Goal: Task Accomplishment & Management: Manage account settings

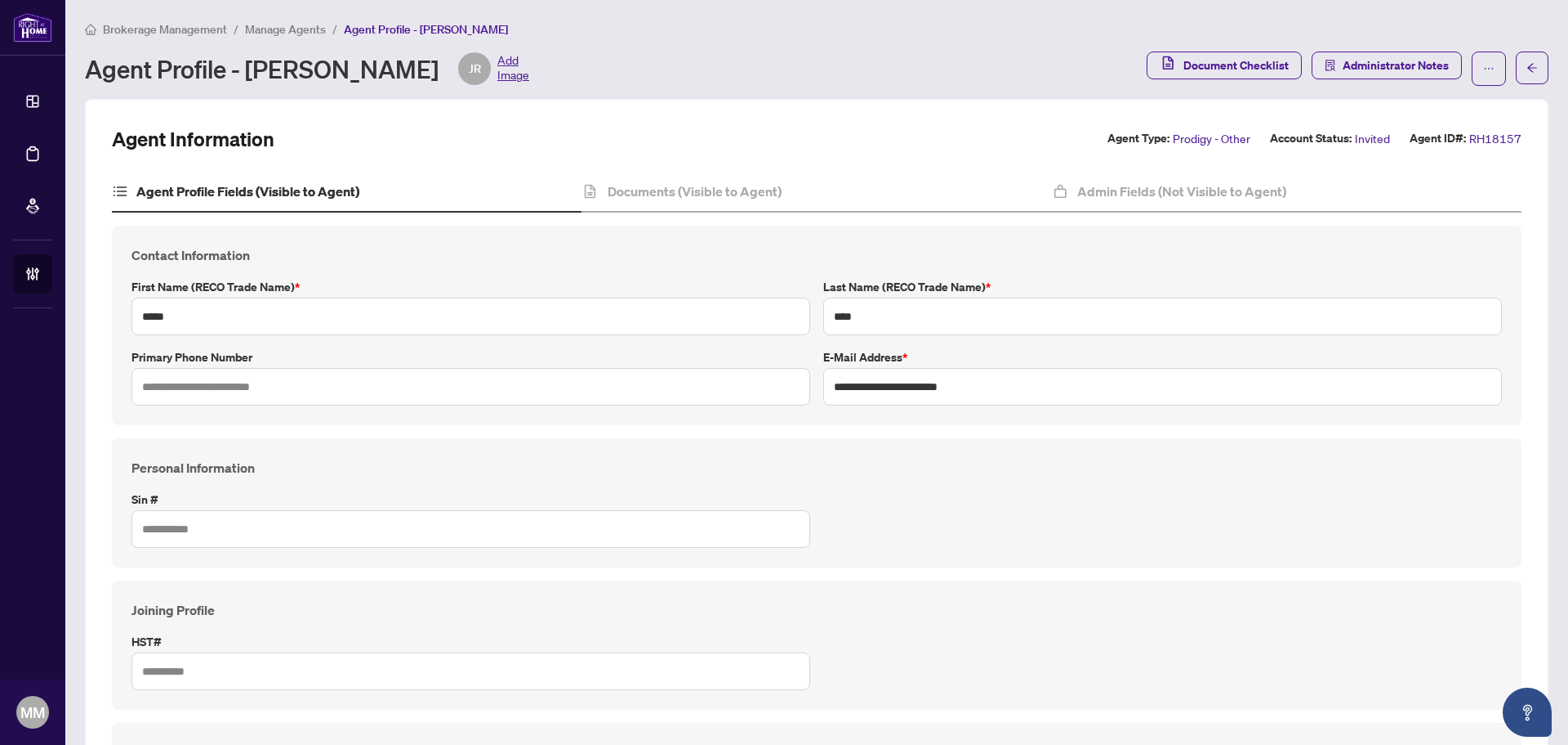
click at [1169, 509] on div "Personal Information Sin #" at bounding box center [817, 503] width 1384 height 90
click at [317, 38] on div "Brokerage Management / Manage Agents / Agent Profile - Jenny Rosa Agent Profile…" at bounding box center [817, 53] width 1464 height 66
click at [320, 33] on span "Manage Agents" at bounding box center [285, 29] width 81 height 15
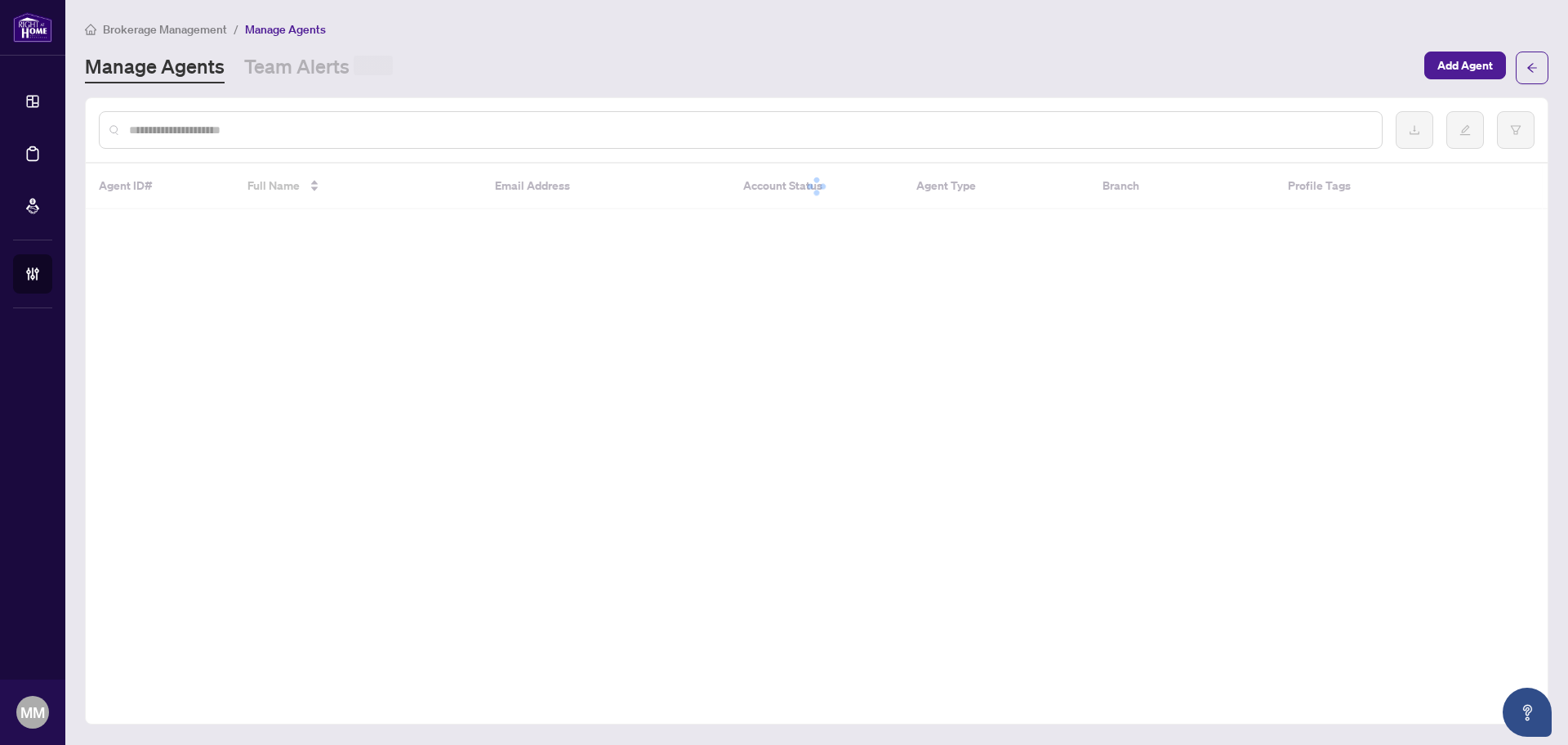
click at [429, 121] on input "text" at bounding box center [749, 130] width 1240 height 18
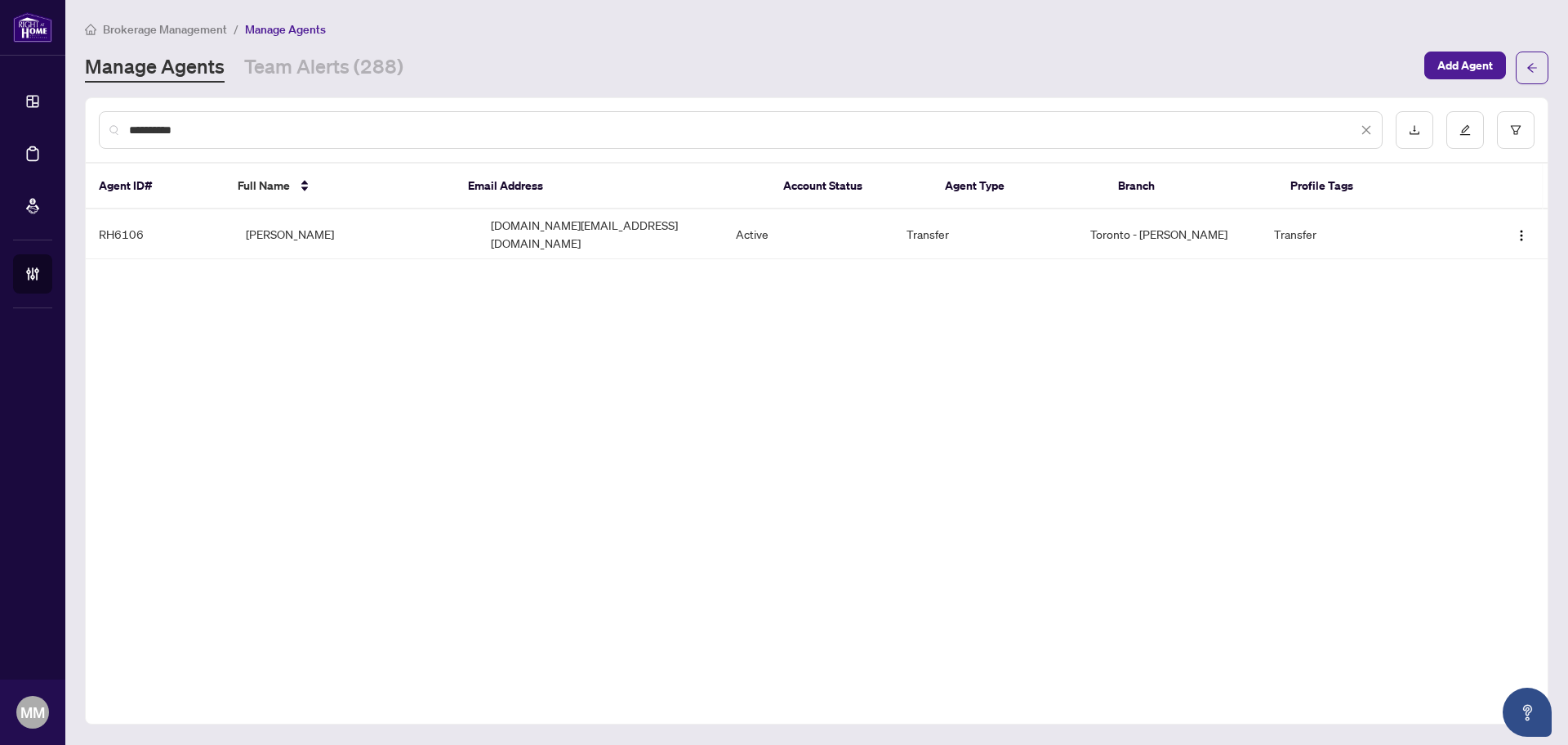
click at [811, 413] on div "**********" at bounding box center [817, 411] width 1464 height 627
drag, startPoint x: 424, startPoint y: 125, endPoint x: -221, endPoint y: 96, distance: 645.7
click at [0, 96] on html "**********" at bounding box center [784, 372] width 1568 height 745
type input "**********"
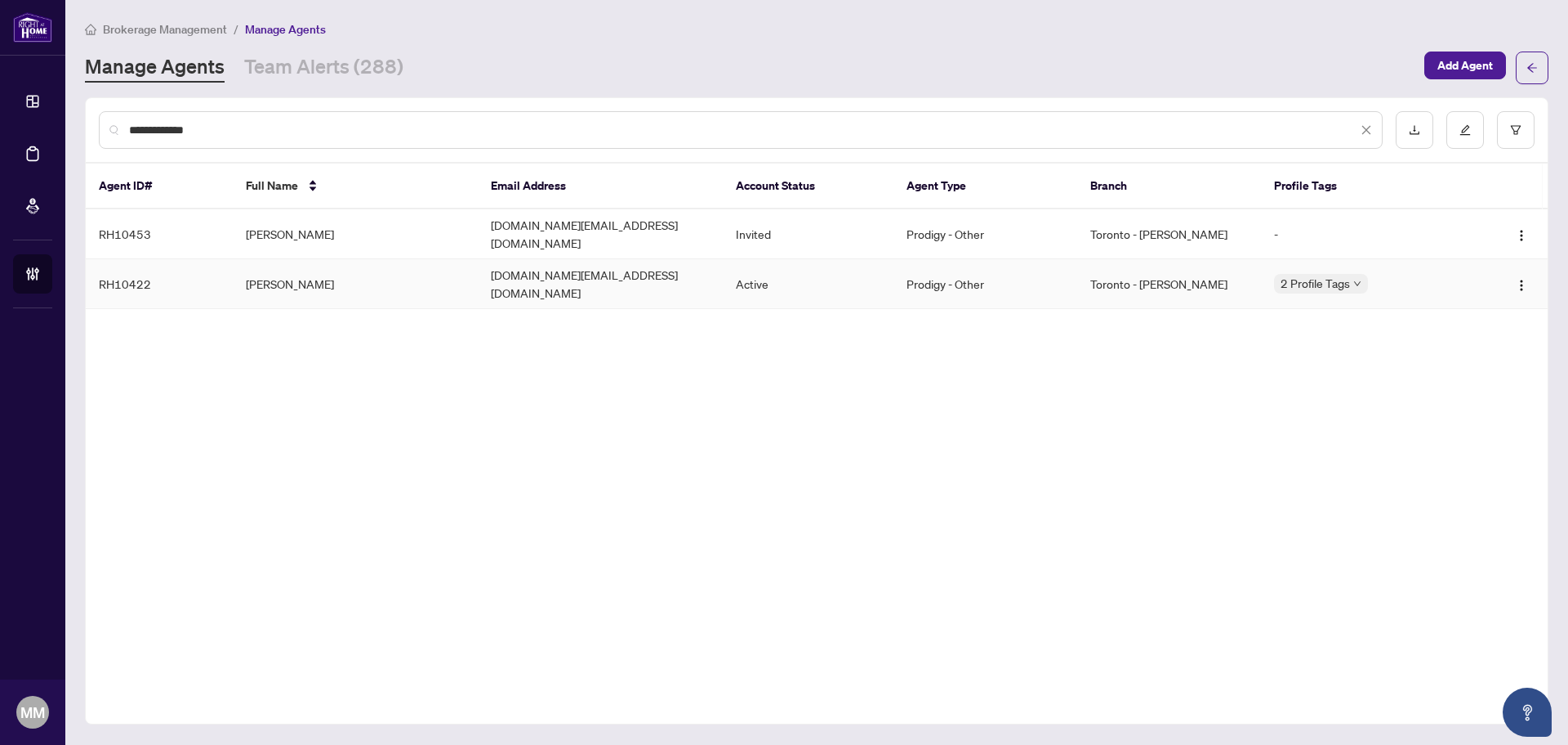
click at [478, 265] on td "soldbysaad.to@gmail.com" at bounding box center [601, 283] width 245 height 50
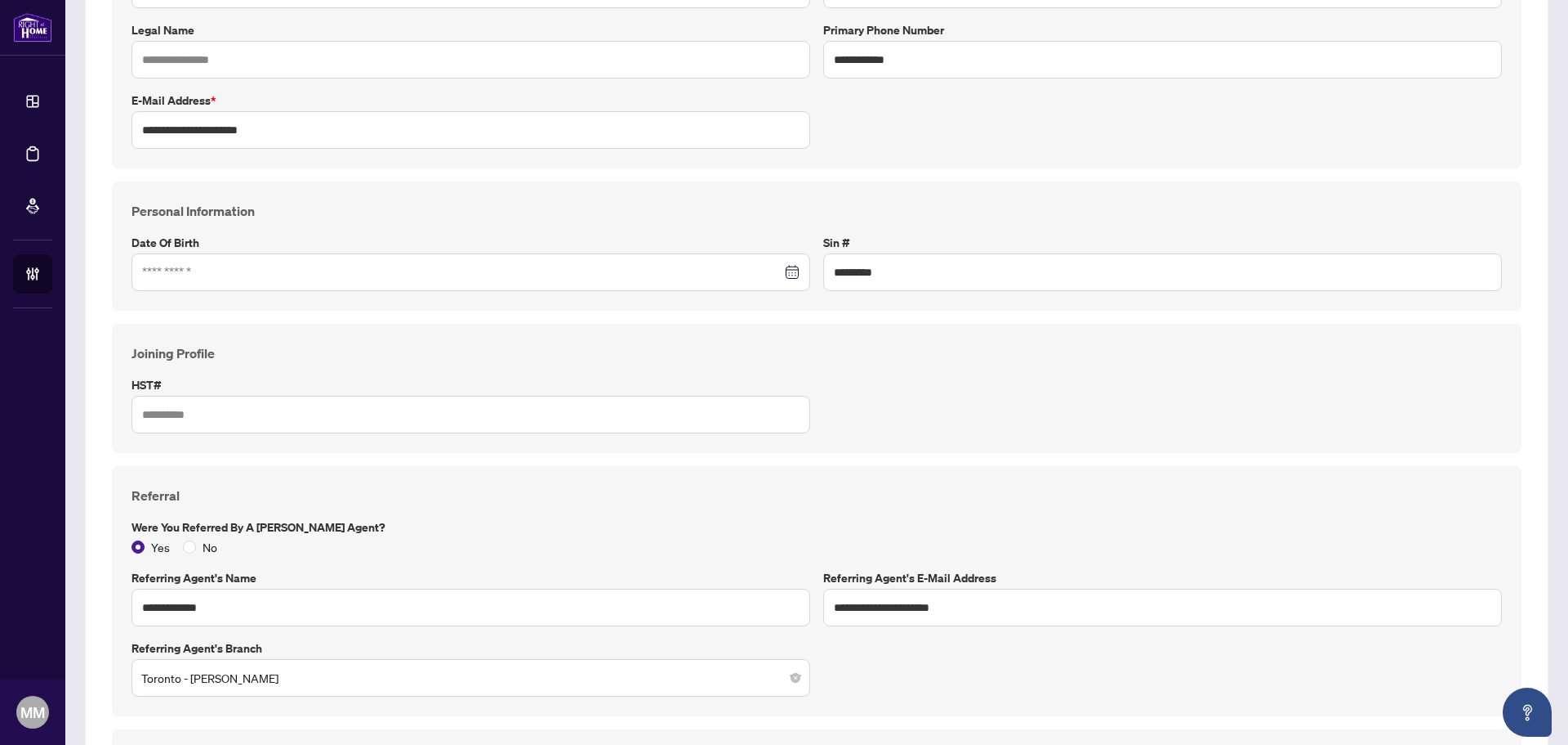
scroll to position [409, 0]
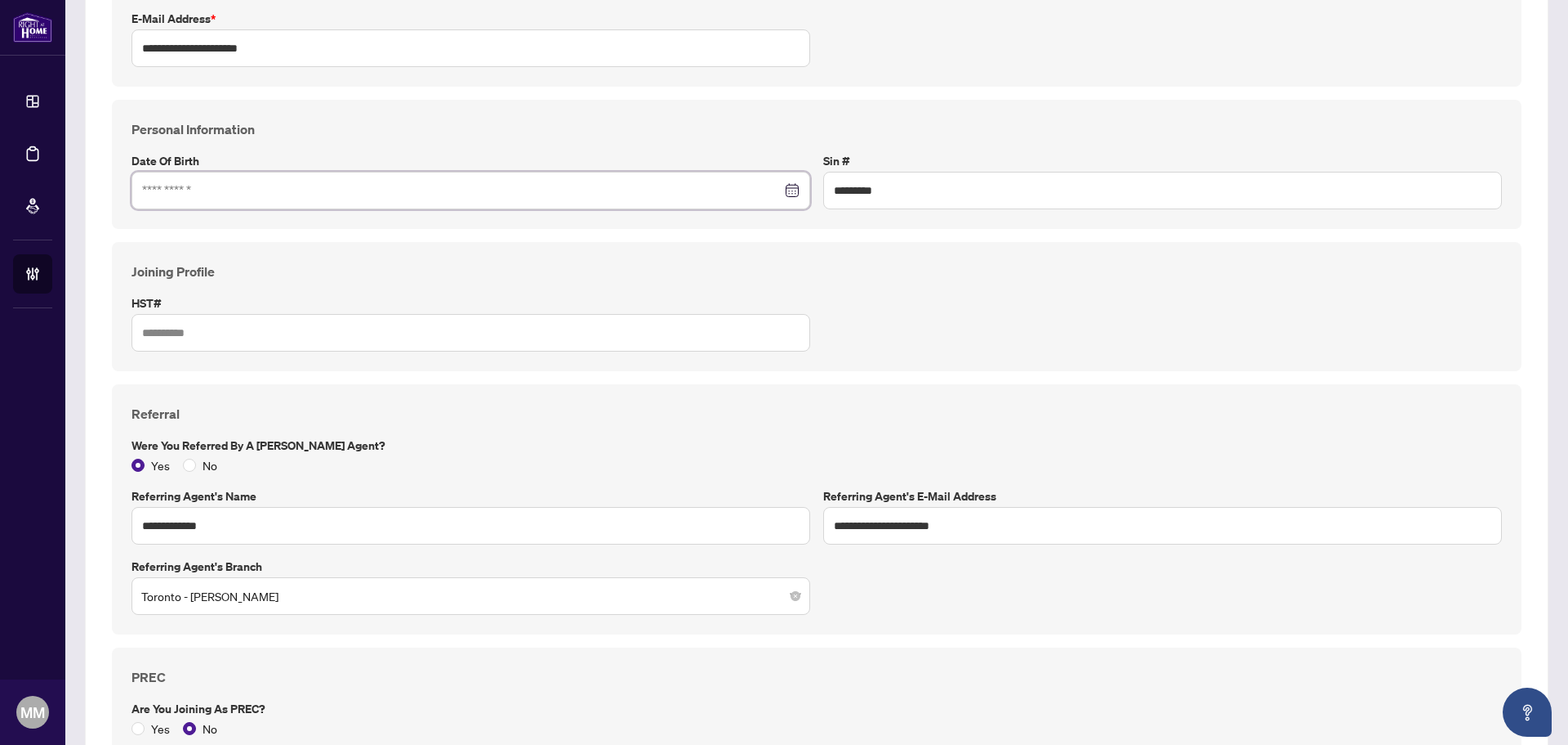
click at [401, 188] on input at bounding box center [461, 190] width 639 height 18
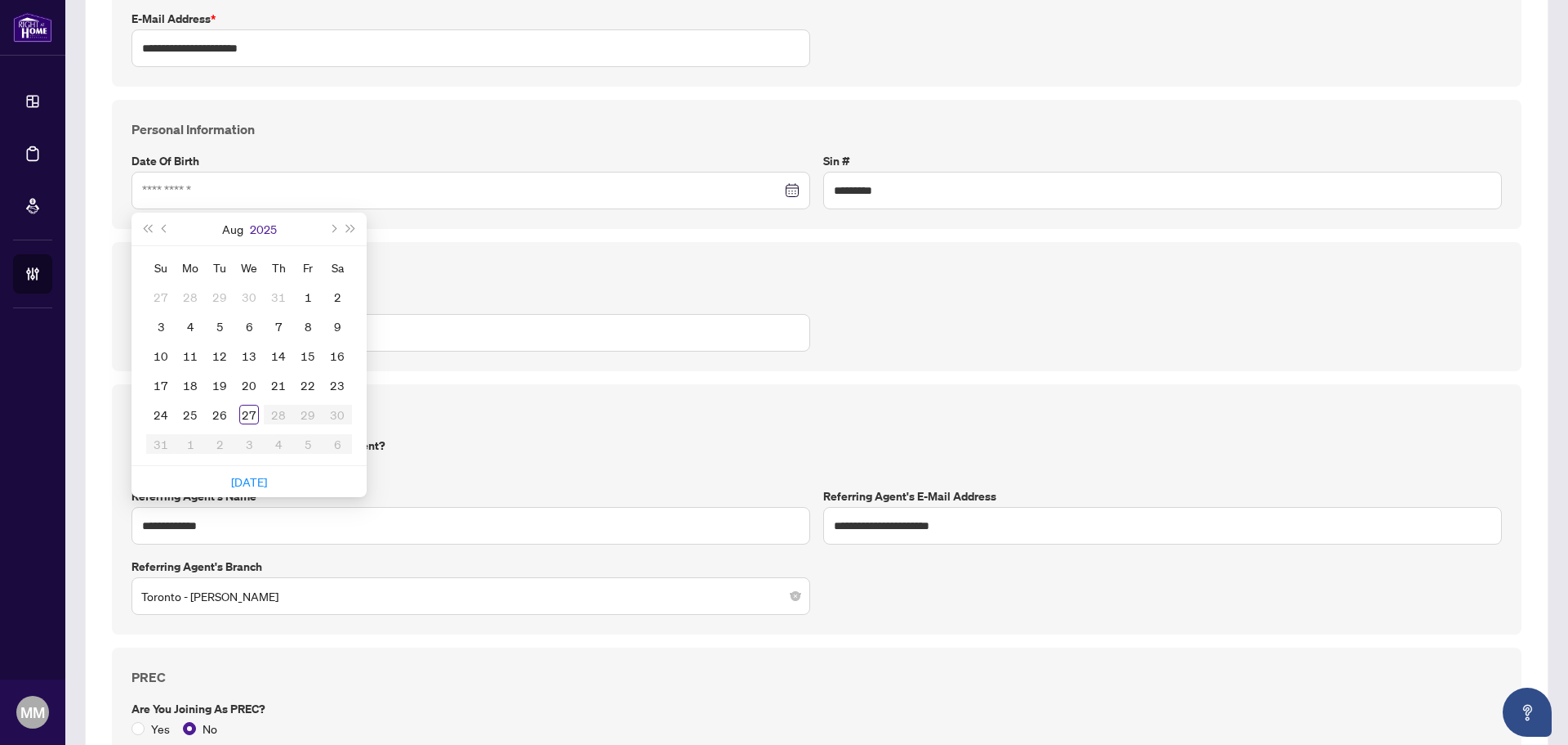
click at [260, 228] on button "2025" at bounding box center [264, 229] width 27 height 33
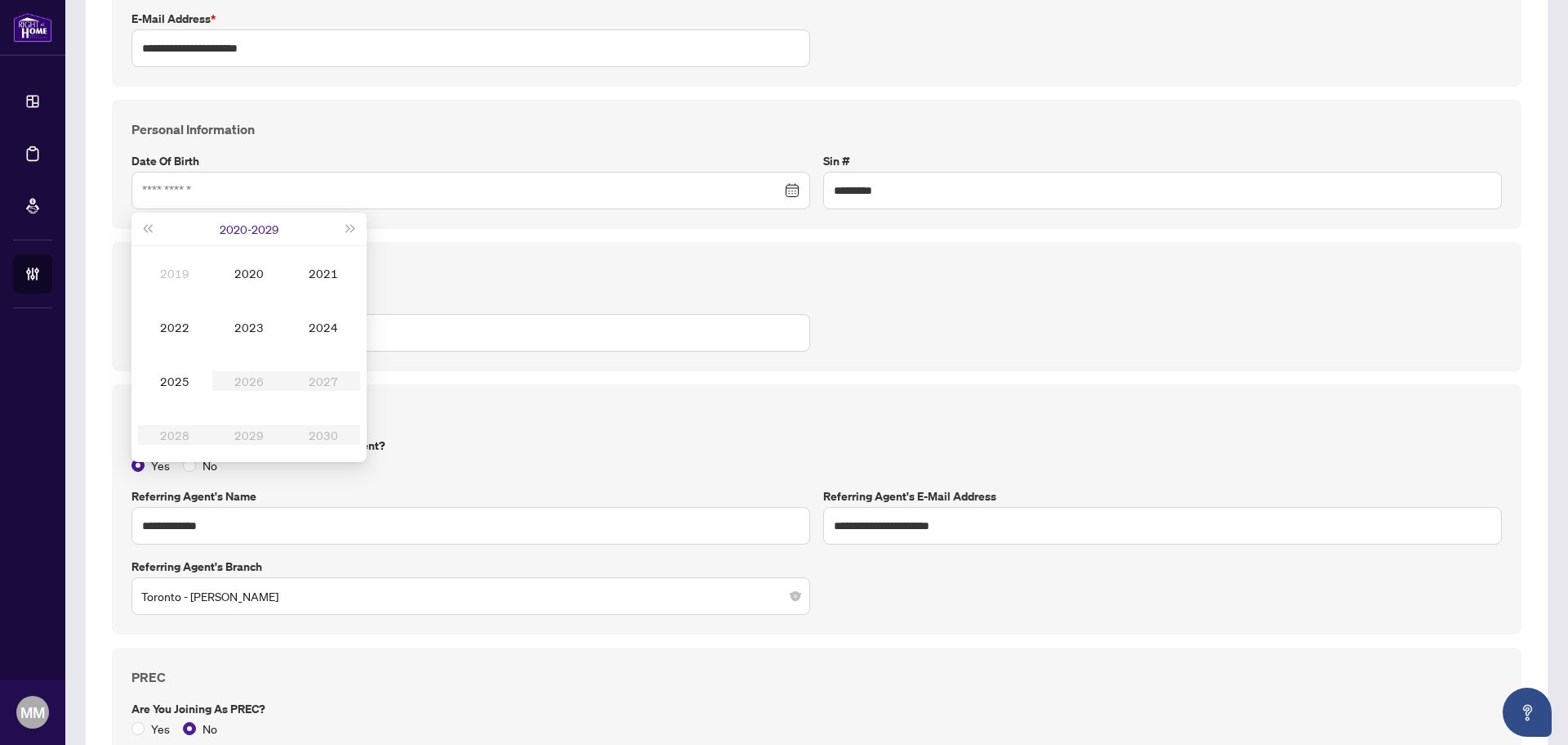
click at [277, 233] on button "2020 - 2029" at bounding box center [249, 229] width 58 height 33
type input "**********"
click at [232, 232] on div "2000-2099" at bounding box center [248, 229] width 186 height 33
click at [146, 228] on span "Last year (Control + left)" at bounding box center [147, 229] width 8 height 8
click at [257, 431] on div "1990-1999" at bounding box center [249, 425] width 79 height 19
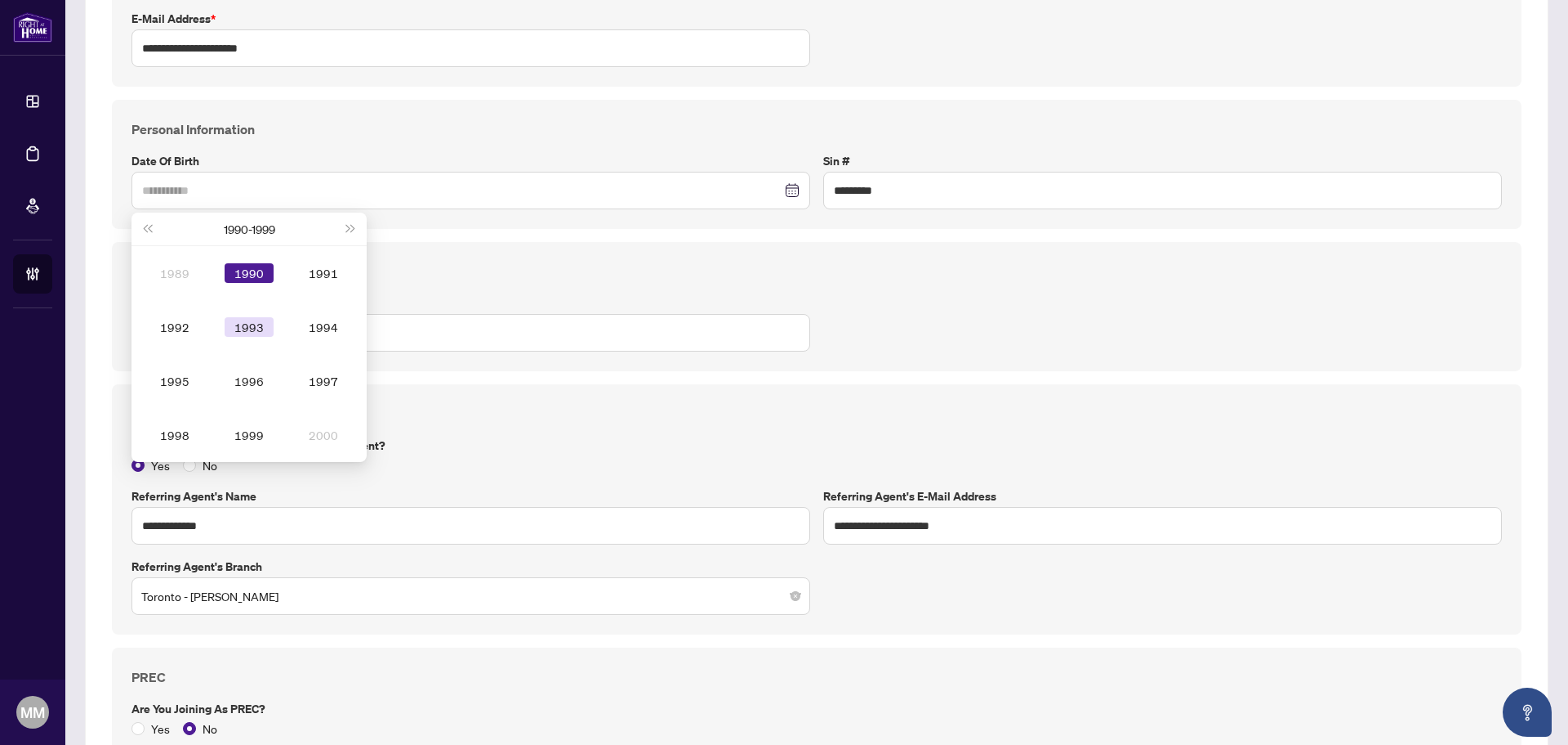
click at [262, 325] on div "1993" at bounding box center [249, 327] width 49 height 19
click at [315, 278] on div "Mar" at bounding box center [323, 273] width 49 height 19
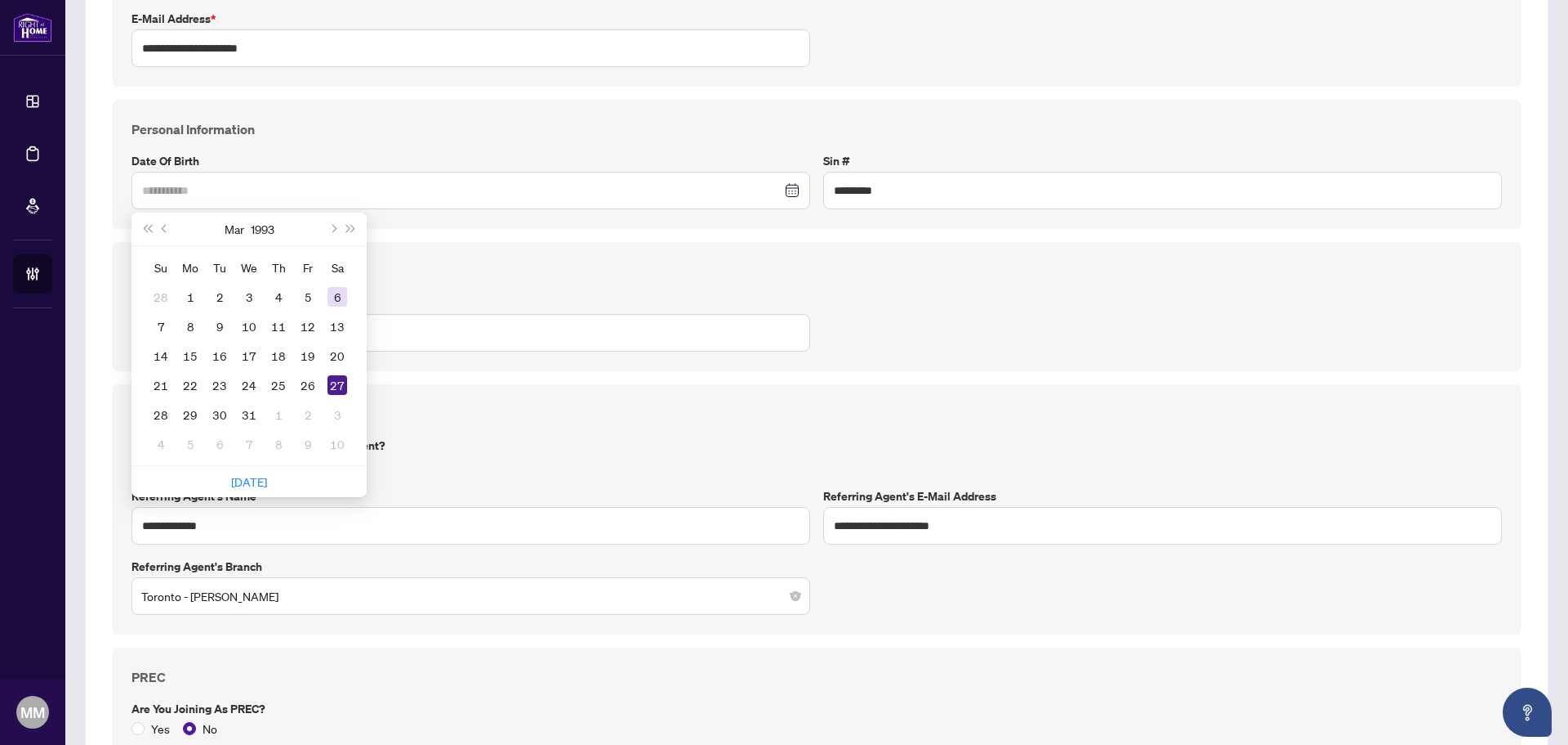
type input "**********"
click at [333, 295] on div "6" at bounding box center [338, 297] width 19 height 19
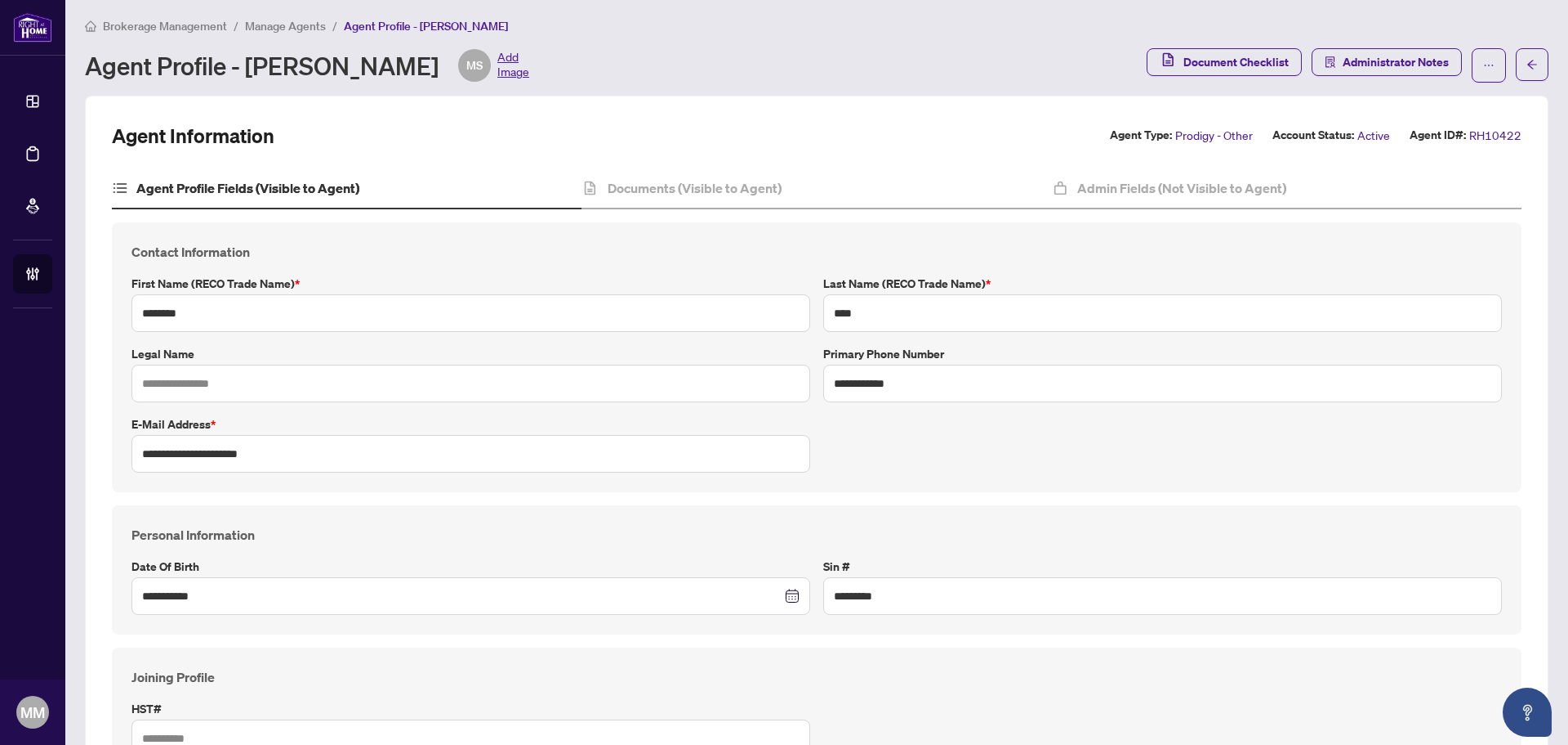
scroll to position [0, 0]
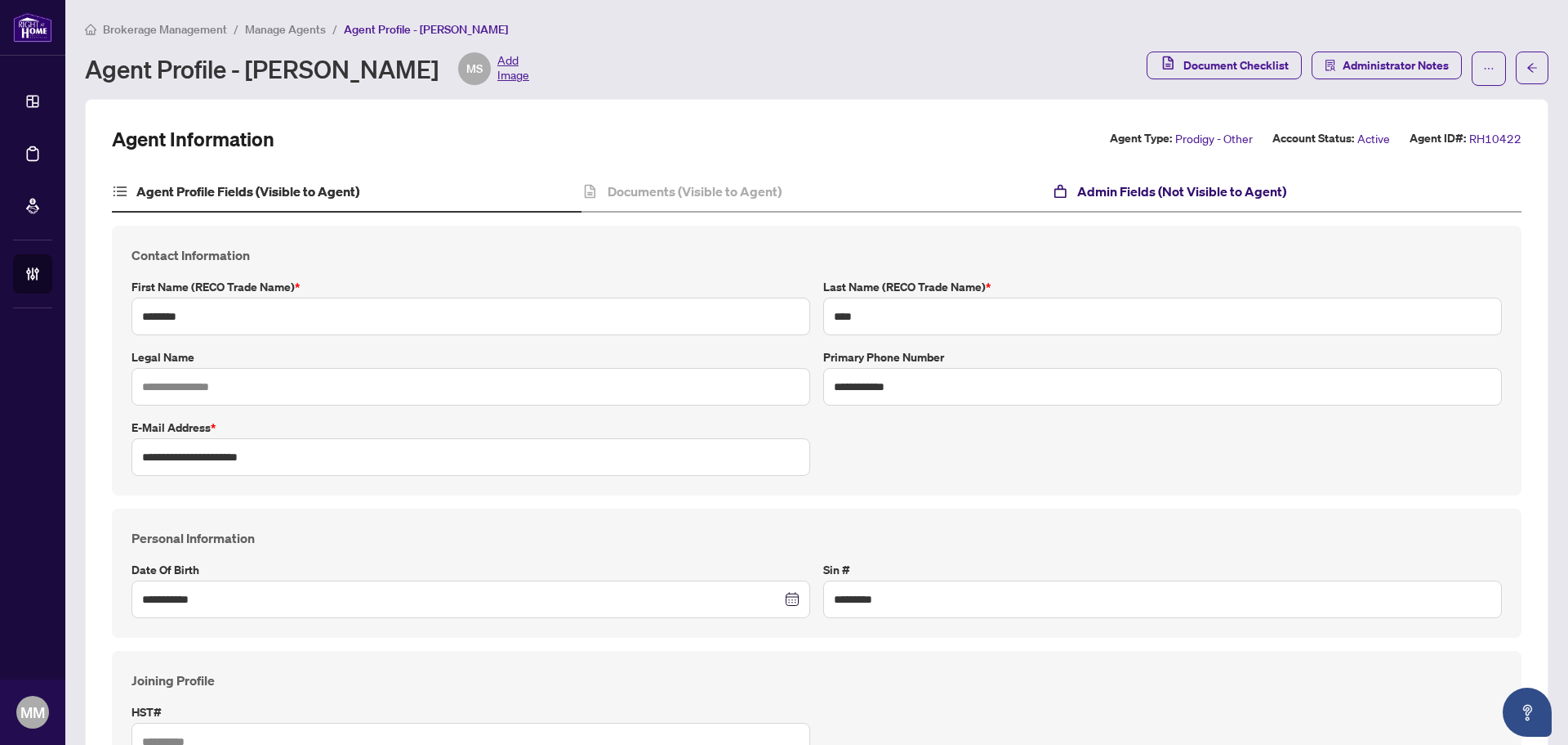
click at [1132, 196] on h4 "Admin Fields (Not Visible to Agent)" at bounding box center [1182, 191] width 209 height 19
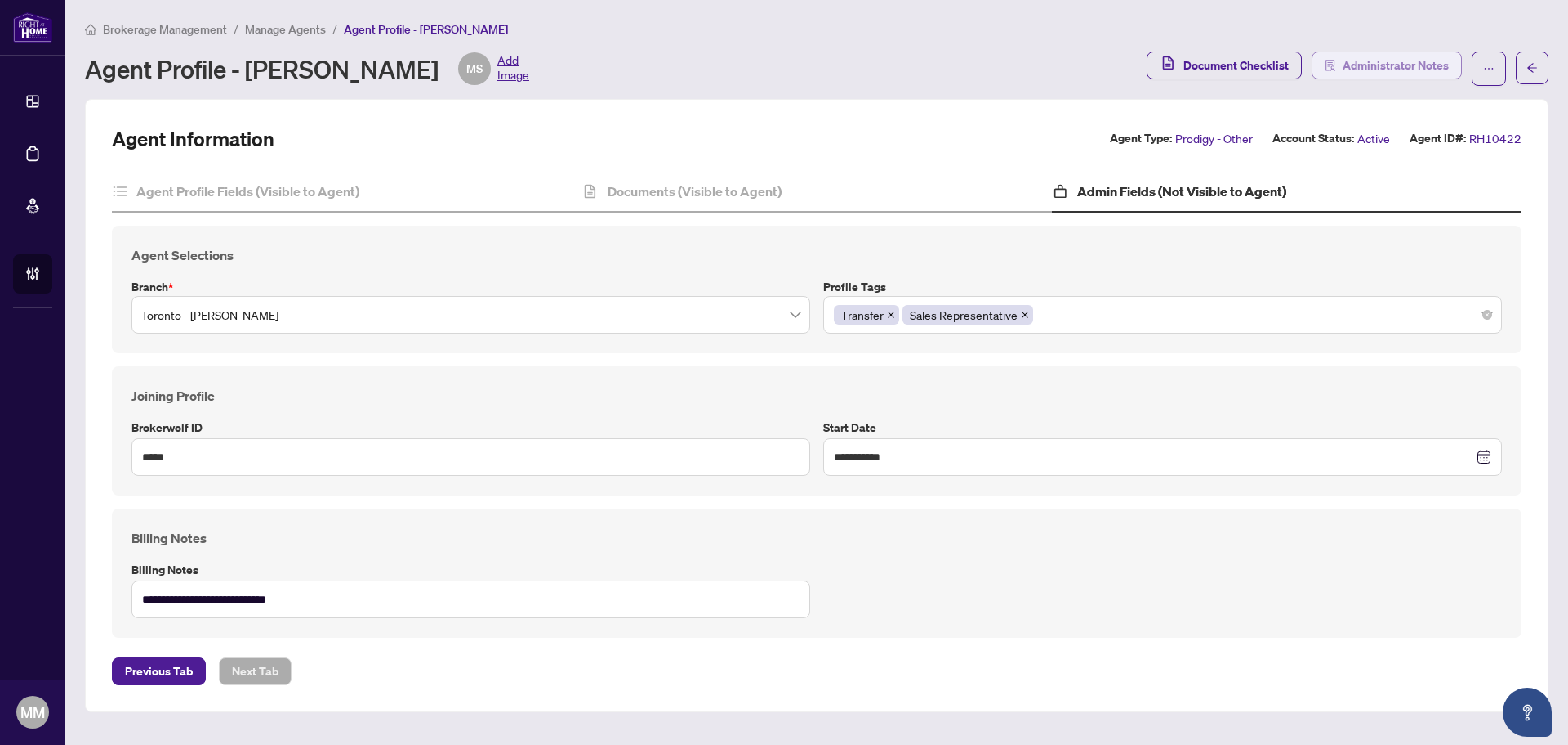
click at [1358, 65] on span "Administrator Notes" at bounding box center [1396, 65] width 106 height 26
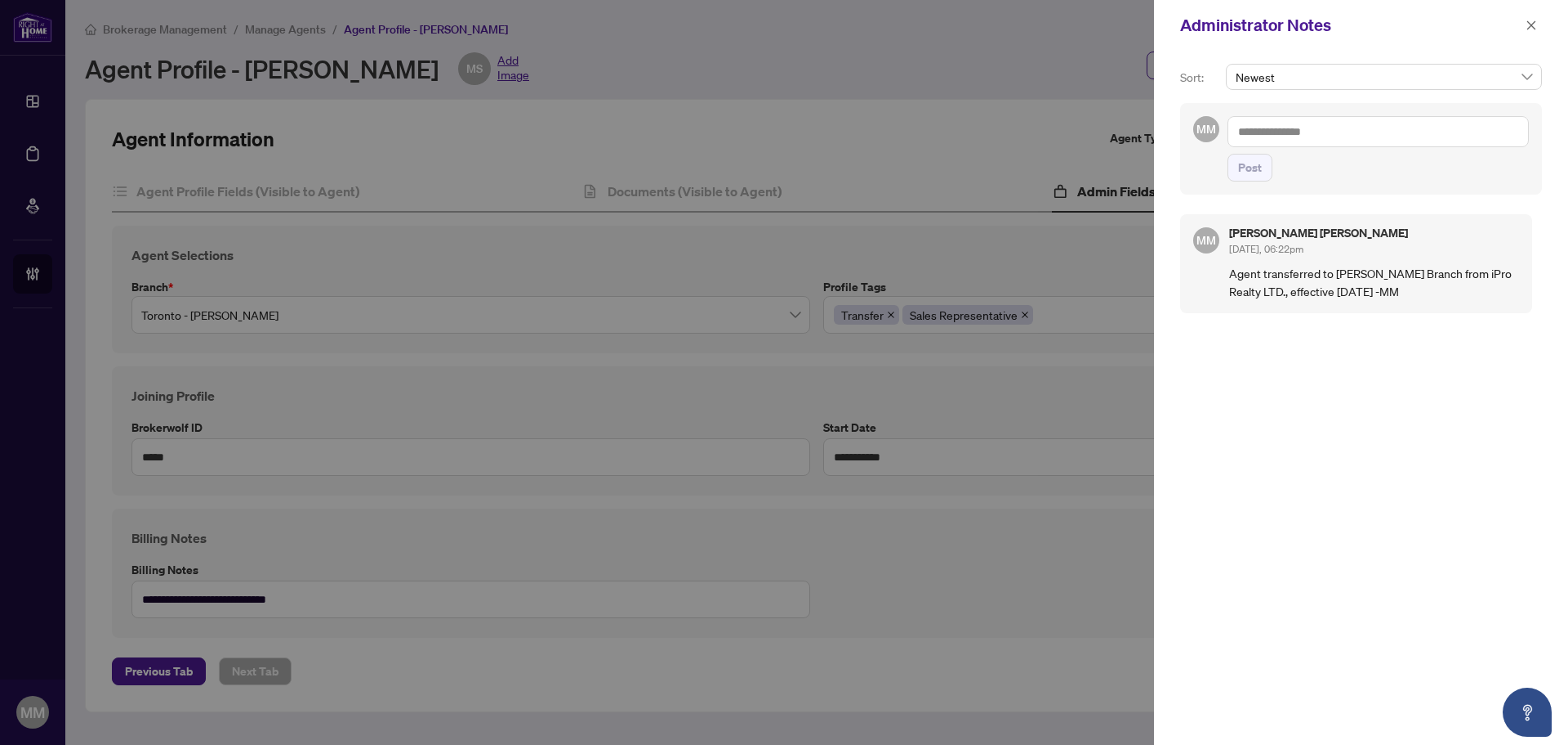
click at [1307, 130] on textarea at bounding box center [1378, 131] width 302 height 31
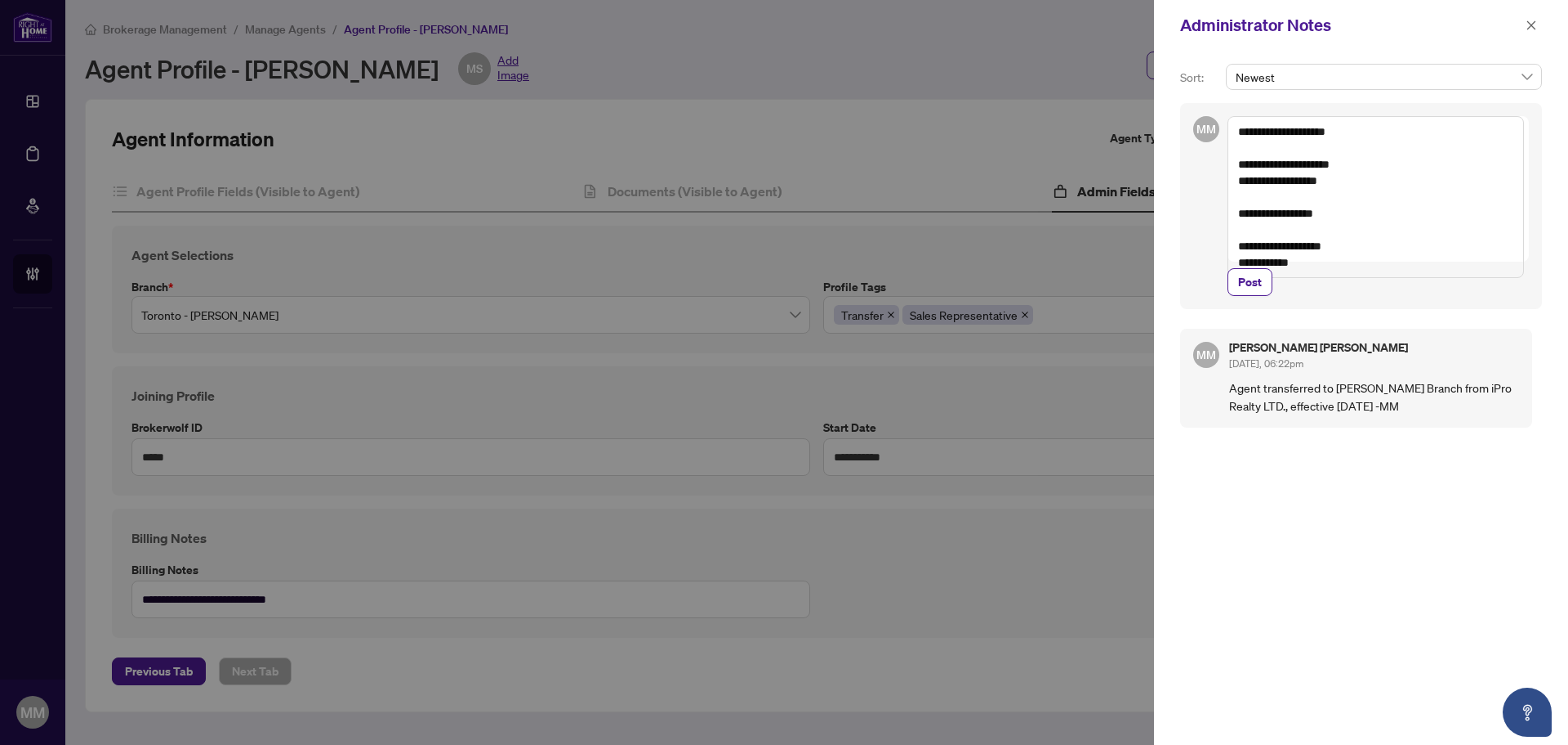
click at [1345, 200] on textarea "**********" at bounding box center [1375, 197] width 297 height 162
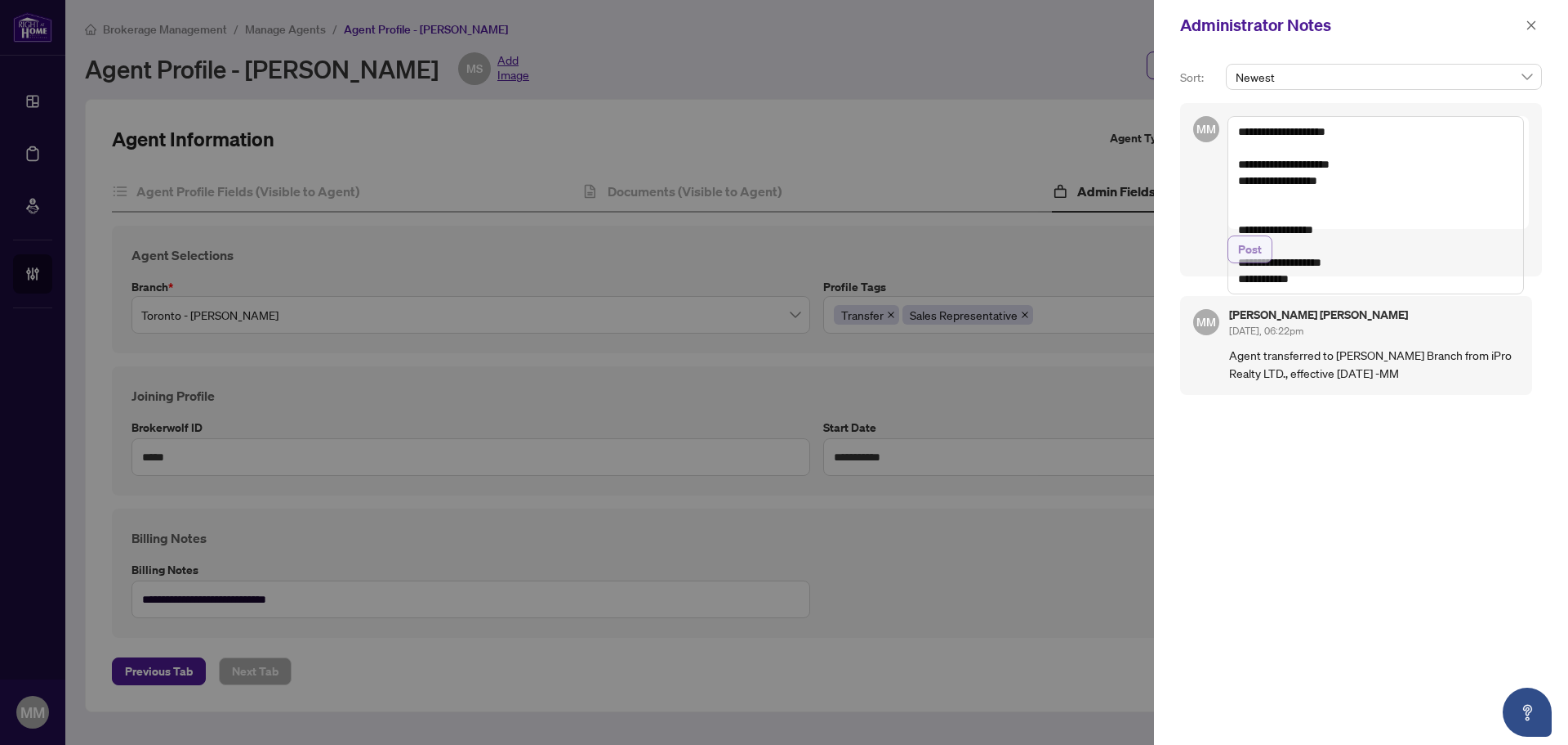
type textarea "**********"
click at [1250, 262] on span "Post" at bounding box center [1250, 249] width 23 height 26
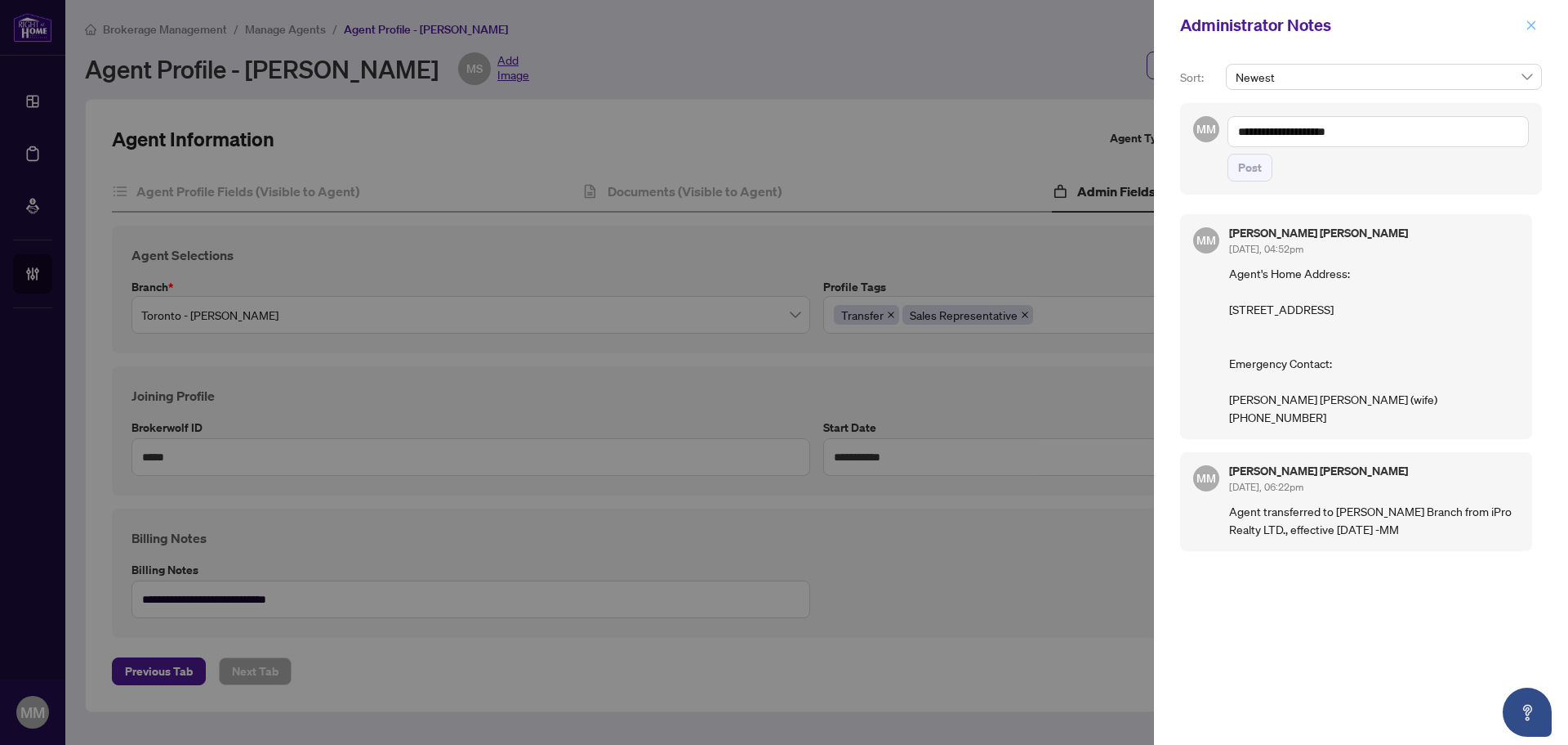
click at [1533, 28] on icon "close" at bounding box center [1532, 25] width 12 height 12
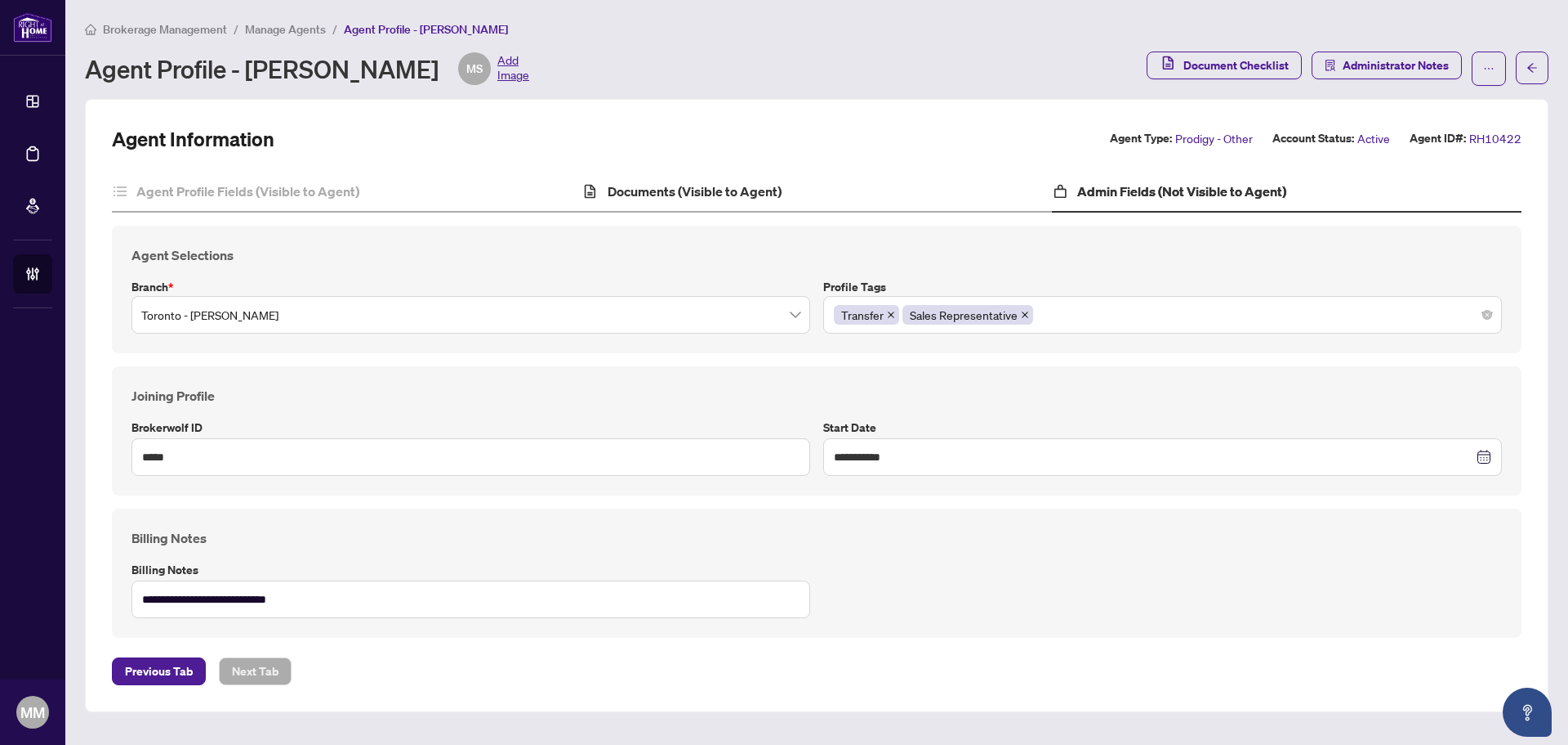
click at [840, 196] on div "Documents (Visible to Agent)" at bounding box center [817, 192] width 470 height 41
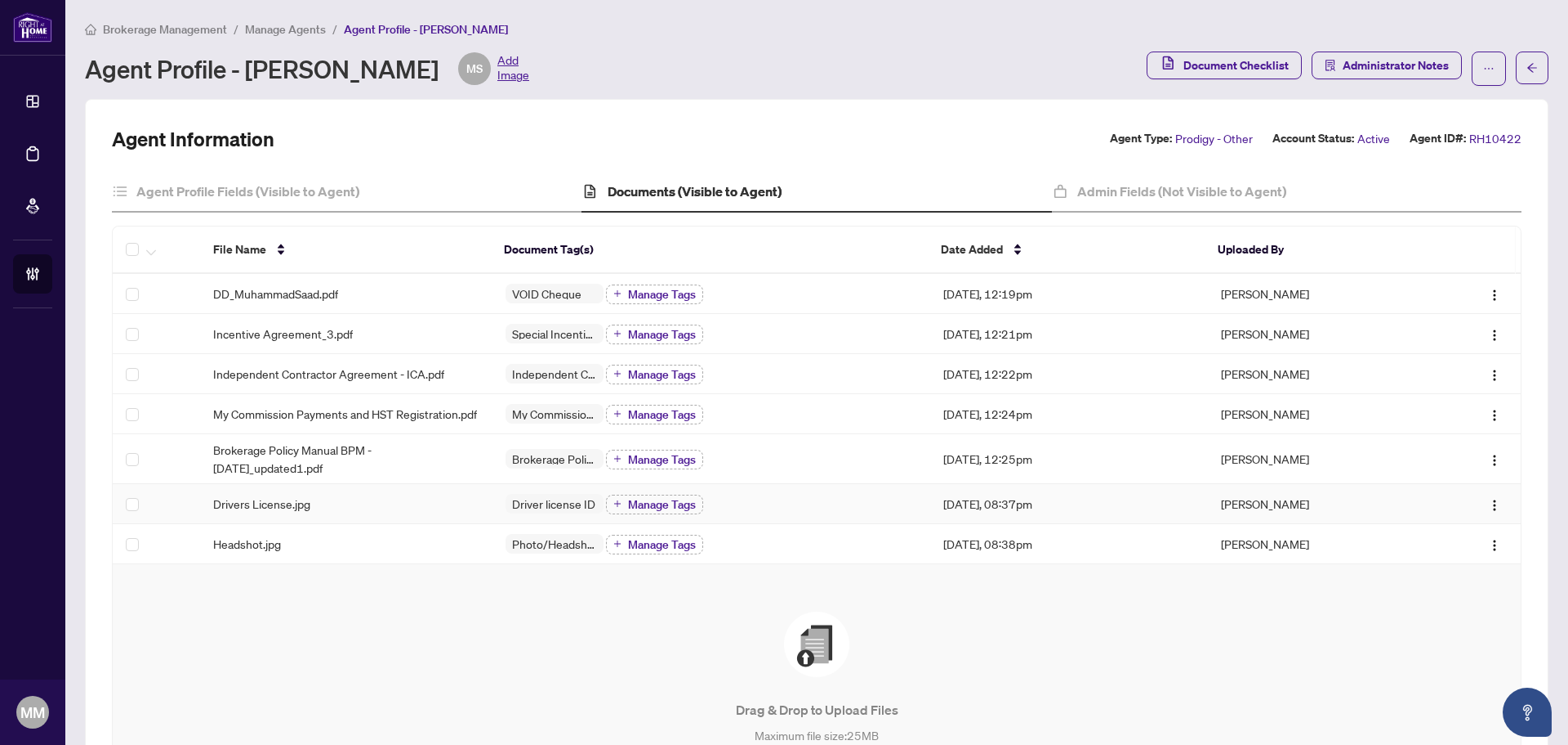
click at [389, 503] on td "Drivers License.jpg" at bounding box center [346, 503] width 292 height 40
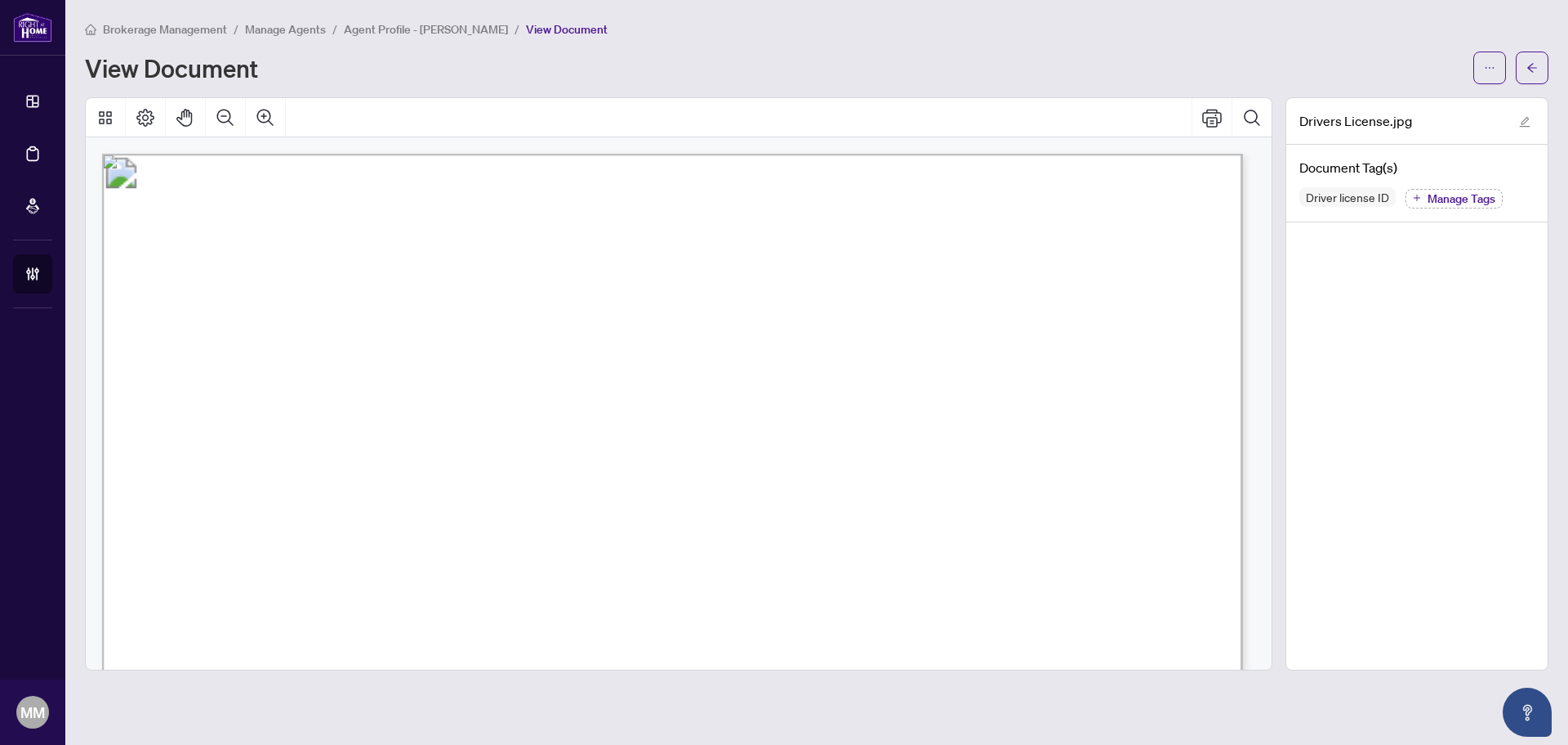
scroll to position [491, 0]
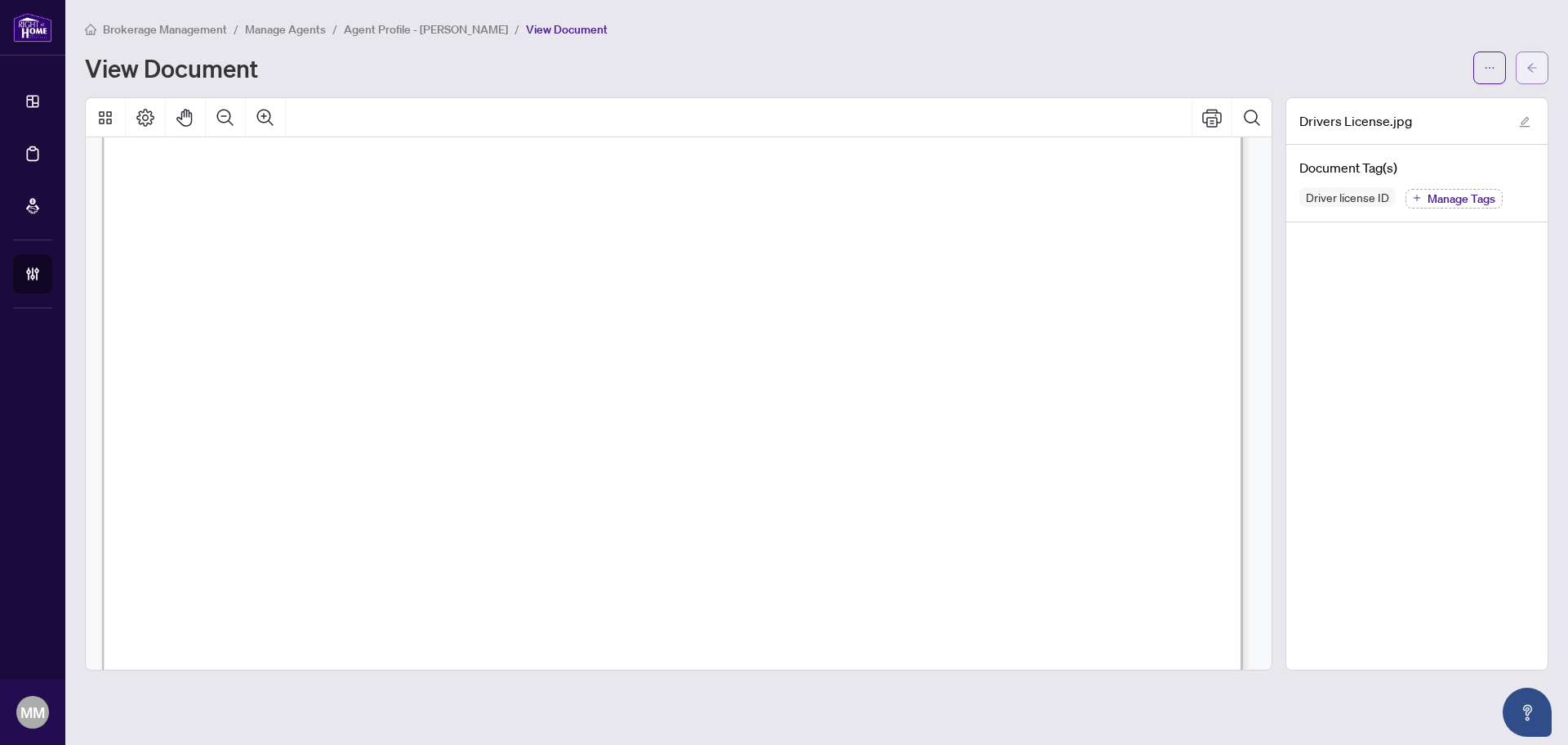
click at [1536, 59] on span "button" at bounding box center [1533, 67] width 12 height 26
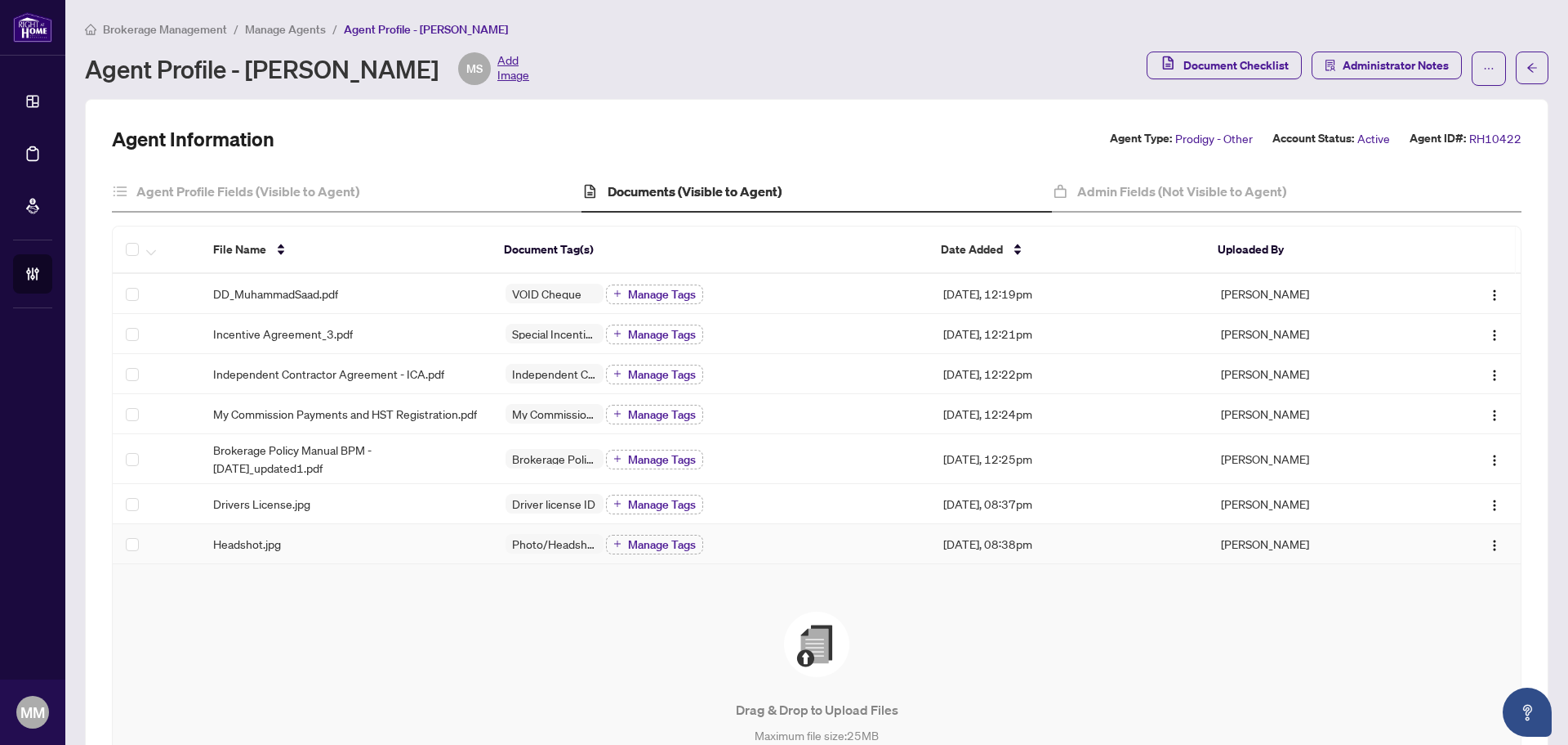
click at [368, 552] on div "Headshot.jpg" at bounding box center [346, 543] width 267 height 18
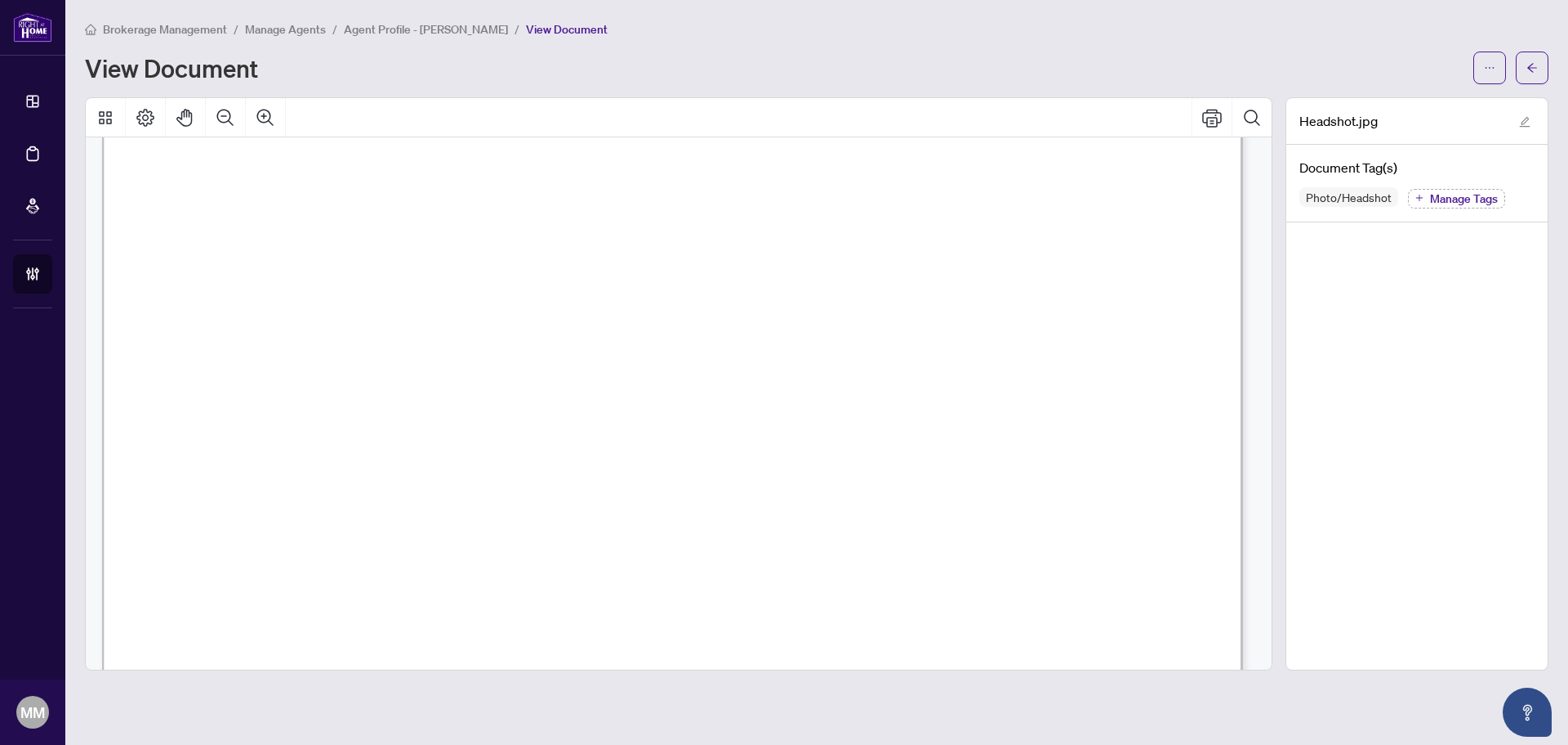
scroll to position [409, 0]
click at [1477, 72] on button "button" at bounding box center [1490, 68] width 33 height 33
click at [1435, 112] on li "Download" at bounding box center [1432, 102] width 144 height 26
click at [1537, 62] on icon "arrow-left" at bounding box center [1533, 68] width 12 height 12
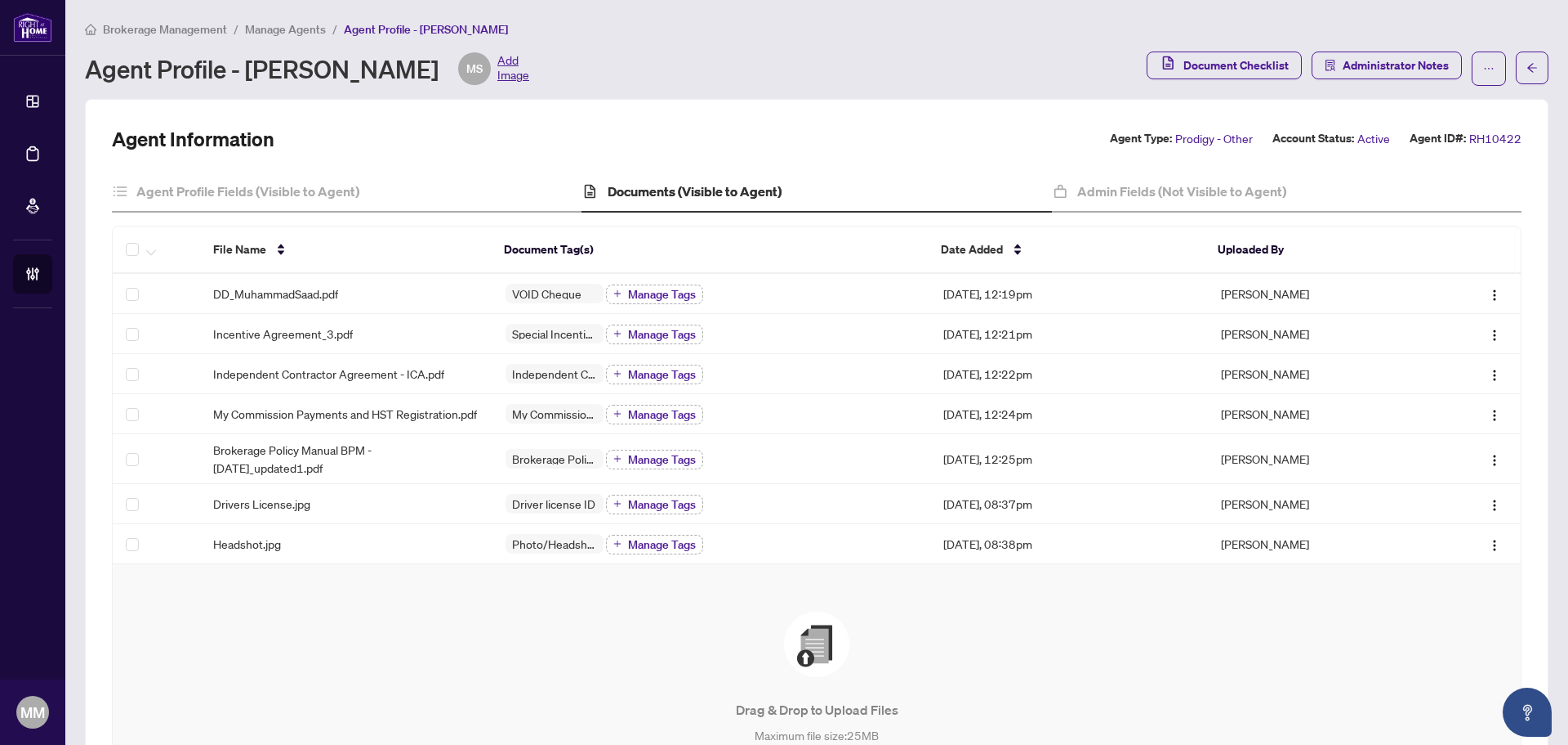
click at [511, 63] on span "Add Image" at bounding box center [513, 69] width 32 height 33
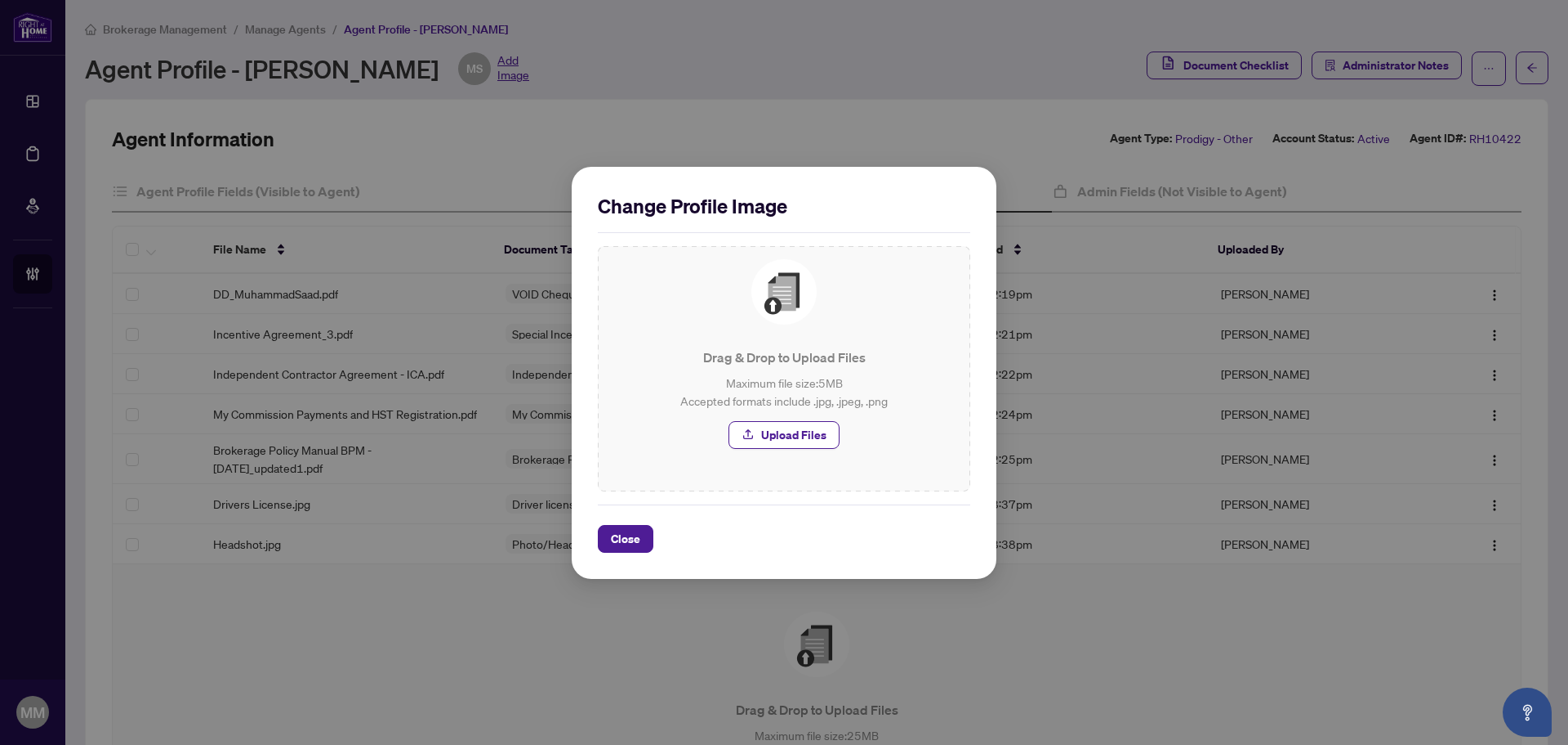
click at [803, 376] on p "Maximum file size: 5 MB Accepted formats include .jpg, .jpeg, .png" at bounding box center [784, 391] width 346 height 36
click at [802, 430] on span "Upload Files" at bounding box center [793, 434] width 65 height 26
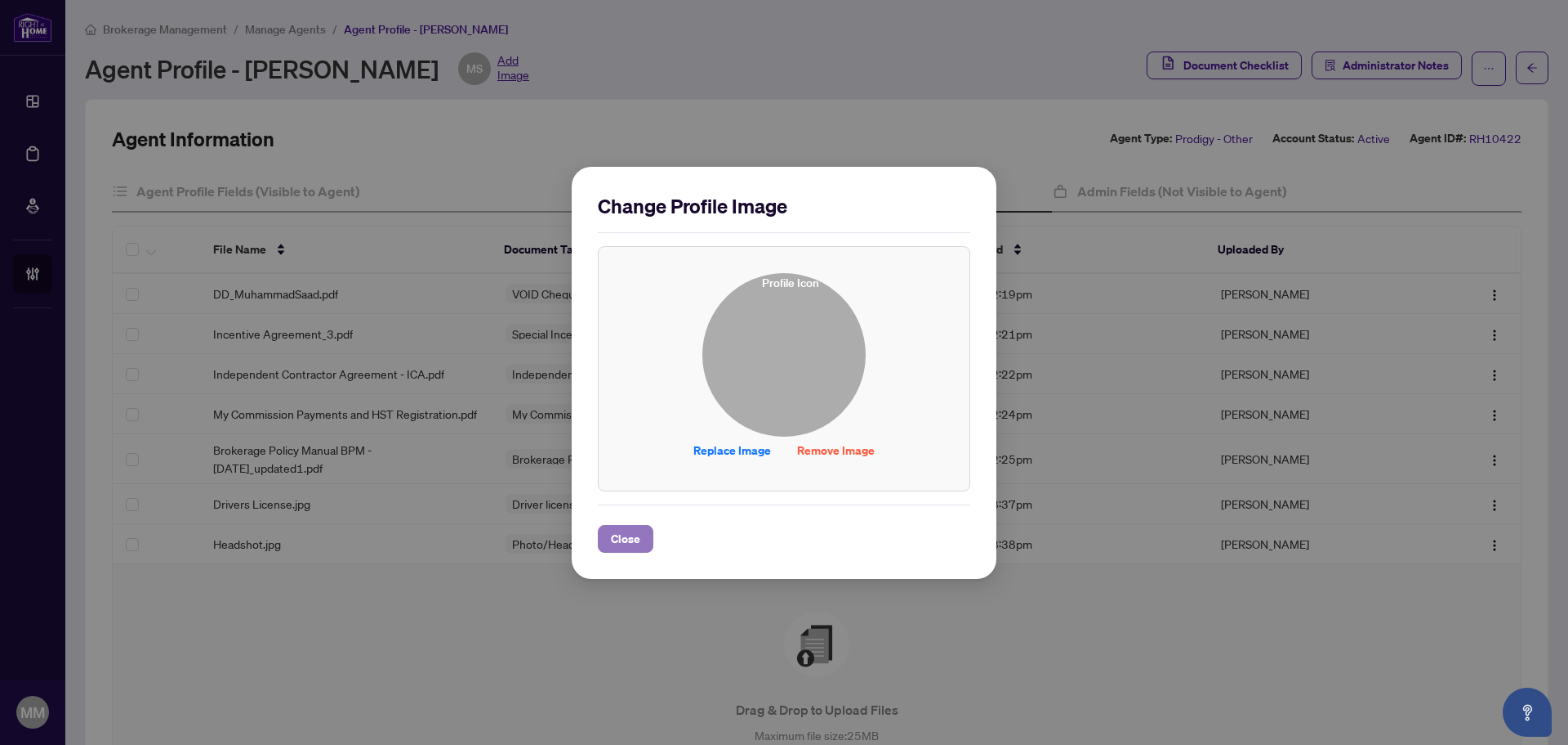
click at [637, 540] on span "Close" at bounding box center [626, 539] width 29 height 26
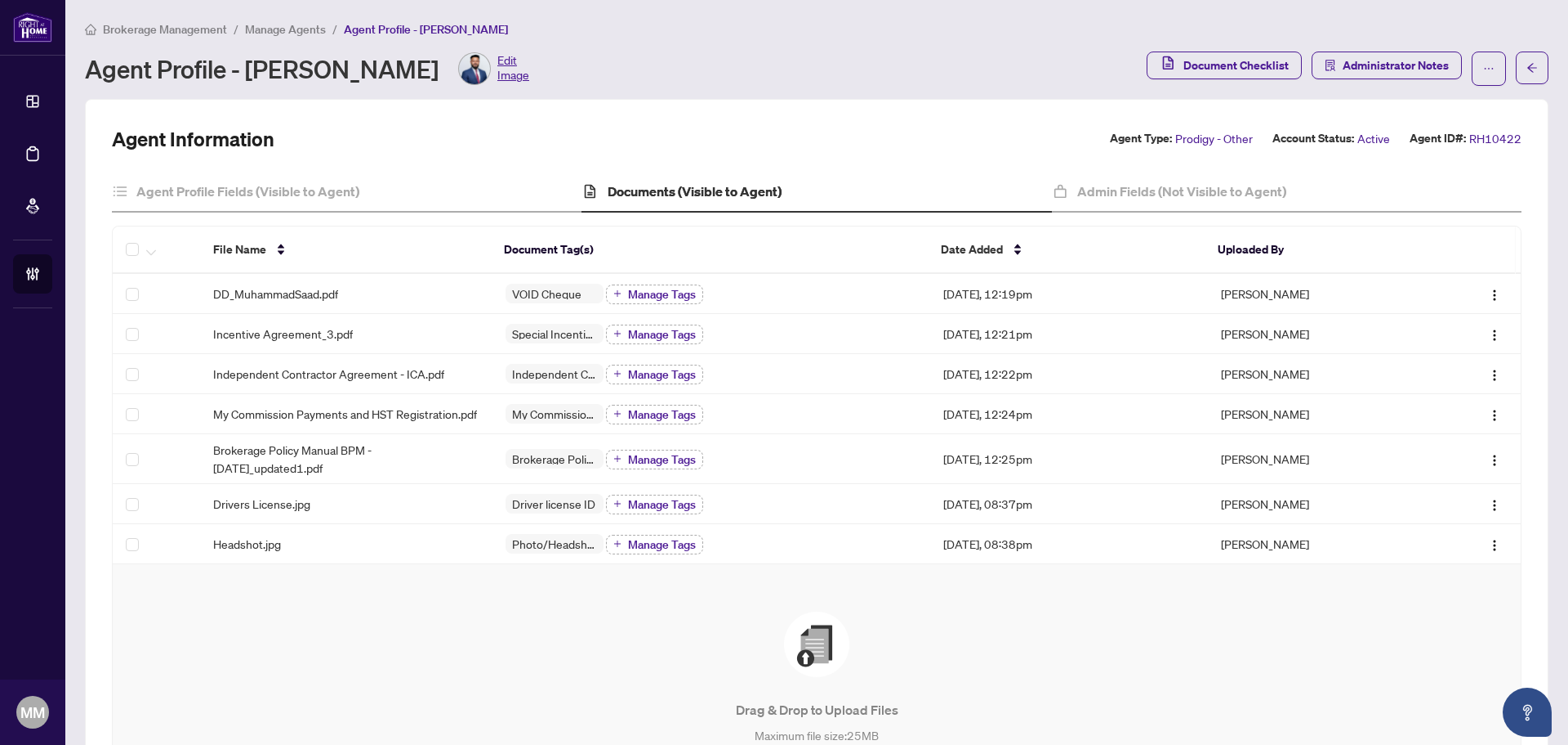
click at [388, 633] on div "Drag & Drop to Upload Files Maximum file size: 25 MB Accepted formats include .…" at bounding box center [817, 706] width 1343 height 190
click at [394, 196] on div "Agent Profile Fields (Visible to Agent)" at bounding box center [346, 192] width 470 height 41
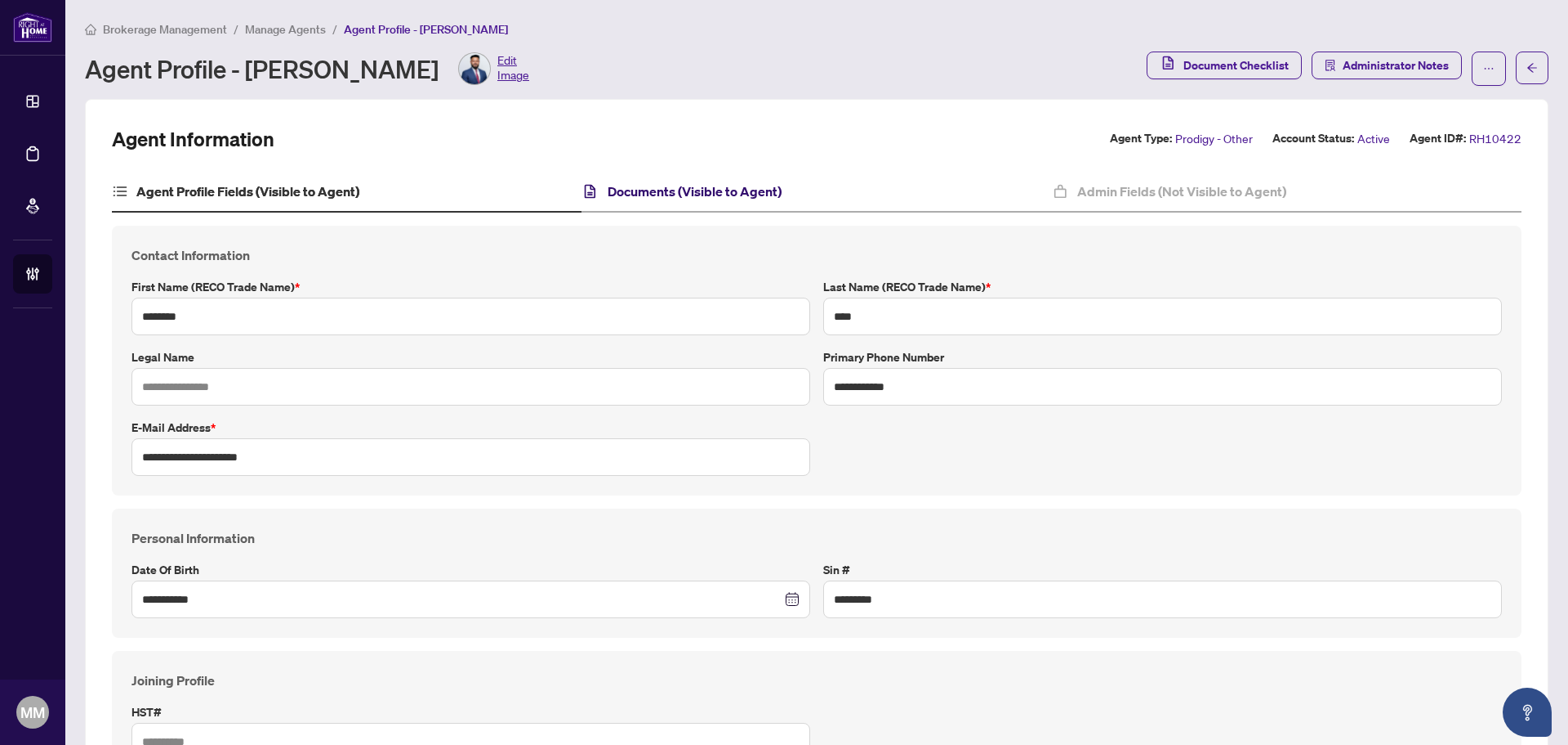
click at [759, 186] on h4 "Documents (Visible to Agent)" at bounding box center [694, 191] width 174 height 19
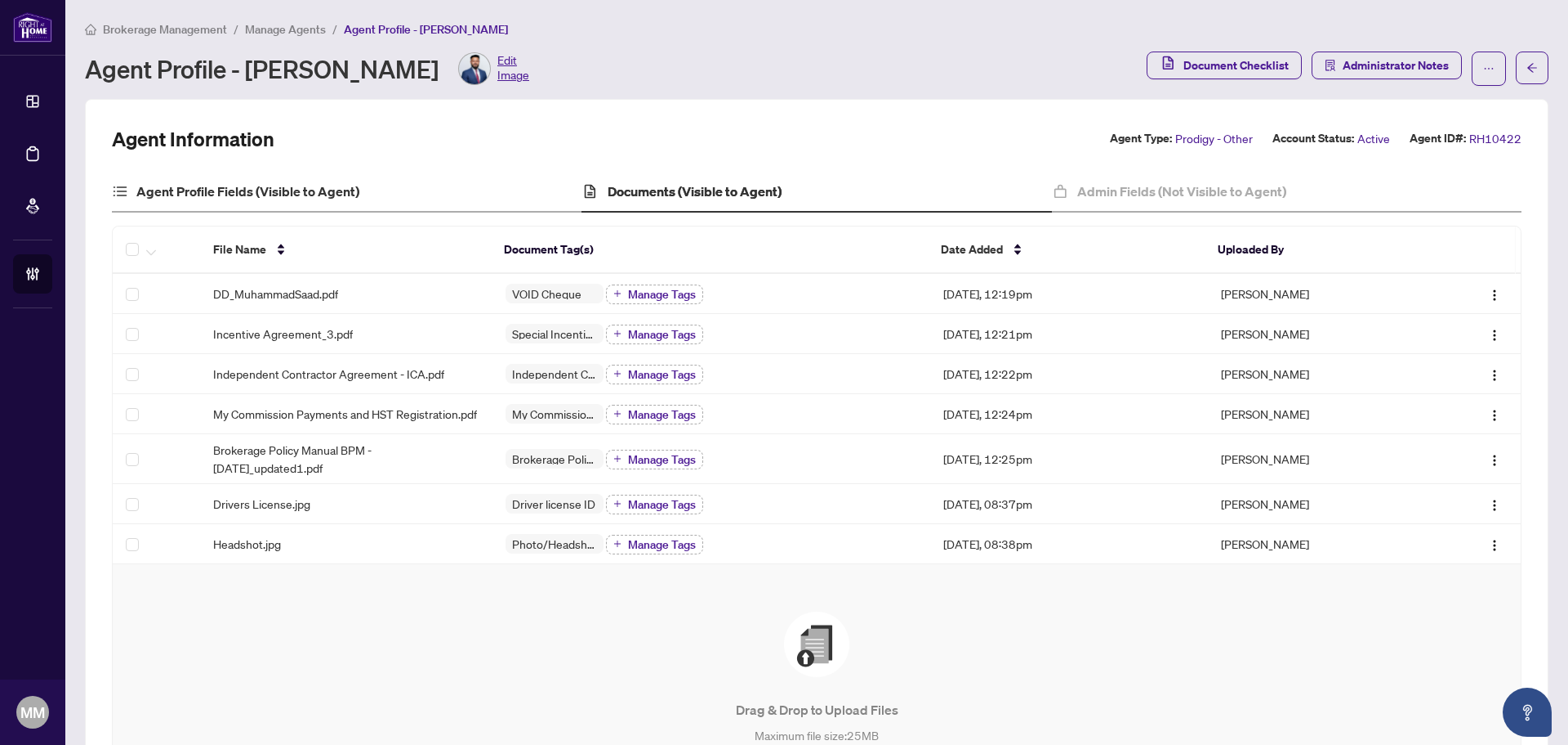
click at [402, 185] on div "Agent Profile Fields (Visible to Agent)" at bounding box center [346, 192] width 470 height 41
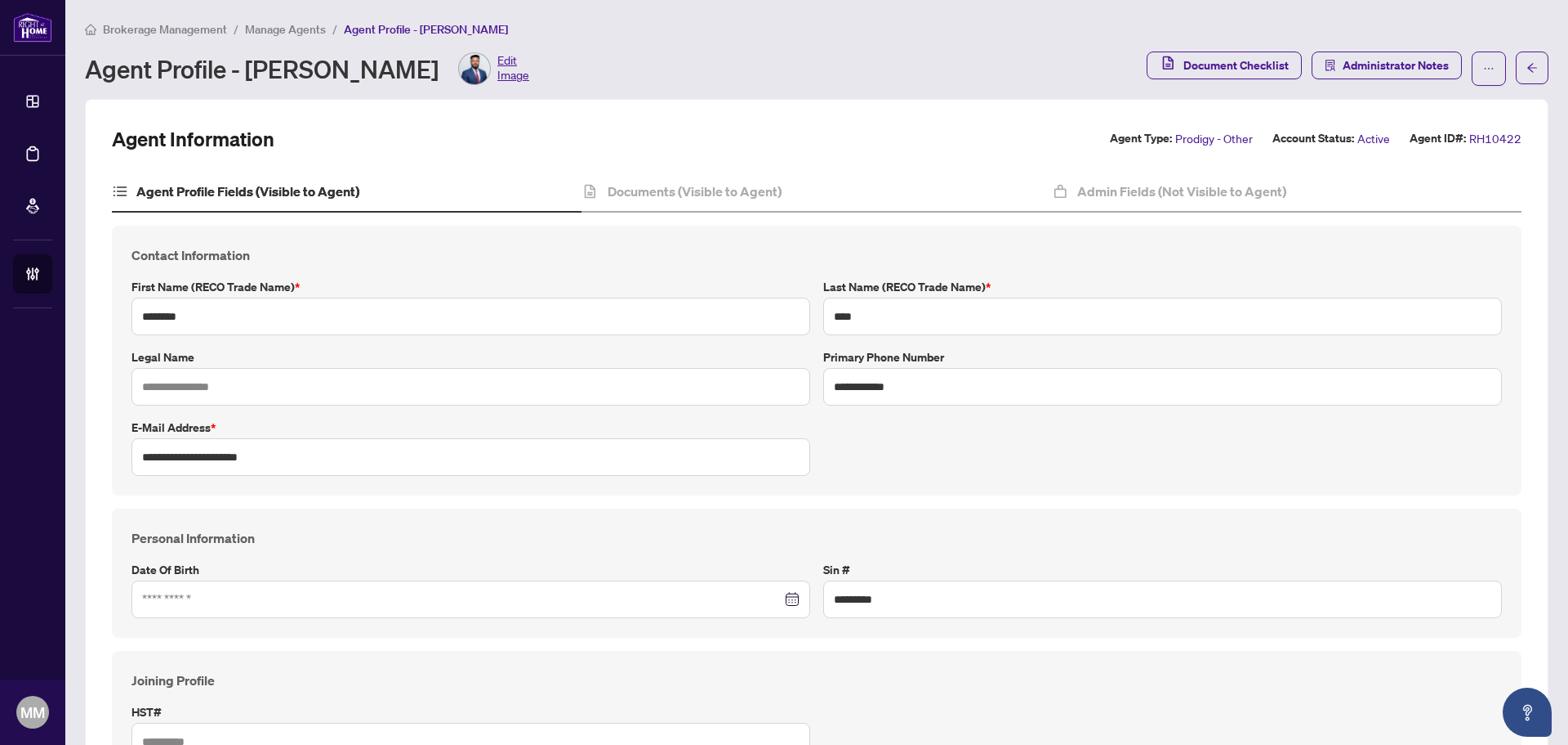
type input "**********"
type input "****"
type input "**********"
click at [383, 395] on input "text" at bounding box center [470, 387] width 678 height 38
drag, startPoint x: 310, startPoint y: 450, endPoint x: -356, endPoint y: 429, distance: 666.3
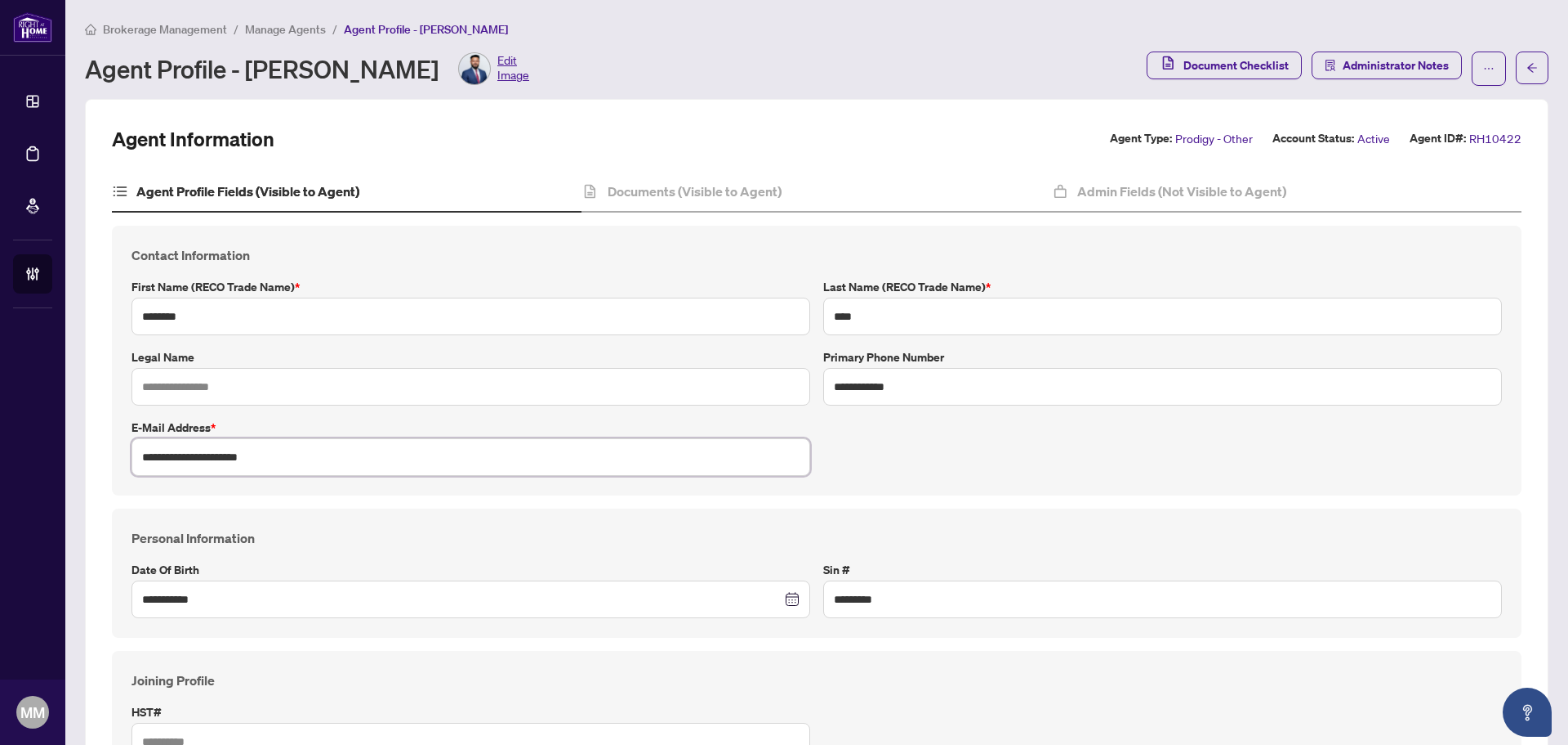
click at [0, 429] on html "**********" at bounding box center [784, 372] width 1568 height 745
drag, startPoint x: 931, startPoint y: 374, endPoint x: 649, endPoint y: 319, distance: 287.3
click at [649, 319] on div "**********" at bounding box center [817, 360] width 1384 height 231
click at [294, 439] on input "**********" at bounding box center [470, 457] width 678 height 38
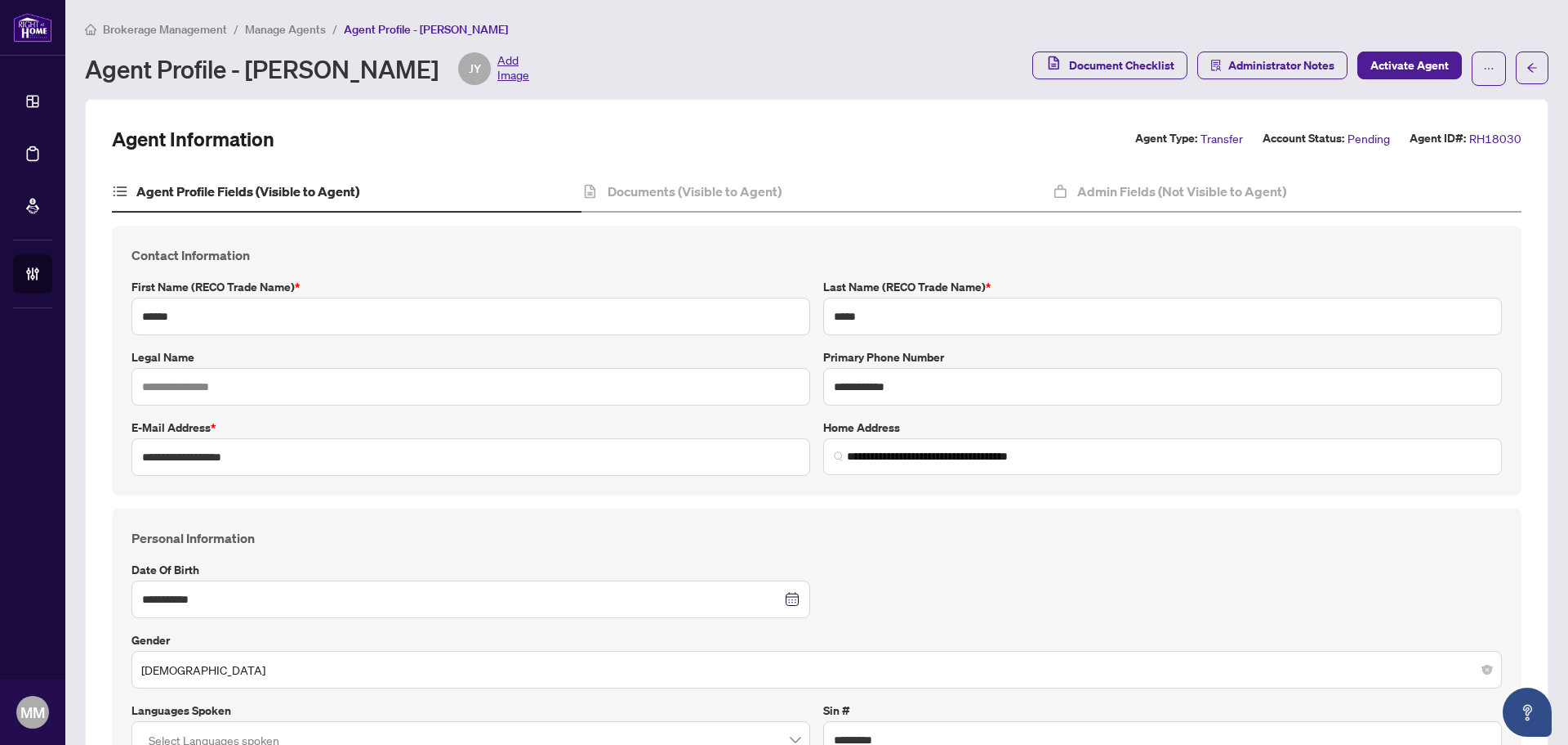
click at [311, 27] on span "Manage Agents" at bounding box center [285, 29] width 81 height 15
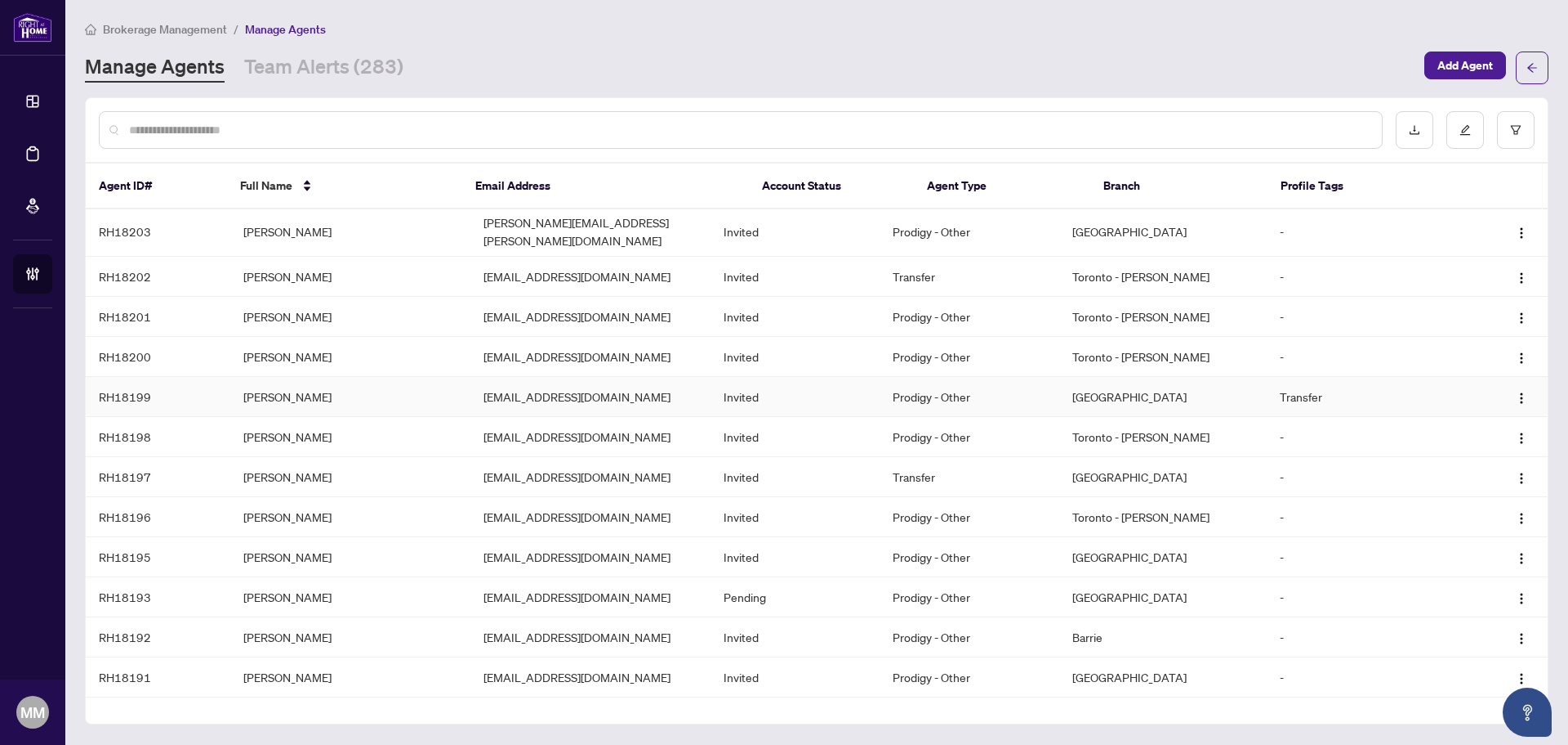
scroll to position [164, 0]
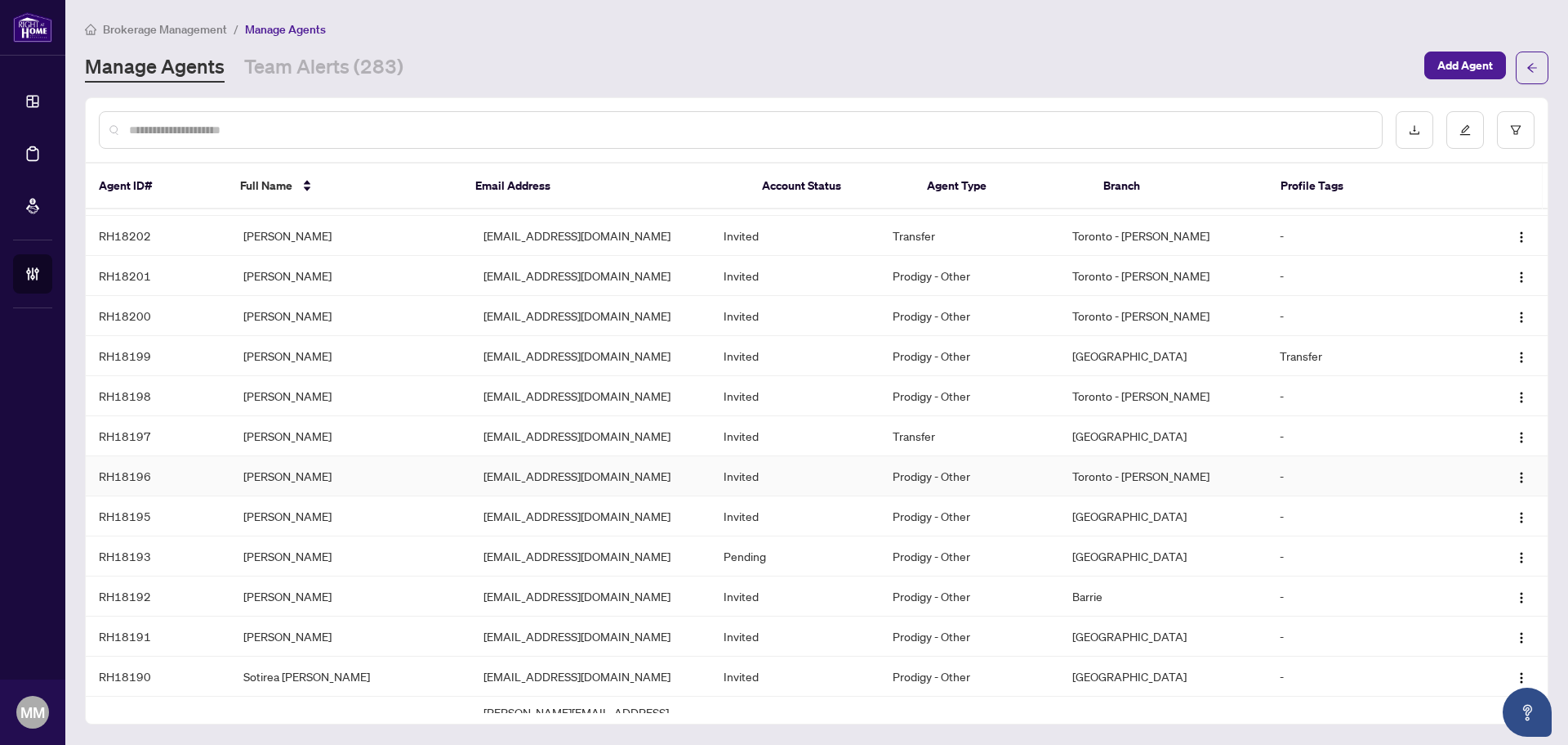
click at [558, 458] on td "[EMAIL_ADDRESS][DOMAIN_NAME]" at bounding box center [590, 475] width 240 height 40
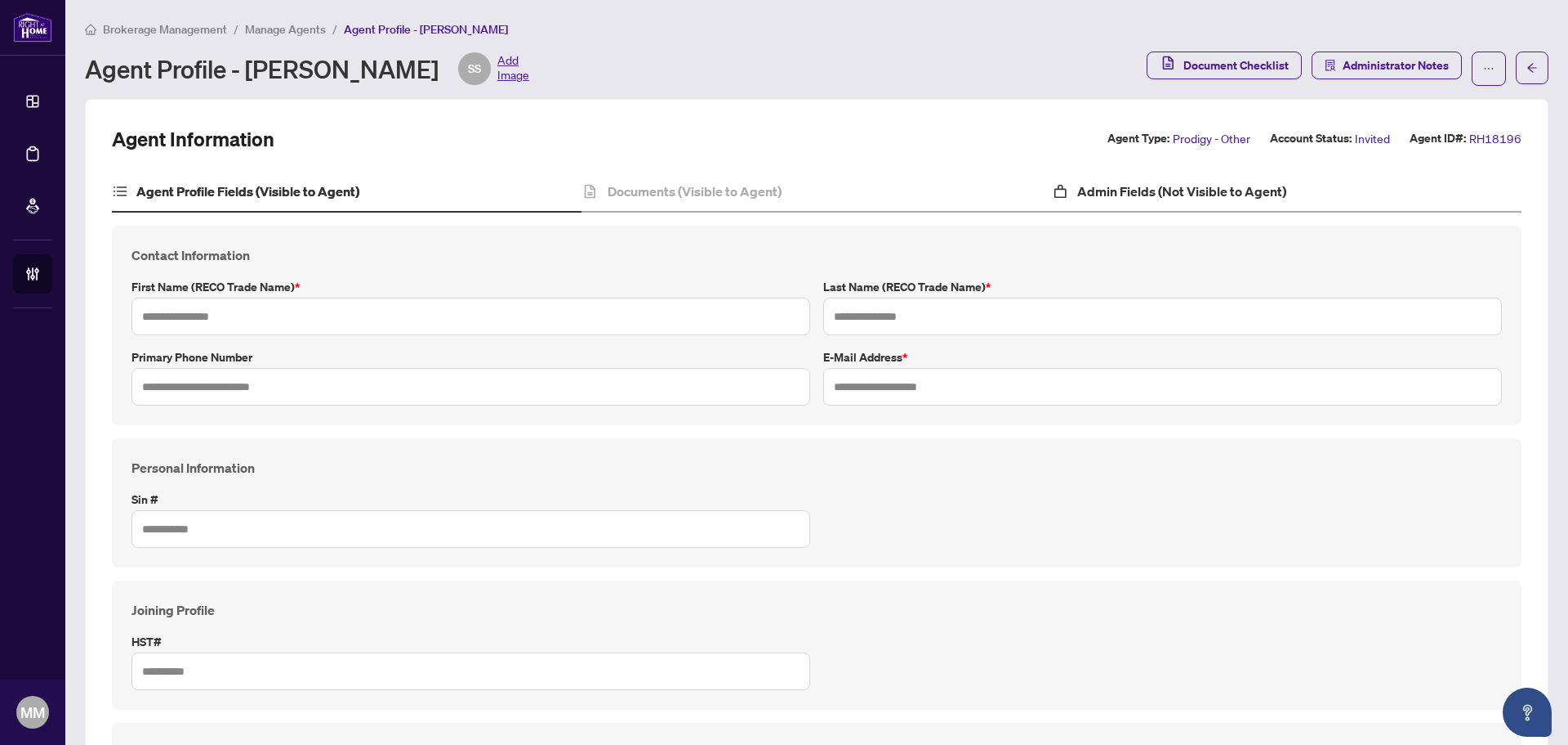
type input "******"
type input "**********"
click at [1078, 191] on h4 "Admin Fields (Not Visible to Agent)" at bounding box center [1182, 191] width 209 height 19
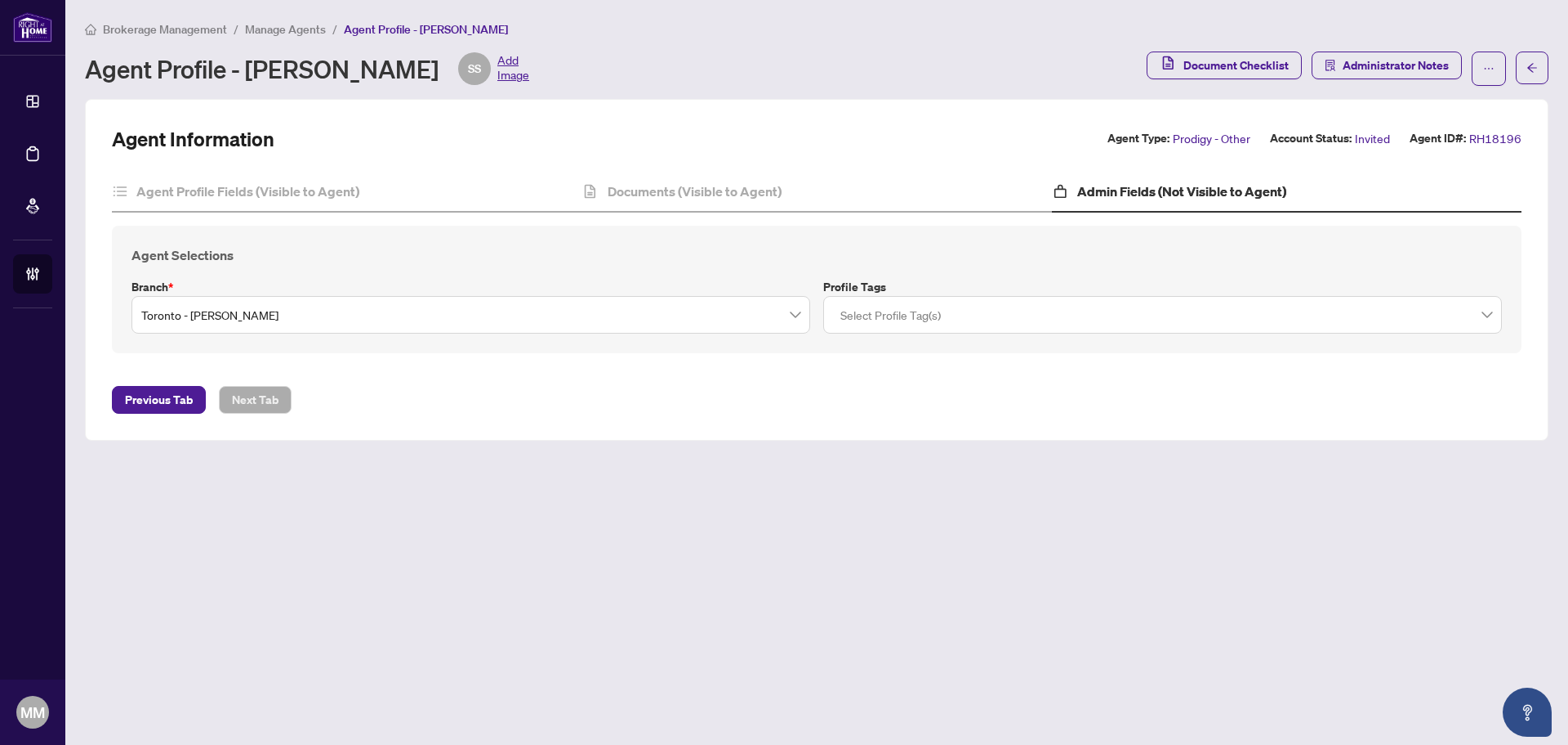
click at [469, 315] on span "Toronto - Don Mills" at bounding box center [470, 315] width 659 height 31
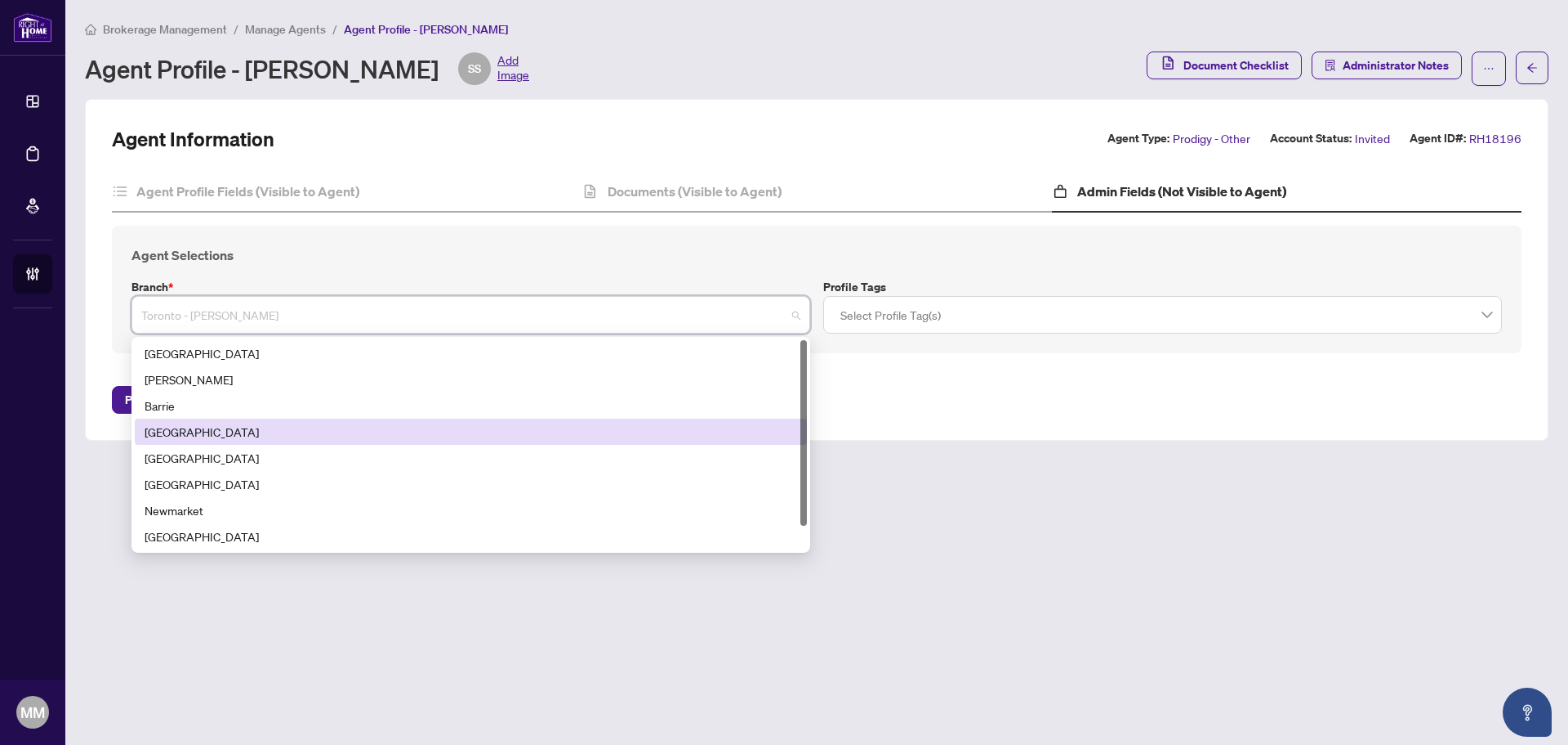
click at [429, 437] on div "Burlington" at bounding box center [471, 431] width 653 height 18
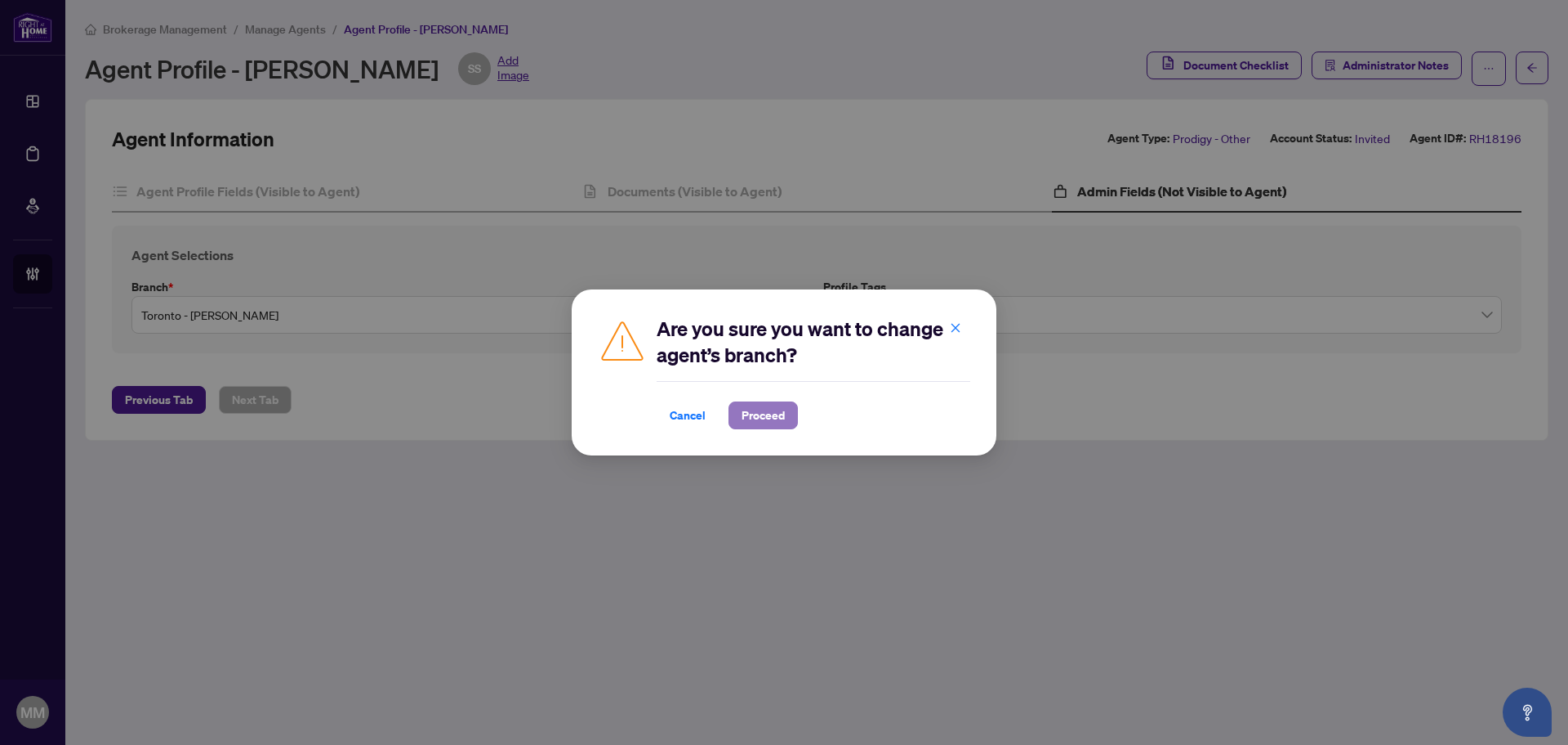
click at [770, 419] on span "Proceed" at bounding box center [763, 415] width 43 height 26
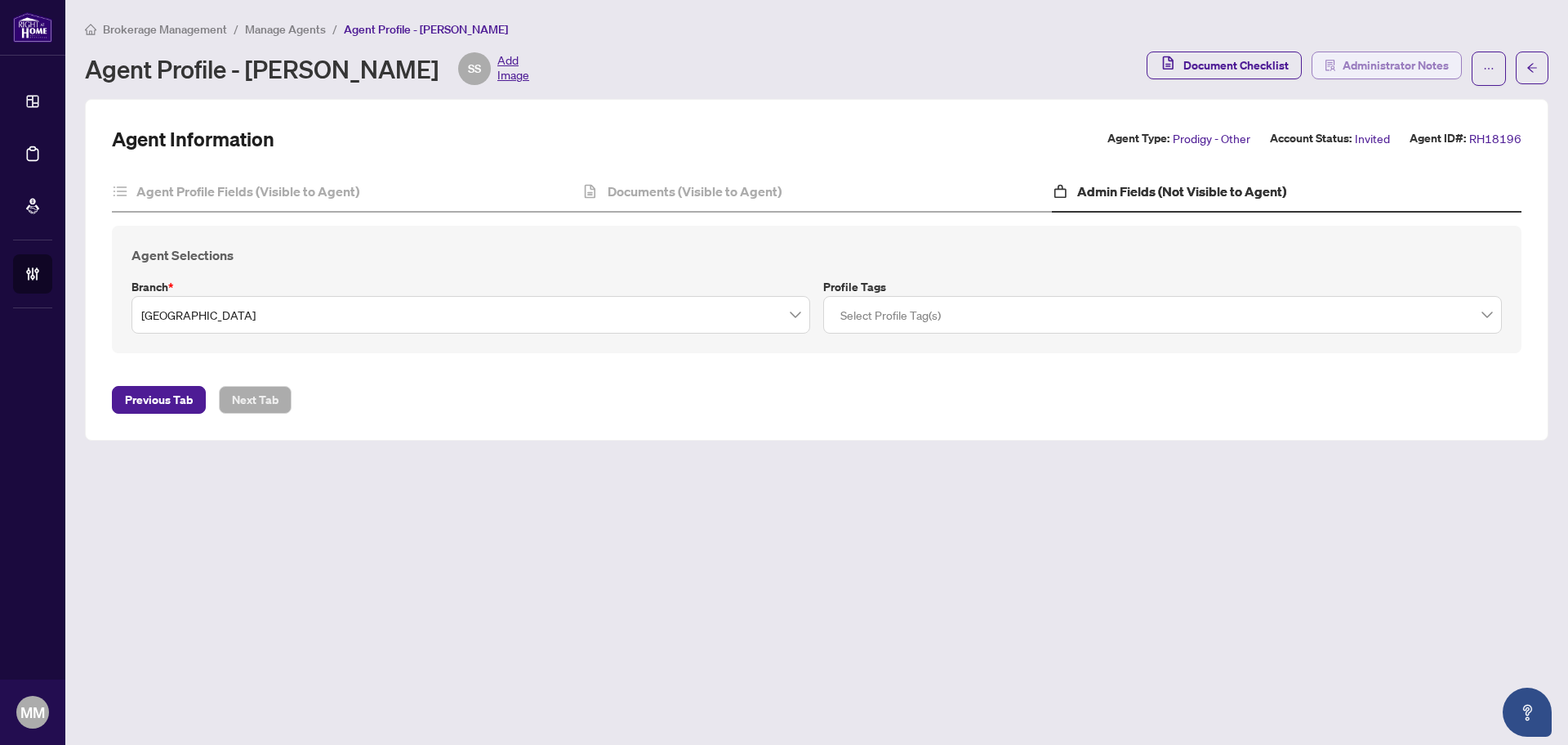
click at [1434, 68] on span "Administrator Notes" at bounding box center [1396, 65] width 106 height 26
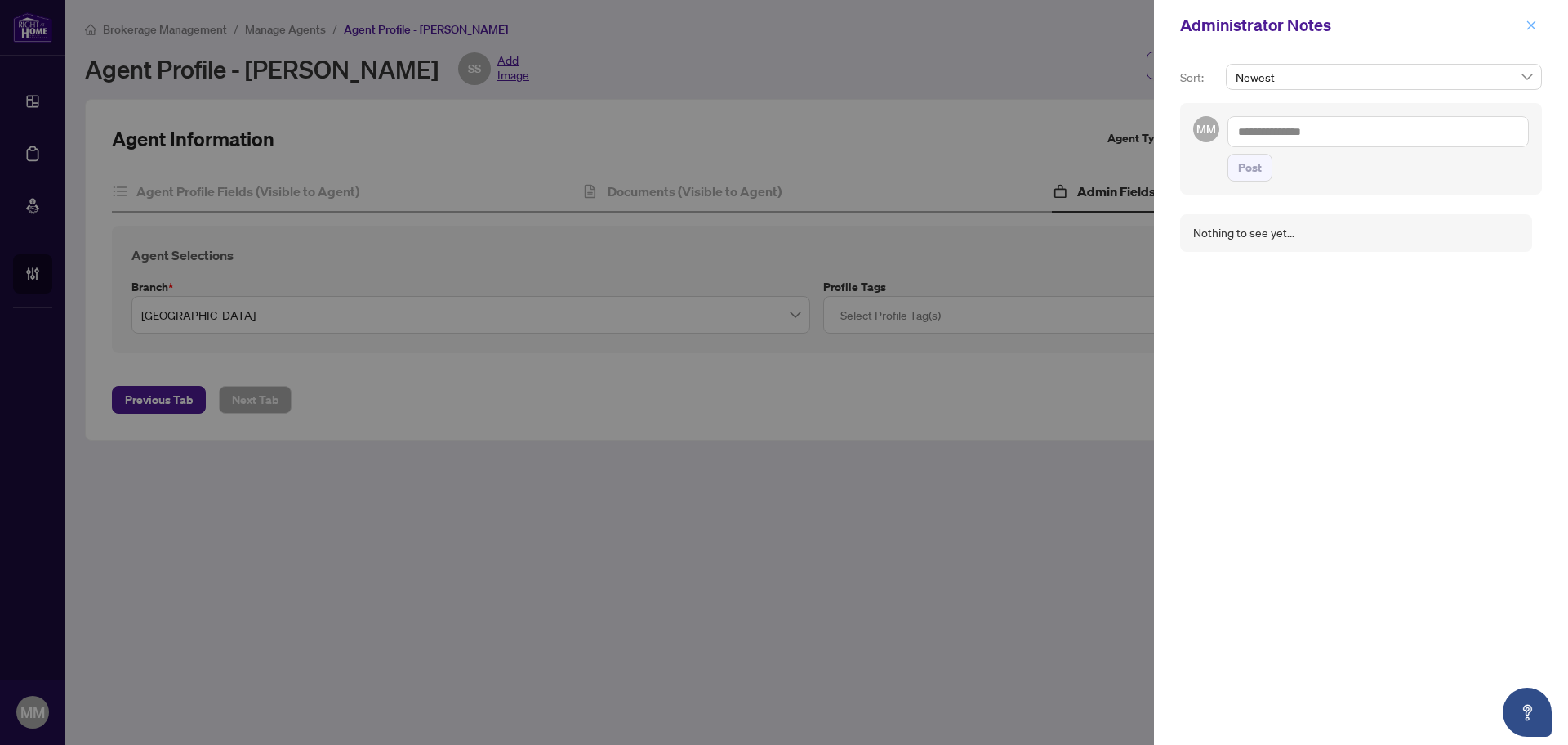
click at [1531, 31] on icon "close" at bounding box center [1532, 25] width 12 height 12
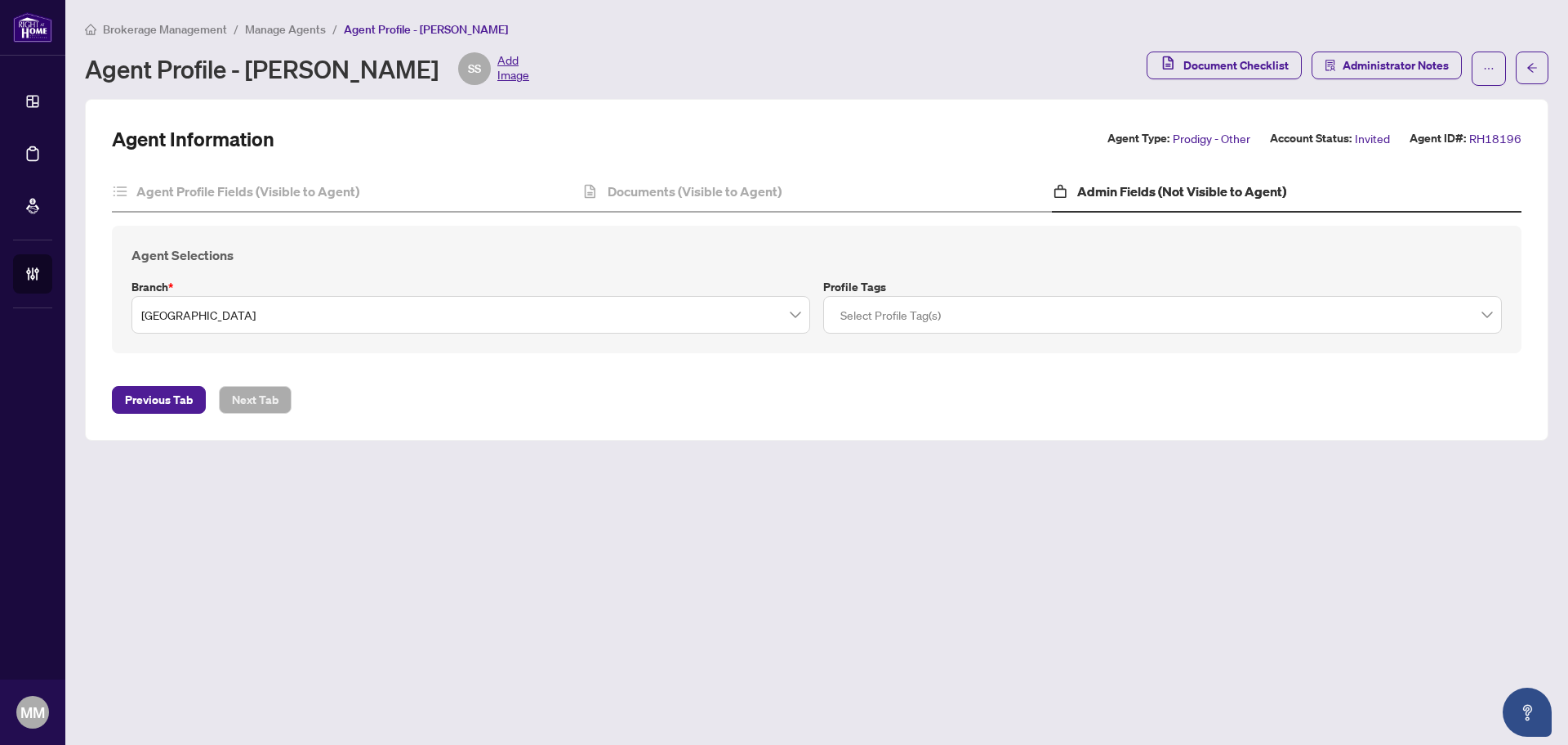
click at [1343, 530] on main "Brokerage Management / Manage Agents / Agent Profile - Schann Sharma Agent Prof…" at bounding box center [817, 372] width 1503 height 745
click at [271, 212] on div "Agent Profile Fields (Visible to Agent) Documents (Visible to Agent) Admin Fiel…" at bounding box center [817, 269] width 1410 height 195
click at [292, 191] on h4 "Agent Profile Fields (Visible to Agent)" at bounding box center [247, 191] width 223 height 19
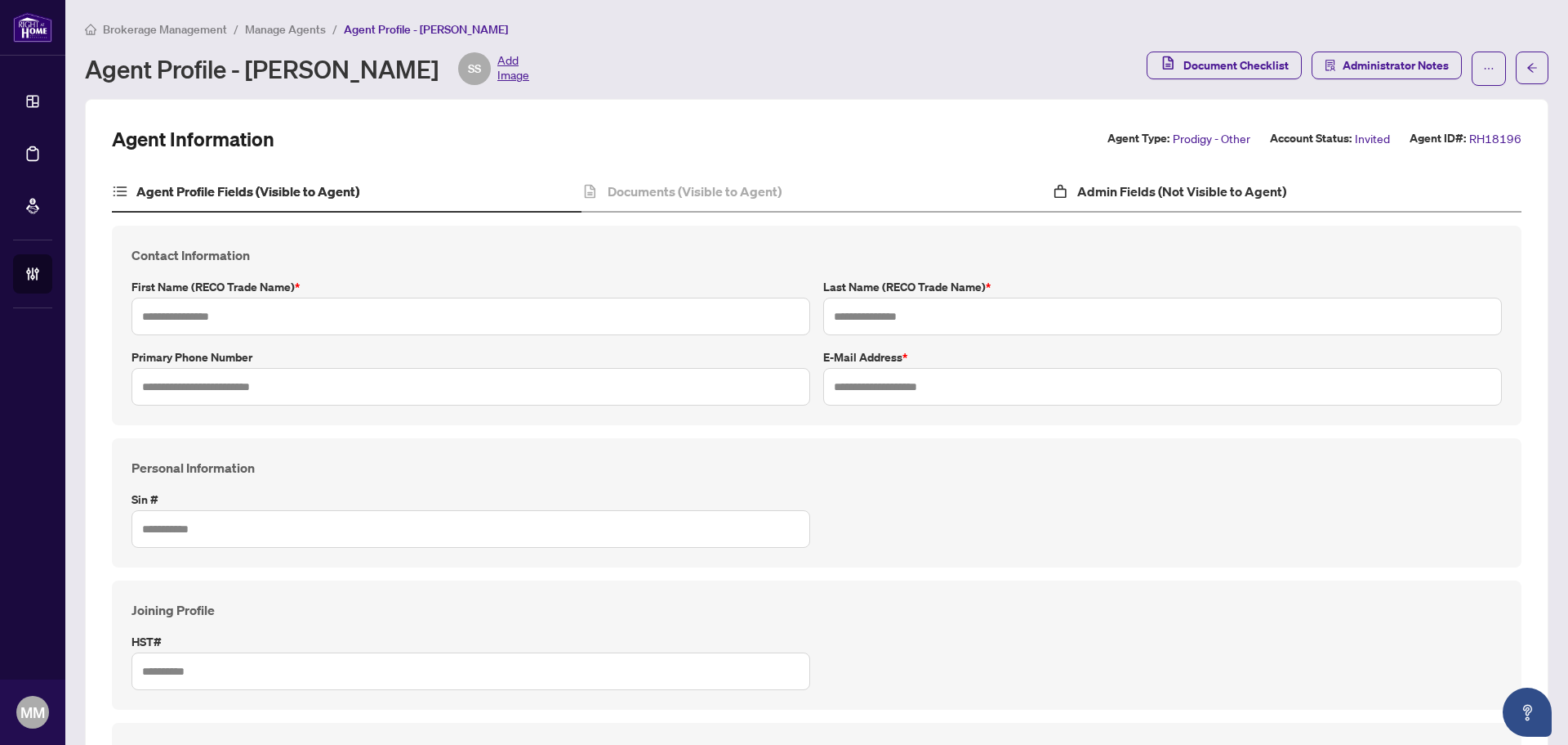
type input "******"
type input "**********"
click at [279, 31] on span "Manage Agents" at bounding box center [285, 29] width 81 height 15
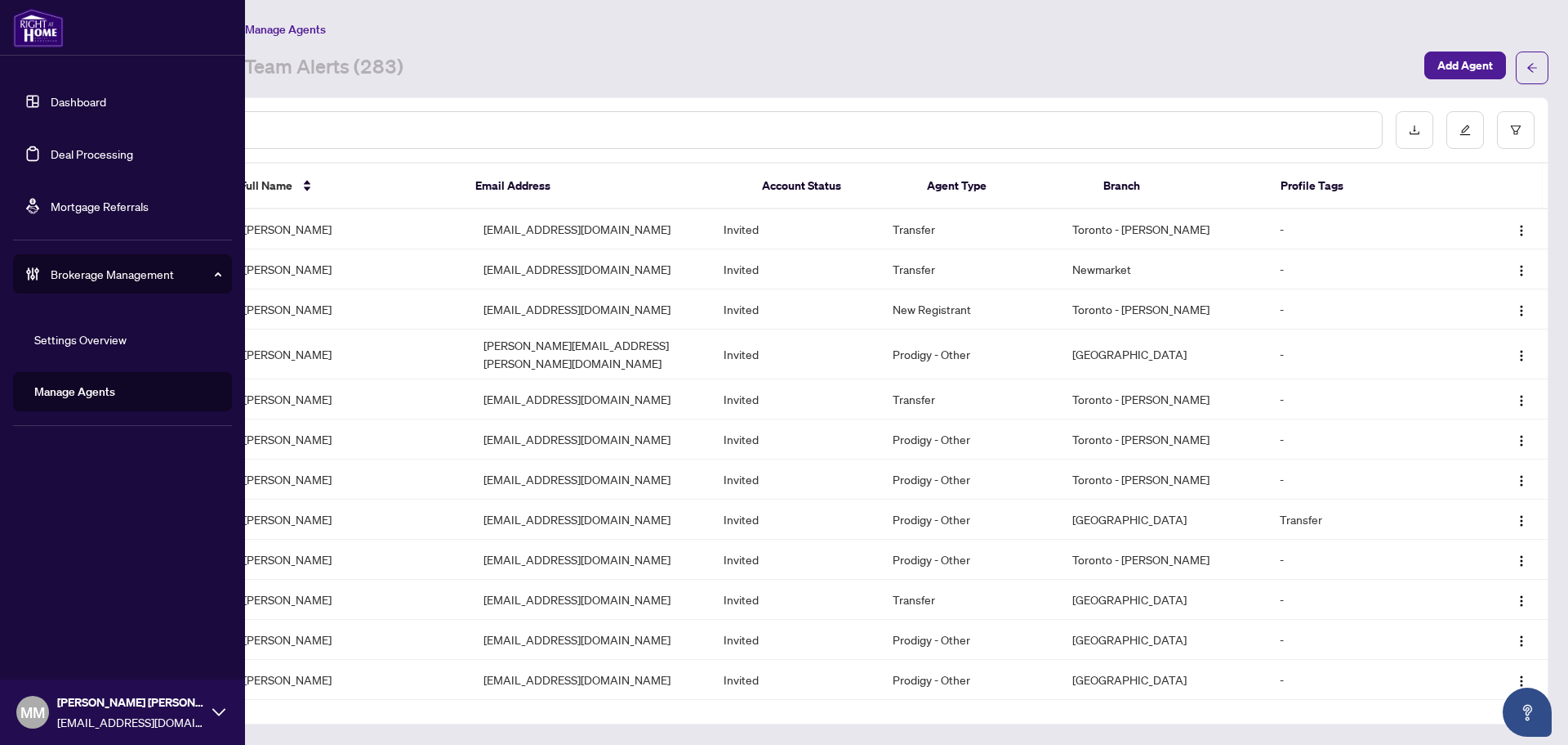
click at [43, 603] on div "Dashboard Deal Processing Mortgage Referrals Brokerage Management Settings Over…" at bounding box center [123, 372] width 245 height 745
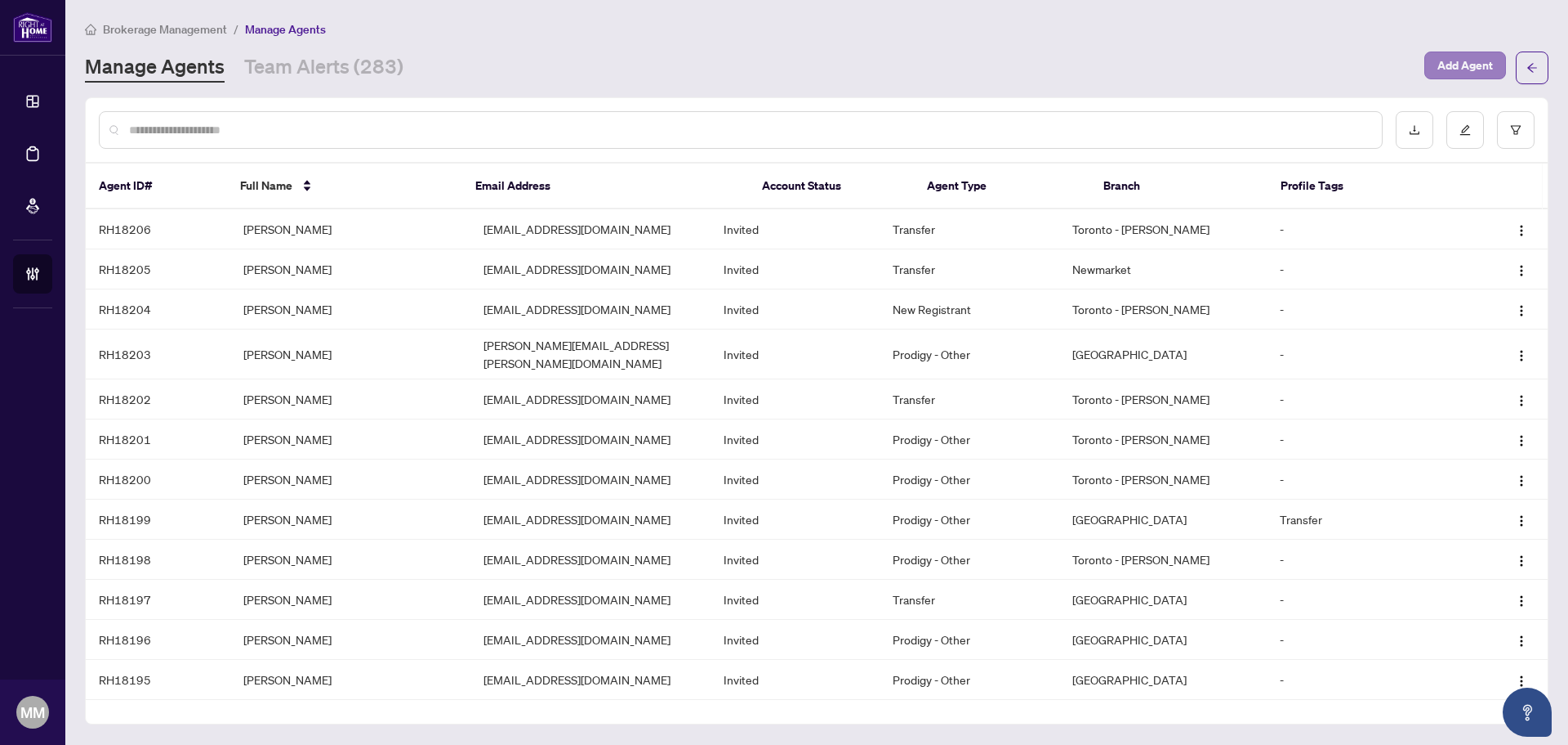
drag, startPoint x: 1415, startPoint y: 68, endPoint x: 1428, endPoint y: 66, distance: 13.2
click at [1415, 68] on div "Manage Agents Team Alerts (283) Add Agent" at bounding box center [817, 68] width 1464 height 33
click at [1443, 63] on span "Add Agent" at bounding box center [1465, 65] width 55 height 26
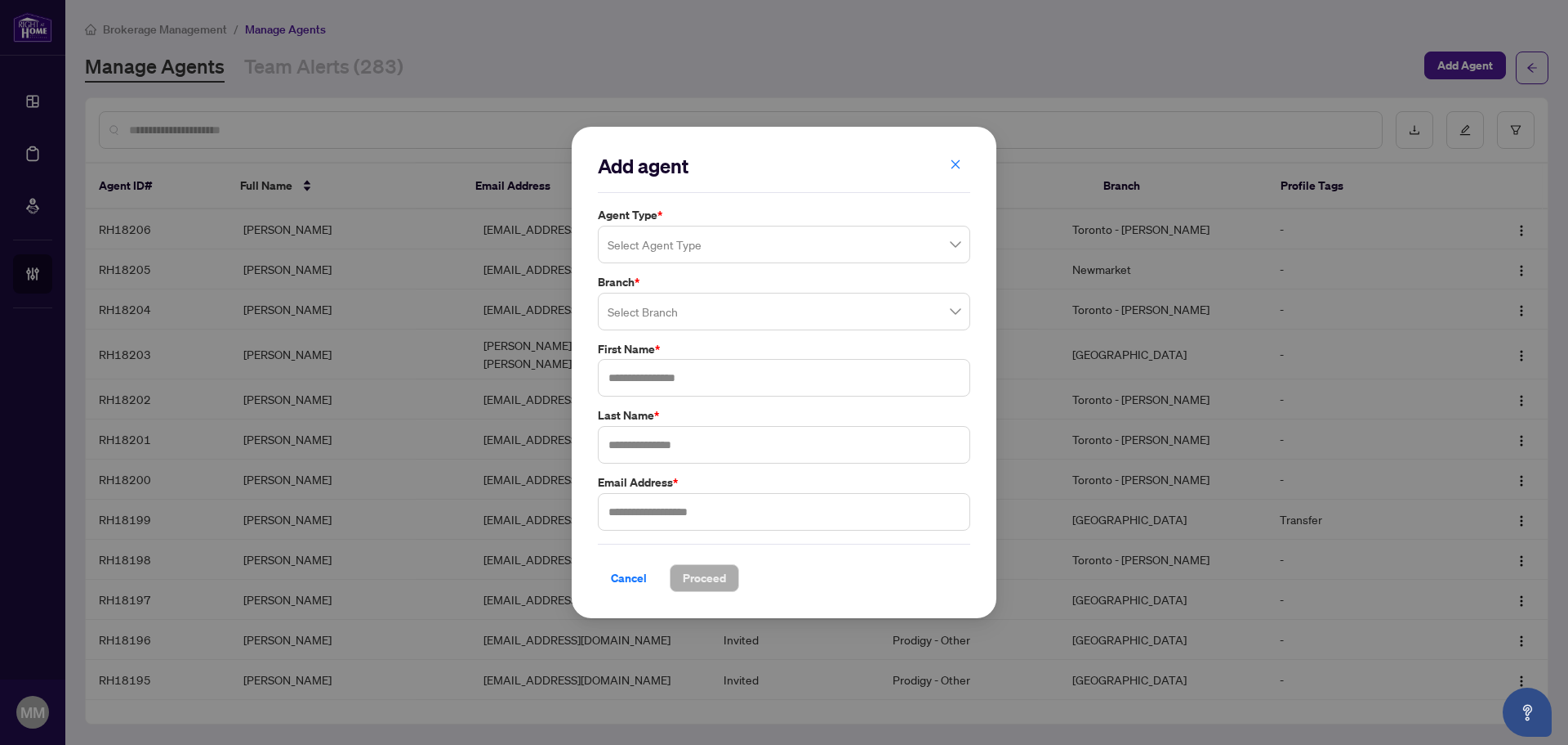
click at [803, 236] on input "search" at bounding box center [776, 246] width 338 height 36
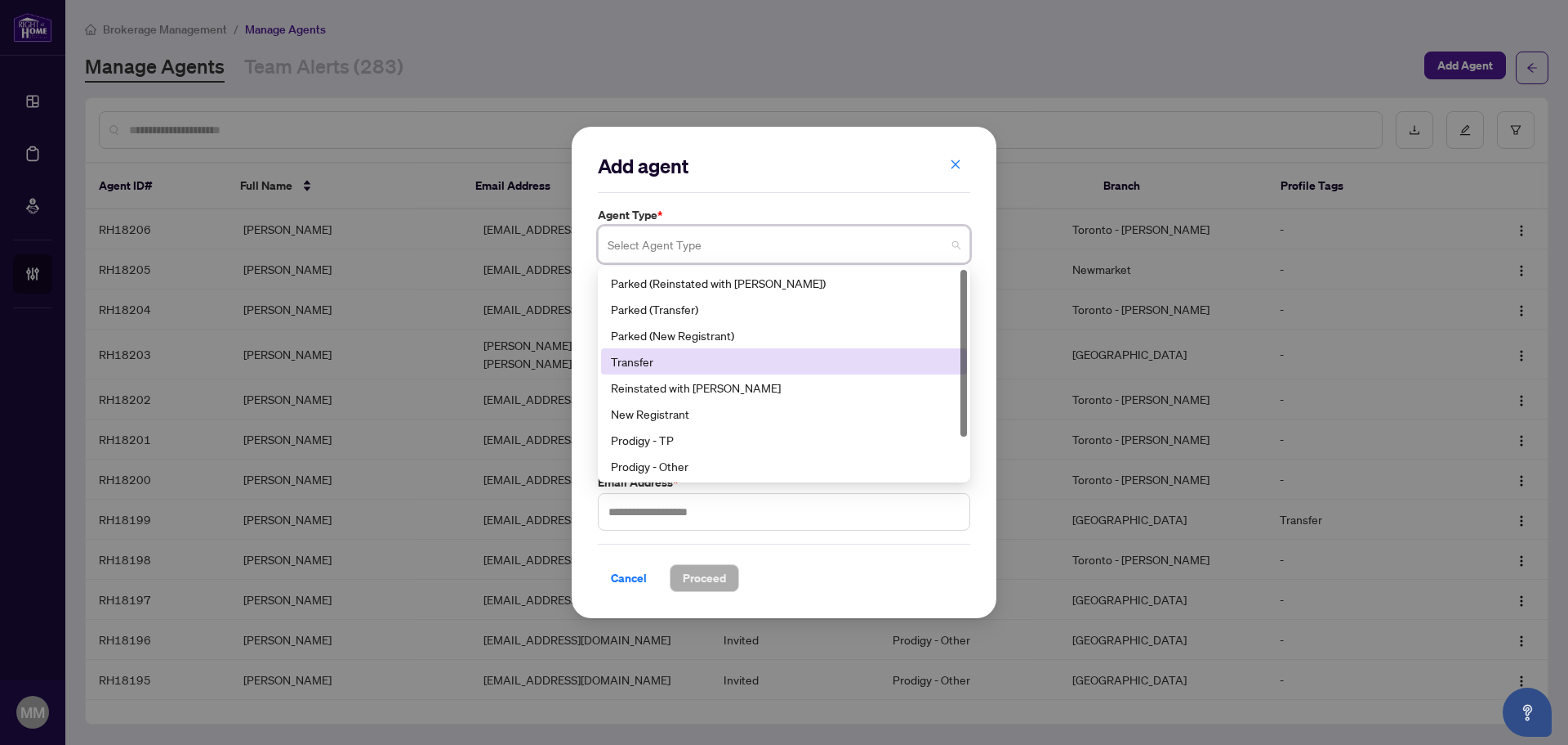
click at [795, 354] on div "Transfer" at bounding box center [784, 361] width 346 height 18
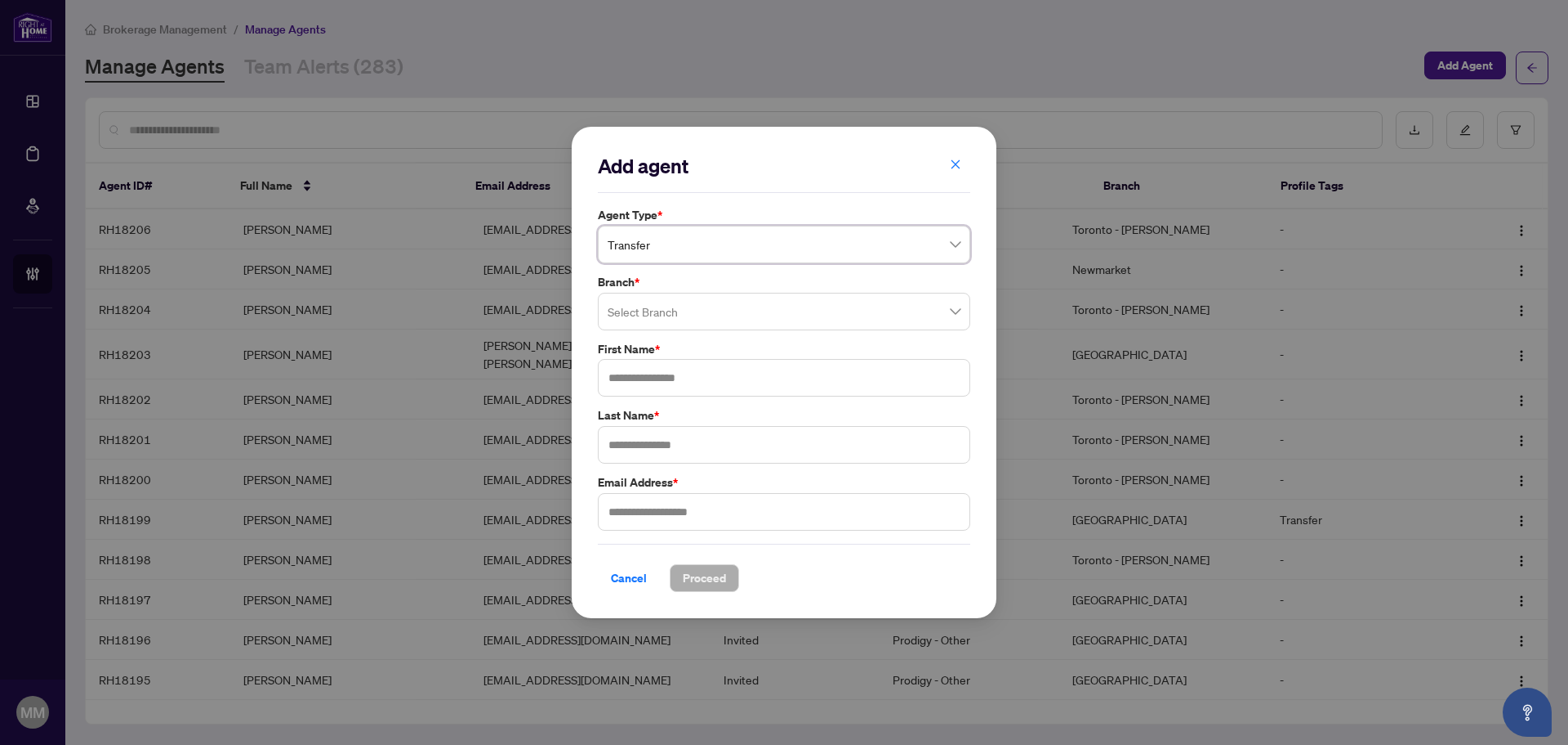
click at [791, 303] on input "search" at bounding box center [776, 314] width 338 height 36
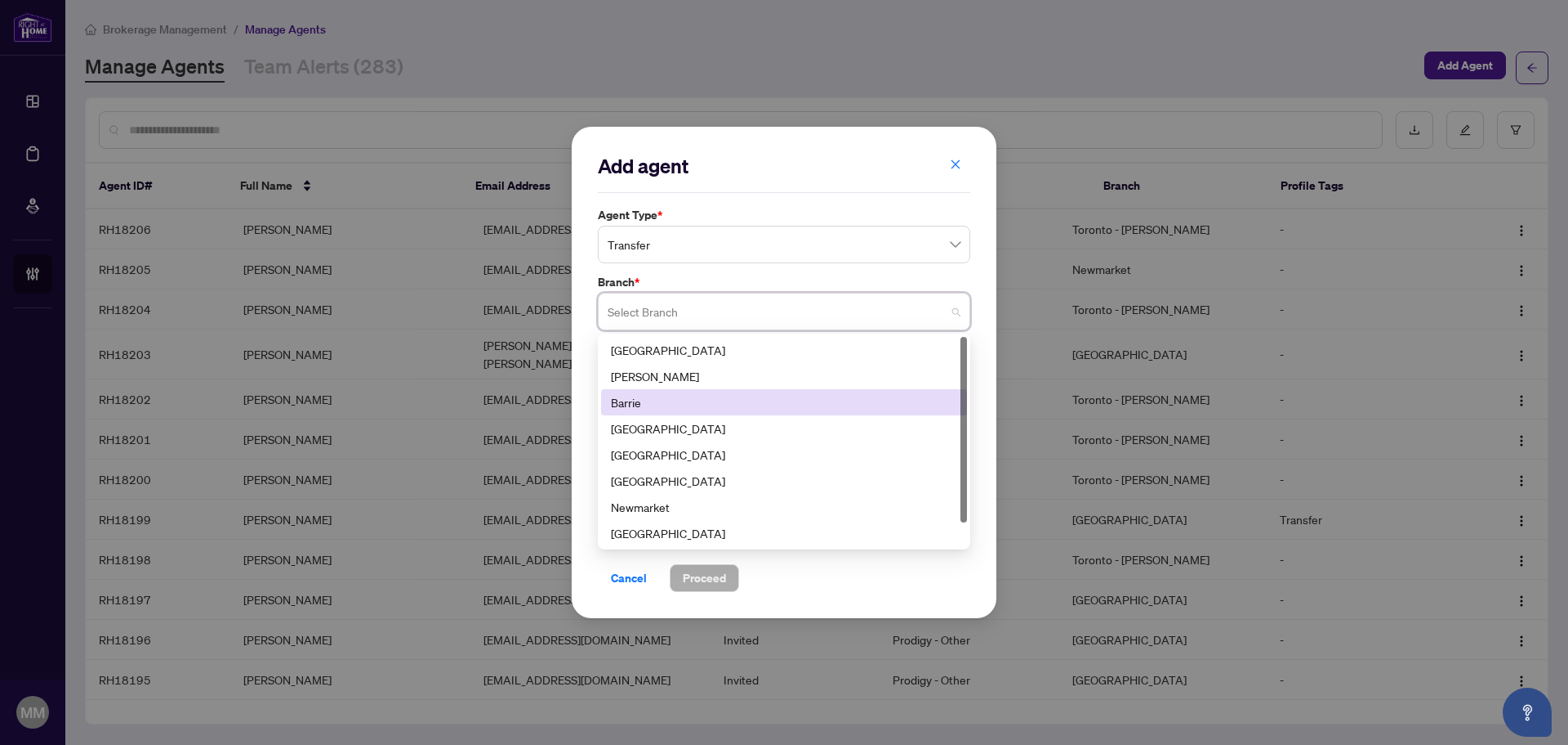
scroll to position [26, 0]
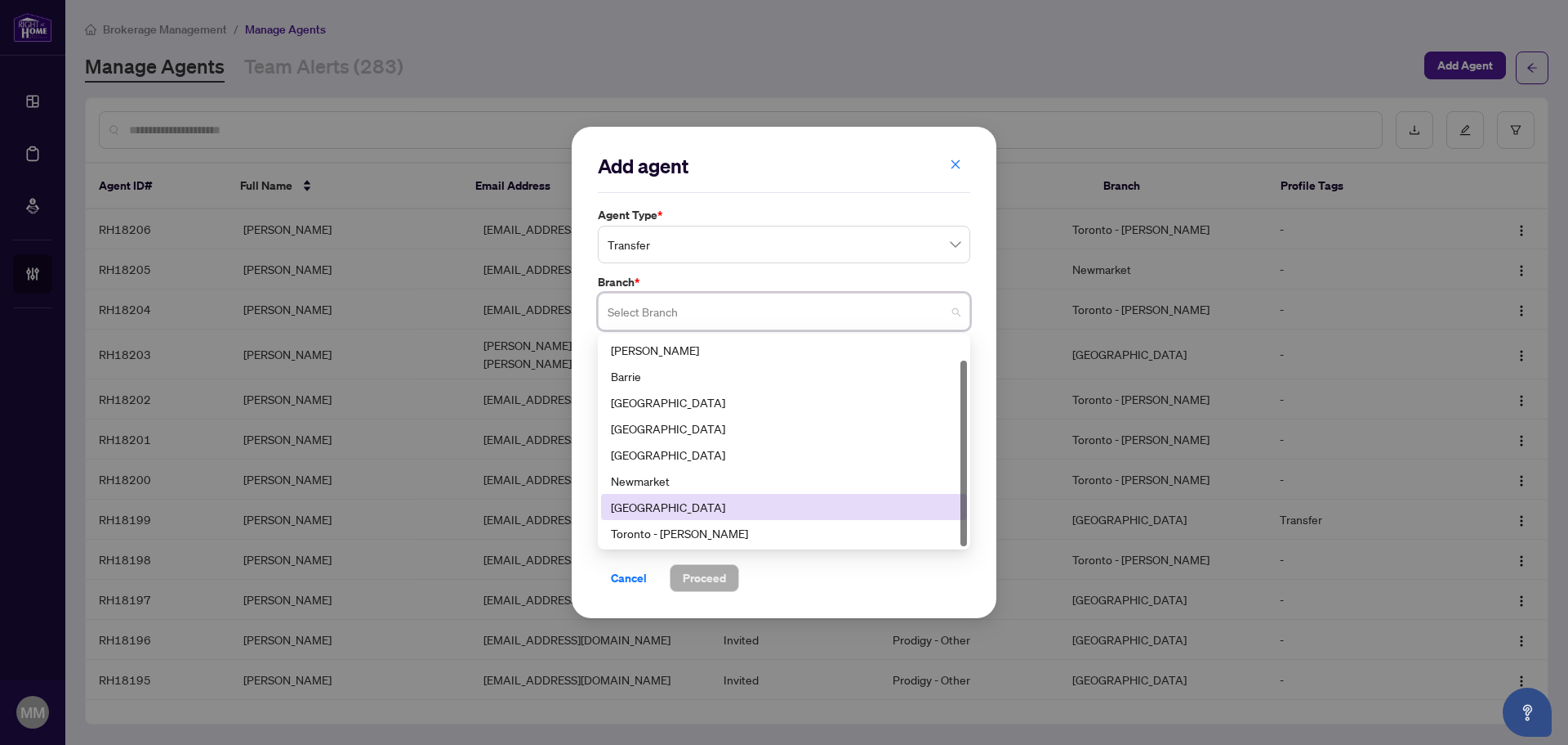
click at [742, 525] on div "Toronto - [PERSON_NAME]" at bounding box center [784, 533] width 346 height 18
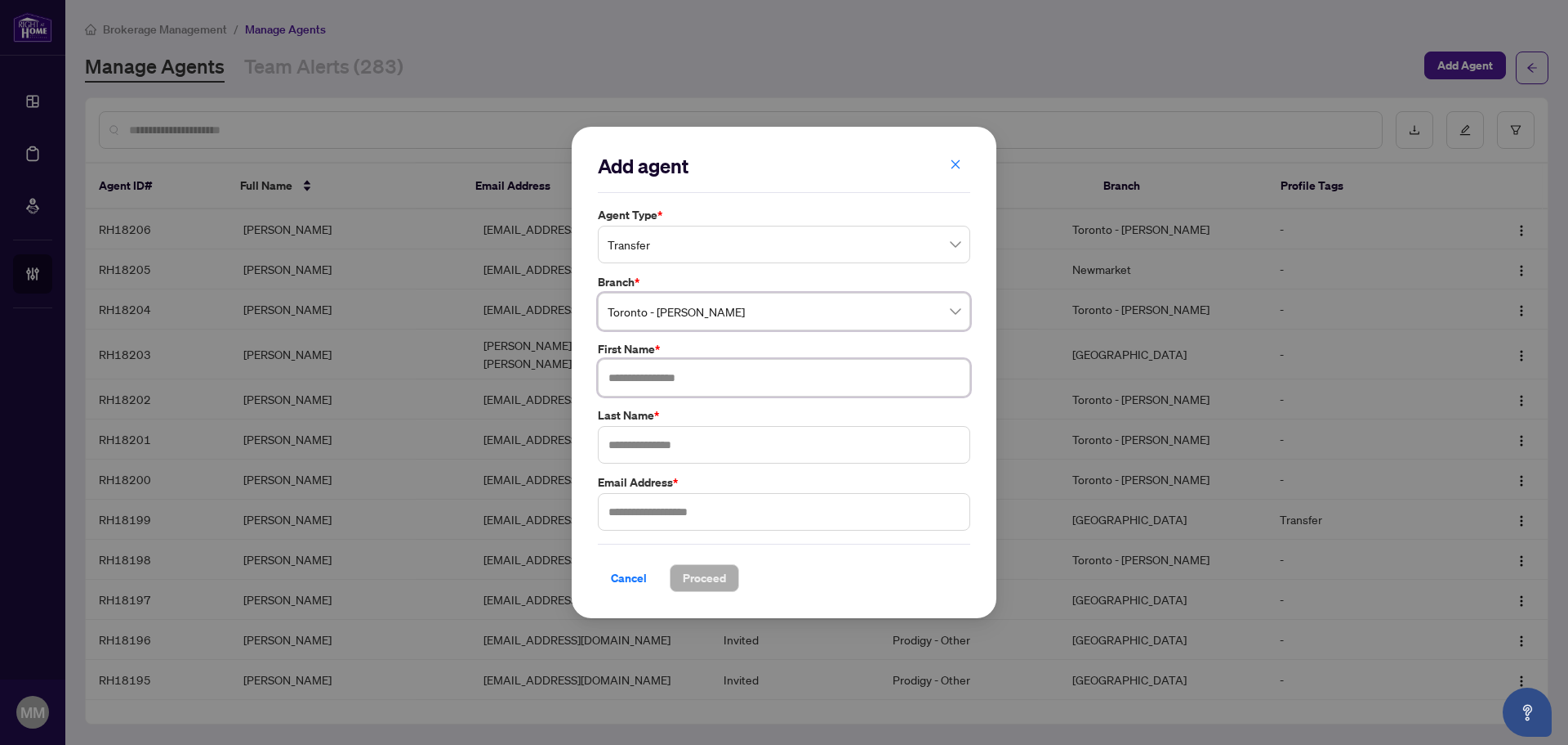
click at [800, 381] on input "text" at bounding box center [784, 377] width 373 height 38
type input "******"
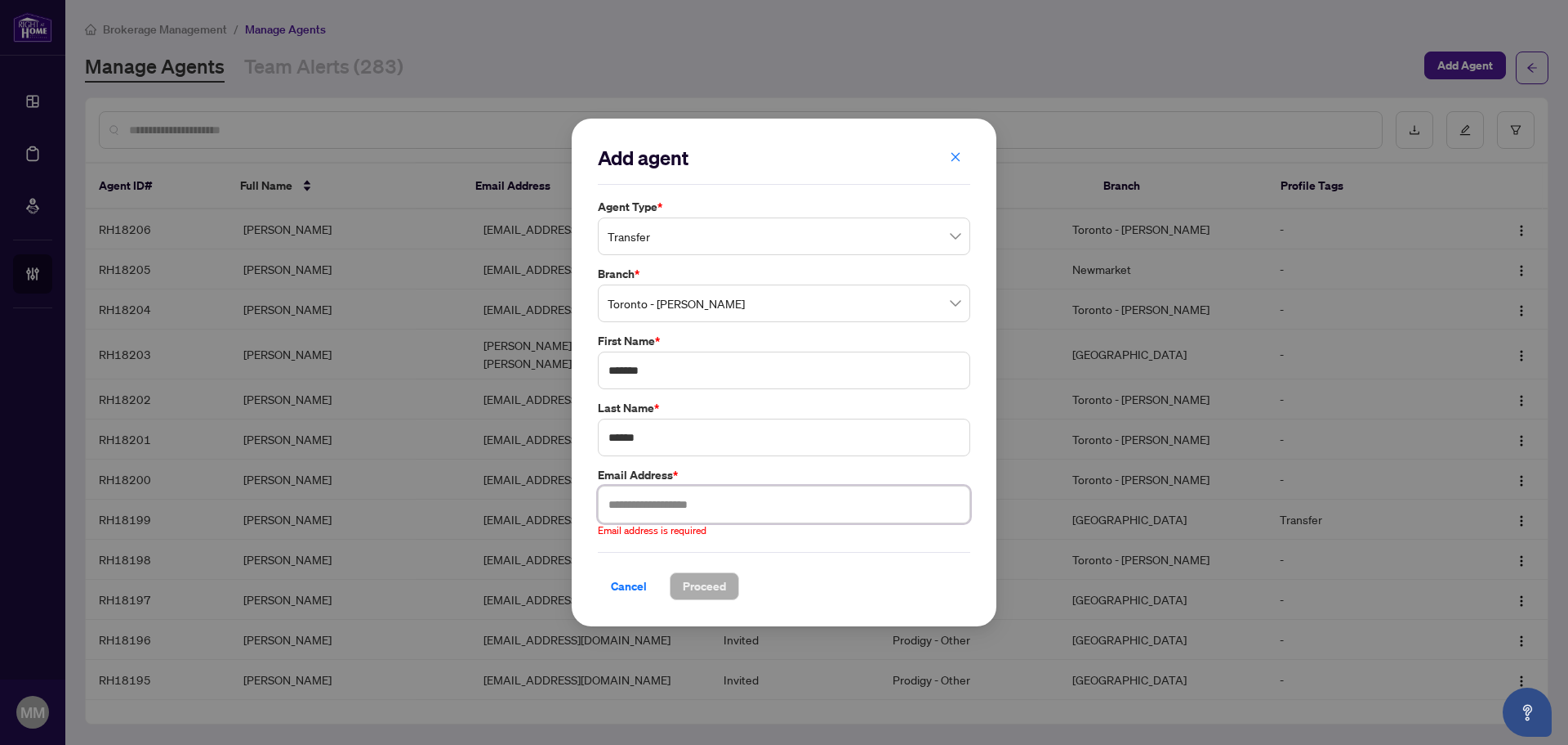
click at [717, 519] on input "text" at bounding box center [784, 504] width 373 height 38
paste input "**********"
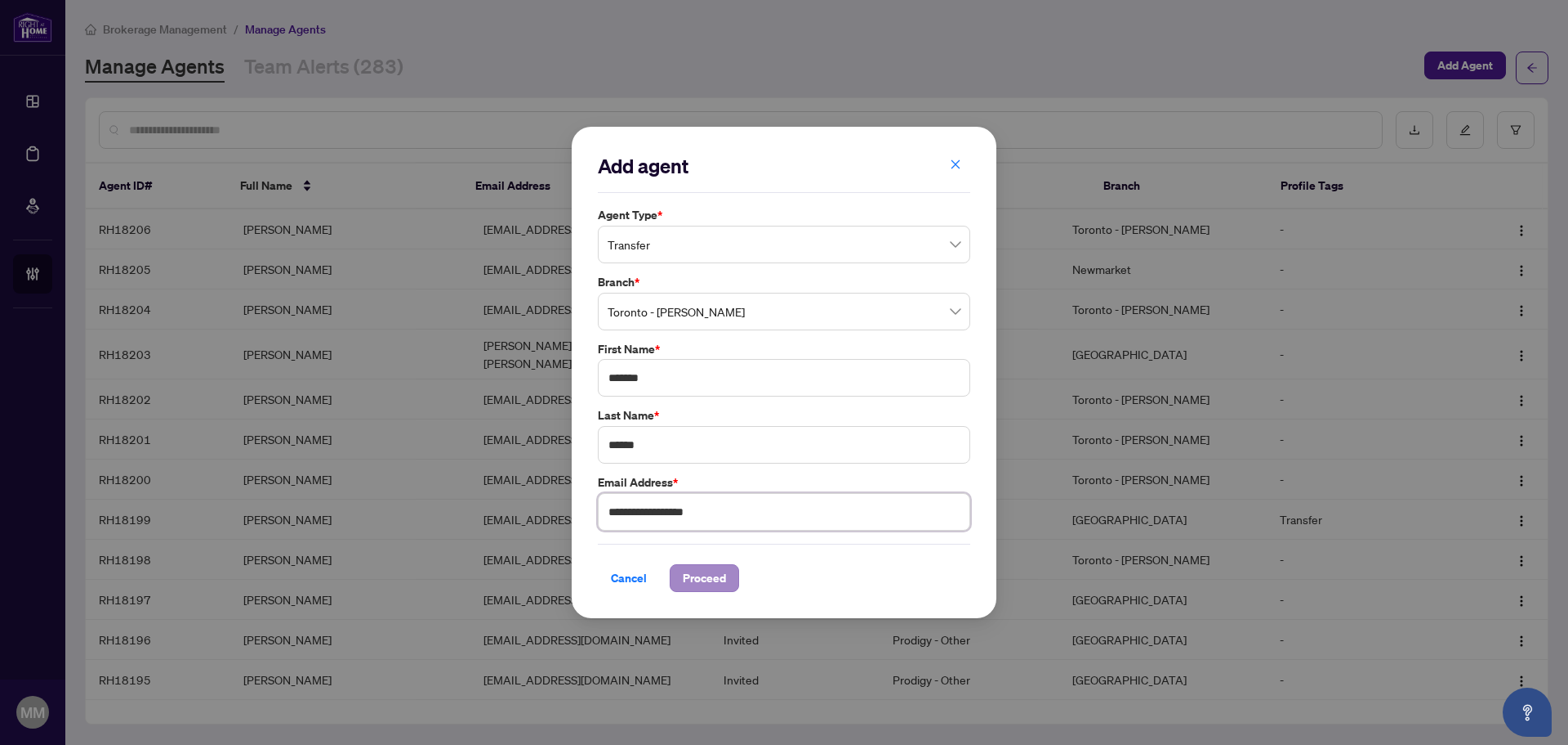
type input "**********"
click at [731, 571] on button "Proceed" at bounding box center [704, 577] width 69 height 28
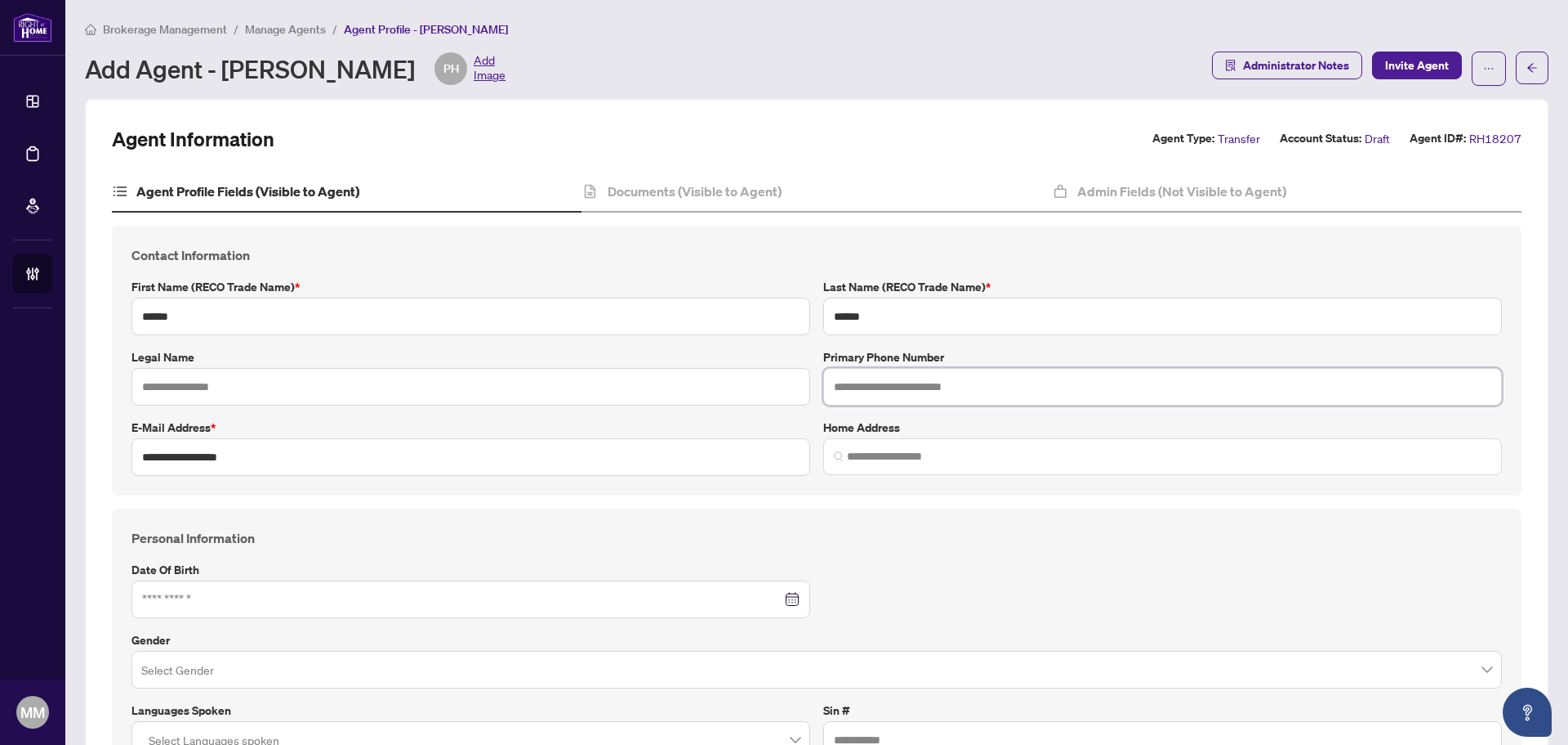
paste input "**********"
click at [847, 388] on input "text" at bounding box center [1162, 387] width 678 height 38
type input "**********"
click at [1200, 204] on div "Admin Fields (Not Visible to Agent)" at bounding box center [1287, 192] width 470 height 41
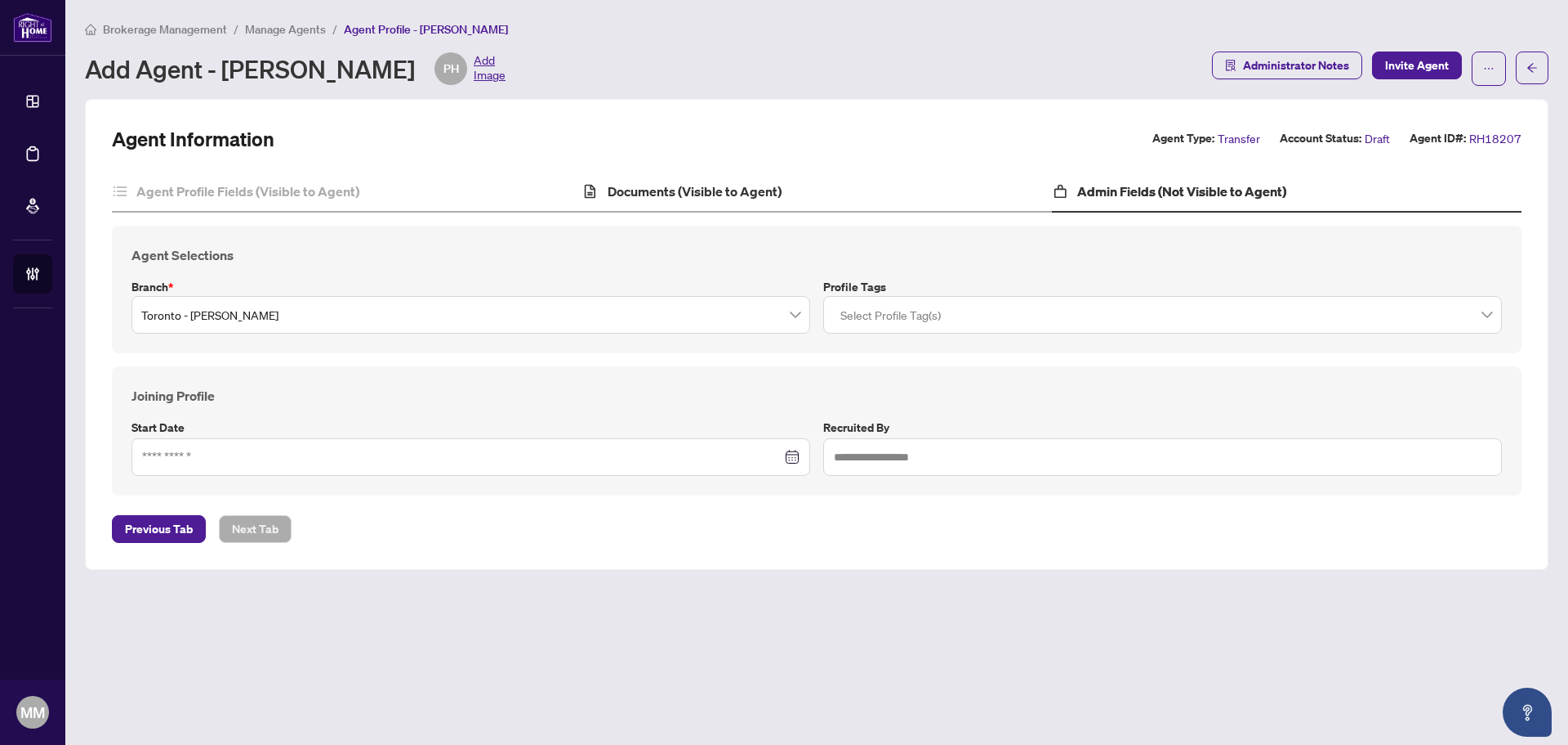
click at [788, 181] on div "Documents (Visible to Agent)" at bounding box center [817, 192] width 470 height 41
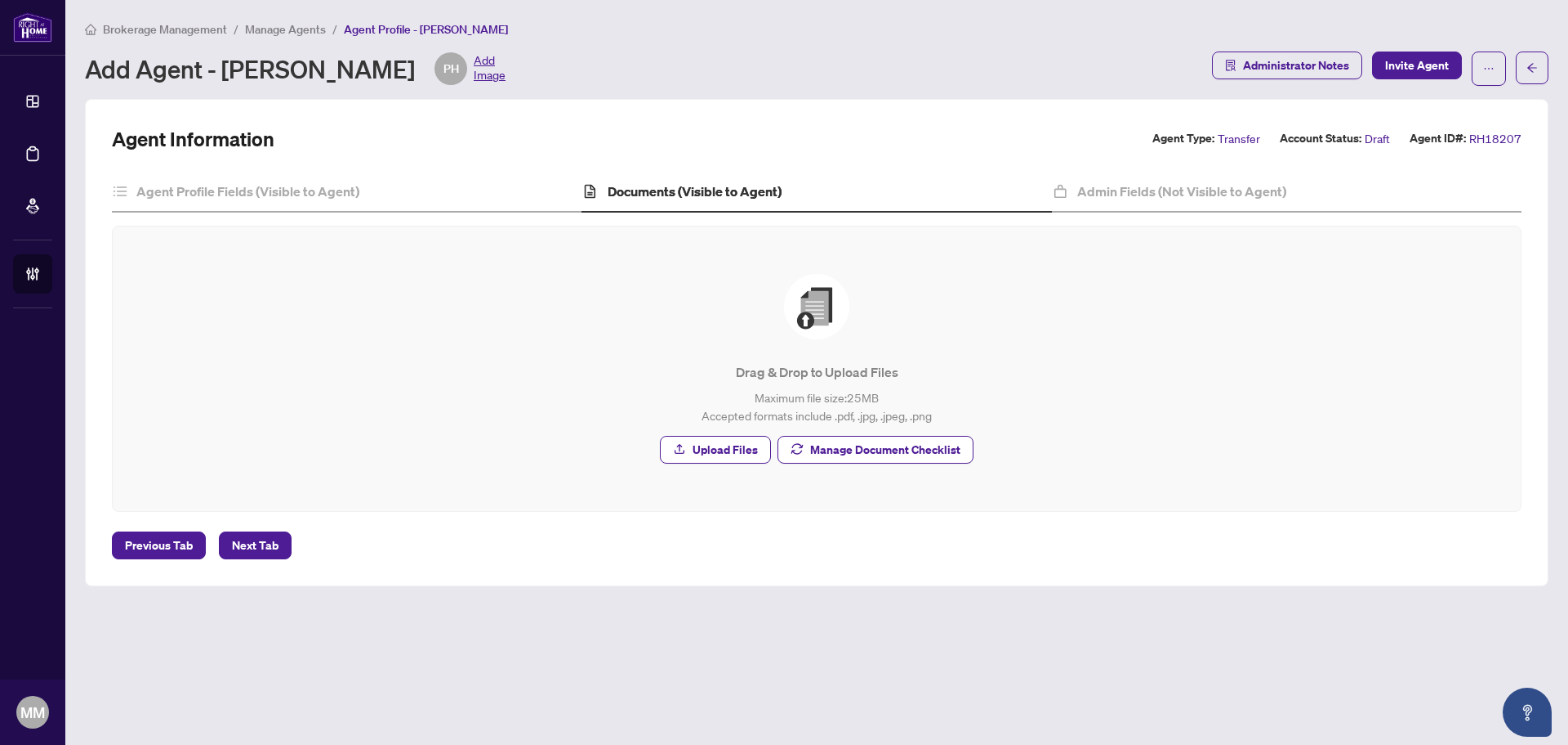
click at [885, 441] on span "Manage Document Checklist" at bounding box center [886, 449] width 150 height 26
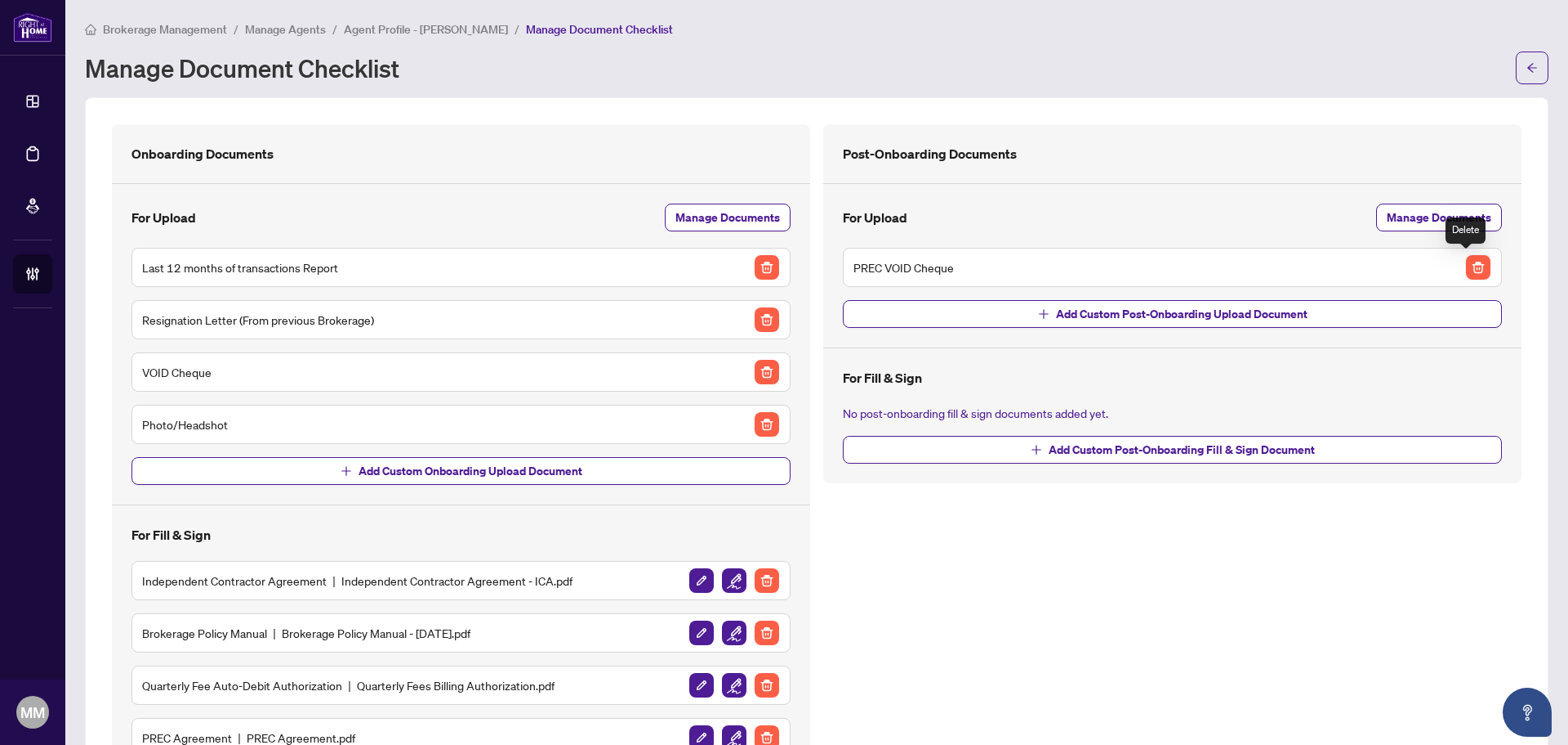
click at [1467, 272] on img "button" at bounding box center [1478, 267] width 24 height 24
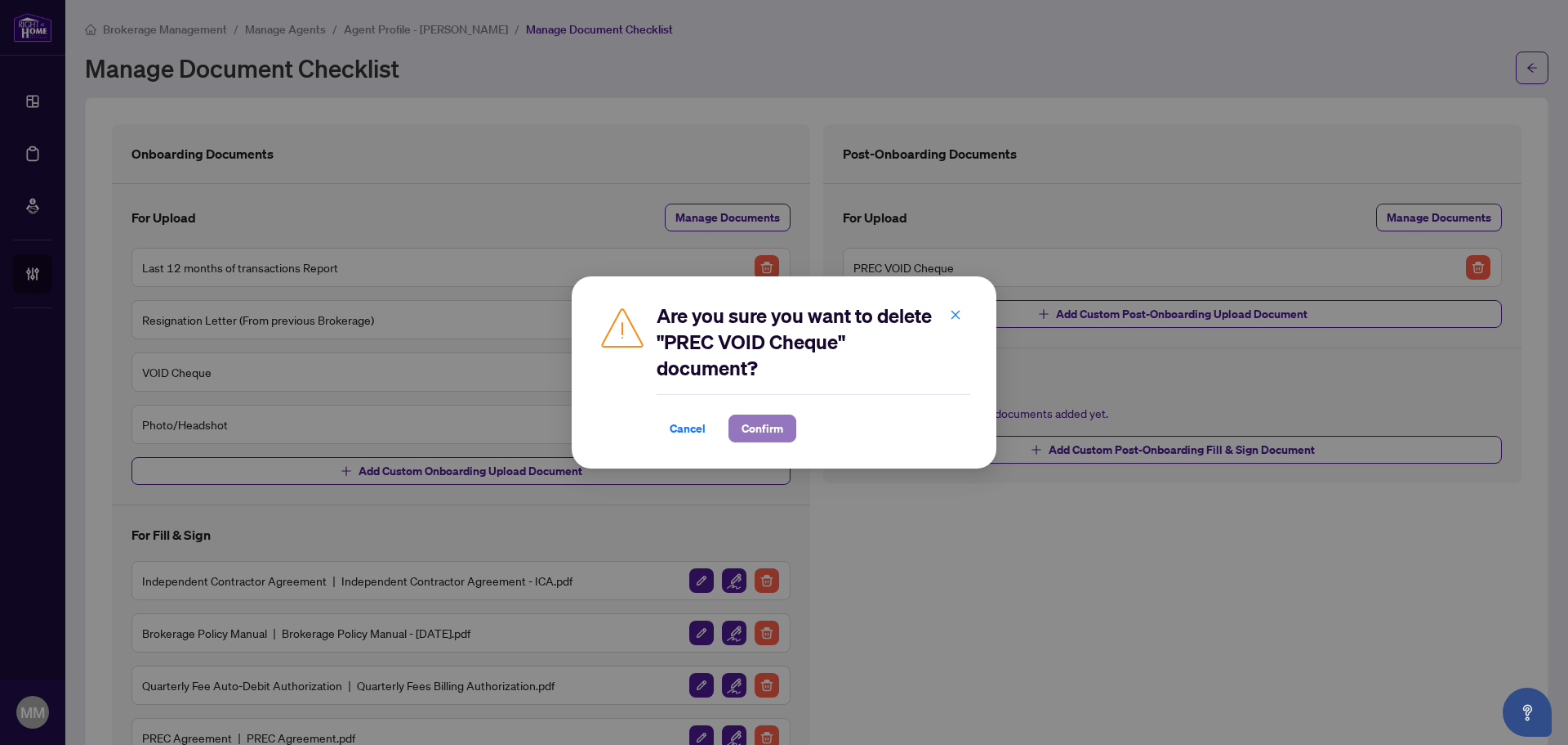
click at [764, 432] on span "Confirm" at bounding box center [762, 428] width 42 height 26
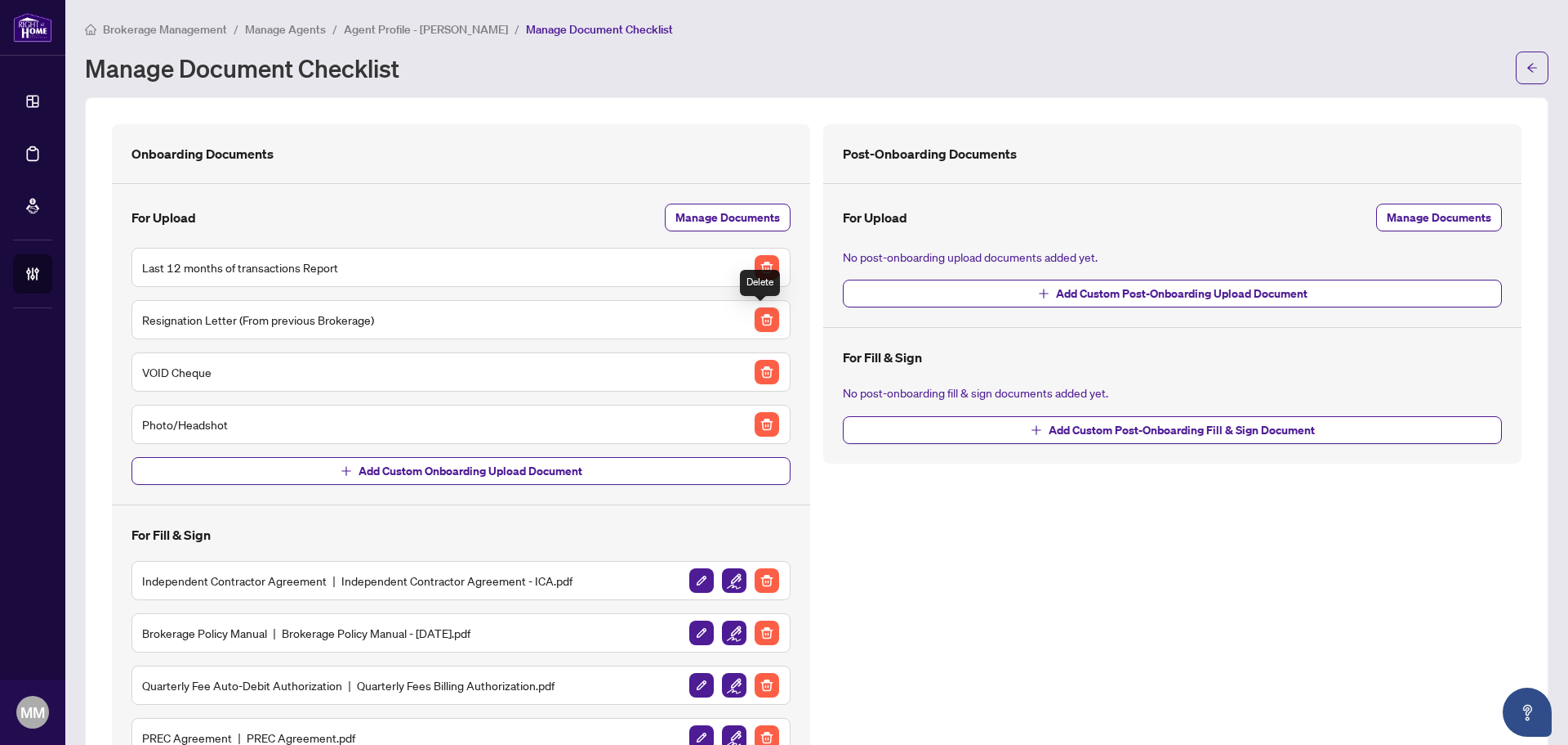
click at [756, 323] on img "button" at bounding box center [767, 319] width 24 height 24
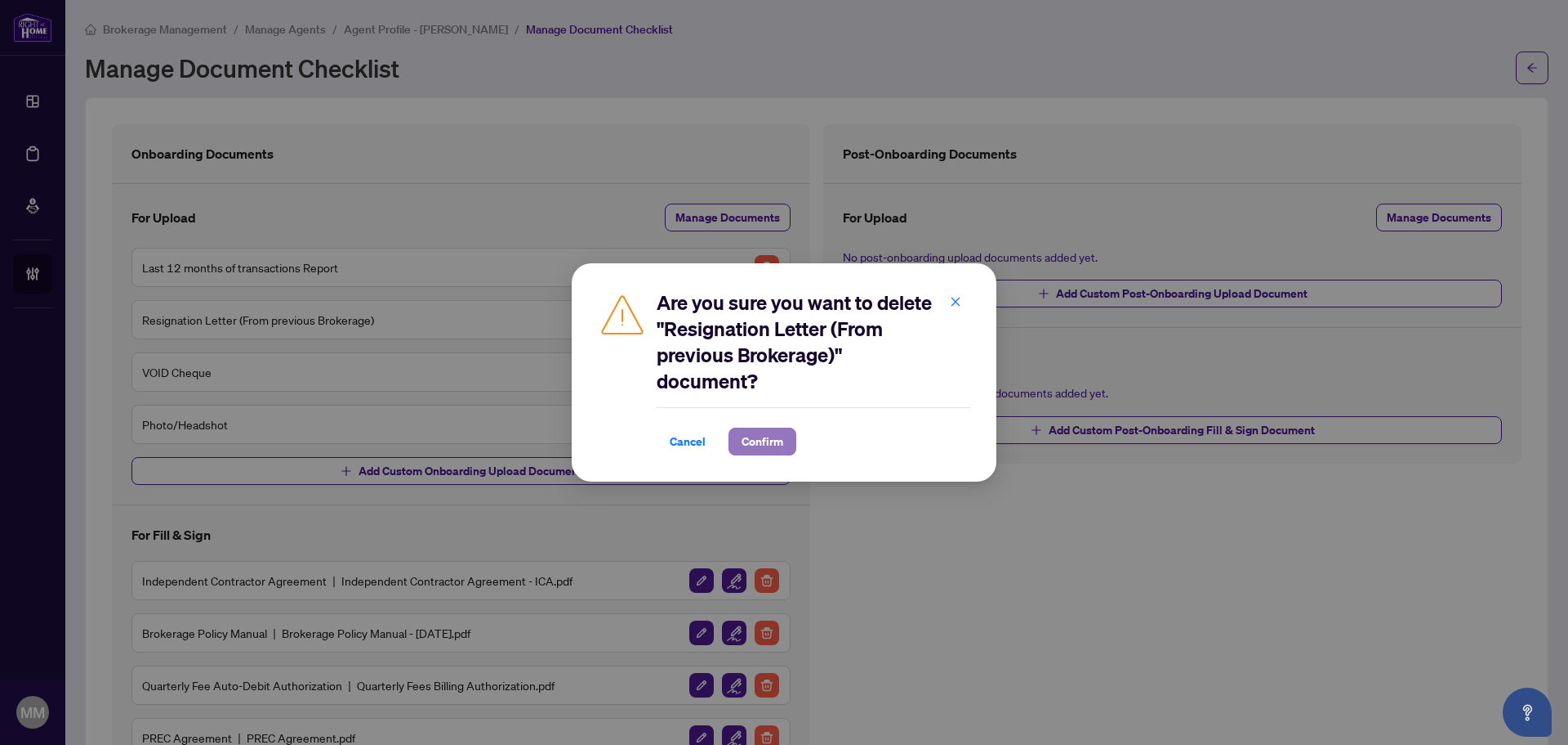
click at [788, 431] on button "Confirm" at bounding box center [763, 441] width 68 height 28
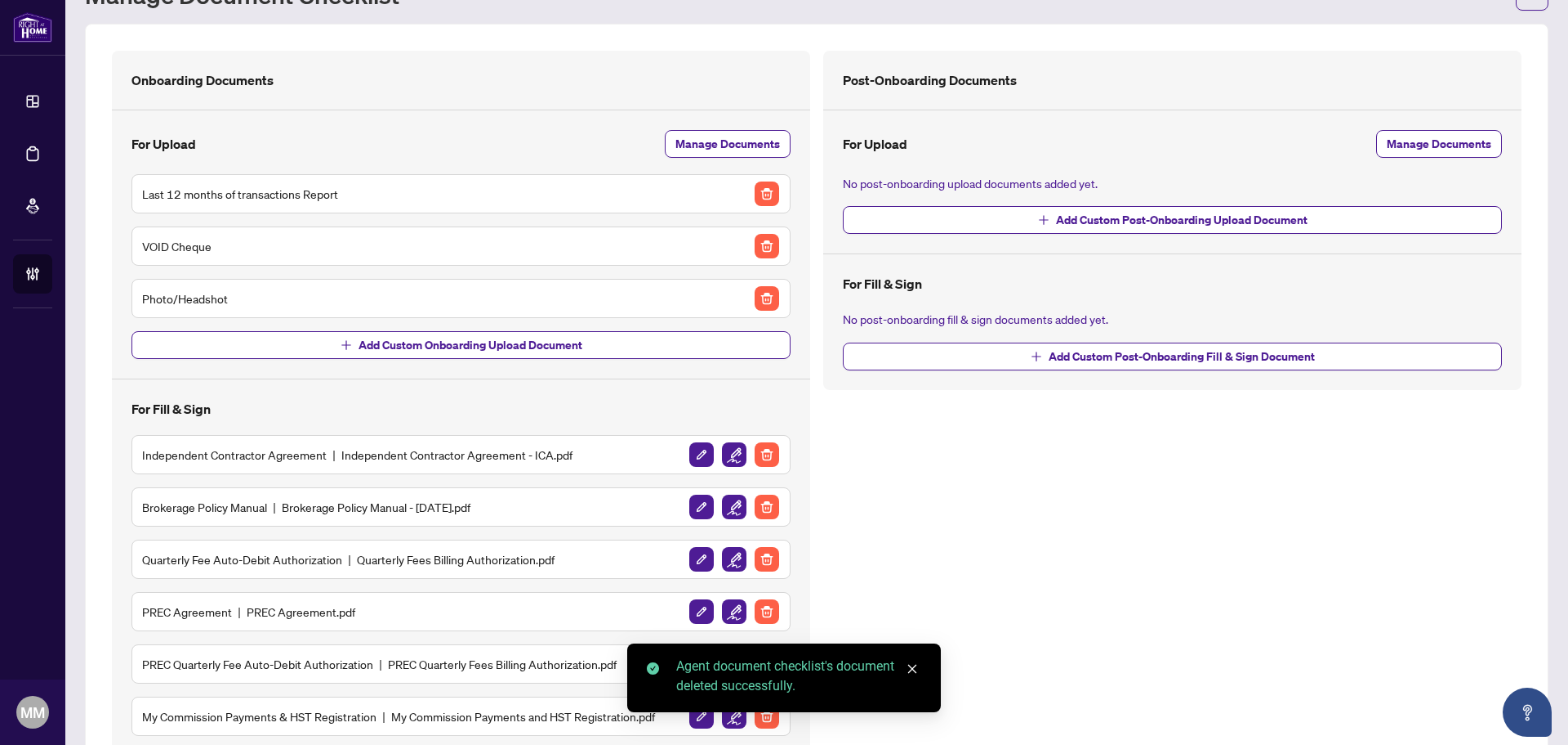
scroll to position [170, 0]
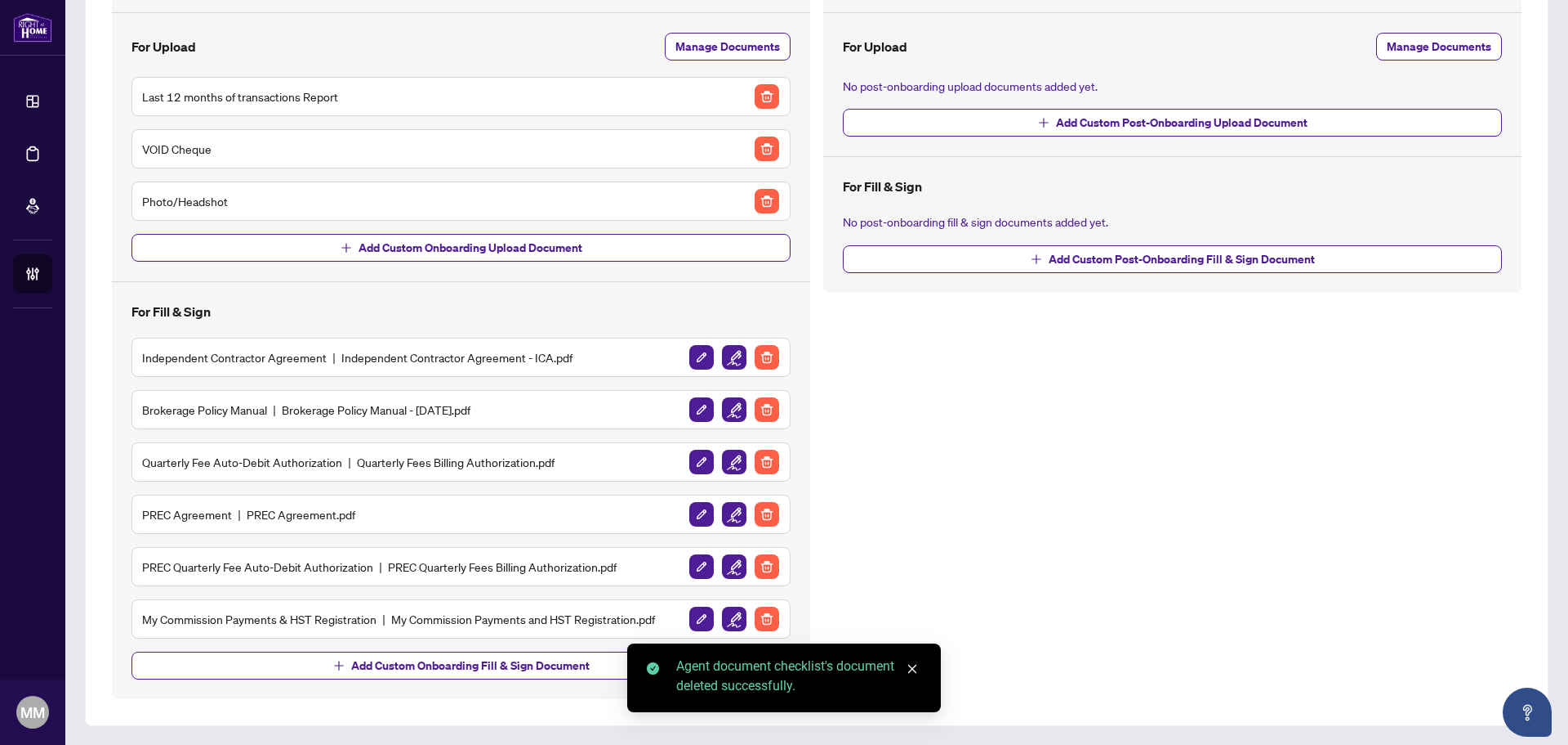
click at [755, 514] on img "button" at bounding box center [767, 513] width 24 height 24
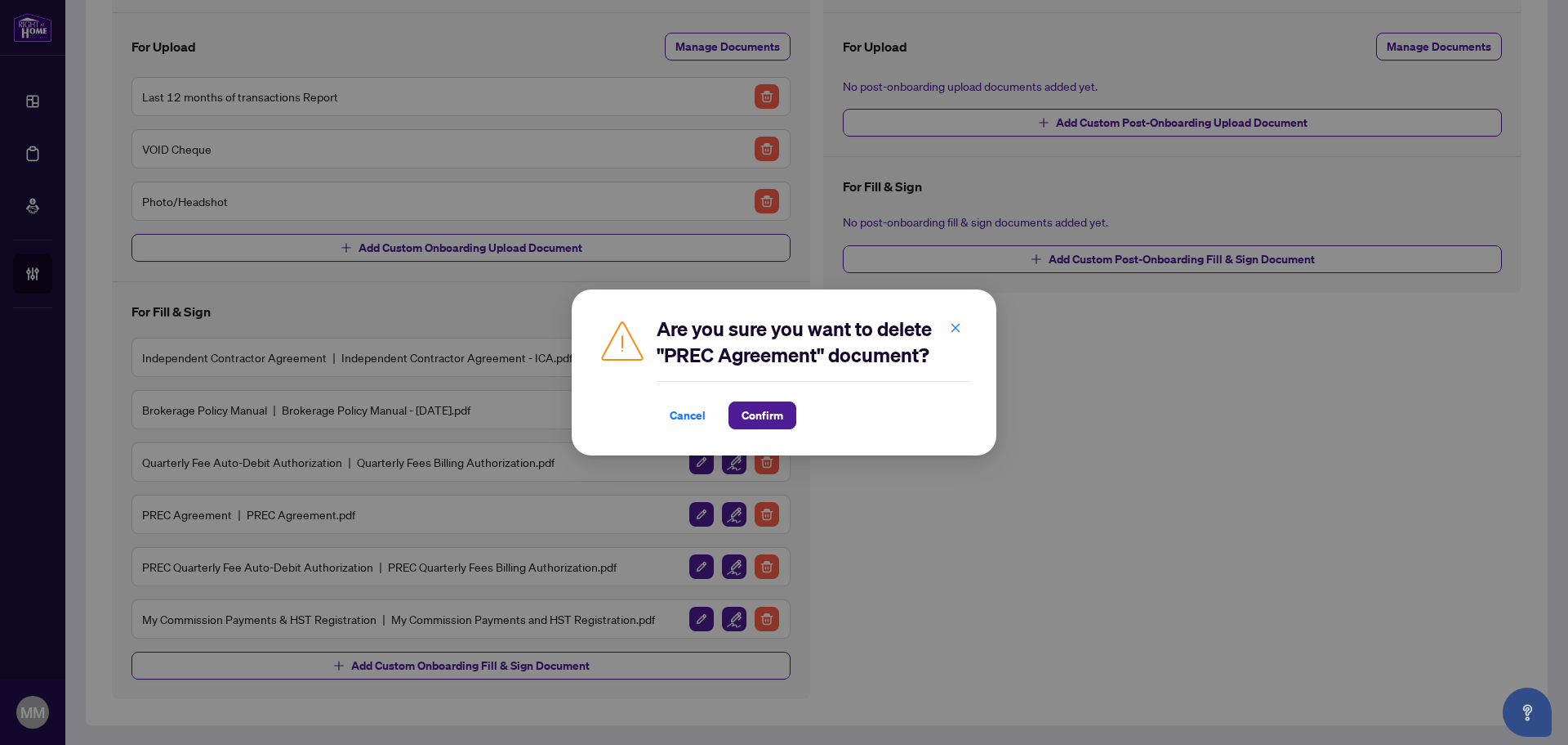
click at [780, 432] on div "Are you sure you want to delete "PREC Agreement" document? Cancel Confirm Cance…" at bounding box center [784, 372] width 424 height 166
click at [782, 409] on span "Confirm" at bounding box center [762, 415] width 42 height 26
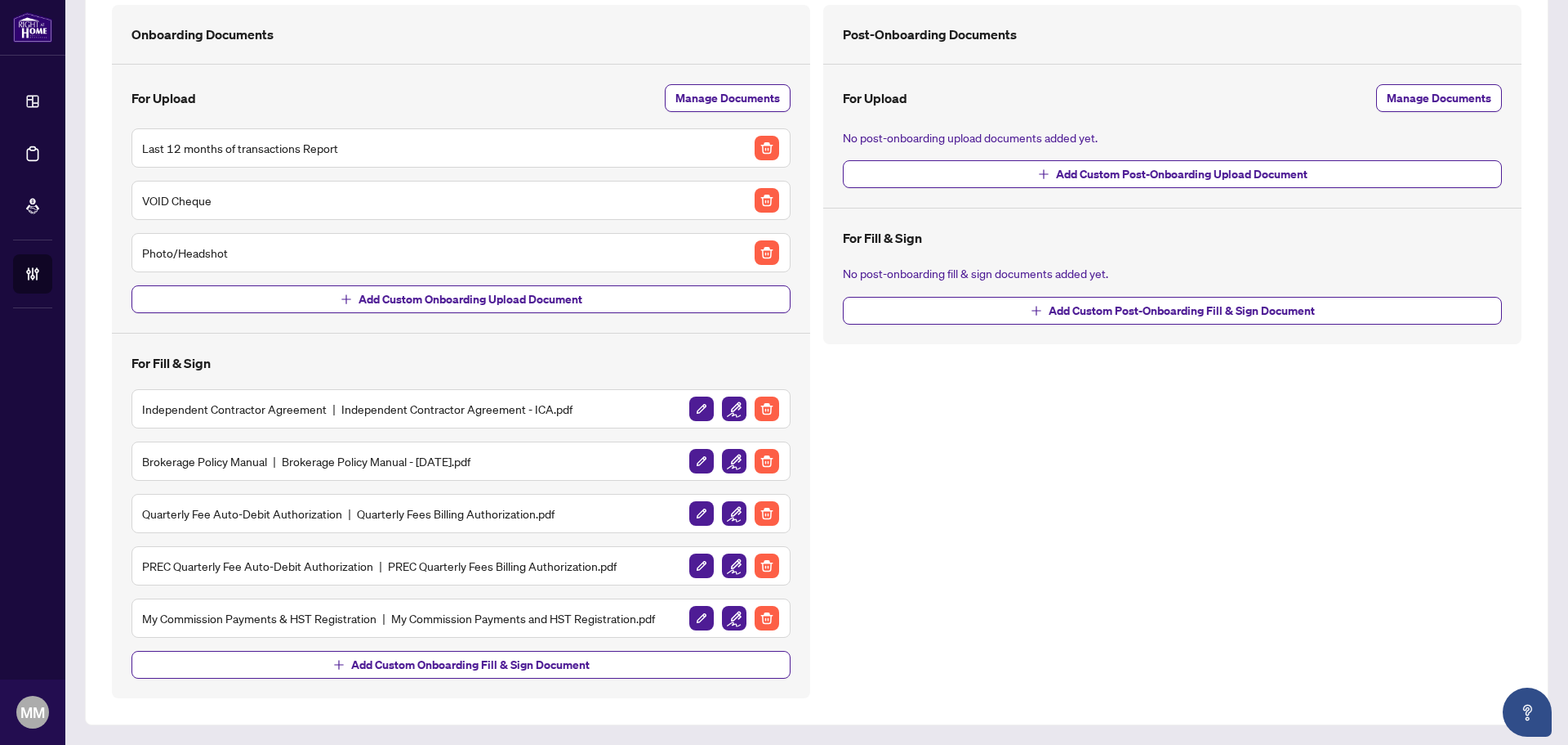
scroll to position [119, 0]
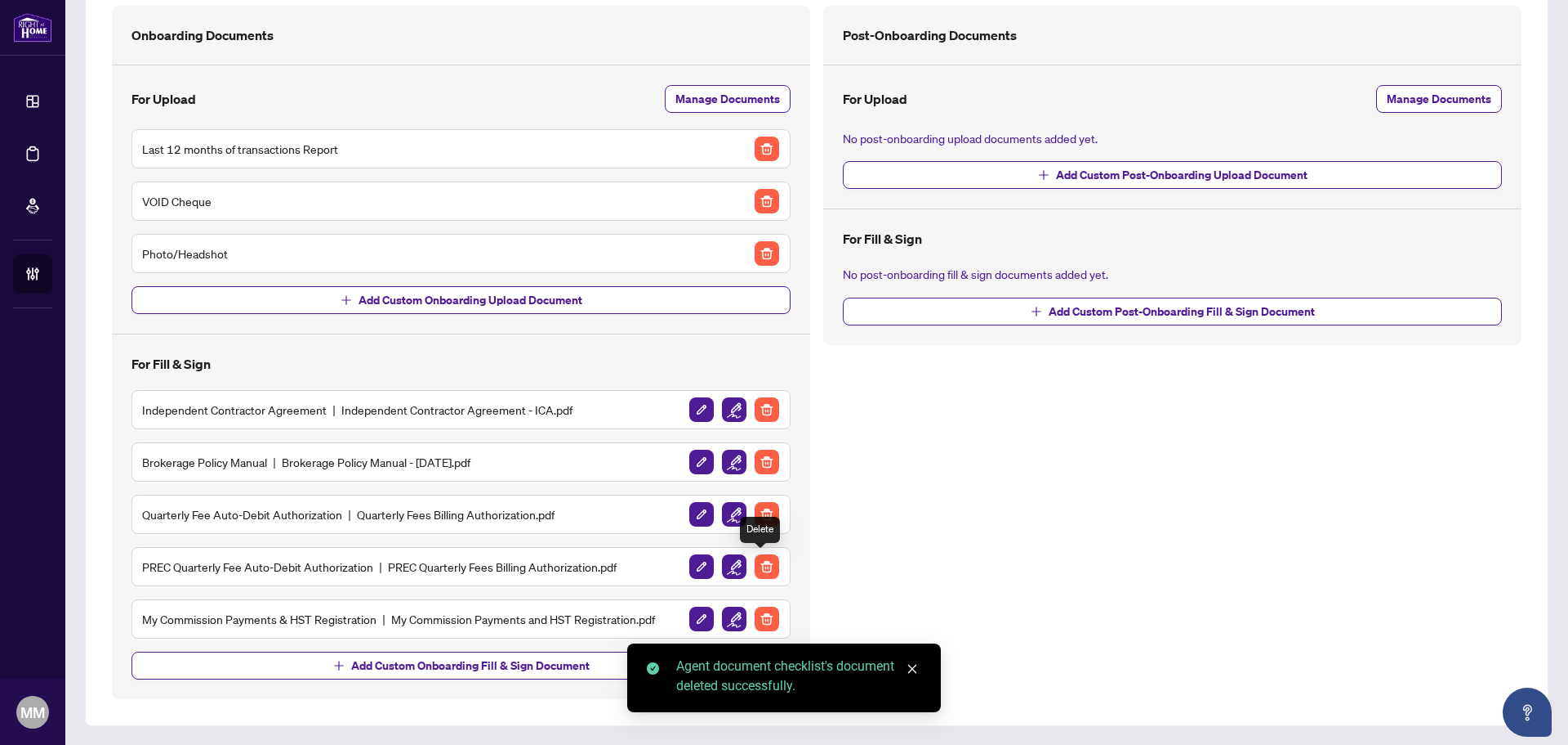
click at [769, 564] on img "button" at bounding box center [767, 566] width 24 height 24
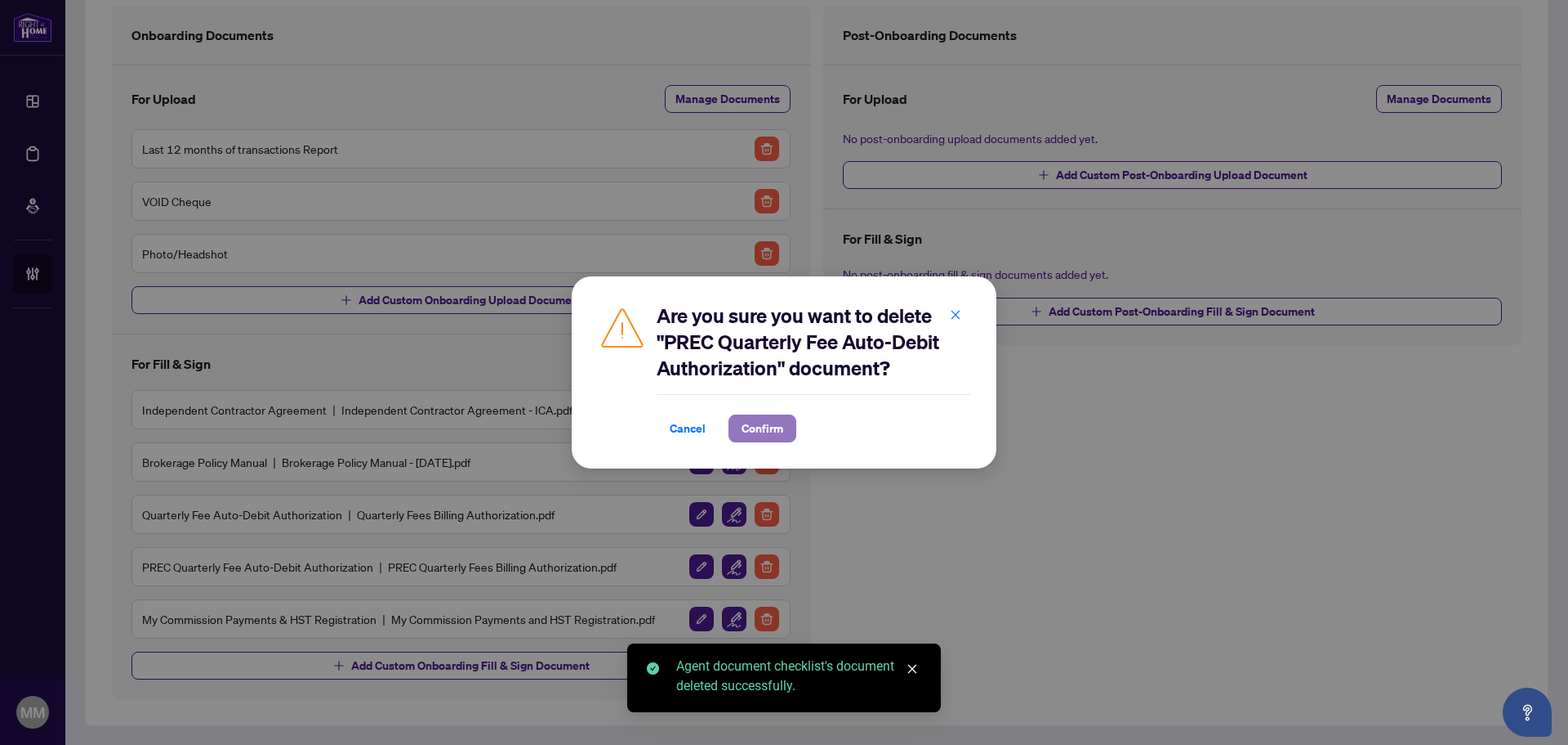
click at [791, 424] on button "Confirm" at bounding box center [763, 428] width 68 height 28
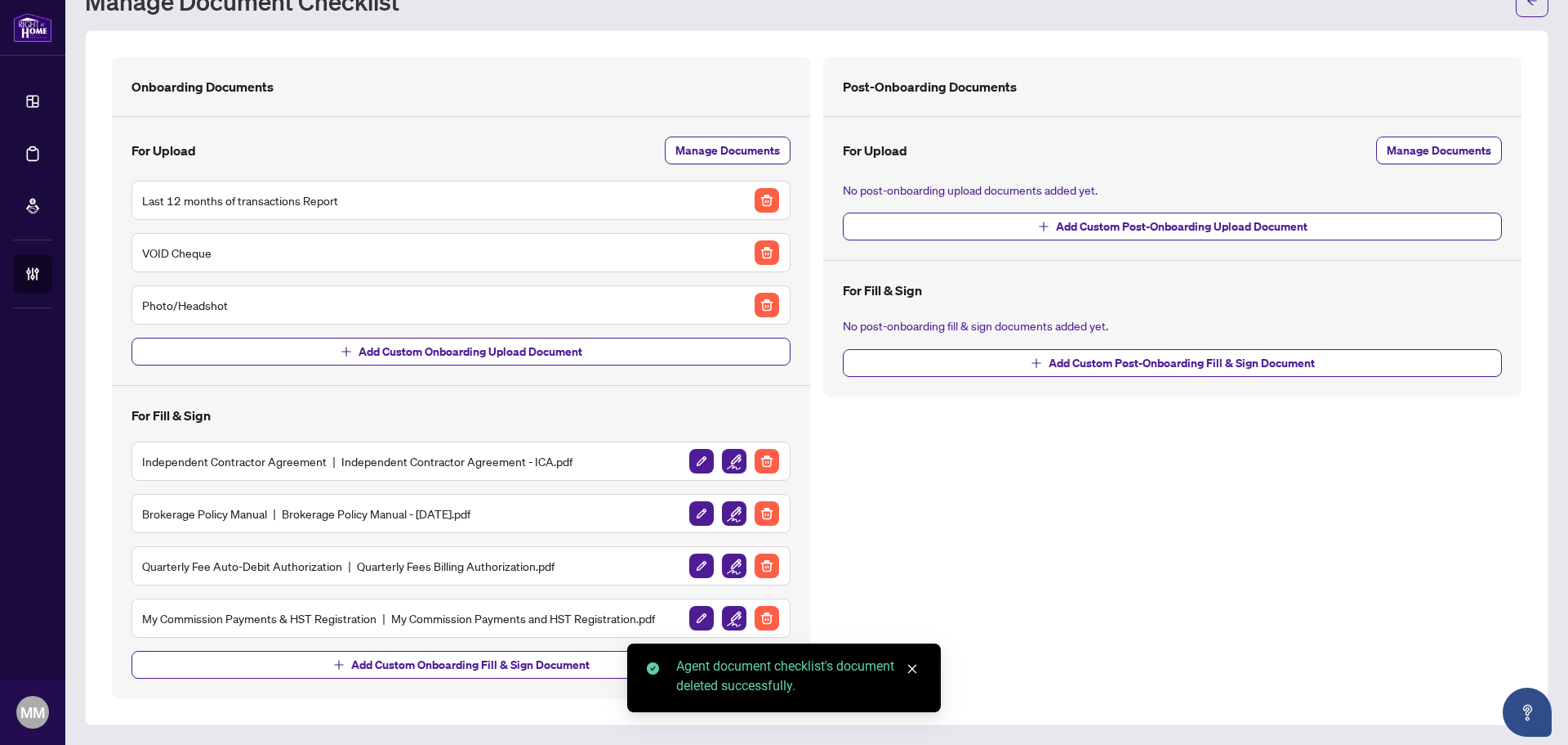
scroll to position [66, 0]
click at [722, 462] on img "button" at bounding box center [734, 462] width 24 height 24
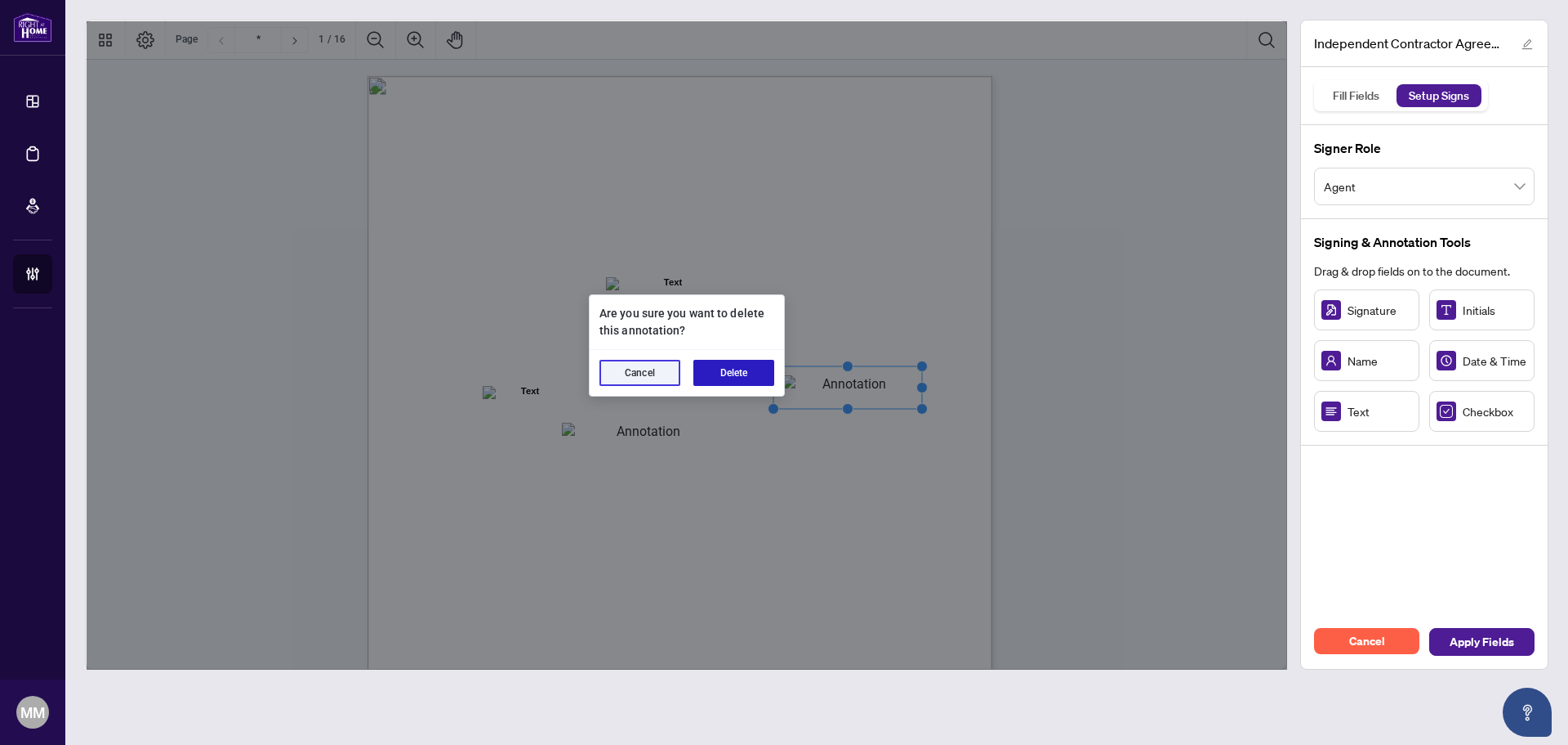
click at [714, 369] on button "Delete" at bounding box center [734, 372] width 81 height 26
click at [764, 358] on div "Cancel Delete" at bounding box center [687, 372] width 195 height 46
click at [768, 370] on button "Delete" at bounding box center [734, 372] width 81 height 26
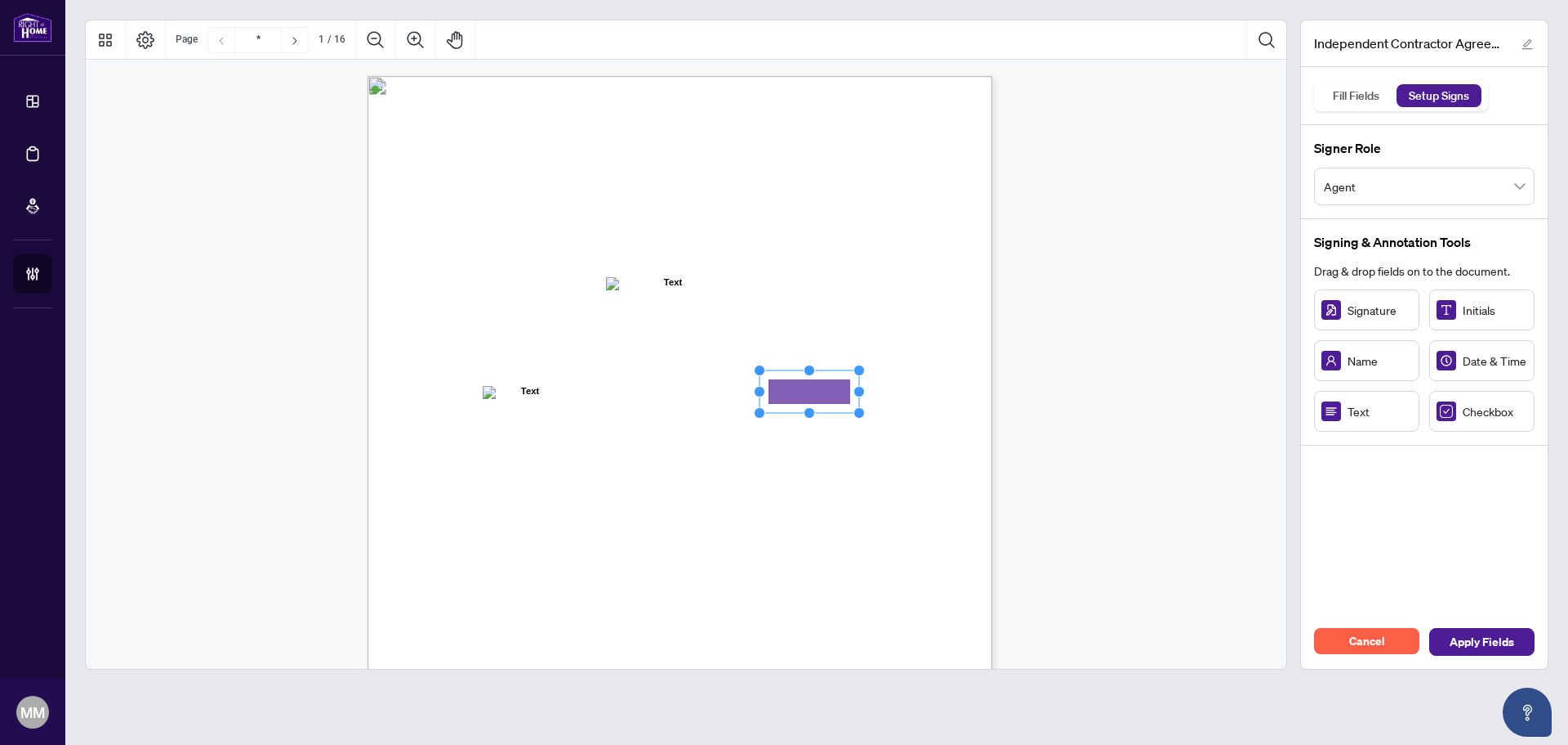
drag, startPoint x: 1374, startPoint y: 415, endPoint x: 812, endPoint y: 391, distance: 562.5
drag, startPoint x: 861, startPoint y: 390, endPoint x: 920, endPoint y: 384, distance: 59.3
click at [920, 384] on icon "Resize, Top Resize, Top, Right Resize, Right Resize, Bottom, Right Resize, Bott…" at bounding box center [839, 391] width 167 height 54
drag, startPoint x: 1342, startPoint y: 404, endPoint x: 596, endPoint y: 433, distance: 746.6
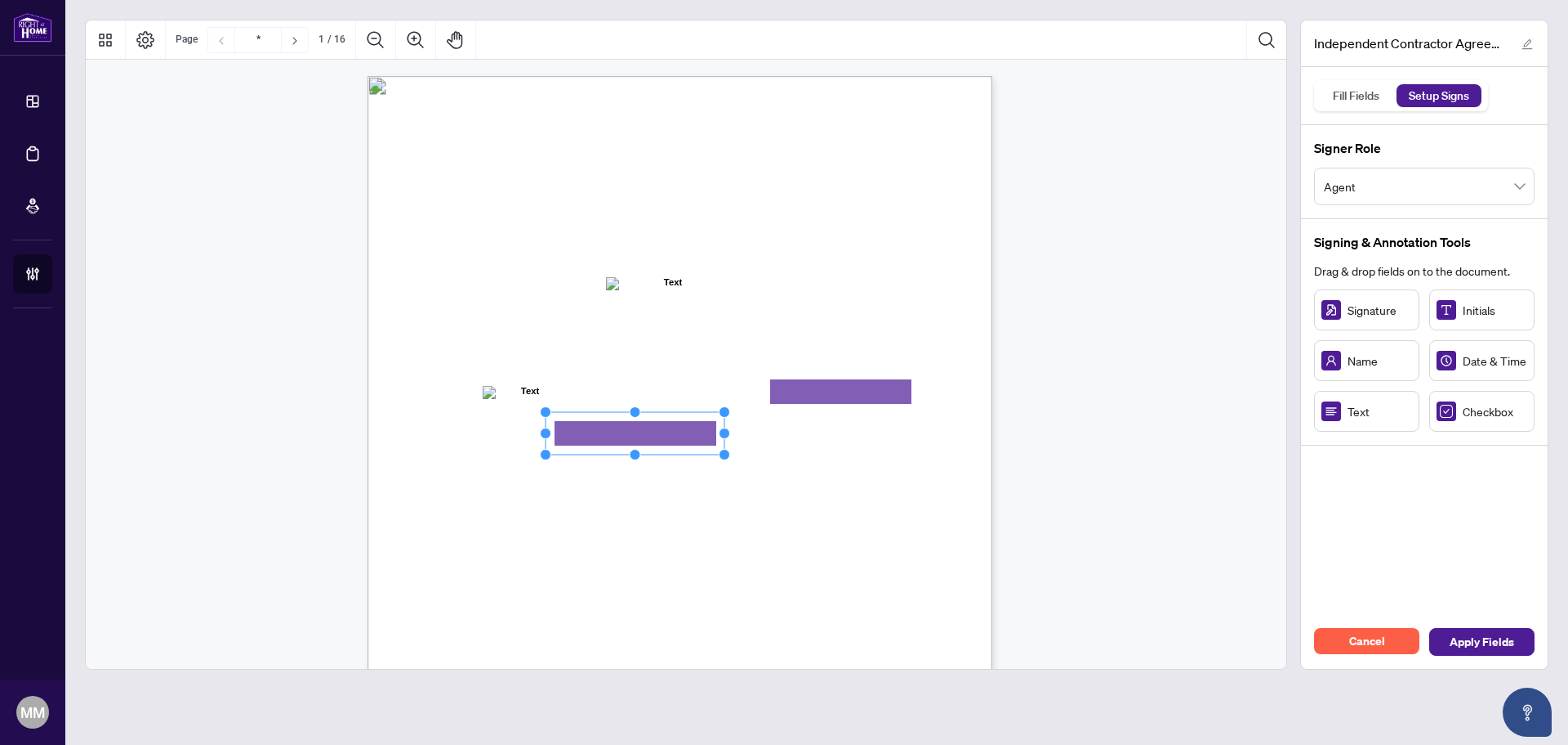
drag, startPoint x: 645, startPoint y: 431, endPoint x: 728, endPoint y: 429, distance: 83.0
click at [728, 429] on circle "Resize, Right" at bounding box center [724, 433] width 11 height 11
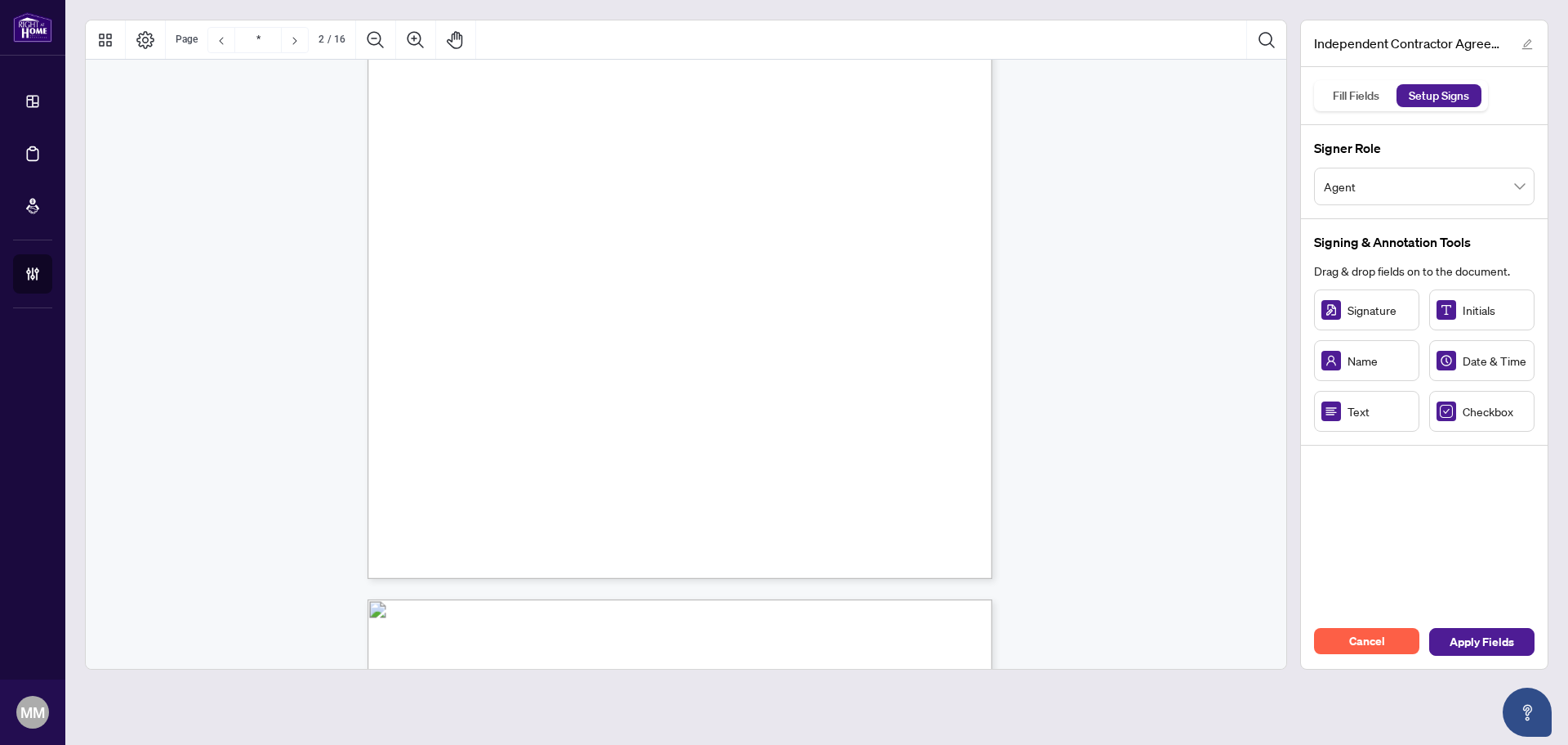
scroll to position [1880, 0]
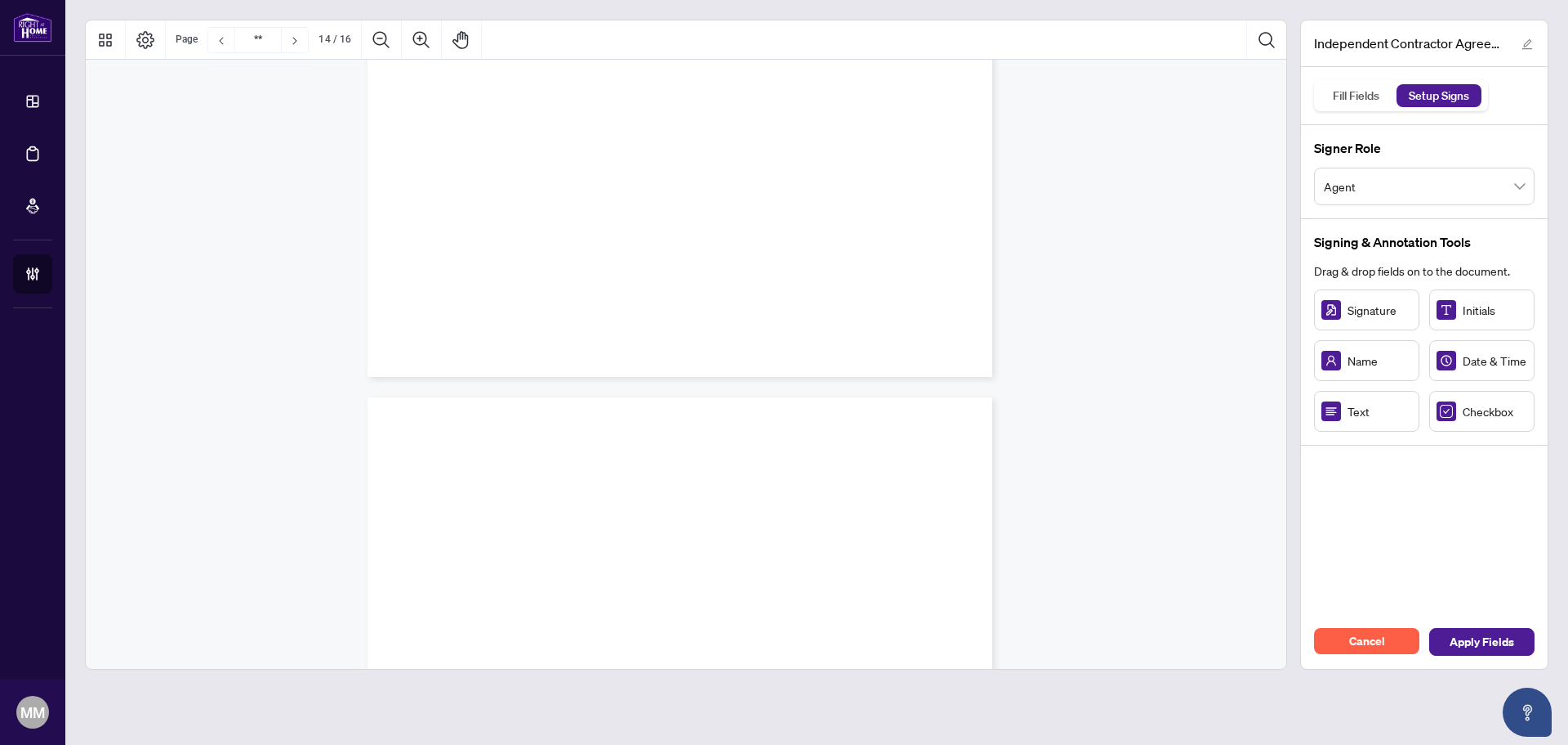
type input "**"
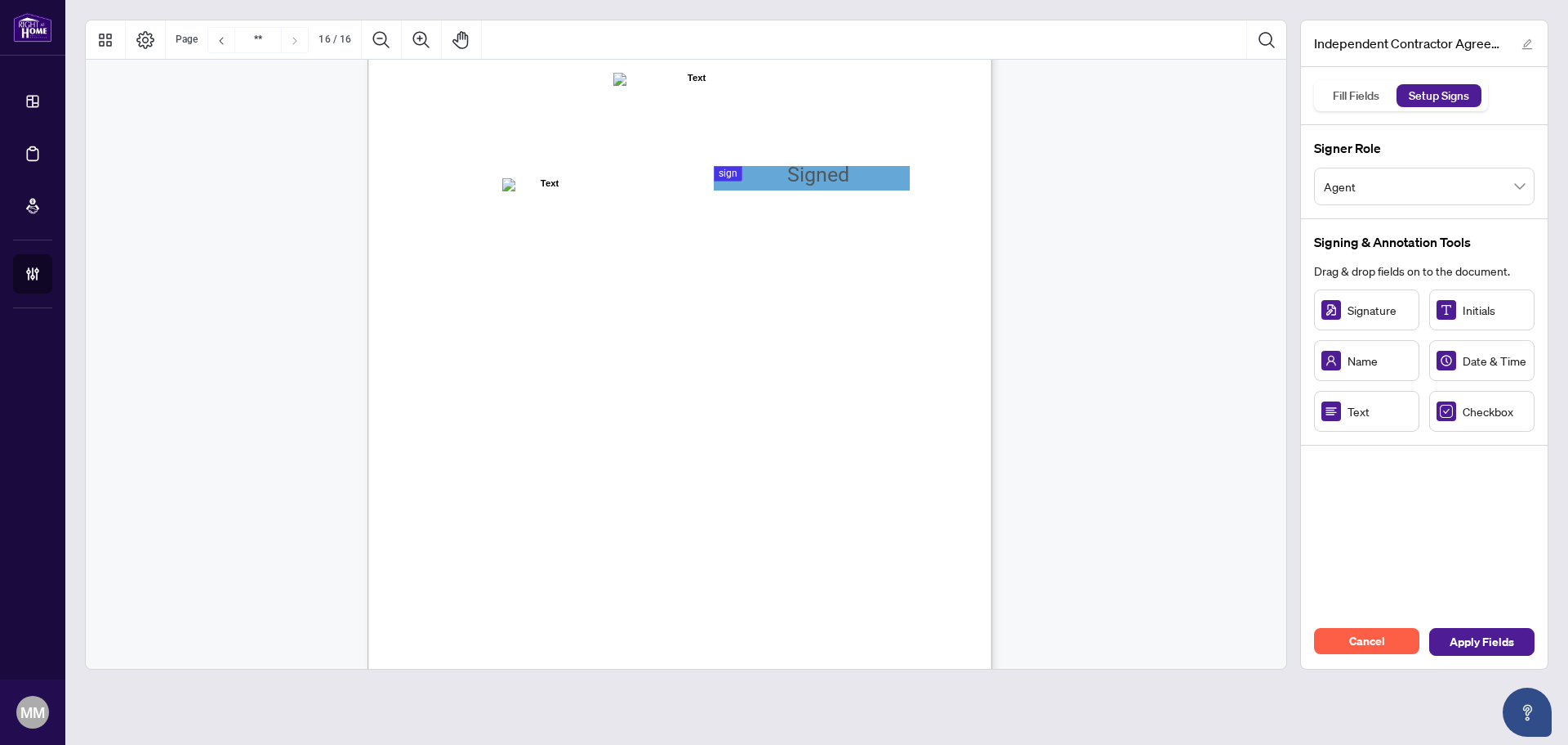
click at [831, 163] on div "IN WITNESS WHEREOF, the parties hereto, having read and understood the entire A…" at bounding box center [758, 491] width 781 height 1012
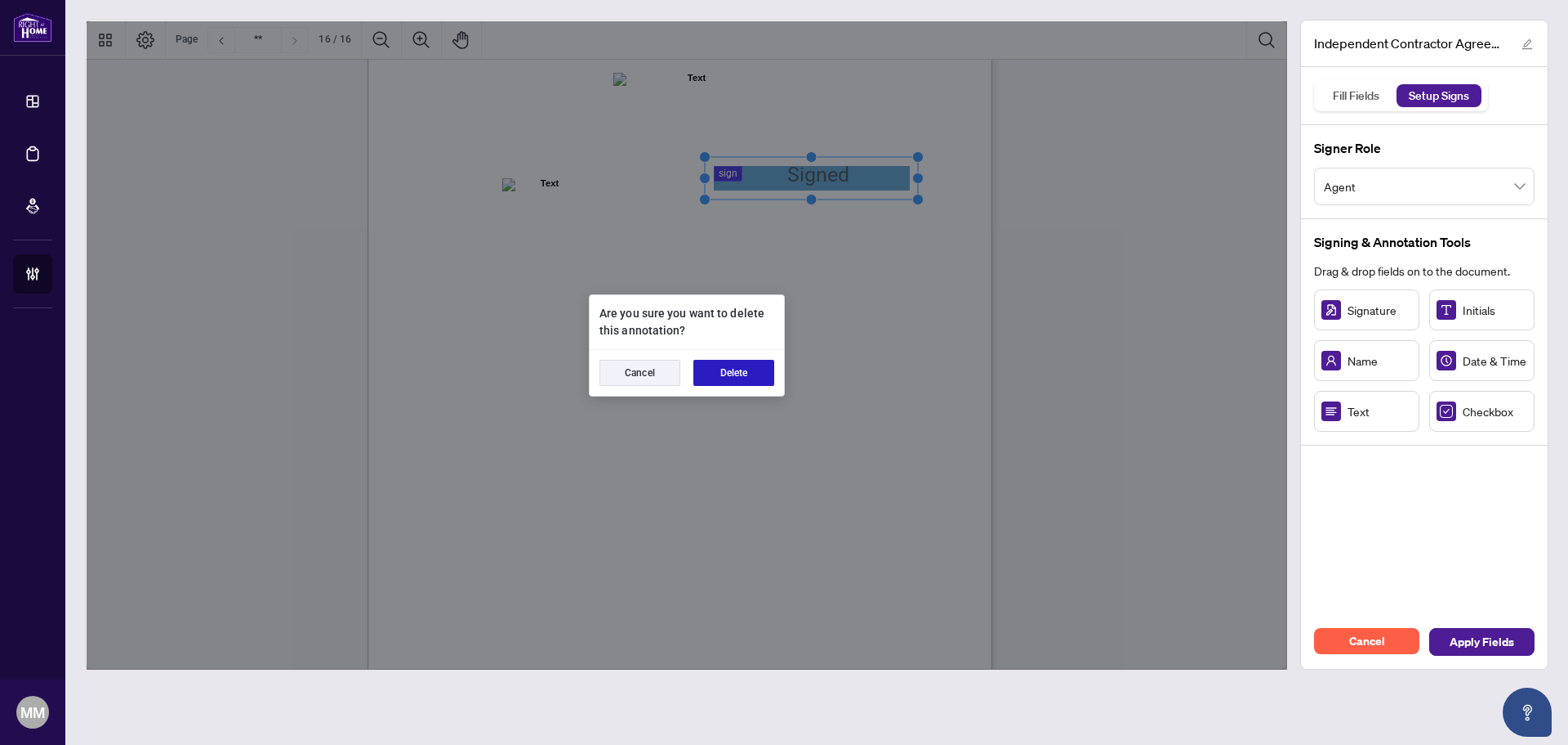
drag, startPoint x: 748, startPoint y: 366, endPoint x: 1108, endPoint y: 345, distance: 360.6
click at [748, 365] on button "Delete" at bounding box center [734, 372] width 81 height 26
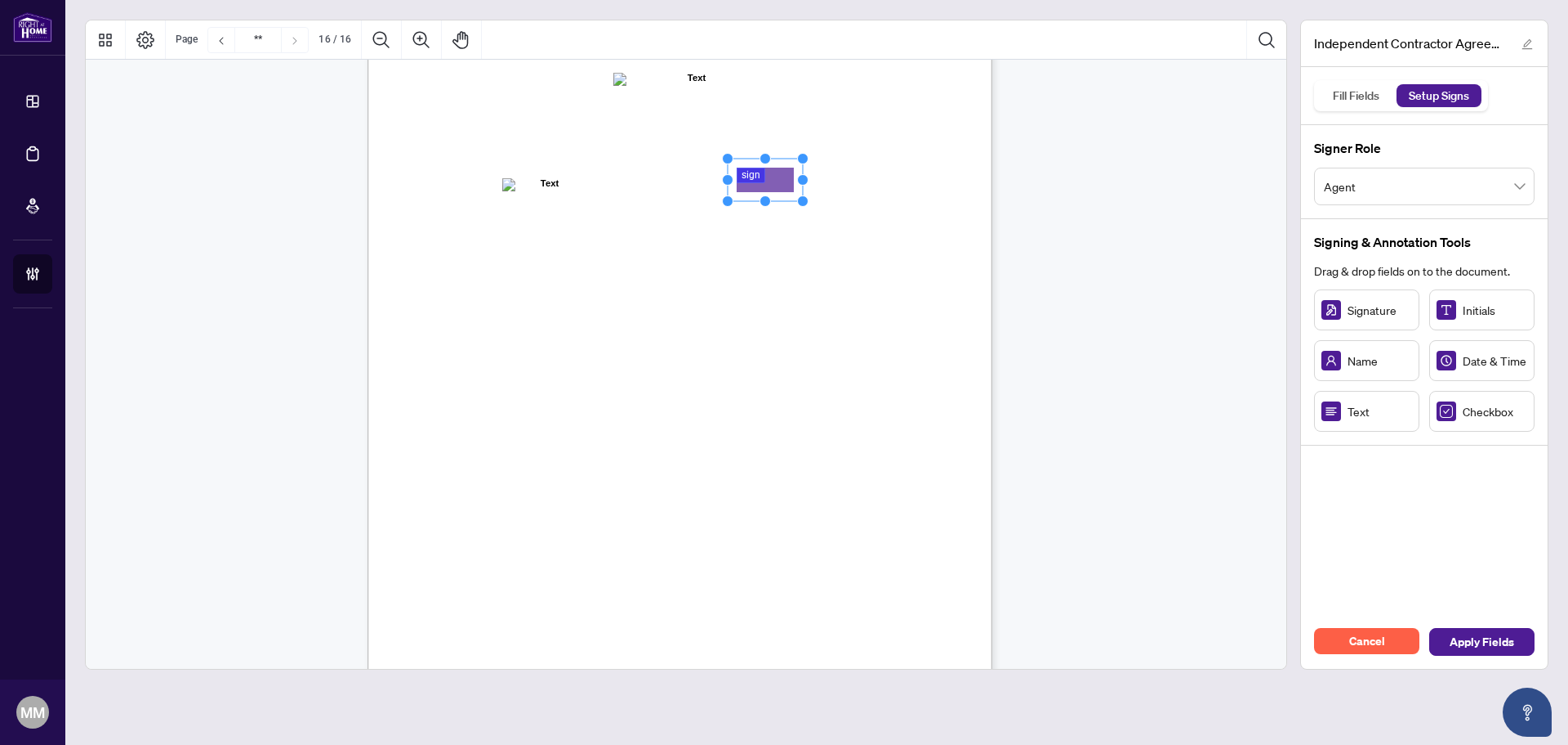
drag, startPoint x: 1398, startPoint y: 317, endPoint x: 765, endPoint y: 180, distance: 647.7
click at [797, 184] on rect "Page 16" at bounding box center [766, 182] width 75 height 43
drag, startPoint x: 806, startPoint y: 180, endPoint x: 917, endPoint y: 193, distance: 111.8
click at [913, 191] on div "IN WITNESS WHEREOF, the parties hereto, having read and understood the entire A…" at bounding box center [680, 390] width 625 height 809
click at [1474, 631] on span "Apply Fields" at bounding box center [1482, 641] width 64 height 26
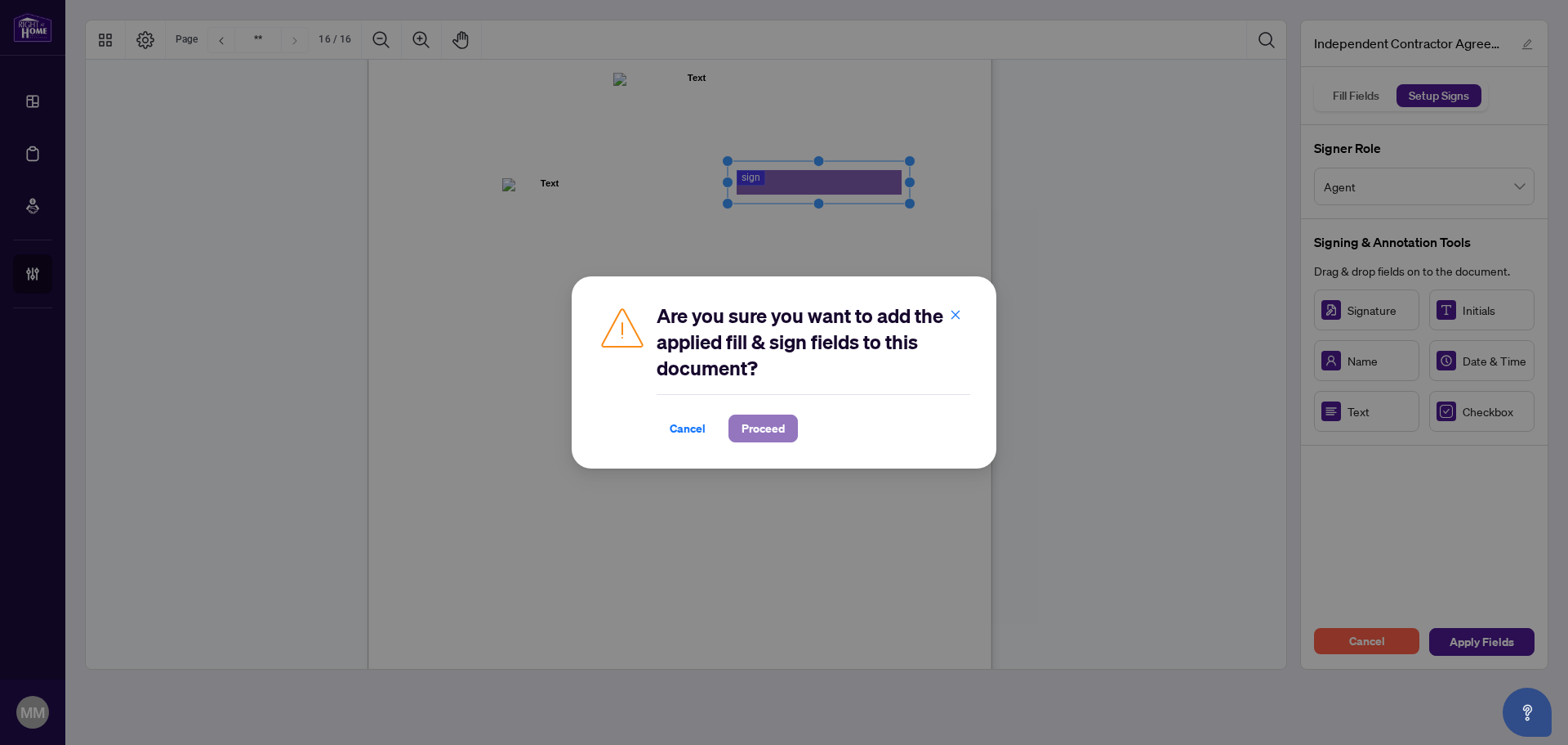
click at [783, 432] on span "Proceed" at bounding box center [763, 428] width 43 height 26
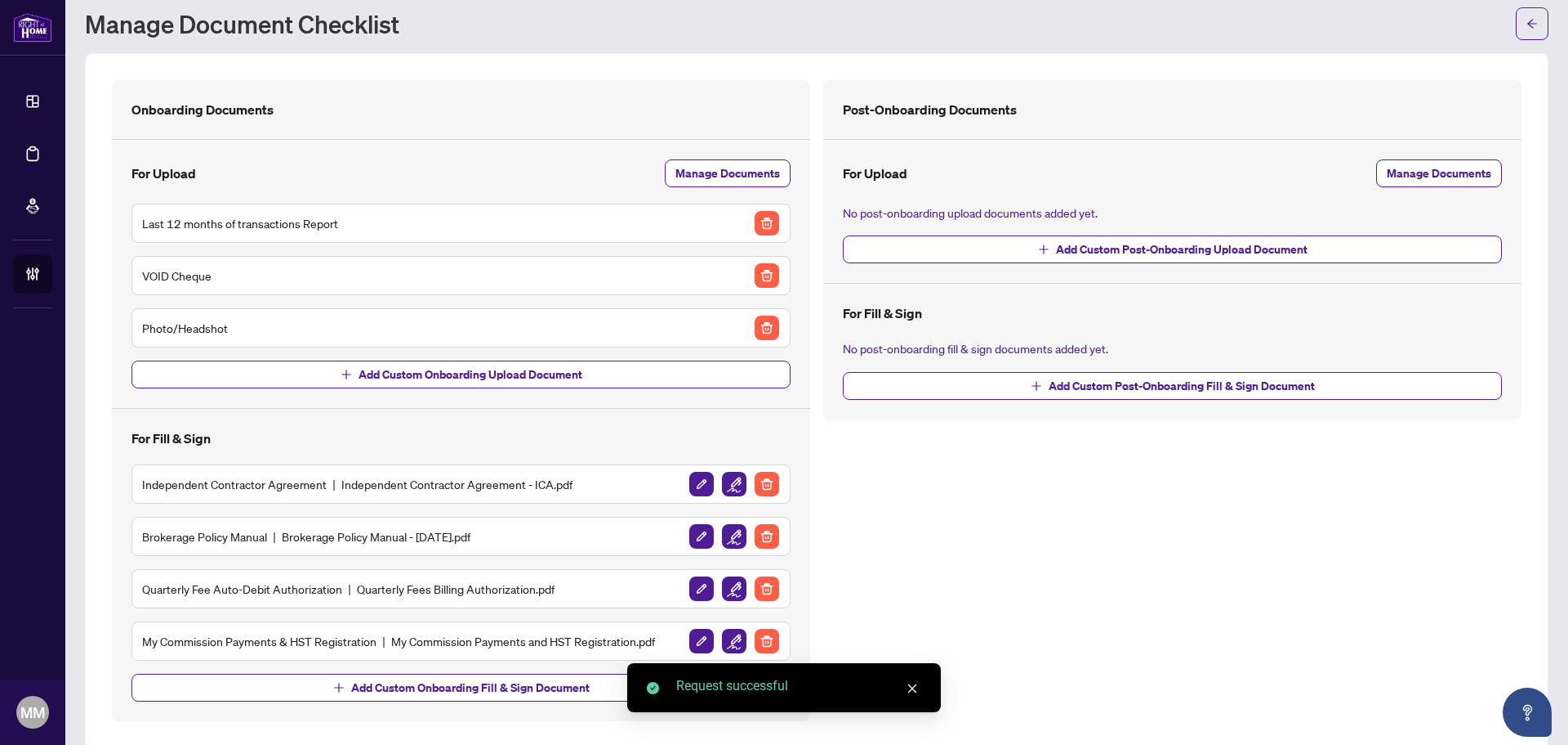
scroll to position [66, 0]
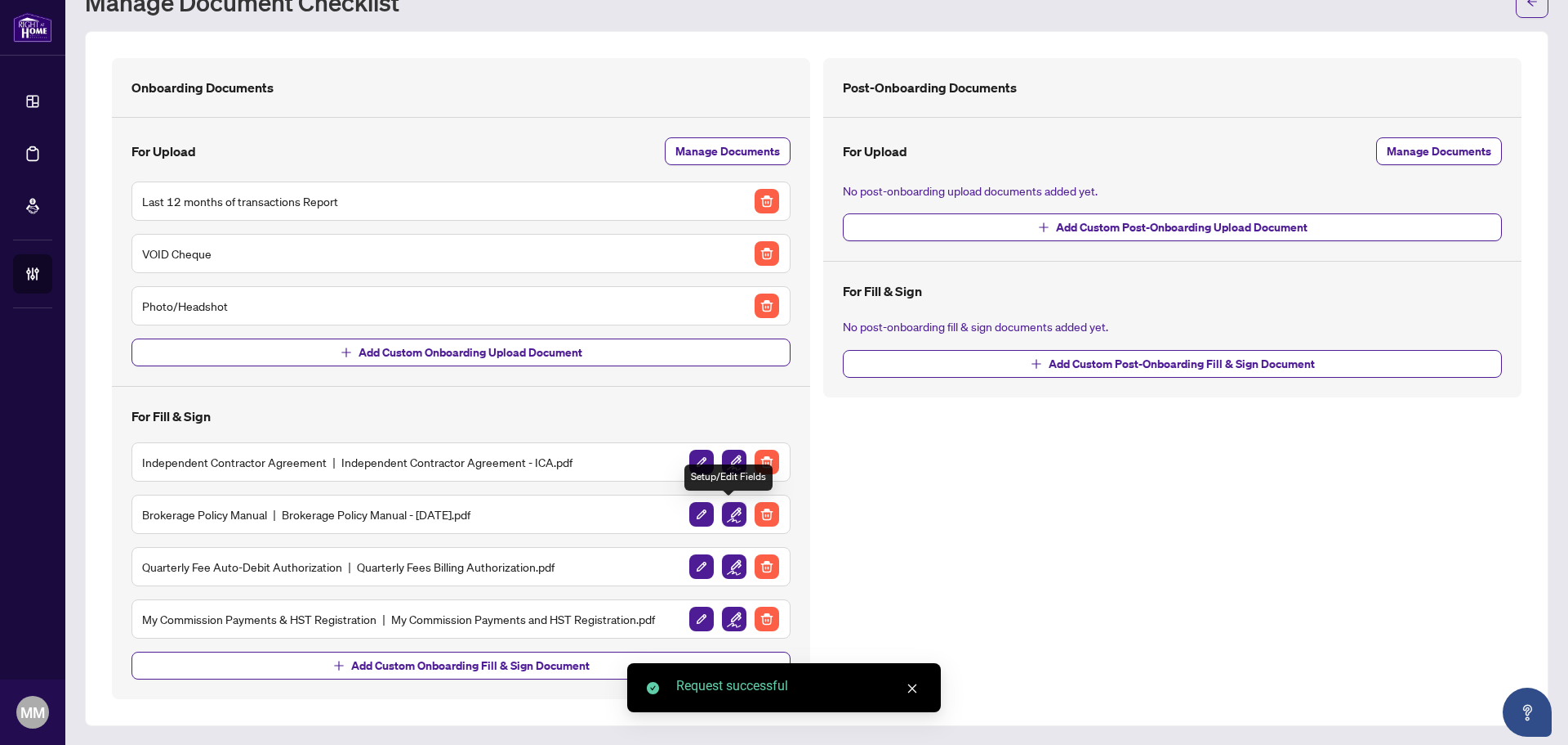
click at [722, 508] on img "button" at bounding box center [734, 513] width 24 height 24
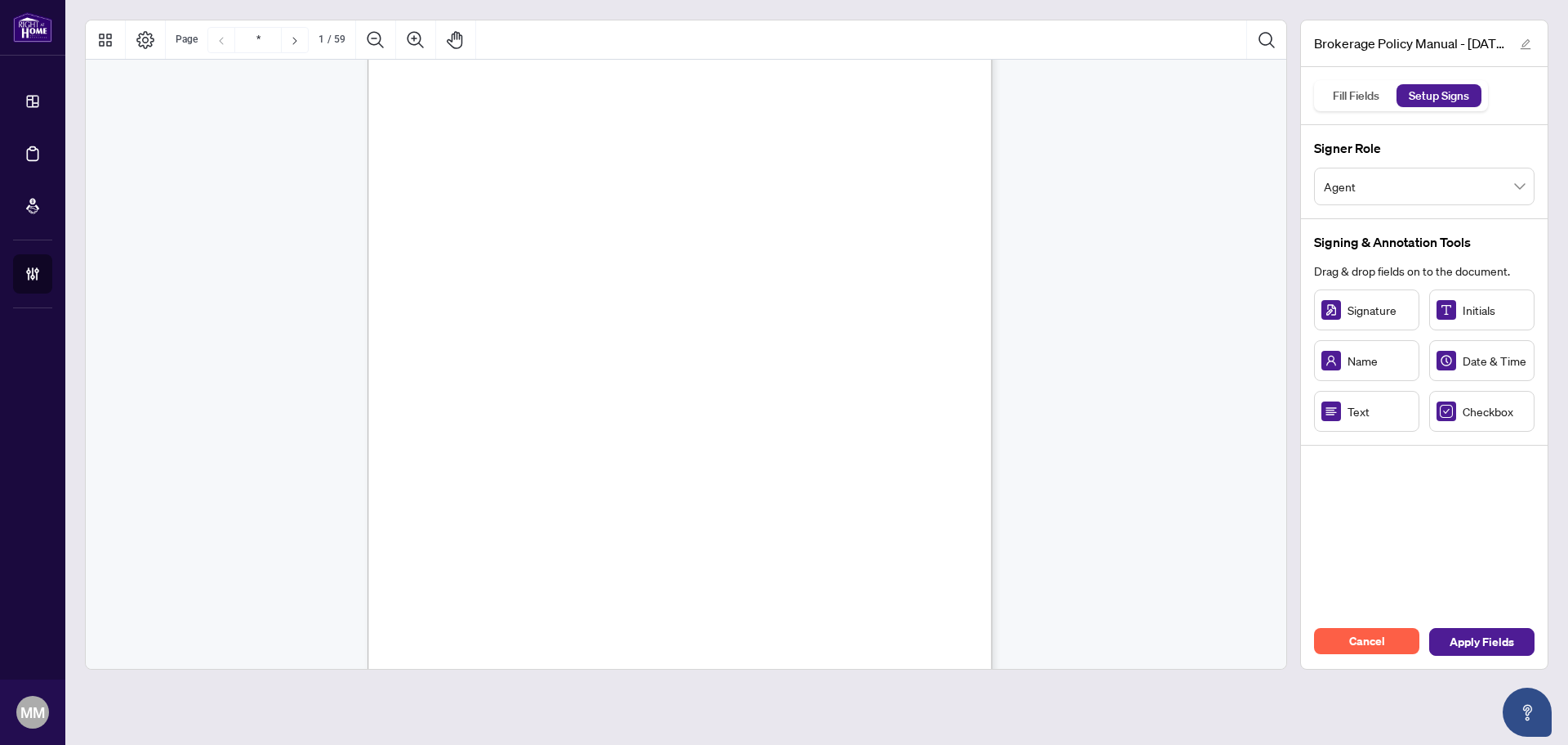
scroll to position [164, 0]
drag, startPoint x: 897, startPoint y: 229, endPoint x: 1273, endPoint y: 79, distance: 404.8
type input "**"
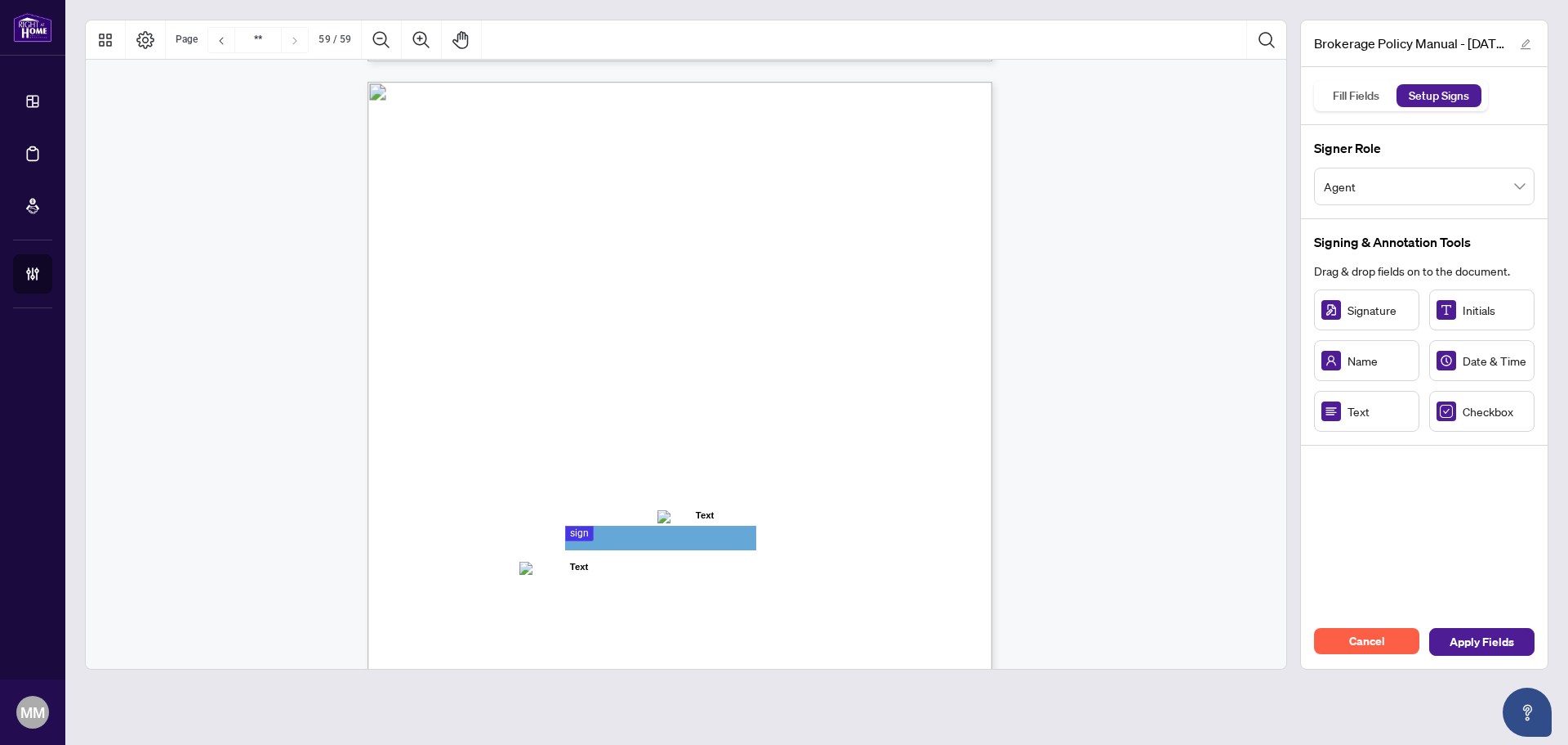
scroll to position [48318, 0]
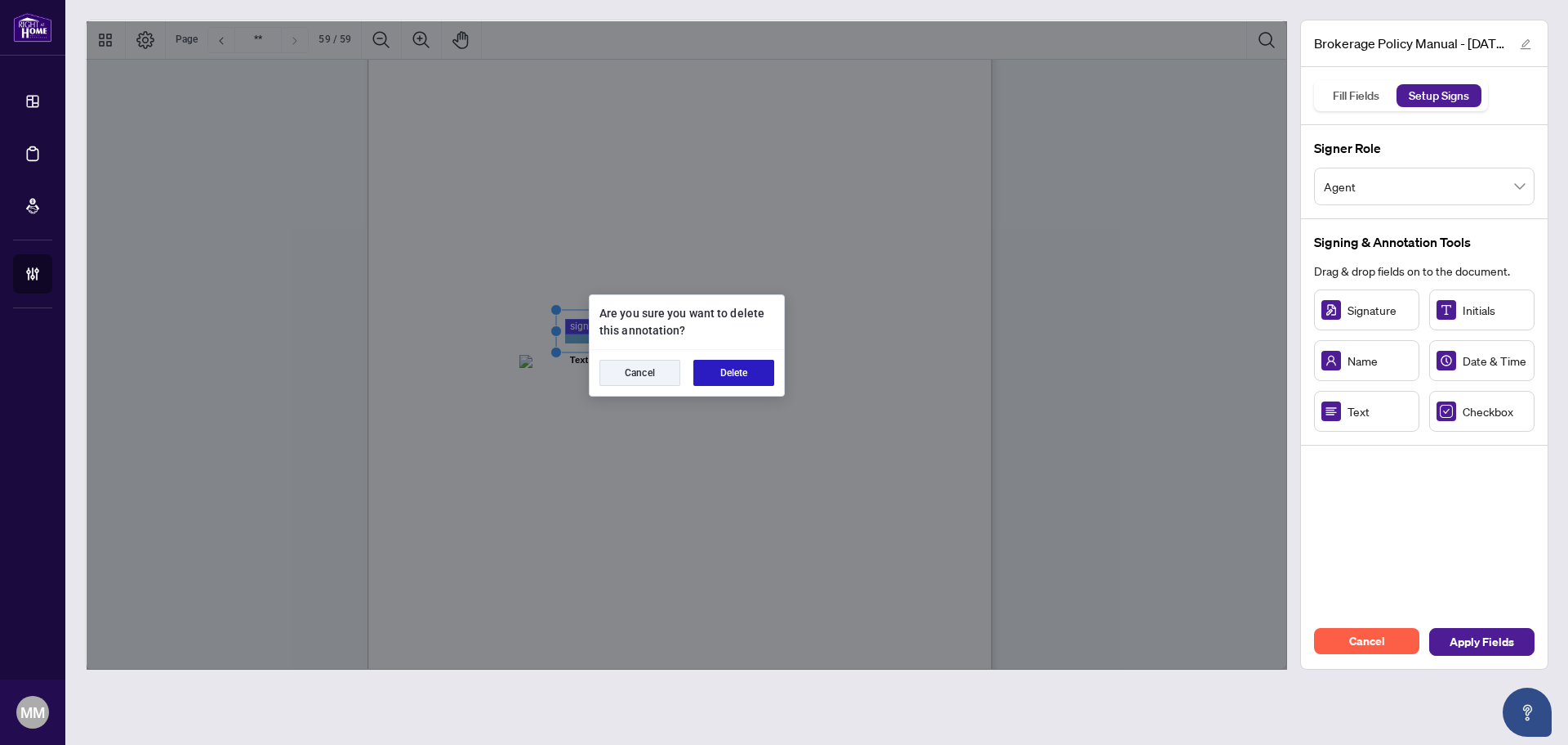
click at [740, 374] on button "Delete" at bounding box center [734, 372] width 81 height 26
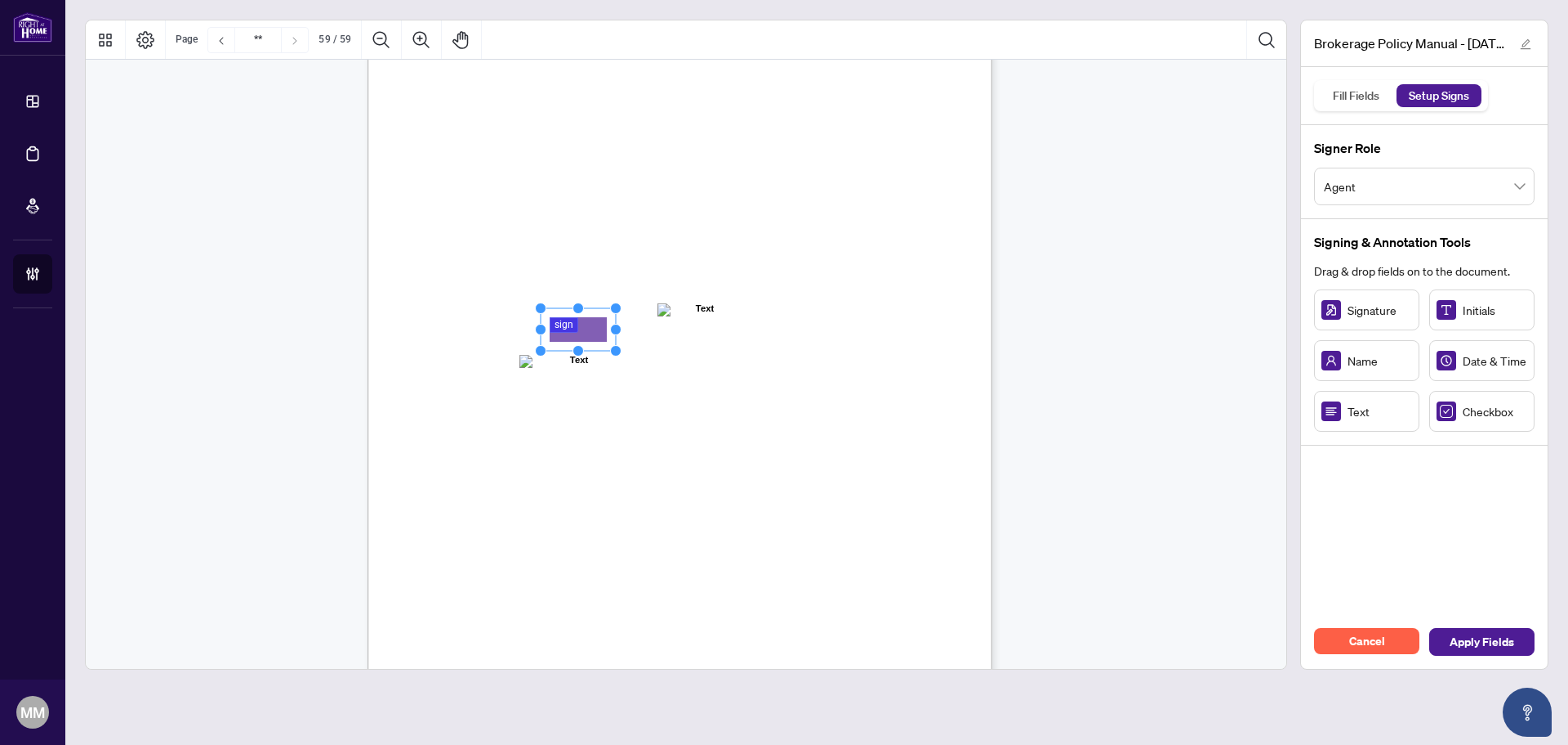
drag, startPoint x: 1366, startPoint y: 309, endPoint x: 578, endPoint y: 329, distance: 788.3
drag, startPoint x: 612, startPoint y: 329, endPoint x: 783, endPoint y: 358, distance: 173.4
click at [727, 338] on icon "Resize, Top Resize, Top, Right Resize, Right Resize, Bottom, Right Resize, Bott…" at bounding box center [635, 329] width 199 height 54
click at [1489, 647] on span "Apply Fields" at bounding box center [1482, 641] width 64 height 26
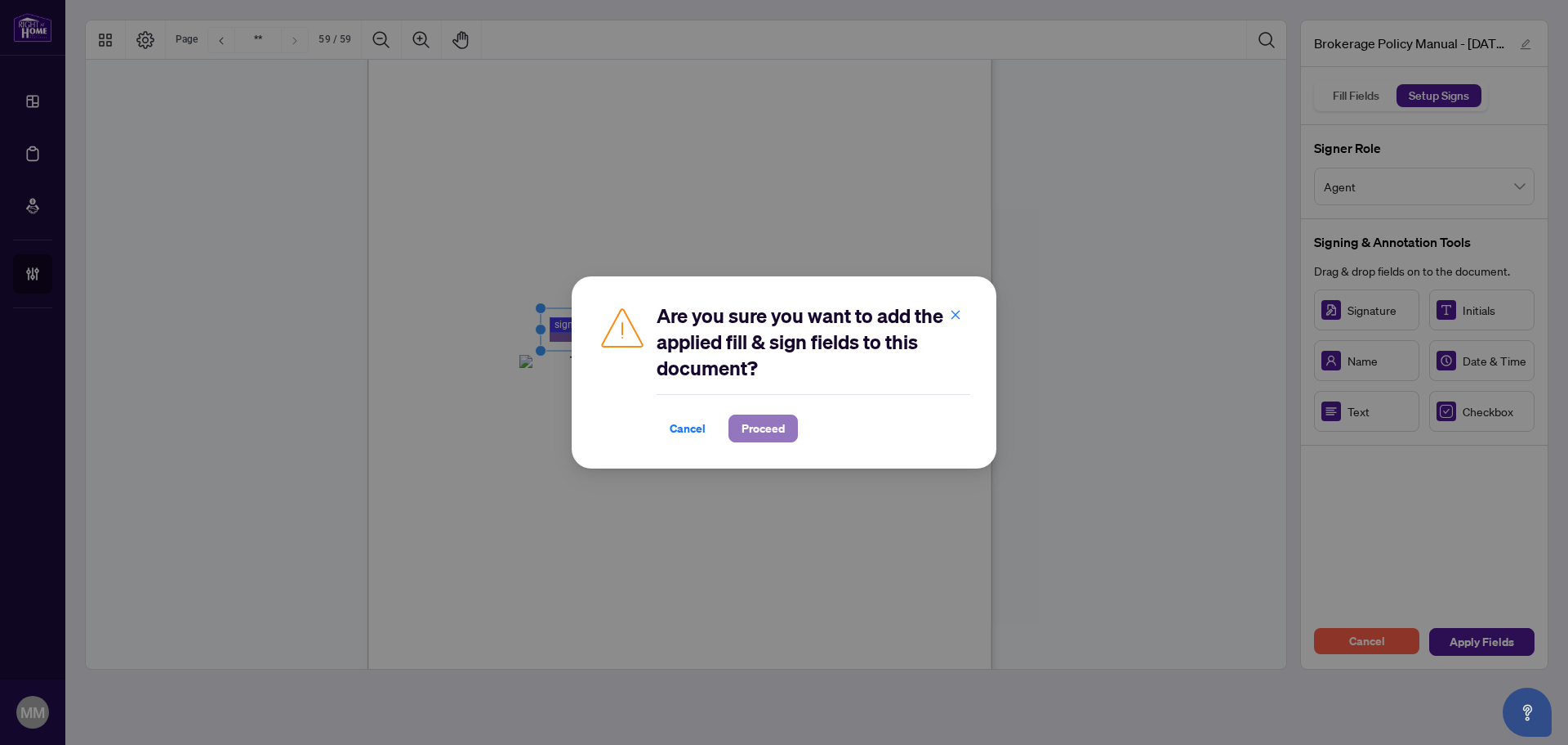
click at [780, 434] on span "Proceed" at bounding box center [763, 428] width 43 height 26
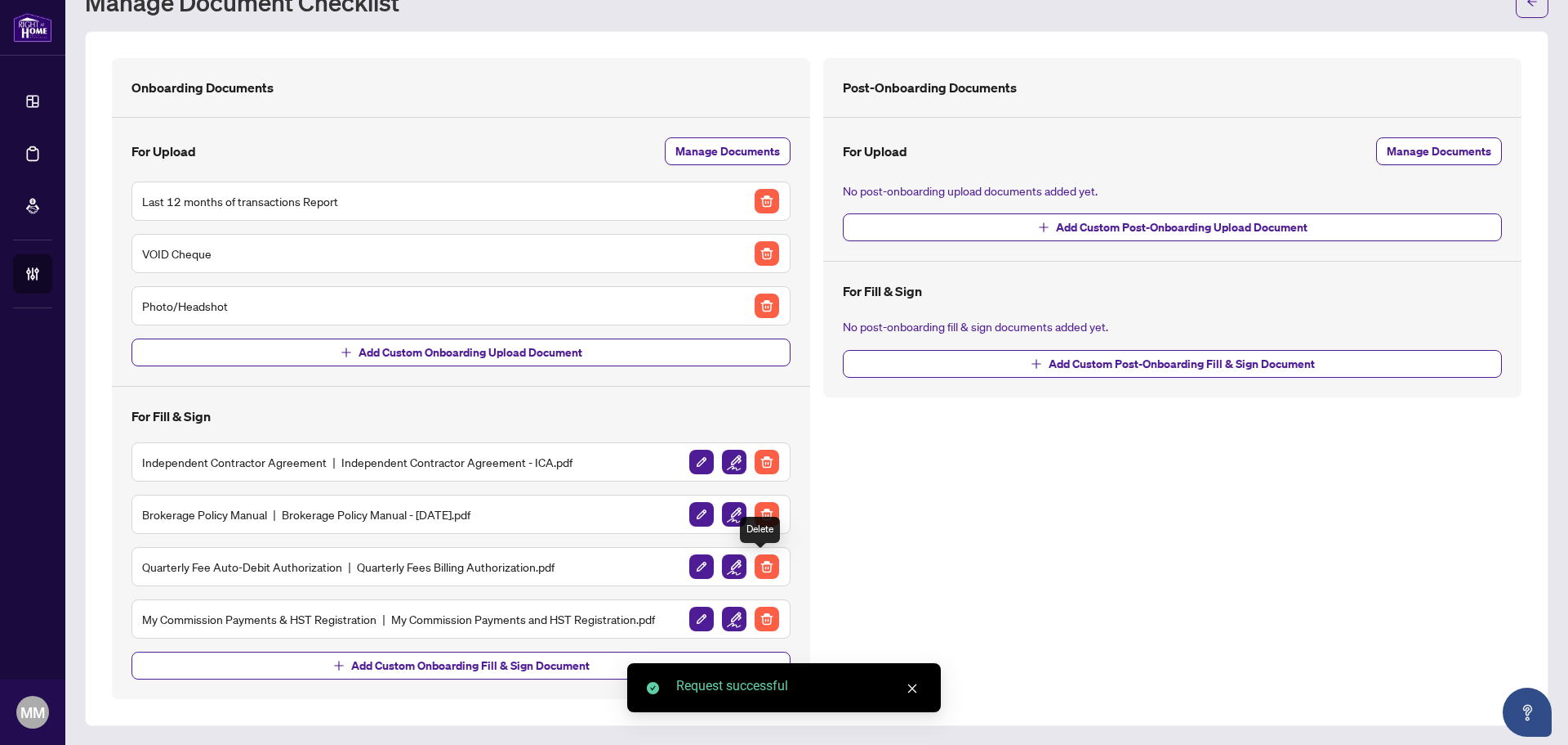
click at [730, 568] on img "button" at bounding box center [734, 566] width 24 height 24
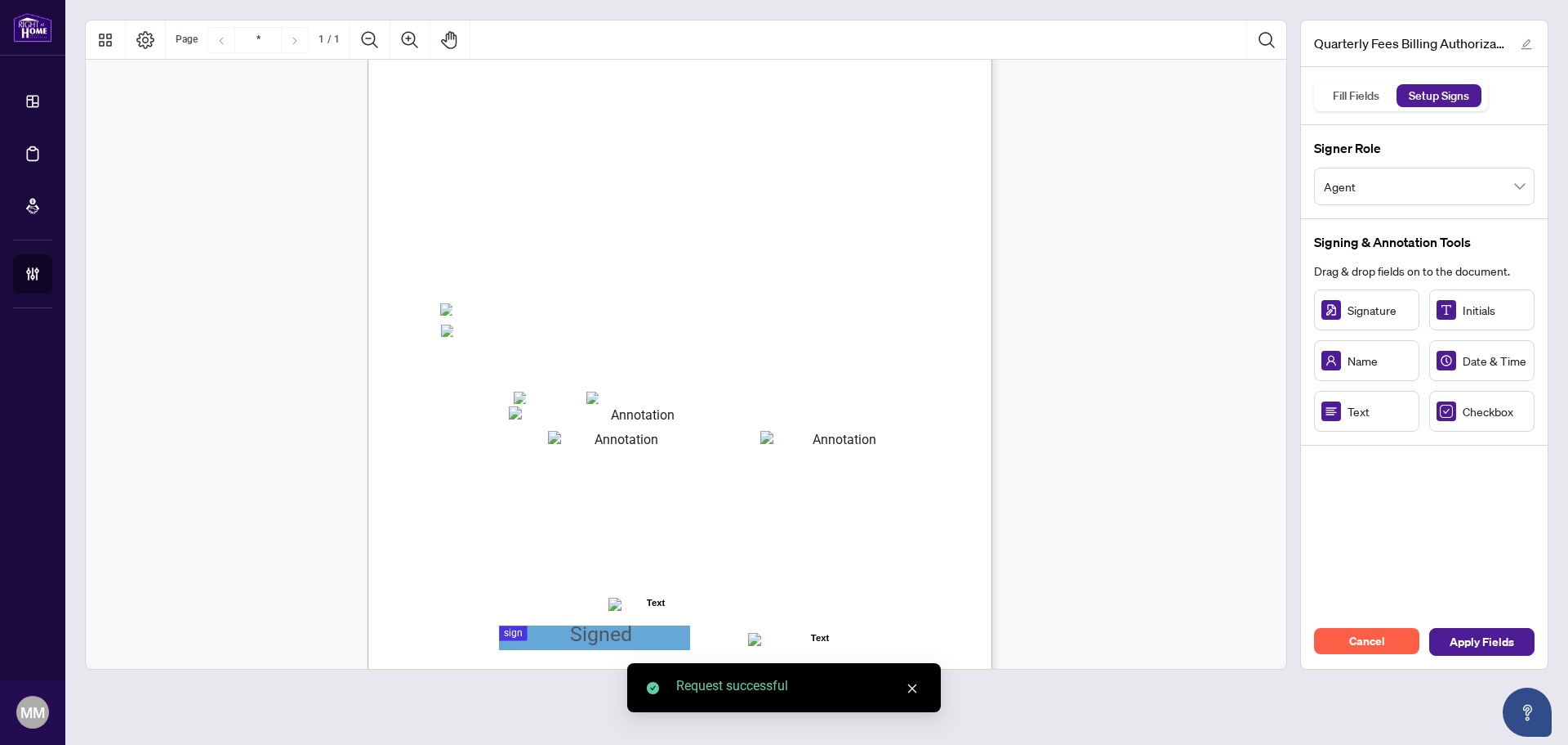
scroll to position [233, 0]
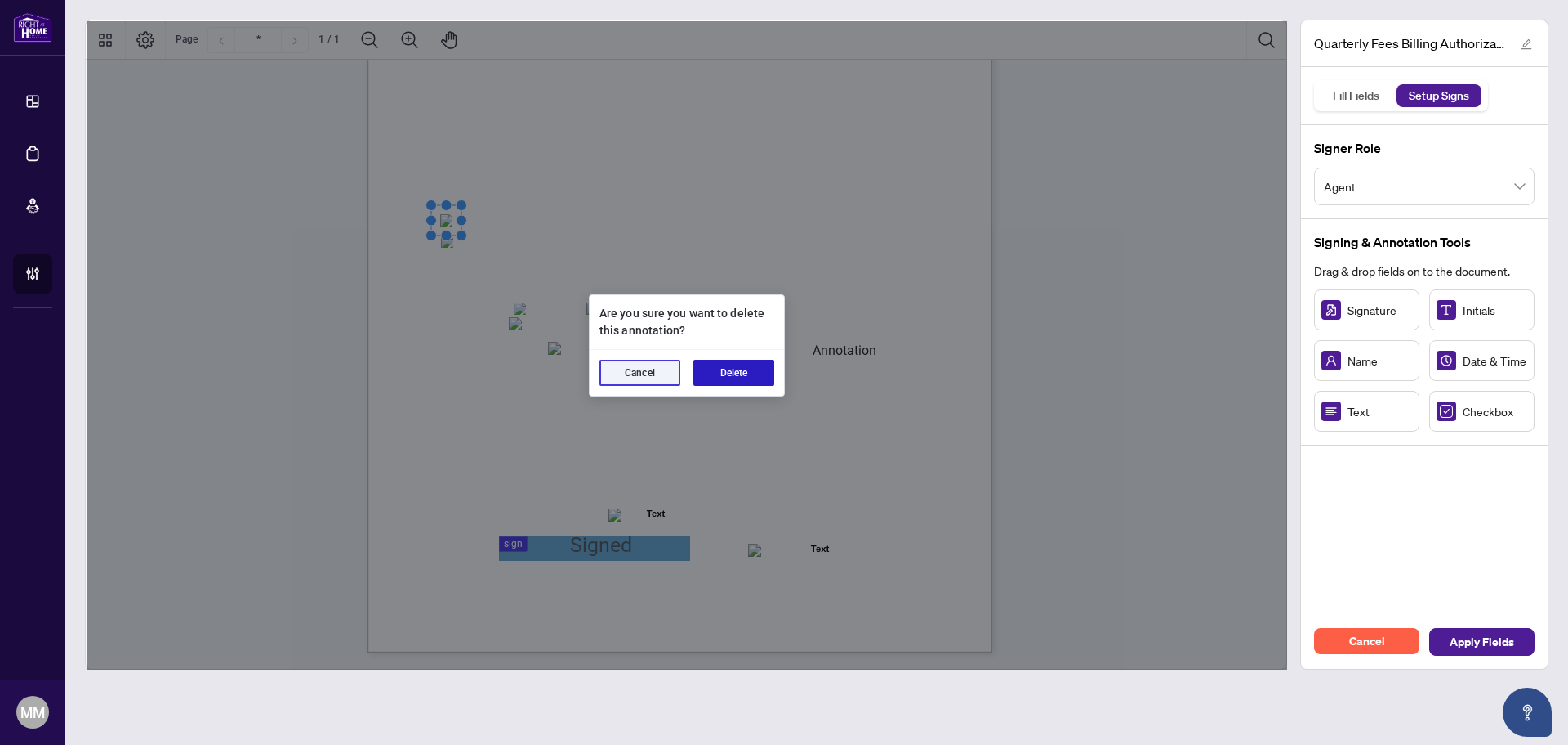
click at [751, 384] on button "Delete" at bounding box center [734, 372] width 81 height 26
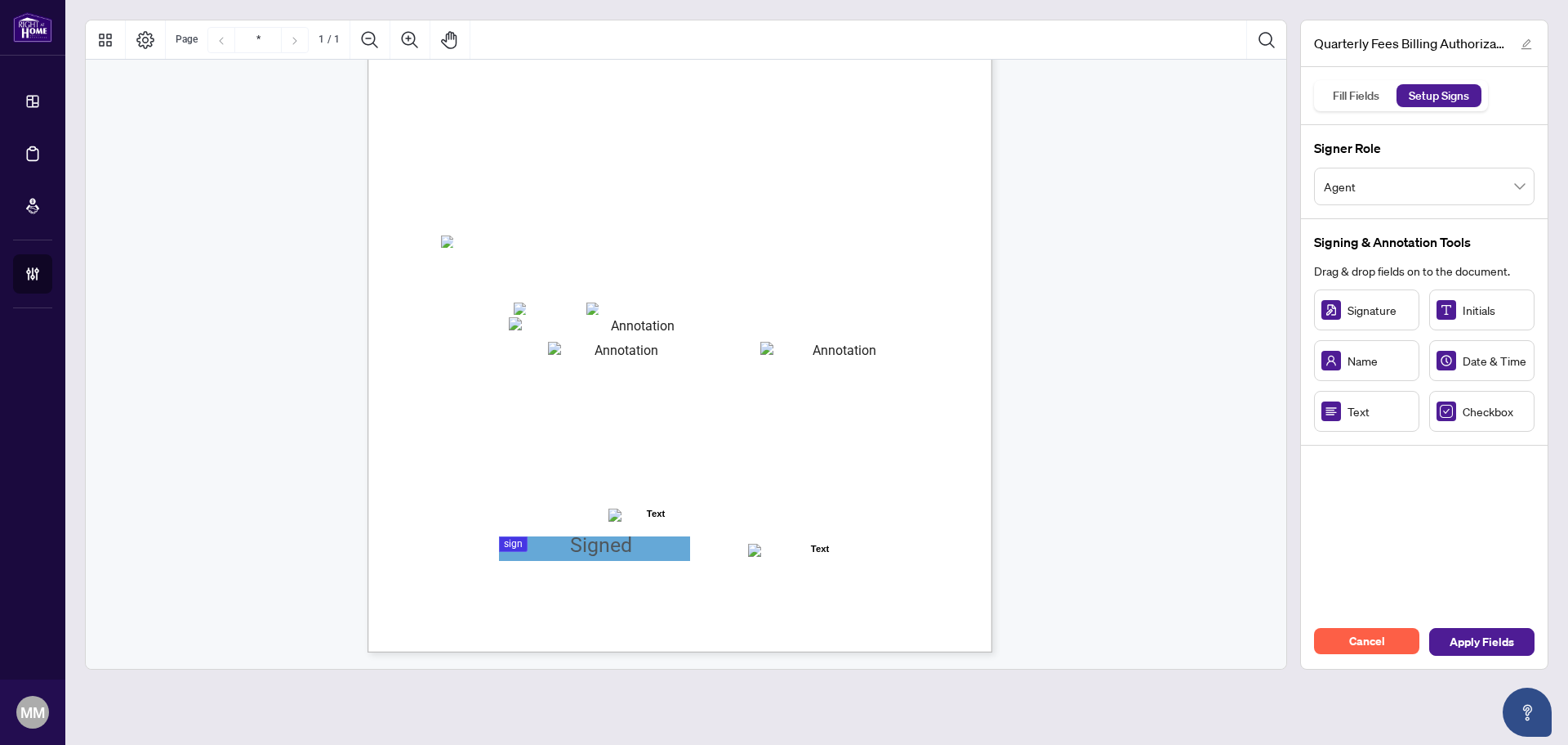
click at [450, 249] on span "☐" at bounding box center [446, 241] width 8 height 19
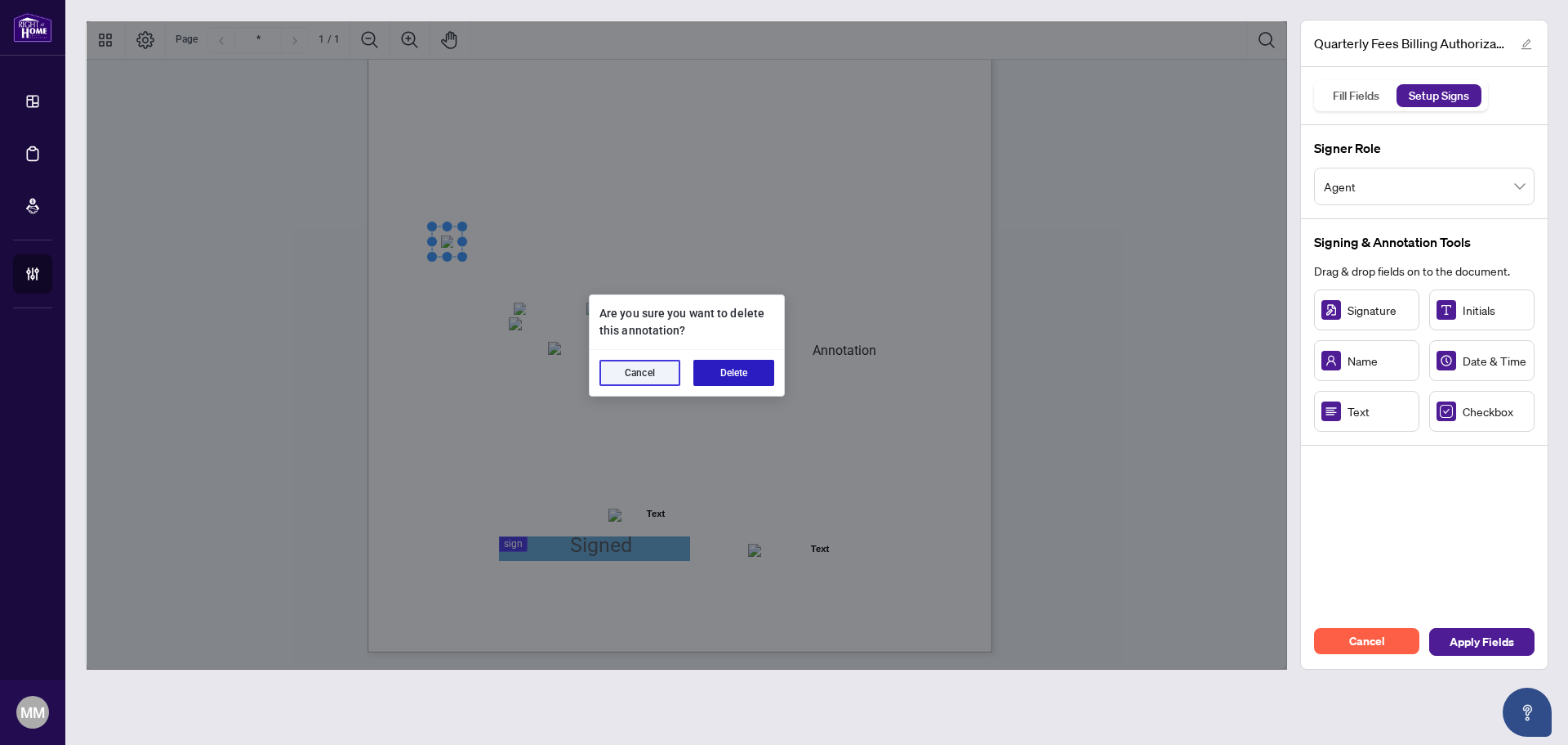
click at [738, 385] on button "Delete" at bounding box center [734, 372] width 81 height 26
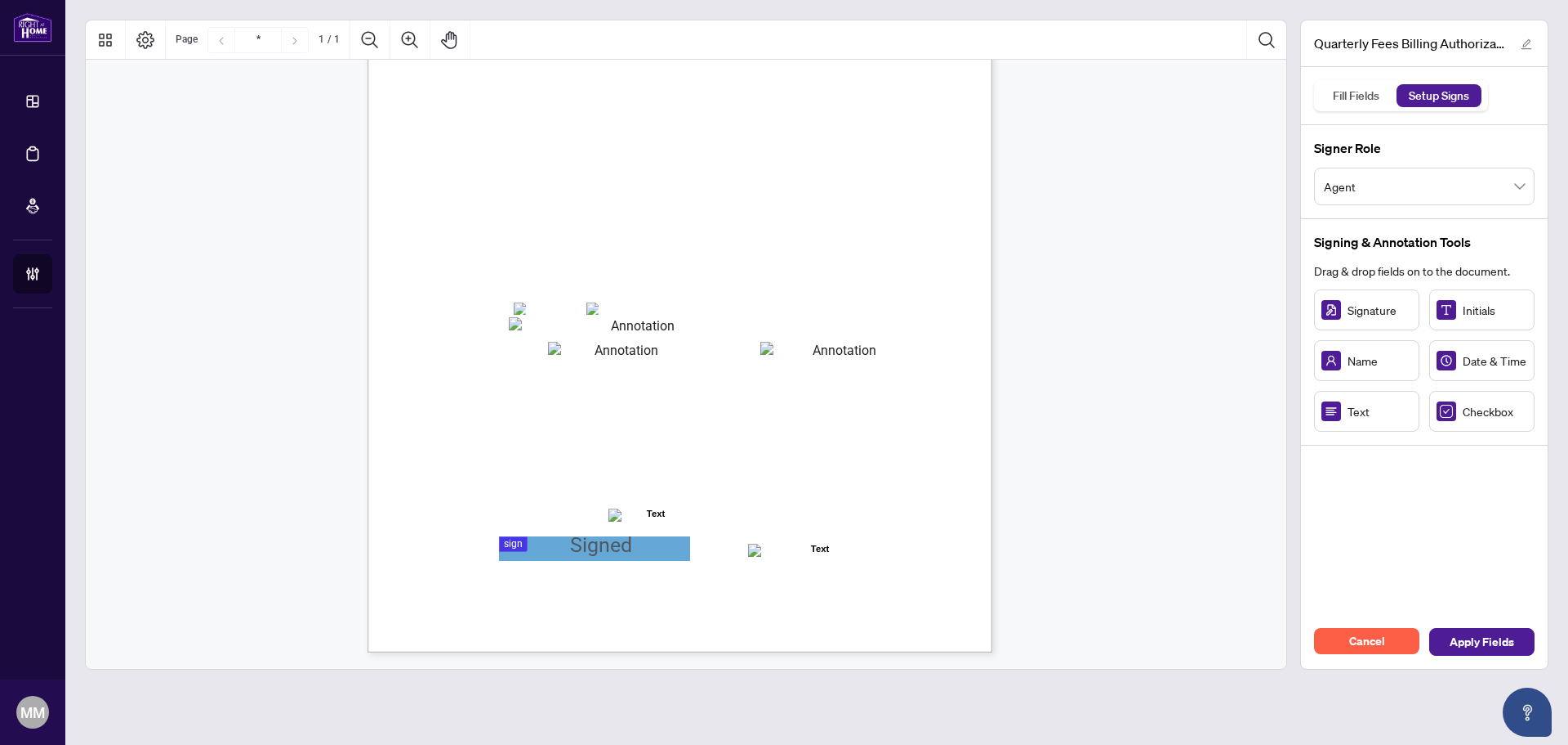
click at [527, 308] on span "VISA" at bounding box center [538, 309] width 23 height 13
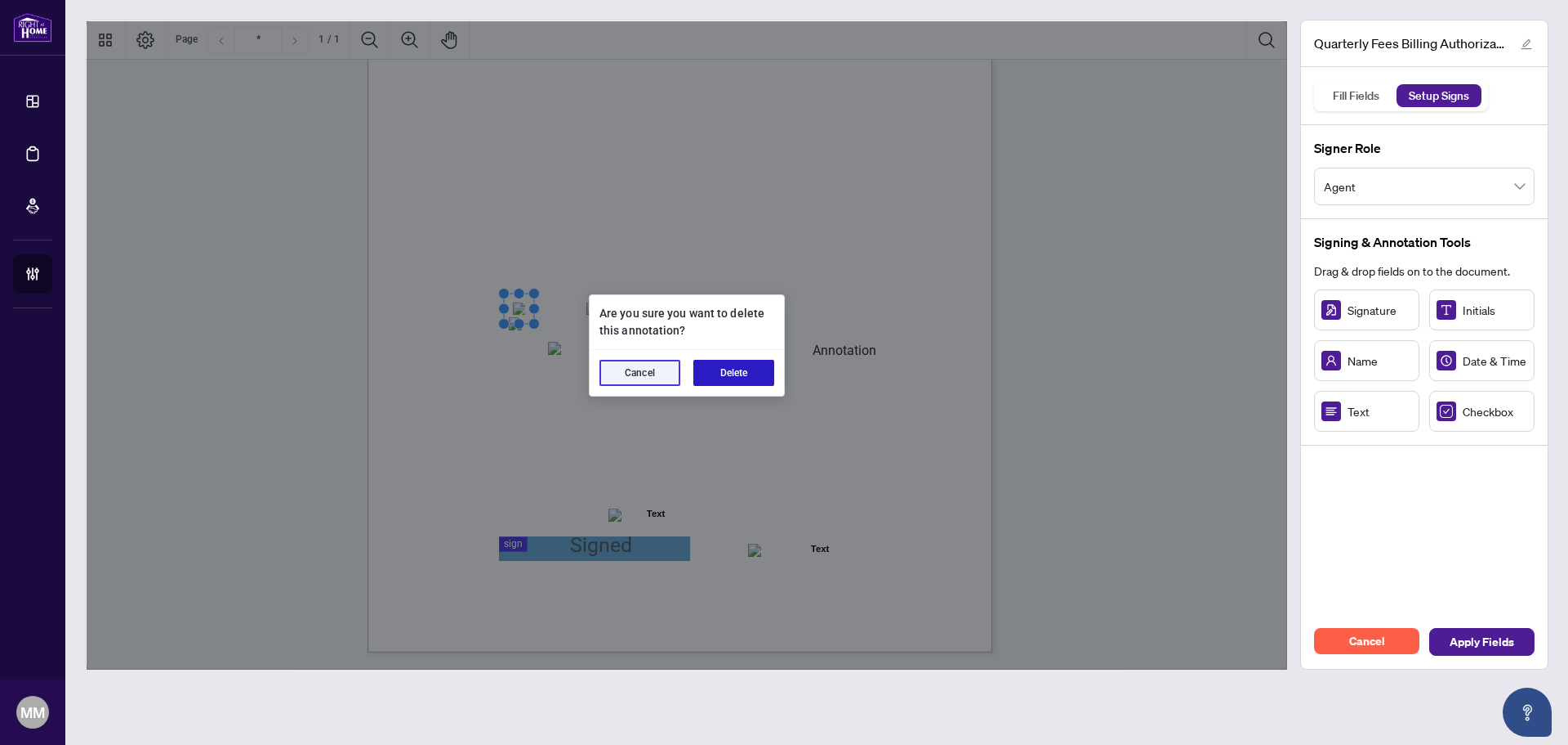
click at [719, 369] on button "Delete" at bounding box center [734, 372] width 81 height 26
click at [716, 366] on button "Delete" at bounding box center [734, 372] width 81 height 26
click at [754, 374] on button "Delete" at bounding box center [734, 372] width 81 height 26
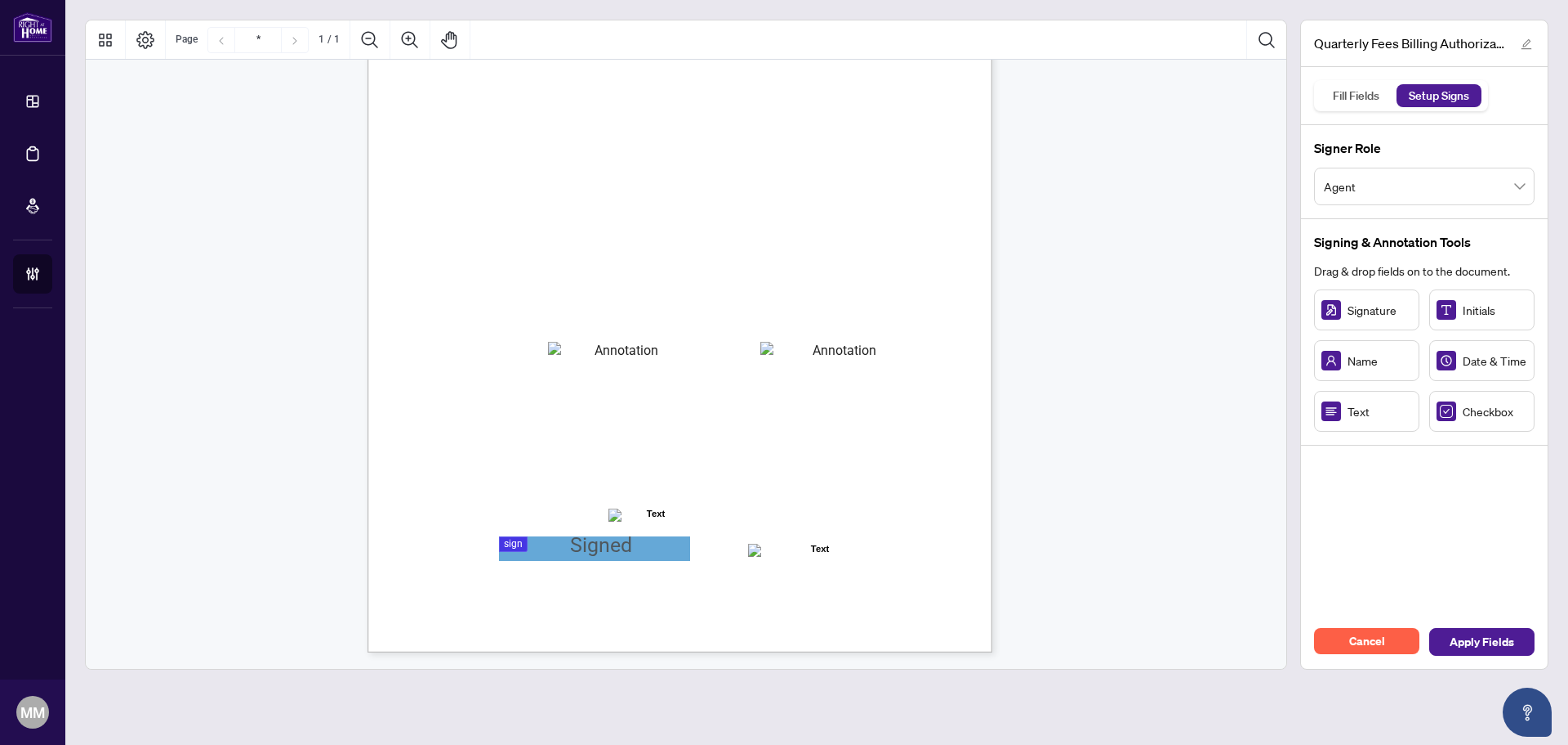
click at [498, 338] on span "Card Number:" at bounding box center [470, 334] width 56 height 13
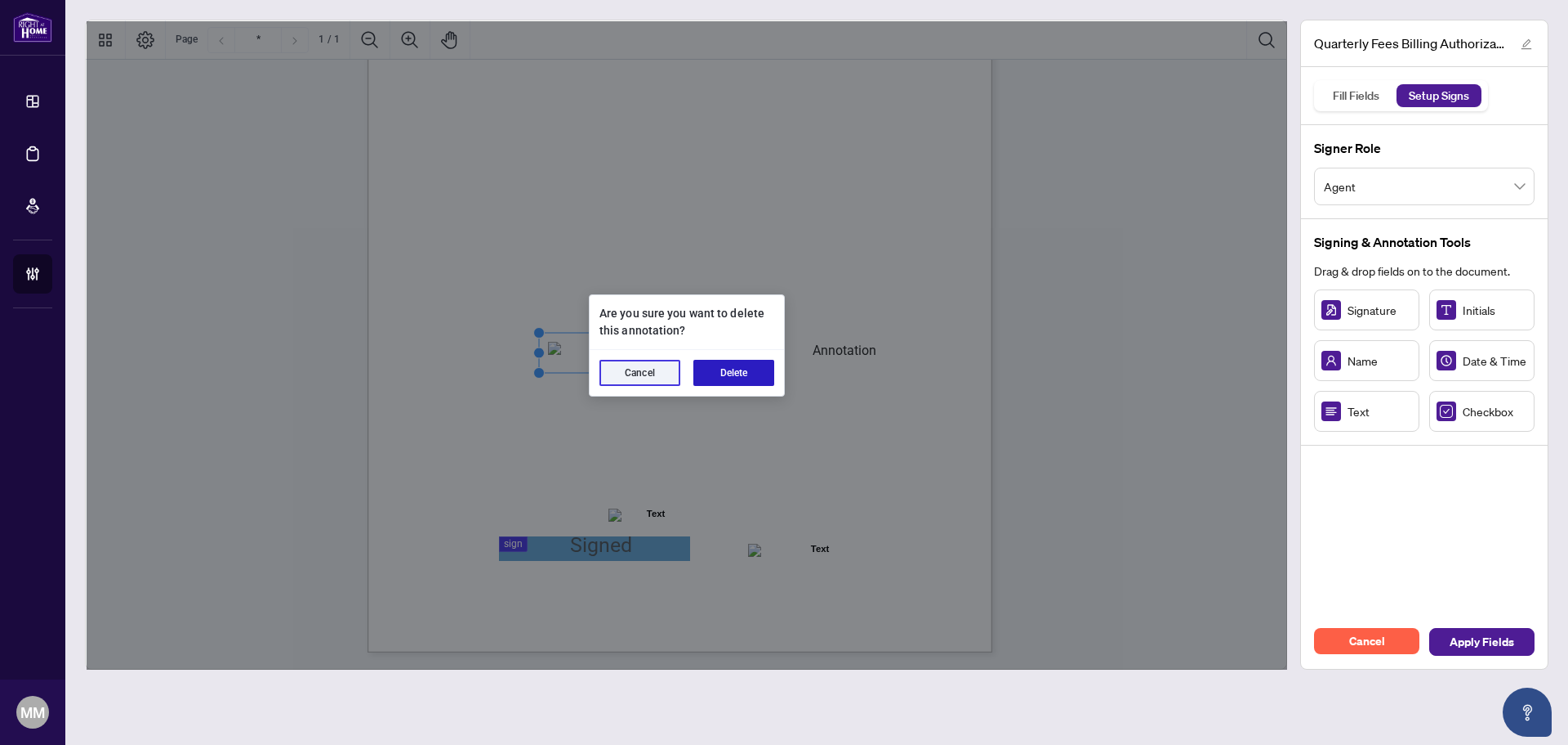
click at [729, 378] on button "Delete" at bounding box center [734, 372] width 81 height 26
click at [755, 382] on button "Delete" at bounding box center [734, 372] width 81 height 26
click at [745, 378] on button "Delete" at bounding box center [734, 372] width 81 height 26
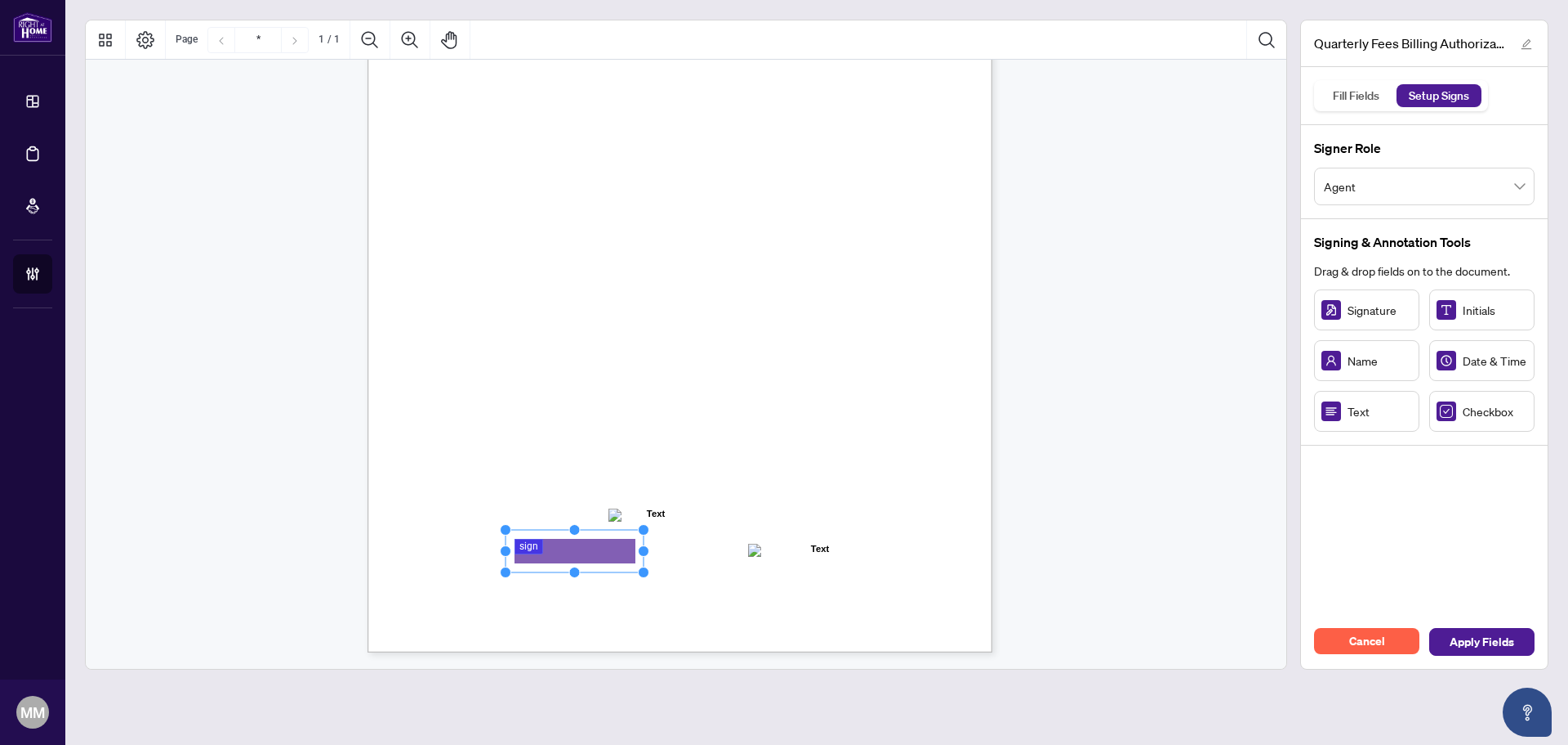
drag, startPoint x: 579, startPoint y: 551, endPoint x: 642, endPoint y: 546, distance: 63.2
click at [642, 546] on circle "Resize, Right" at bounding box center [643, 551] width 11 height 11
drag, startPoint x: 1385, startPoint y: 414, endPoint x: 571, endPoint y: 328, distance: 818.5
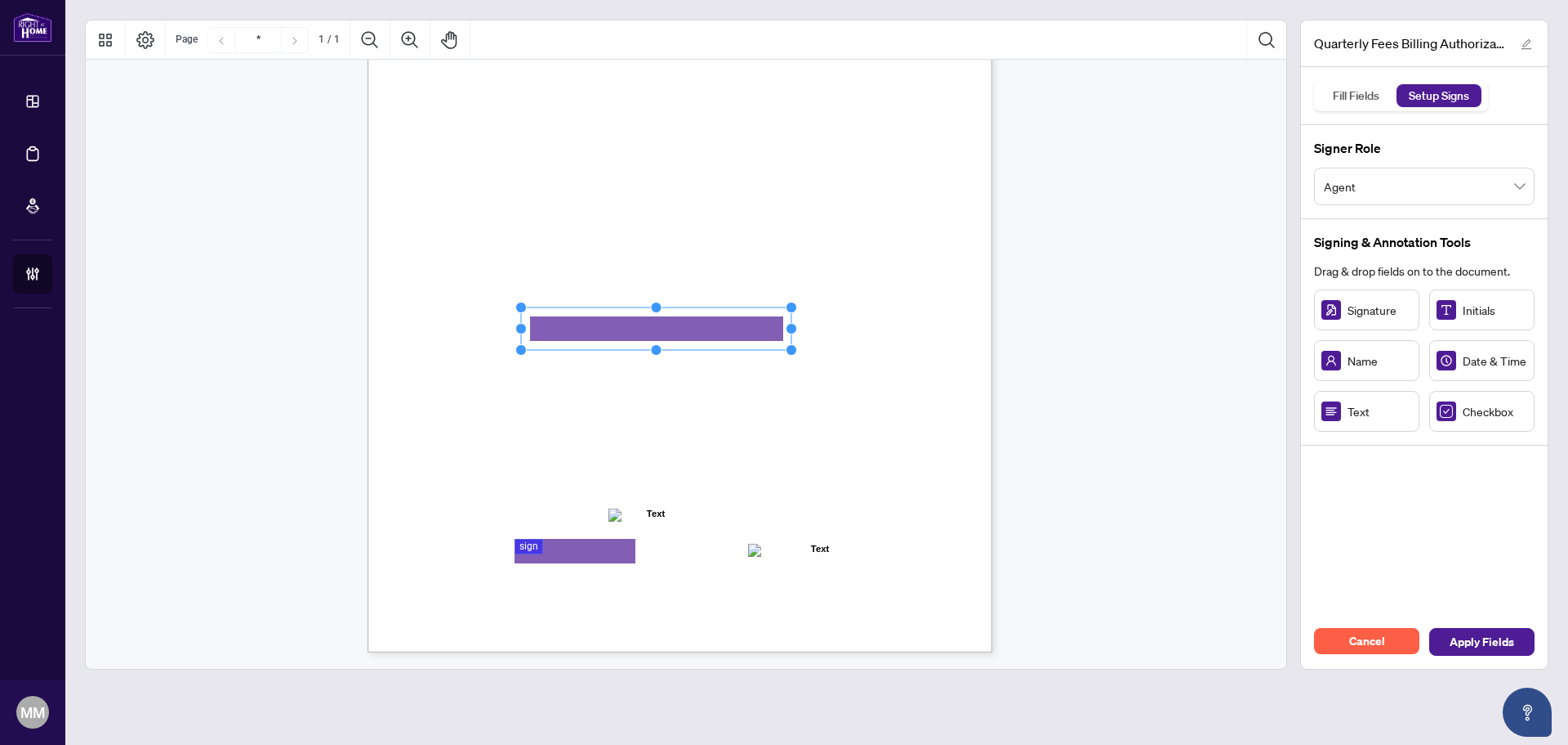
drag, startPoint x: 623, startPoint y: 328, endPoint x: 793, endPoint y: 332, distance: 170.0
click at [793, 332] on circle "Resize, Right" at bounding box center [791, 328] width 11 height 11
drag, startPoint x: 1367, startPoint y: 406, endPoint x: 588, endPoint y: 354, distance: 780.7
drag, startPoint x: 640, startPoint y: 351, endPoint x: 692, endPoint y: 345, distance: 52.3
click at [692, 345] on div "Right at Home Realty, Brokerage Quarterly Fees Billing Authorization Quarterly …" at bounding box center [680, 247] width 625 height 809
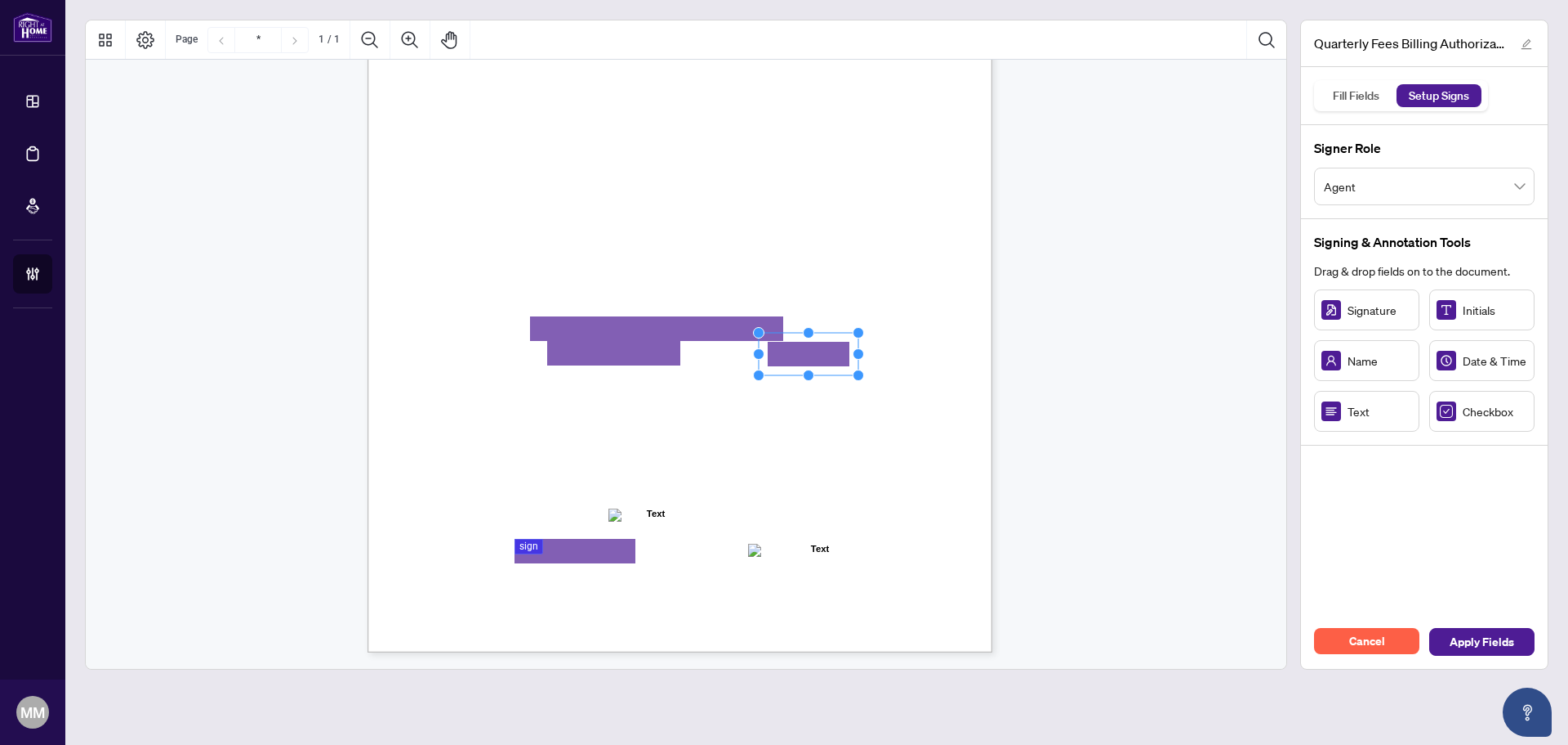
drag, startPoint x: 1365, startPoint y: 428, endPoint x: 808, endPoint y: 353, distance: 562.0
drag, startPoint x: 1460, startPoint y: 405, endPoint x: 445, endPoint y: 219, distance: 1031.9
click at [581, 205] on div "Right at Home Realty, Brokerage Quarterly Fees Billing Authorization Quarterly …" at bounding box center [758, 349] width 781 height 1012
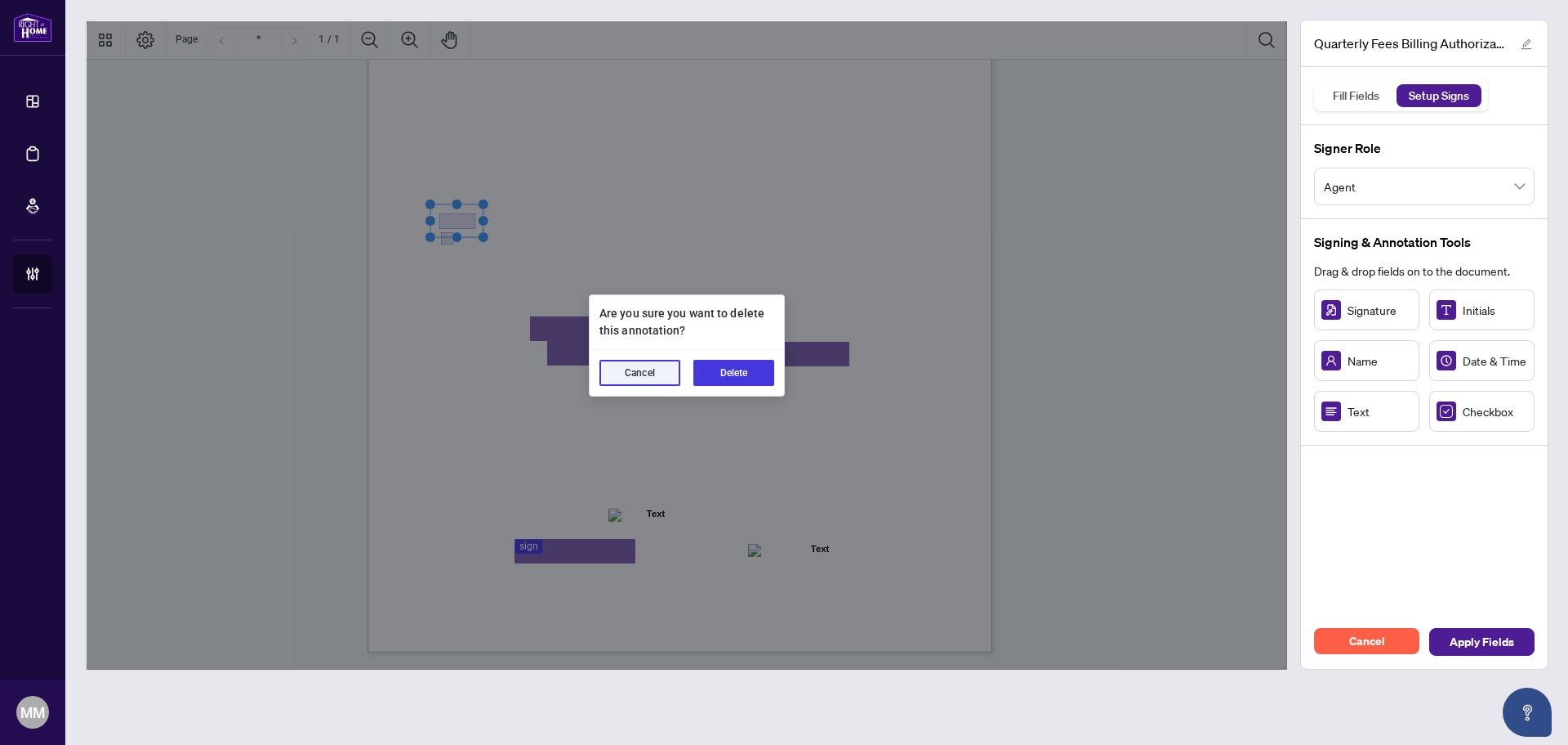
click at [748, 348] on div "Are you sure you want to delete this annotation?" at bounding box center [687, 321] width 195 height 54
click at [747, 370] on button "Delete" at bounding box center [734, 372] width 81 height 26
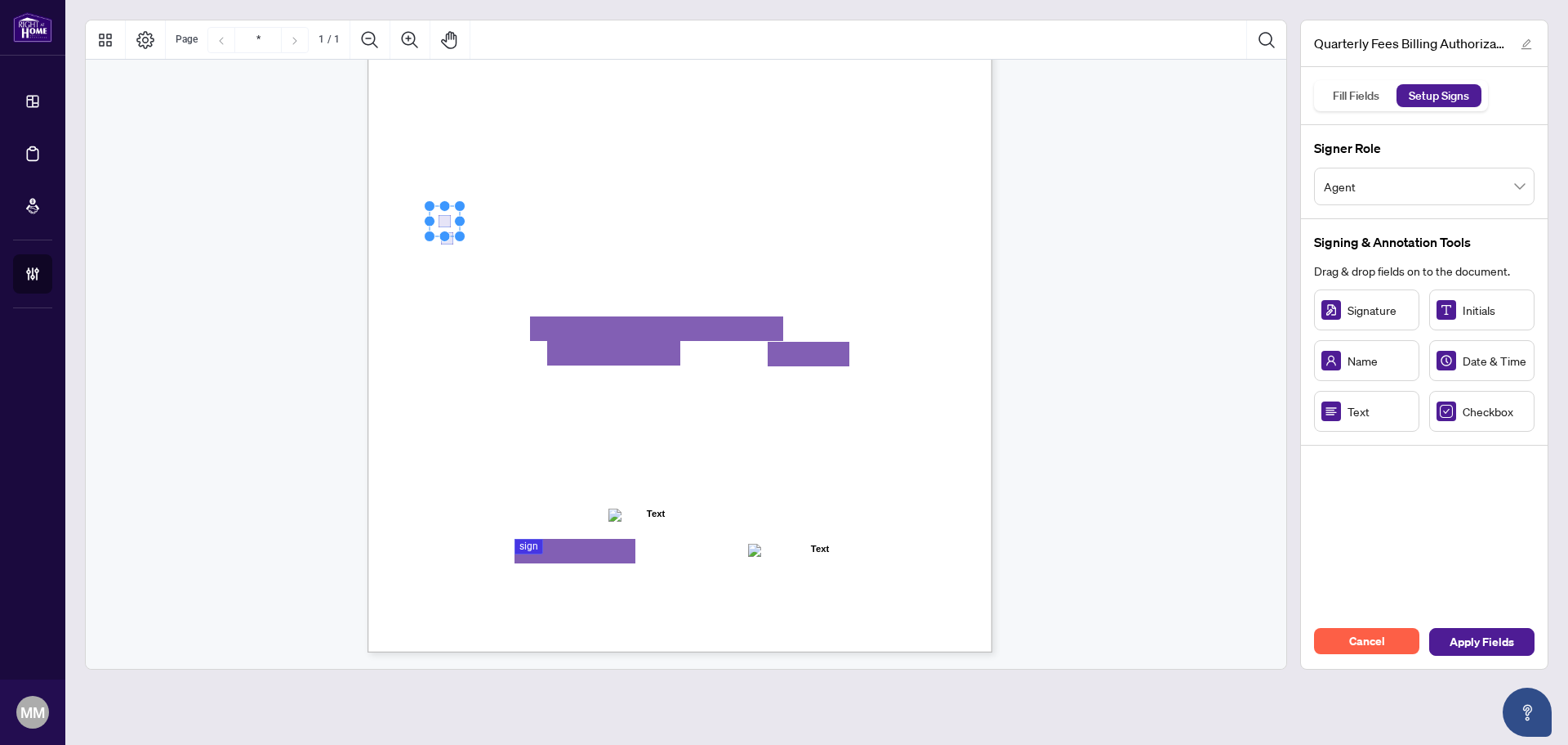
drag, startPoint x: 1489, startPoint y: 406, endPoint x: 445, endPoint y: 221, distance: 1060.3
drag, startPoint x: 1484, startPoint y: 399, endPoint x: 519, endPoint y: 309, distance: 969.2
click at [1483, 656] on div "Cancel Apply Fields" at bounding box center [1424, 641] width 246 height 54
click at [1483, 652] on span "Apply Fields" at bounding box center [1482, 641] width 64 height 26
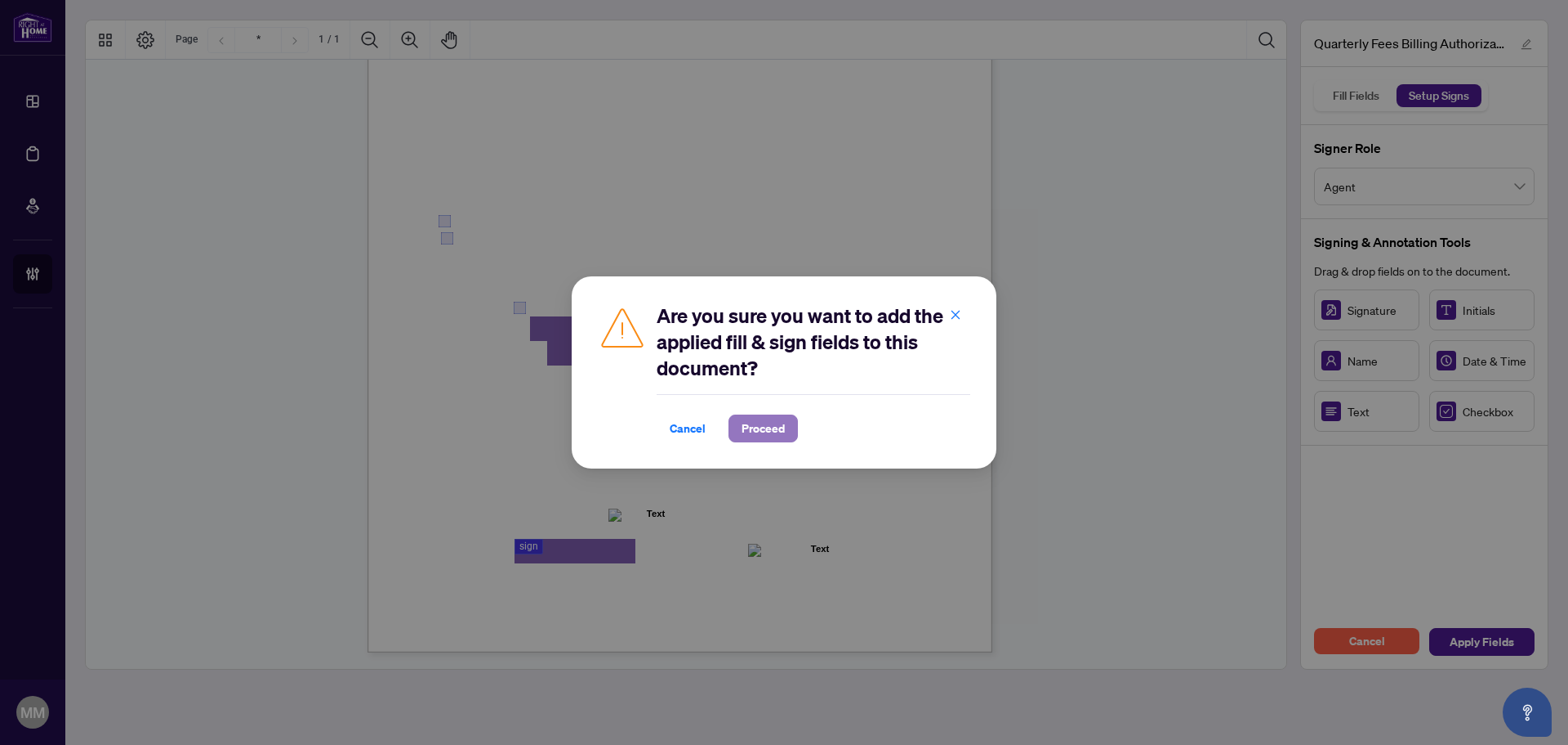
click at [784, 435] on span "Proceed" at bounding box center [763, 428] width 43 height 26
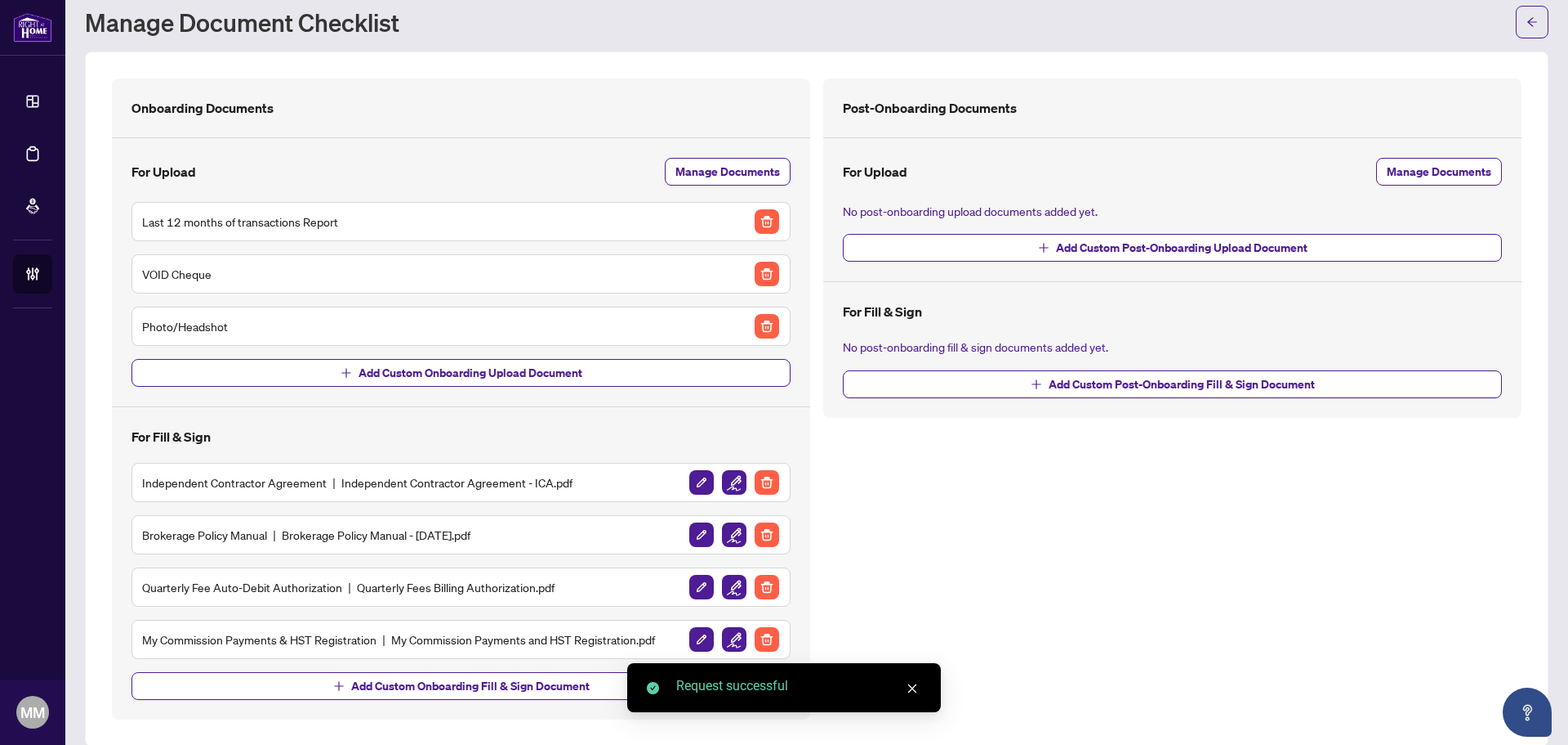
scroll to position [66, 0]
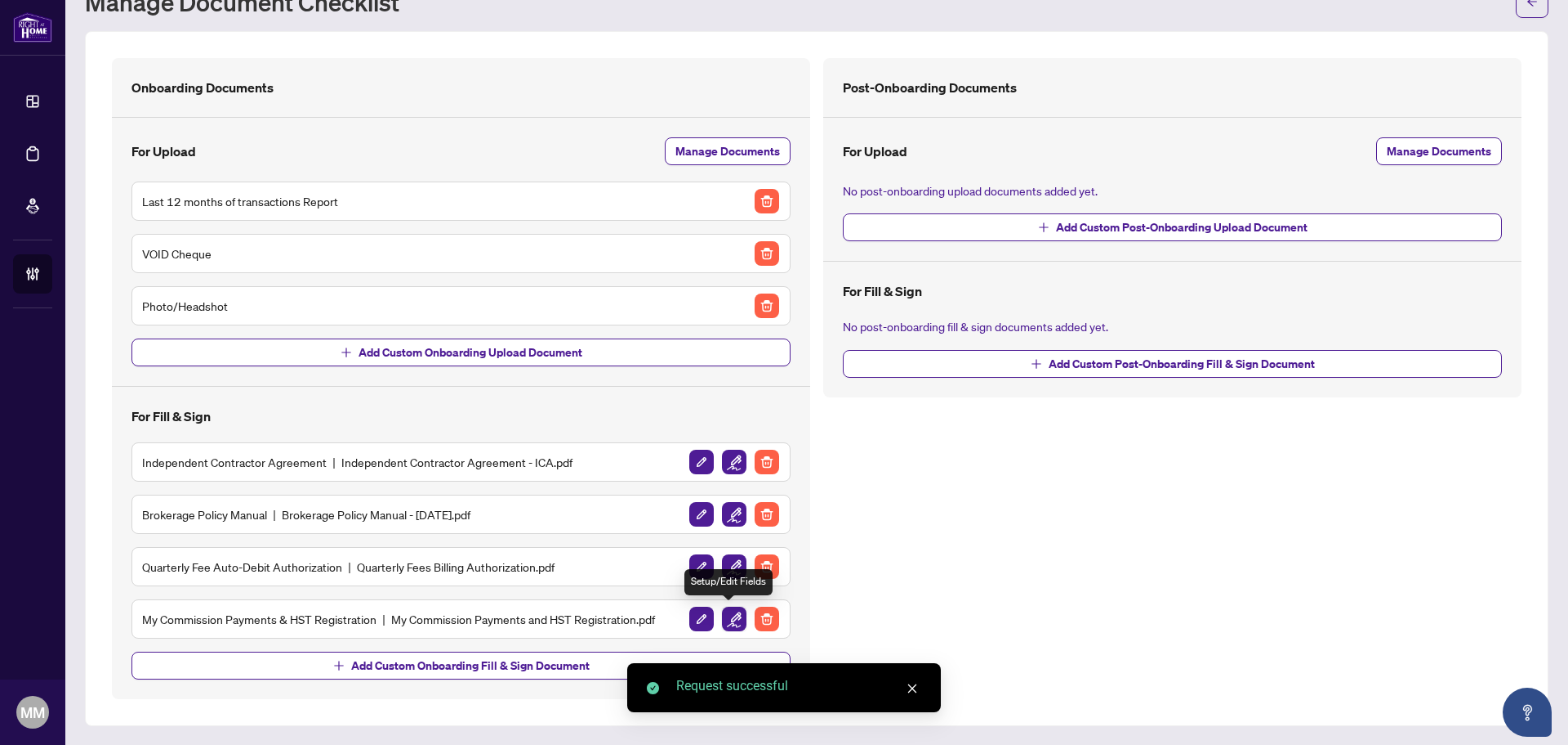
click at [732, 624] on img "button" at bounding box center [734, 618] width 24 height 24
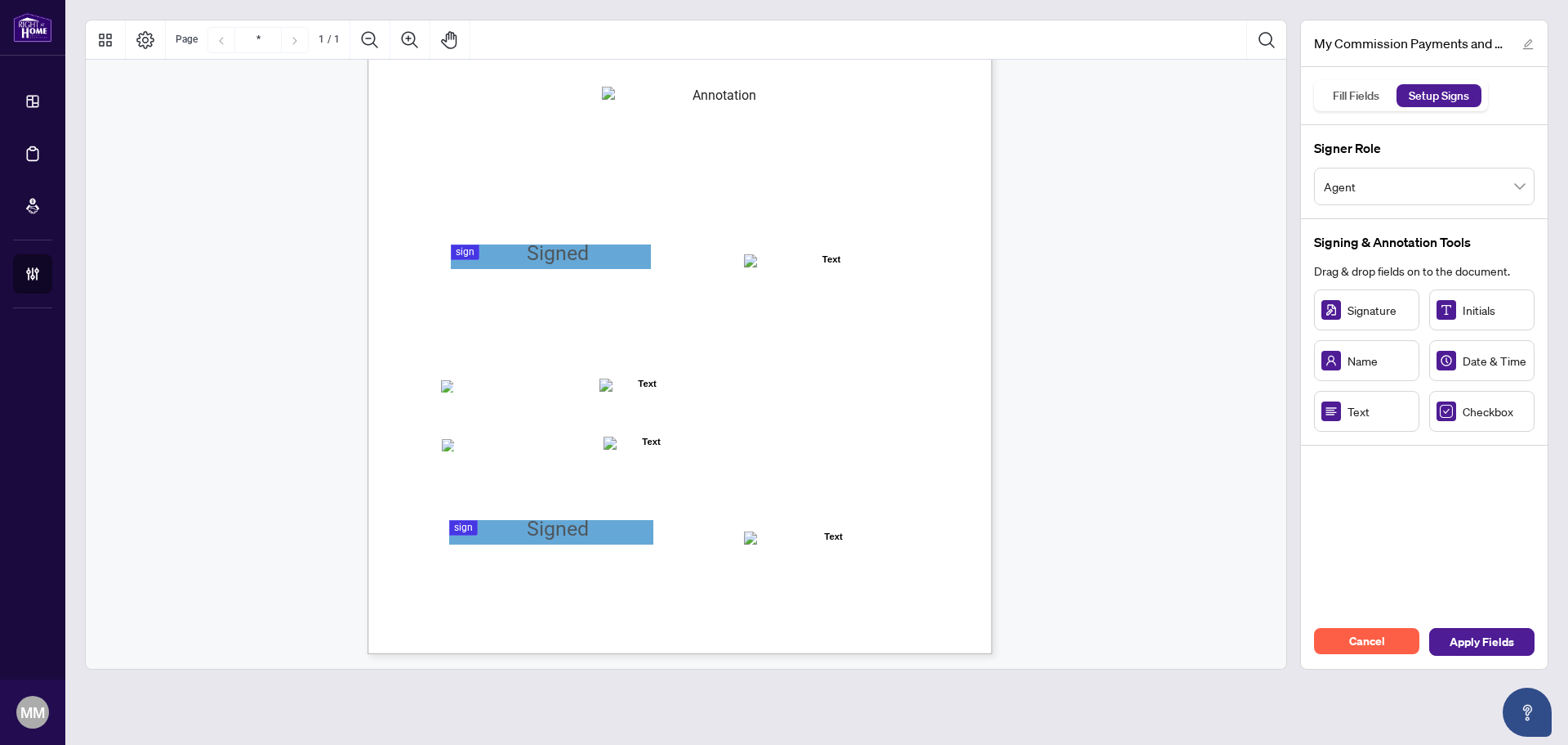
scroll to position [233, 0]
click at [782, 109] on div "MY COMMISSION PAYMENTS AND HST REGISTRATION For Right at Home Realty to pay out…" at bounding box center [758, 349] width 781 height 1012
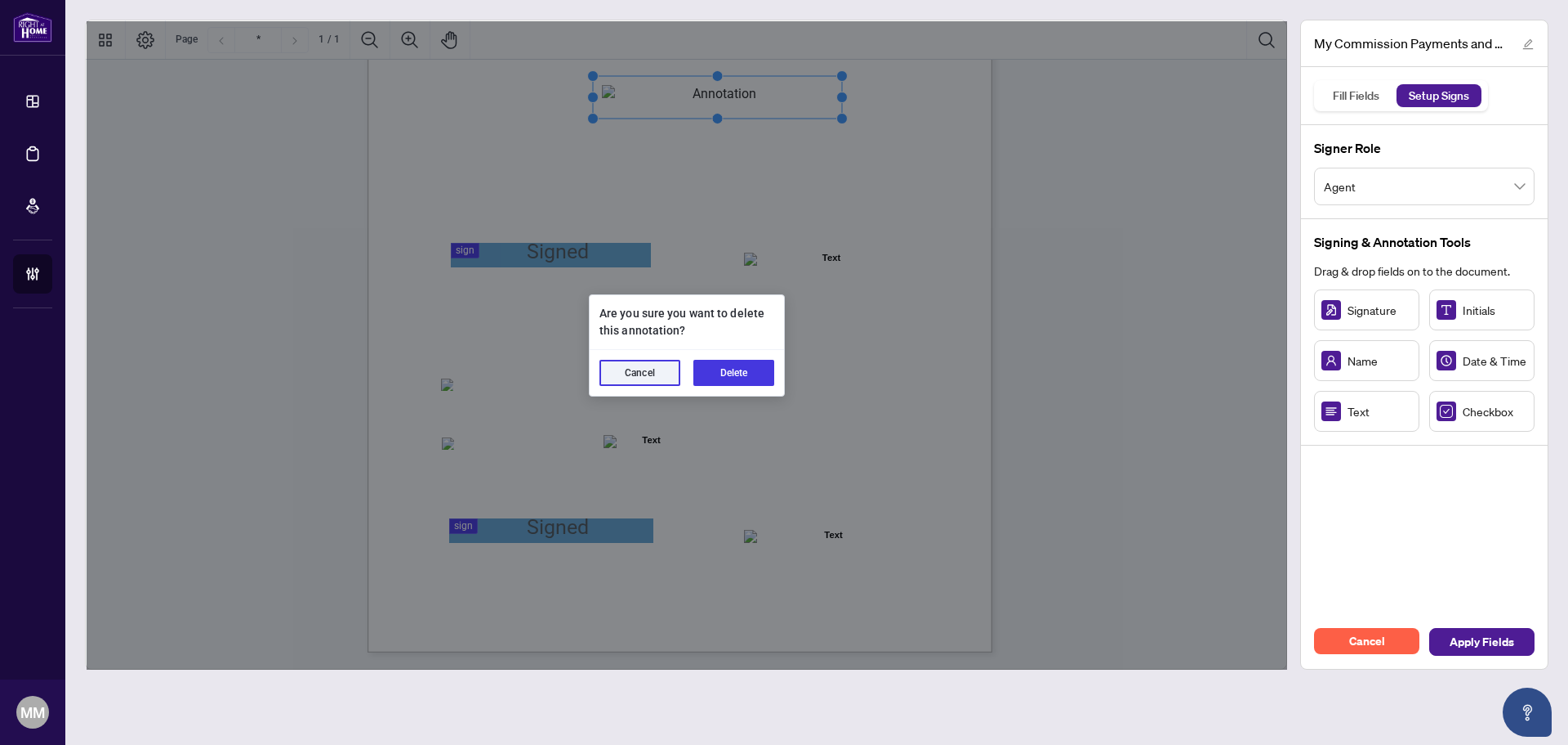
click at [745, 359] on button "Delete" at bounding box center [734, 372] width 81 height 26
click at [716, 378] on button "Delete" at bounding box center [734, 372] width 81 height 26
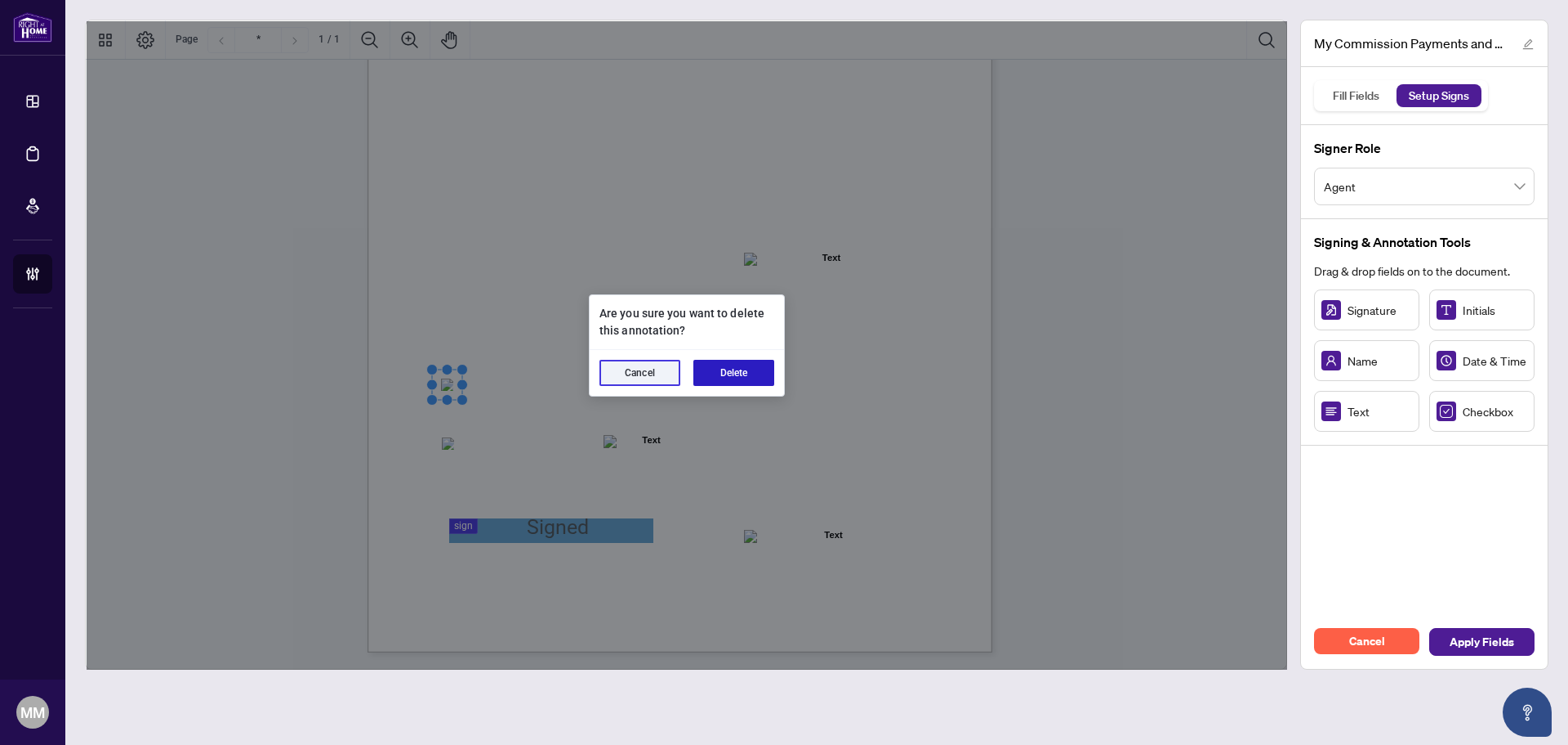
click at [729, 371] on button "Delete" at bounding box center [734, 372] width 81 height 26
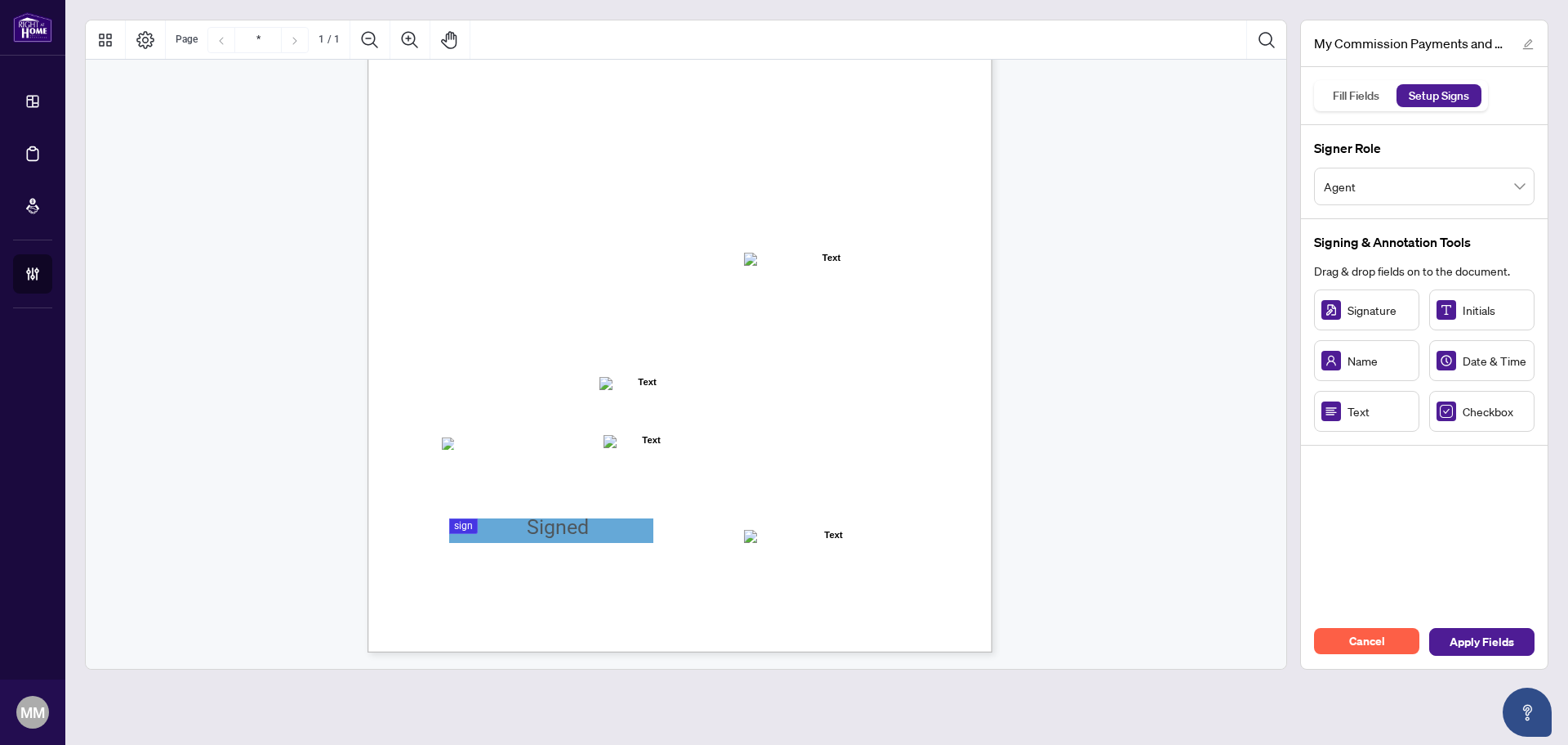
click at [445, 450] on div "MY COMMISSION PAYMENTS AND HST REGISTRATION For Right at Home Realty to pay out…" at bounding box center [758, 349] width 781 height 1012
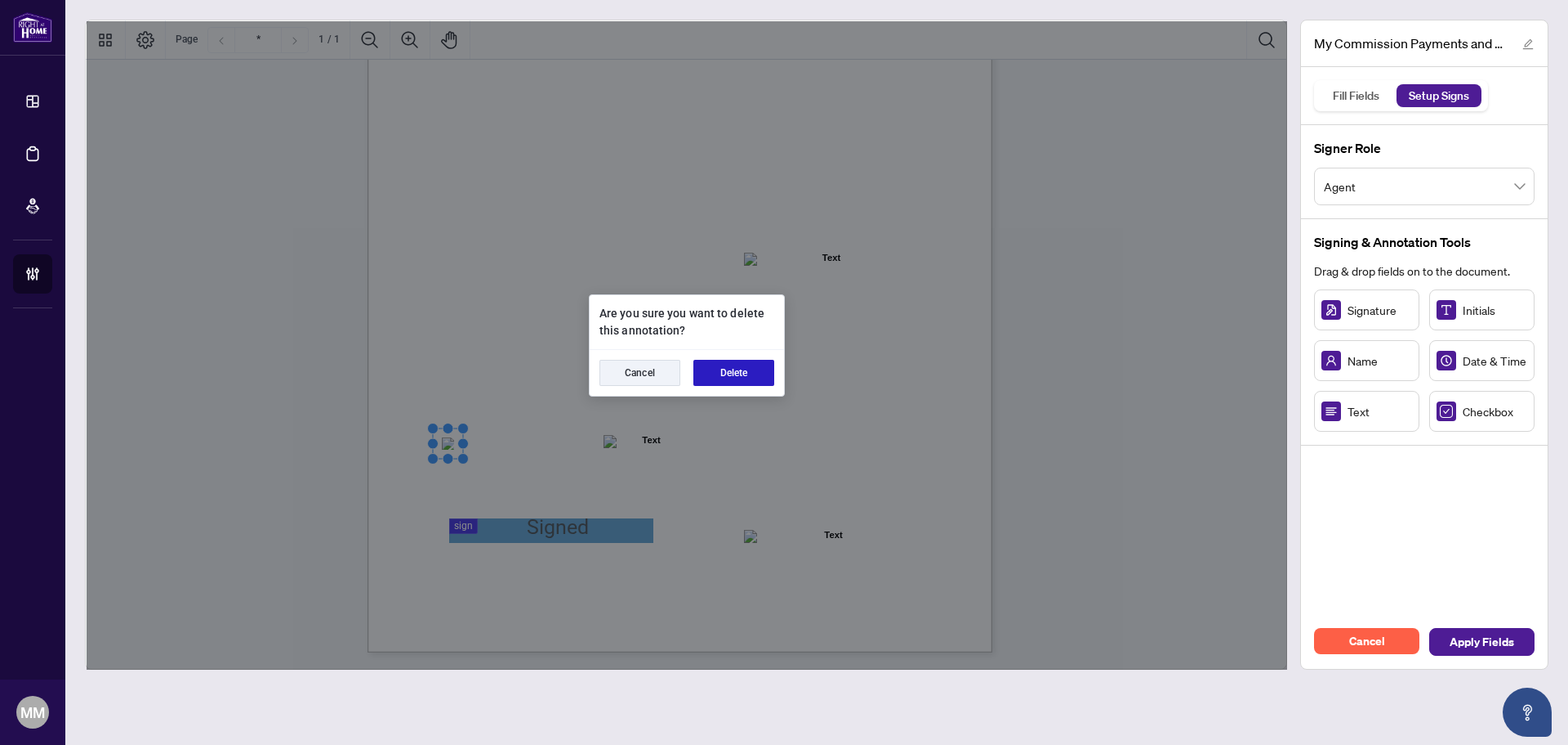
click at [719, 384] on button "Delete" at bounding box center [734, 372] width 81 height 26
click at [747, 377] on button "Delete" at bounding box center [734, 372] width 81 height 26
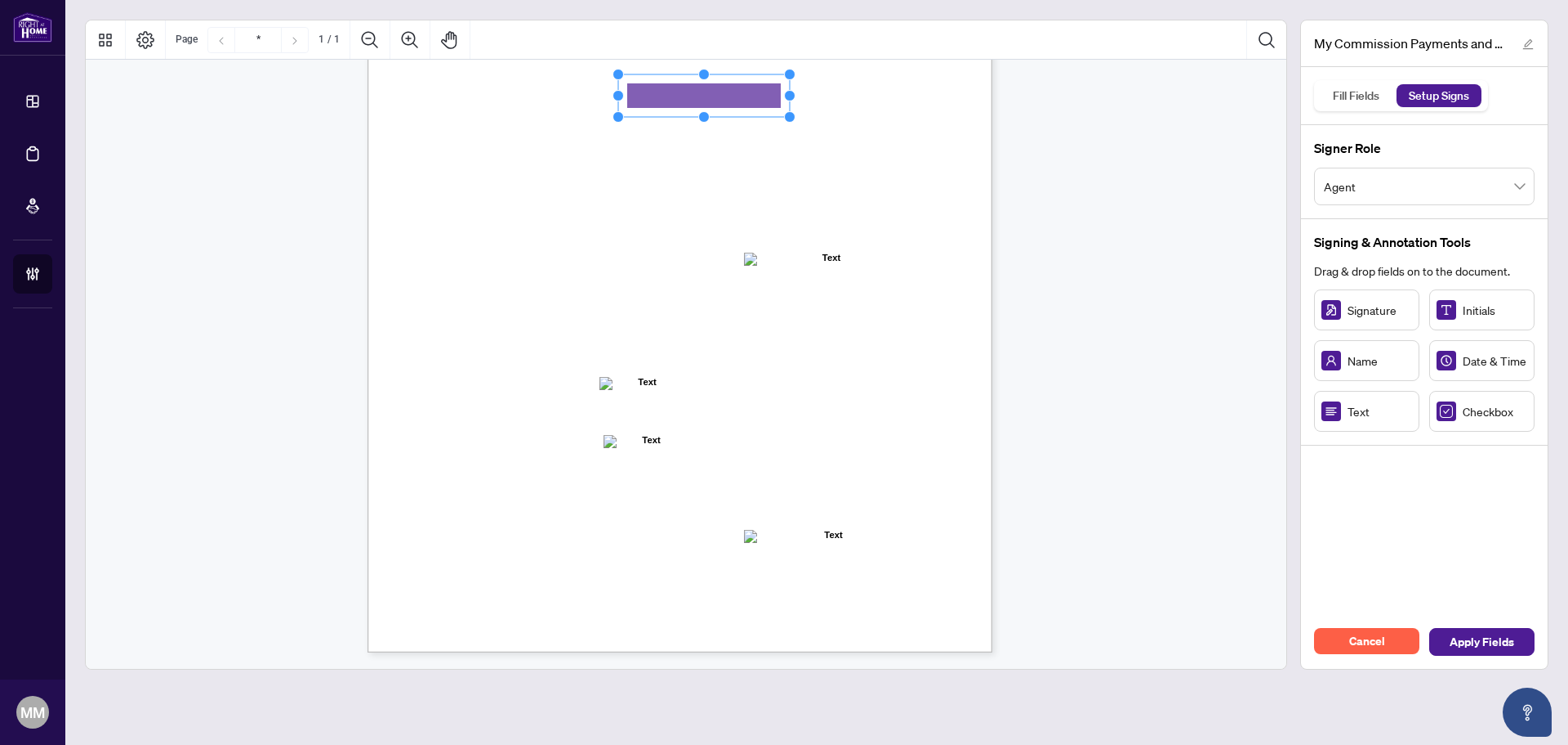
drag, startPoint x: 729, startPoint y: 101, endPoint x: 790, endPoint y: 104, distance: 61.1
click at [790, 104] on icon "Resize, Top Resize, Top, Right Resize, Right Resize, Bottom, Right Resize, Bott…" at bounding box center [704, 95] width 183 height 54
drag, startPoint x: 1344, startPoint y: 317, endPoint x: 511, endPoint y: 256, distance: 835.2
drag, startPoint x: 547, startPoint y: 258, endPoint x: 638, endPoint y: 250, distance: 91.4
click at [638, 250] on div "MY COMMISSION PAYMENTS AND HST REGISTRATION For Right at Home Realty to pay out…" at bounding box center [680, 247] width 625 height 809
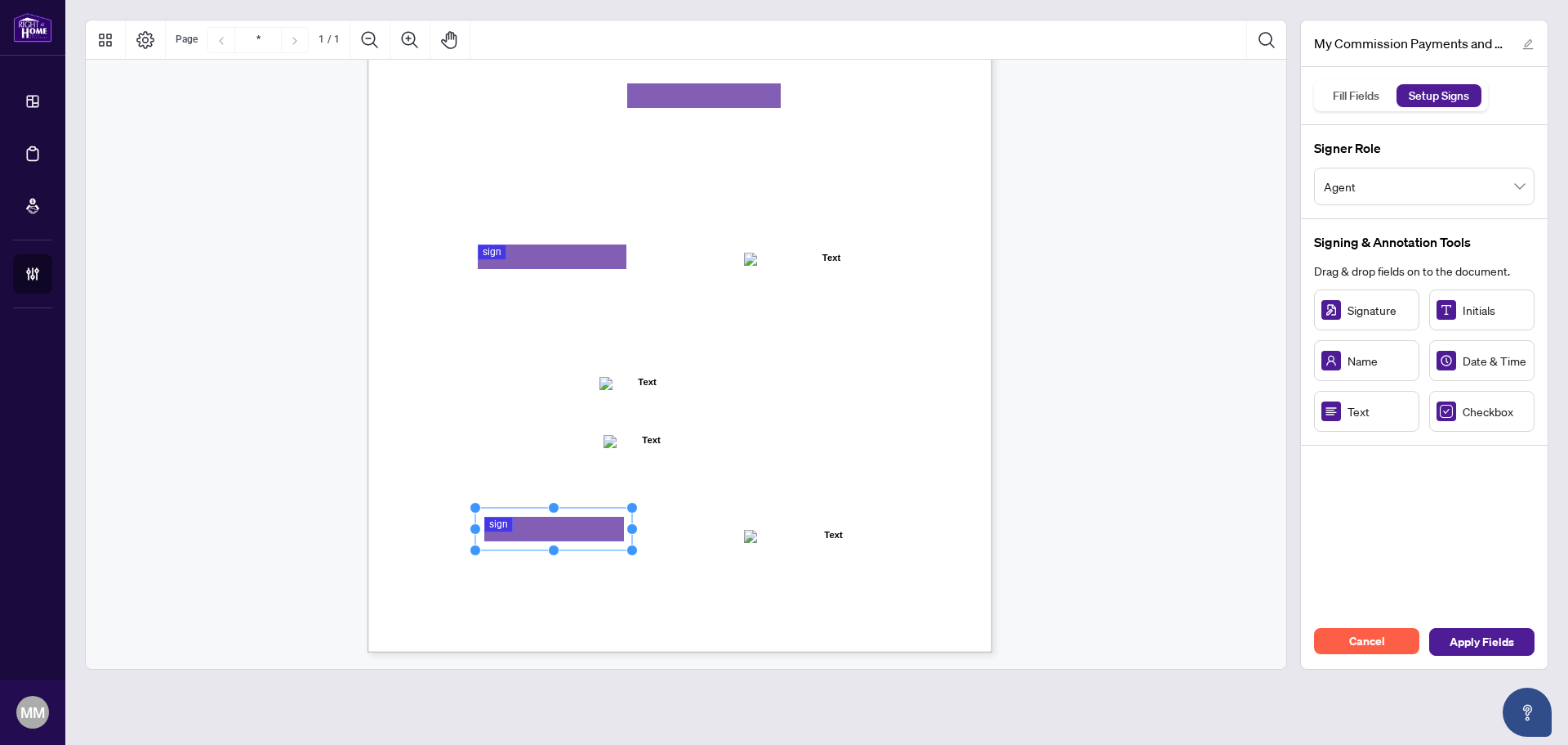
drag, startPoint x: 550, startPoint y: 527, endPoint x: 675, endPoint y: 518, distance: 125.3
click at [633, 525] on circle "Resize, Right" at bounding box center [633, 529] width 11 height 11
click at [1000, 355] on div "MY COMMISSION PAYMENTS AND HST REGISTRATION For Right at Home Realty to pay out…" at bounding box center [688, 256] width 641 height 826
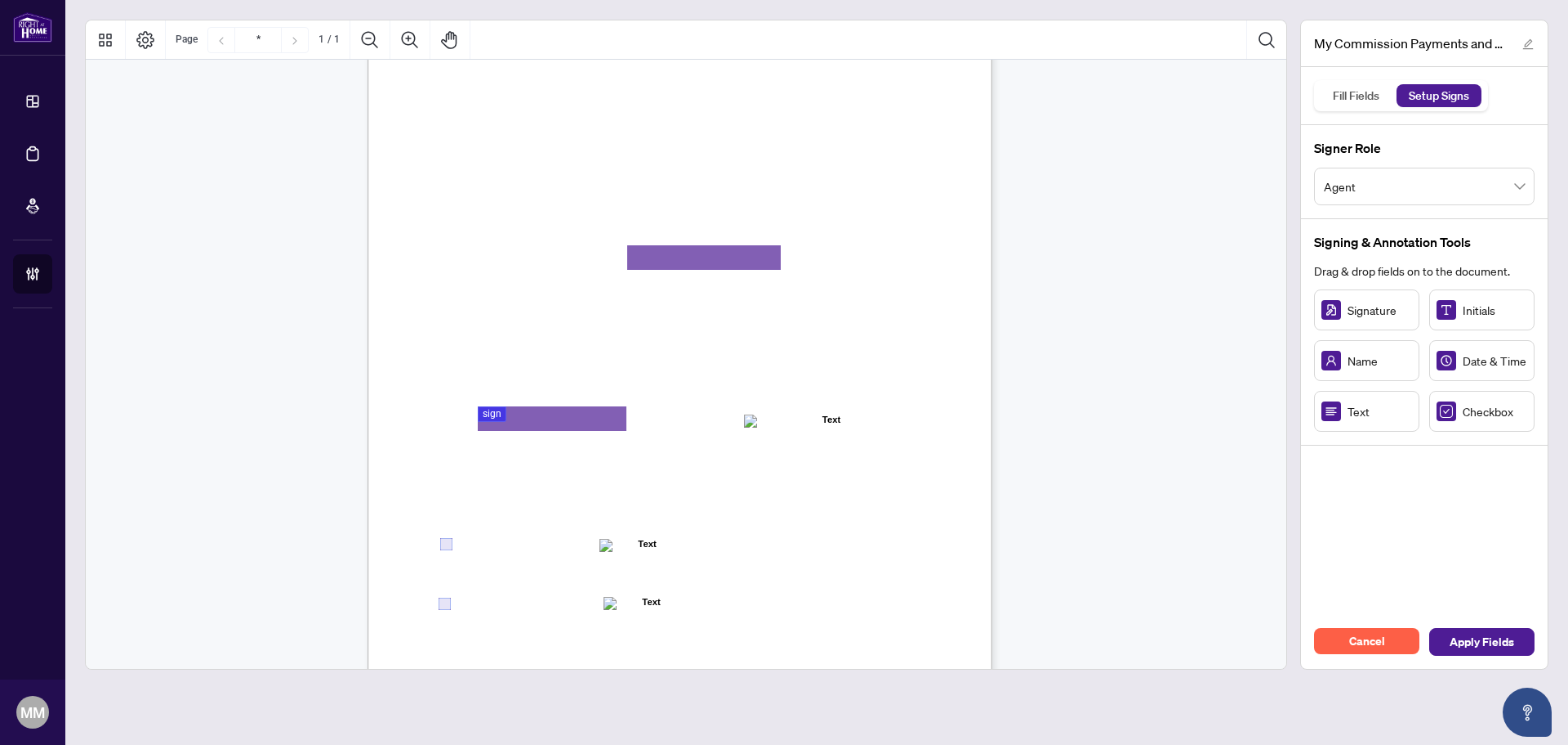
scroll to position [0, 0]
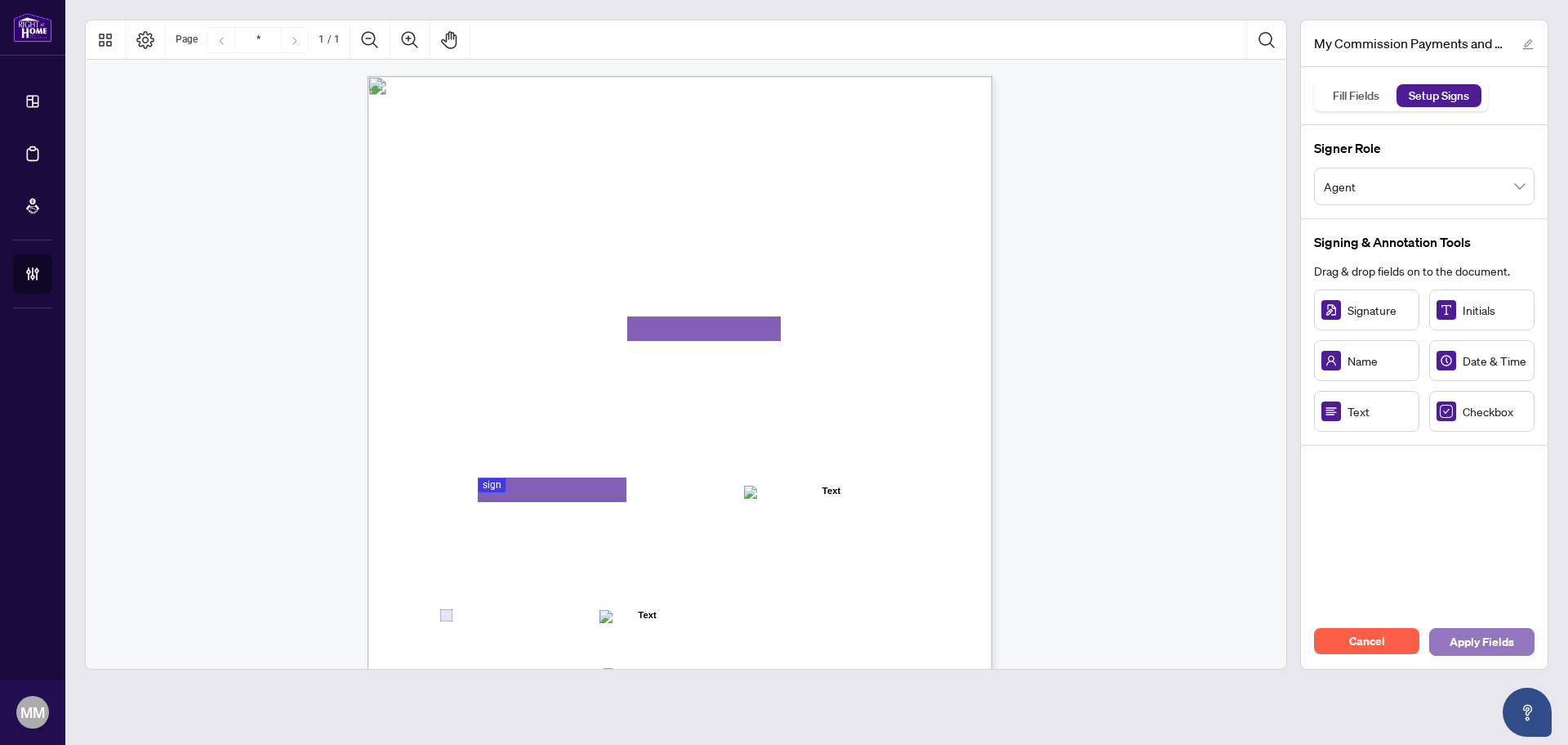
click at [1478, 643] on span "Apply Fields" at bounding box center [1482, 641] width 64 height 26
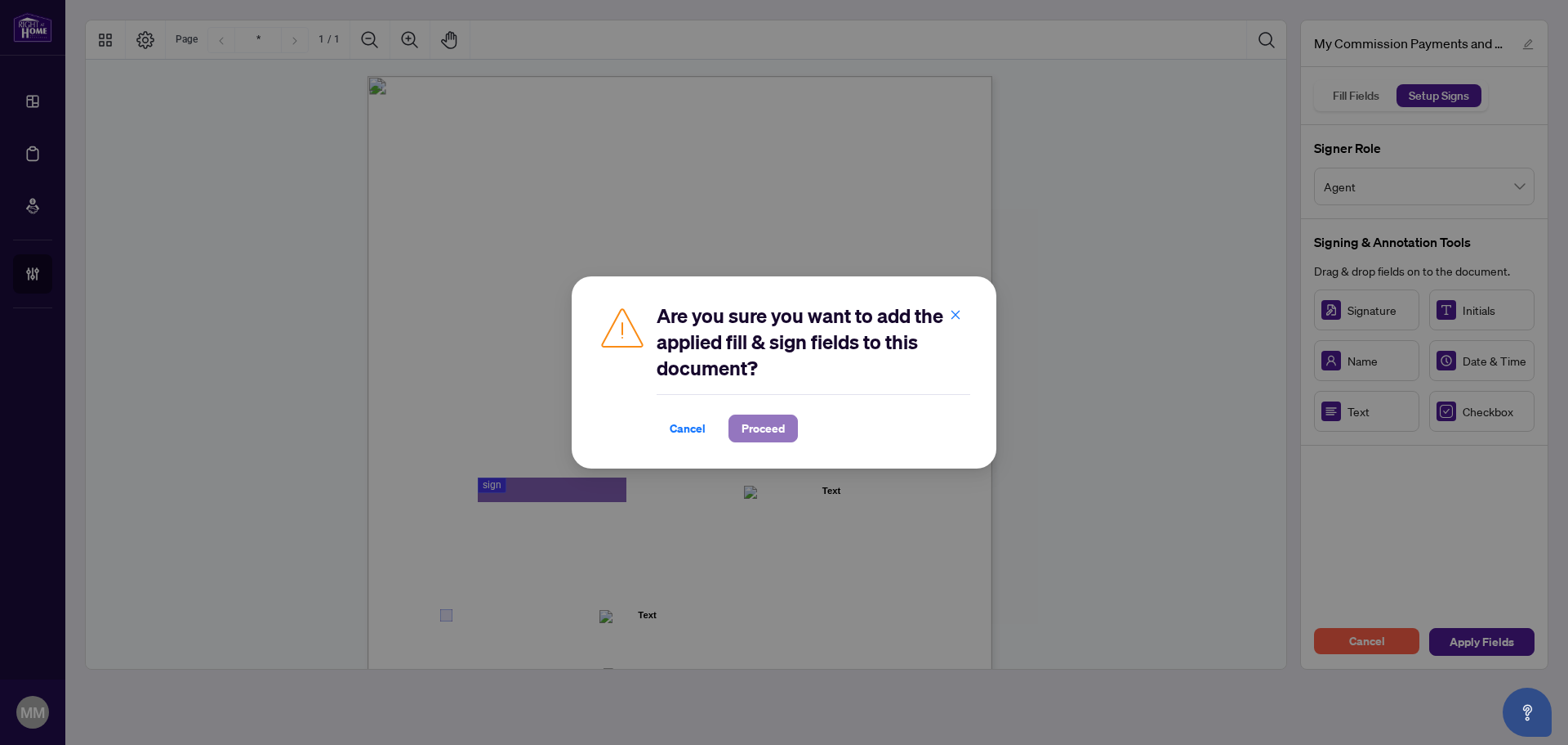
click at [742, 430] on span "Proceed" at bounding box center [763, 428] width 43 height 26
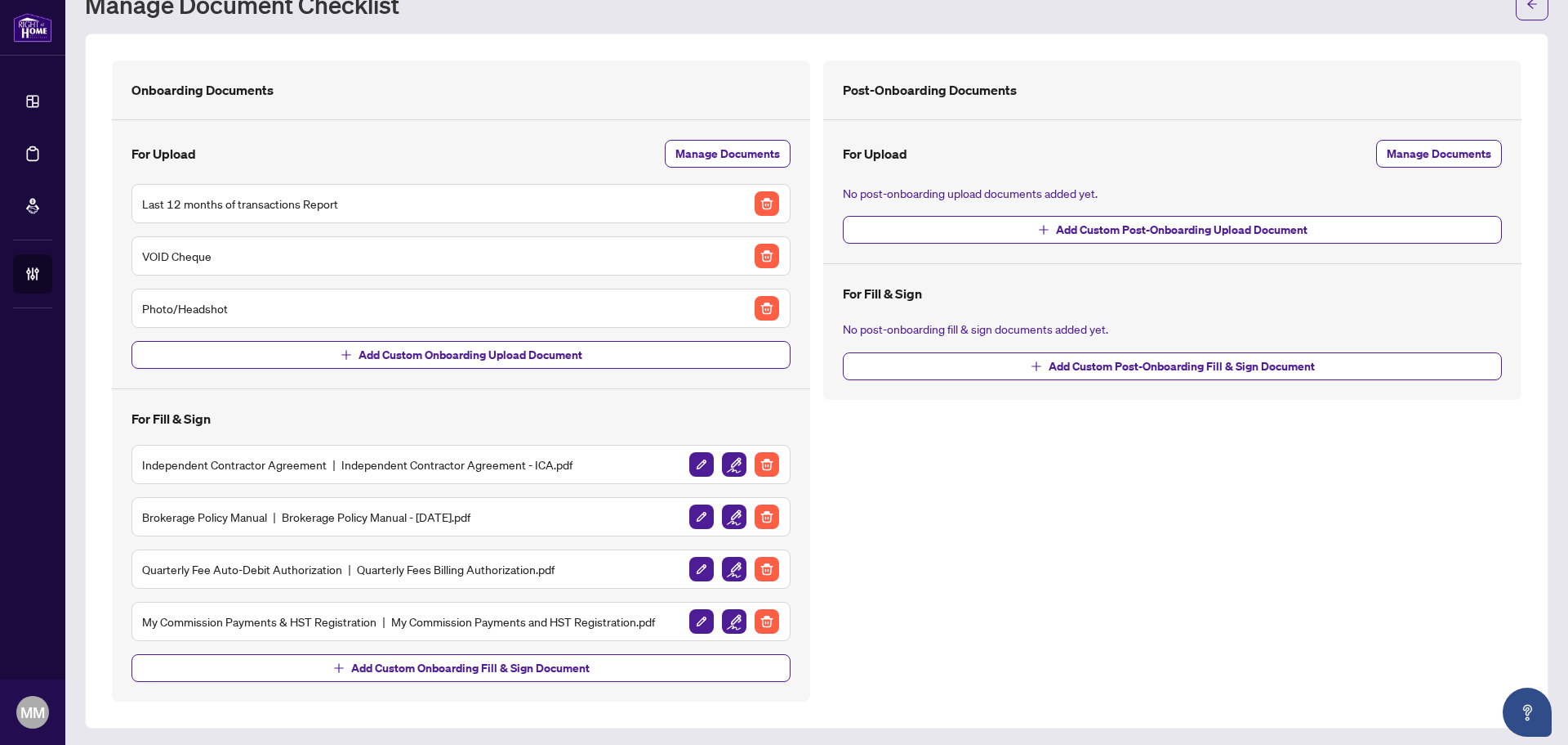
scroll to position [66, 0]
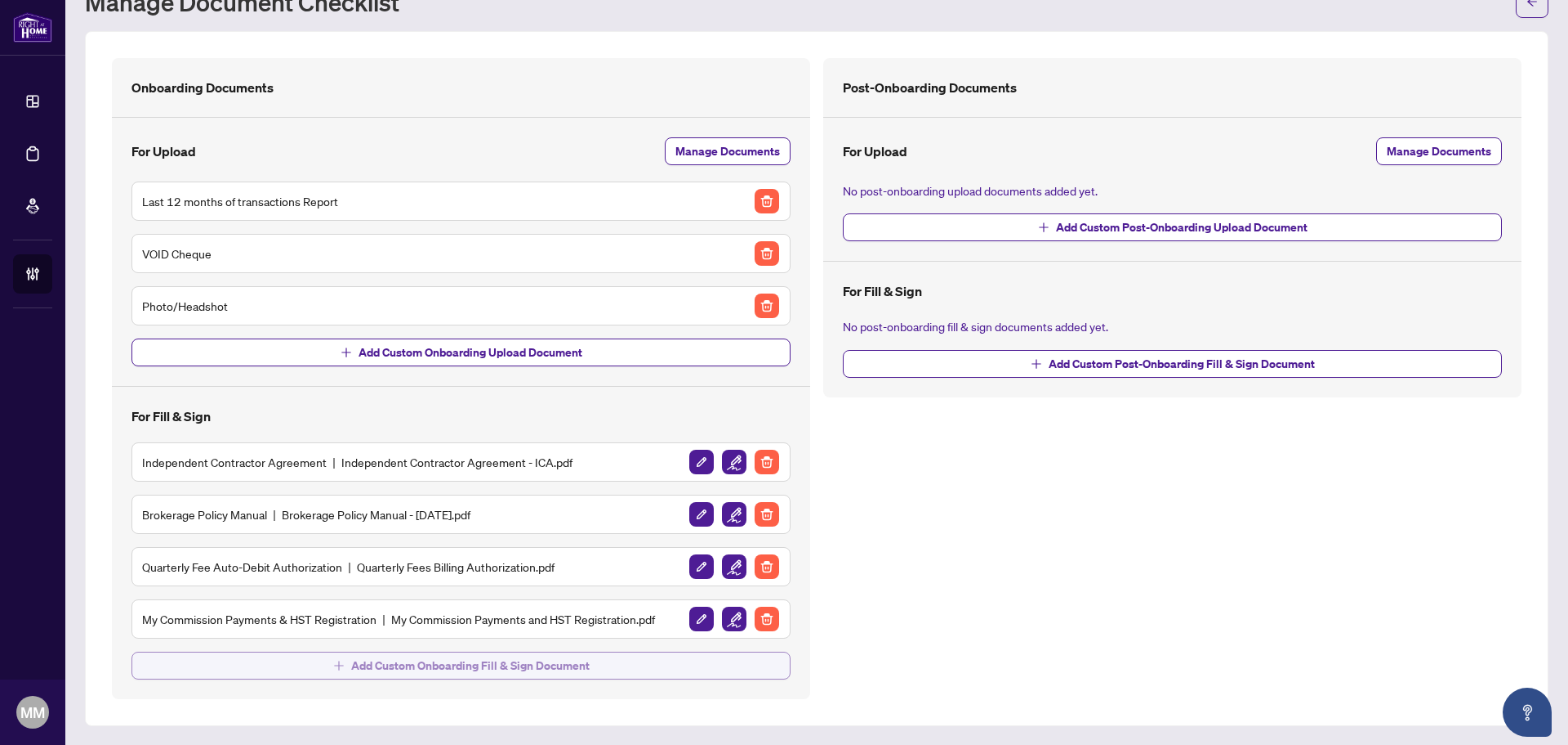
click at [507, 674] on span "Add Custom Onboarding Fill & Sign Document" at bounding box center [470, 665] width 238 height 26
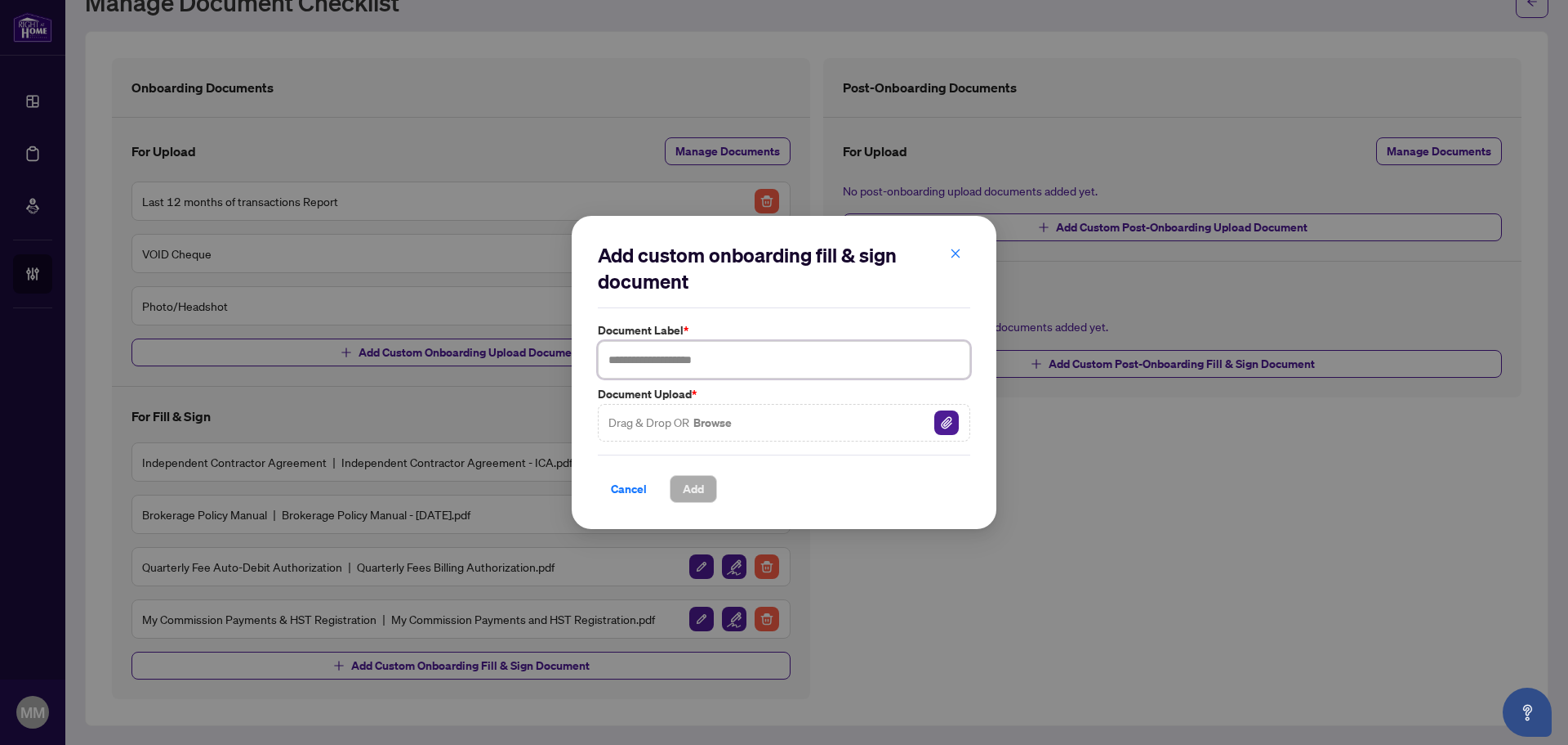
click at [724, 374] on input "text" at bounding box center [784, 359] width 373 height 38
type input "**********"
click at [674, 479] on button "Add" at bounding box center [693, 489] width 48 height 28
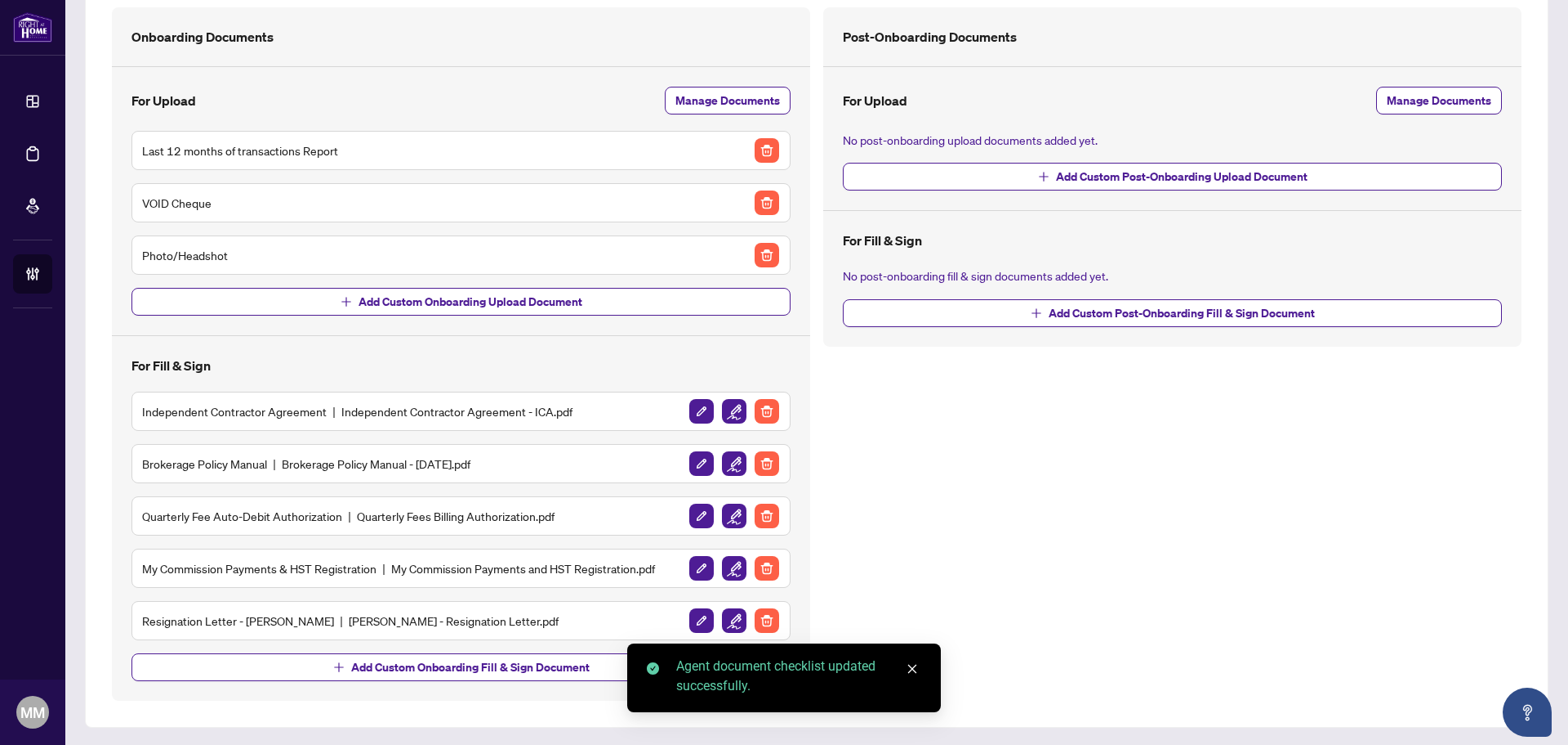
scroll to position [119, 0]
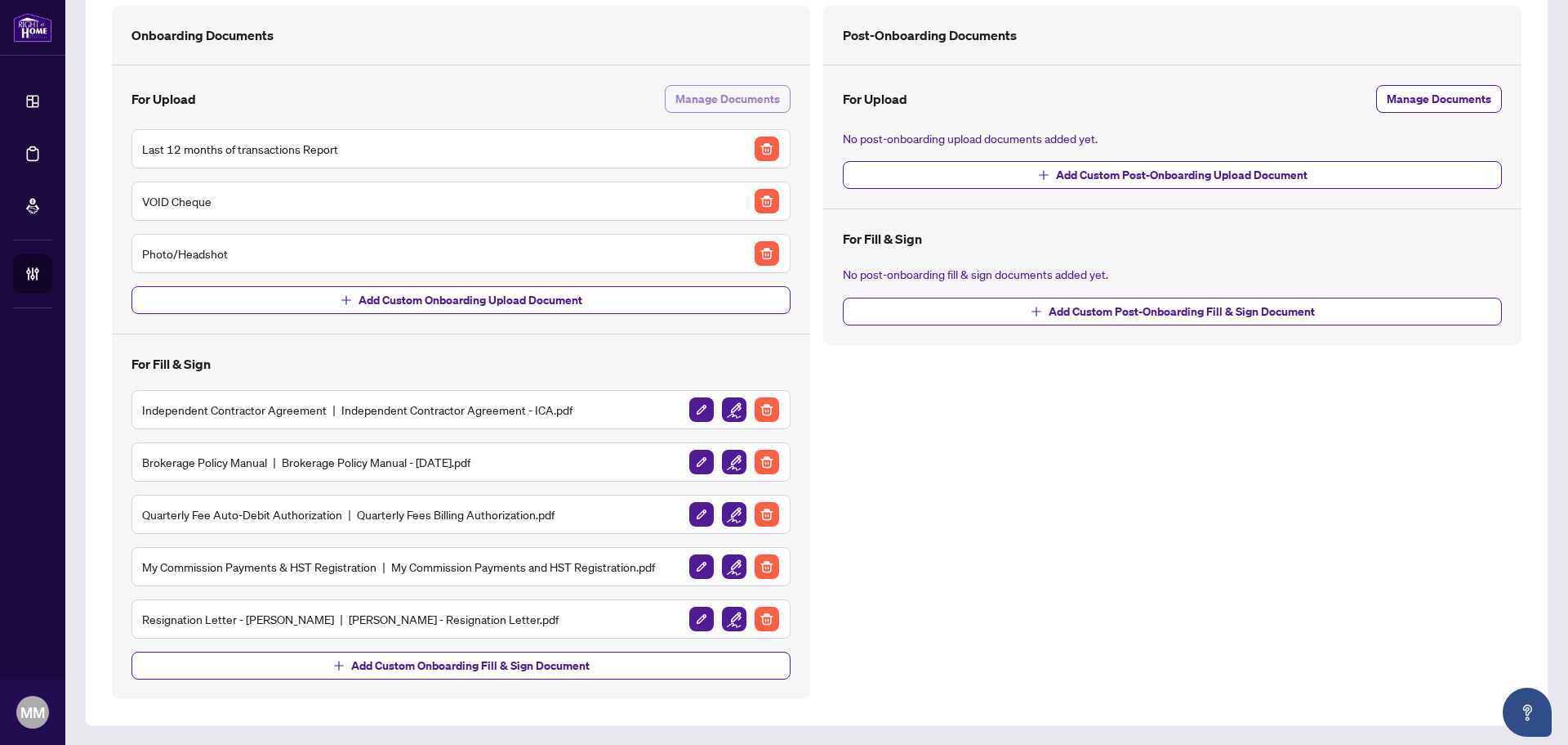
click at [726, 104] on span "Manage Documents" at bounding box center [727, 98] width 104 height 26
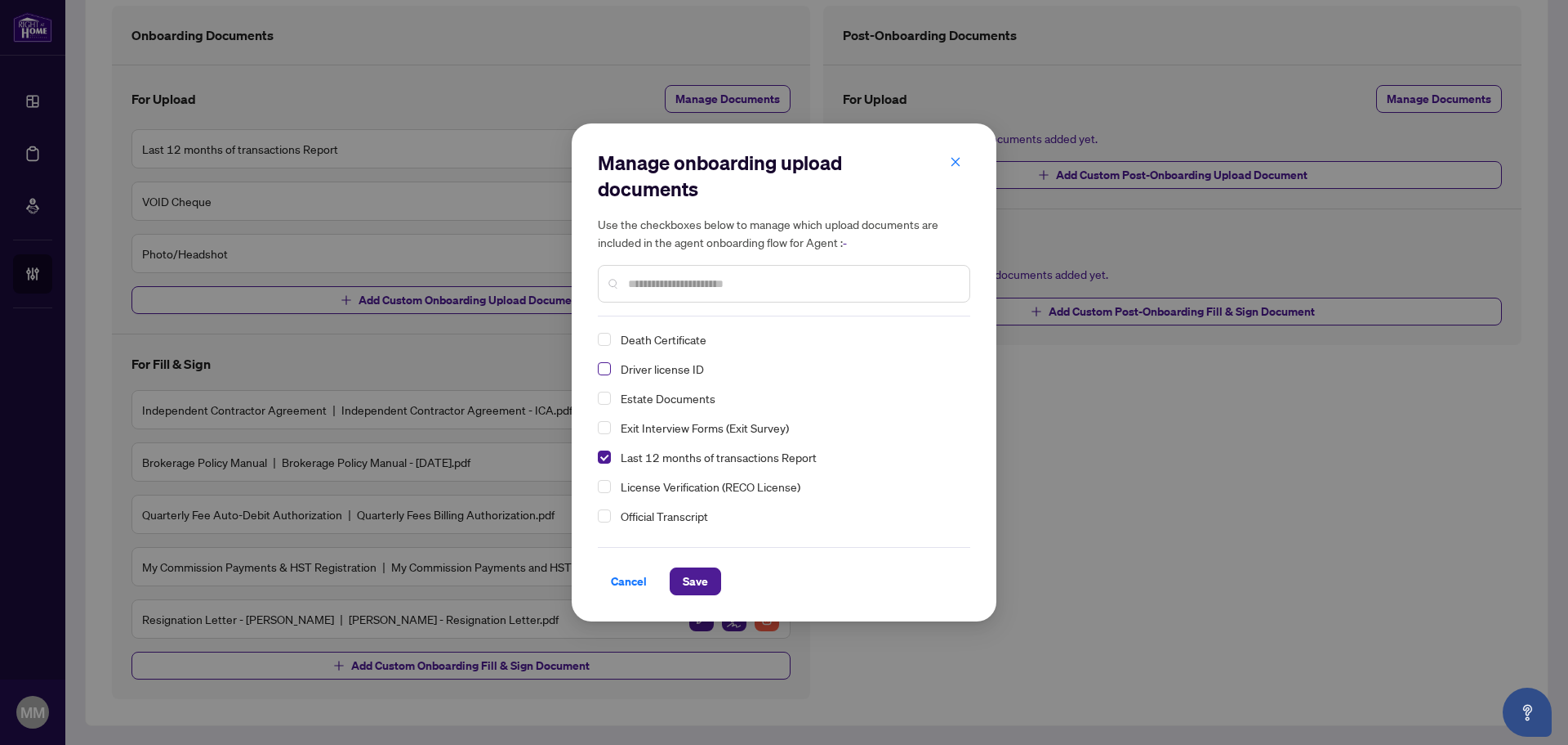
click at [606, 362] on span "Select Driver license ID" at bounding box center [603, 368] width 13 height 13
click at [702, 577] on span "Save" at bounding box center [696, 580] width 25 height 26
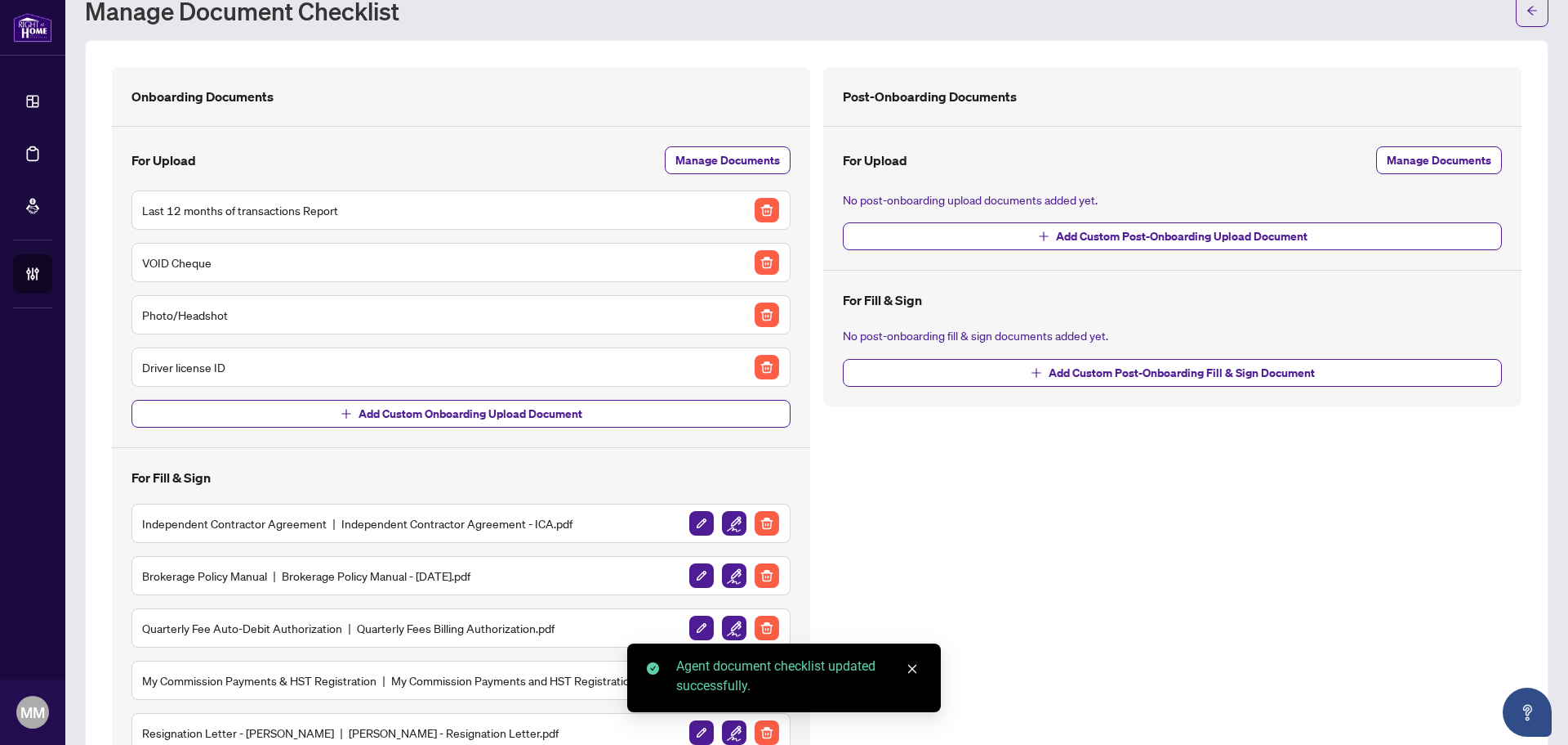
scroll to position [0, 0]
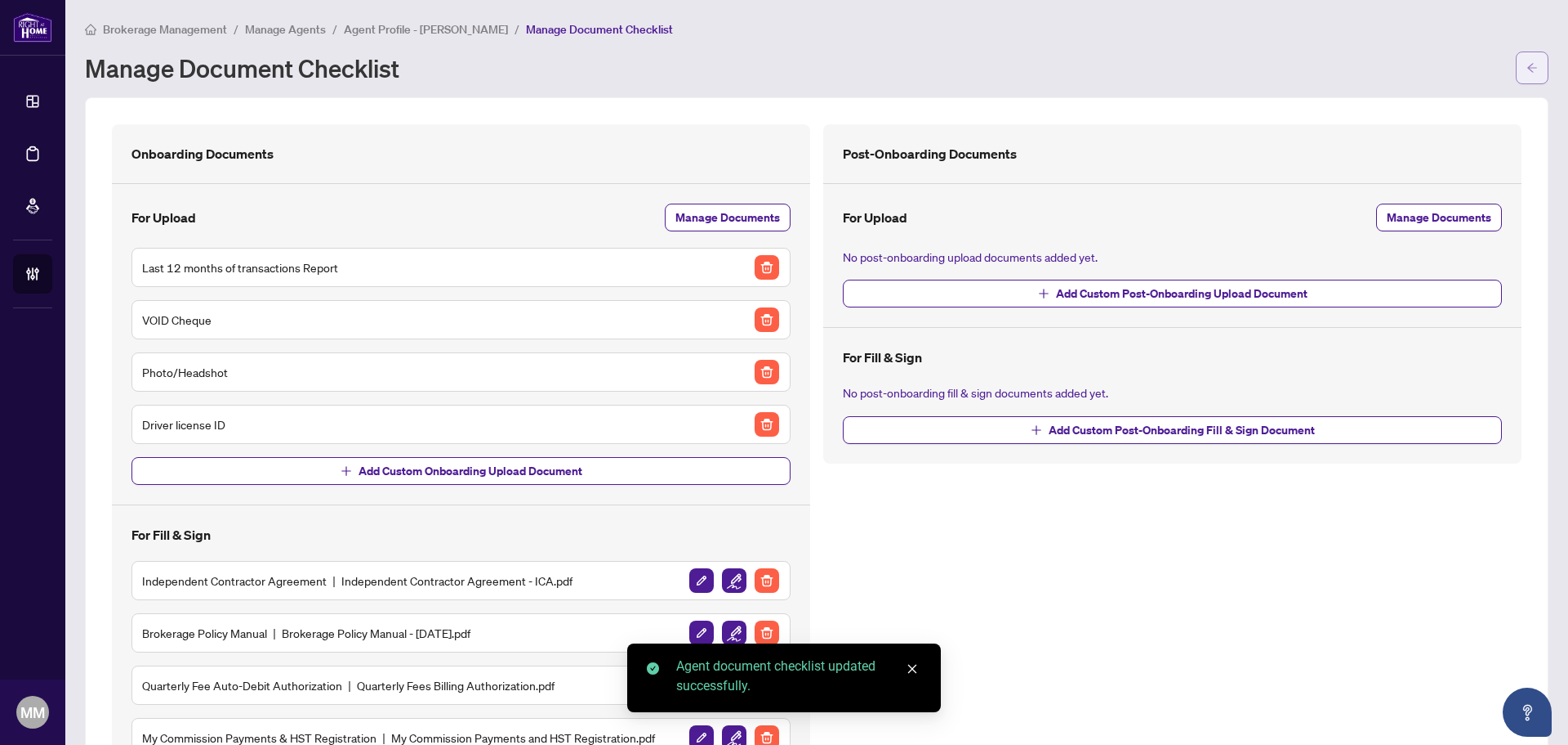
click at [1527, 69] on icon "arrow-left" at bounding box center [1533, 68] width 12 height 12
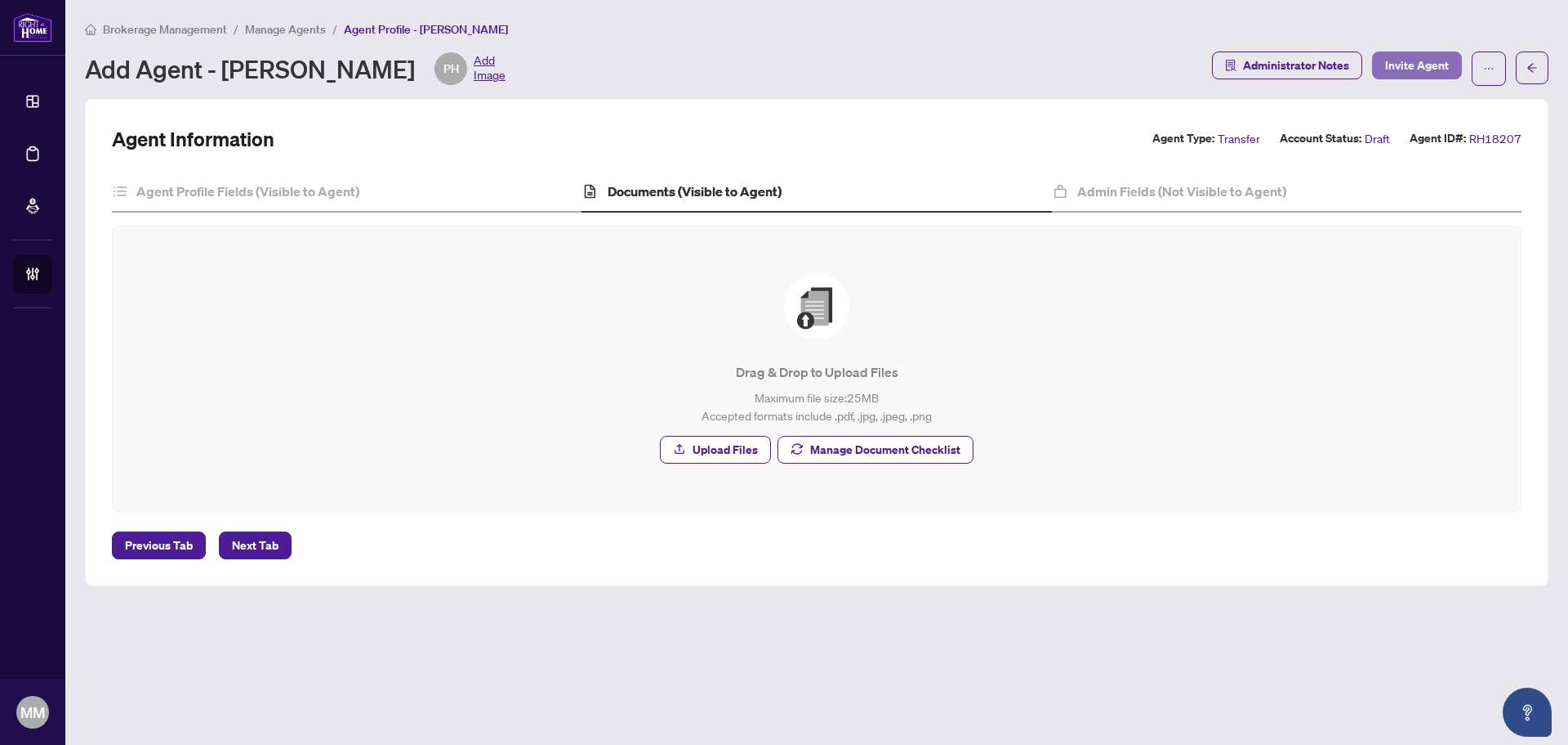
click at [1412, 57] on span "Invite Agent" at bounding box center [1416, 65] width 63 height 26
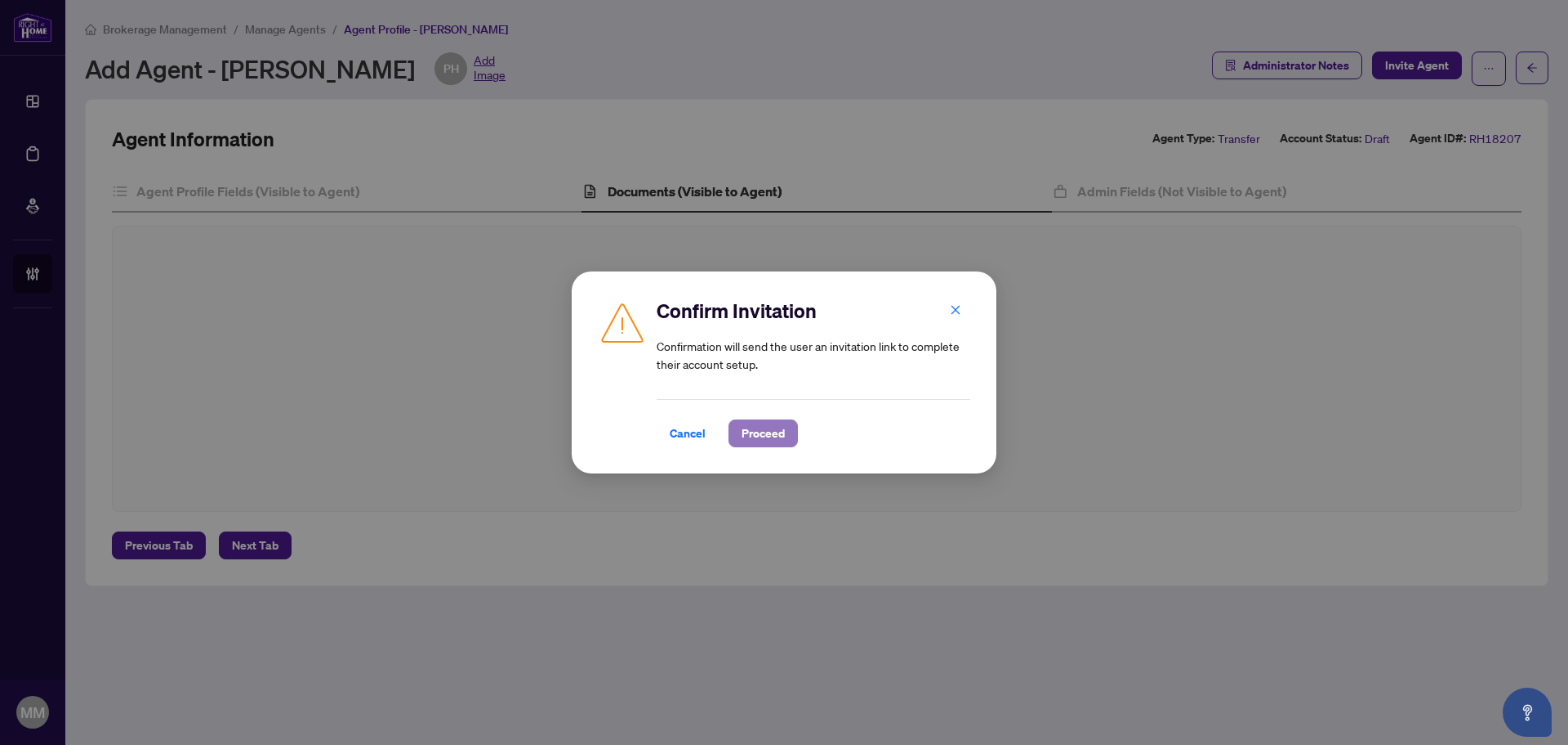
click at [735, 441] on button "Proceed" at bounding box center [763, 433] width 69 height 28
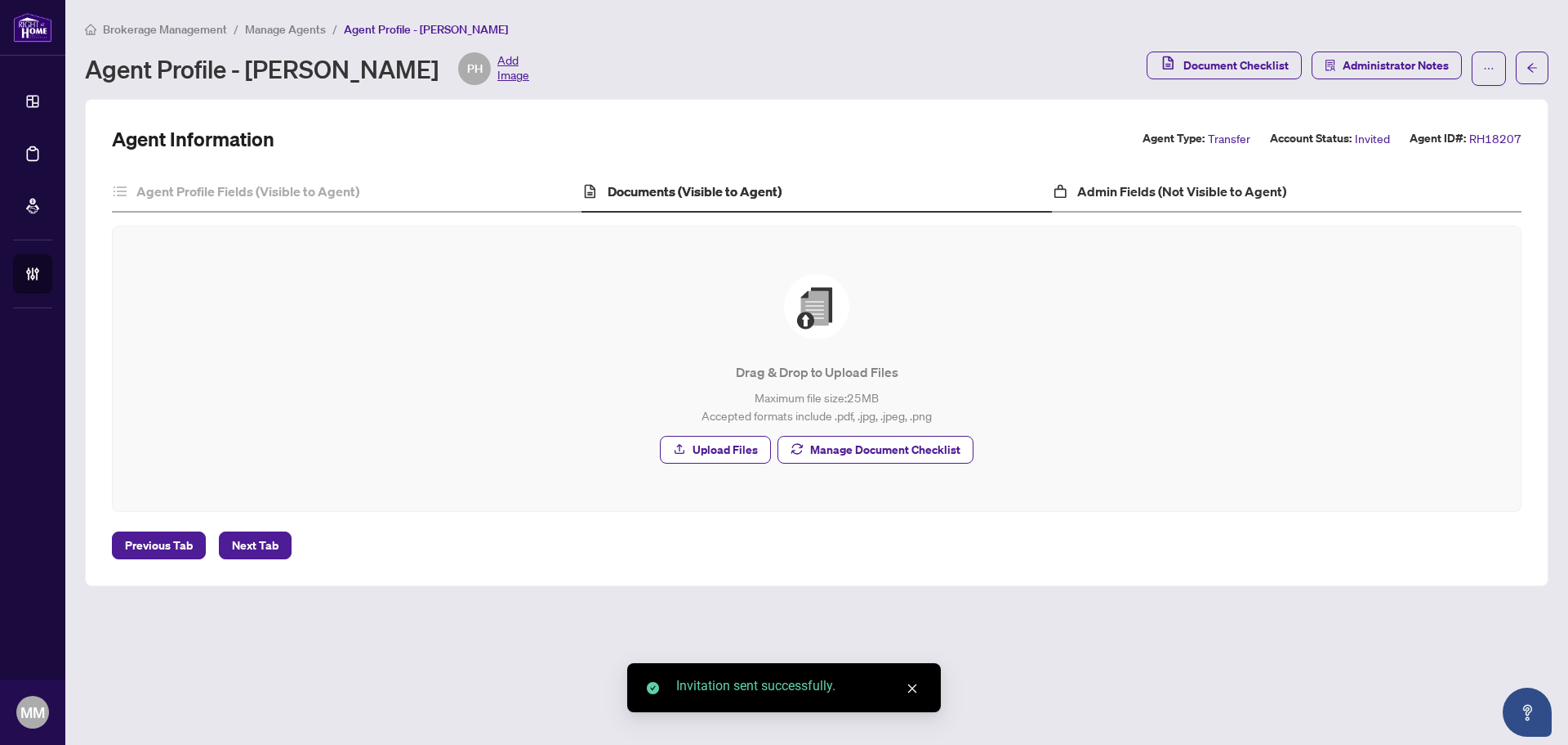
click at [1119, 202] on div "Admin Fields (Not Visible to Agent)" at bounding box center [1287, 192] width 470 height 41
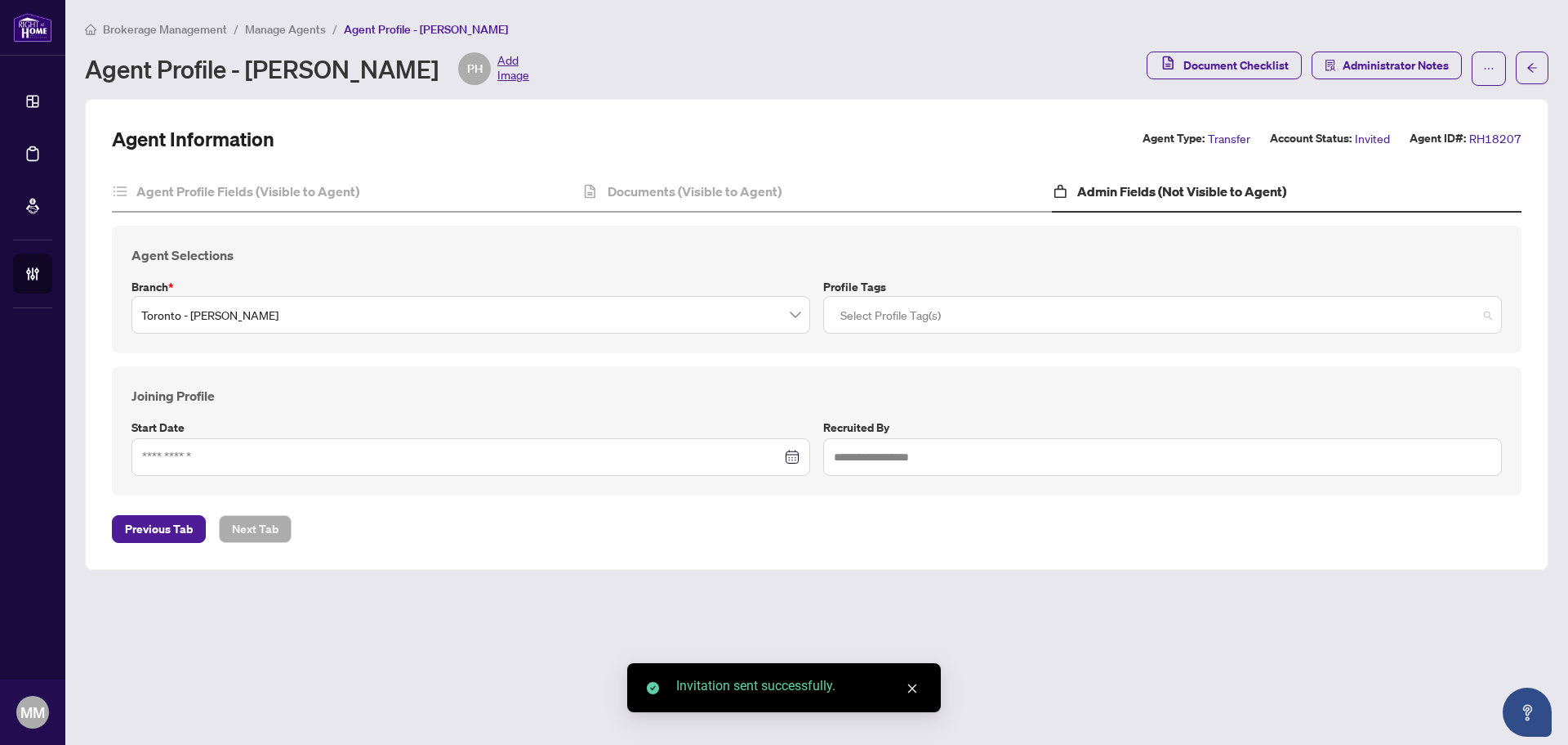
click at [1021, 323] on div at bounding box center [1163, 315] width 658 height 29
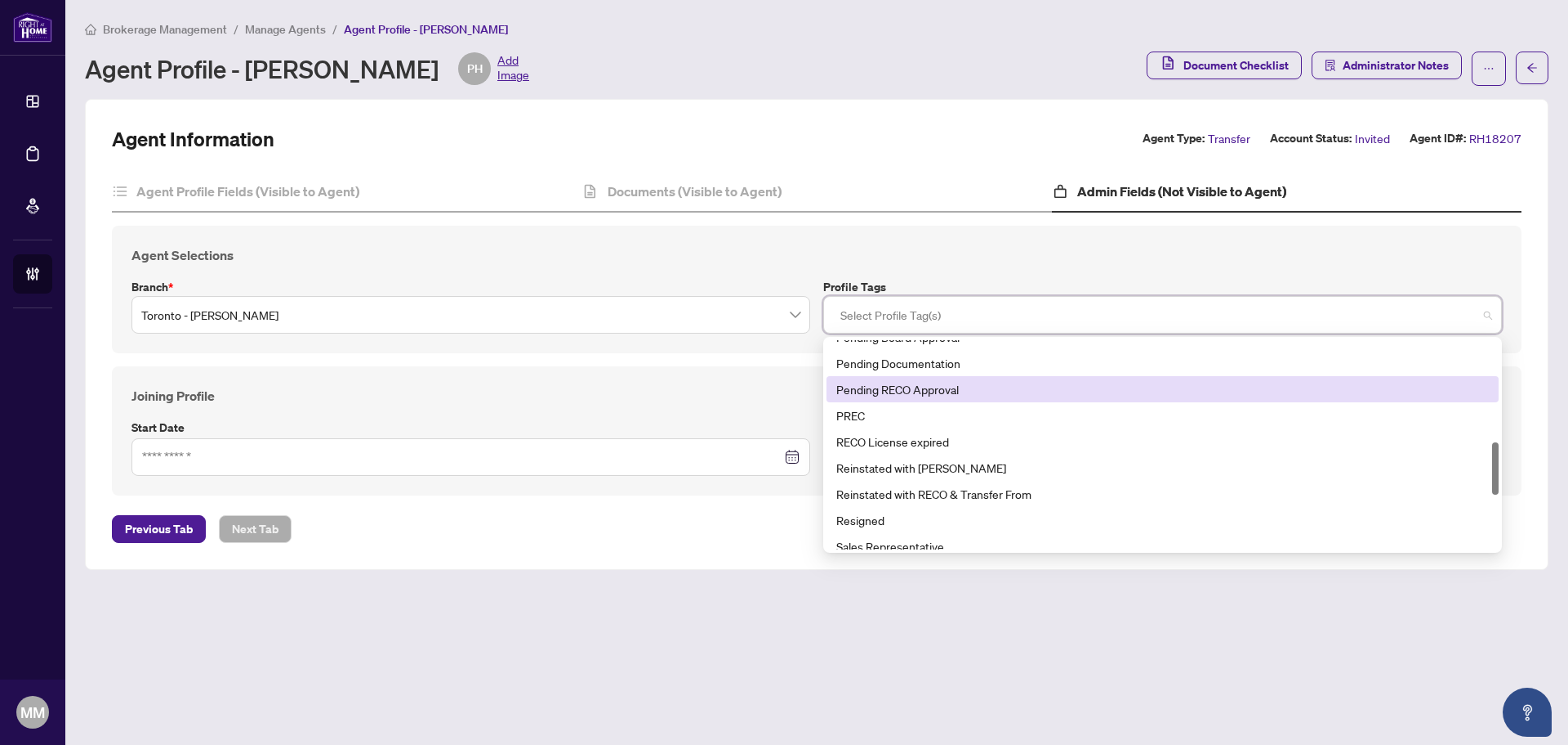
scroll to position [628, 0]
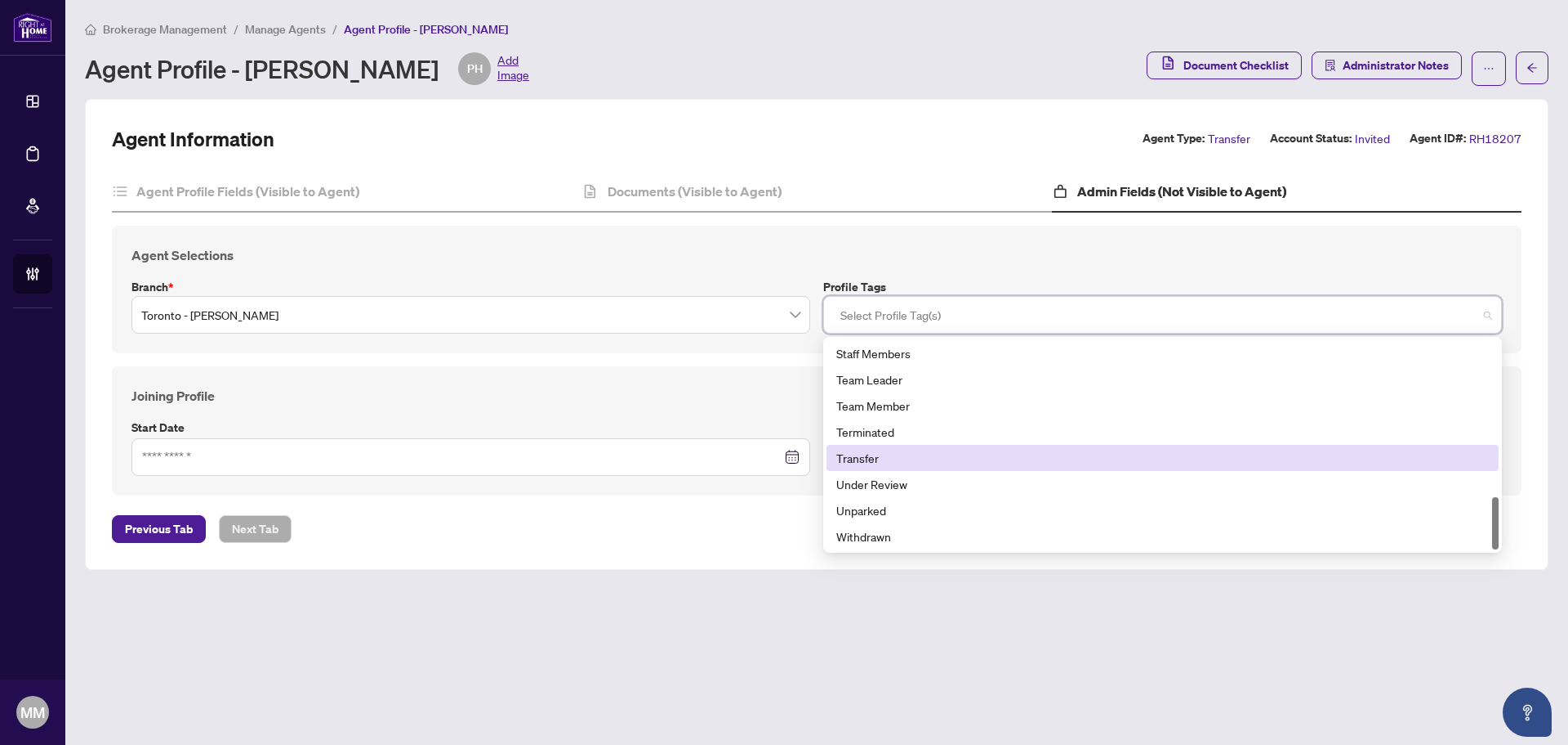
click at [925, 452] on div "Transfer" at bounding box center [1162, 458] width 653 height 18
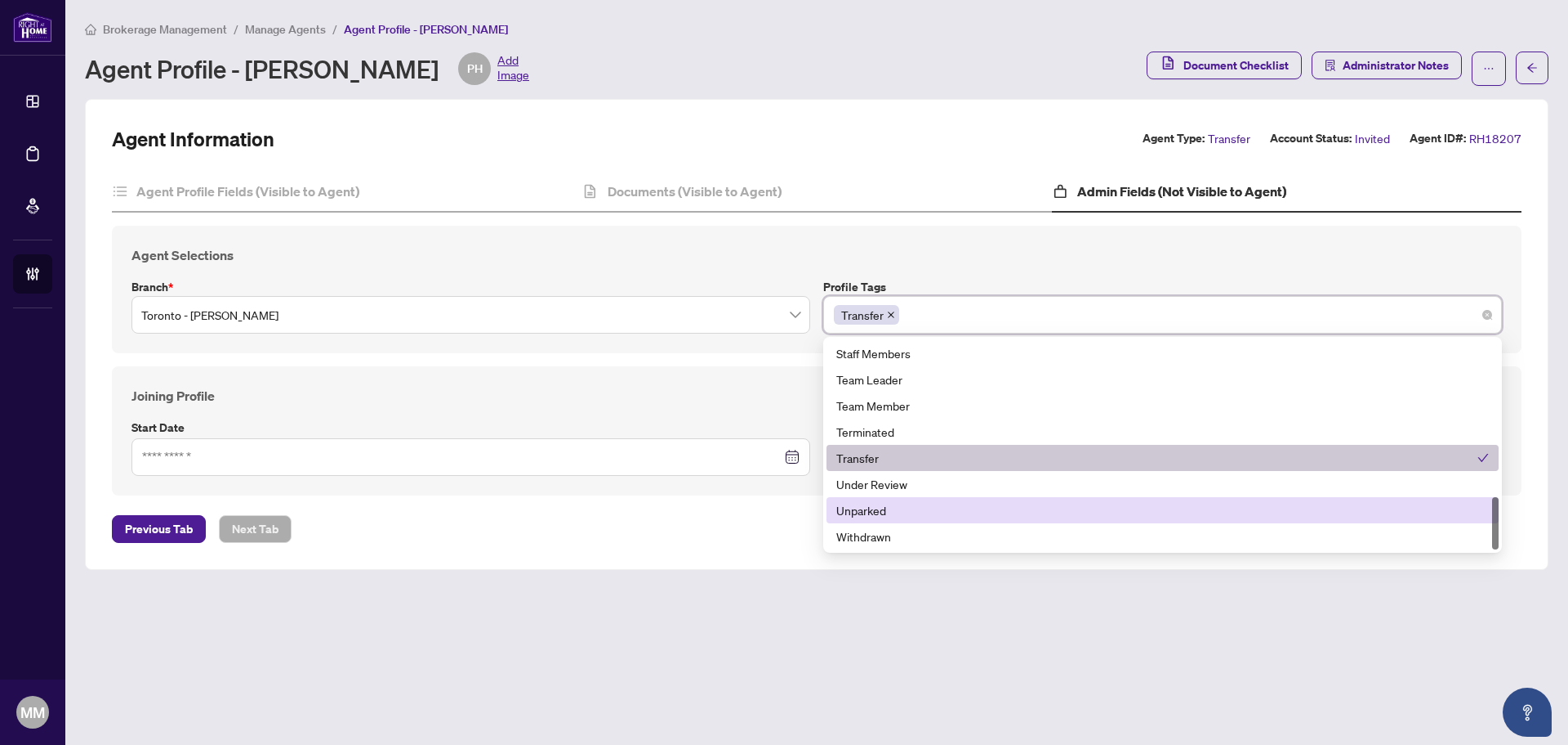
scroll to position [546, 0]
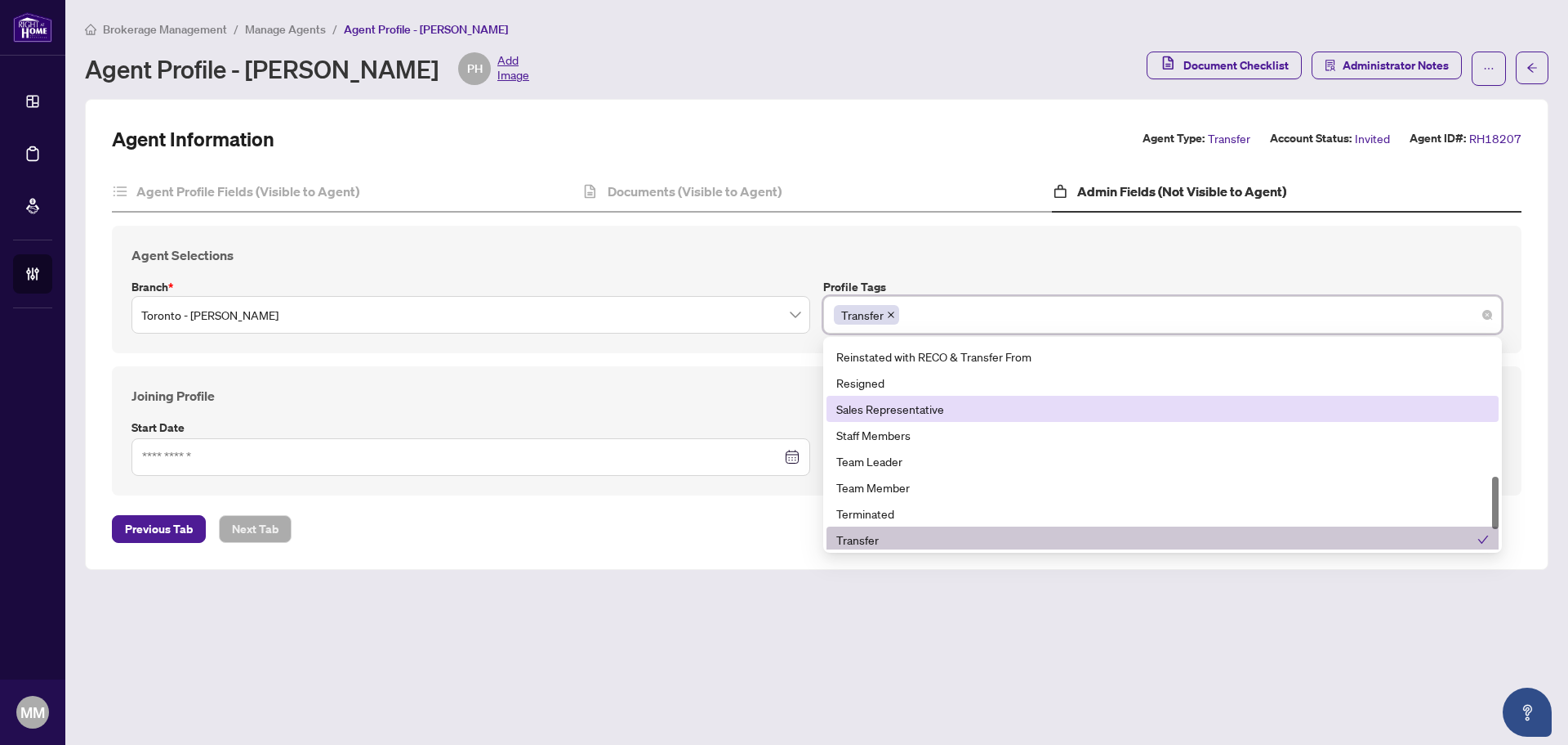
click at [927, 409] on div "Sales Representative" at bounding box center [1162, 408] width 653 height 18
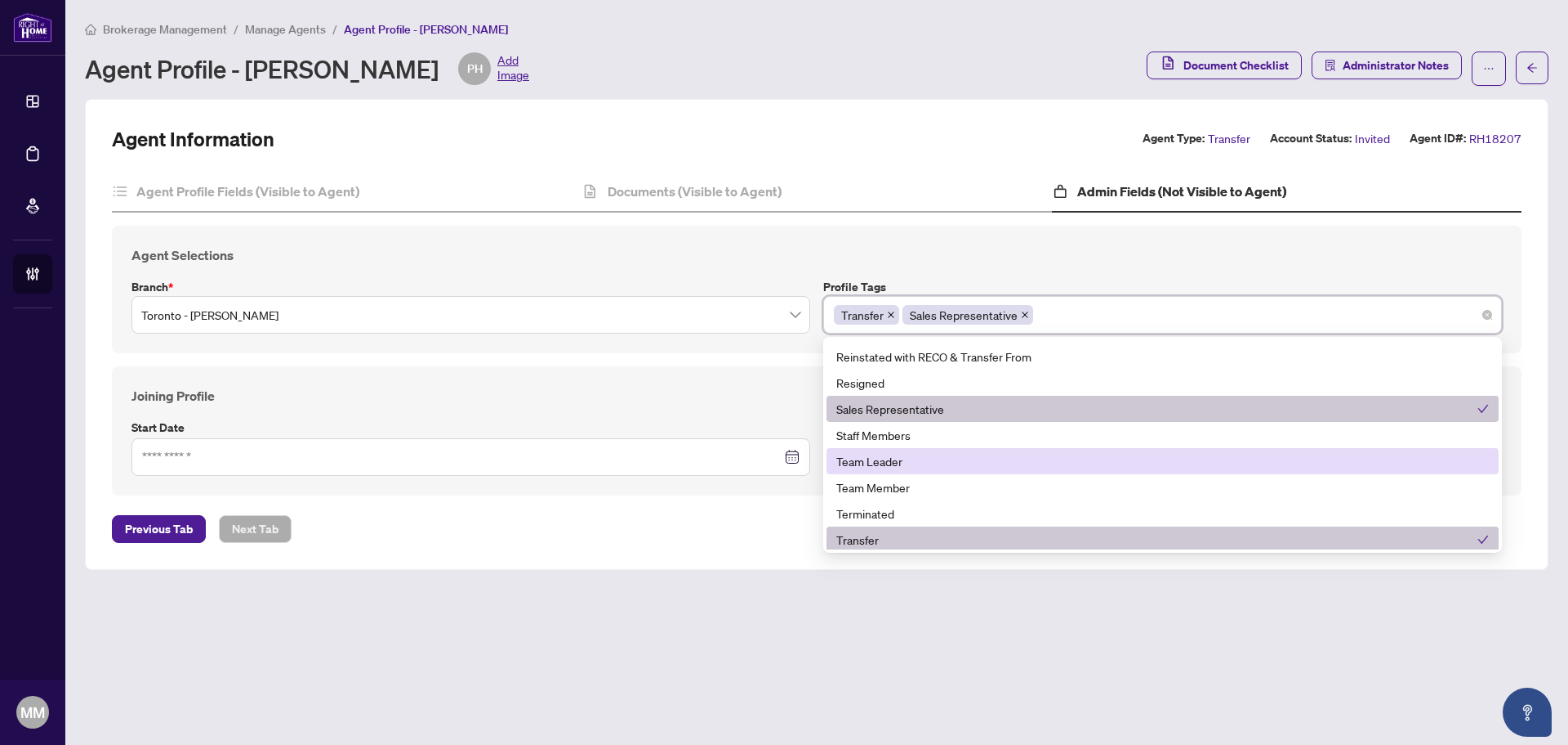
click at [413, 552] on div "Agent Information Agent Type: Transfer Account Status: Invited Agent ID#: RH182…" at bounding box center [817, 334] width 1464 height 470
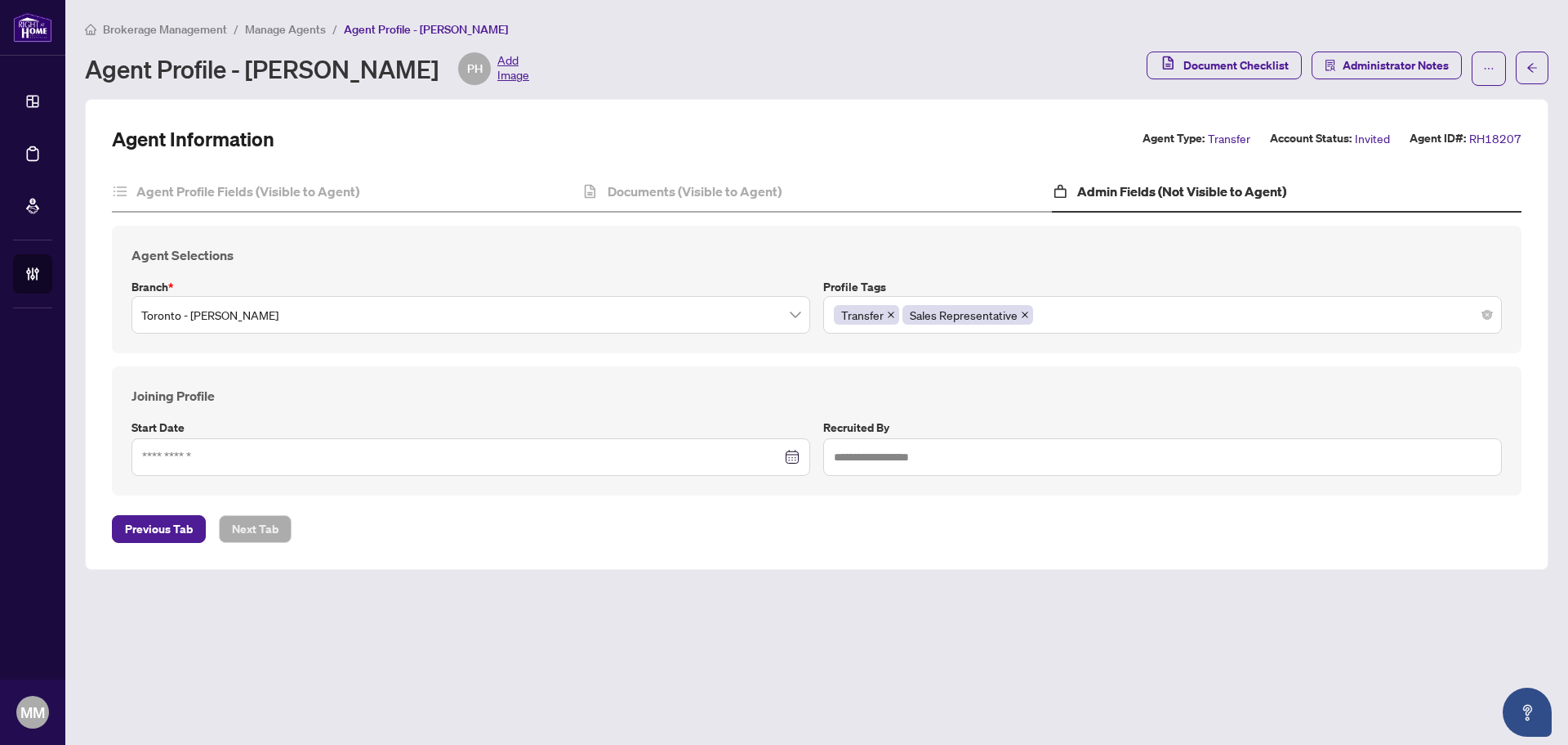
click at [274, 255] on h4 "Agent Selections" at bounding box center [817, 255] width 1370 height 19
click at [299, 205] on div "Agent Profile Fields (Visible to Agent)" at bounding box center [346, 192] width 470 height 41
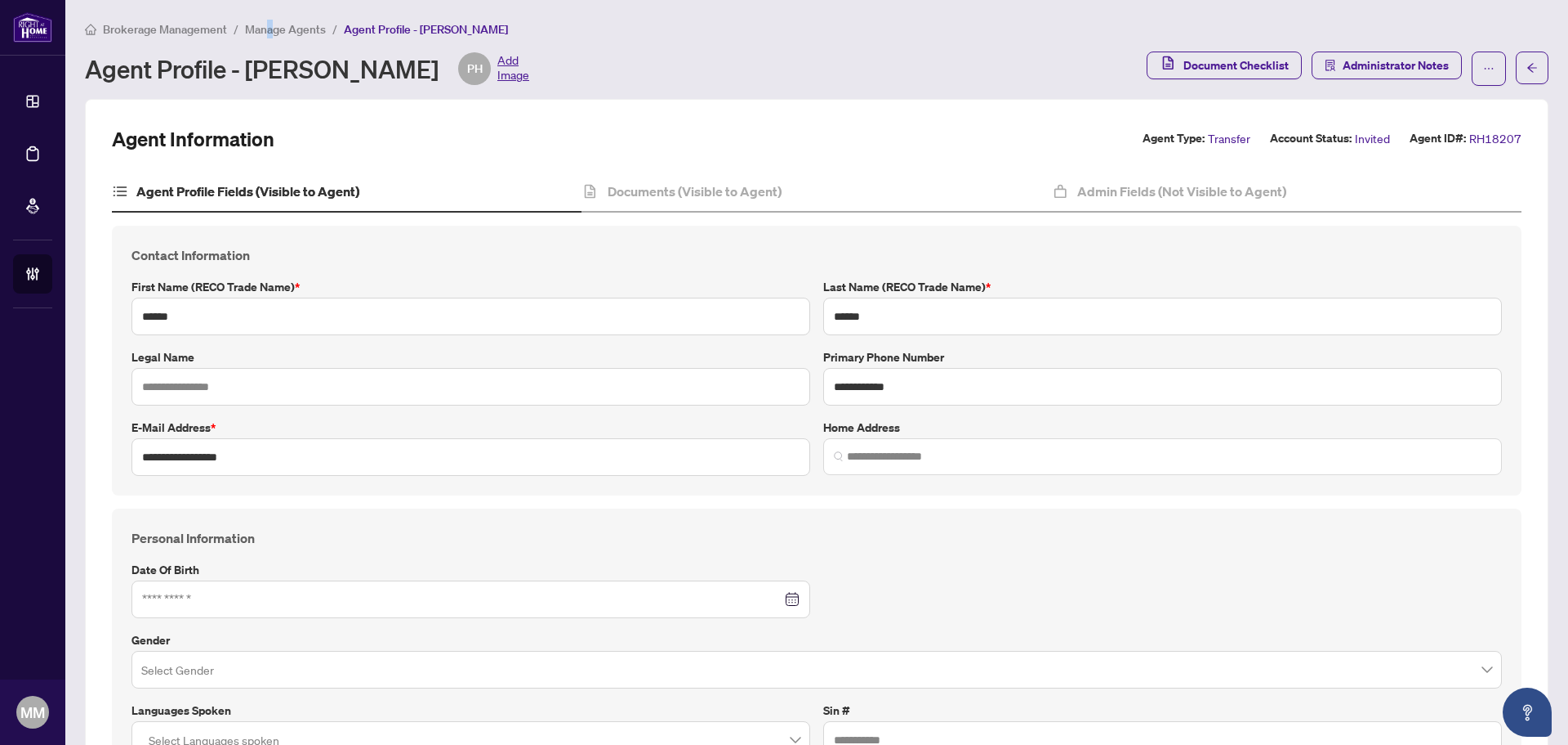
click at [270, 33] on span "Manage Agents" at bounding box center [285, 29] width 81 height 15
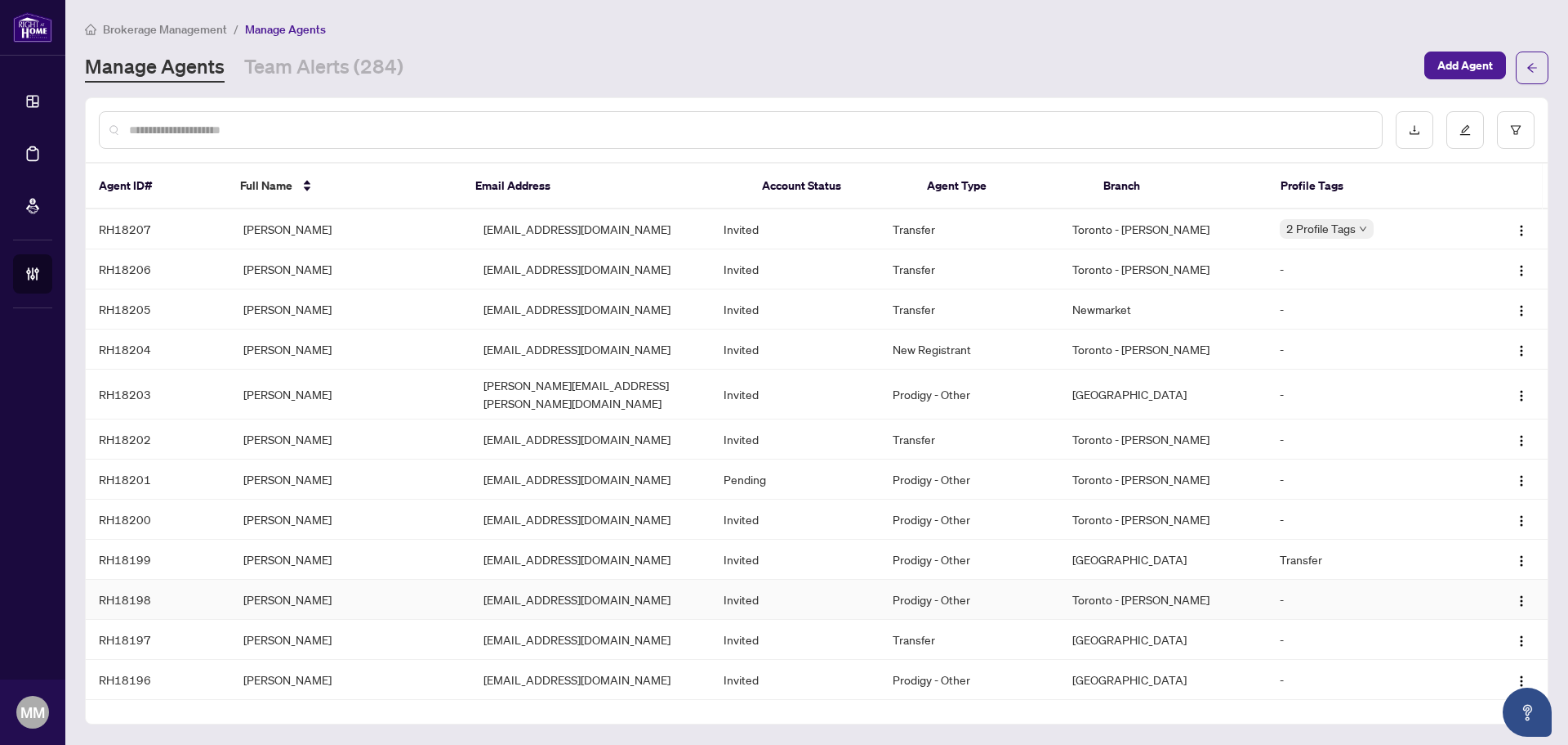
scroll to position [82, 0]
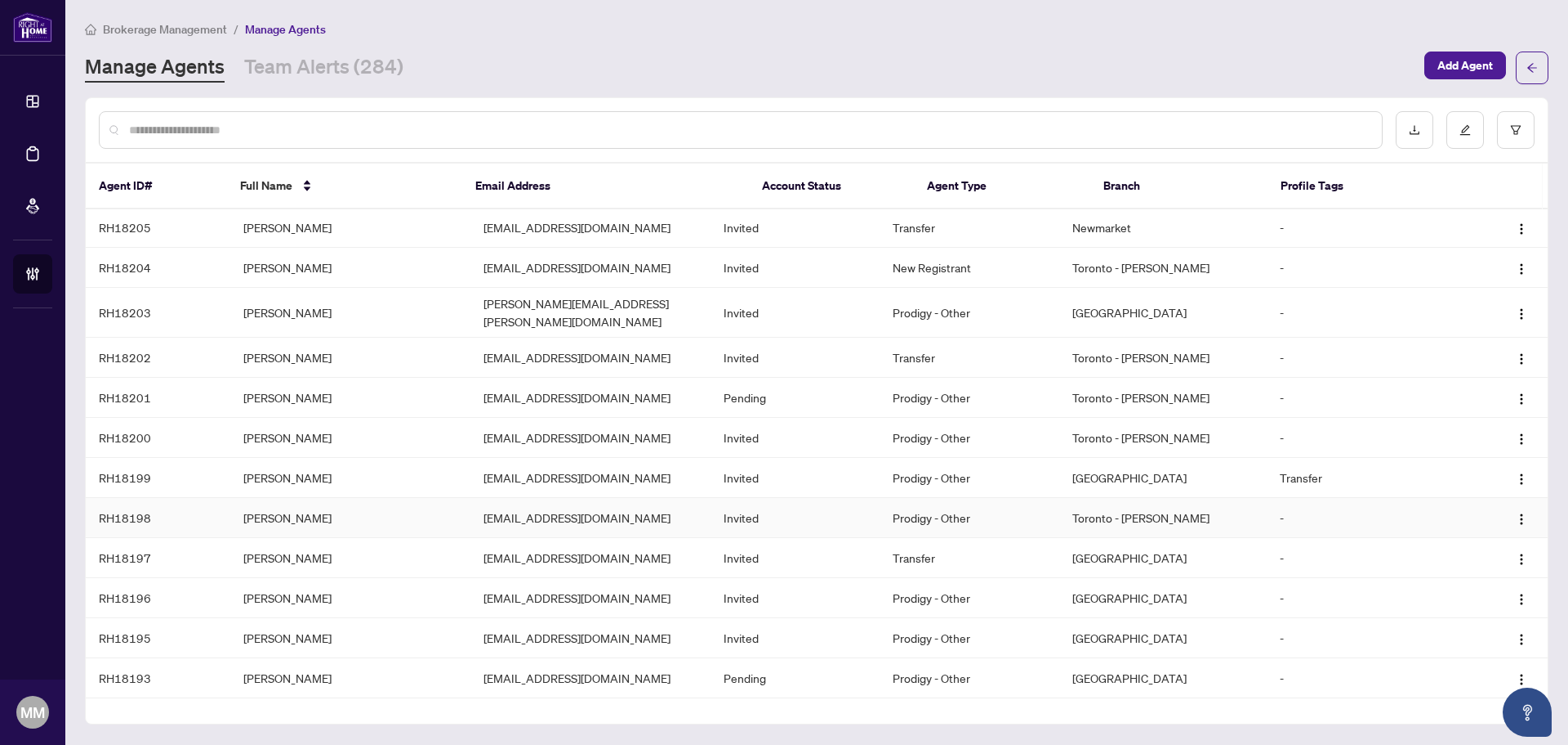
click at [411, 514] on td "[PERSON_NAME]" at bounding box center [350, 517] width 240 height 40
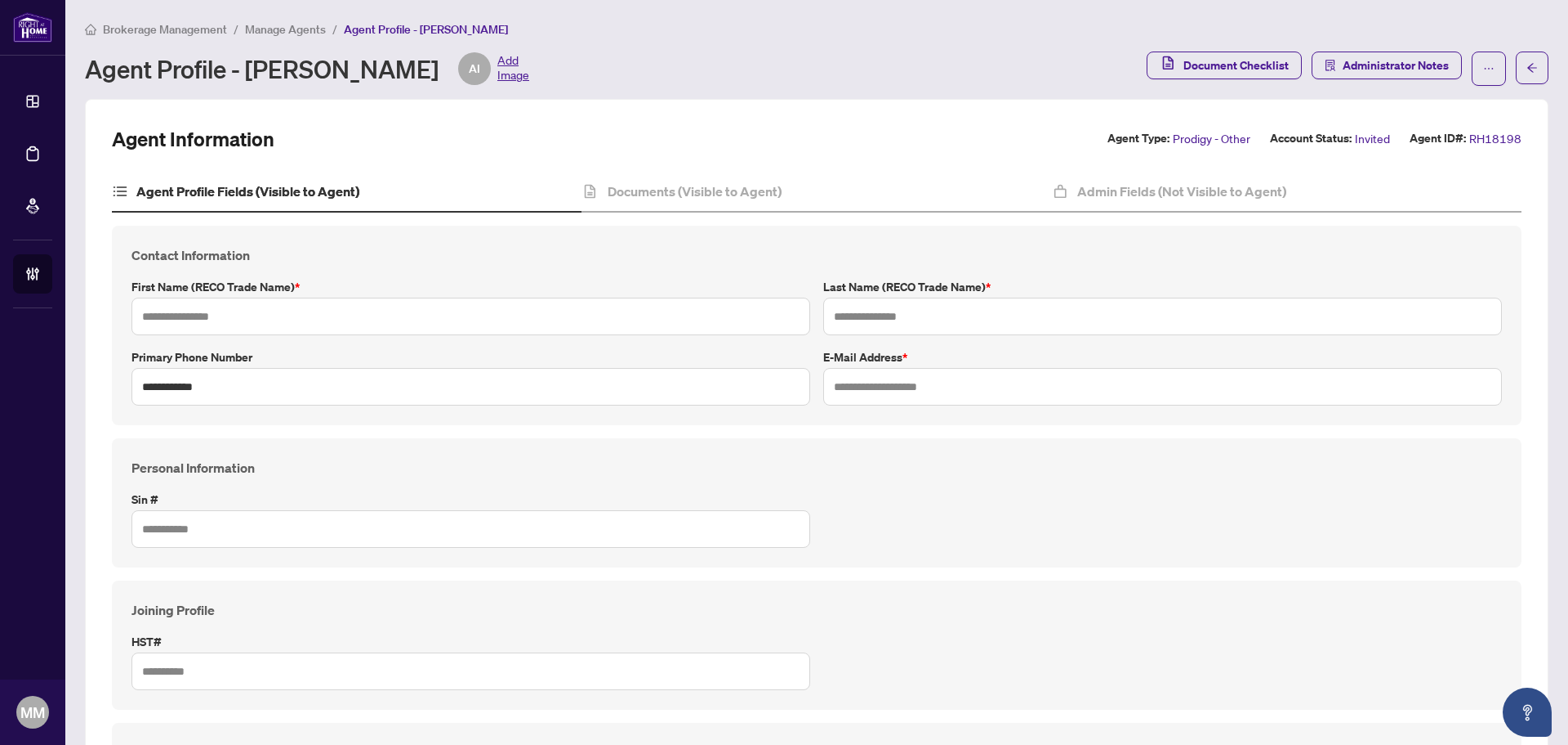
type input "**********"
type input "****"
type input "**********"
type input "*********"
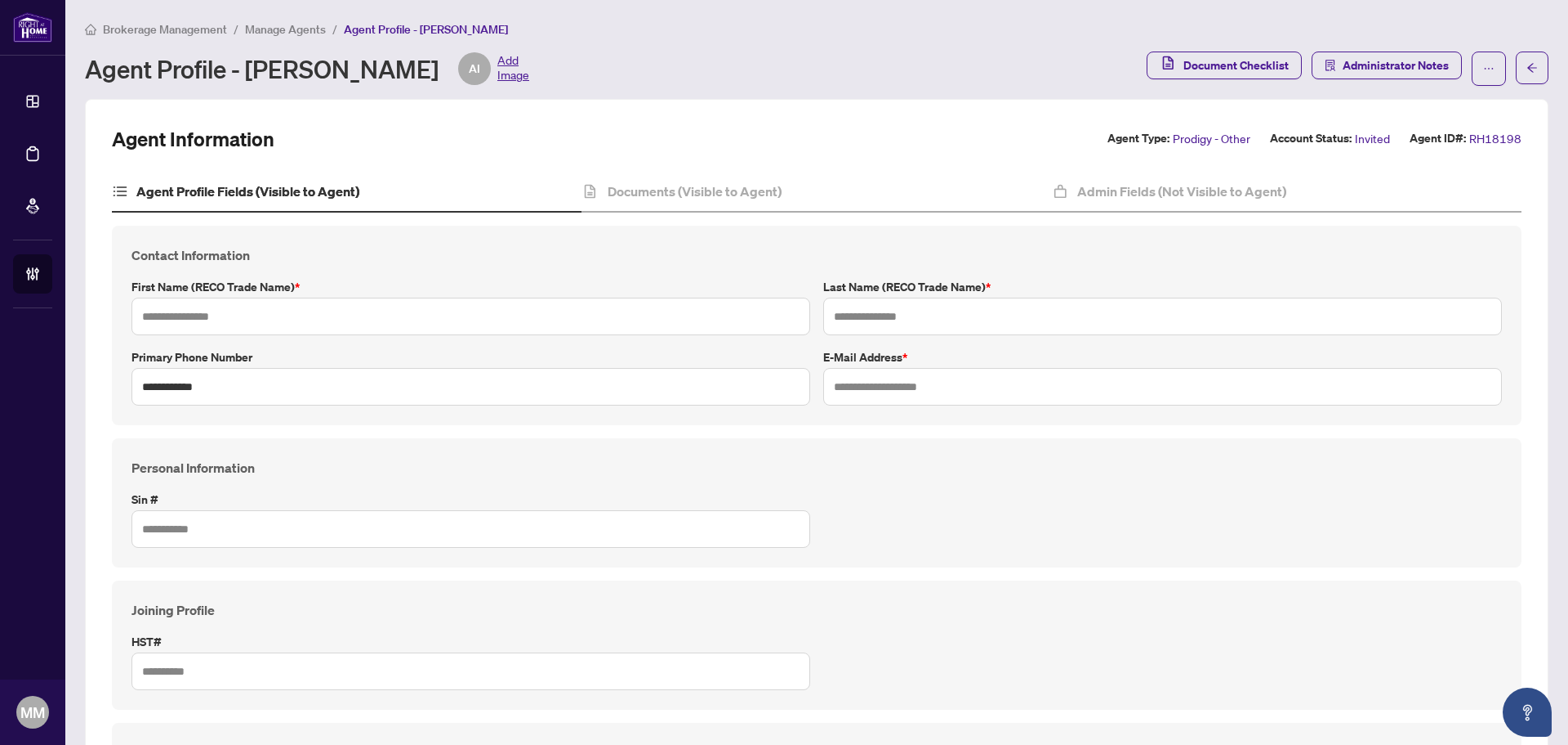
type input "**********"
type input "*********"
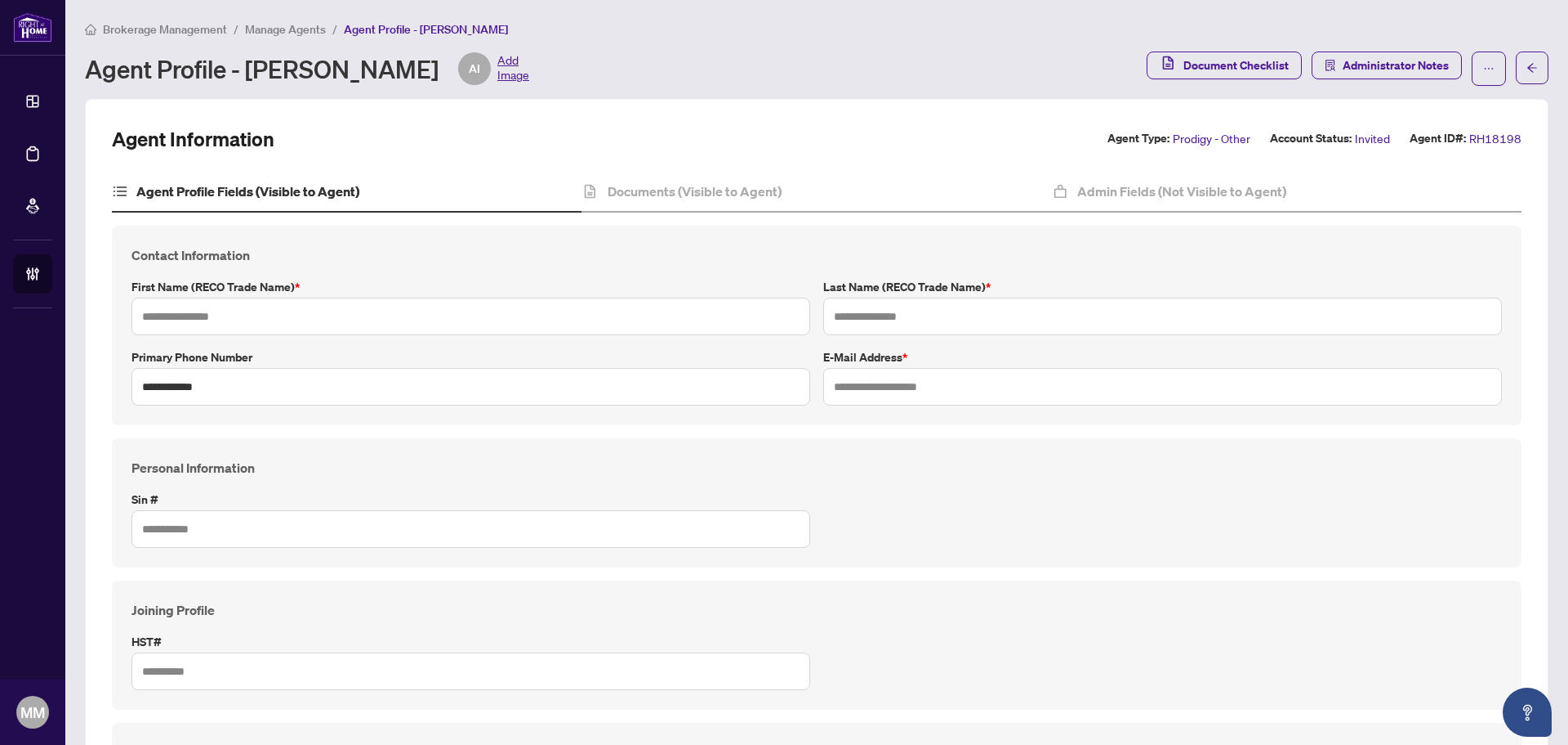
type input "**********"
type input "*******"
type input "****"
type input "**********"
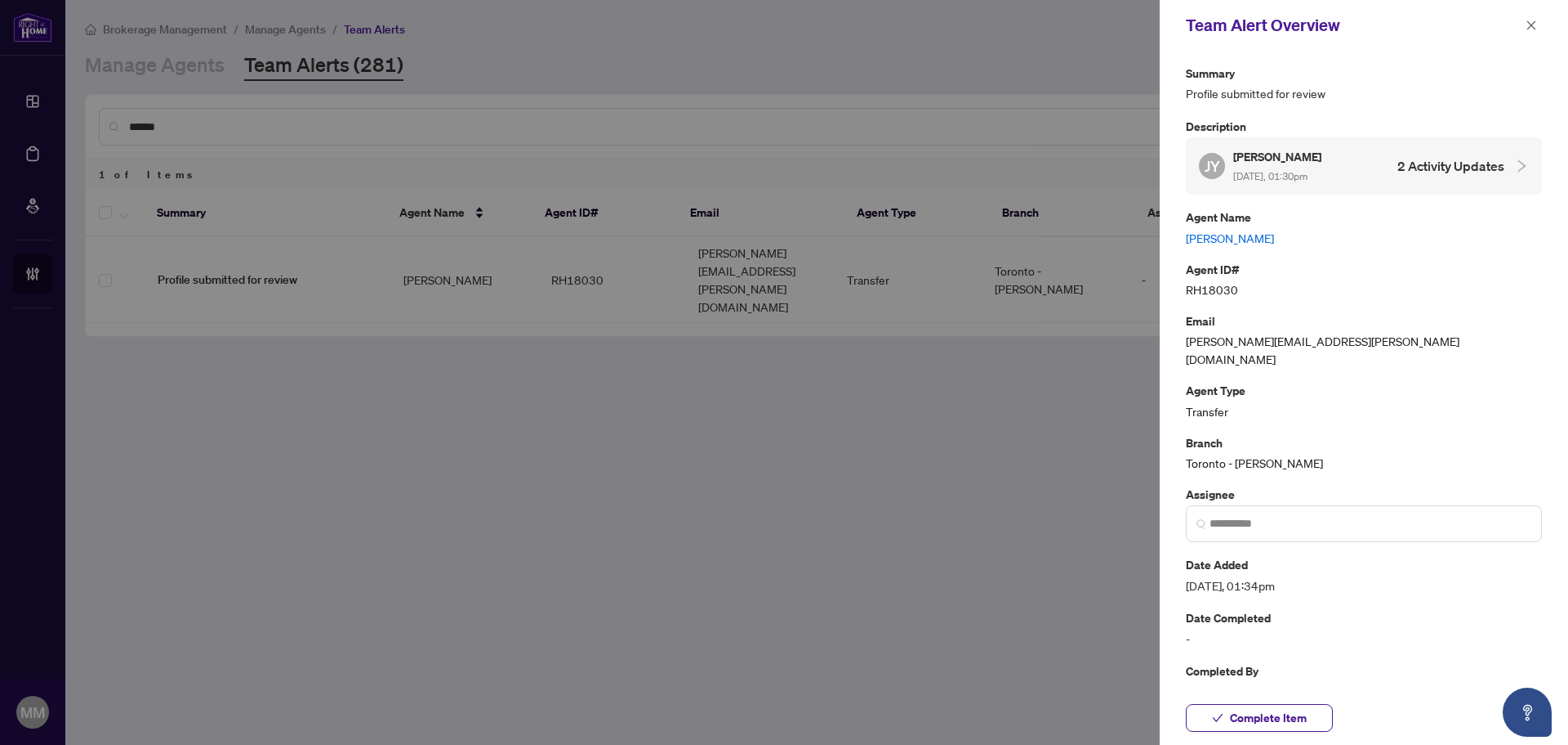
click at [1060, 352] on div at bounding box center [784, 372] width 1568 height 745
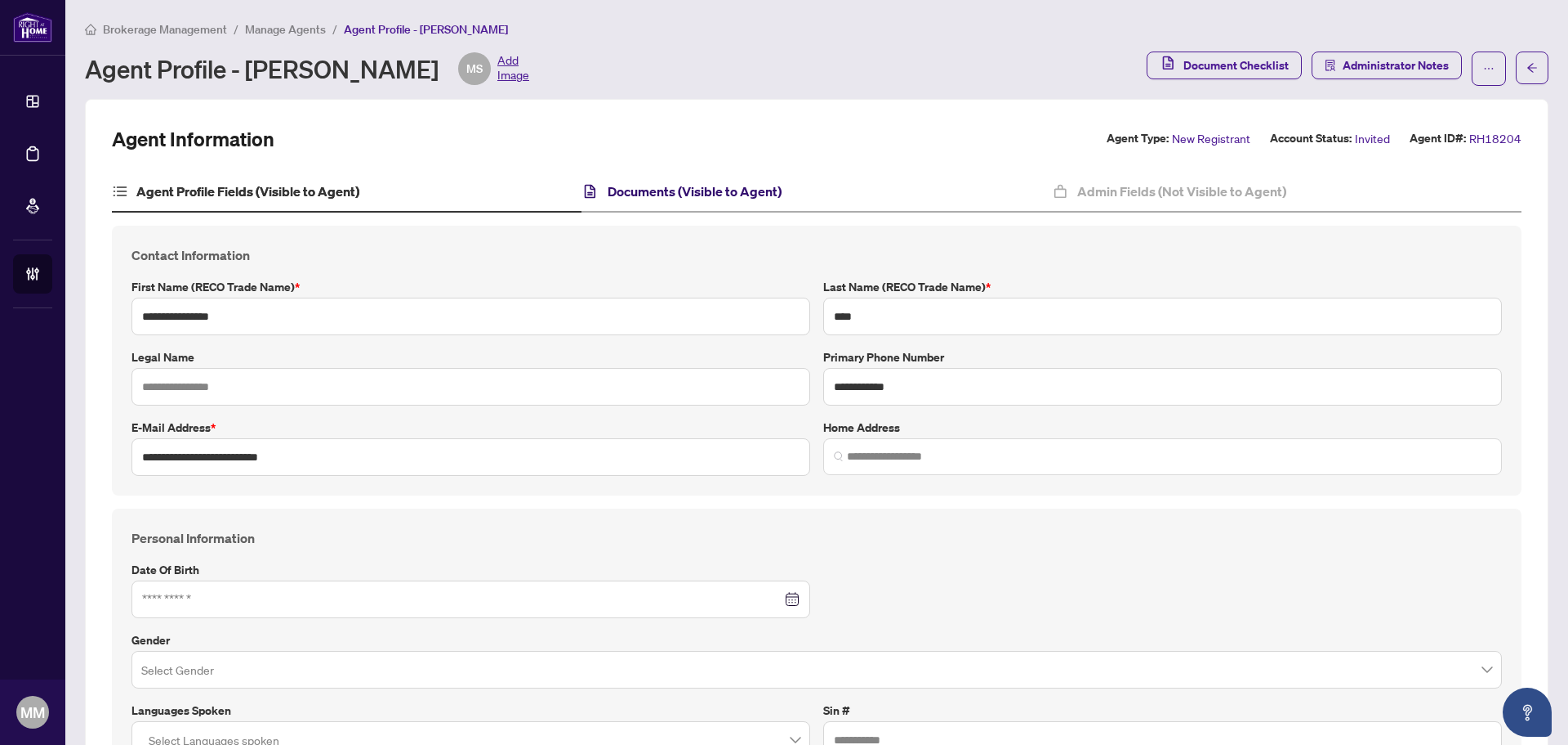
click at [672, 191] on h4 "Documents (Visible to Agent)" at bounding box center [694, 191] width 174 height 19
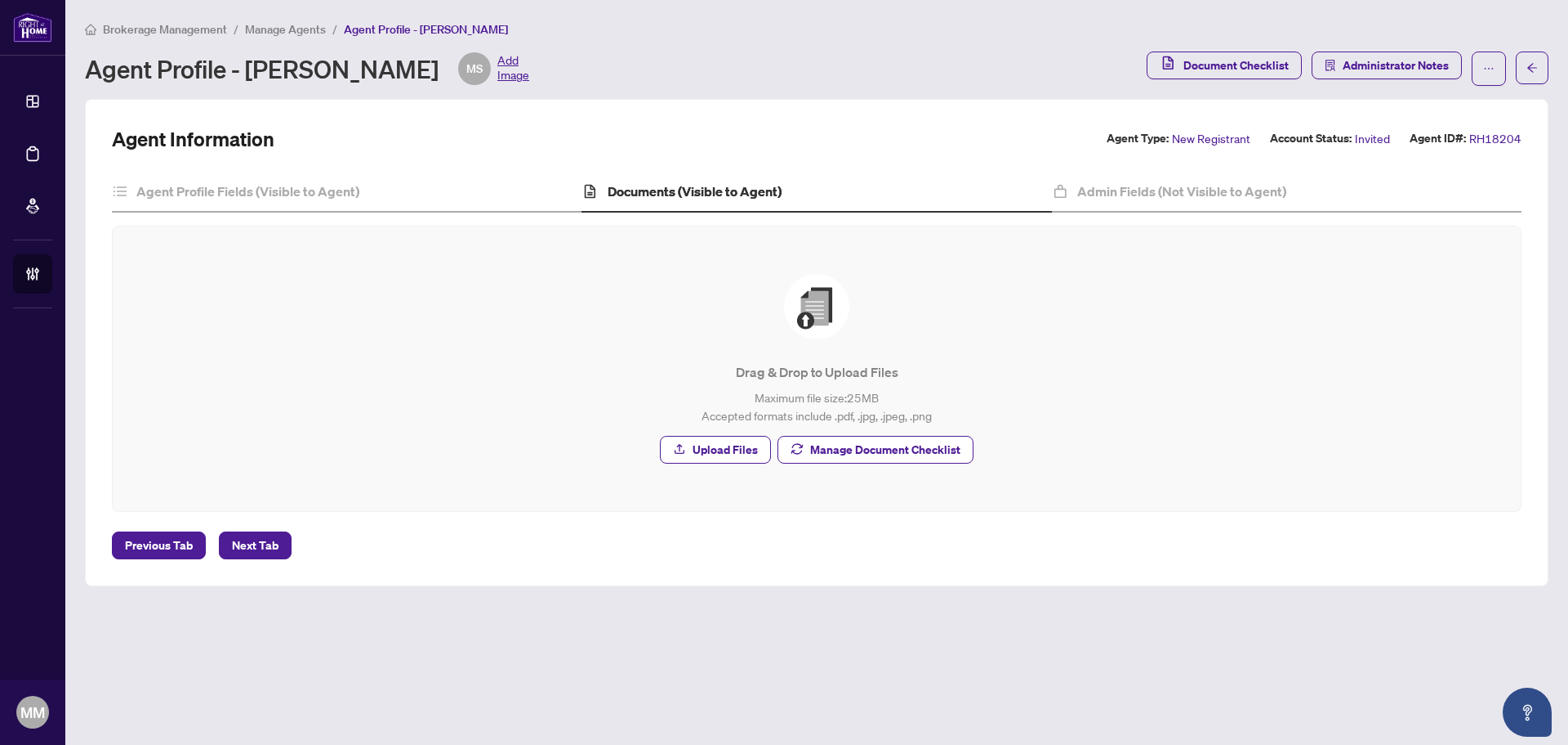
click at [291, 28] on span "Manage Agents" at bounding box center [285, 29] width 81 height 15
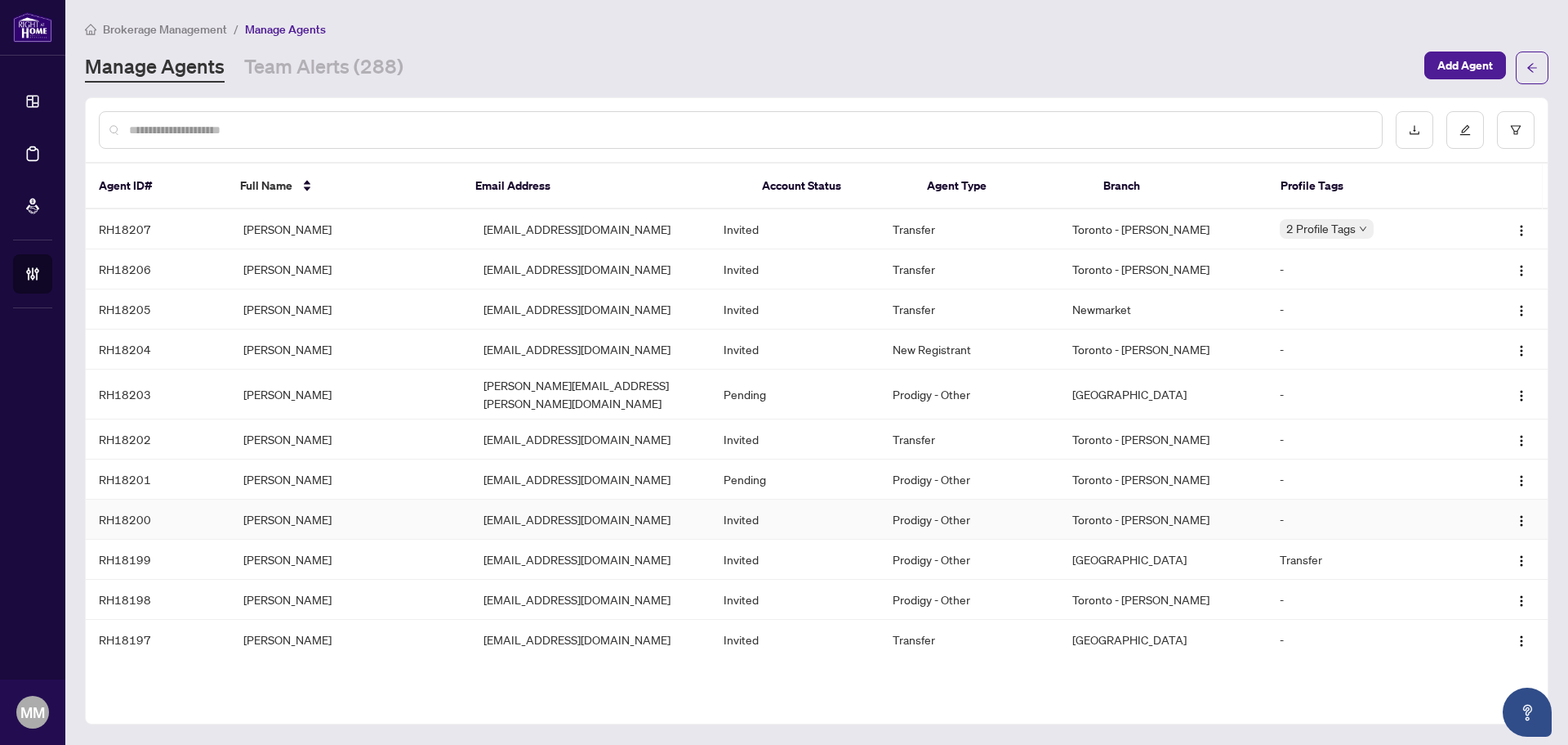
click at [383, 506] on td "[PERSON_NAME]" at bounding box center [350, 519] width 240 height 40
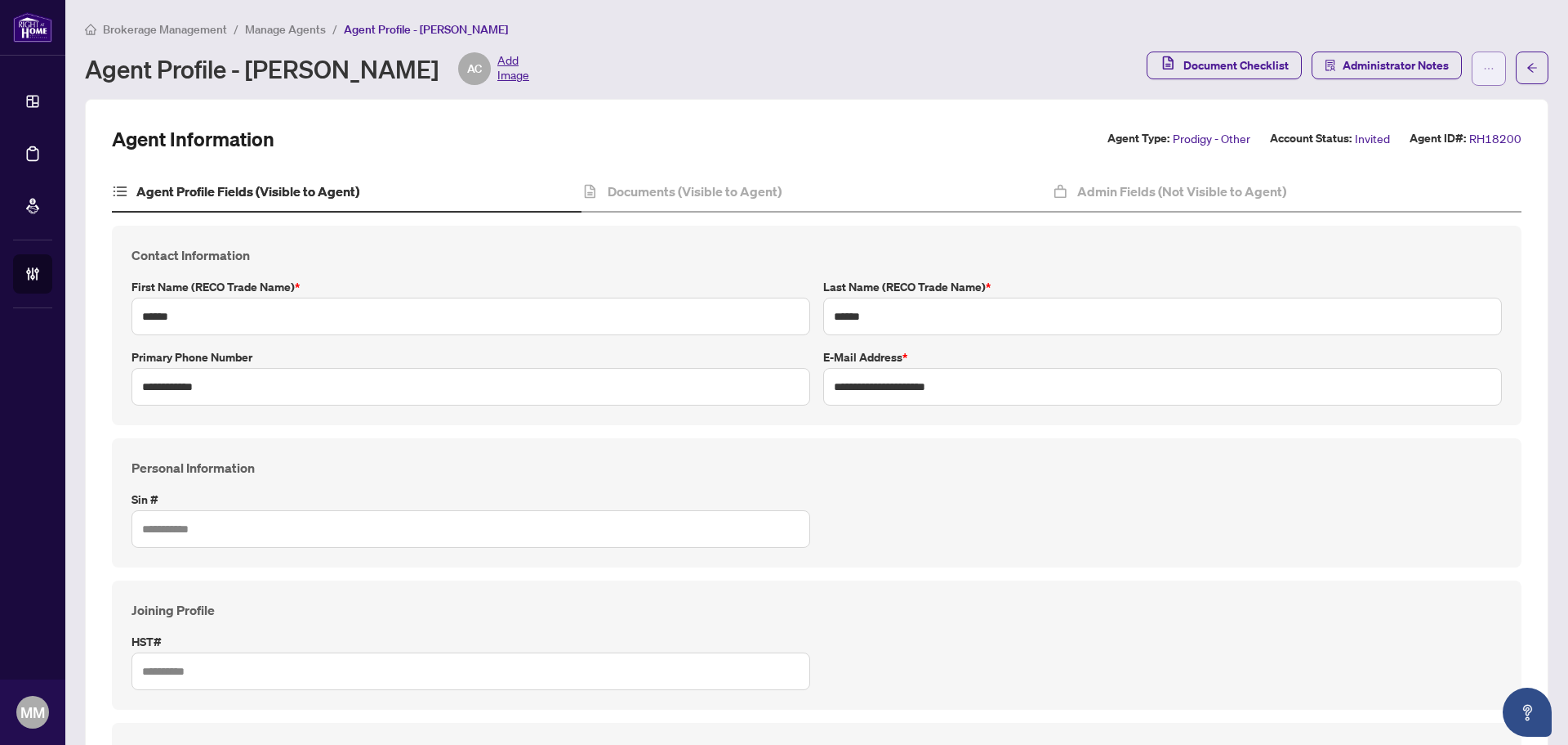
click at [1482, 68] on button "button" at bounding box center [1488, 68] width 34 height 34
click at [1460, 132] on span "Resend Invitation" at bounding box center [1425, 130] width 112 height 18
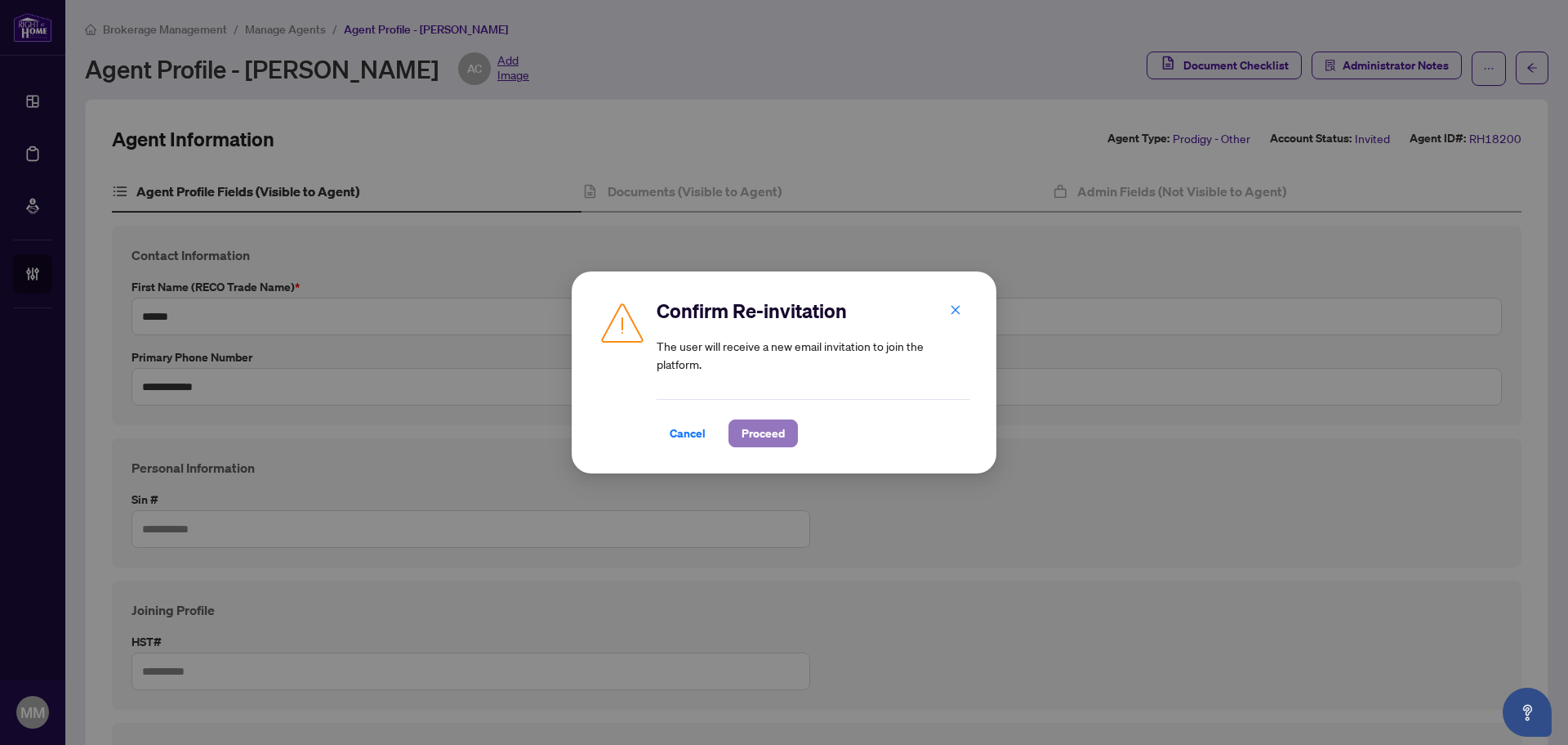
click at [766, 435] on span "Proceed" at bounding box center [763, 432] width 43 height 26
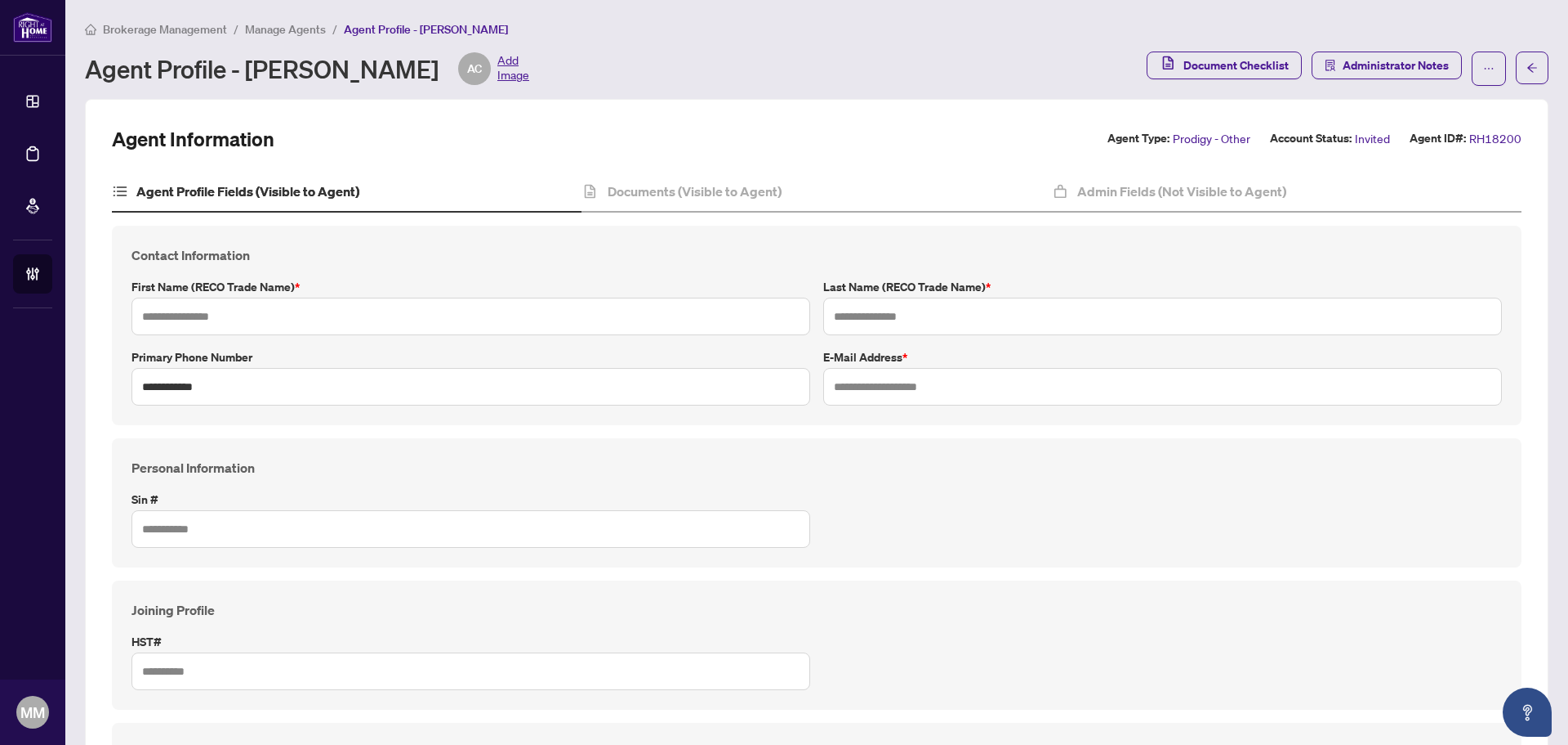
type input "******"
type input "**********"
click at [282, 38] on div "Brokerage Management / Manage Agents / Agent Profile - [PERSON_NAME] Agent Prof…" at bounding box center [817, 53] width 1464 height 66
click at [299, 26] on span "Manage Agents" at bounding box center [285, 29] width 81 height 15
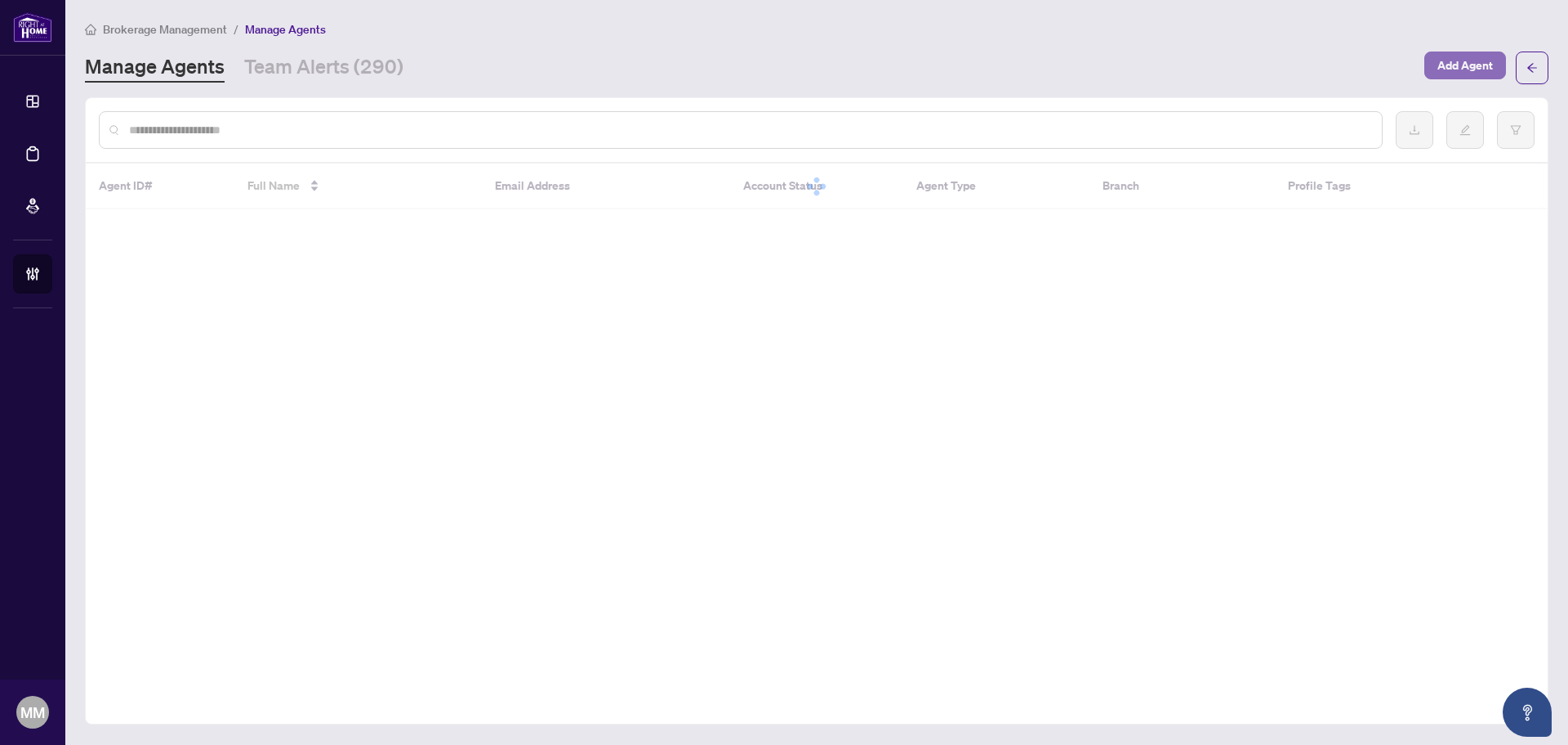
click at [1472, 65] on span "Add Agent" at bounding box center [1465, 65] width 55 height 26
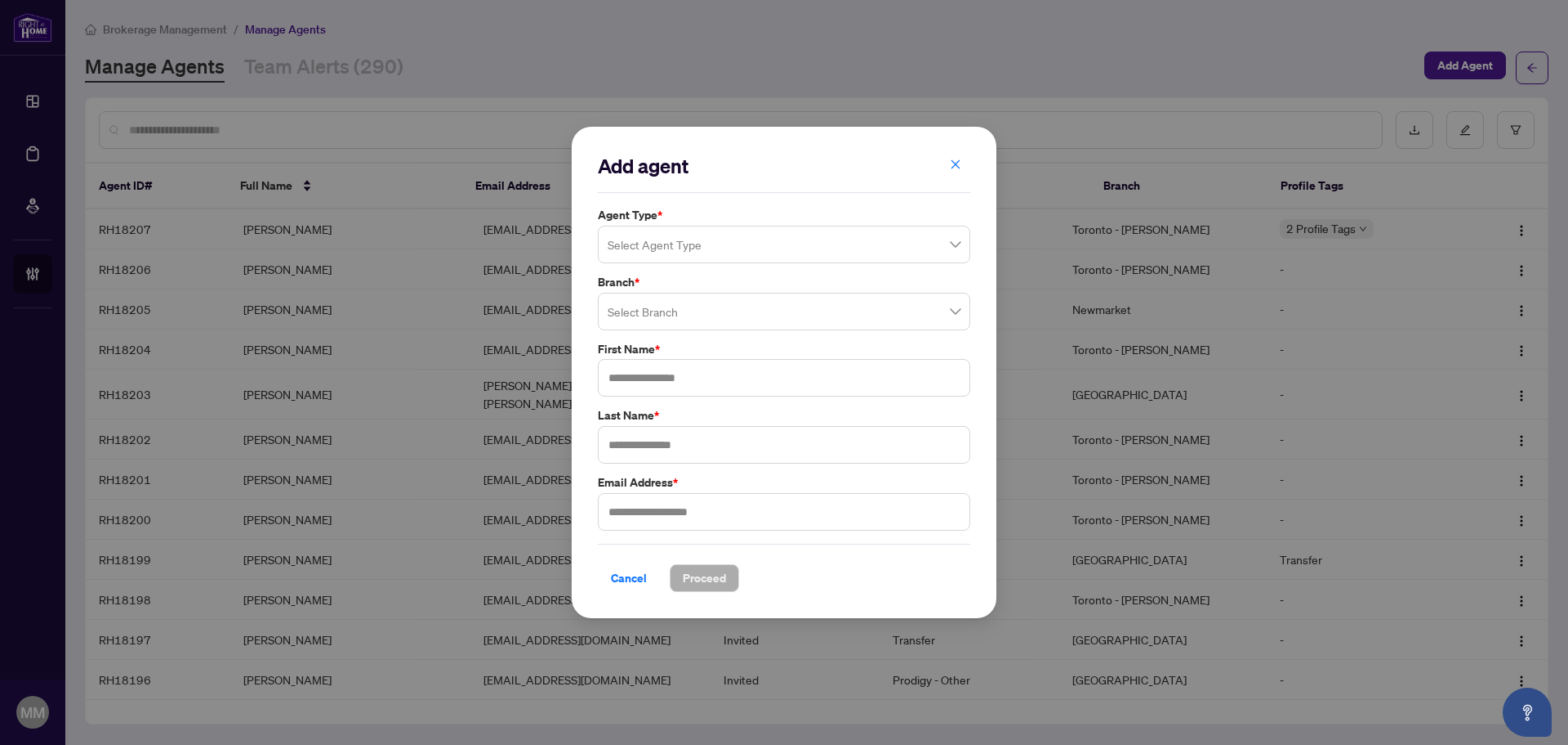
click at [676, 226] on div "Select Agent Type" at bounding box center [784, 244] width 373 height 38
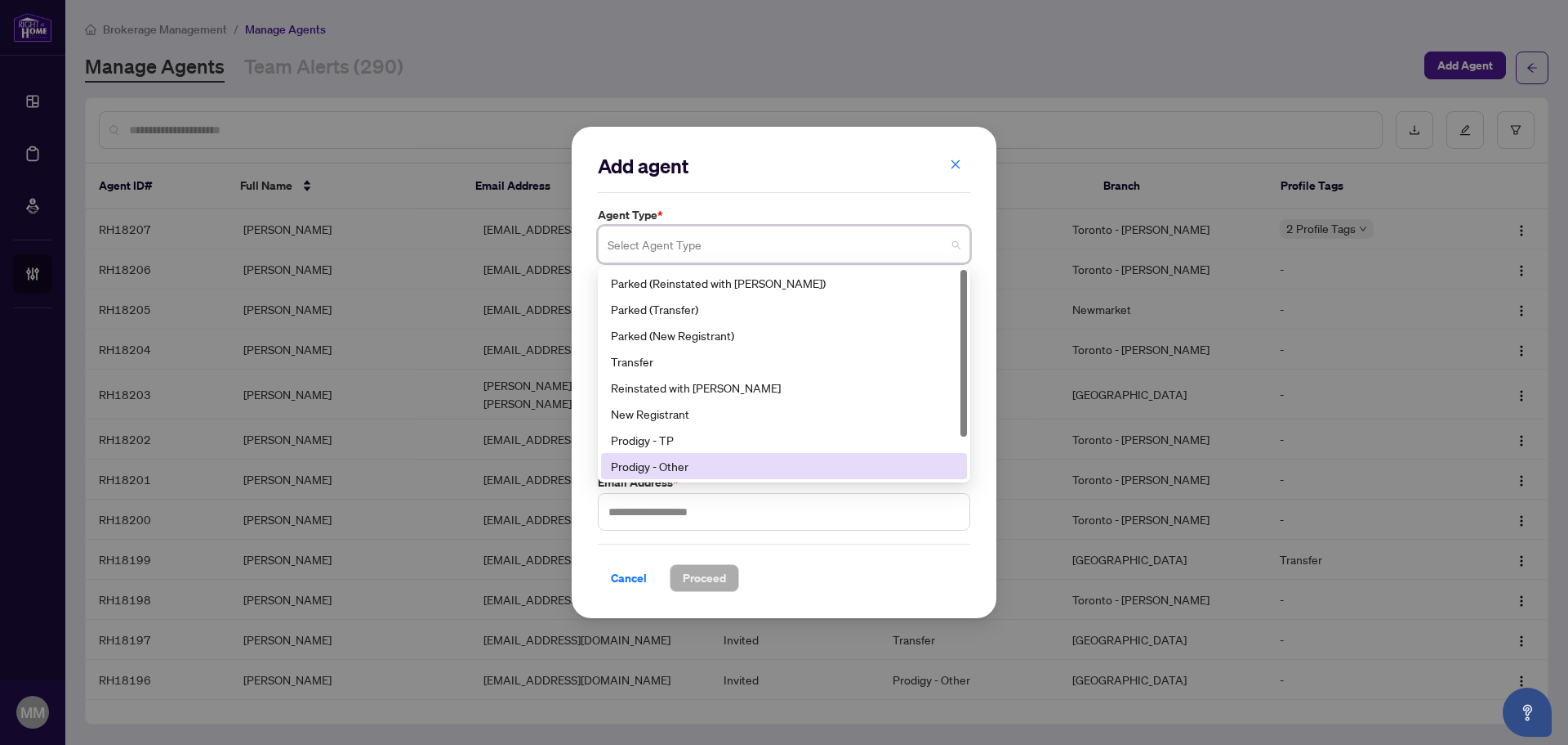
click at [703, 465] on div "Prodigy - Other" at bounding box center [784, 466] width 346 height 18
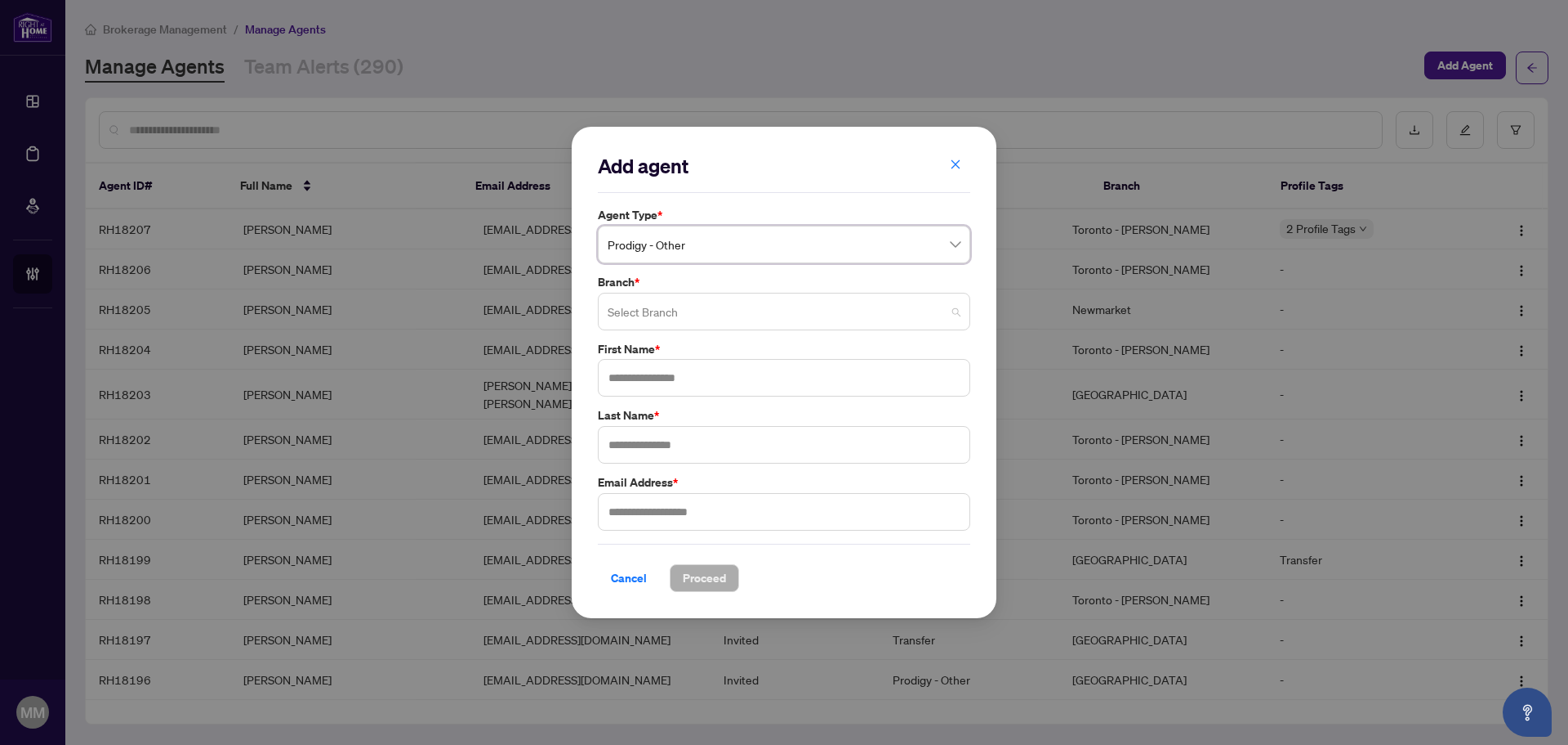
click at [716, 317] on input "search" at bounding box center [776, 314] width 338 height 36
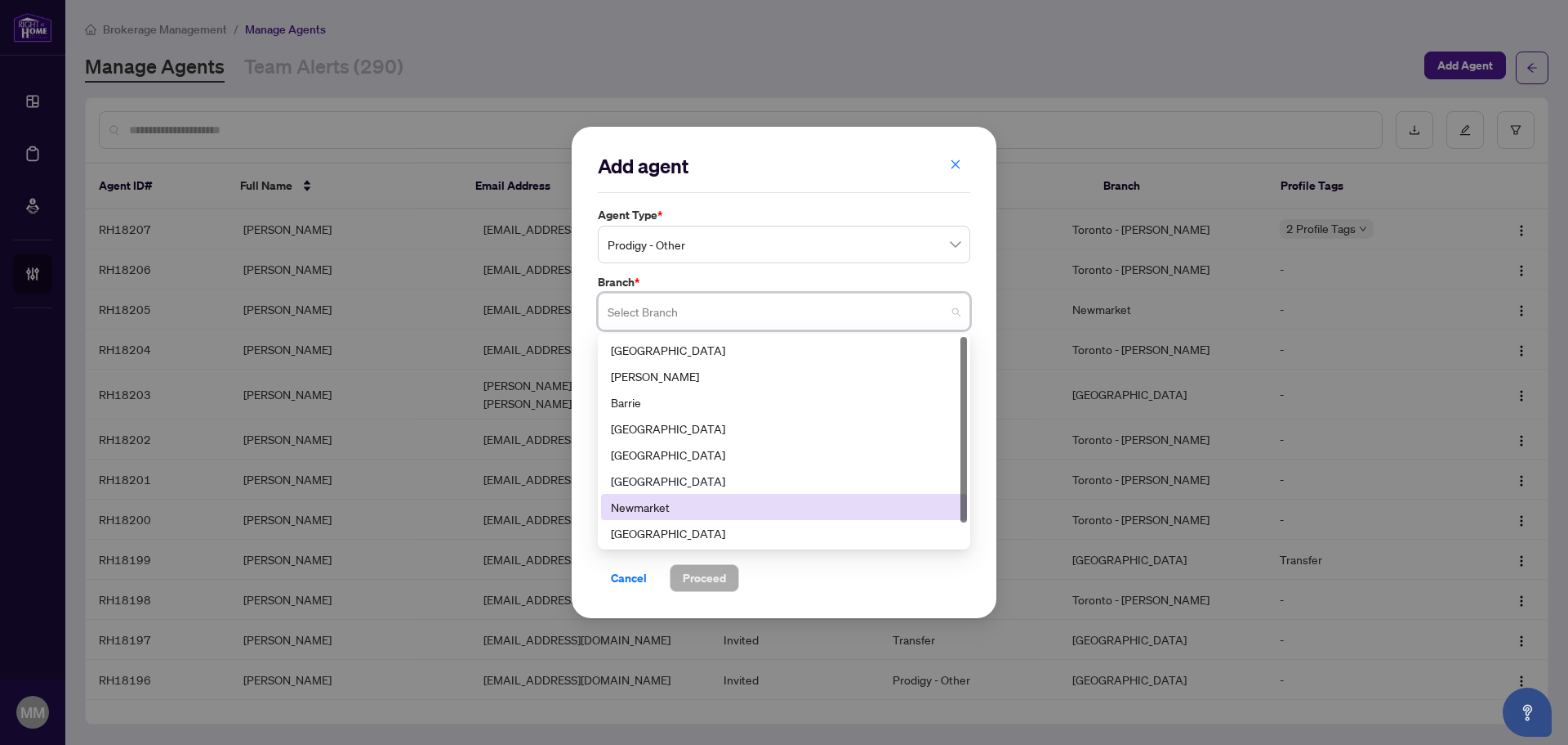
scroll to position [26, 0]
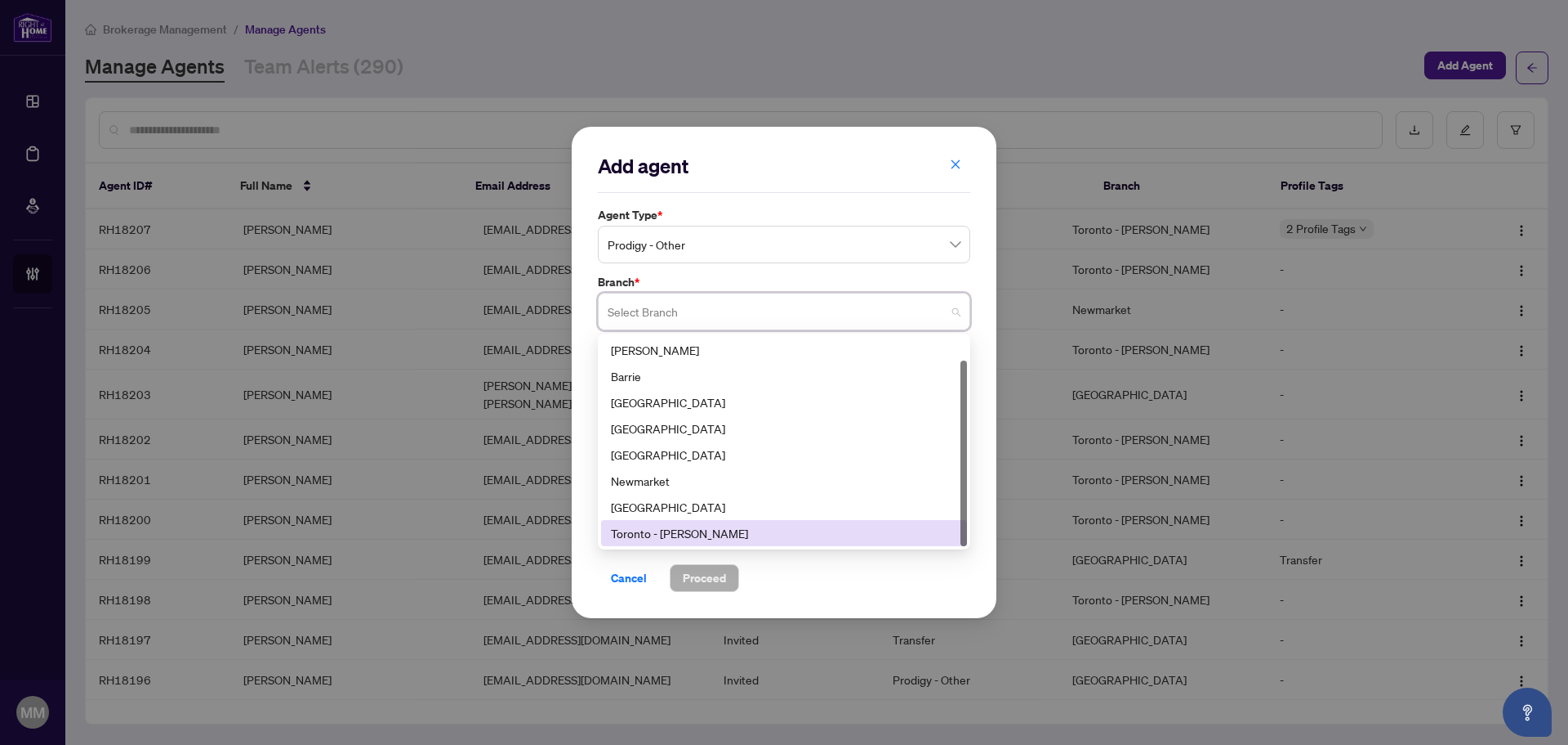
click at [685, 538] on div "Toronto - [PERSON_NAME]" at bounding box center [784, 533] width 346 height 18
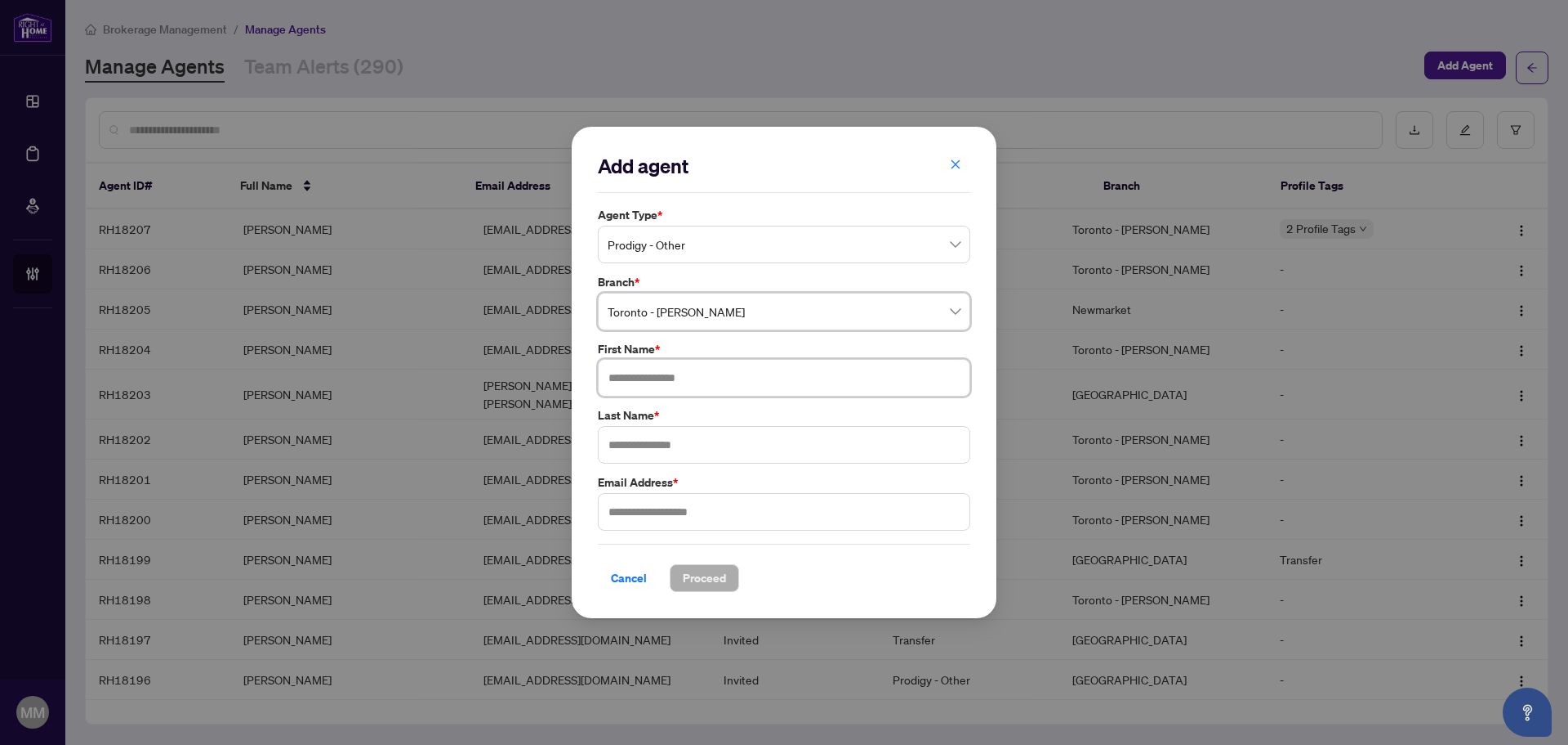
click at [719, 390] on input "text" at bounding box center [784, 377] width 373 height 38
type input "******"
type input "*********"
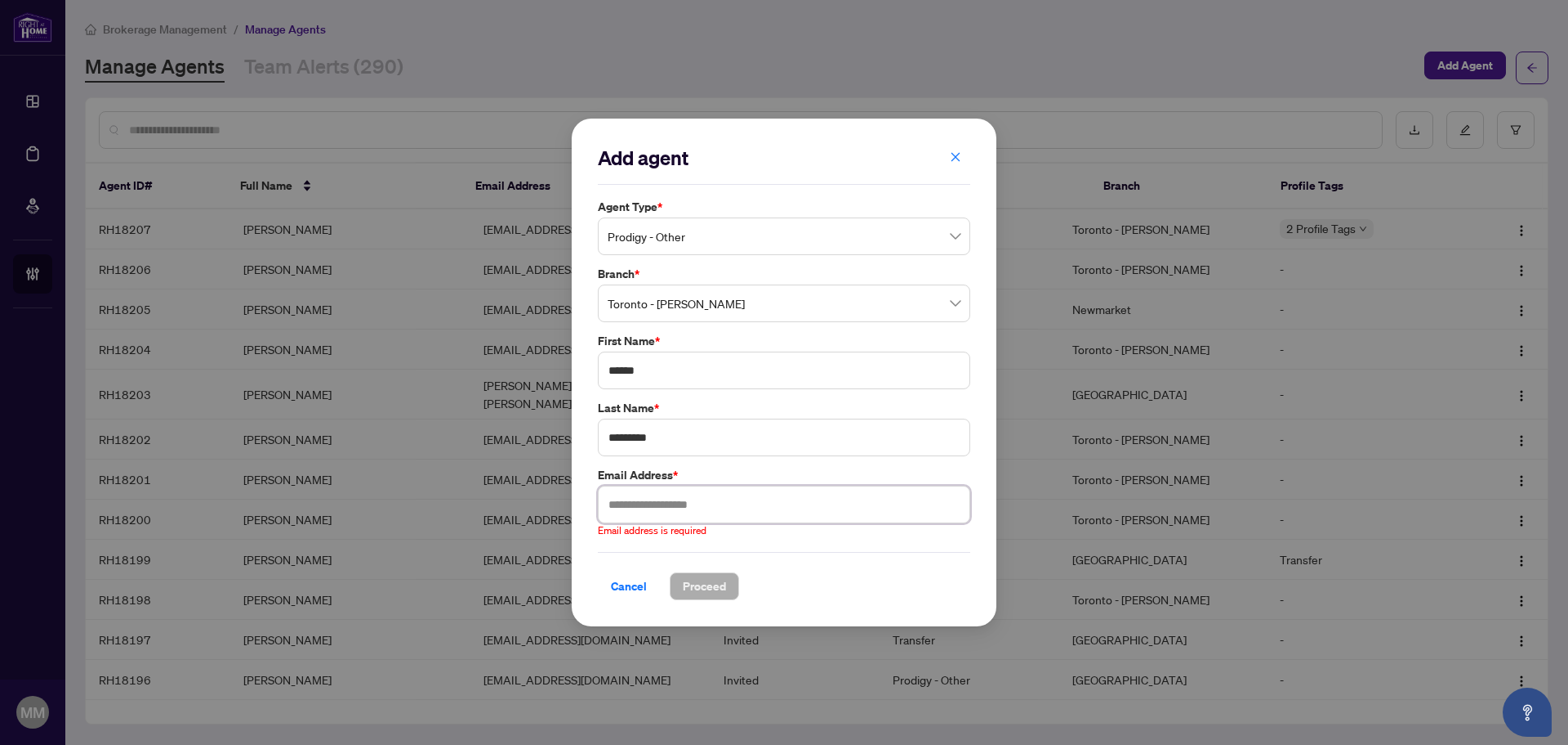
click at [749, 499] on input "text" at bounding box center [784, 504] width 373 height 38
paste input "**********"
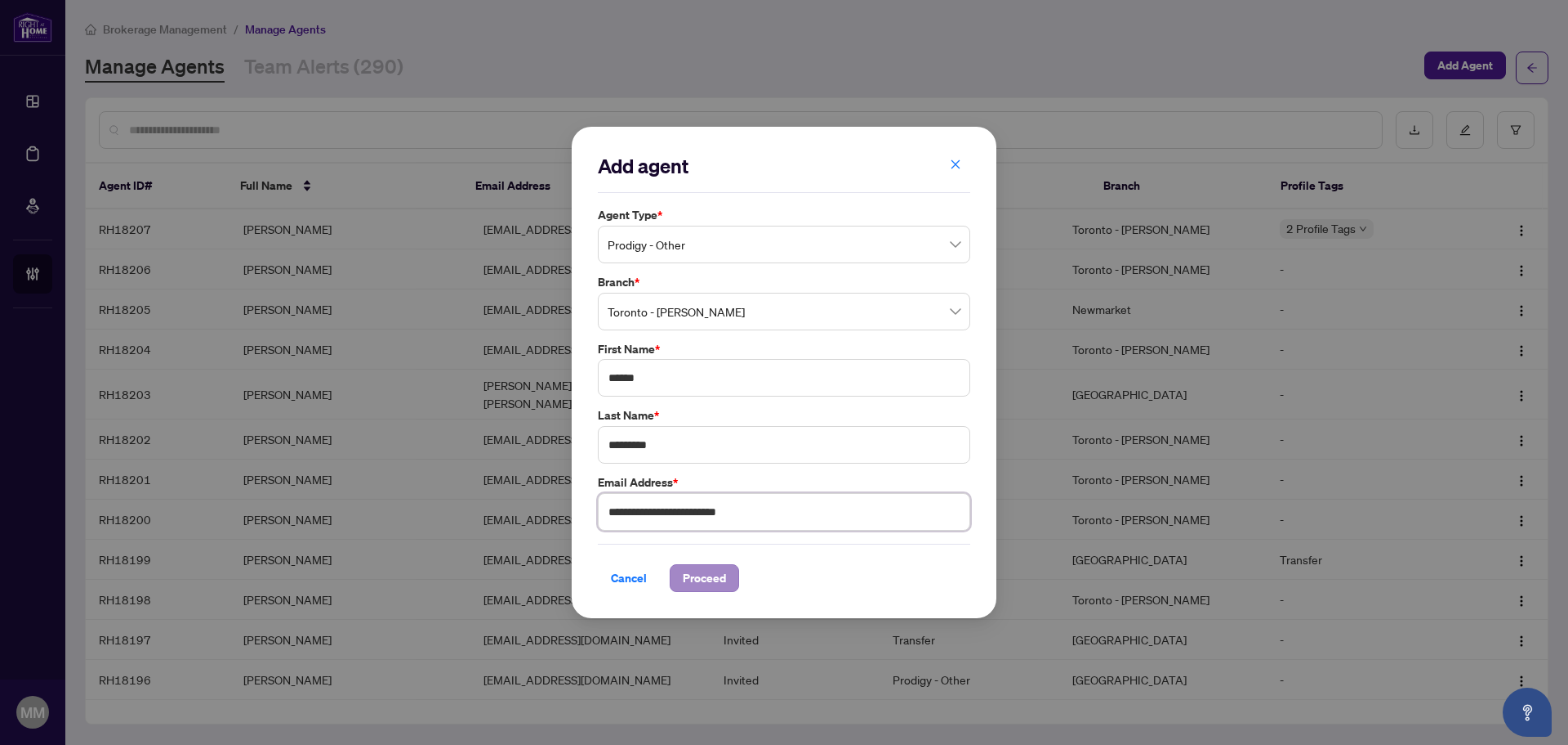
type input "**********"
click at [724, 578] on span "Proceed" at bounding box center [705, 577] width 43 height 26
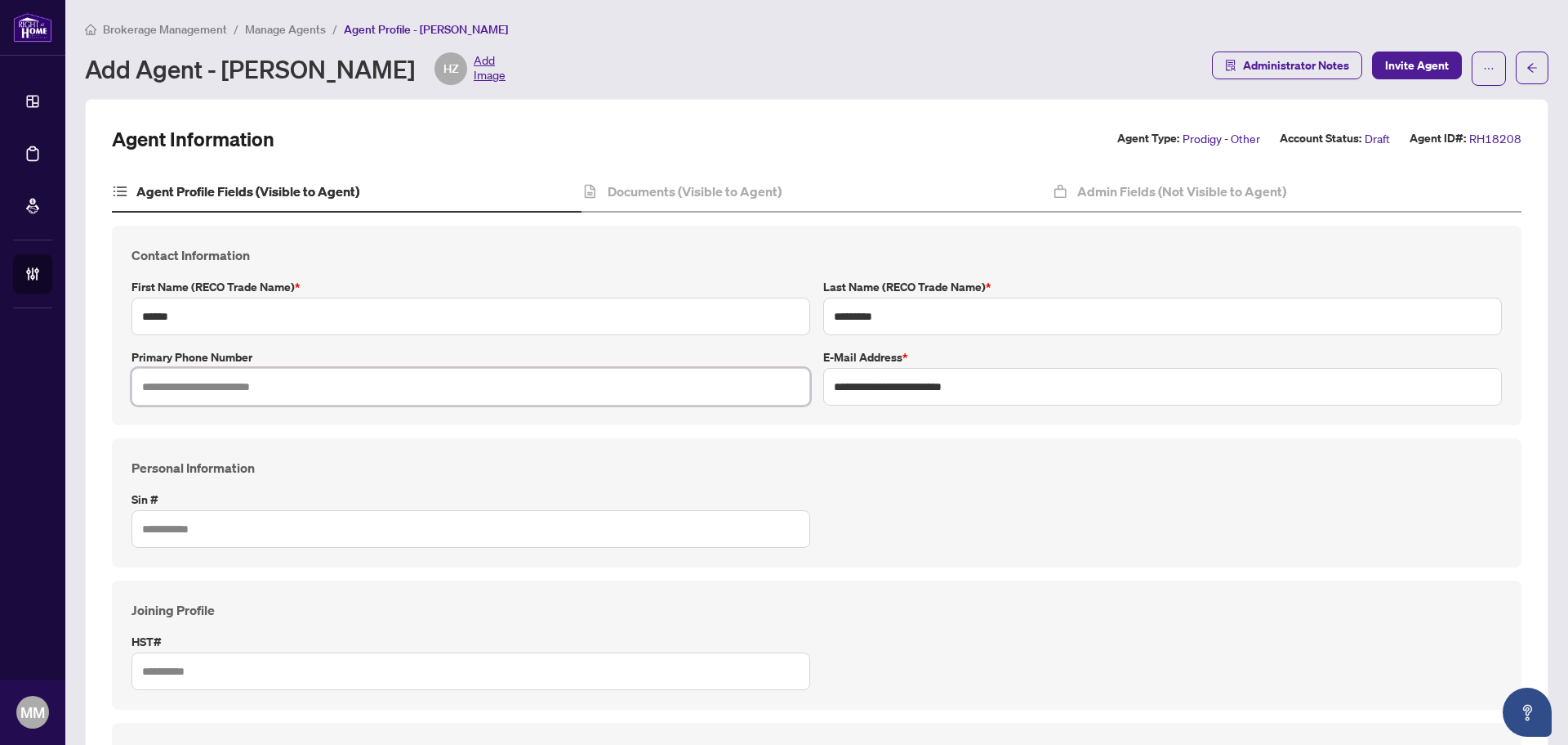
click at [606, 388] on input "text" at bounding box center [470, 387] width 678 height 38
paste input "**********"
type input "**********"
click at [805, 203] on div "Documents (Visible to Agent)" at bounding box center [817, 192] width 470 height 41
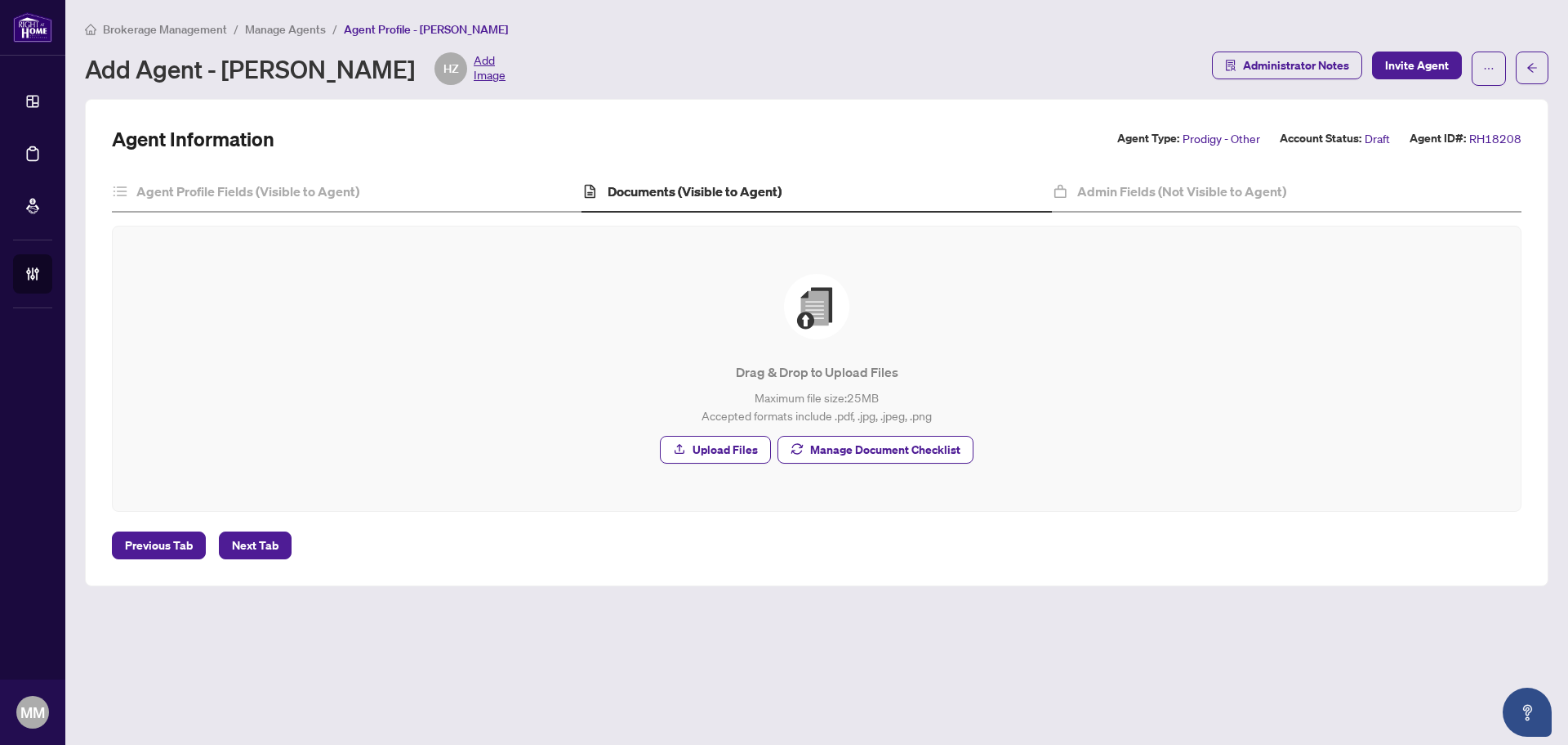
click at [888, 503] on div "Drag & Drop to Upload Files Maximum file size: 25 MB Accepted formats include .…" at bounding box center [817, 368] width 1408 height 284
click at [895, 444] on span "Manage Document Checklist" at bounding box center [886, 449] width 150 height 26
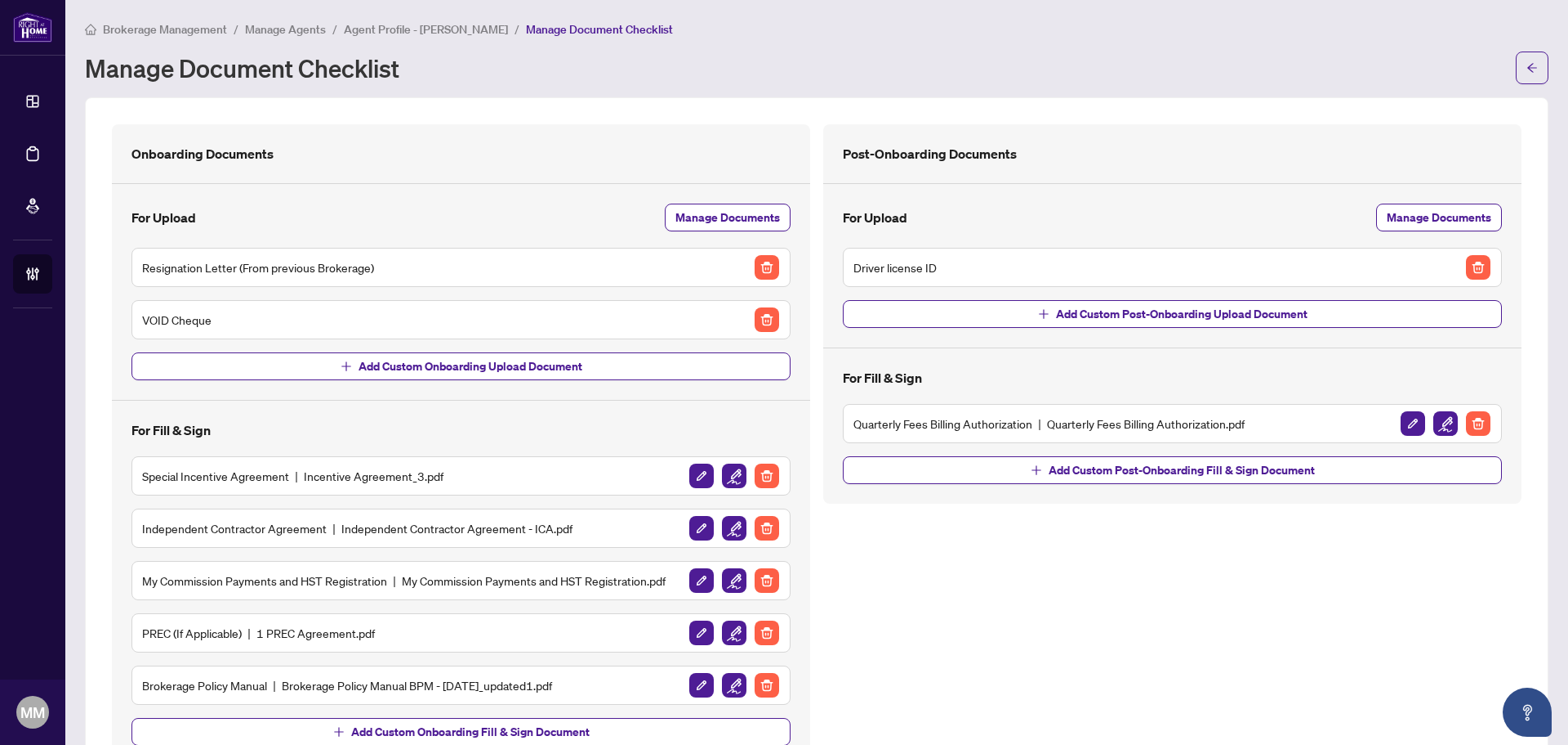
click at [1481, 264] on div "Driver license ID" at bounding box center [1172, 267] width 659 height 39
click at [1467, 264] on img "button" at bounding box center [1478, 267] width 24 height 24
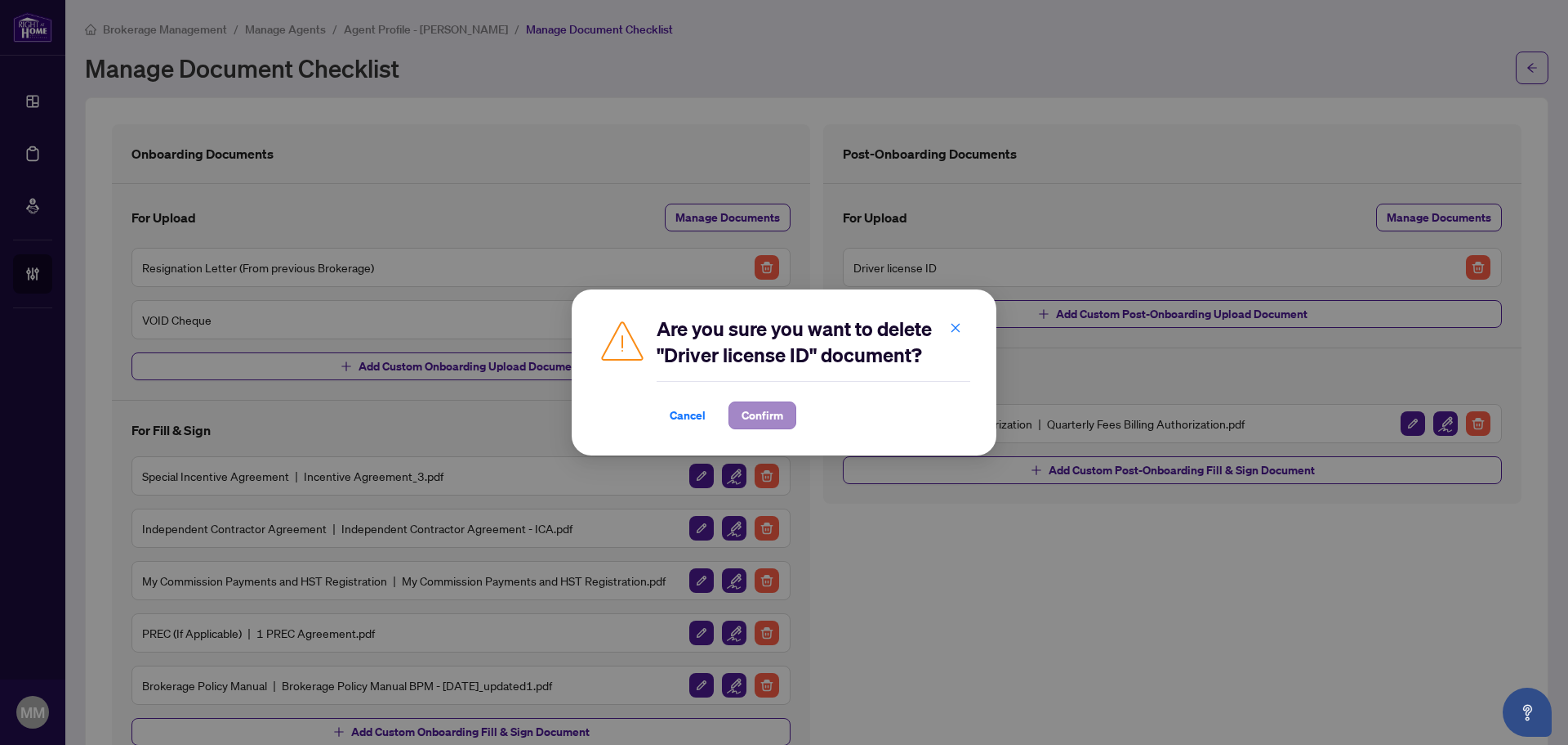
click at [790, 402] on span "Confirm" at bounding box center [763, 415] width 68 height 28
drag, startPoint x: 782, startPoint y: 406, endPoint x: 778, endPoint y: 393, distance: 13.6
click at [781, 406] on span "Confirm" at bounding box center [762, 415] width 42 height 26
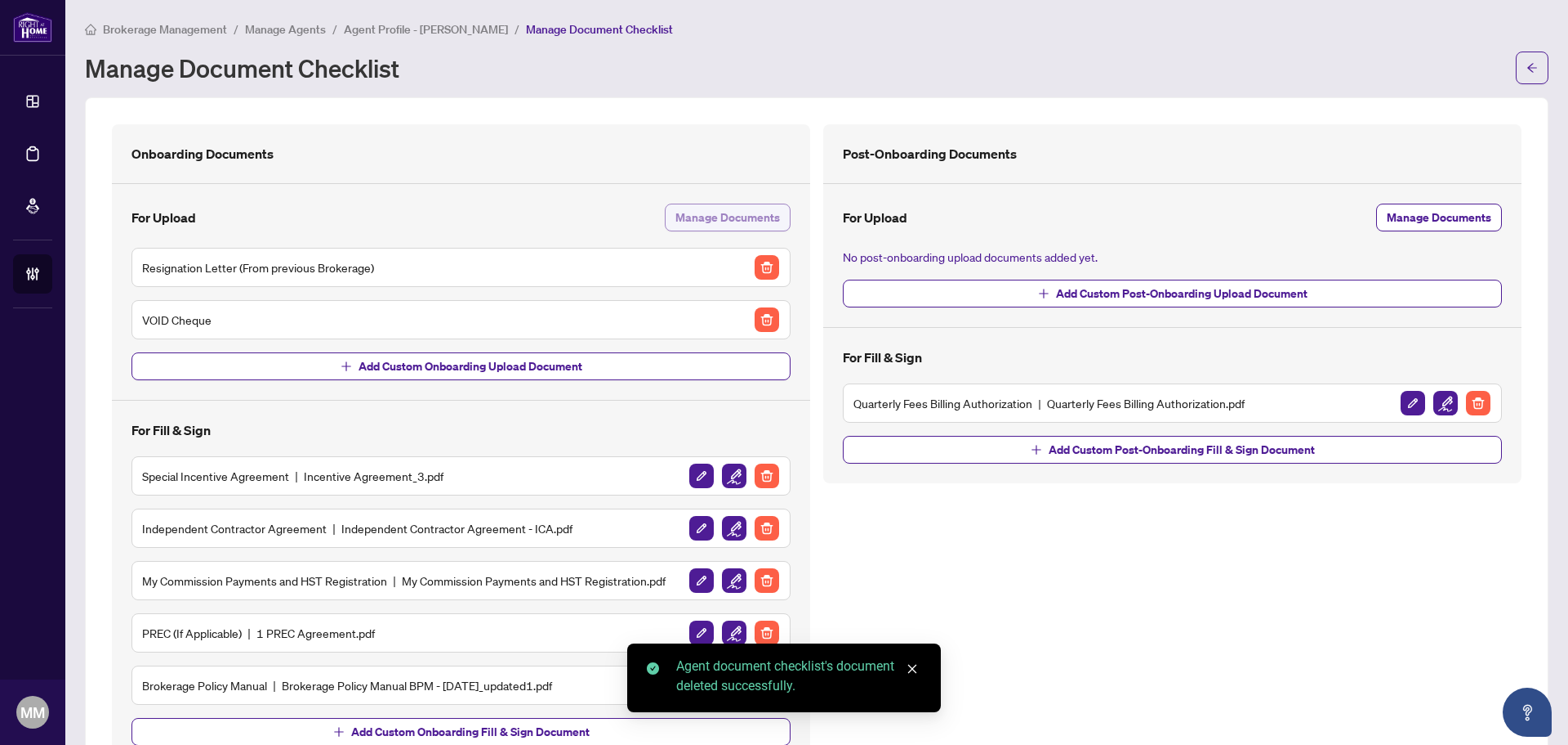
click at [755, 219] on span "Manage Documents" at bounding box center [727, 217] width 104 height 26
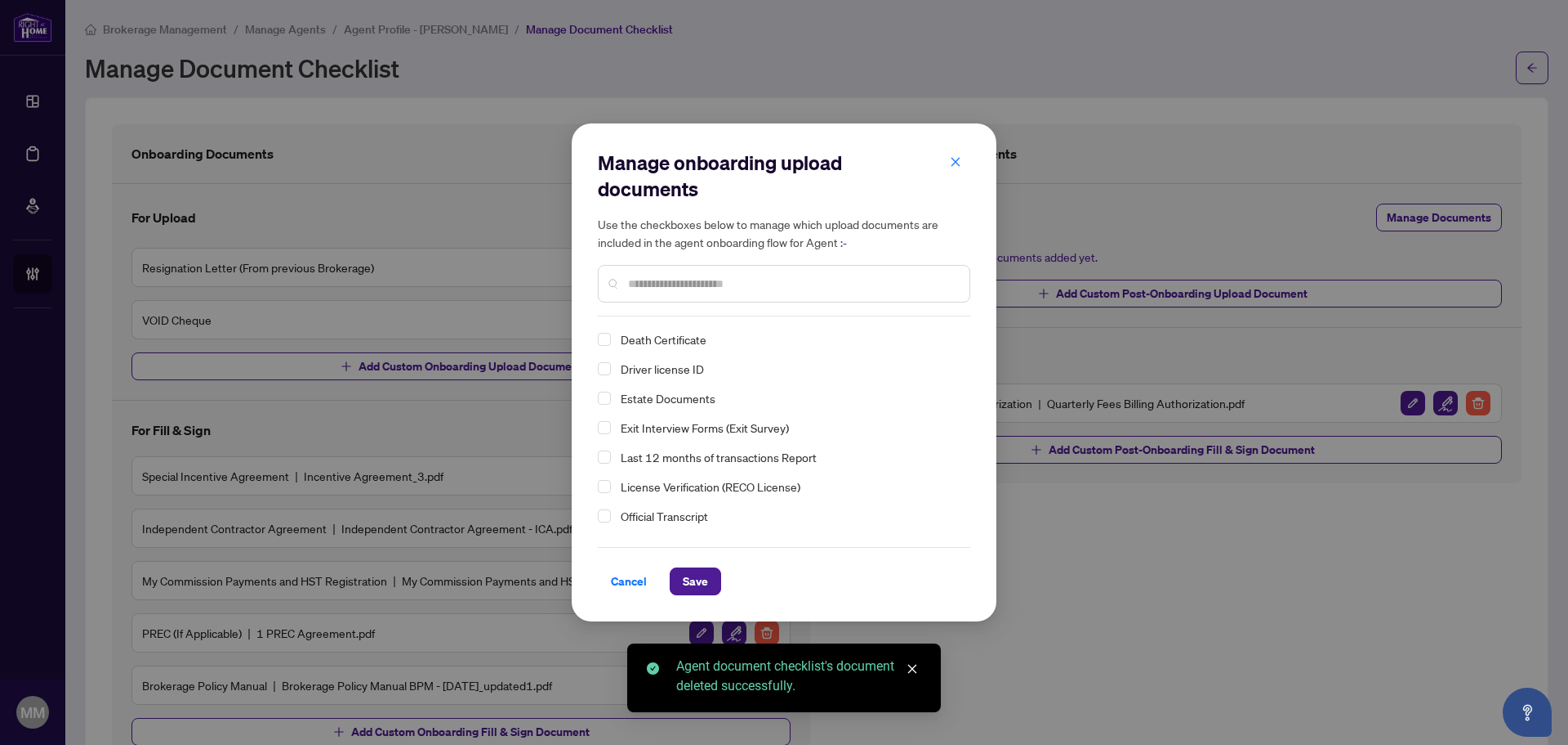
click at [677, 358] on span "Driver license ID" at bounding box center [787, 368] width 346 height 19
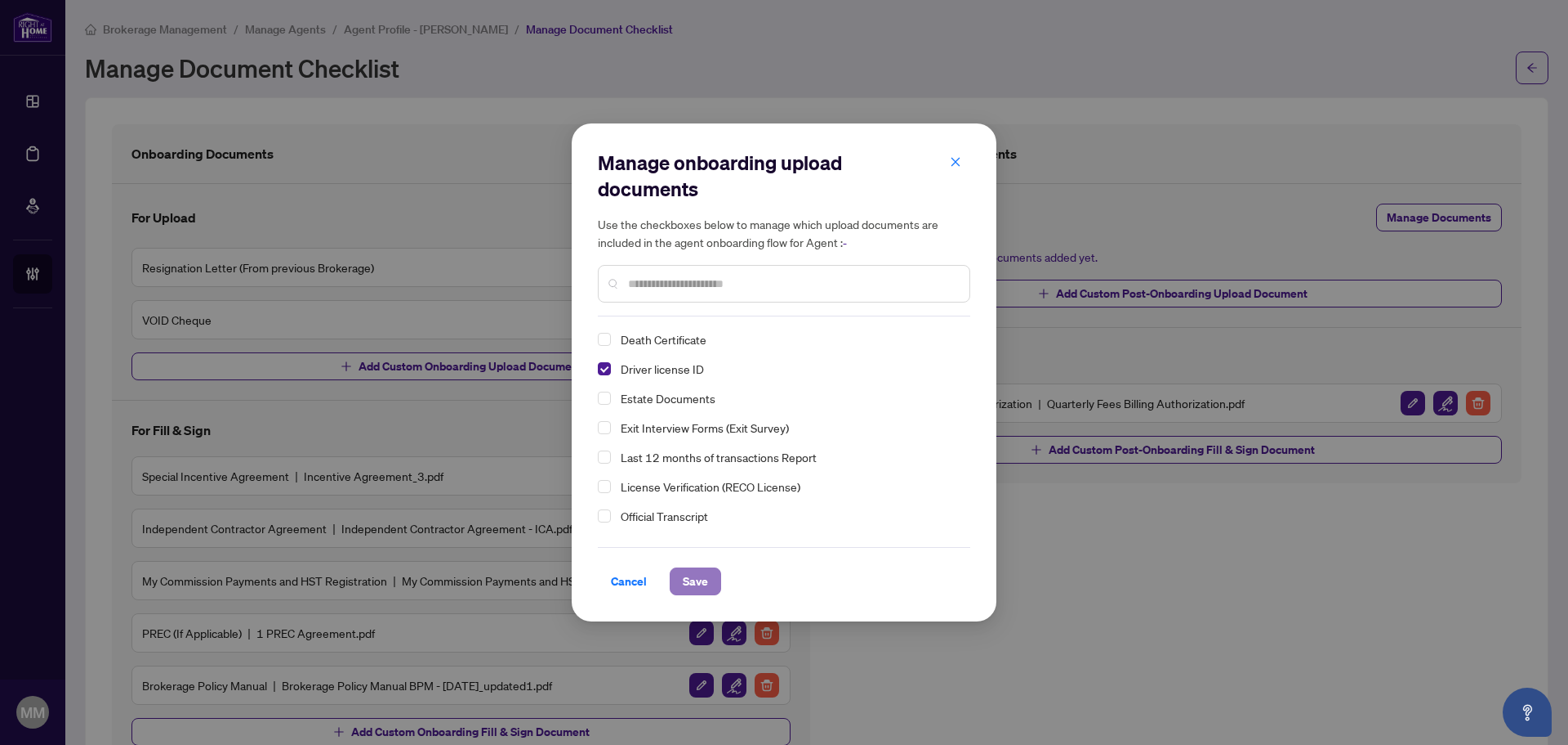
click at [697, 572] on span "Save" at bounding box center [696, 580] width 25 height 26
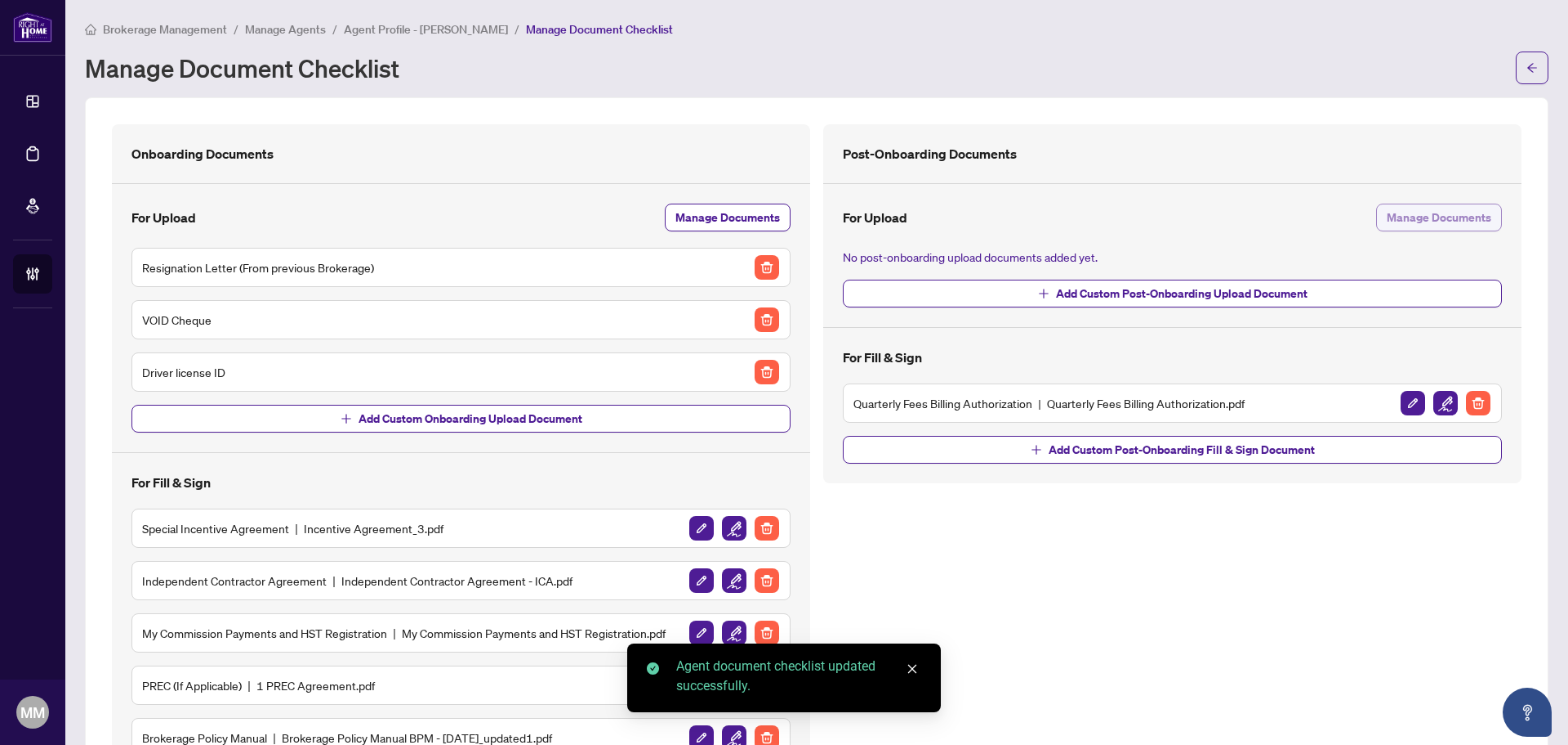
click at [1453, 215] on span "Manage Documents" at bounding box center [1439, 217] width 104 height 26
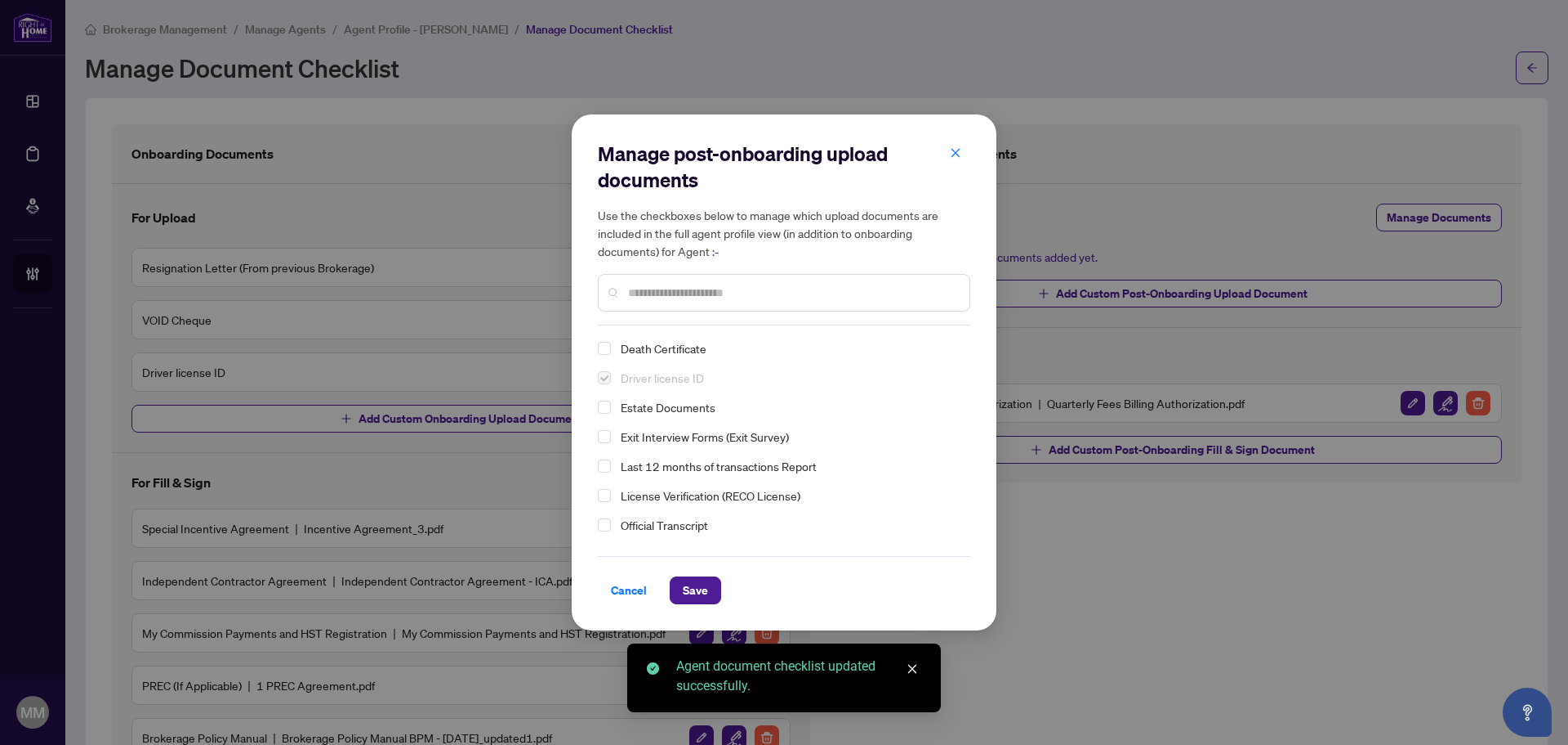
click at [777, 466] on span "Last 12 months of transactions Report" at bounding box center [718, 466] width 196 height 15
click at [707, 578] on span "Save" at bounding box center [696, 590] width 25 height 26
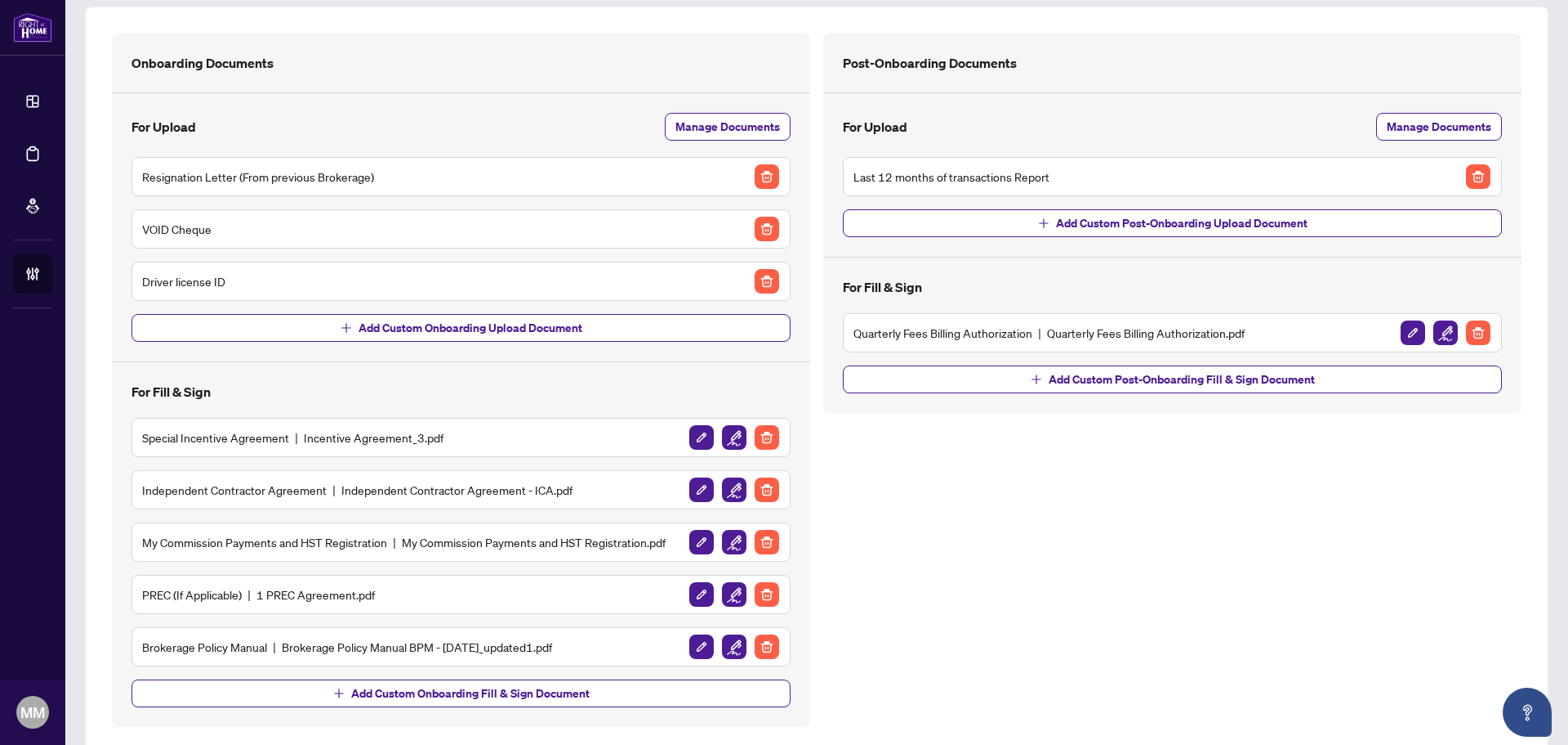
scroll to position [119, 0]
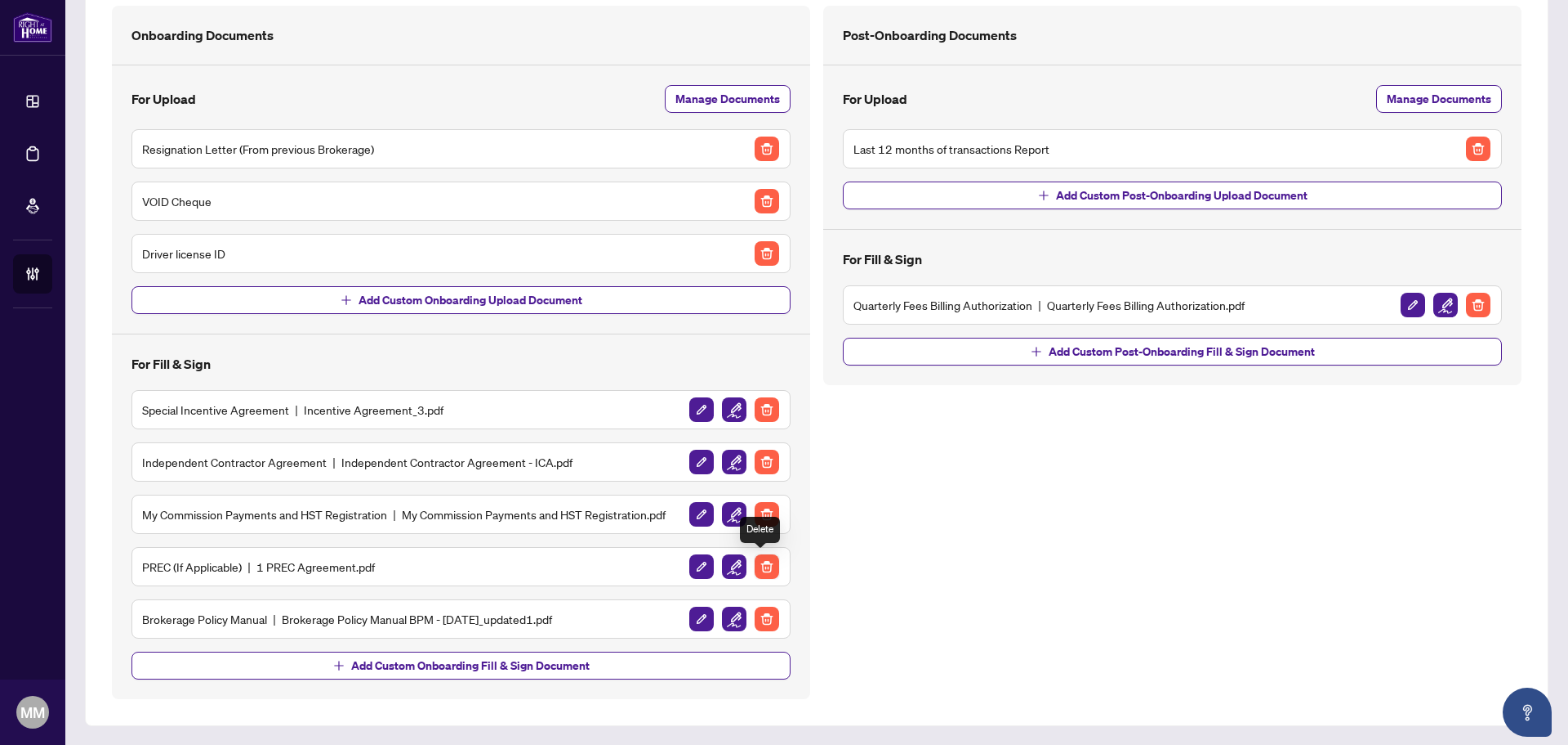
click at [756, 572] on img "button" at bounding box center [767, 566] width 24 height 24
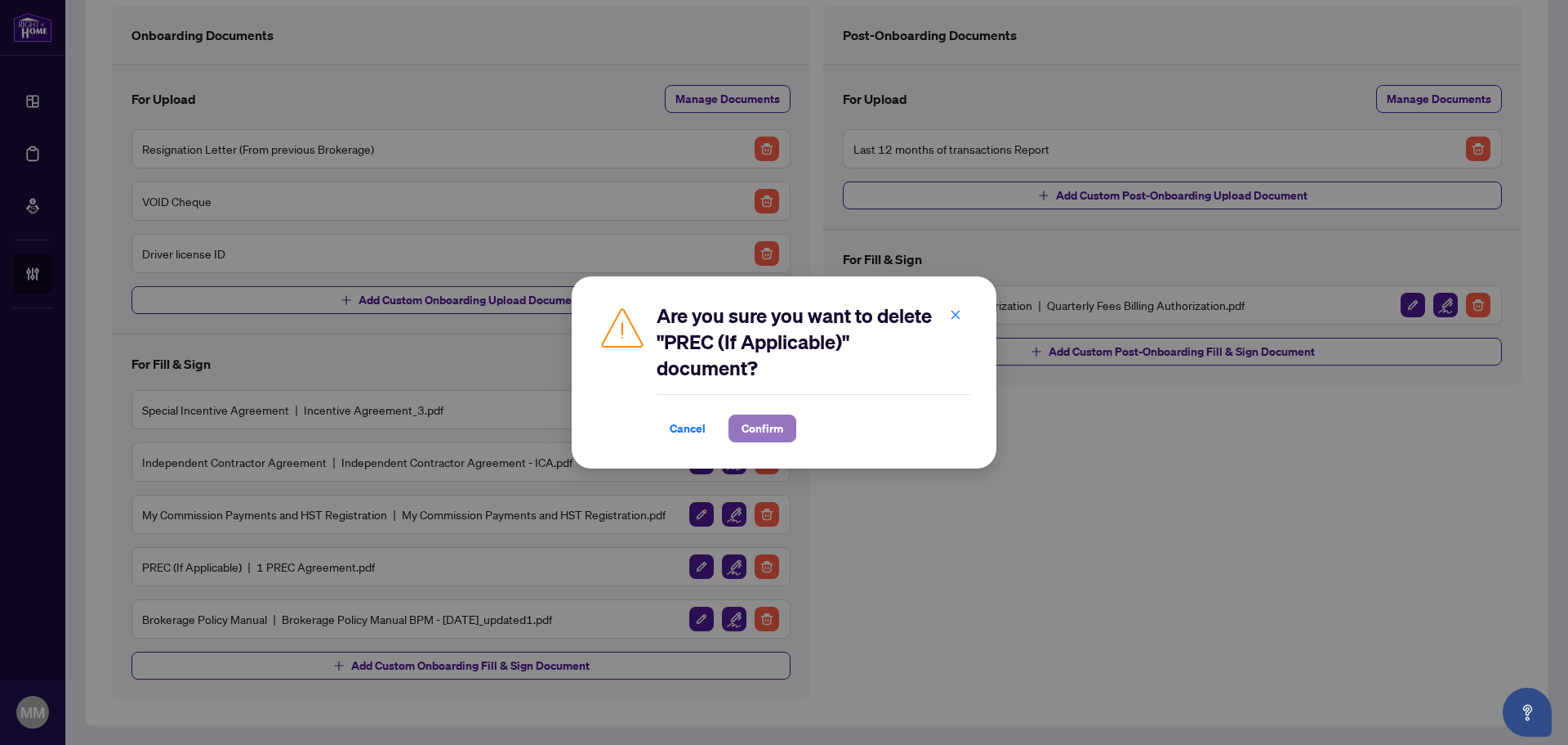
click at [765, 432] on span "Confirm" at bounding box center [762, 428] width 42 height 26
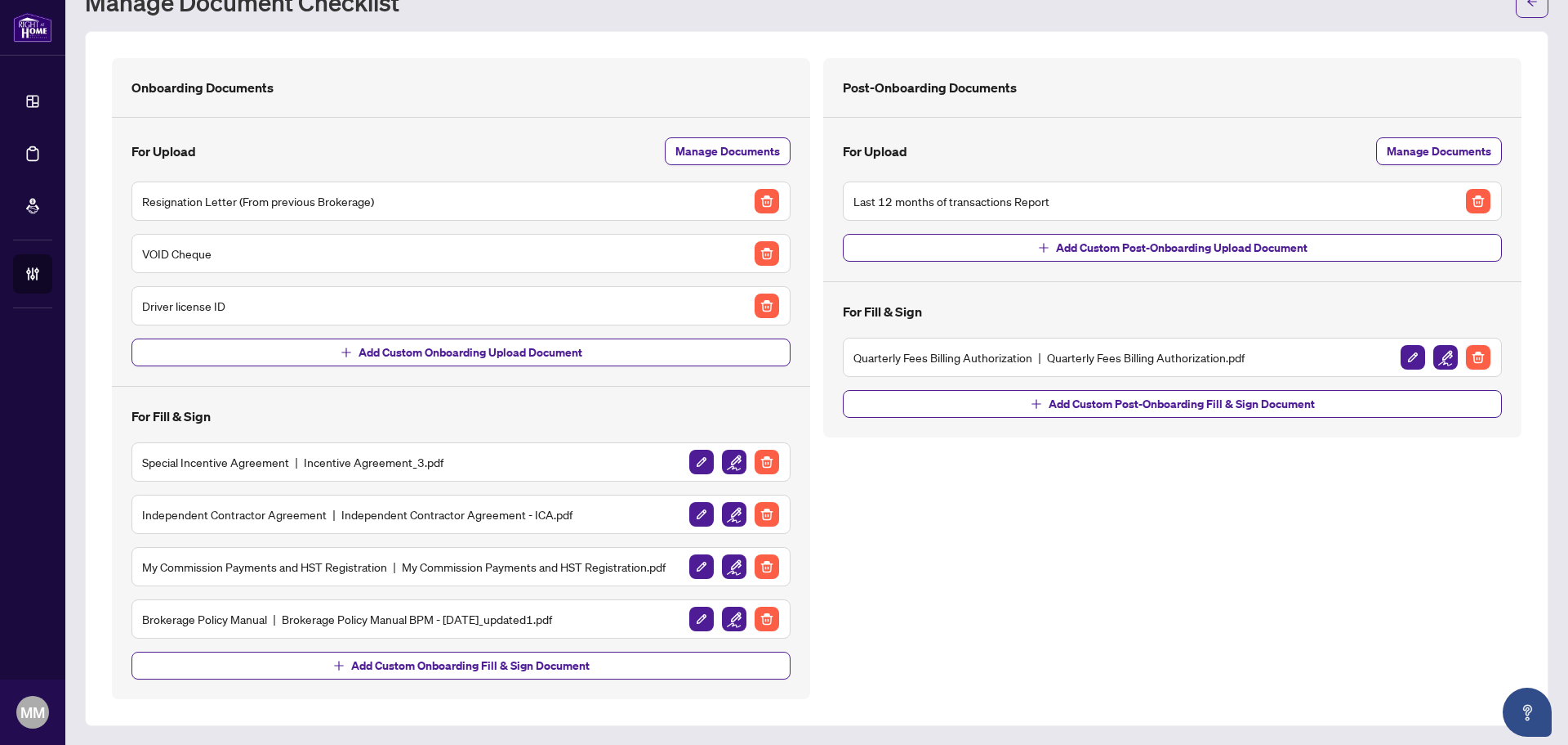
click at [1467, 354] on img "button" at bounding box center [1478, 356] width 24 height 24
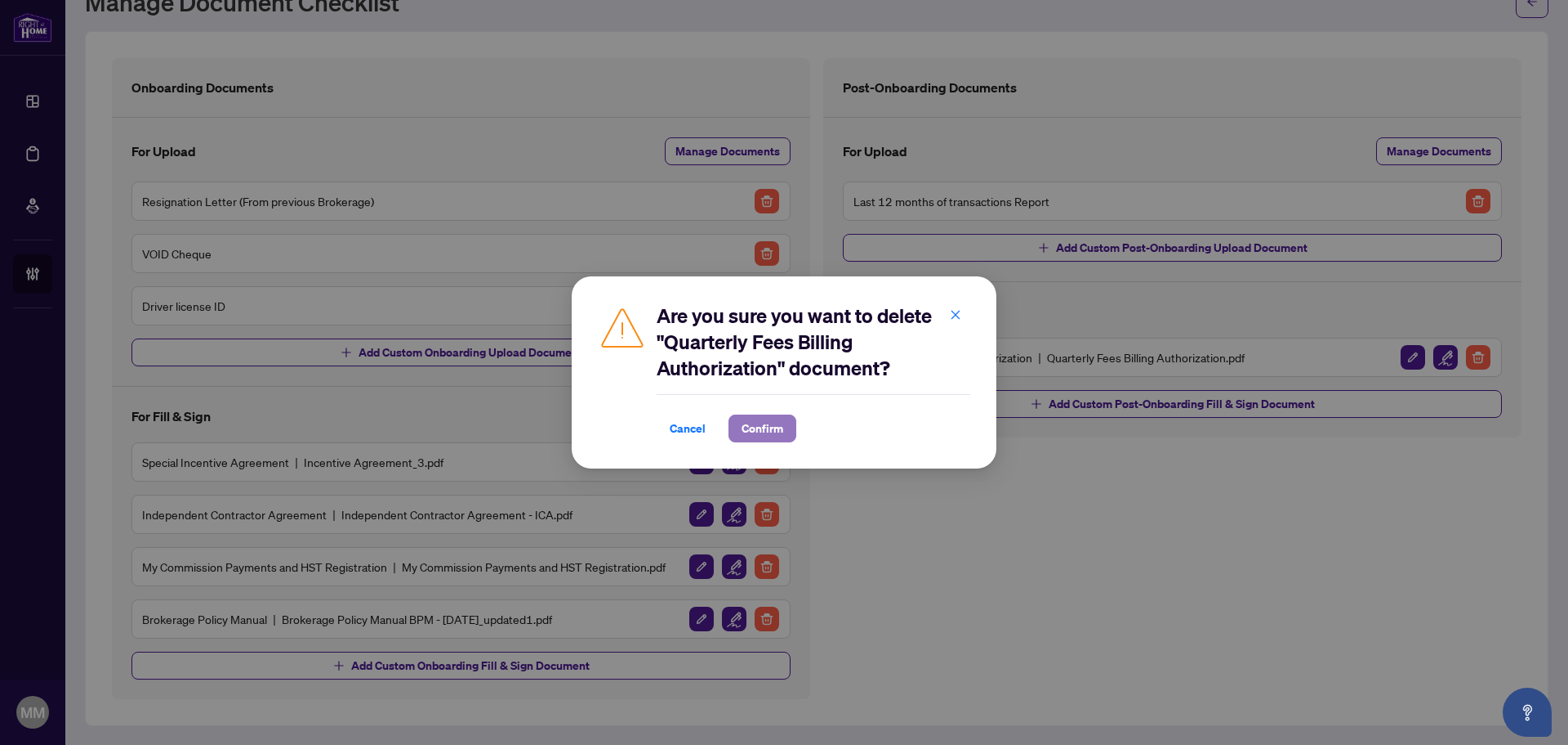
click at [779, 422] on span "Confirm" at bounding box center [762, 428] width 42 height 26
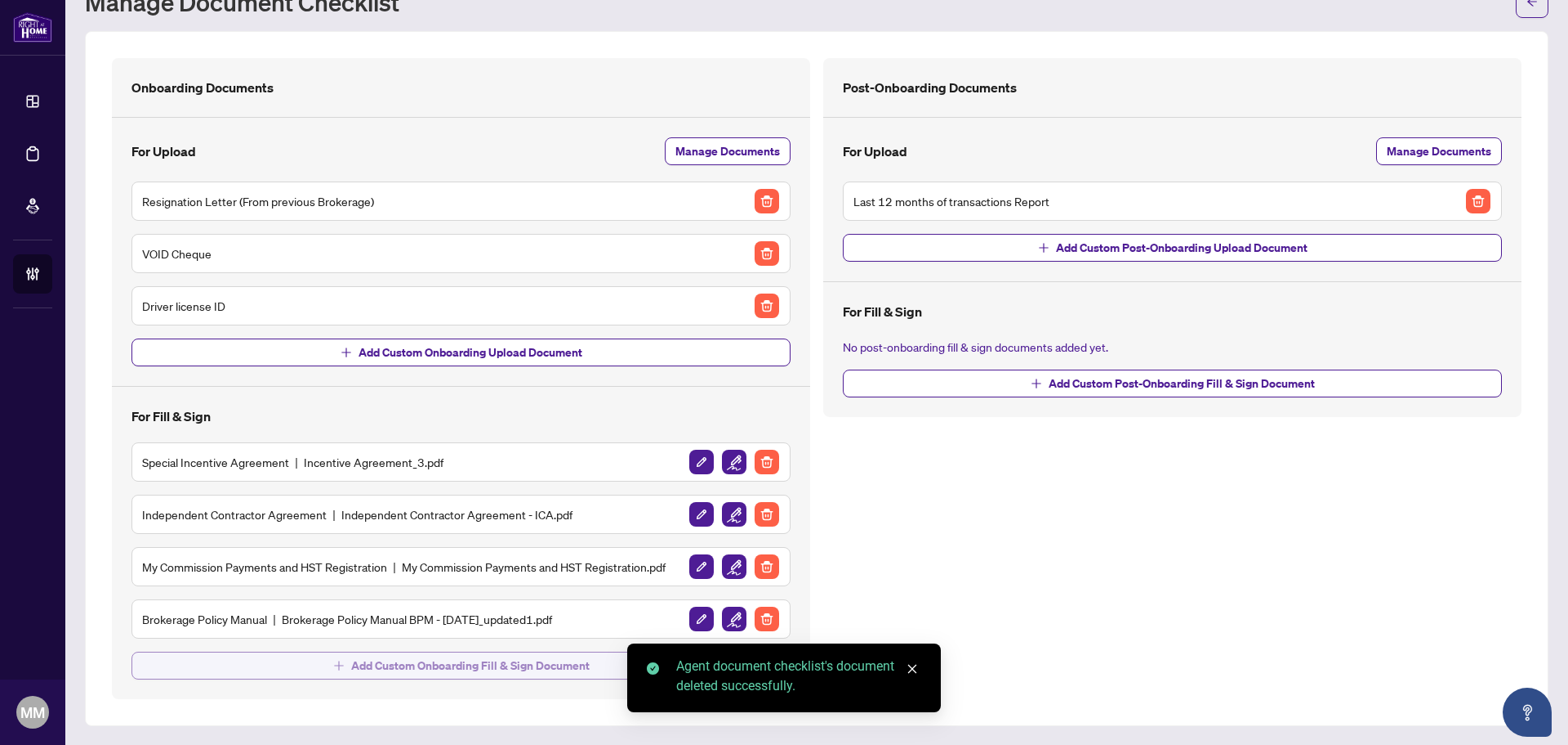
click at [476, 668] on span "Add Custom Onboarding Fill & Sign Document" at bounding box center [470, 665] width 238 height 26
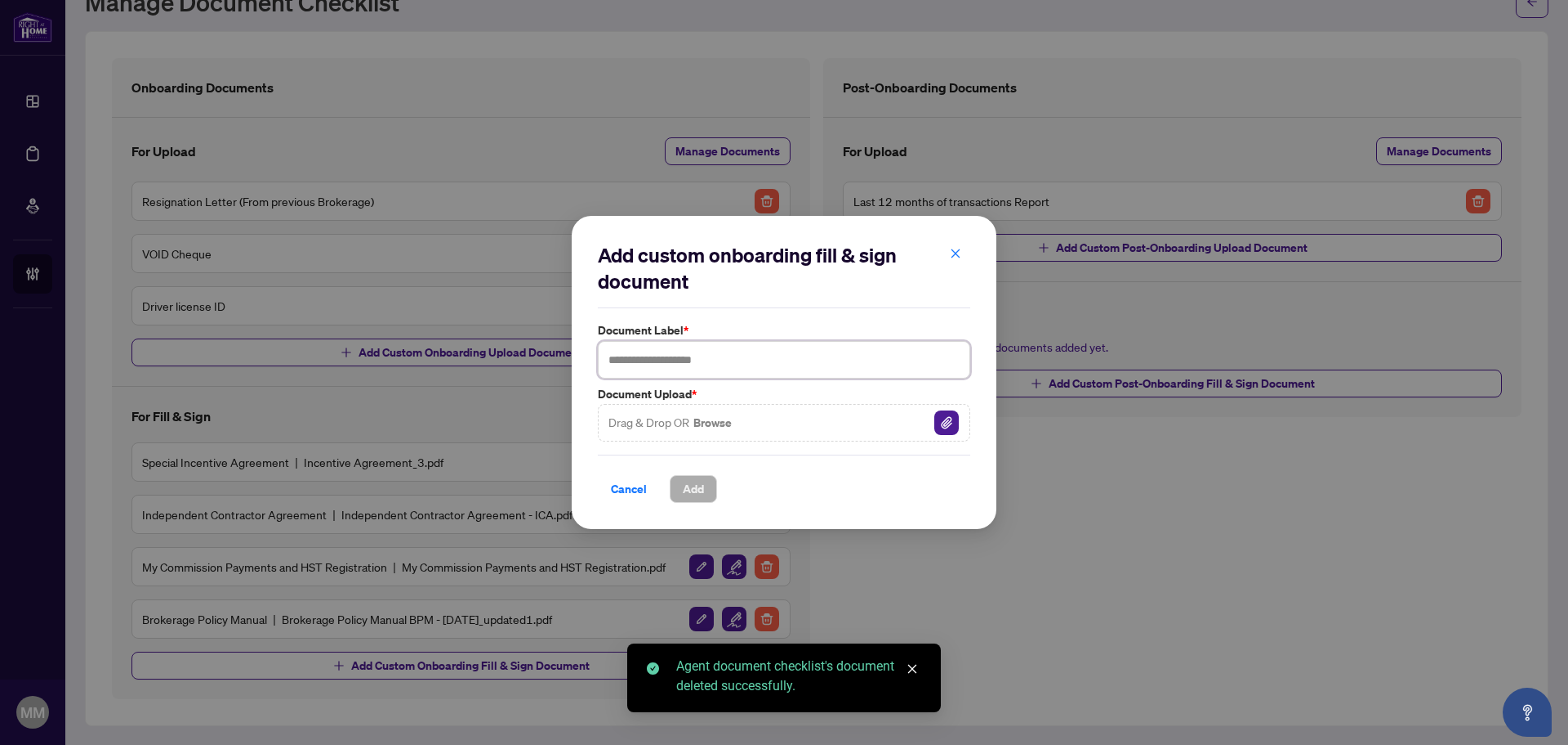
click at [695, 361] on input "text" at bounding box center [784, 359] width 373 height 38
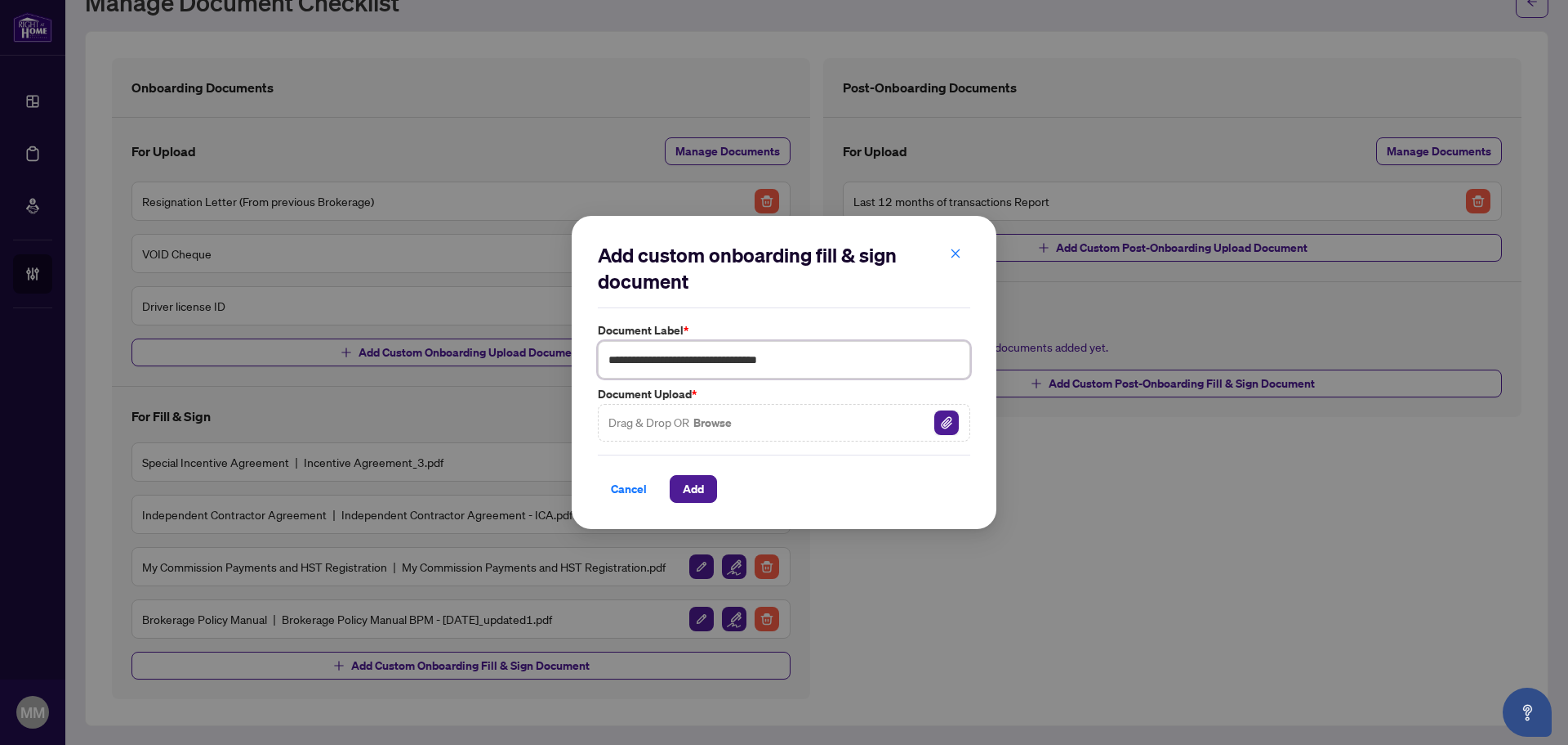
type input "**********"
click at [949, 421] on img "button" at bounding box center [946, 422] width 24 height 24
click at [689, 491] on span "Add" at bounding box center [694, 488] width 21 height 26
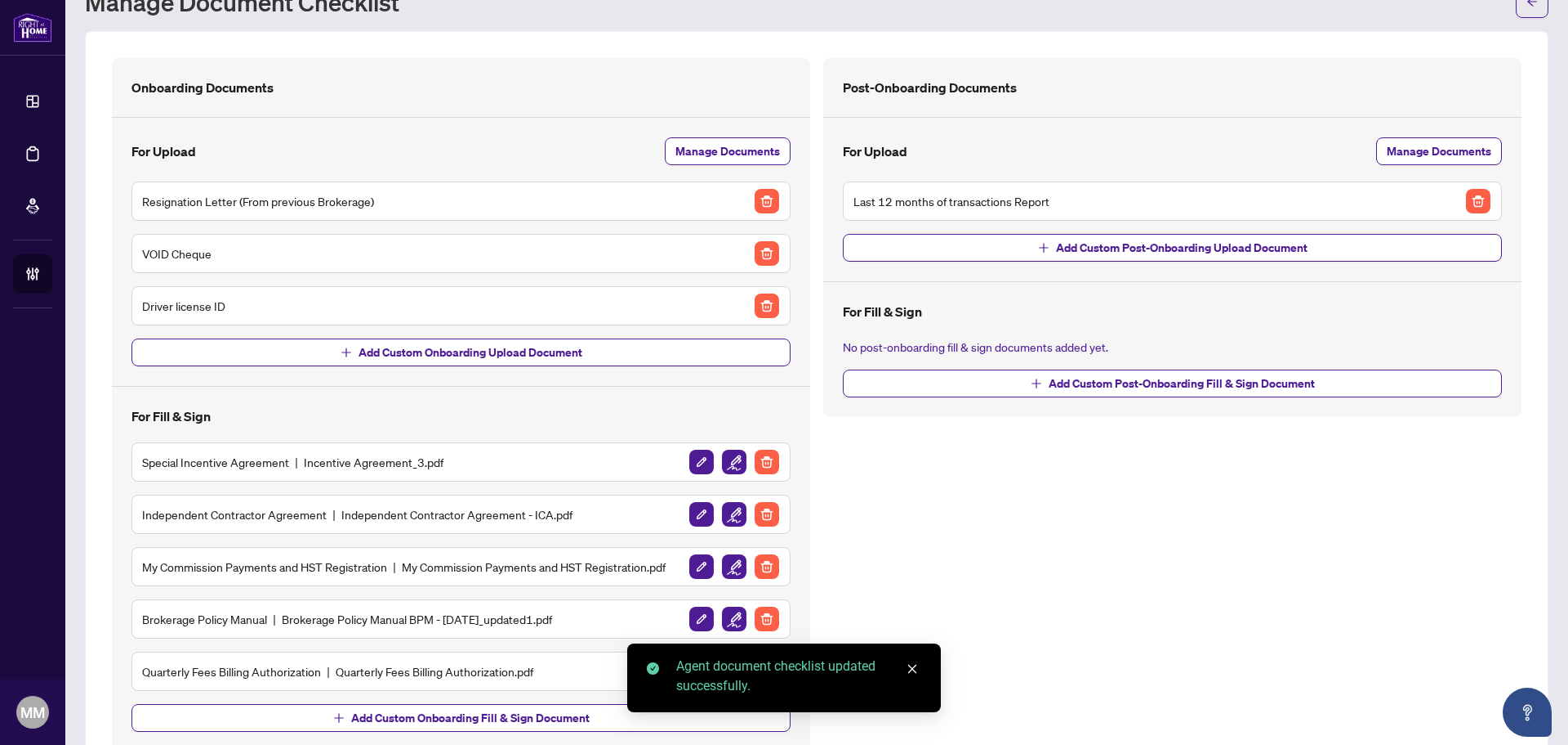
scroll to position [119, 0]
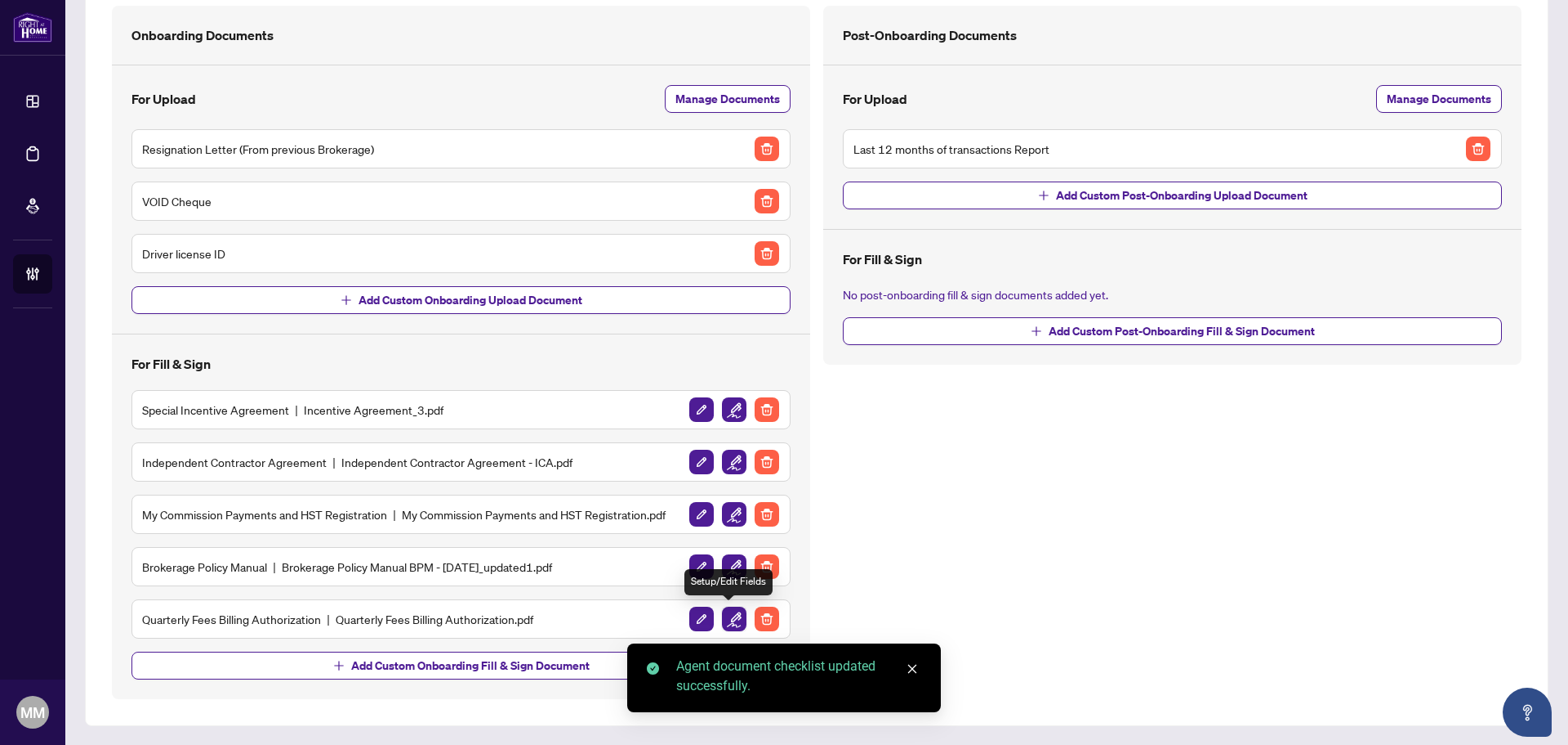
click at [734, 621] on img "button" at bounding box center [734, 618] width 24 height 24
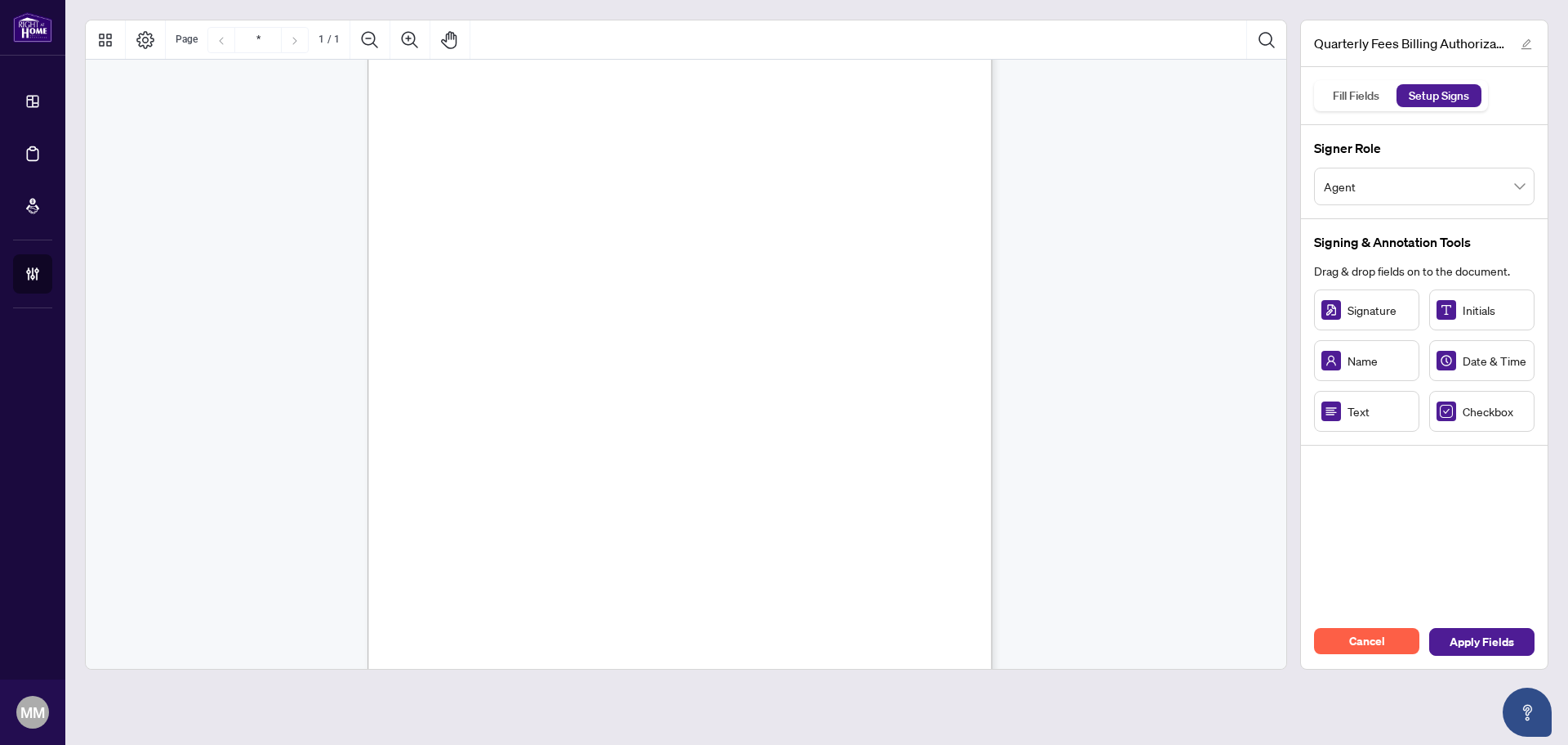
scroll to position [164, 0]
drag, startPoint x: 553, startPoint y: 616, endPoint x: 561, endPoint y: 625, distance: 12.0
drag, startPoint x: 578, startPoint y: 620, endPoint x: 653, endPoint y: 619, distance: 75.0
click at [586, 619] on circle "Resize, Right" at bounding box center [580, 620] width 11 height 11
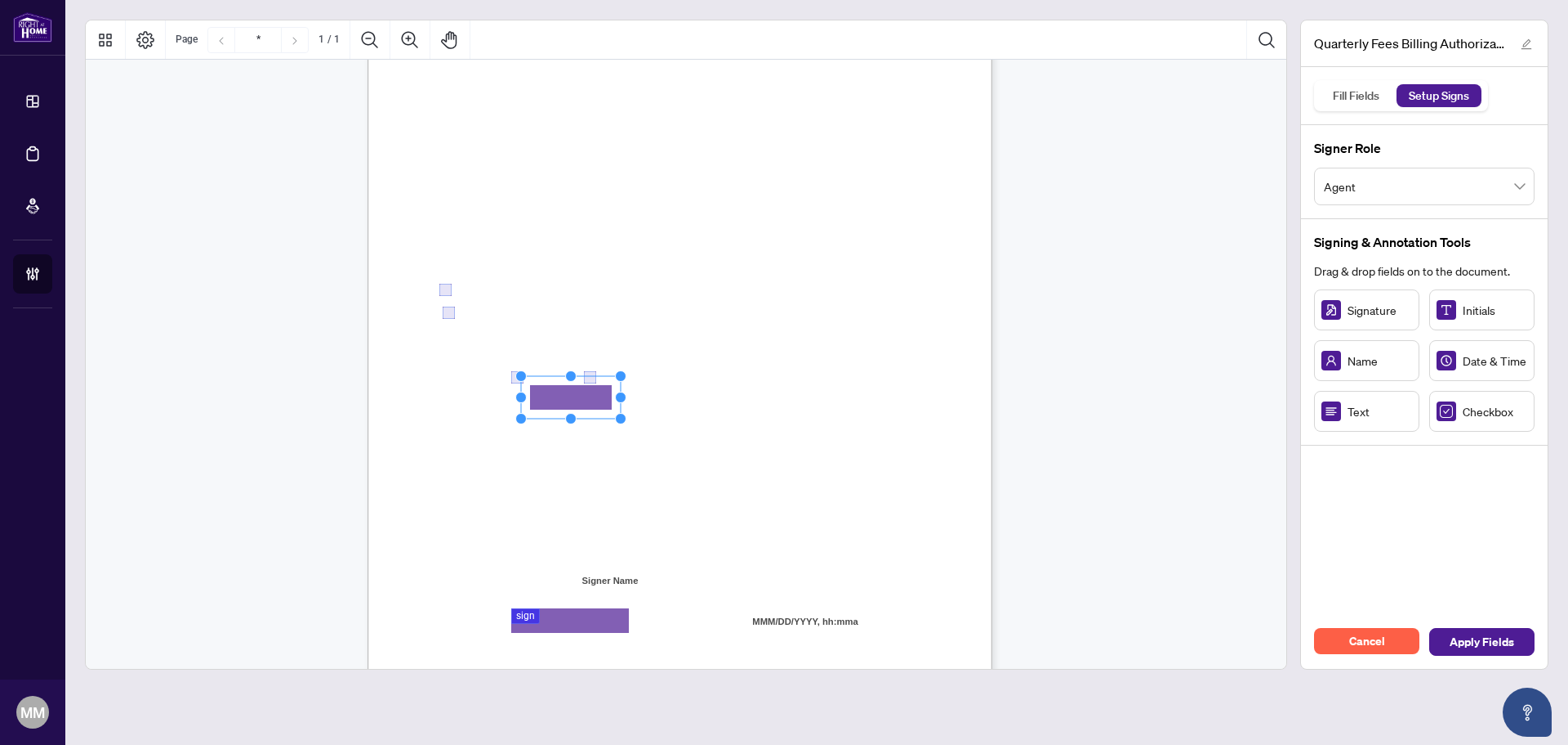
drag, startPoint x: 598, startPoint y: 393, endPoint x: 577, endPoint y: 399, distance: 21.8
click at [498, 398] on span "Card Number:" at bounding box center [470, 404] width 56 height 13
drag, startPoint x: 624, startPoint y: 399, endPoint x: 884, endPoint y: 388, distance: 260.2
click at [836, 384] on div "Right at Home Realty, Brokerage Quarterly Fees Billing Authorization Quarterly …" at bounding box center [680, 317] width 625 height 809
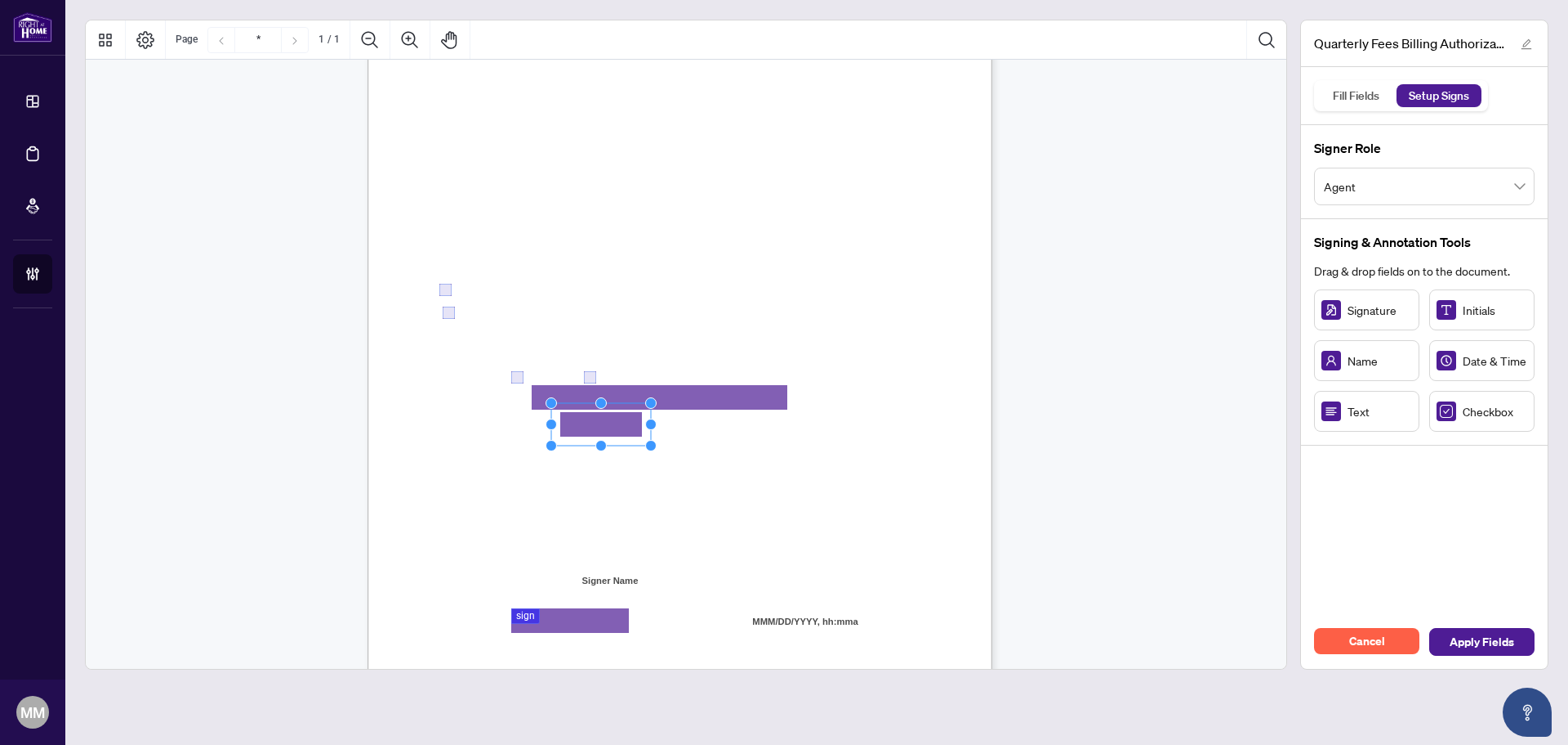
drag, startPoint x: 634, startPoint y: 425, endPoint x: 621, endPoint y: 429, distance: 13.6
drag, startPoint x: 1385, startPoint y: 416, endPoint x: 813, endPoint y: 425, distance: 572.1
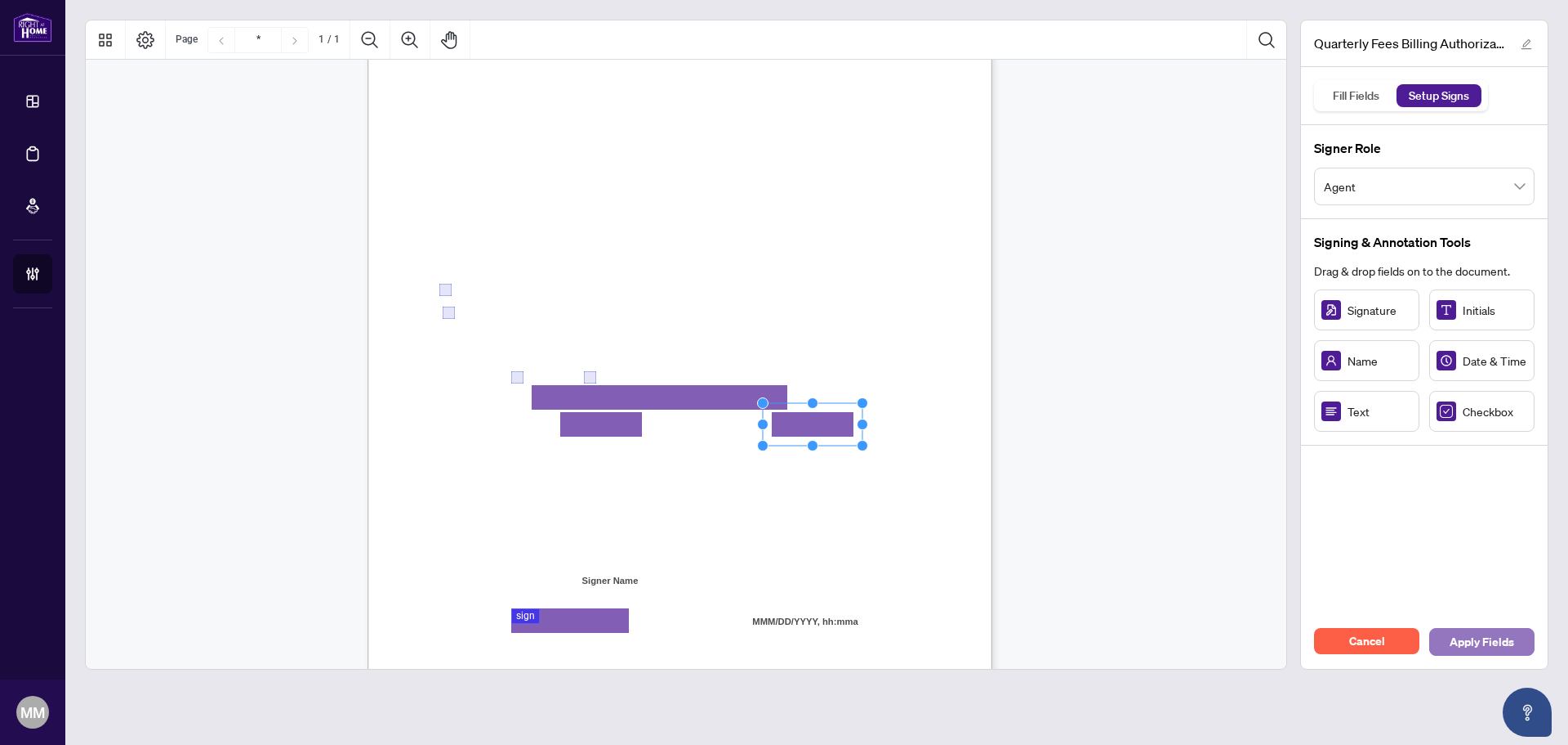
click at [1500, 645] on span "Apply Fields" at bounding box center [1482, 641] width 64 height 26
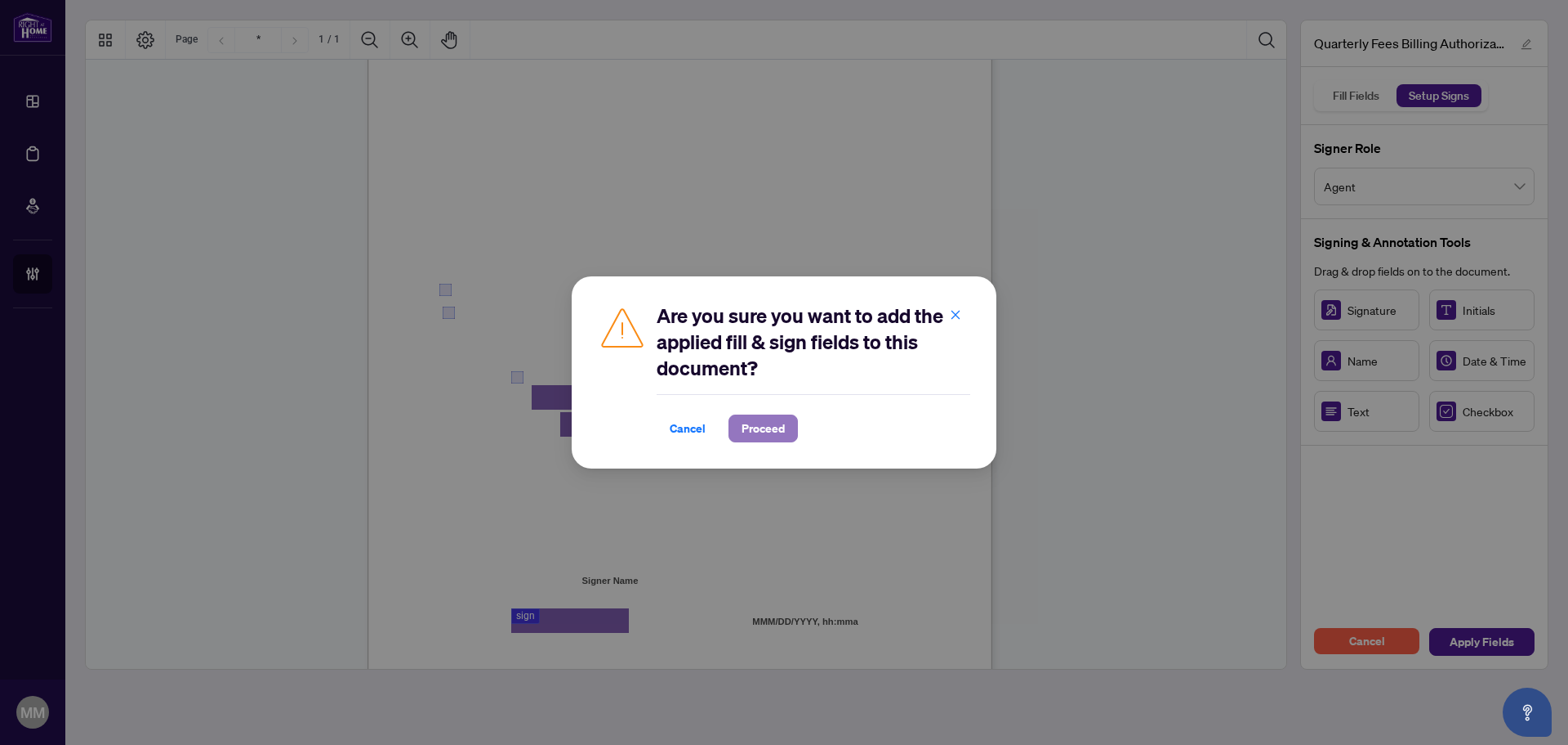
click at [772, 440] on button "Proceed" at bounding box center [763, 428] width 69 height 28
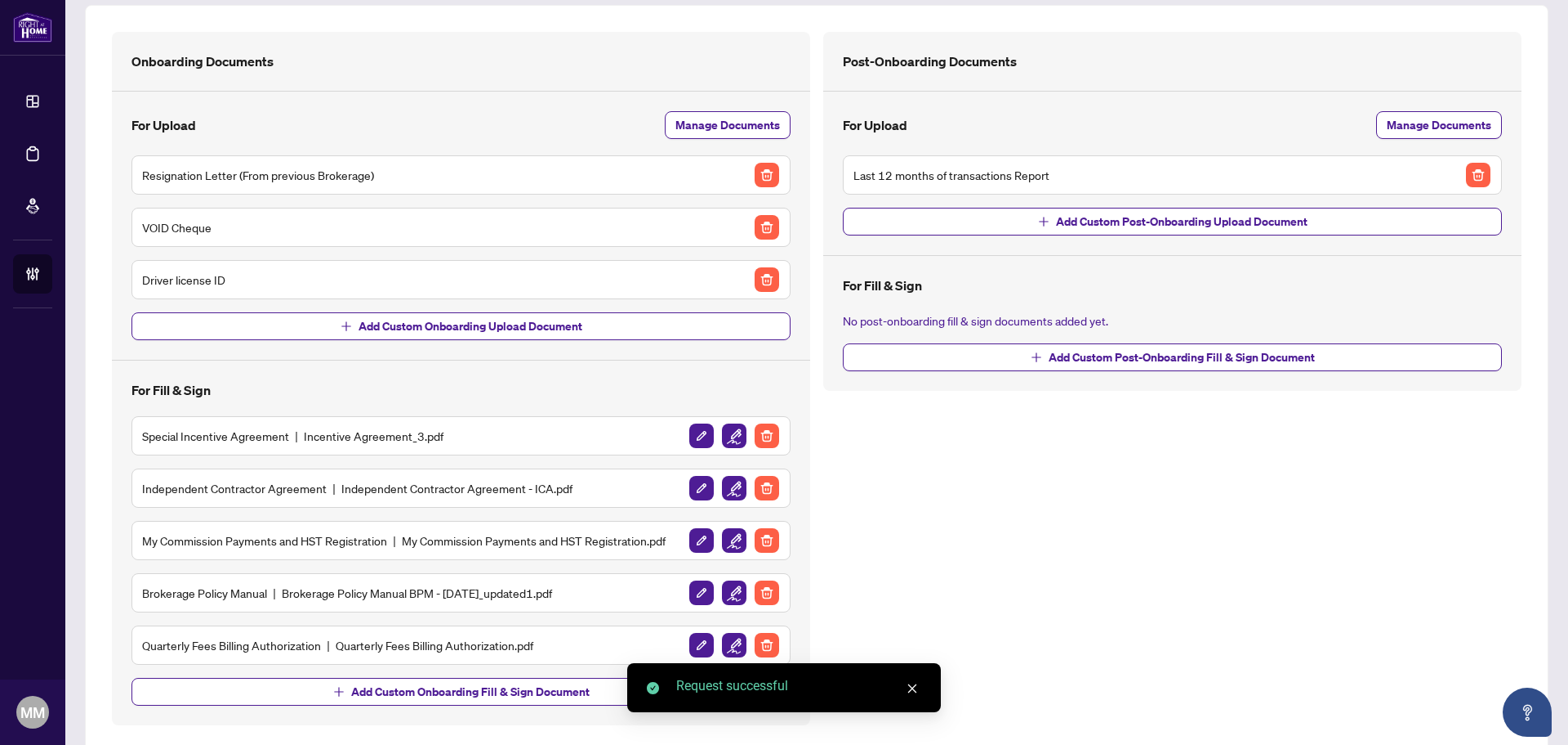
scroll to position [119, 0]
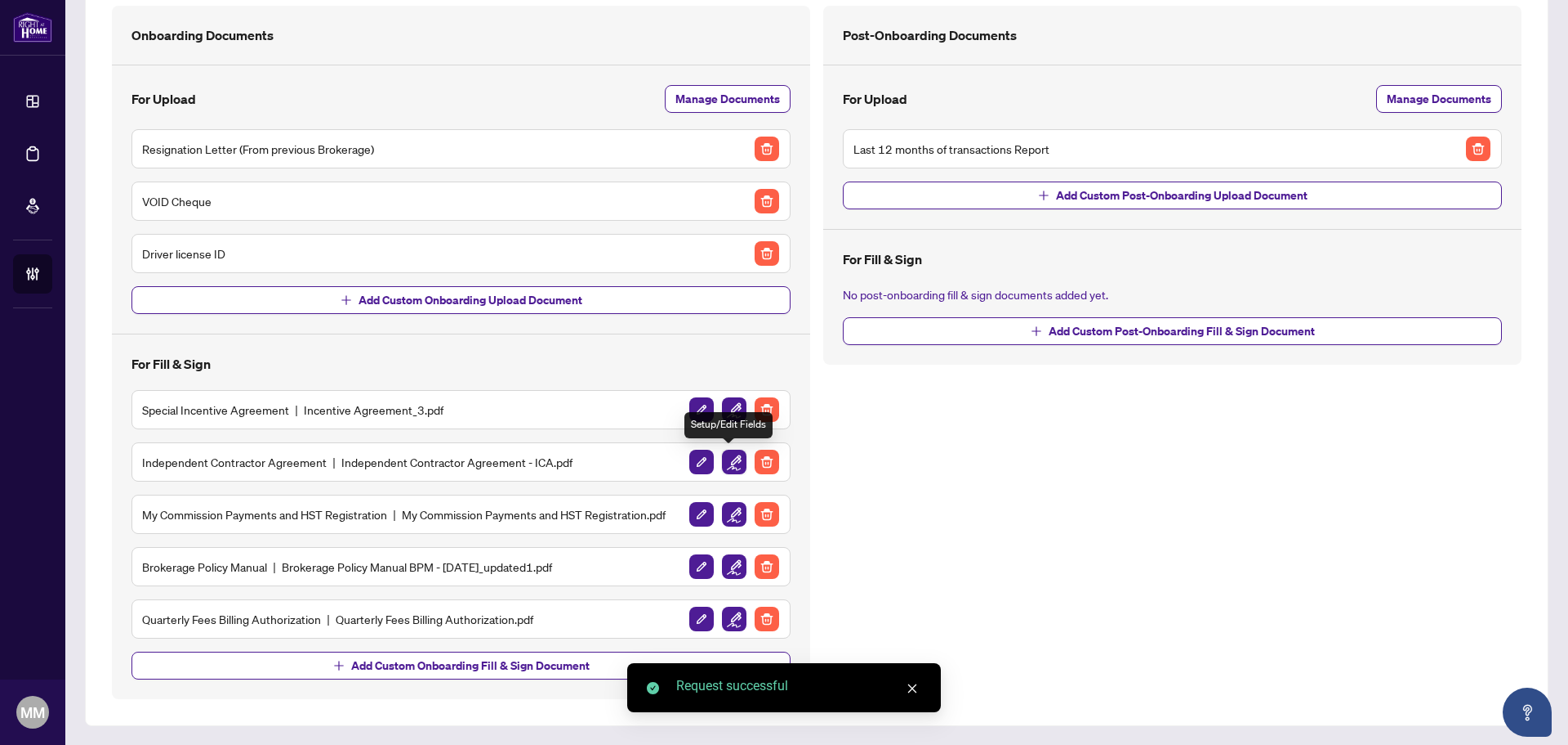
click at [721, 464] on button "button" at bounding box center [734, 462] width 26 height 26
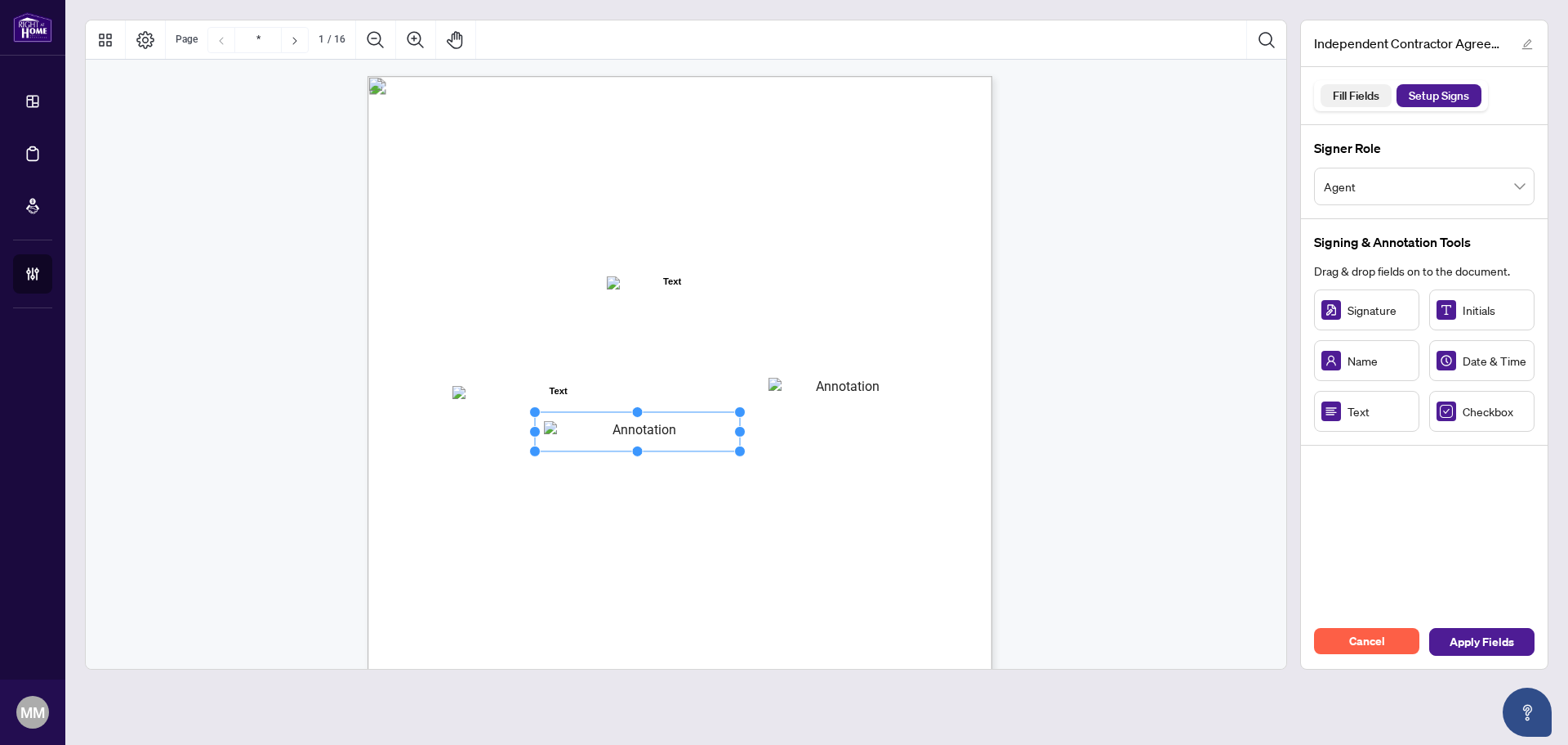
click at [1349, 96] on div "Fill Fields" at bounding box center [1356, 95] width 64 height 23
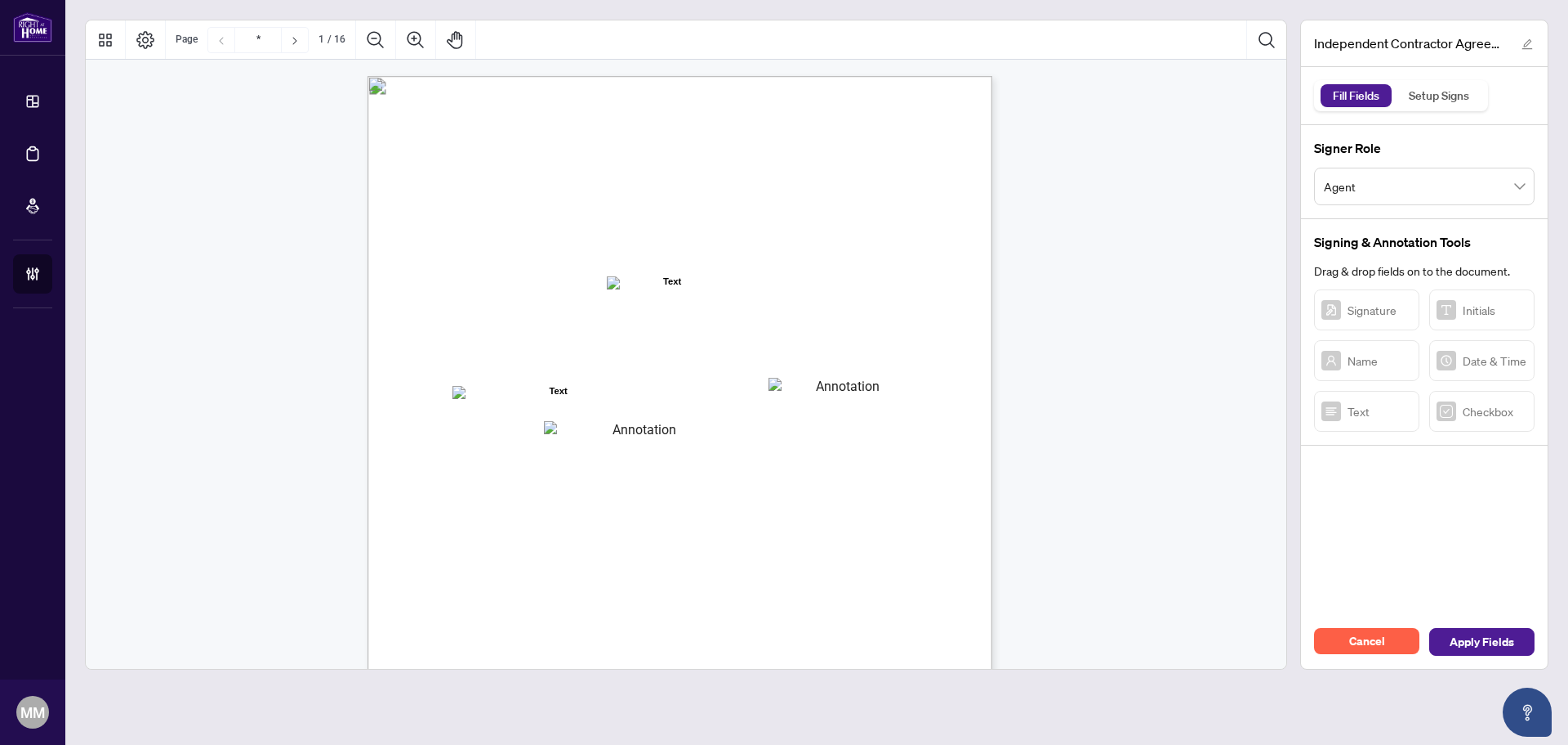
click at [703, 424] on textarea "01K2N800VRNZWEDT7GS4268ZBH" at bounding box center [638, 431] width 187 height 21
type textarea "**********"
click at [900, 552] on span "the “Act”) for the" at bounding box center [863, 557] width 74 height 15
click at [1512, 646] on span "Apply Fields" at bounding box center [1482, 641] width 64 height 26
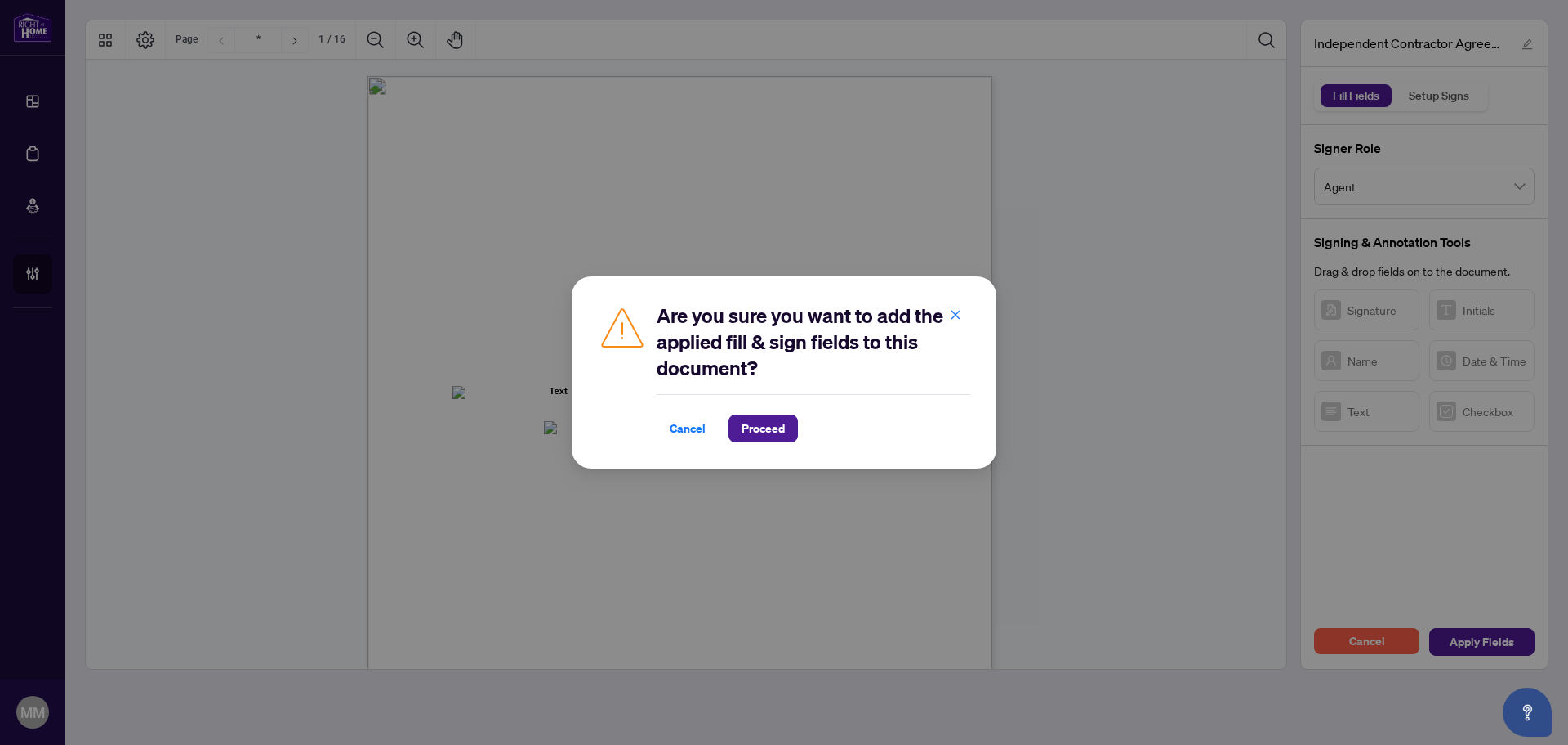
click at [754, 446] on div "Are you sure you want to add the applied fill & sign fields to this document? C…" at bounding box center [784, 372] width 424 height 192
click at [760, 429] on span "Proceed" at bounding box center [763, 428] width 43 height 26
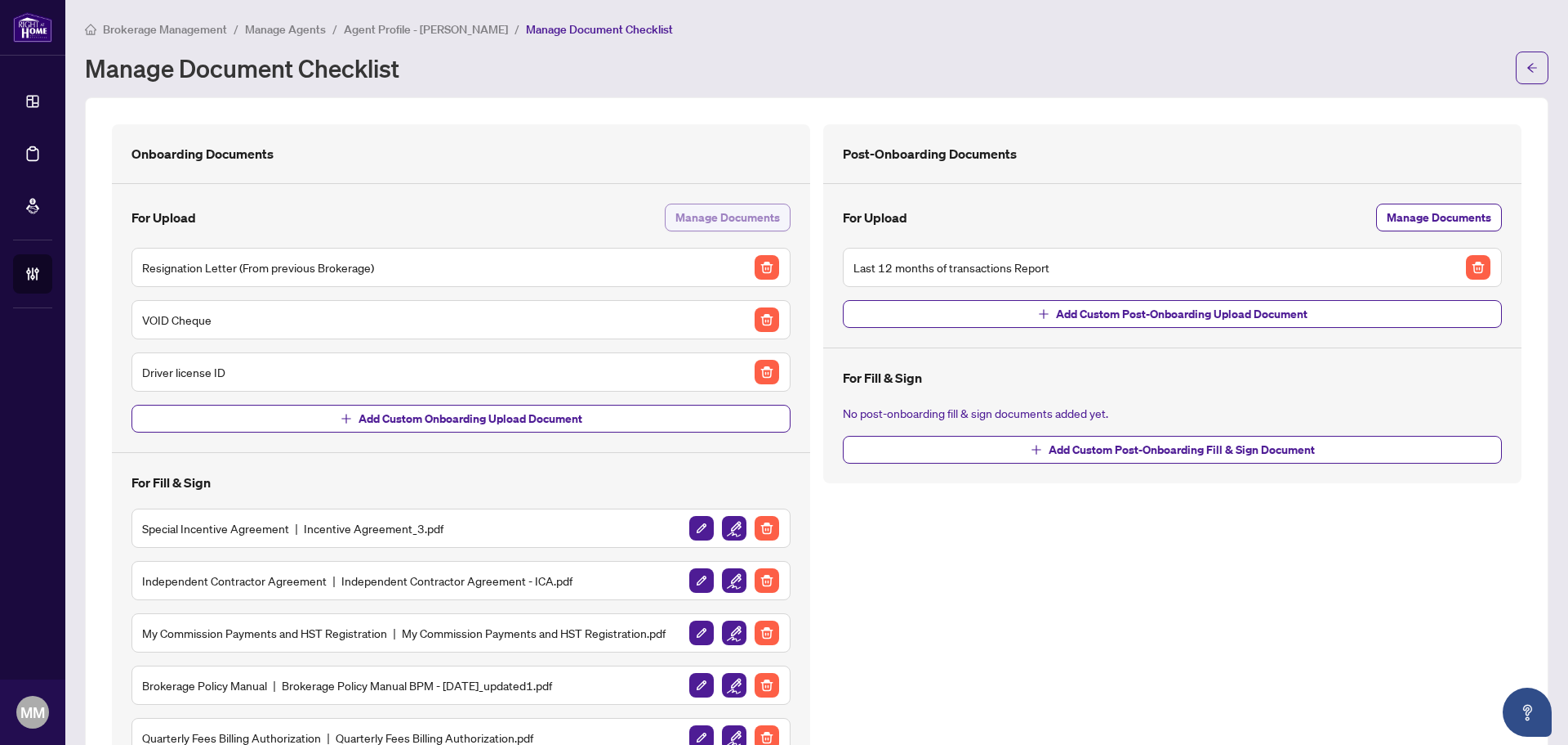
click at [732, 205] on span "Manage Documents" at bounding box center [727, 217] width 104 height 26
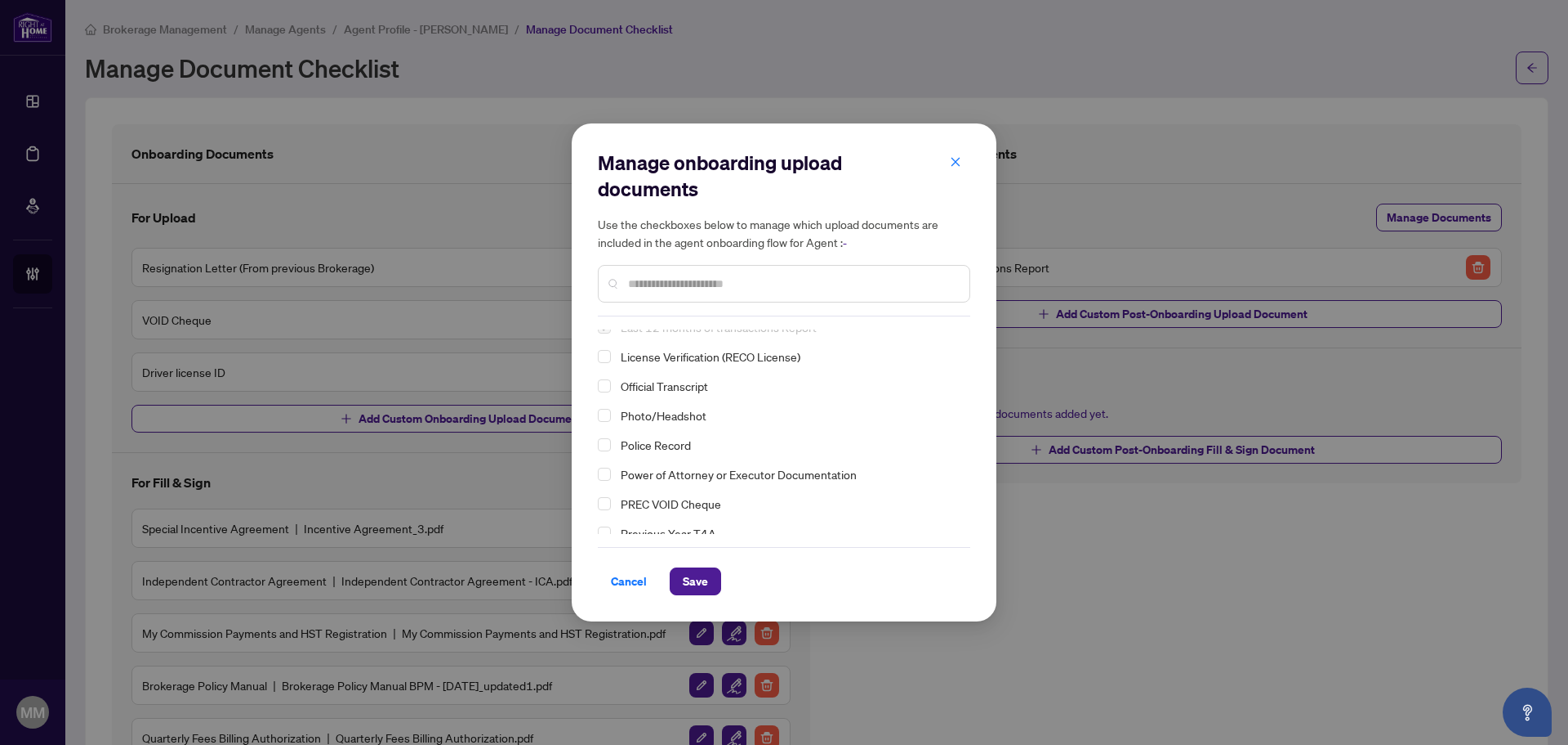
scroll to position [74, 0]
click at [690, 475] on span "Photo/Headshot" at bounding box center [664, 471] width 86 height 15
click at [714, 579] on button "Save" at bounding box center [695, 580] width 52 height 28
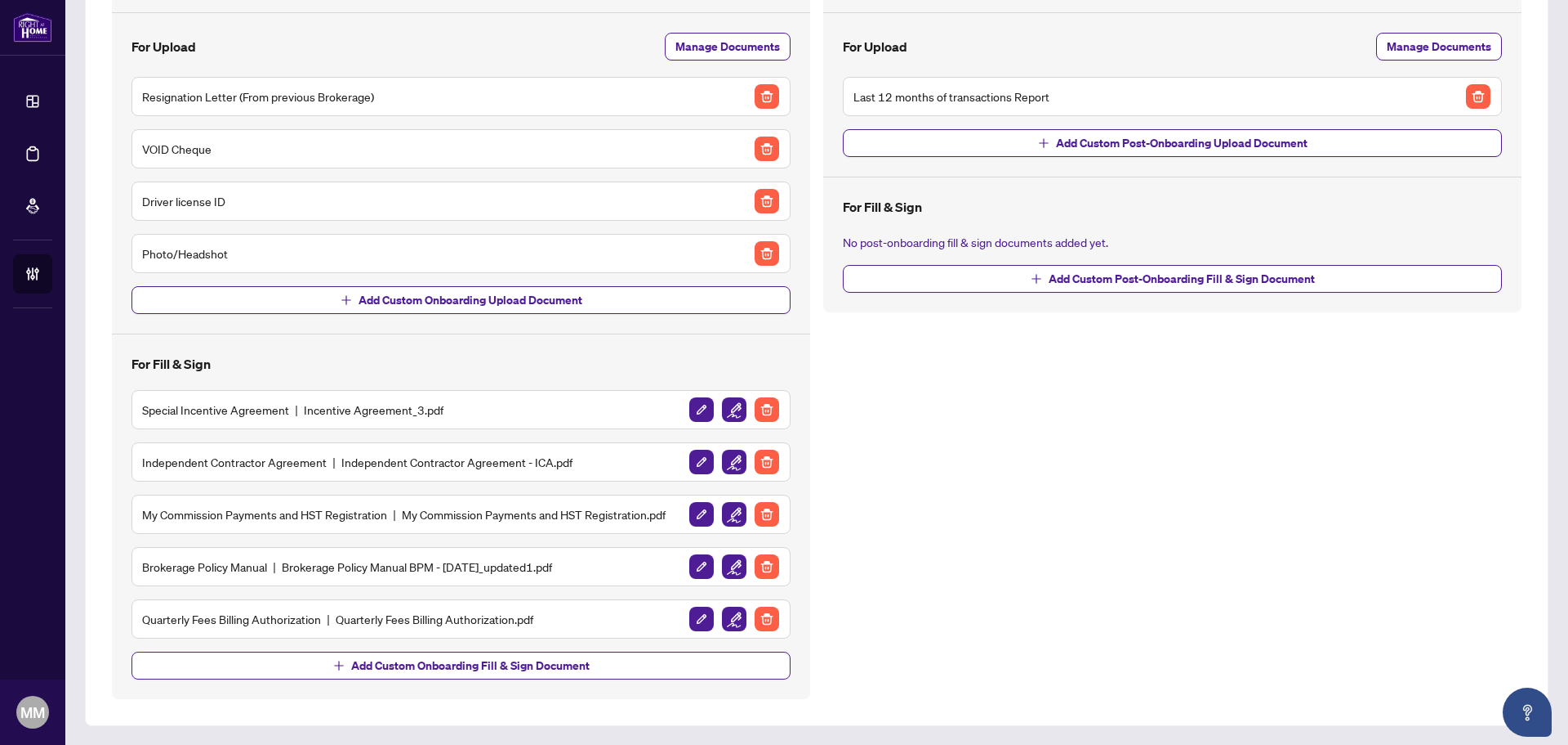
scroll to position [0, 0]
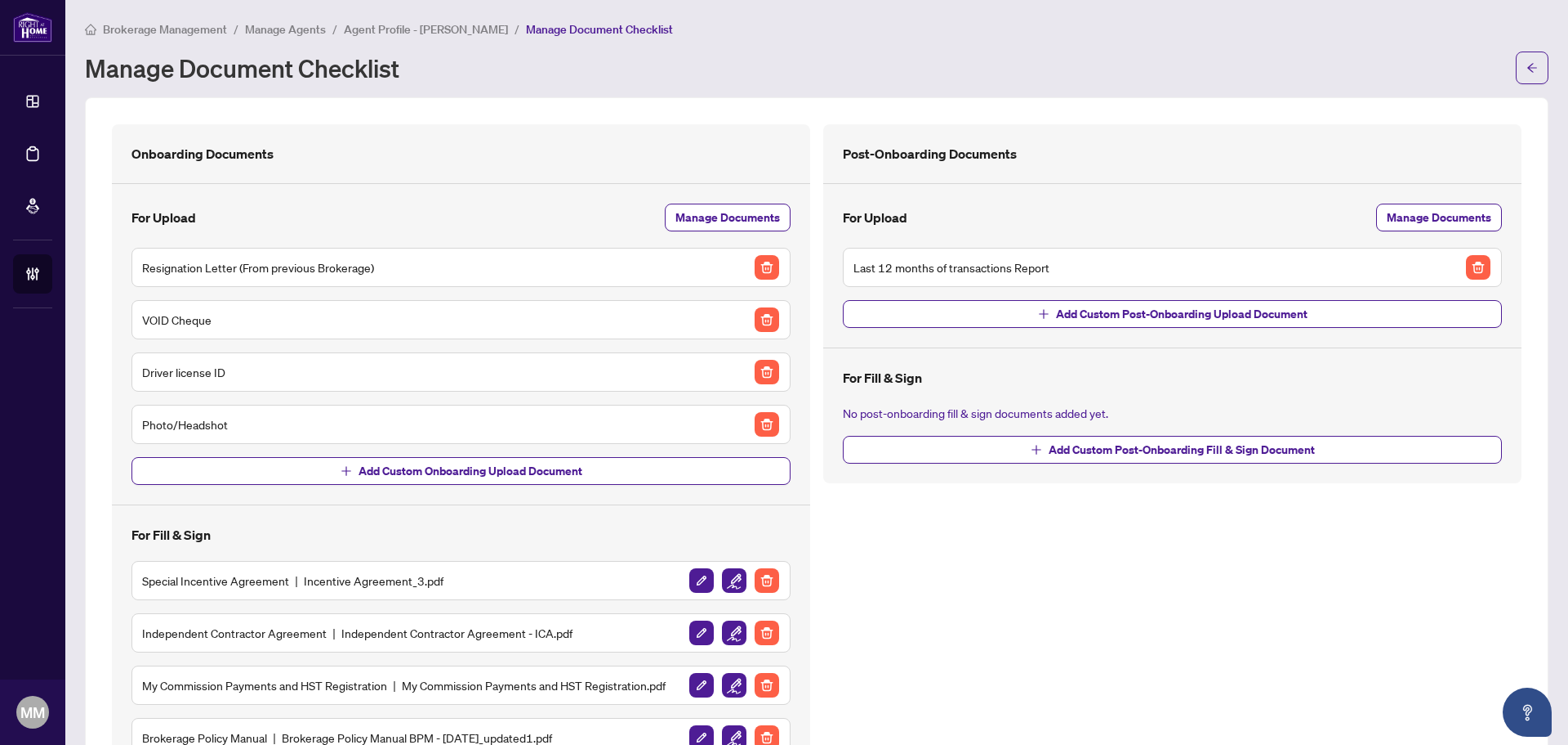
click at [1503, 71] on div "Manage Document Checklist" at bounding box center [817, 68] width 1464 height 33
click at [1527, 64] on icon "arrow-left" at bounding box center [1533, 68] width 12 height 12
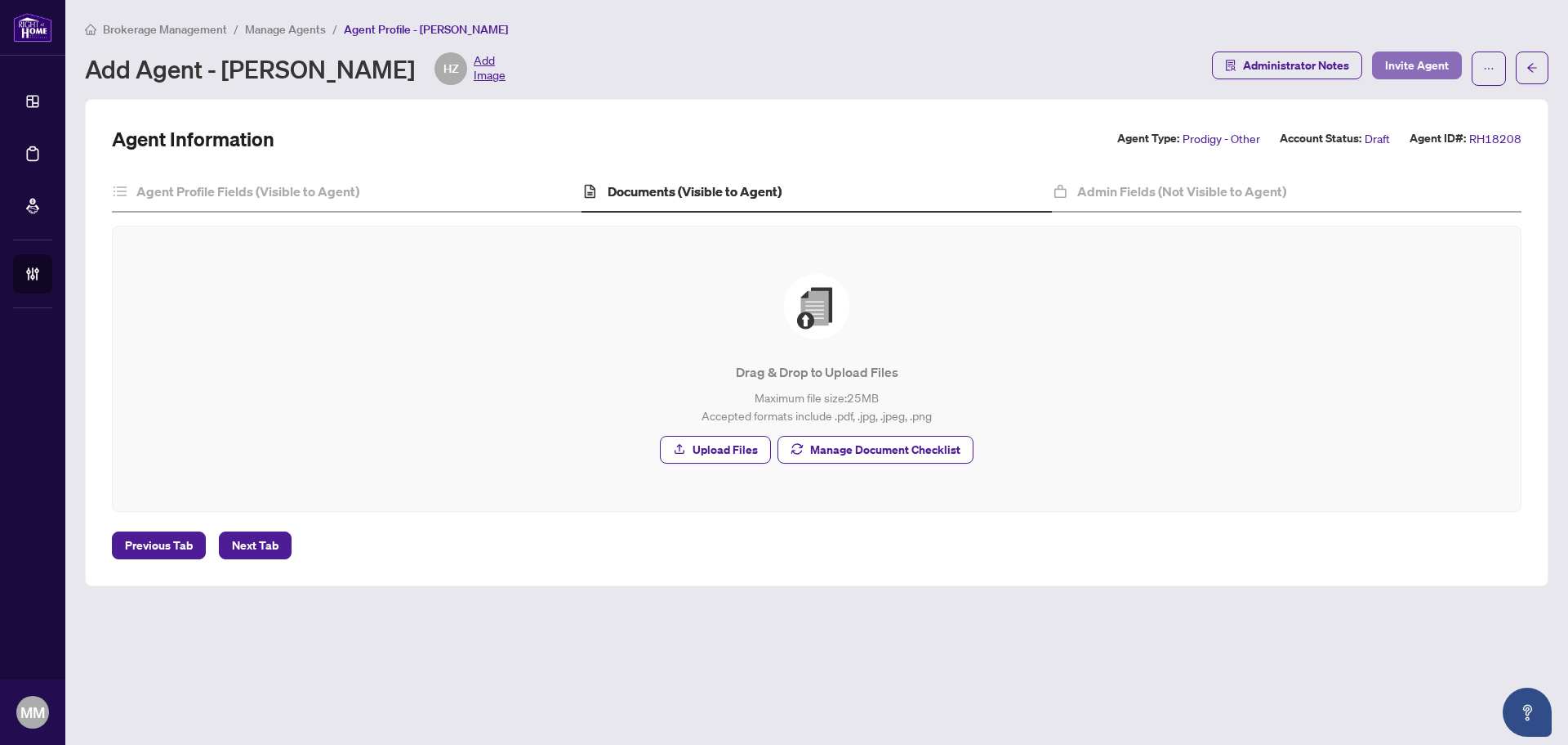
click at [1426, 69] on span "Invite Agent" at bounding box center [1416, 65] width 63 height 26
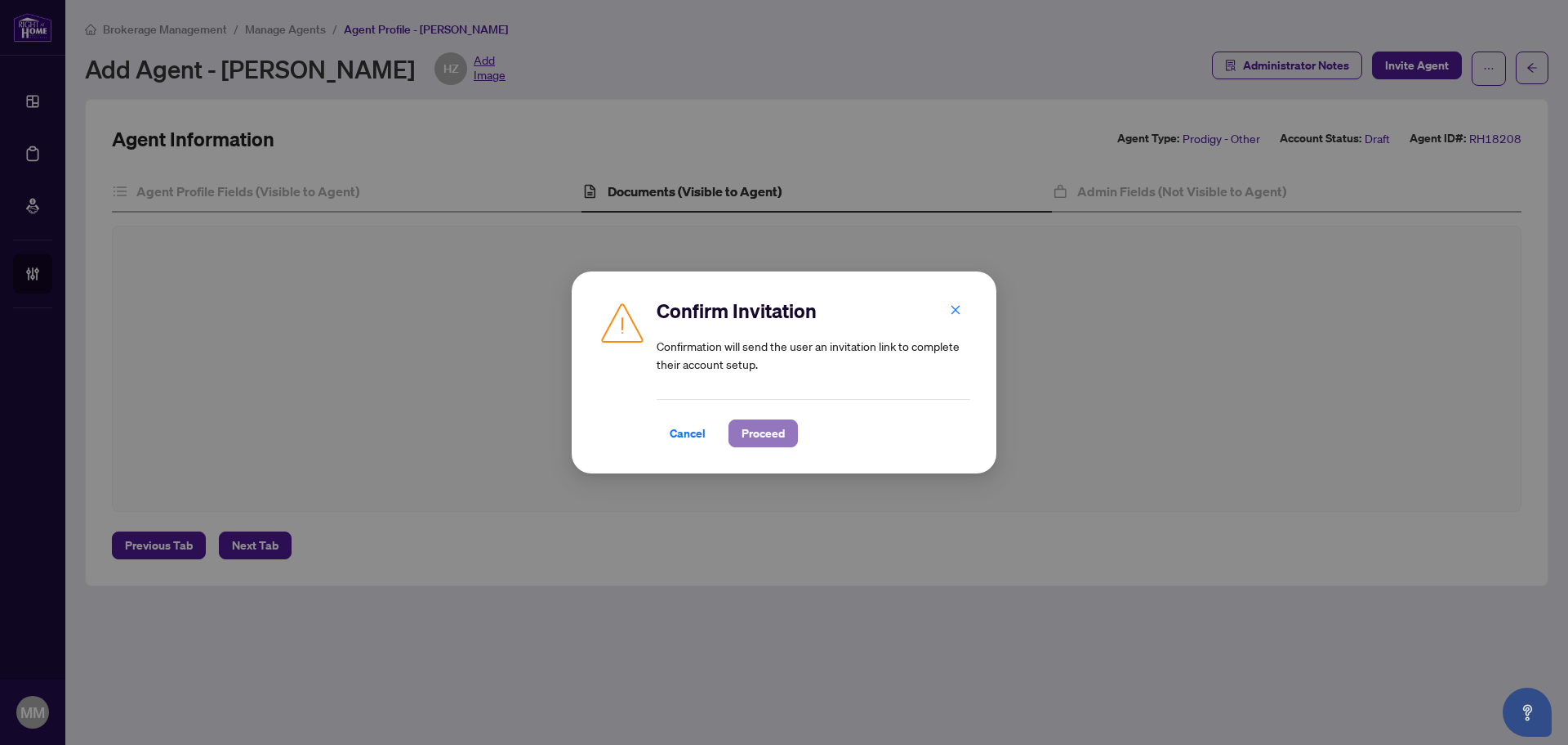
click at [780, 435] on span "Proceed" at bounding box center [763, 432] width 43 height 26
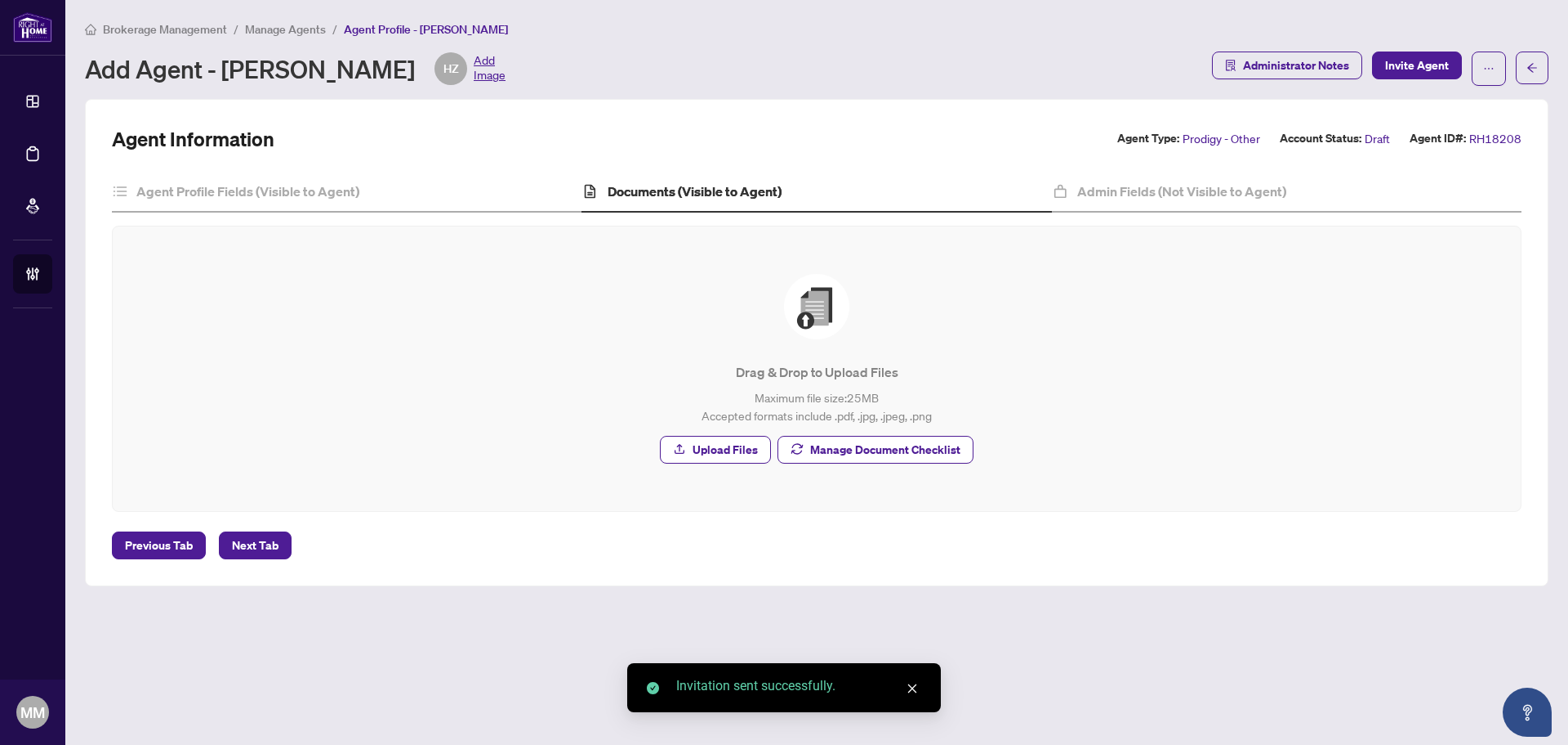
click at [287, 28] on span "Manage Agents" at bounding box center [285, 29] width 81 height 15
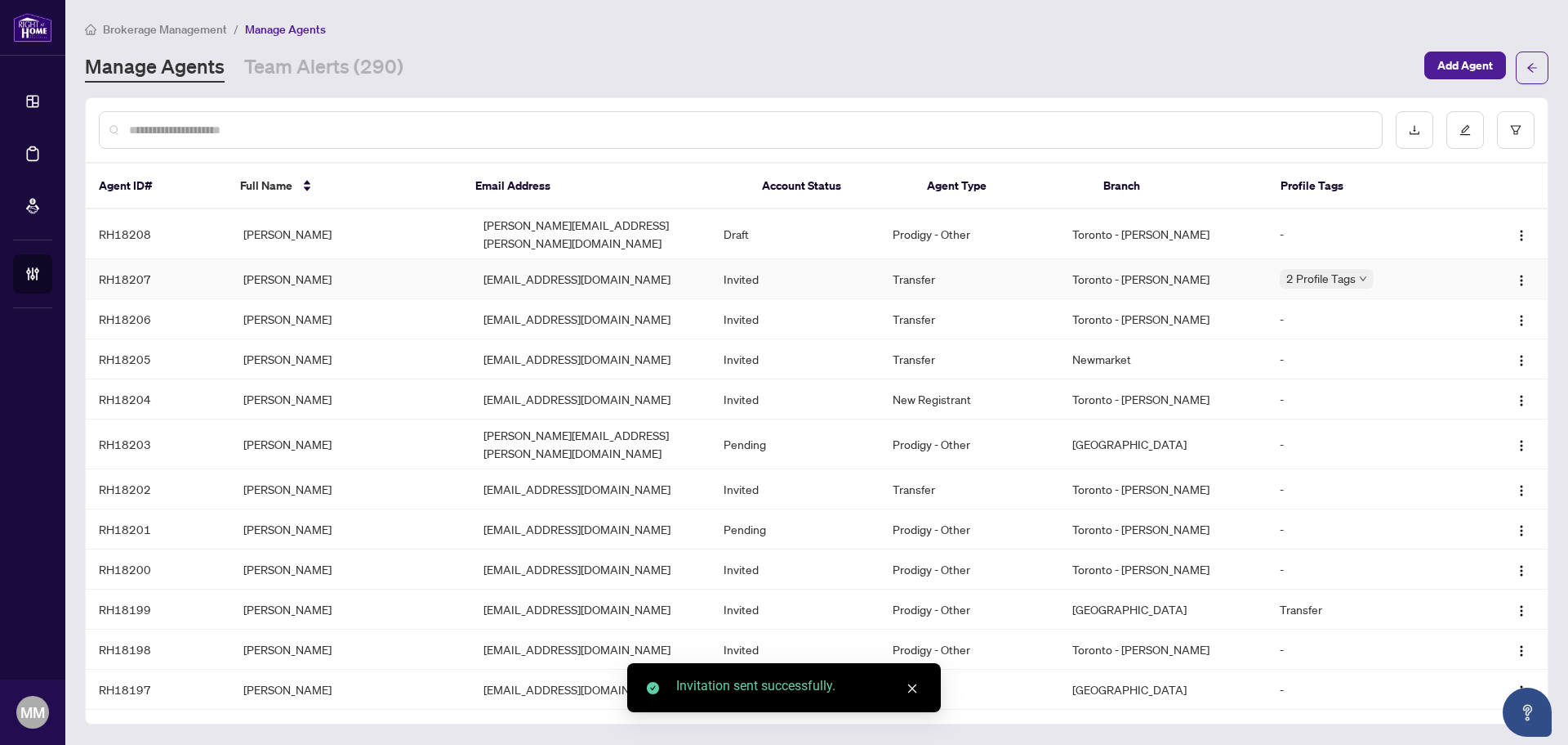
click at [476, 266] on td "[EMAIL_ADDRESS][DOMAIN_NAME]" at bounding box center [590, 279] width 240 height 40
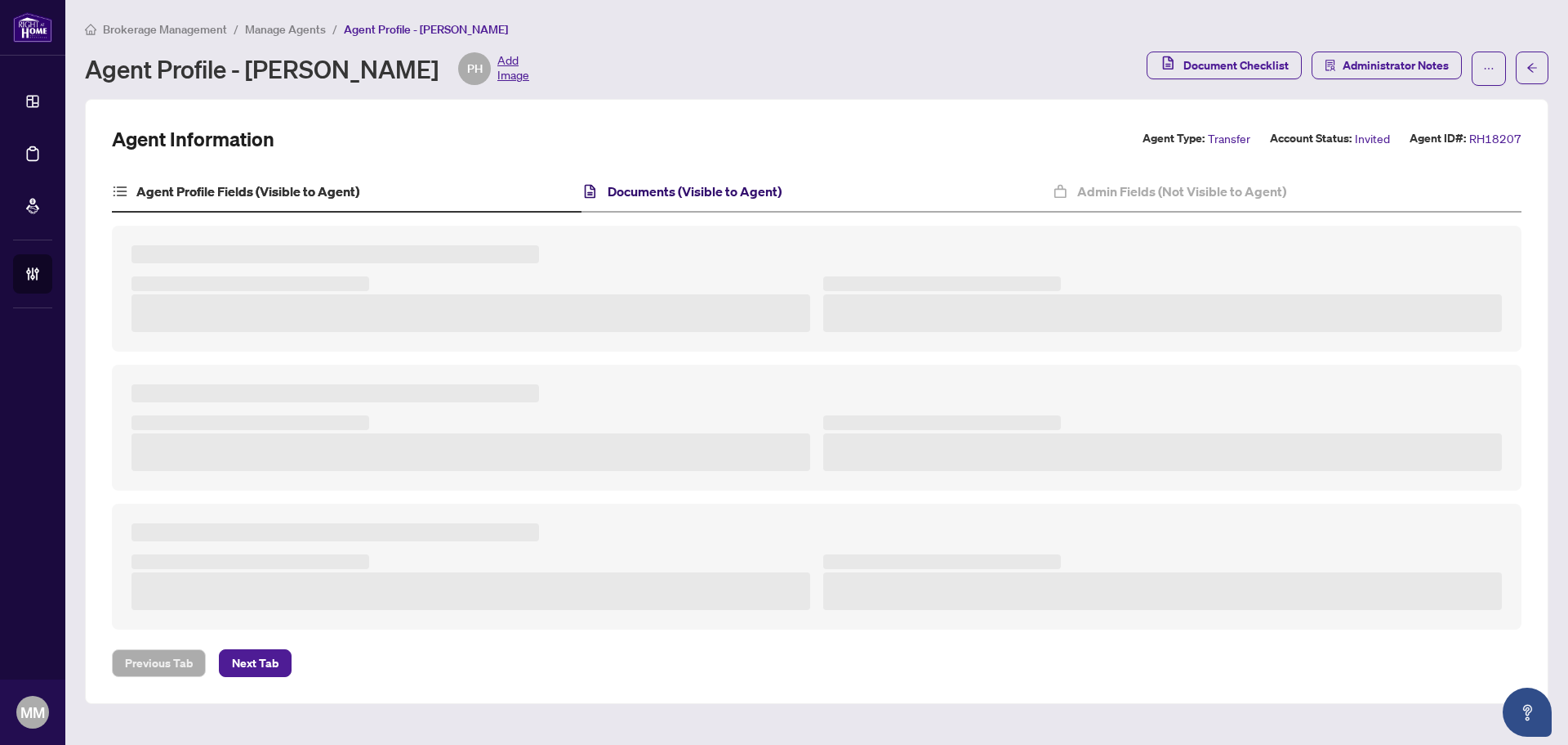
click at [770, 196] on h4 "Documents (Visible to Agent)" at bounding box center [694, 191] width 174 height 19
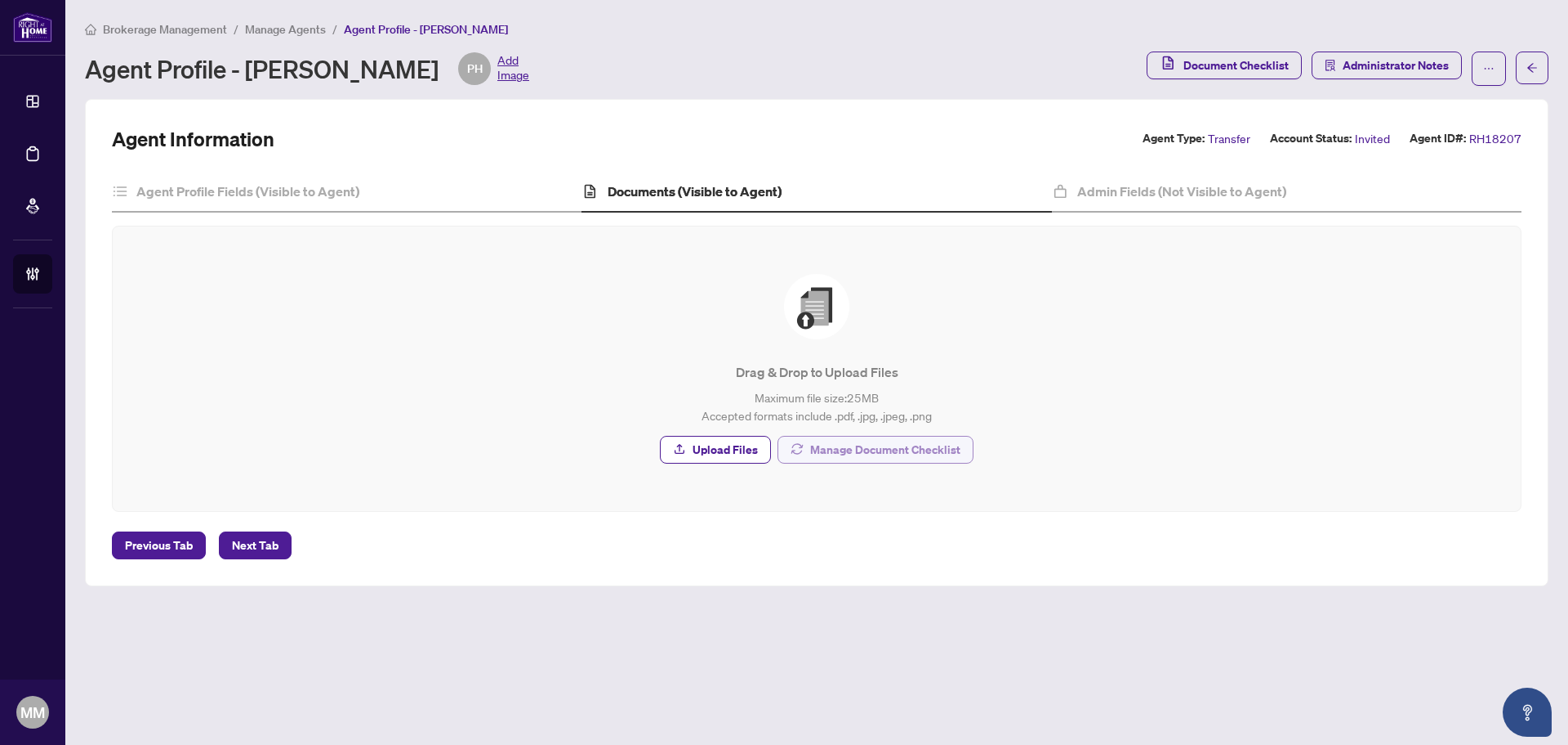
click at [927, 443] on span "Manage Document Checklist" at bounding box center [886, 449] width 150 height 26
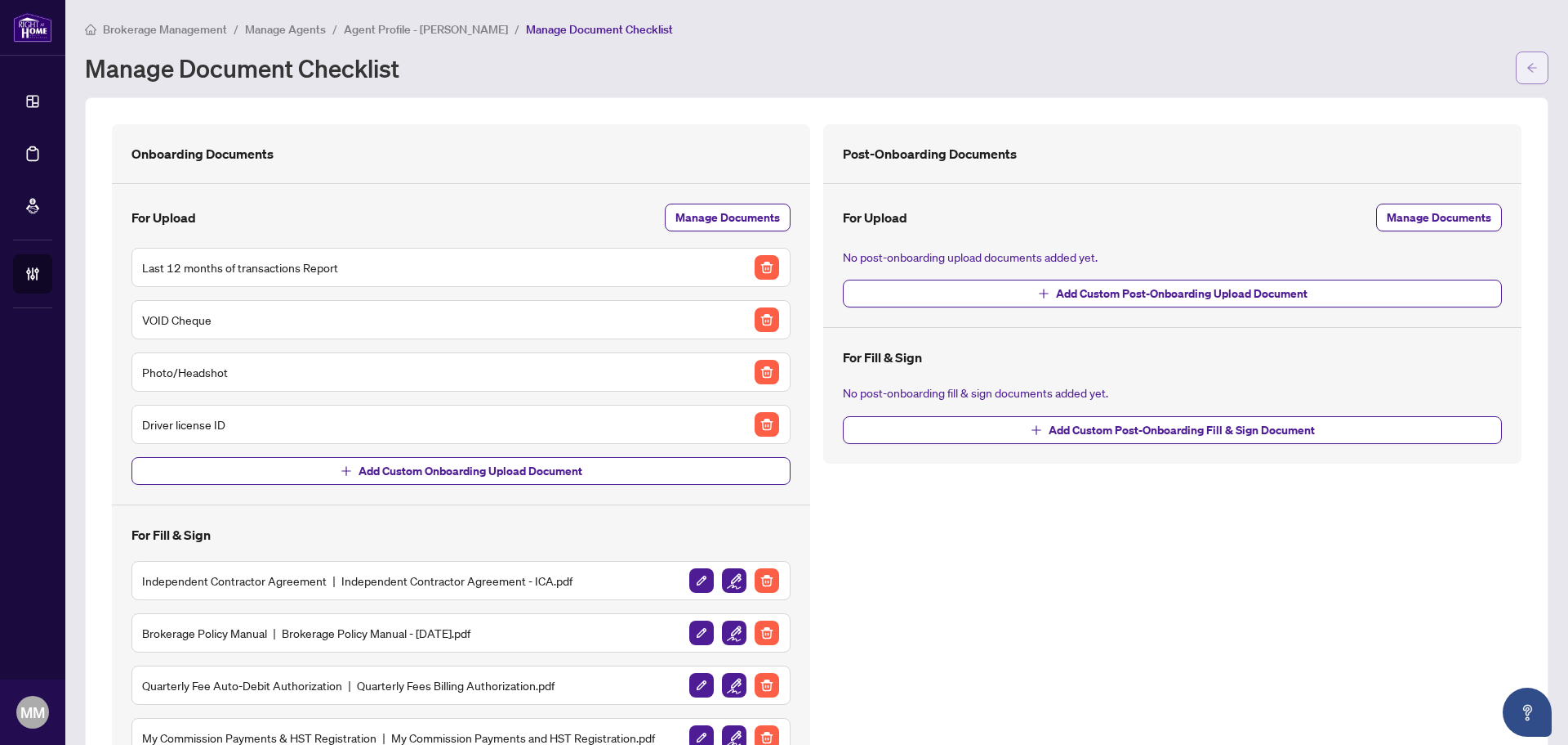
click at [1516, 54] on button "button" at bounding box center [1533, 68] width 33 height 33
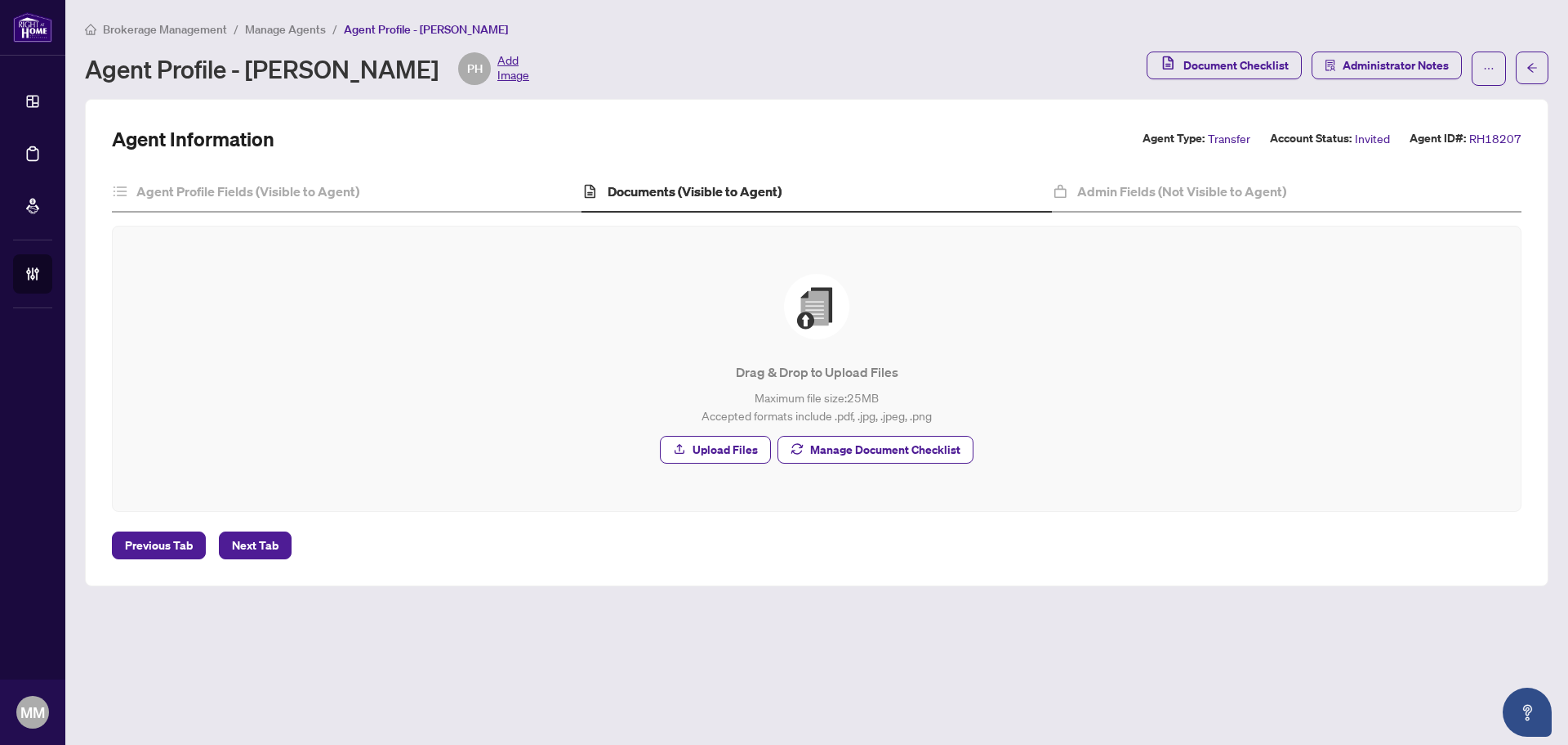
click at [306, 30] on span "Manage Agents" at bounding box center [285, 29] width 81 height 15
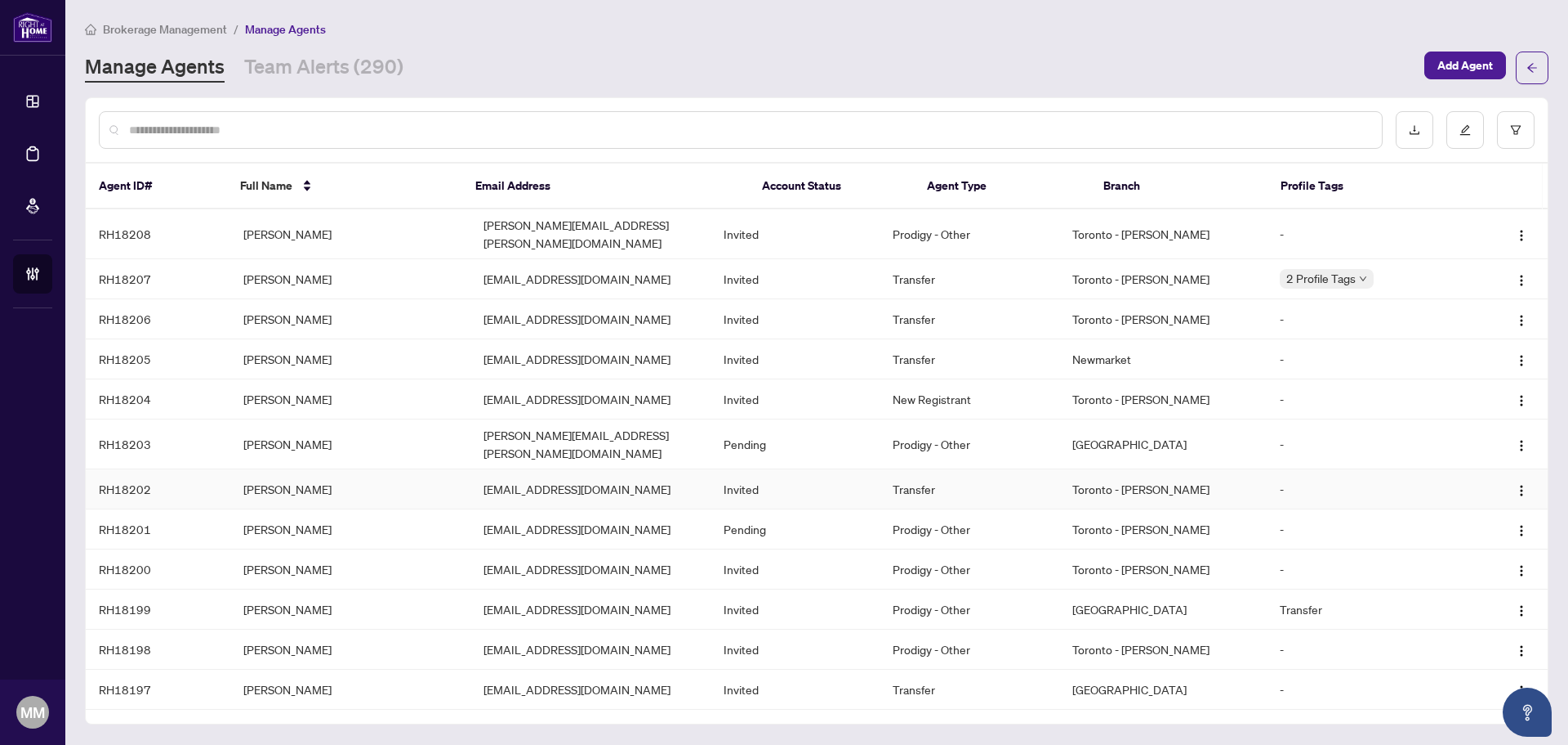
click at [848, 469] on td "Invited" at bounding box center [794, 489] width 168 height 40
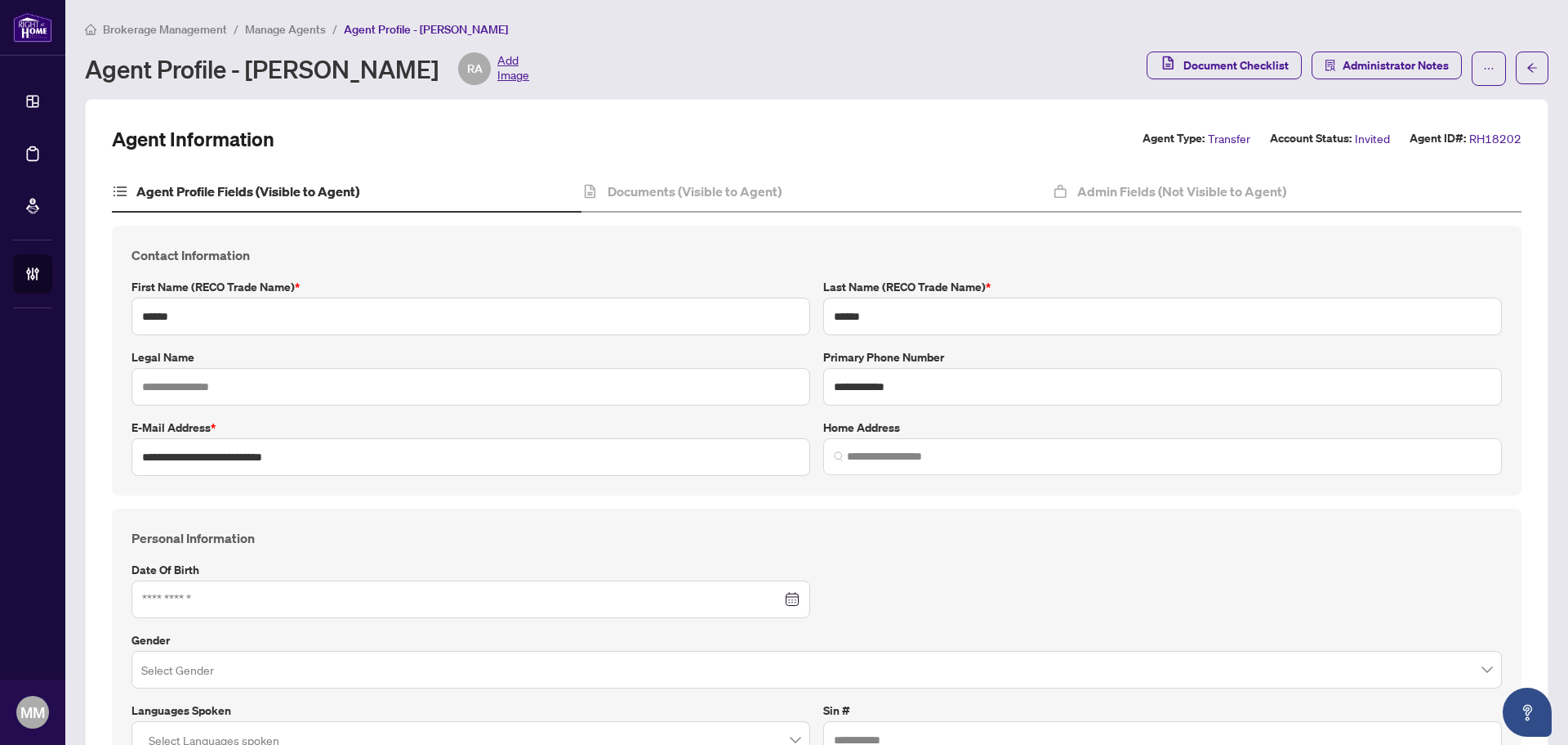
click at [710, 181] on h4 "Documents (Visible to Agent)" at bounding box center [694, 191] width 174 height 19
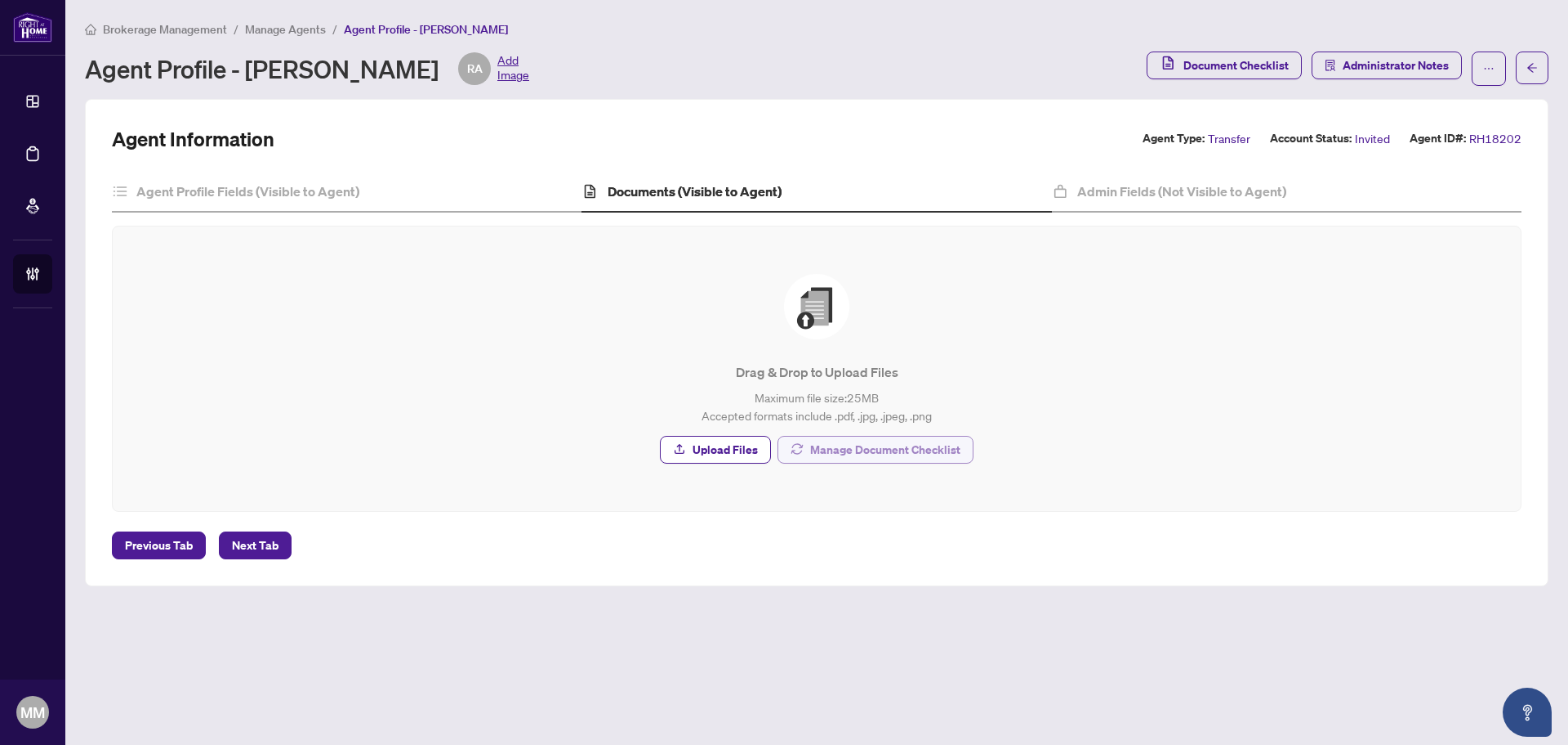
click at [838, 436] on span "Manage Document Checklist" at bounding box center [886, 449] width 150 height 26
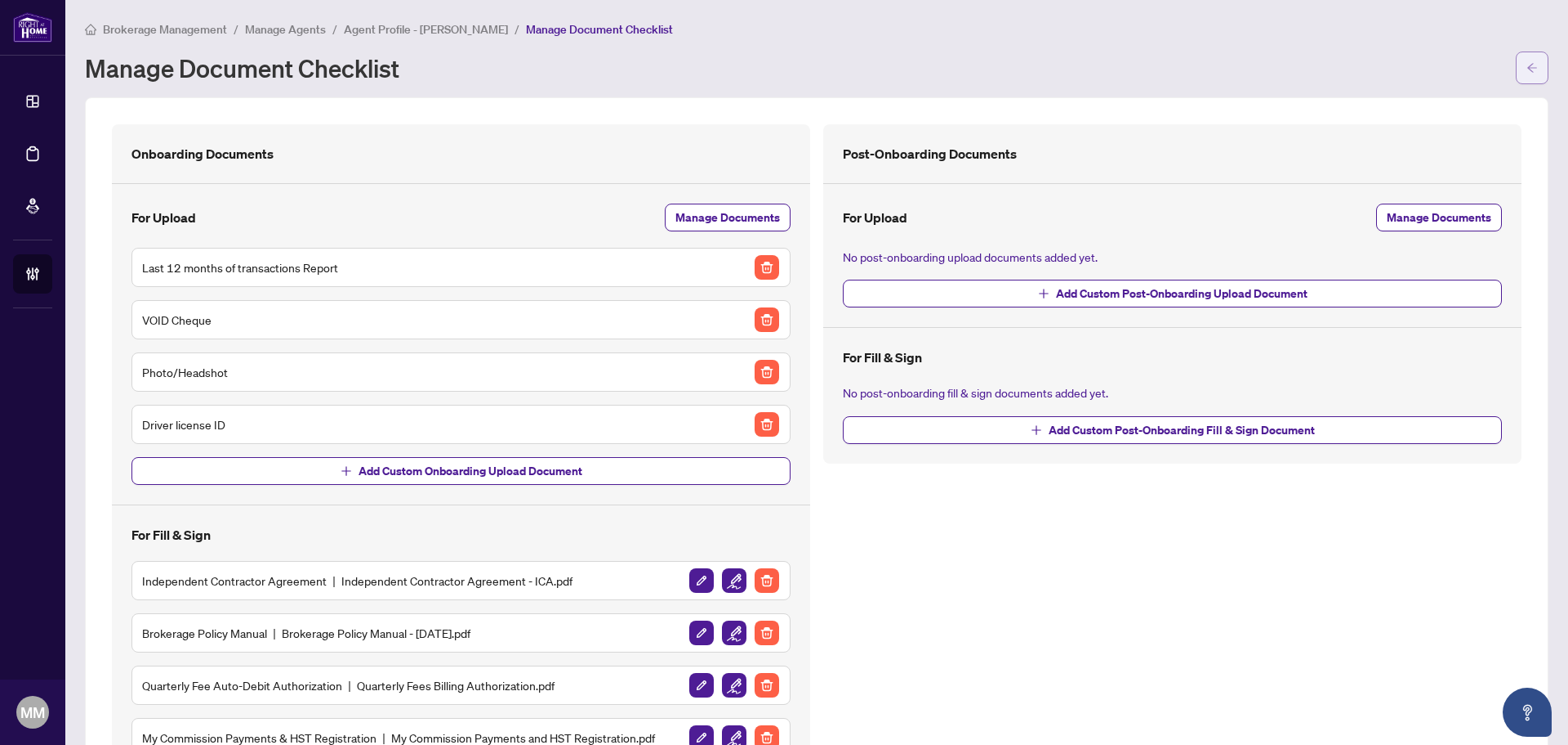
click at [1516, 67] on button "button" at bounding box center [1533, 68] width 33 height 33
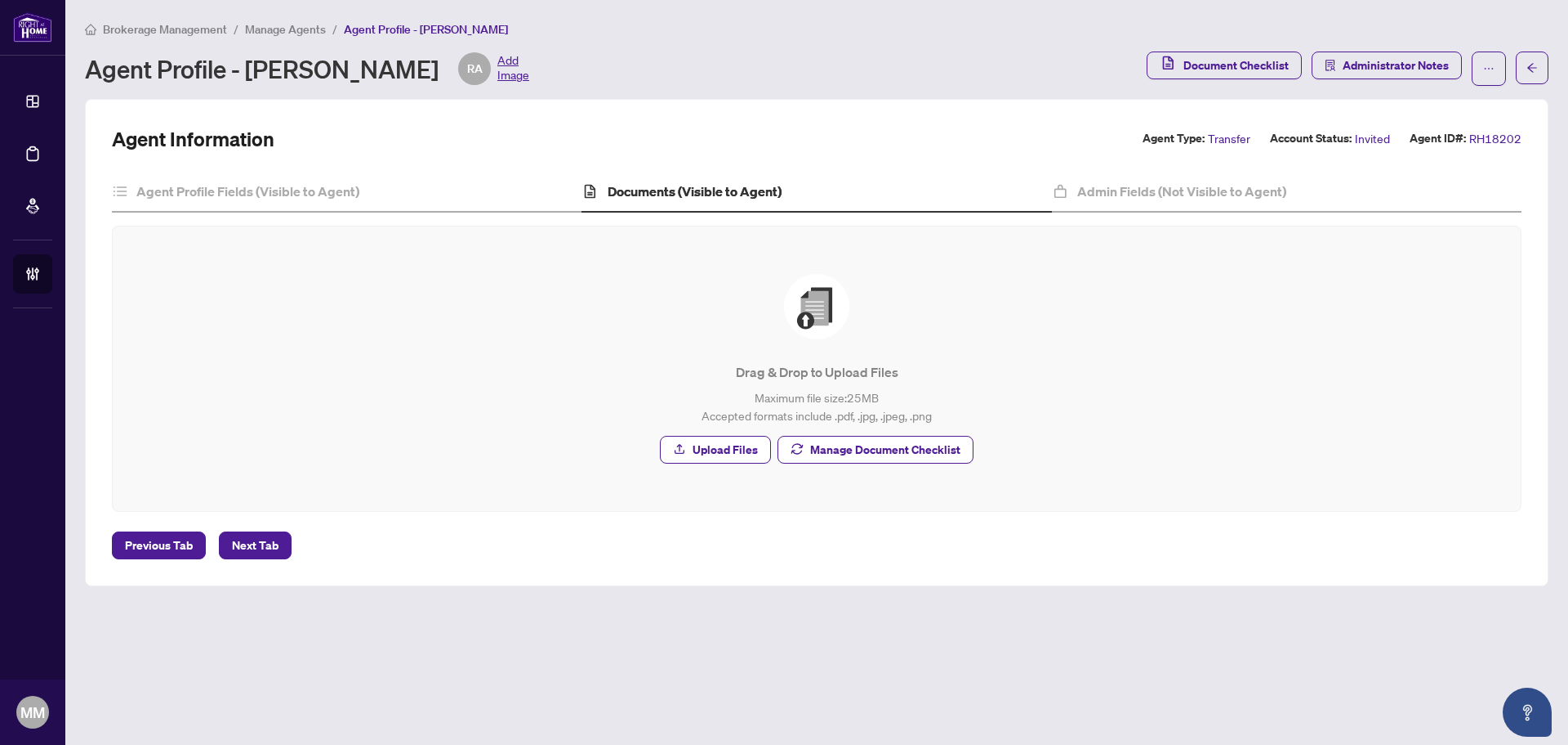
click at [280, 28] on span "Manage Agents" at bounding box center [285, 29] width 81 height 15
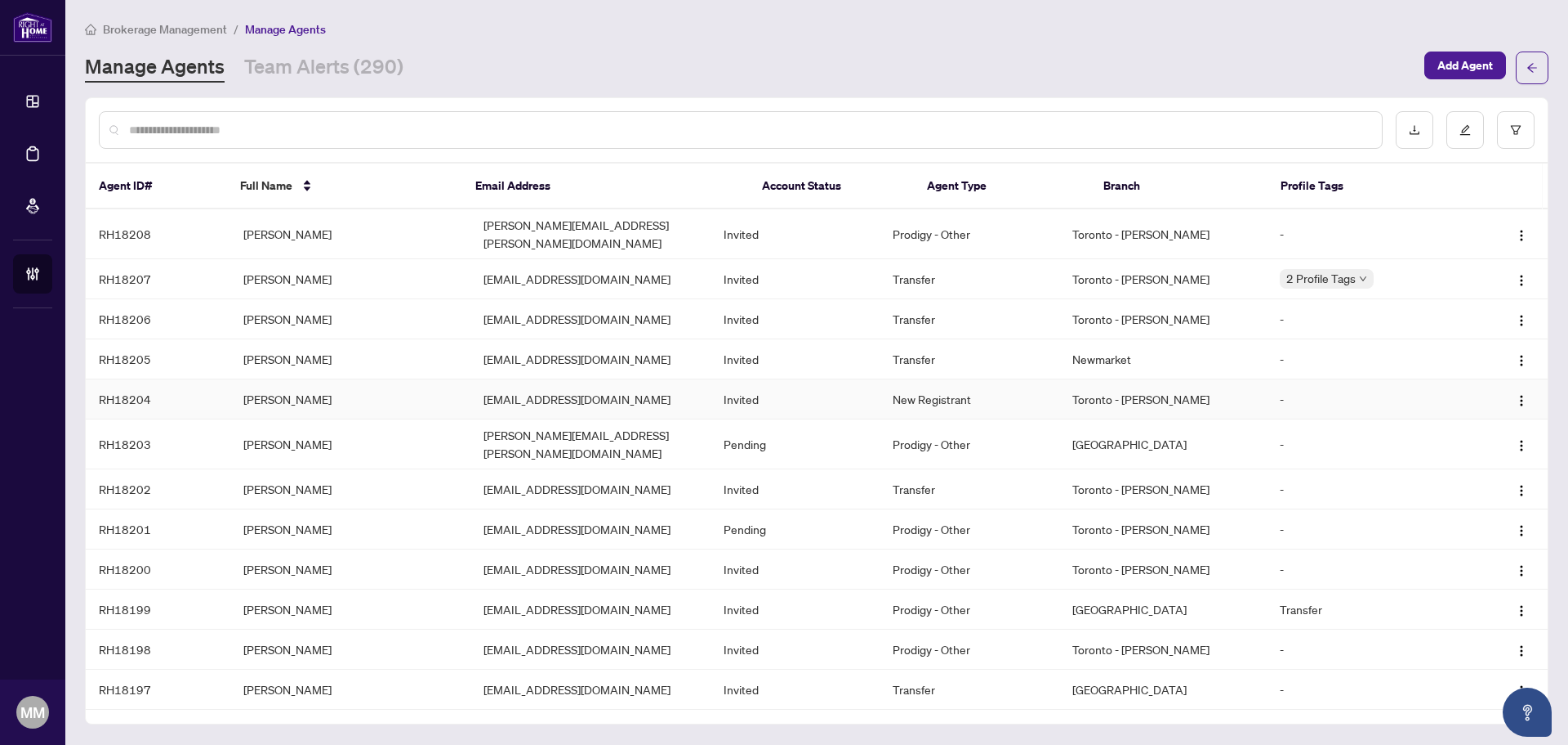
scroll to position [82, 0]
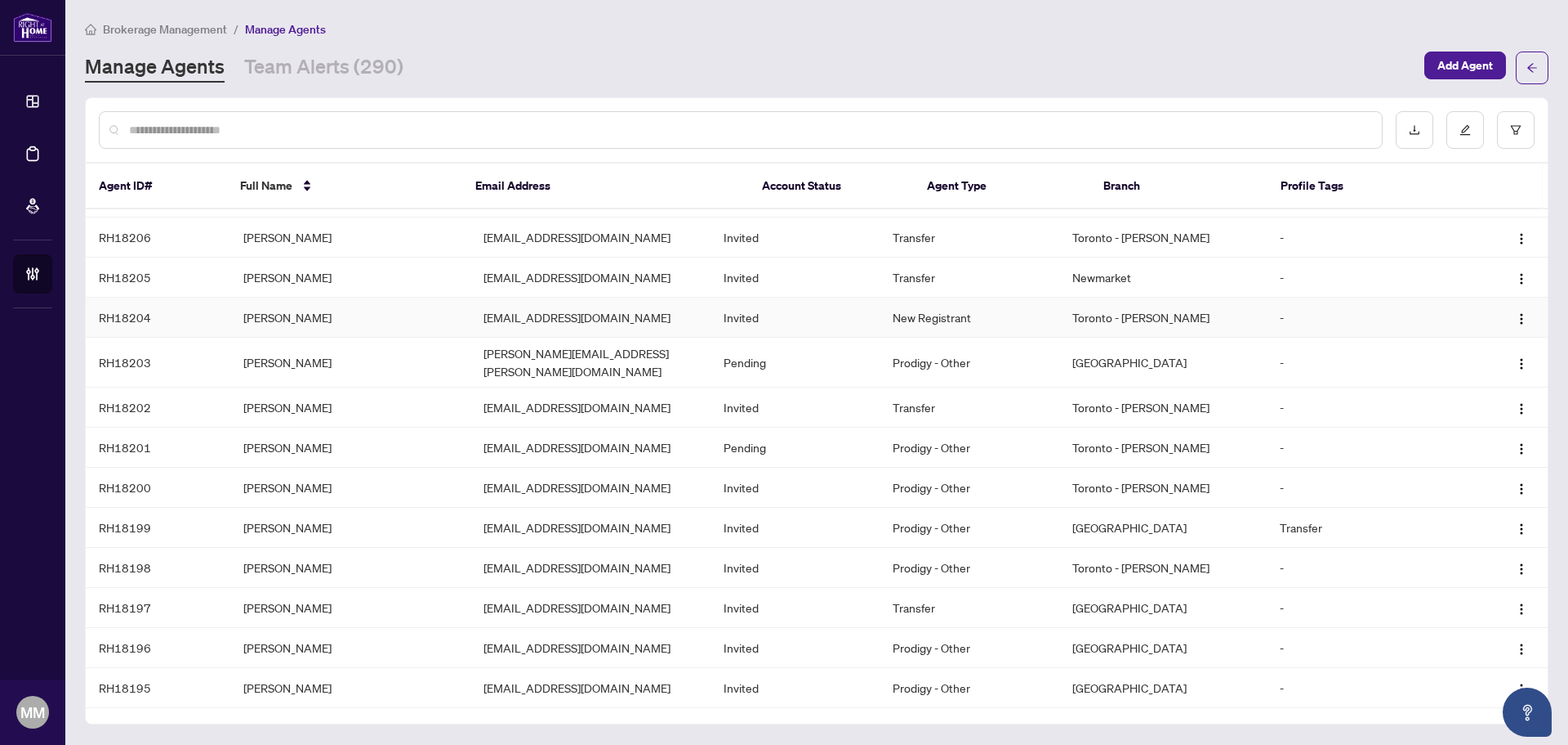
click at [929, 305] on td "New Registrant" at bounding box center [969, 317] width 180 height 40
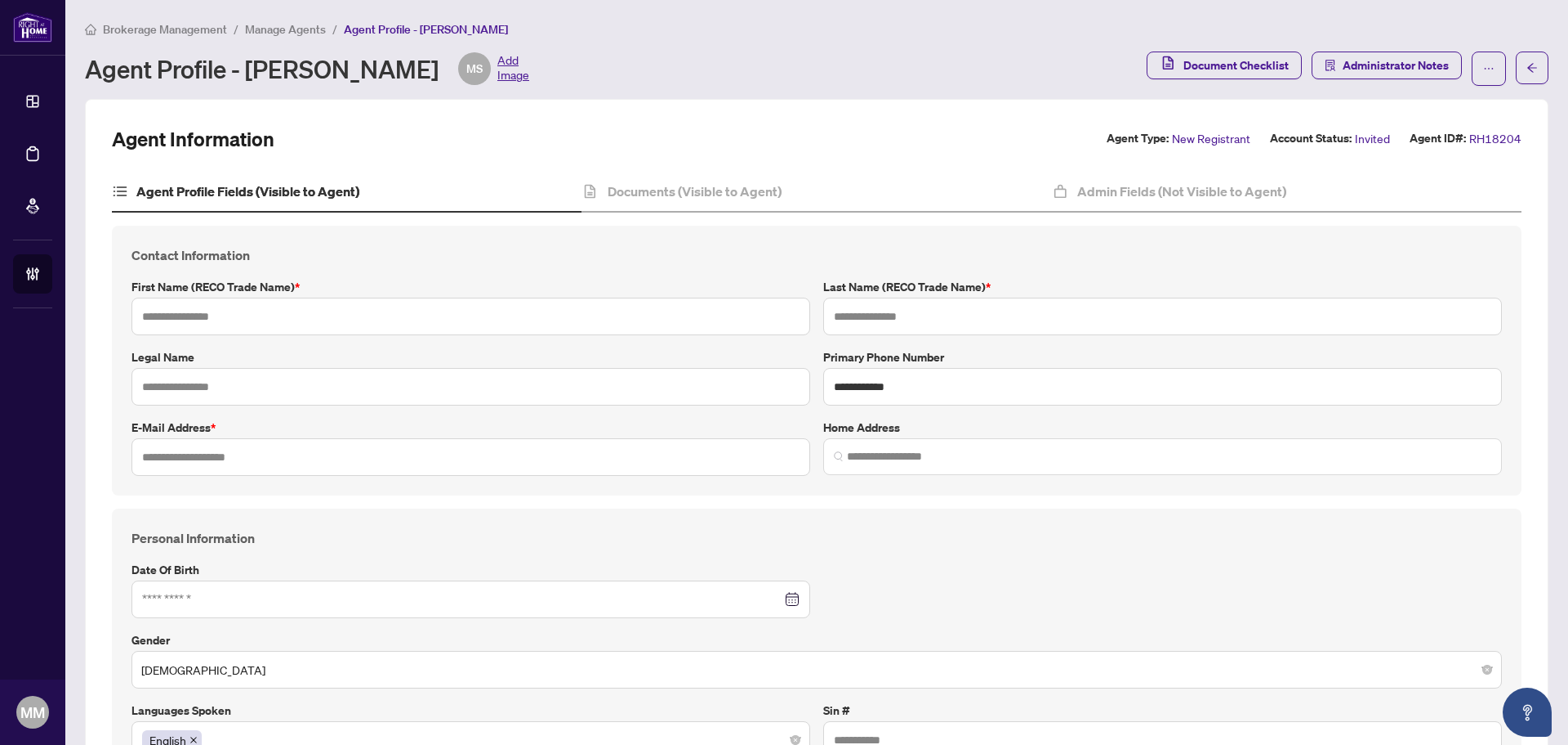
type input "**********"
type input "****"
type input "**********"
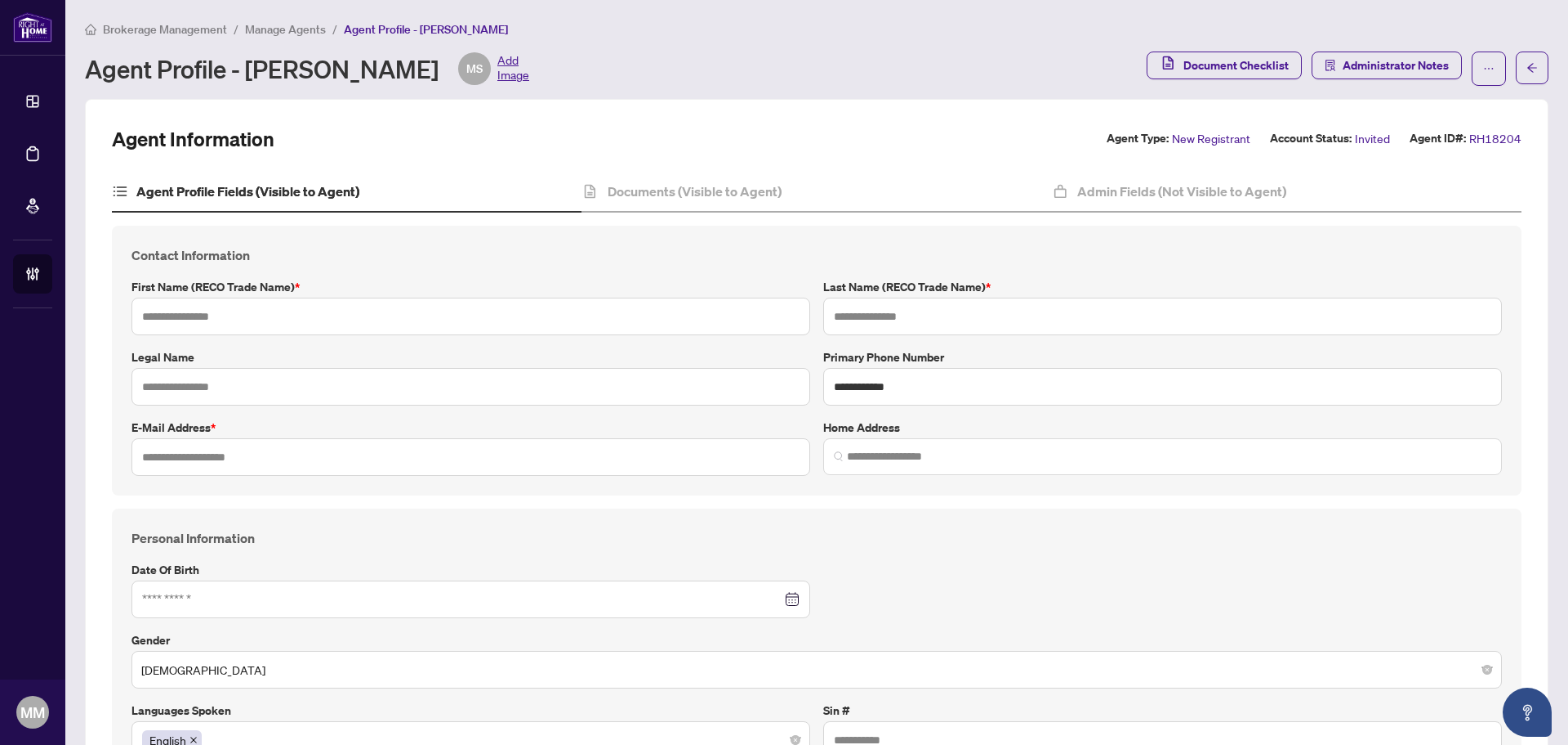
type input "*********"
type input "**********"
click at [1498, 70] on div "Document Checklist Administrator Notes" at bounding box center [1347, 68] width 402 height 34
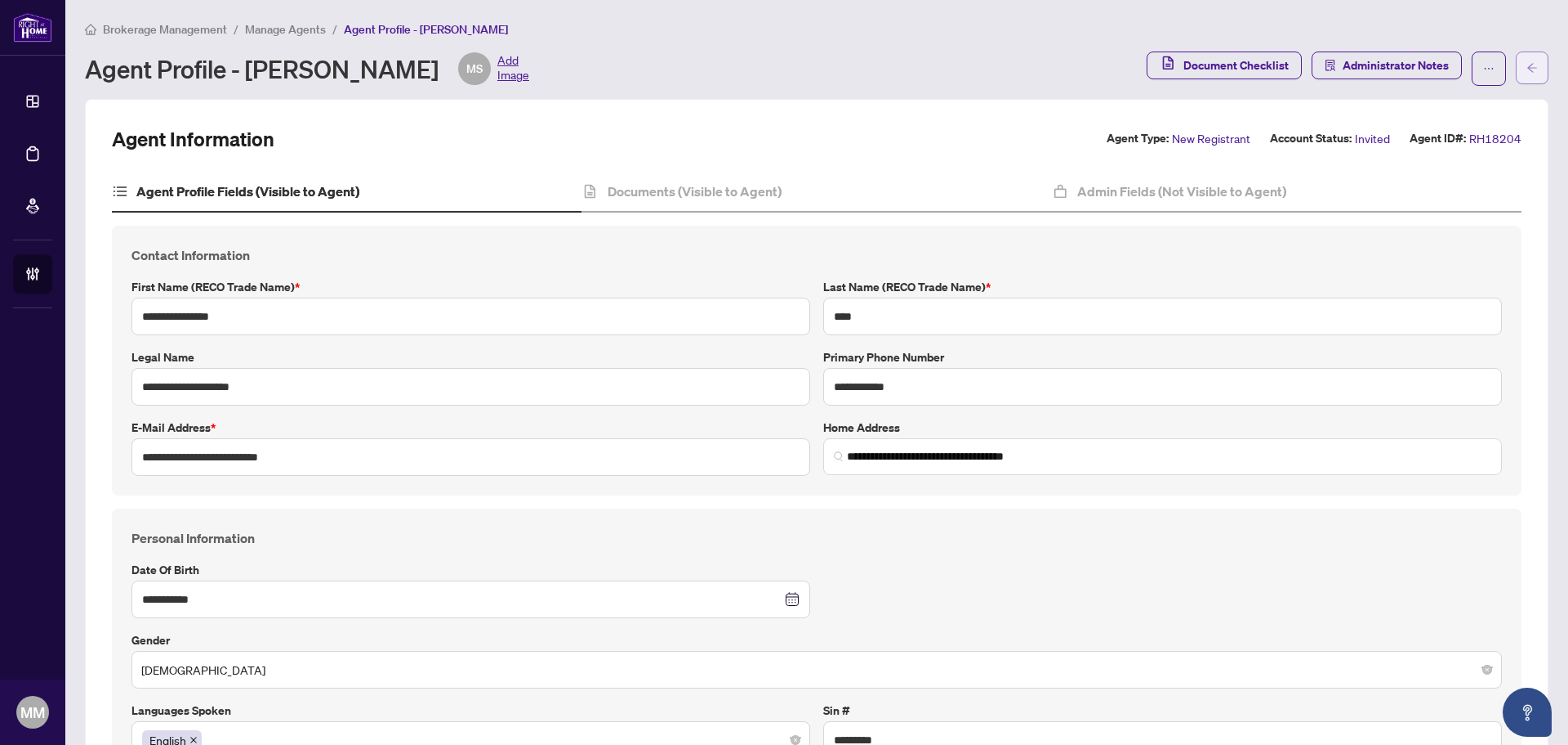
click at [1527, 69] on icon "arrow-left" at bounding box center [1533, 68] width 12 height 12
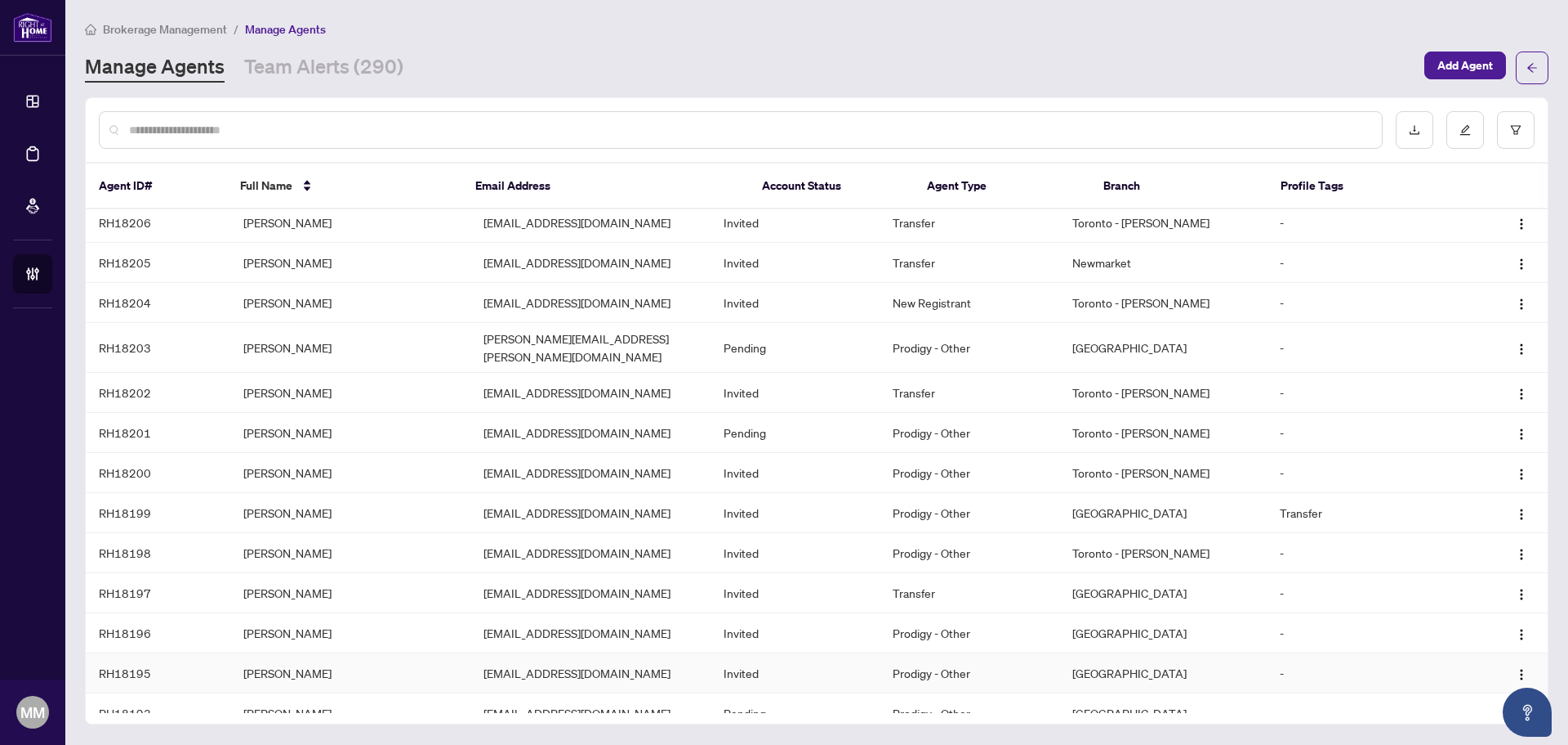
scroll to position [82, 0]
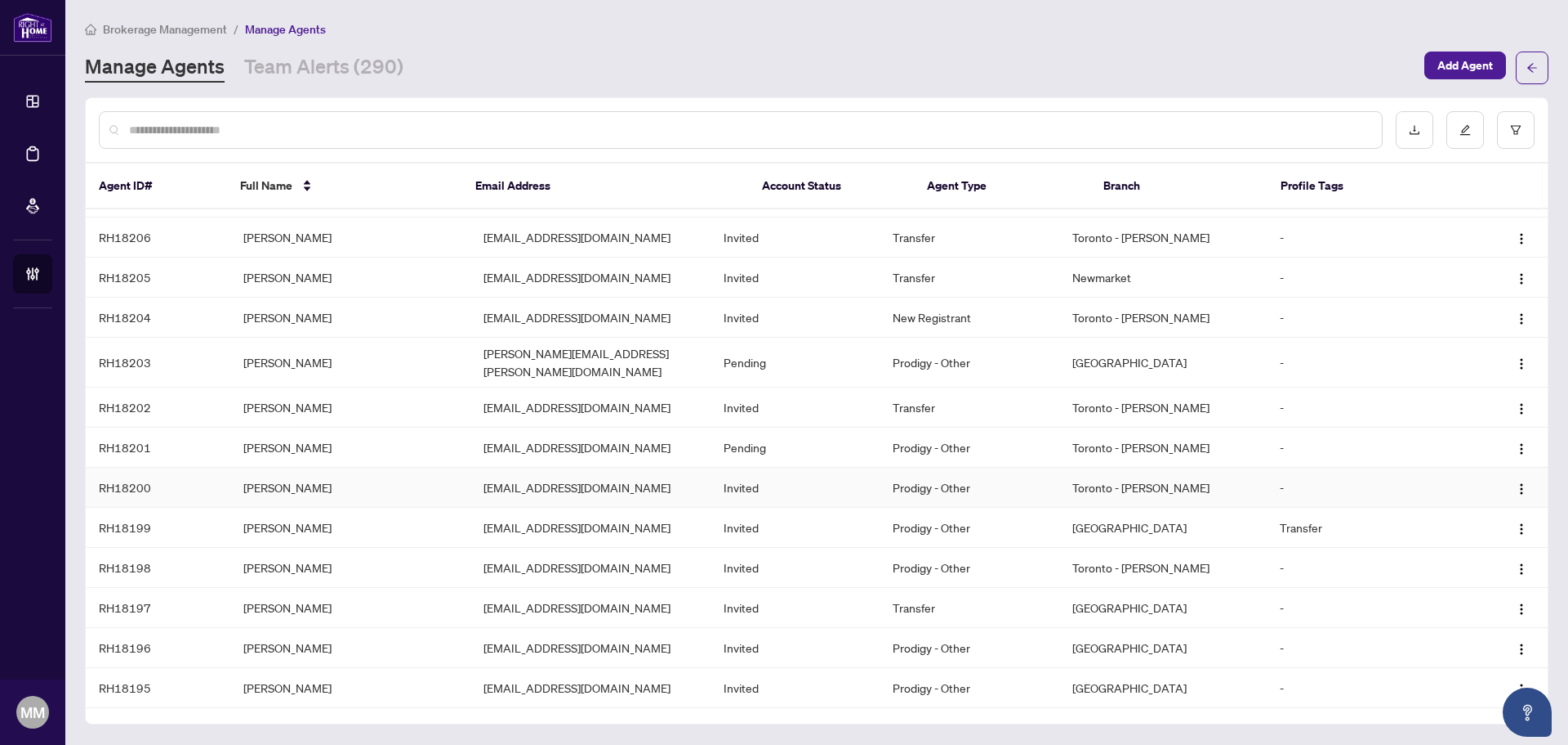
click at [800, 467] on td "Invited" at bounding box center [794, 487] width 168 height 40
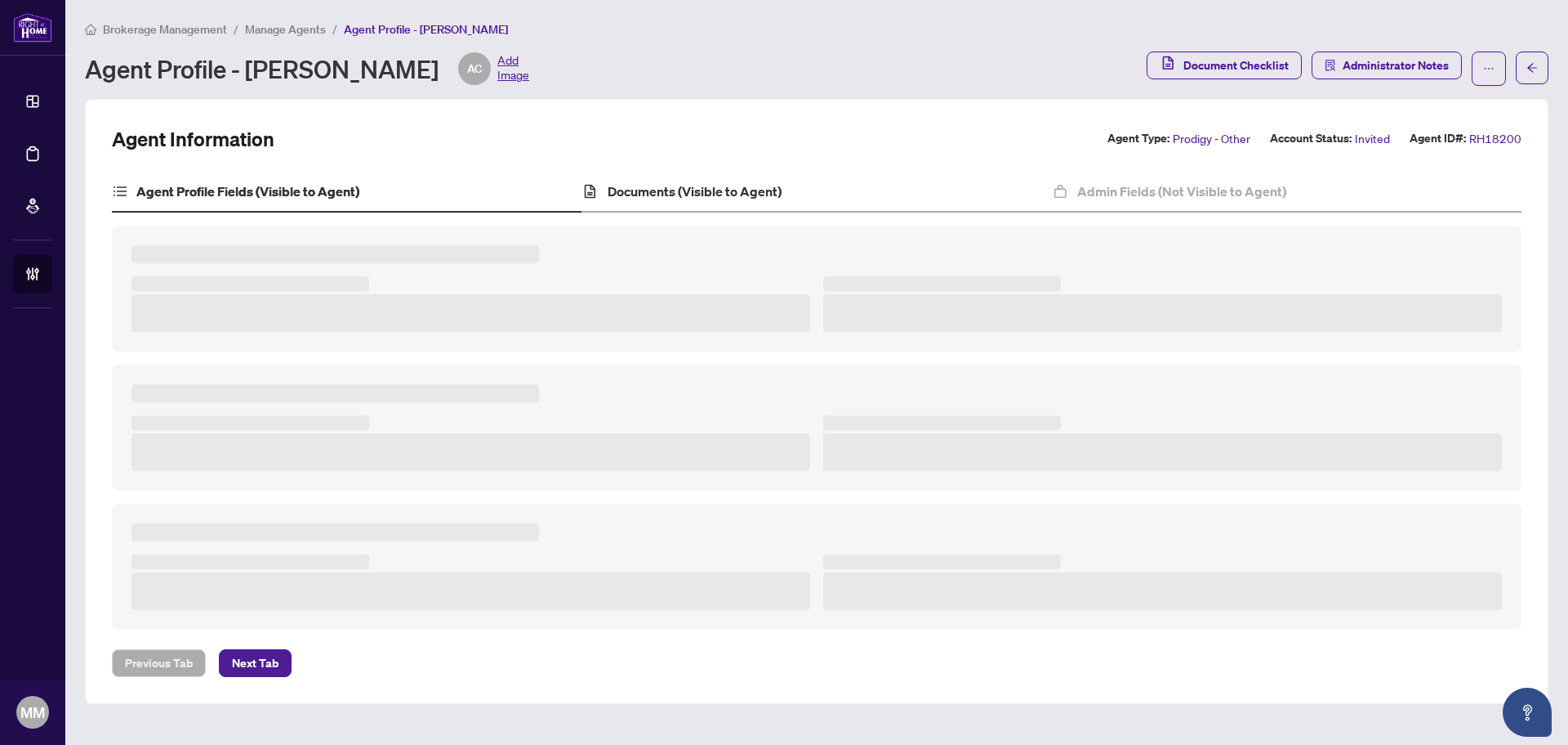
click at [807, 197] on div "Documents (Visible to Agent)" at bounding box center [817, 192] width 470 height 41
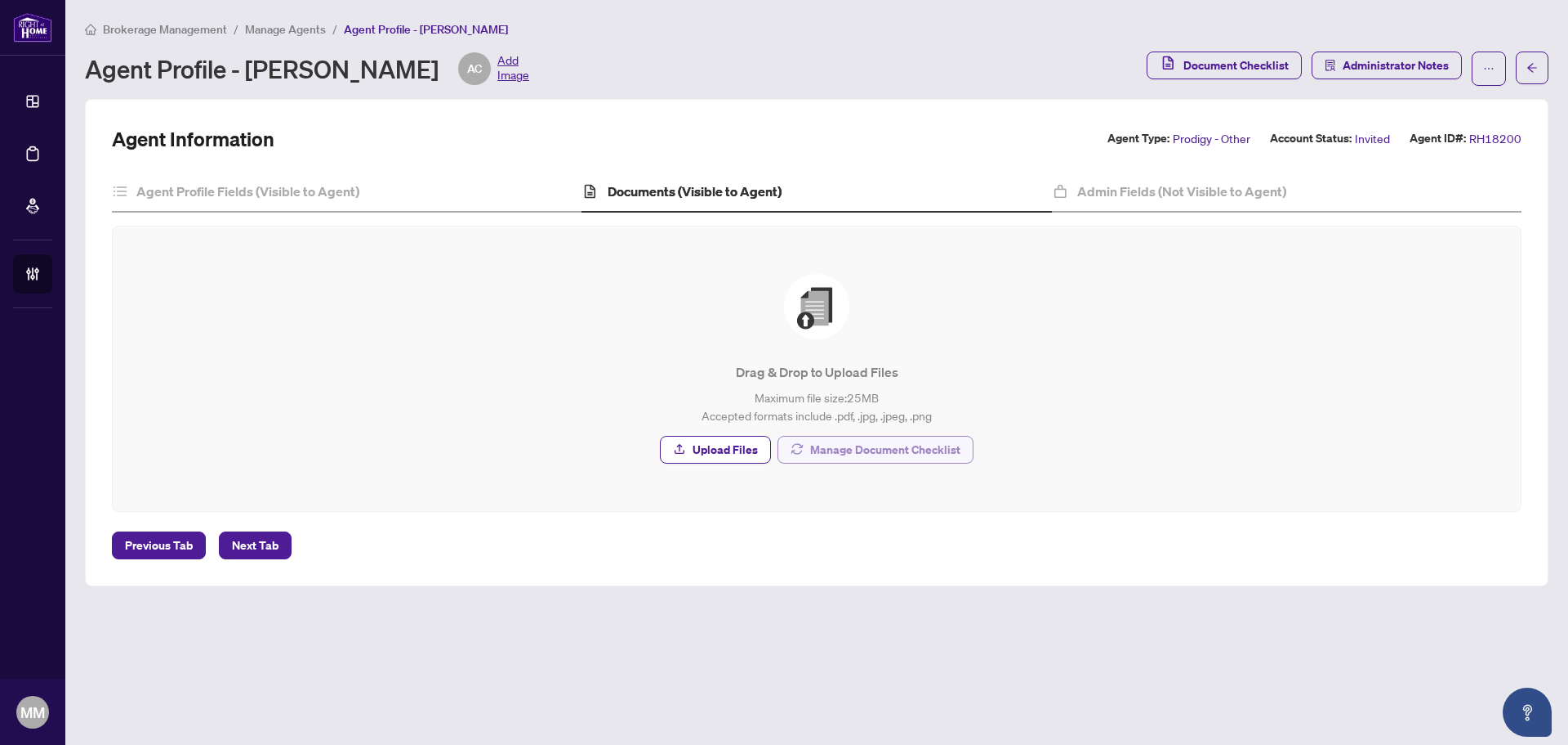
click at [894, 454] on span "Manage Document Checklist" at bounding box center [886, 449] width 150 height 26
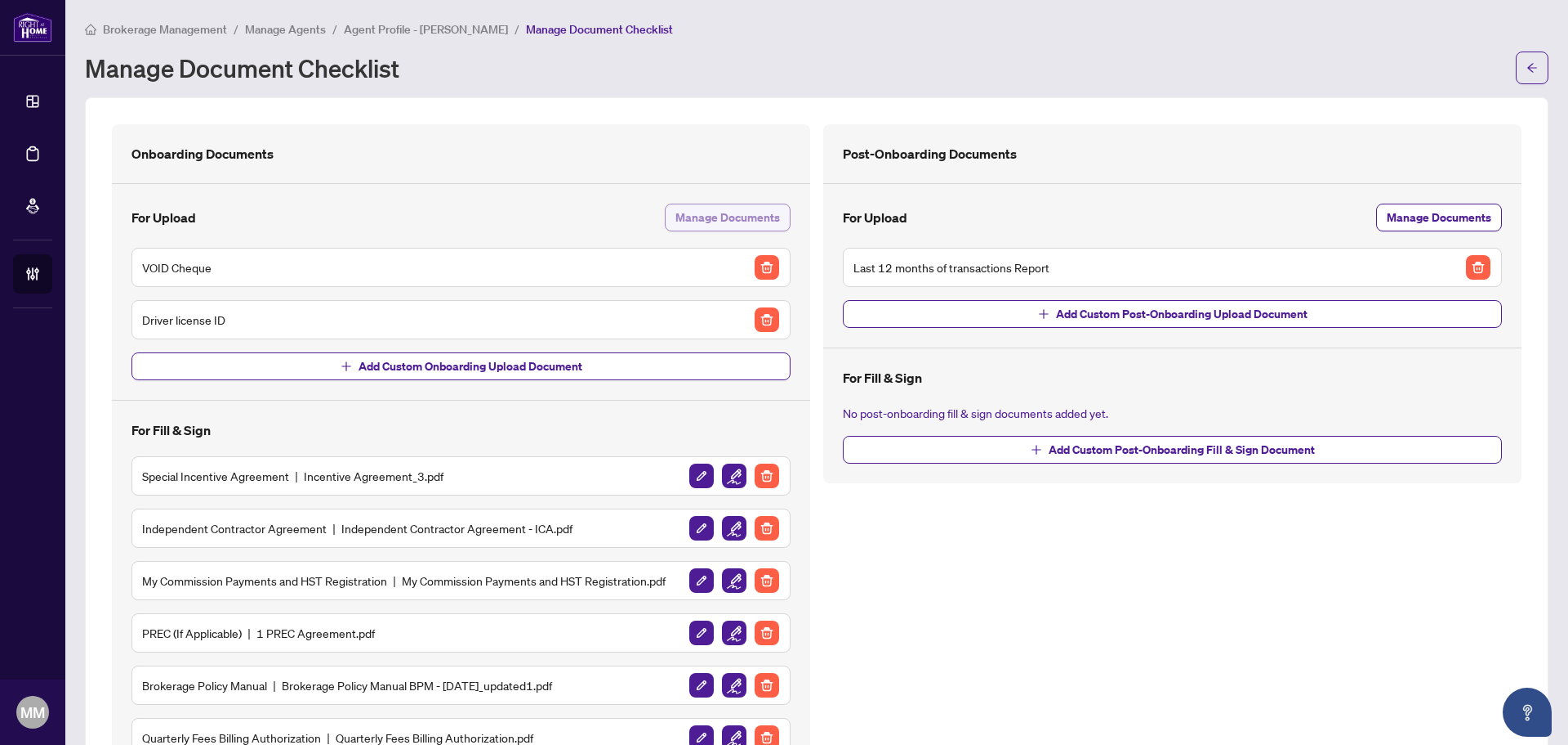
click at [722, 217] on span "Manage Documents" at bounding box center [727, 217] width 104 height 26
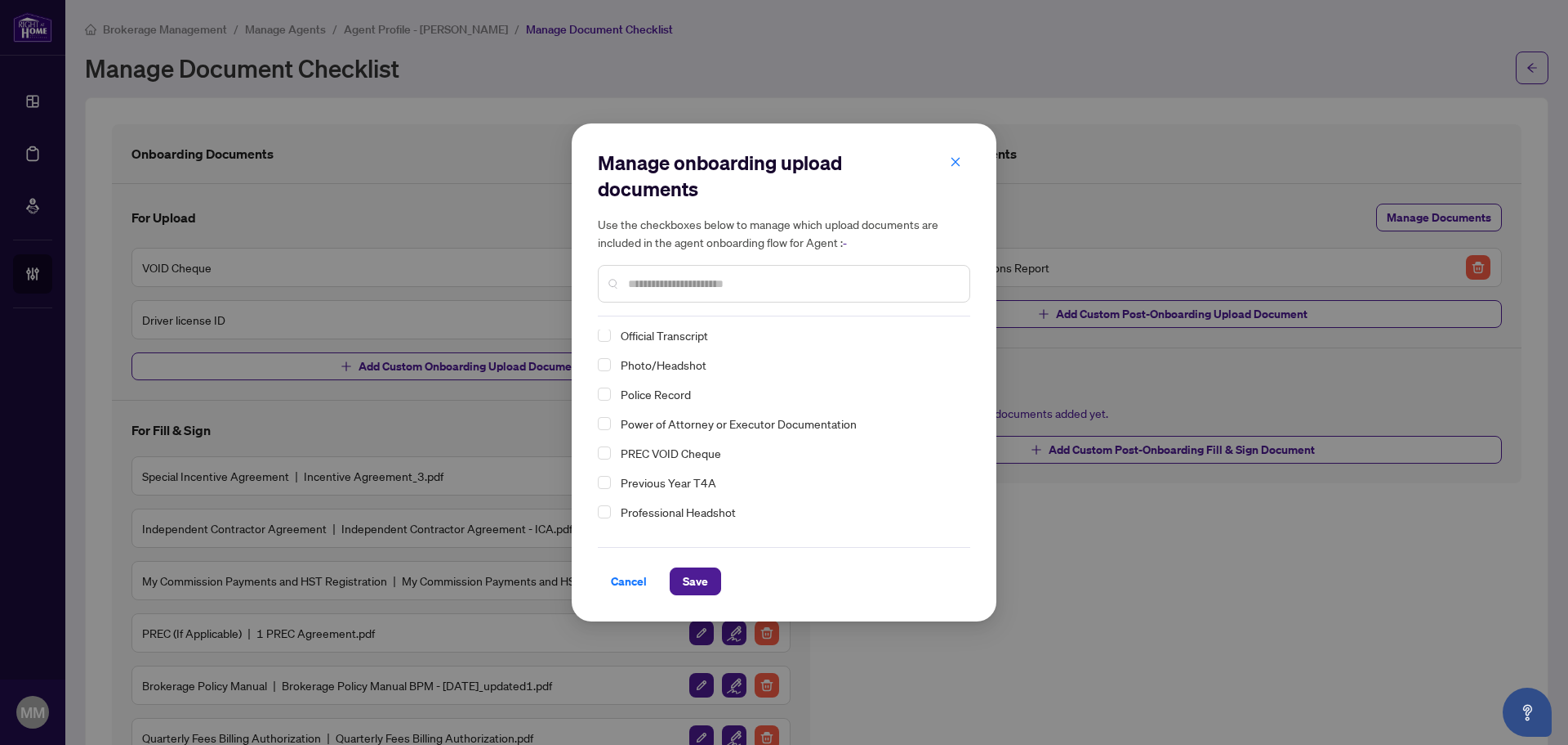
scroll to position [155, 0]
click at [678, 390] on span "Photo/Headshot" at bounding box center [664, 390] width 86 height 15
click at [696, 572] on span "Save" at bounding box center [696, 580] width 25 height 26
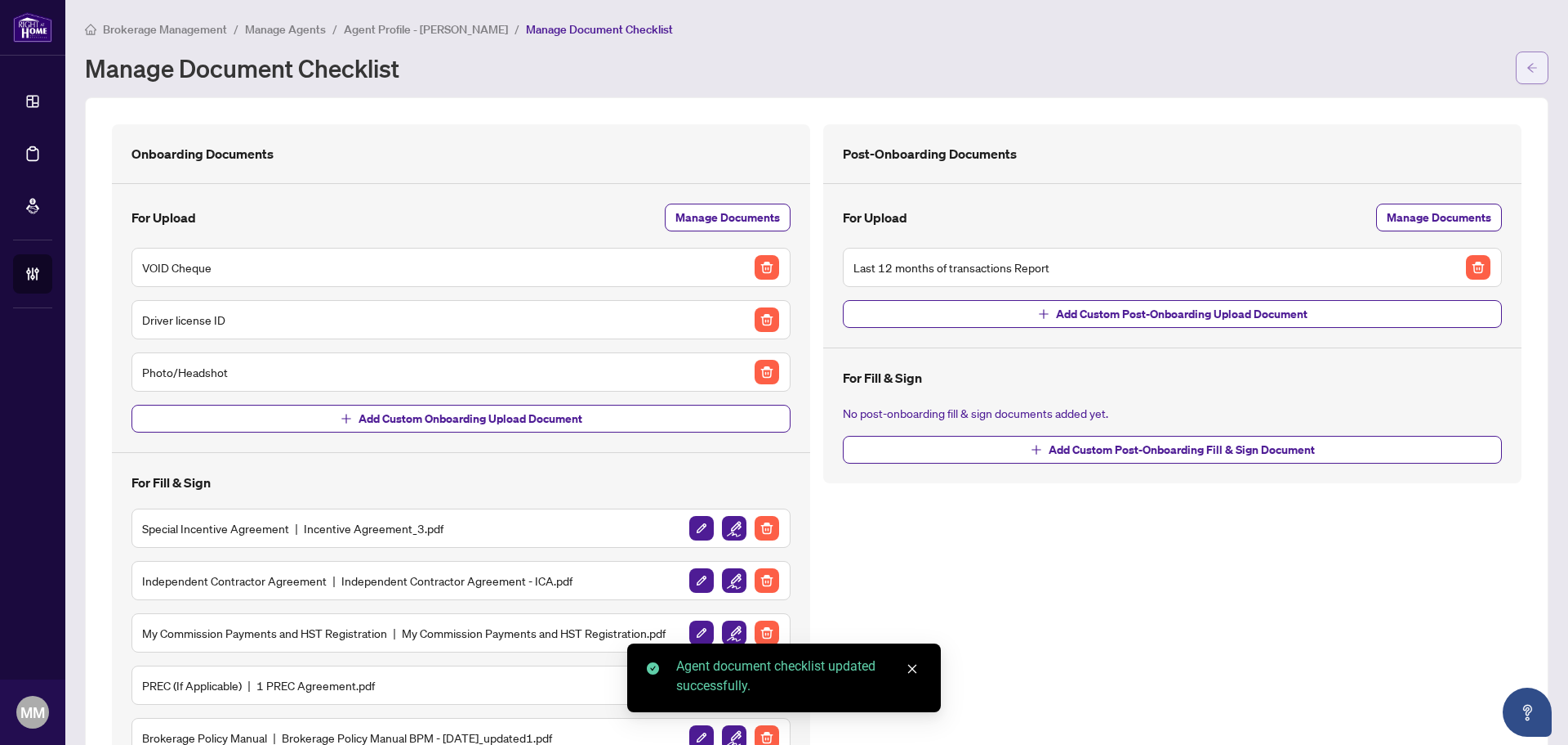
click at [1527, 62] on icon "arrow-left" at bounding box center [1533, 68] width 12 height 12
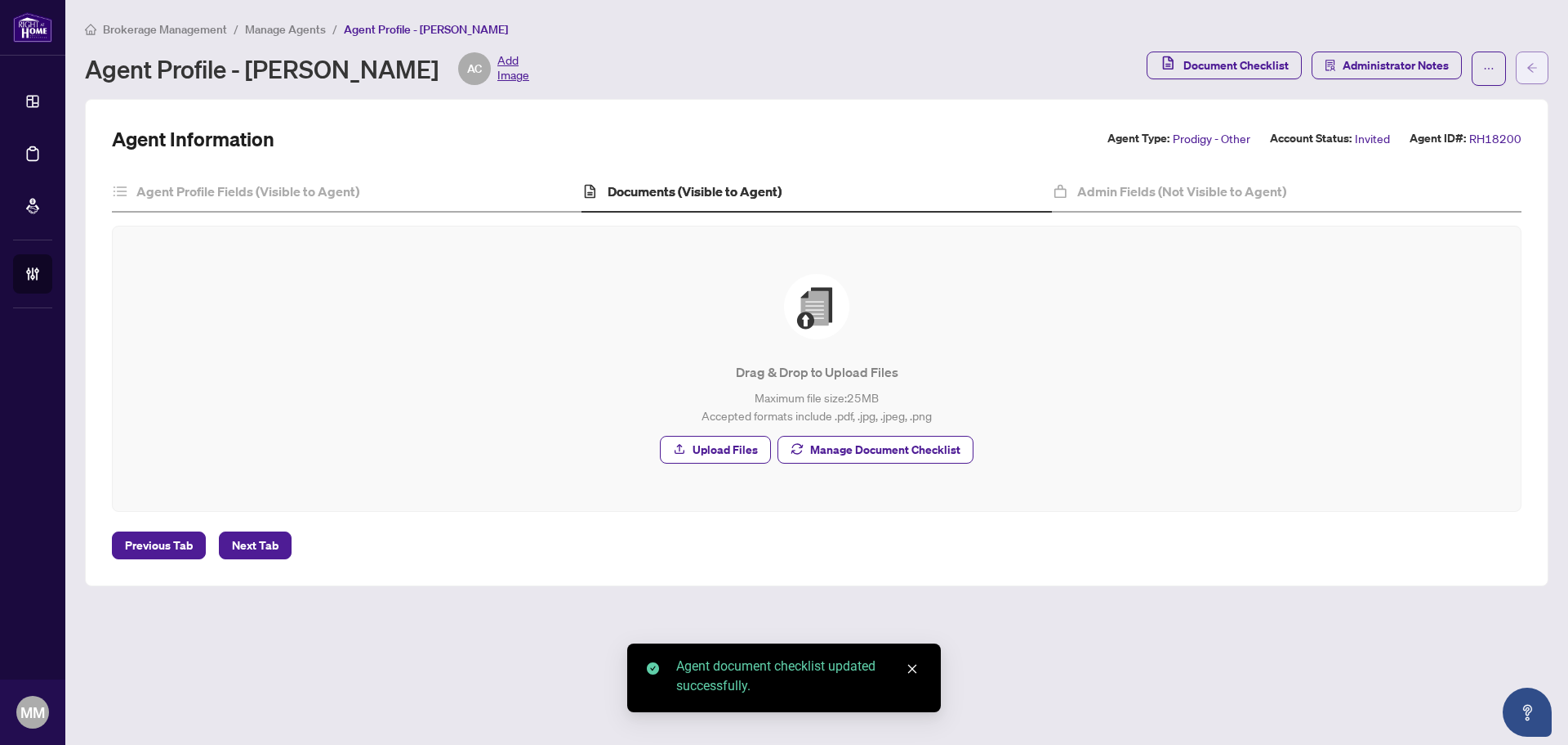
click at [1516, 59] on button "button" at bounding box center [1533, 68] width 33 height 33
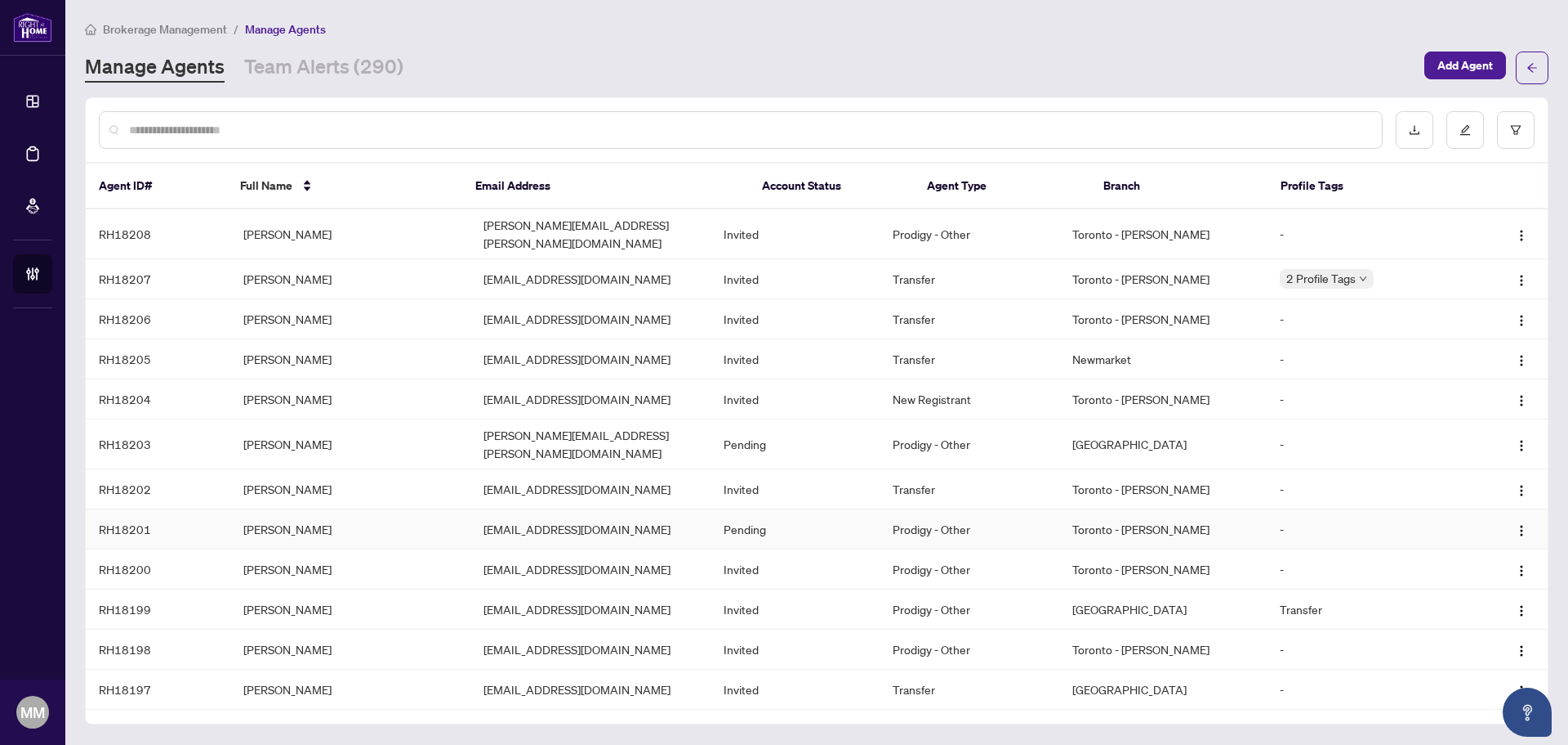
click at [833, 518] on td "Pending" at bounding box center [794, 529] width 168 height 40
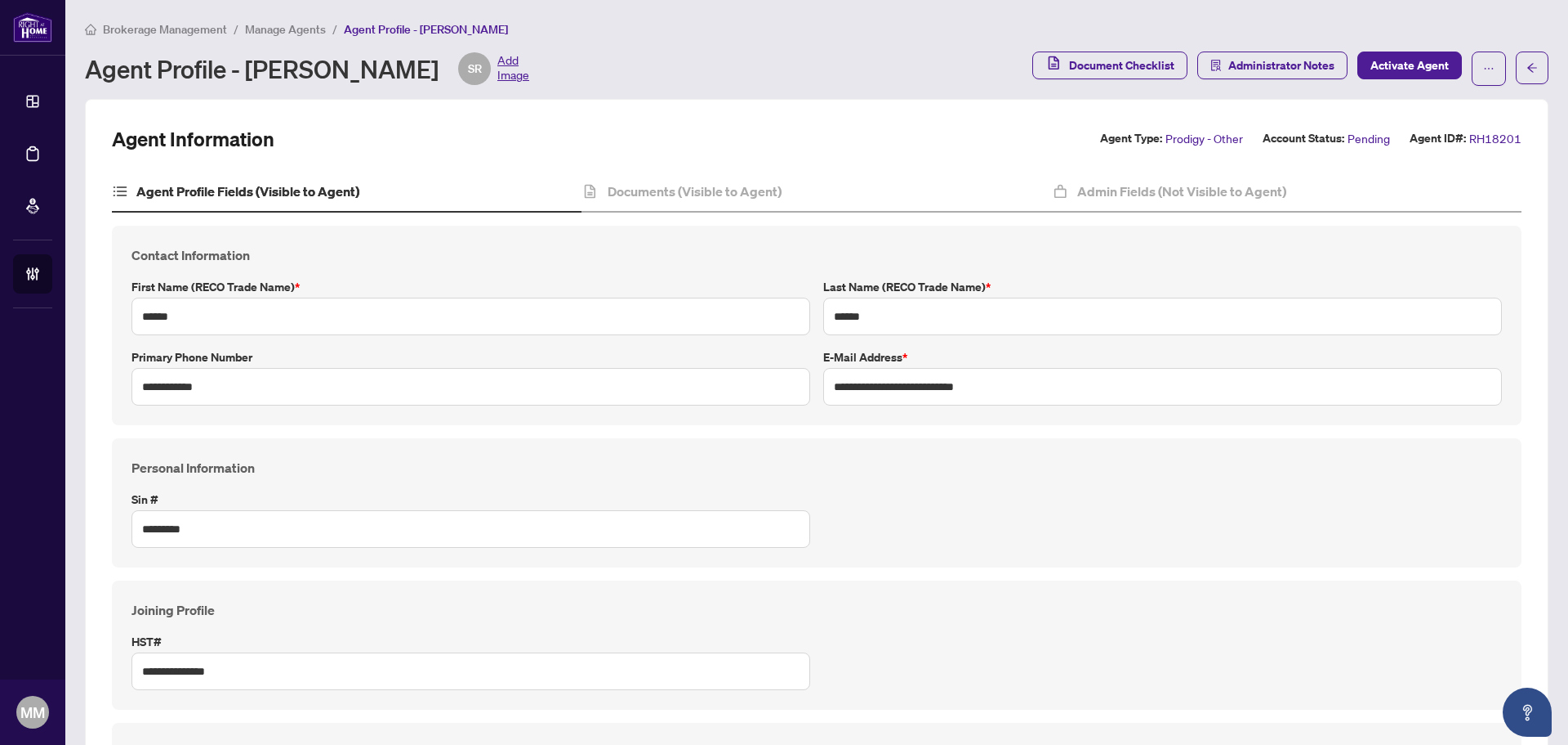
click at [796, 196] on div "Documents (Visible to Agent)" at bounding box center [817, 192] width 470 height 41
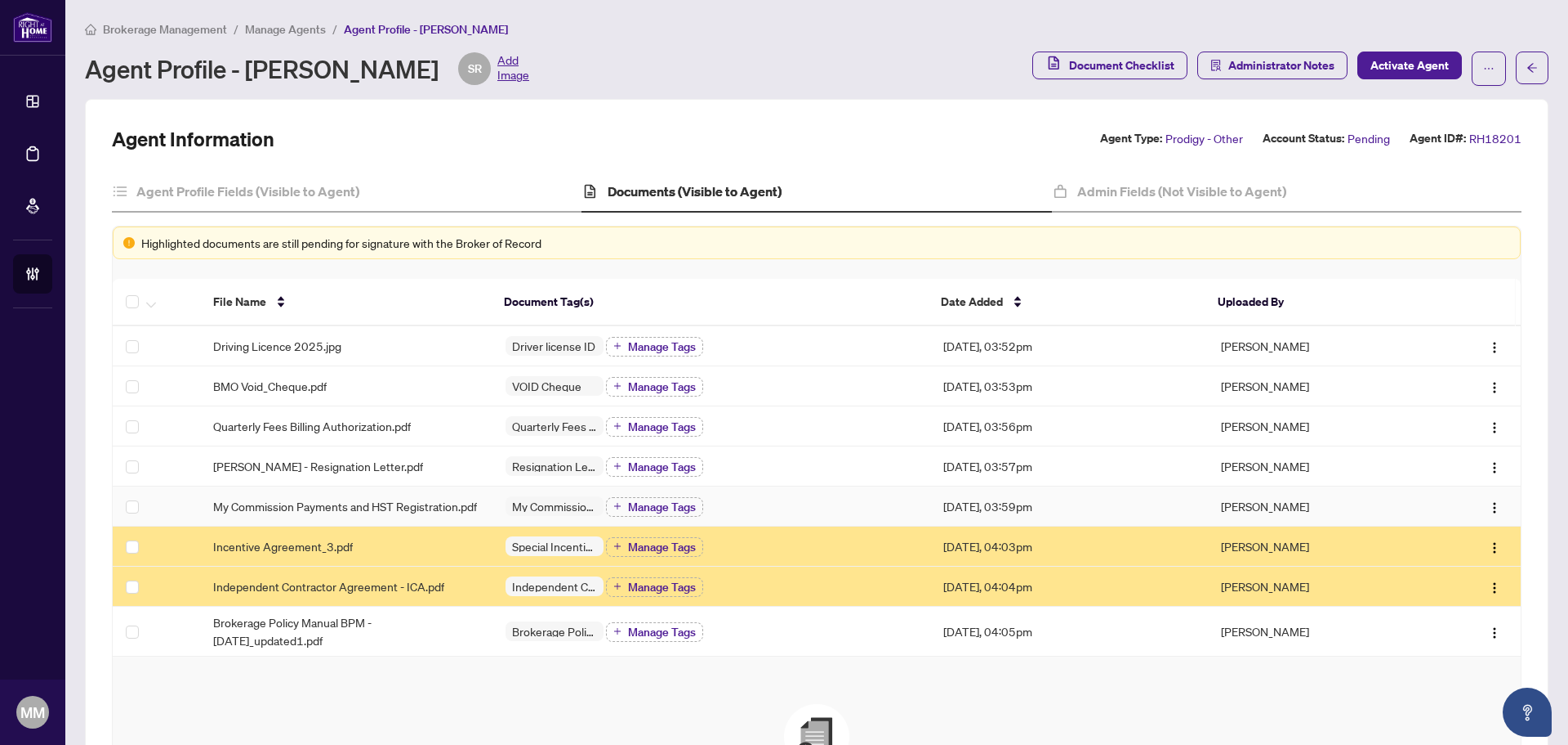
click at [930, 499] on td "[DATE], 03:59pm" at bounding box center [1069, 505] width 277 height 40
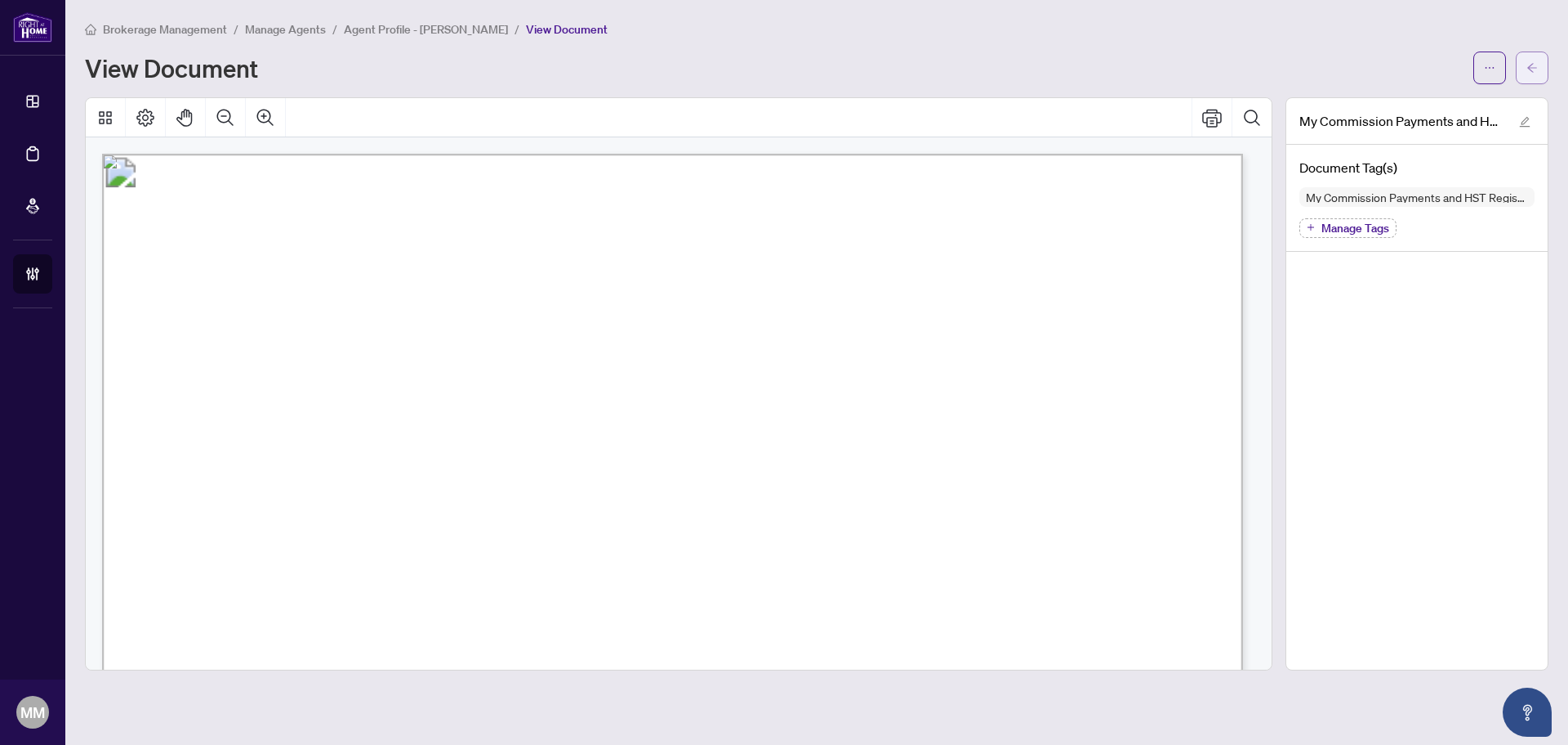
click at [1522, 71] on button "button" at bounding box center [1533, 68] width 33 height 33
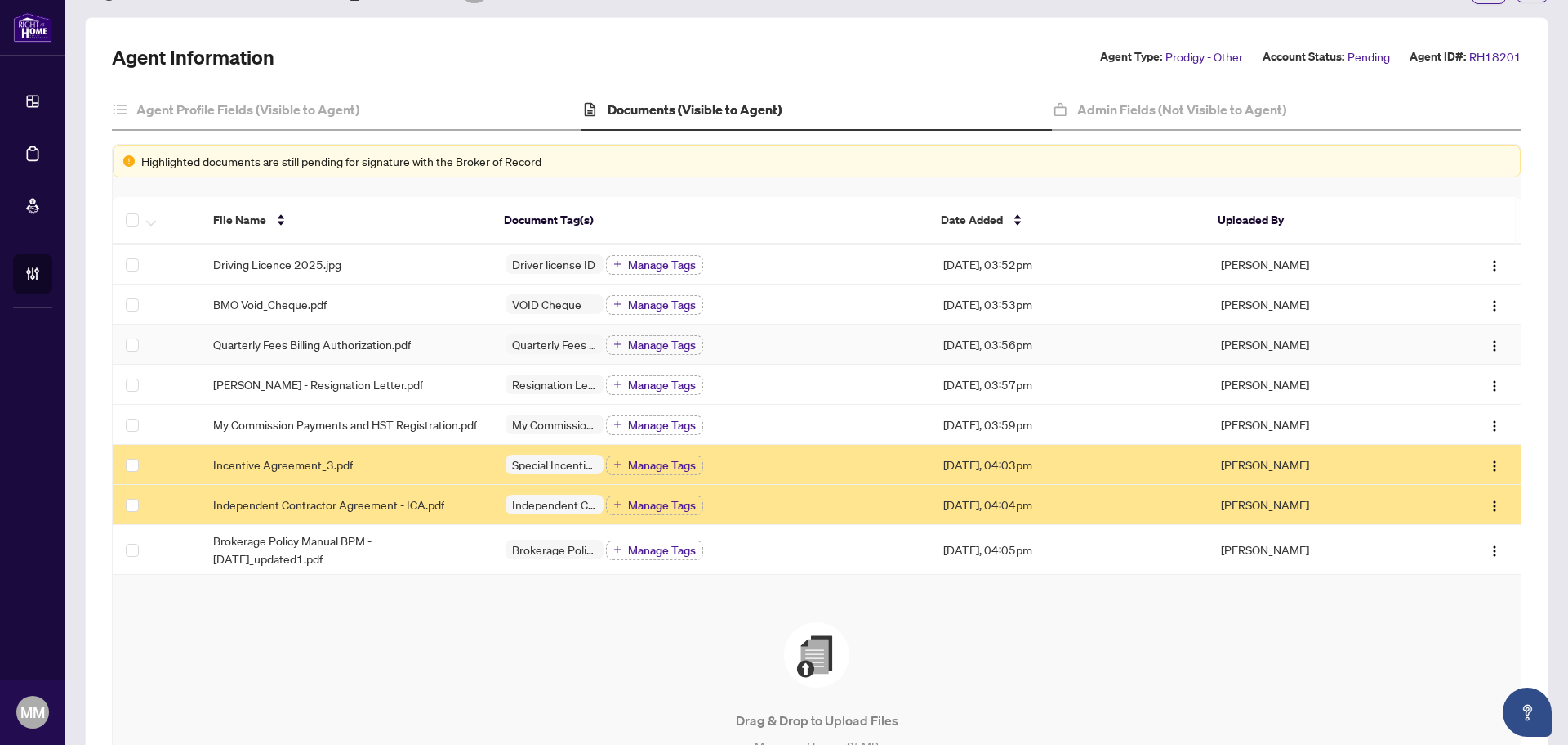
scroll to position [245, 0]
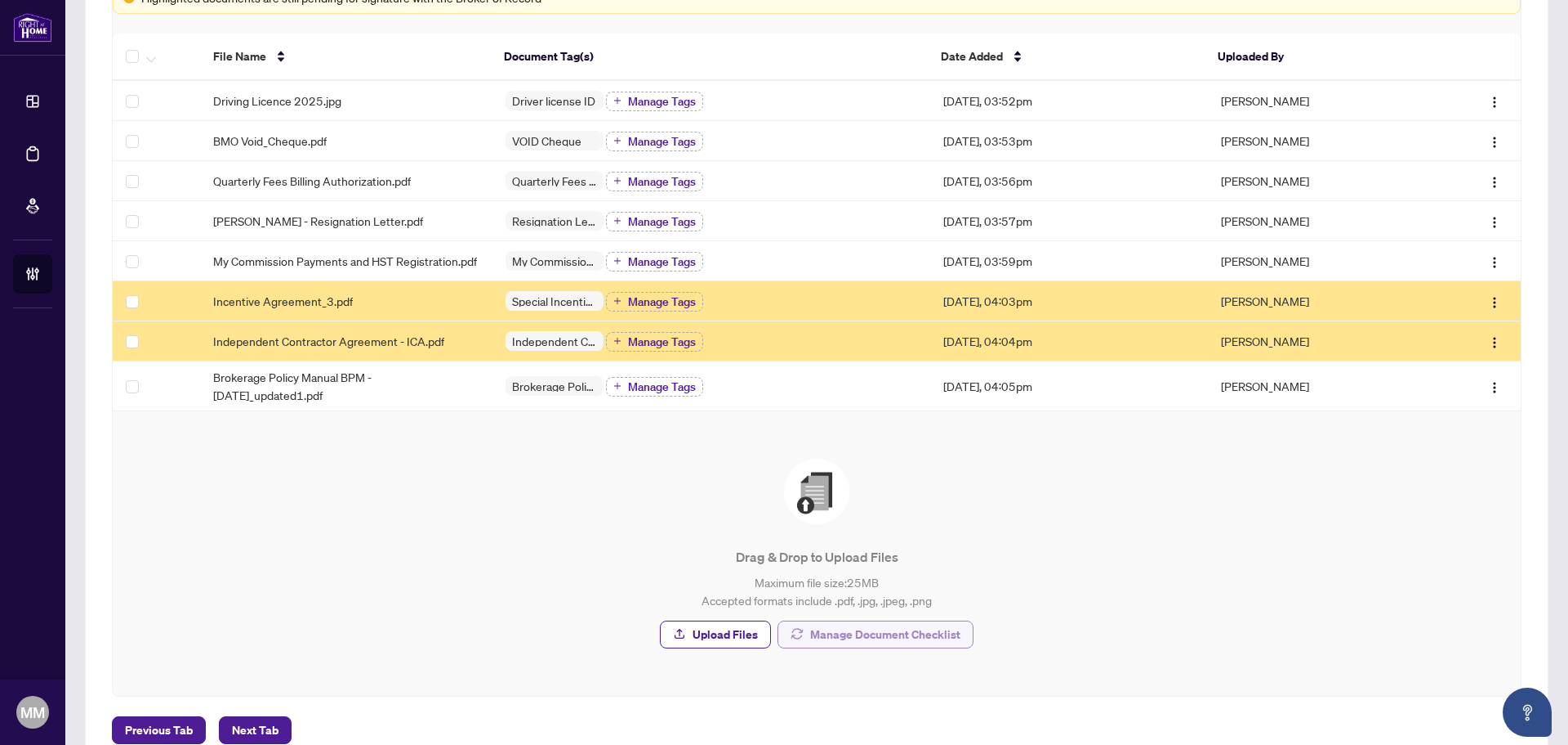
click at [876, 638] on span "Manage Document Checklist" at bounding box center [886, 634] width 150 height 26
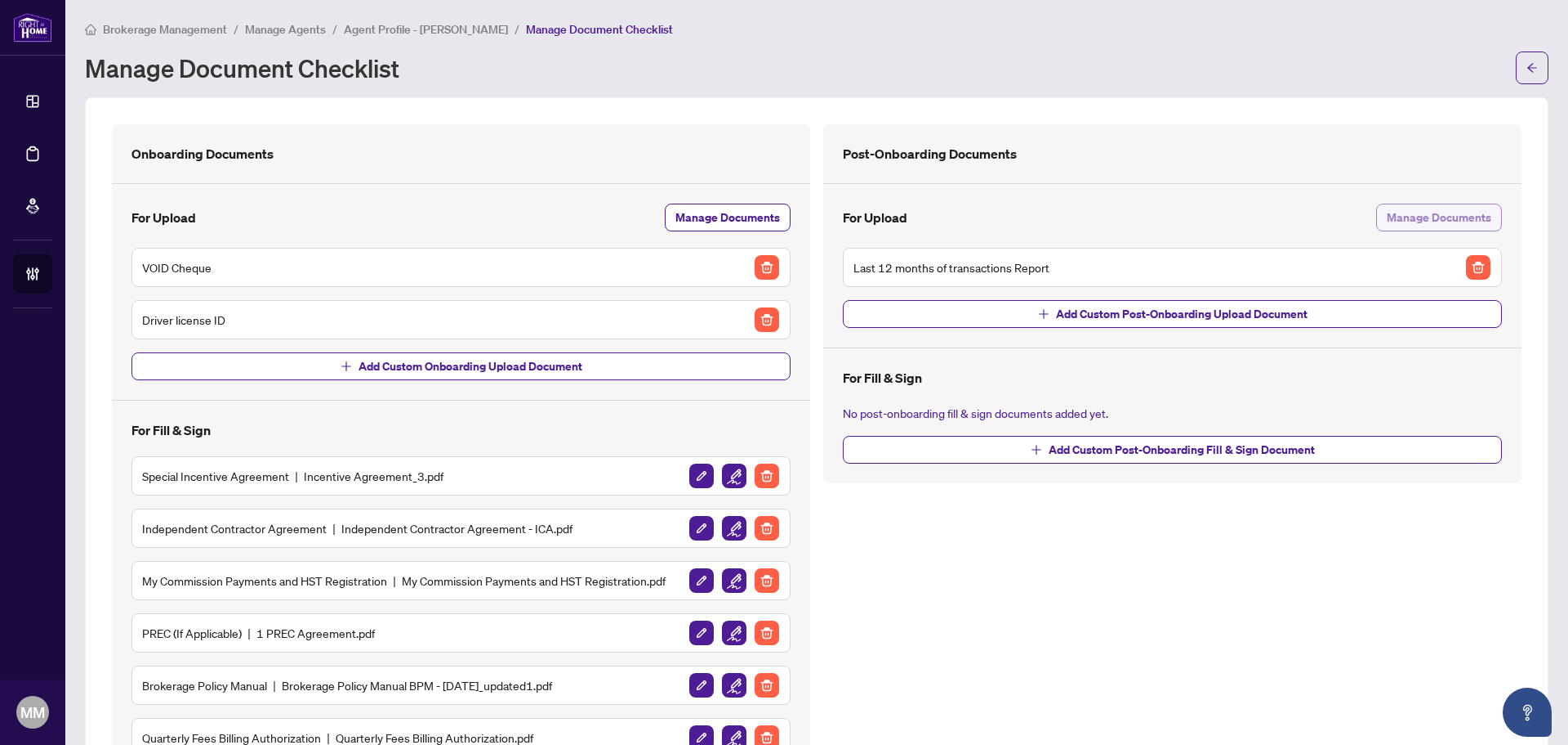
click at [1387, 227] on span "Manage Documents" at bounding box center [1439, 217] width 104 height 26
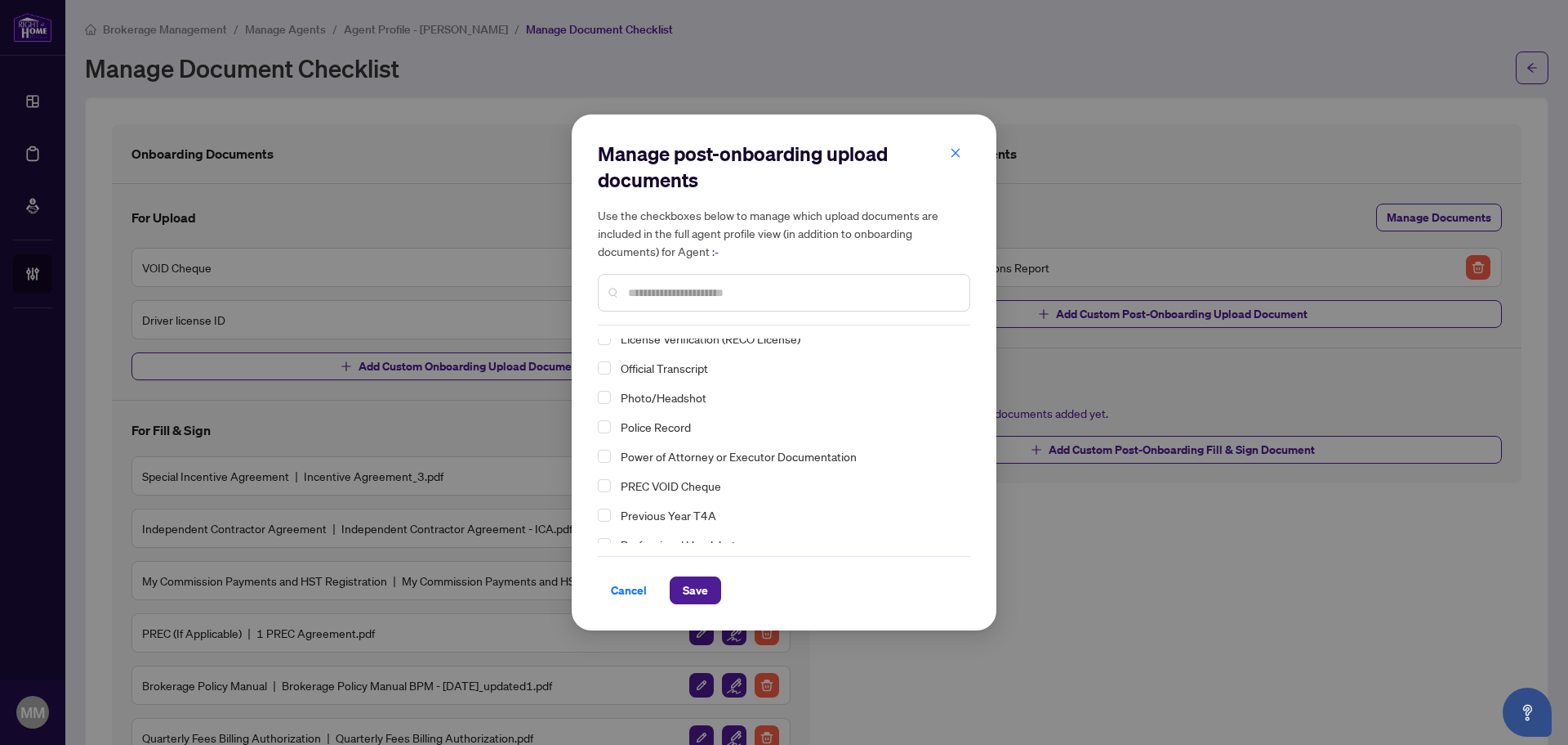
scroll to position [155, 0]
click at [689, 402] on span "Photo/Headshot" at bounding box center [664, 398] width 86 height 15
click at [689, 587] on span "Save" at bounding box center [696, 590] width 25 height 26
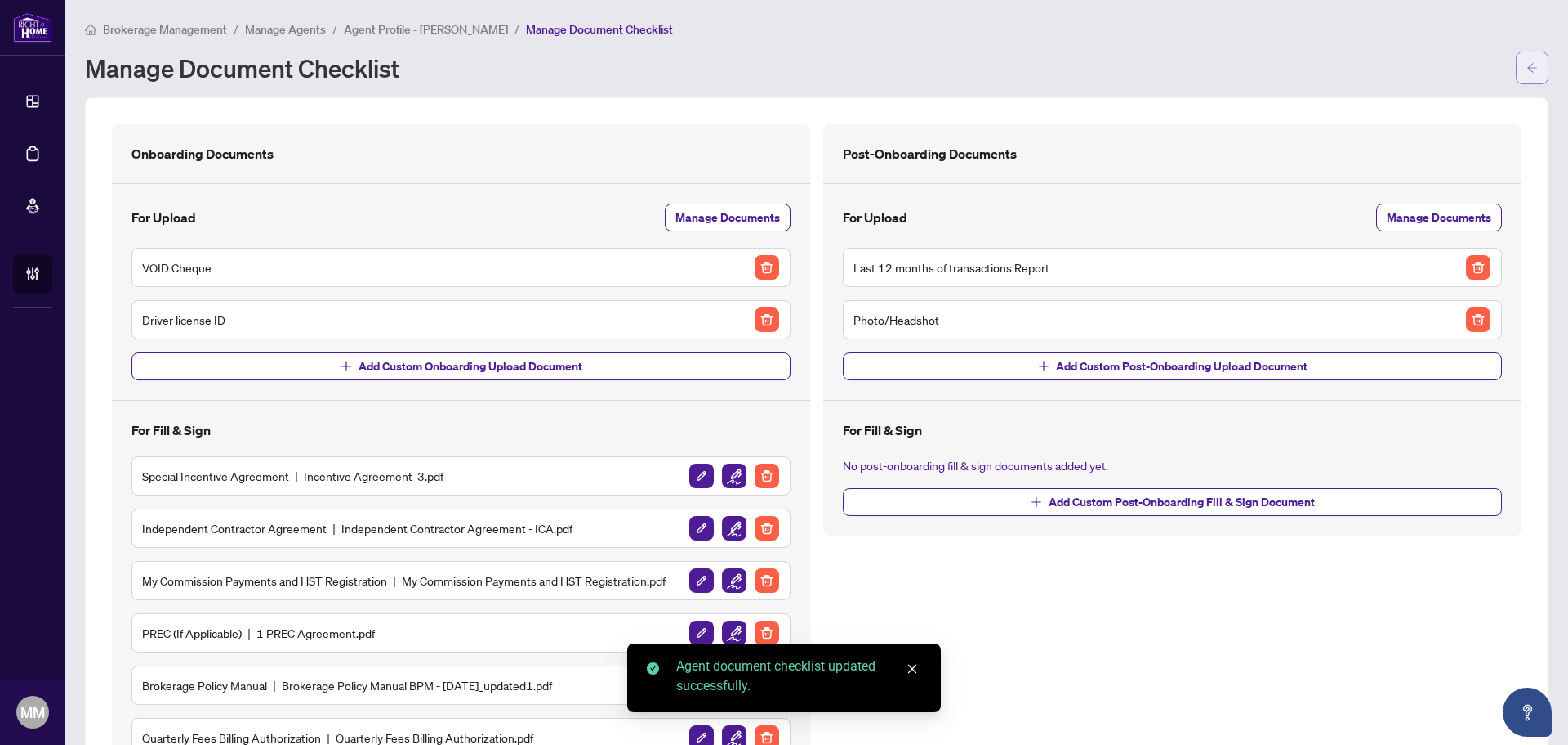
click at [1527, 70] on icon "arrow-left" at bounding box center [1533, 68] width 12 height 12
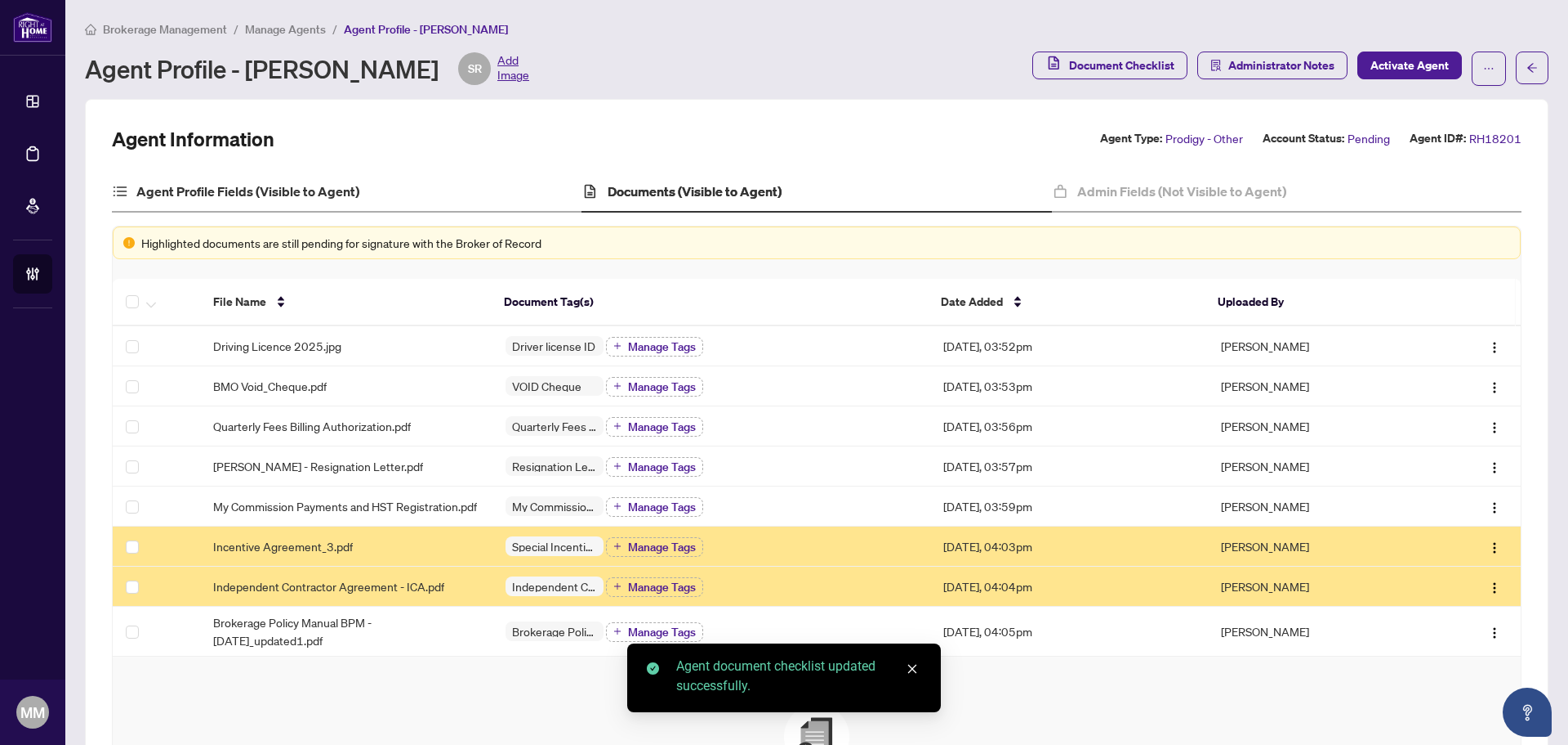
click at [465, 194] on div "Agent Profile Fields (Visible to Agent)" at bounding box center [346, 192] width 470 height 41
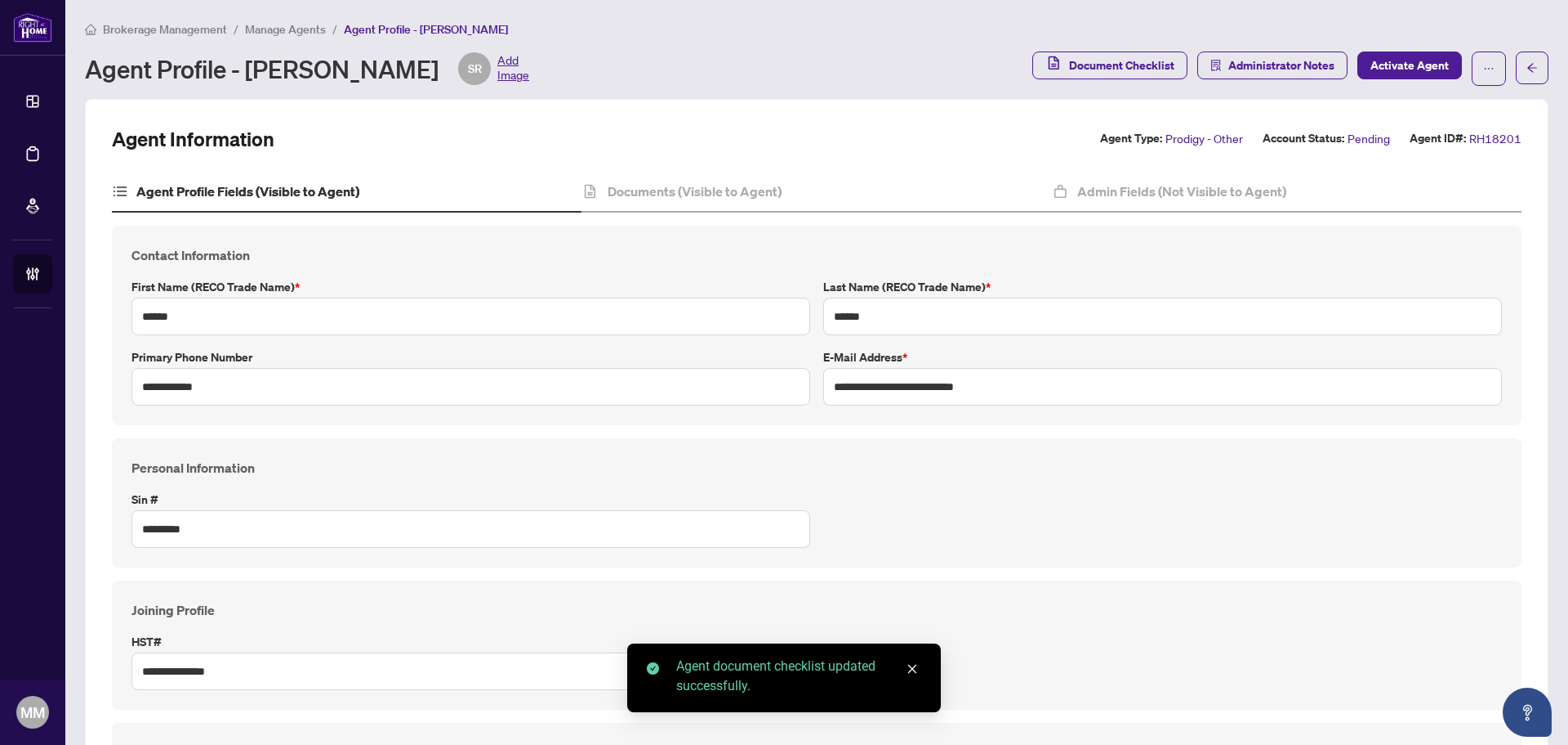
type input "****"
type input "**********"
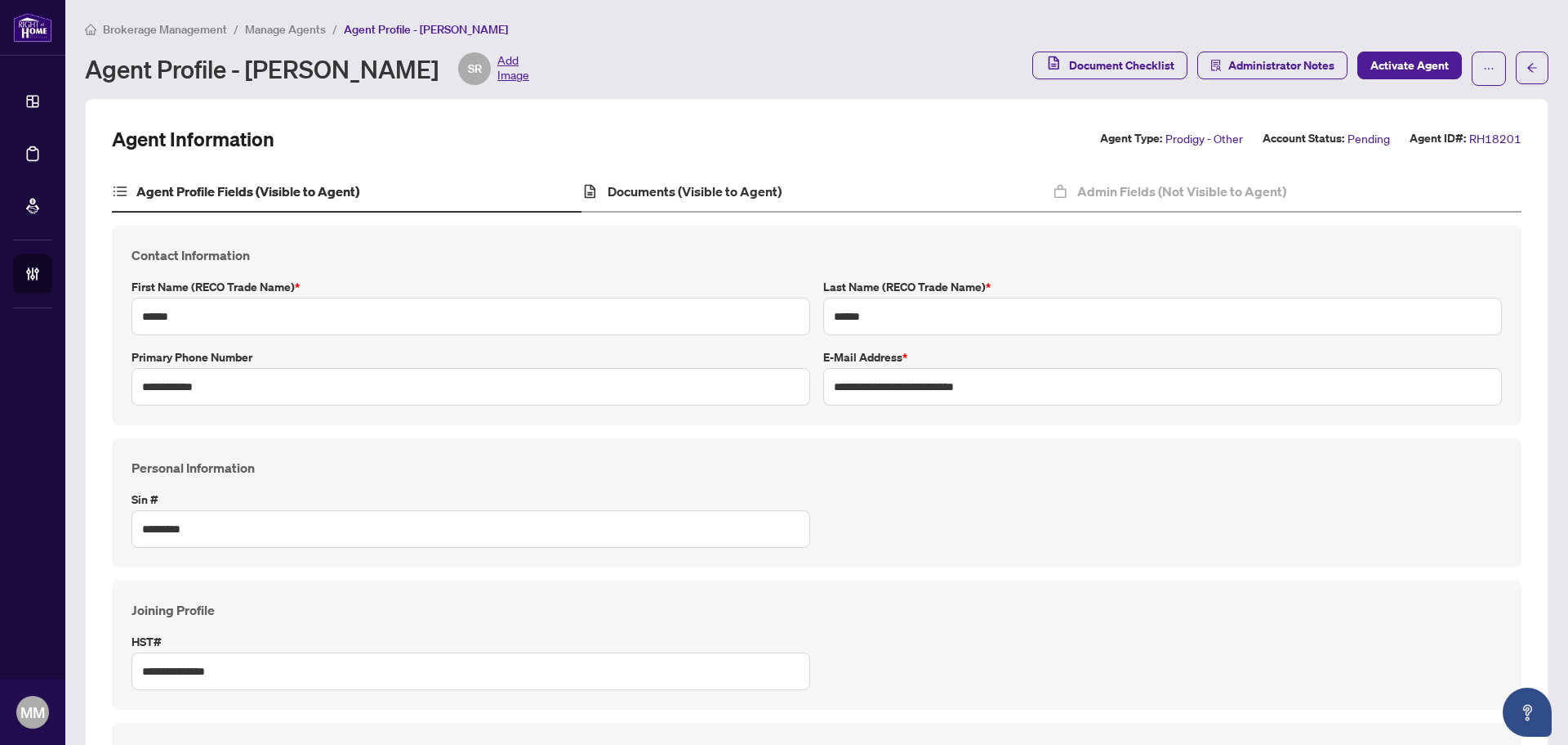
click at [708, 175] on div "Documents (Visible to Agent)" at bounding box center [817, 192] width 470 height 41
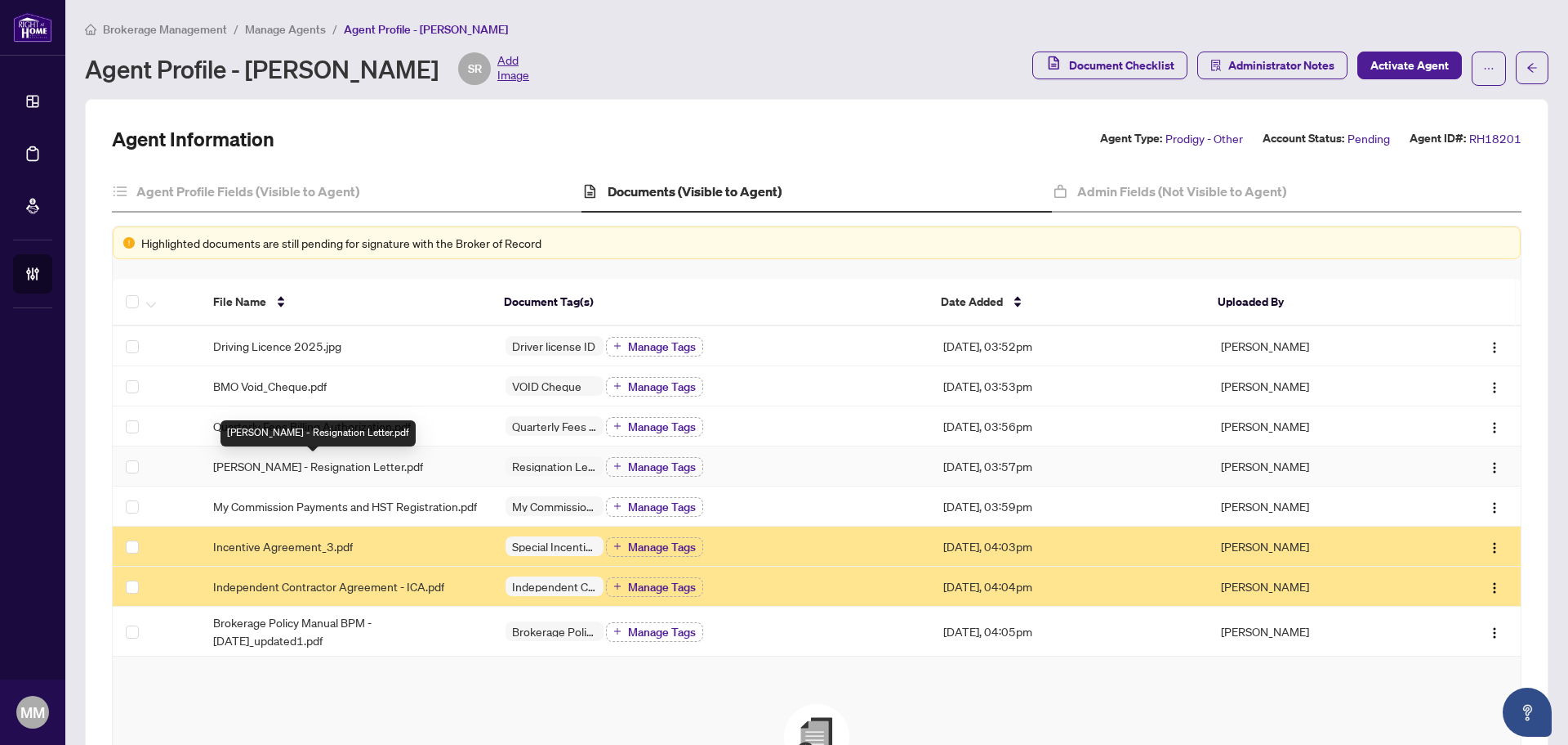
click at [382, 466] on span "[PERSON_NAME] - Resignation Letter.pdf" at bounding box center [318, 466] width 210 height 18
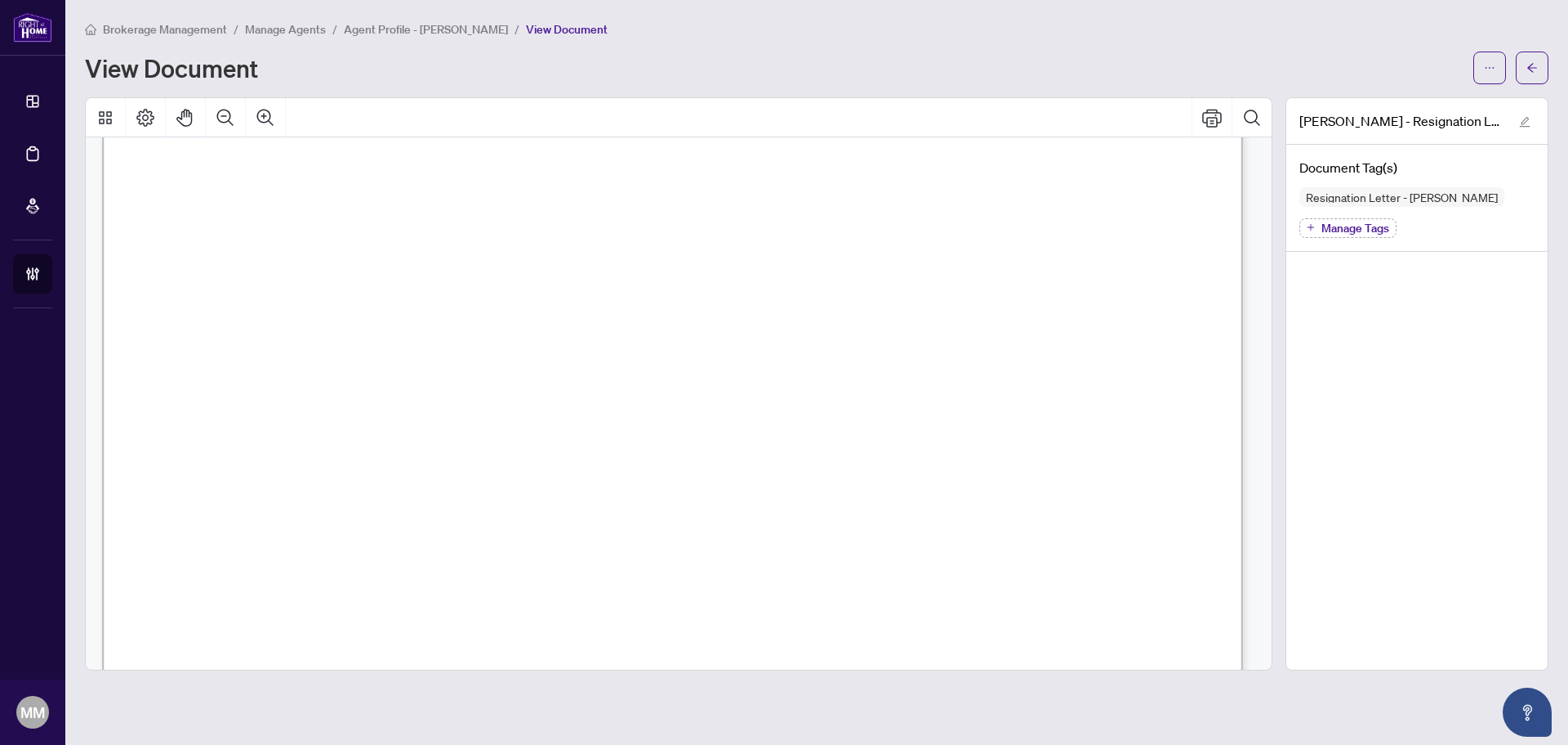
scroll to position [491, 0]
click at [1527, 69] on icon "arrow-left" at bounding box center [1533, 68] width 12 height 12
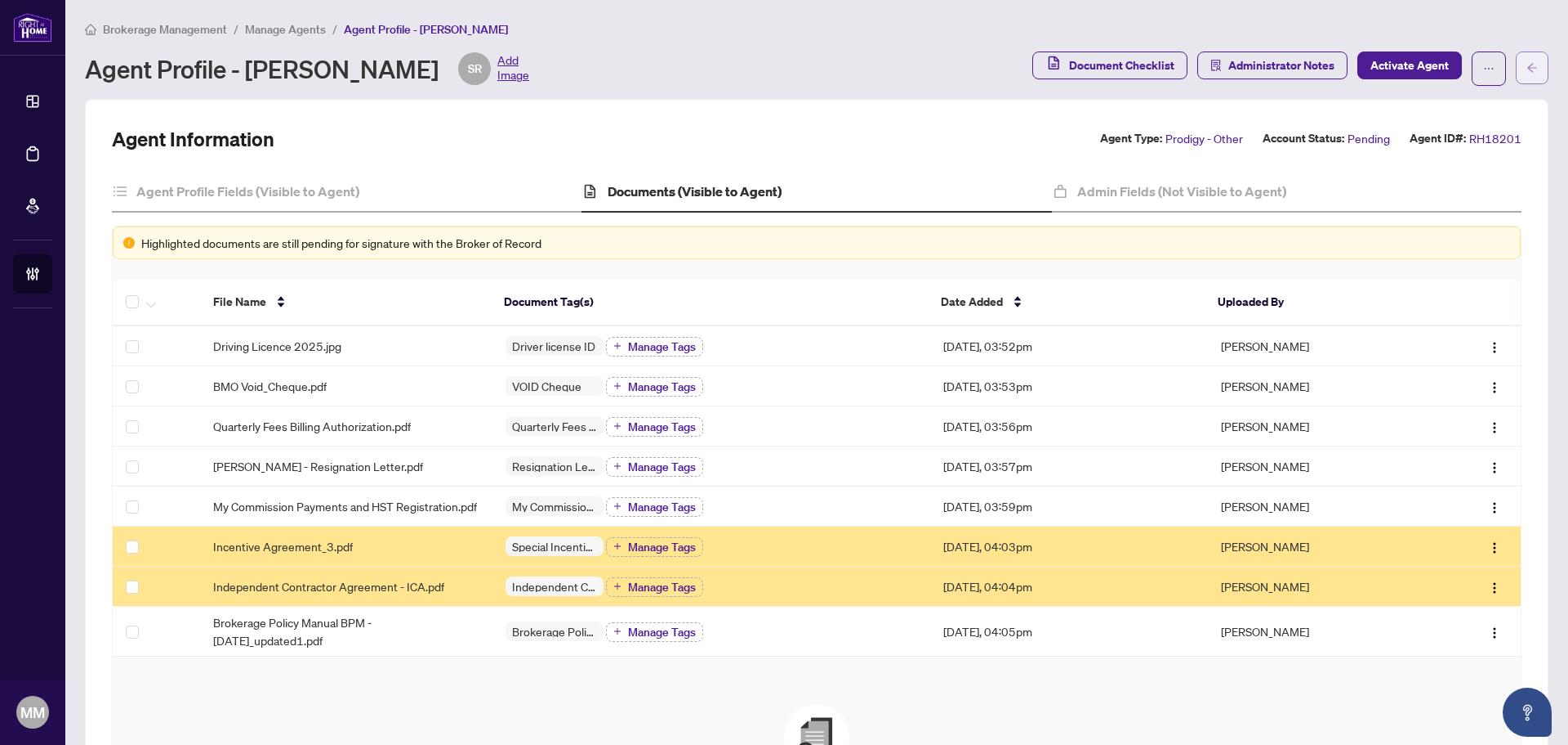
click at [1527, 66] on icon "arrow-left" at bounding box center [1533, 68] width 12 height 12
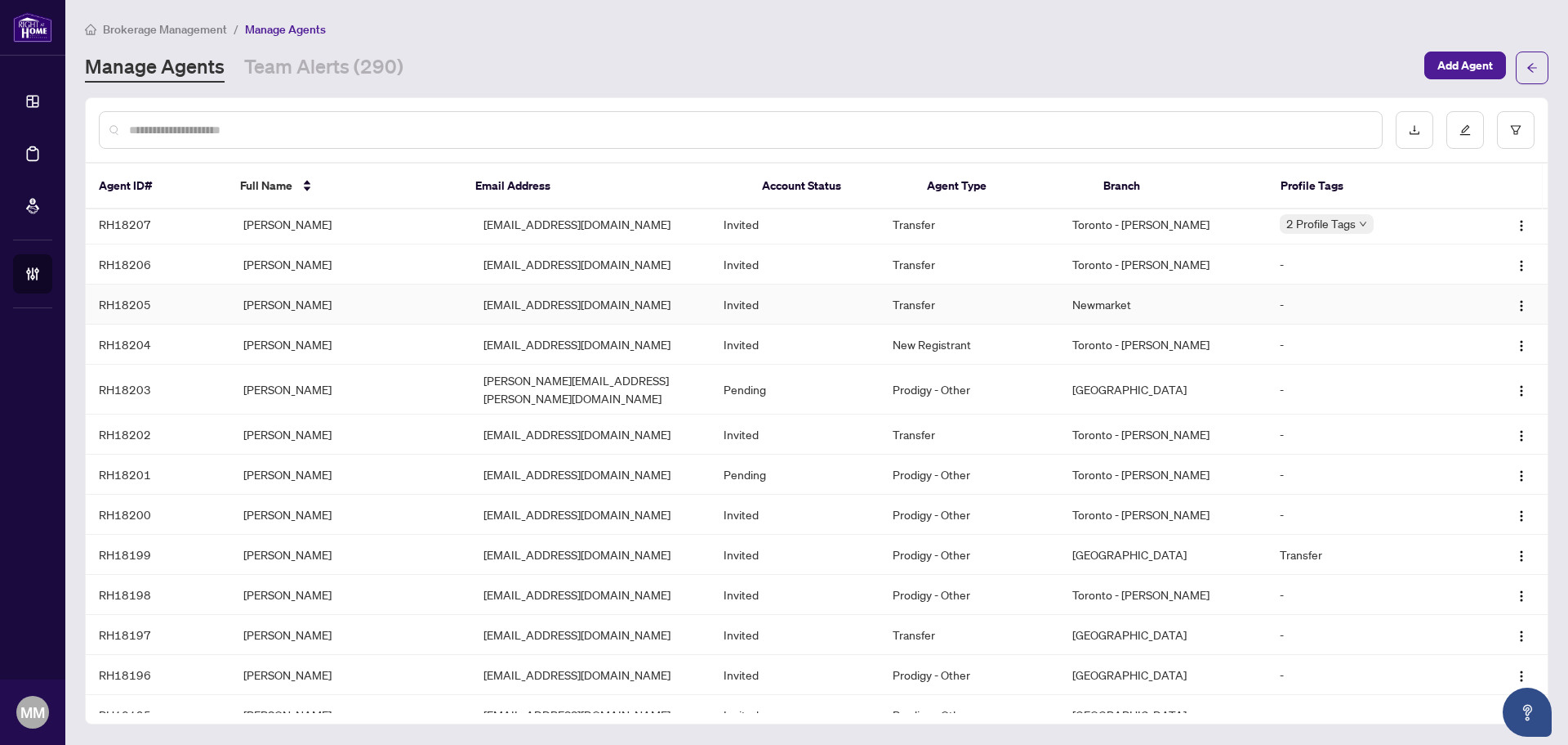
scroll to position [82, 0]
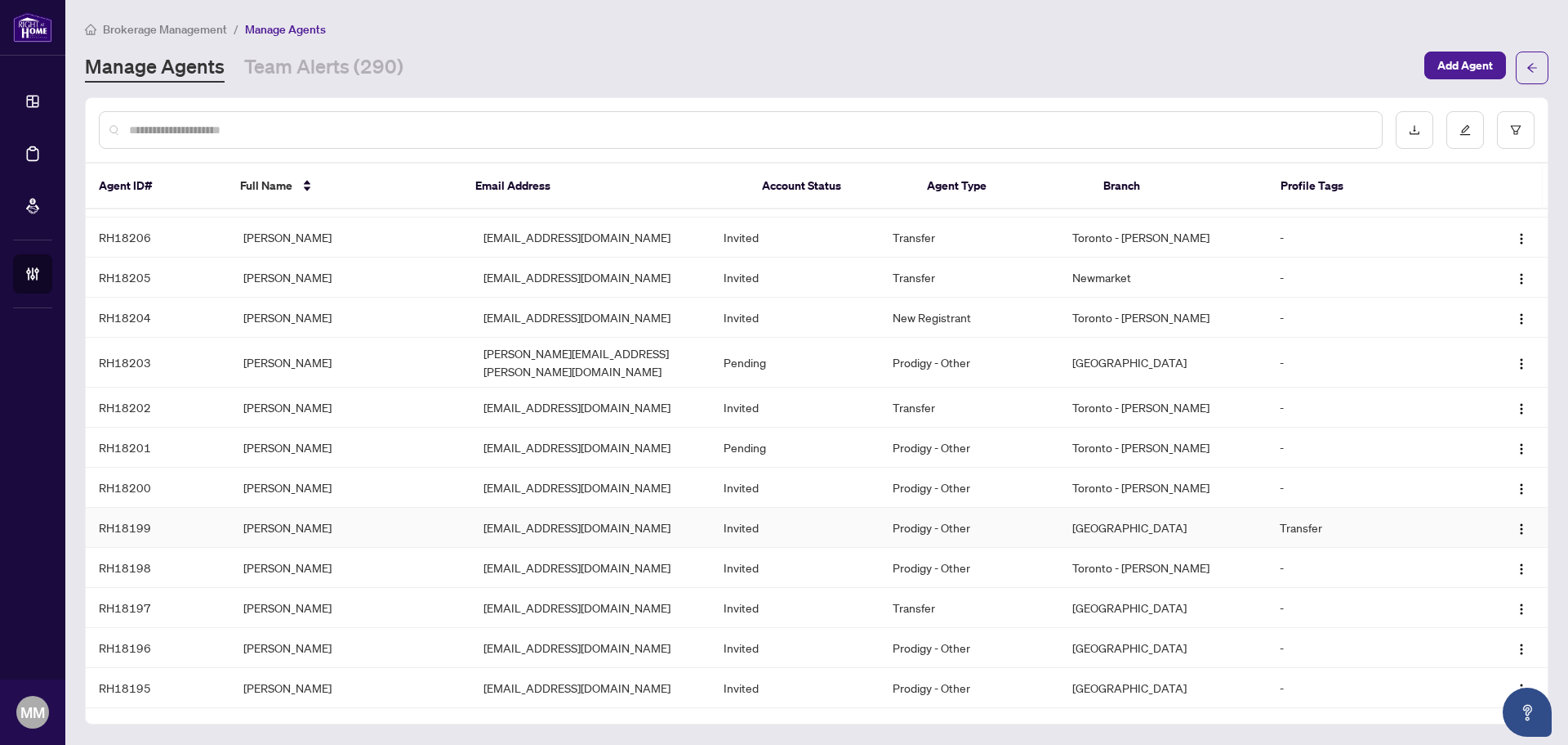
drag, startPoint x: 389, startPoint y: 517, endPoint x: 330, endPoint y: 552, distance: 68.6
click at [330, 552] on td "[PERSON_NAME]" at bounding box center [350, 567] width 240 height 40
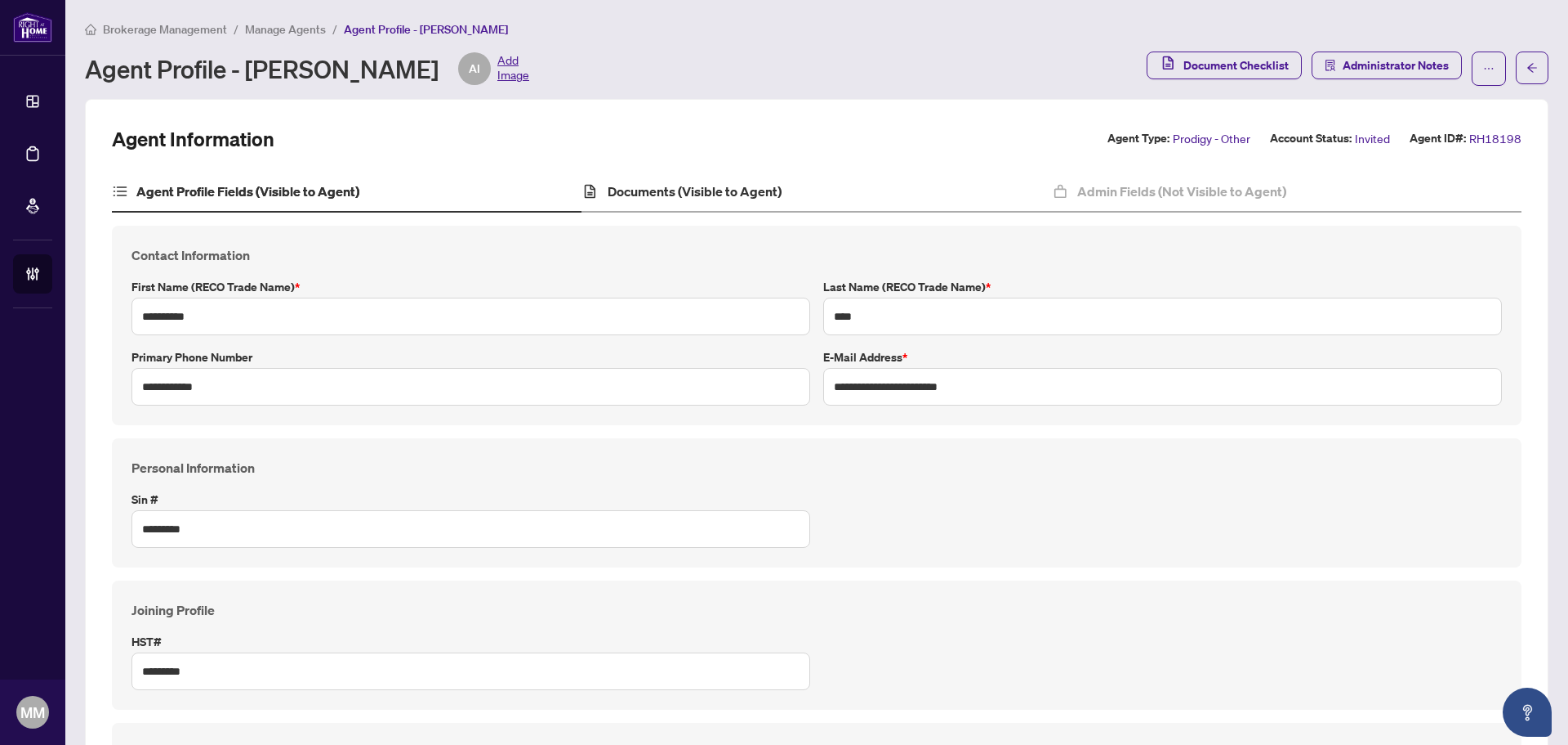
click at [857, 195] on div "Documents (Visible to Agent)" at bounding box center [817, 192] width 470 height 41
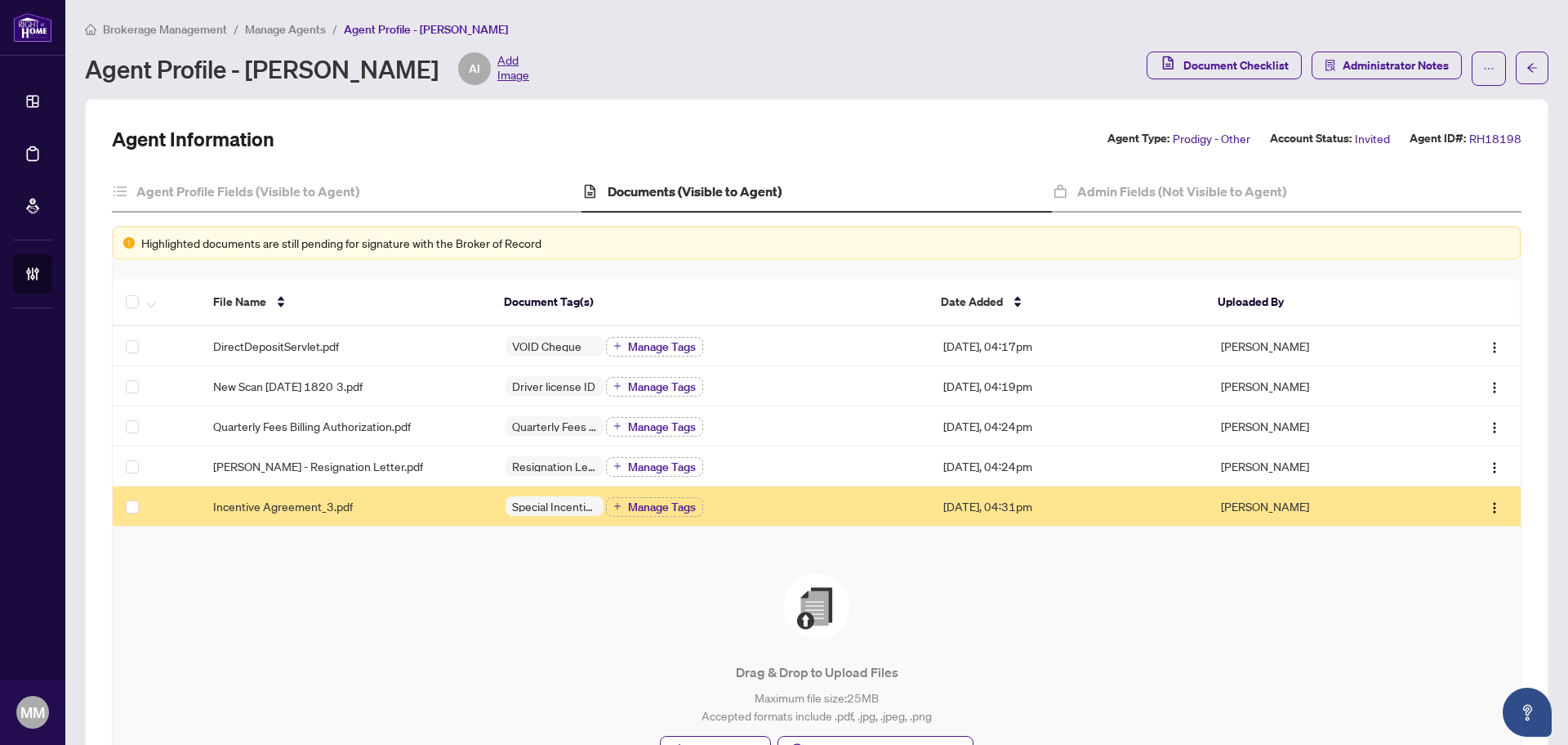
scroll to position [161, 0]
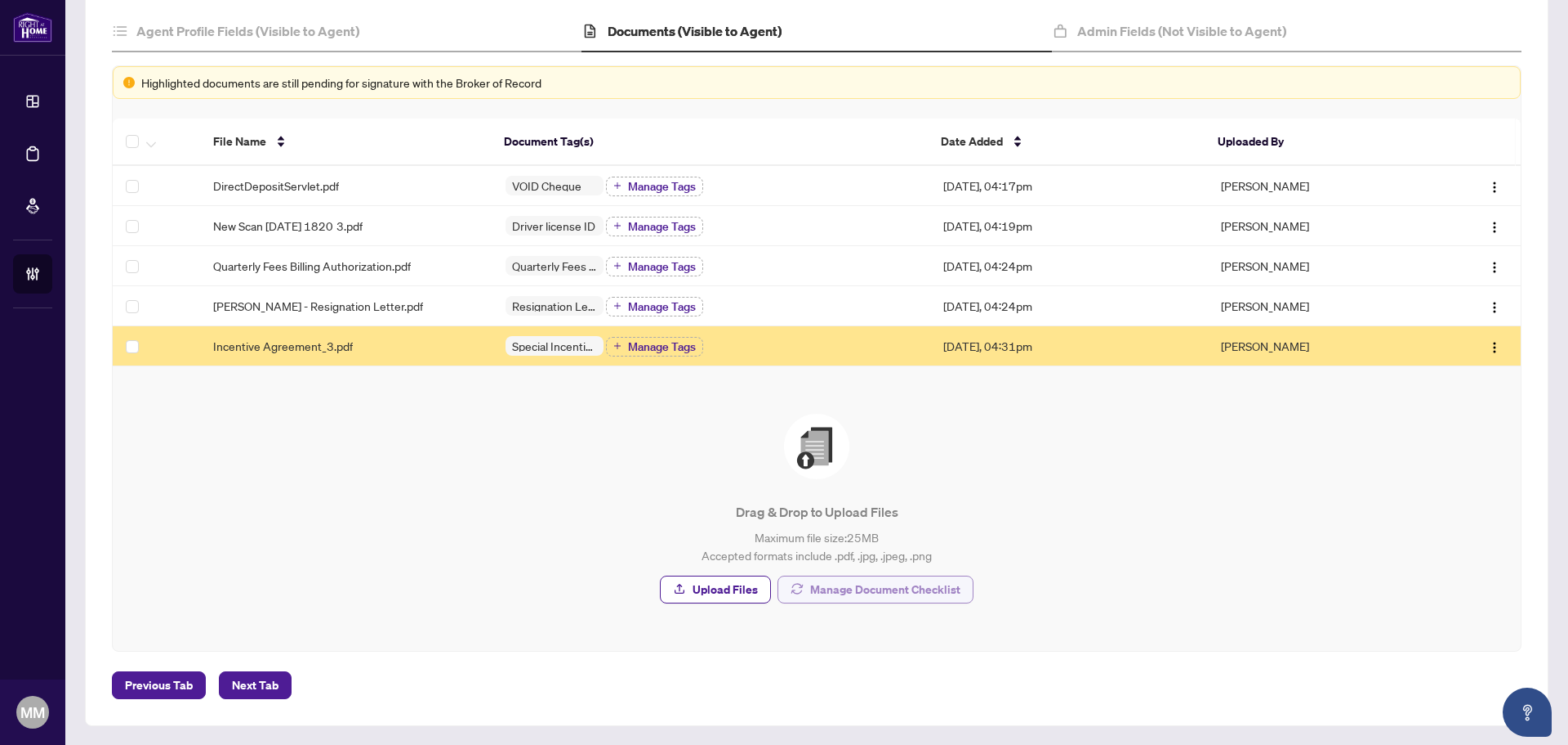
click at [820, 587] on span "Manage Document Checklist" at bounding box center [886, 589] width 150 height 26
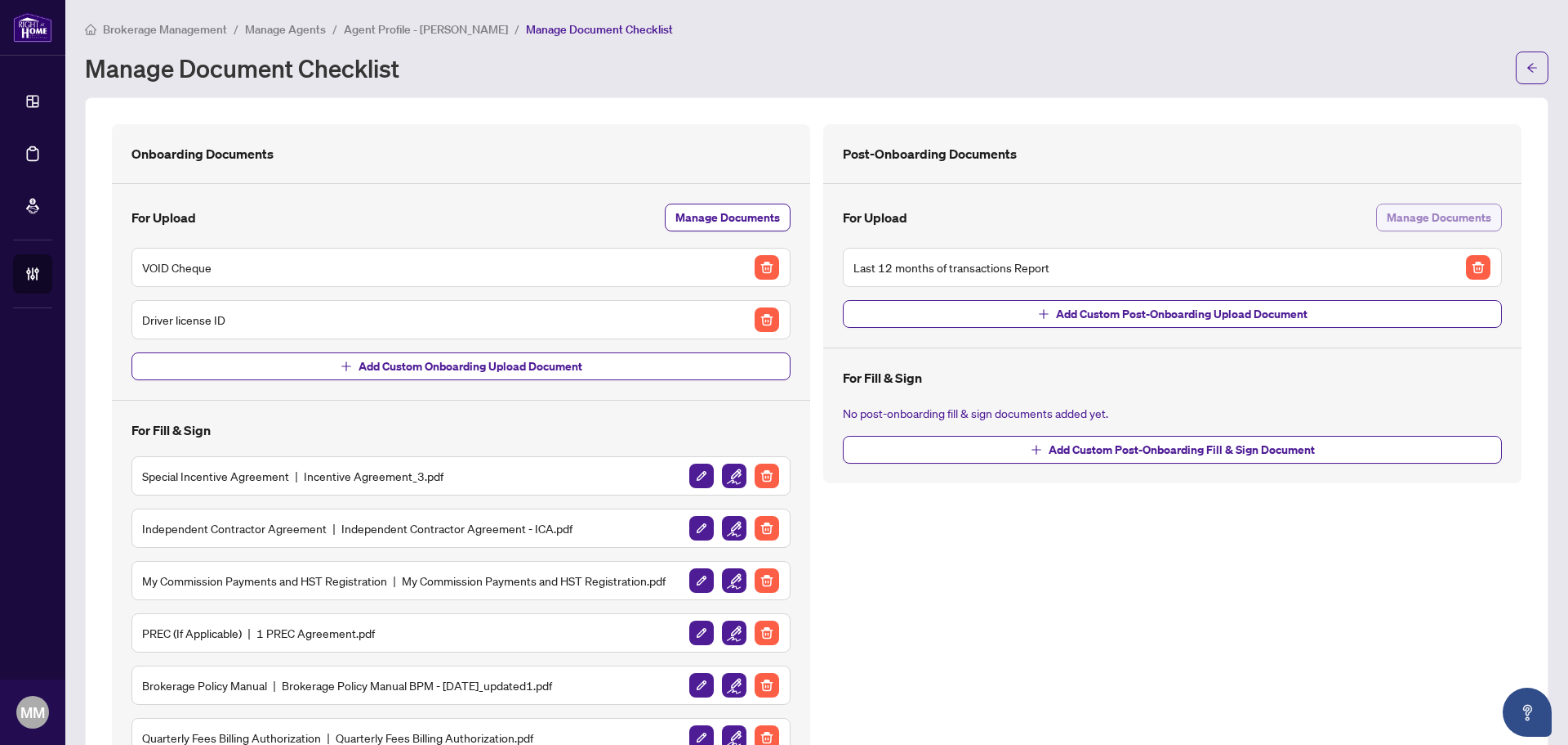
click at [1408, 214] on span "Manage Documents" at bounding box center [1439, 217] width 104 height 26
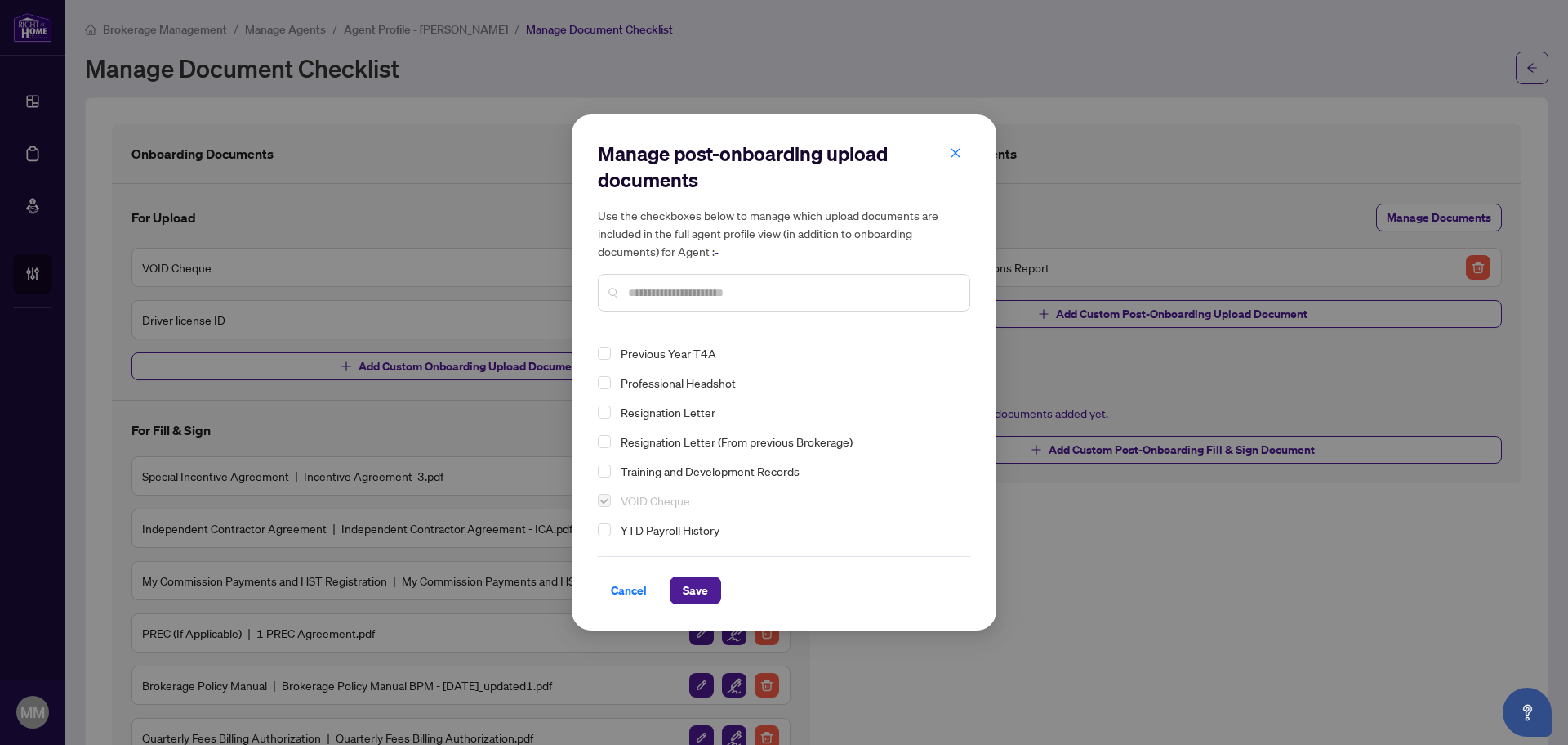
scroll to position [155, 0]
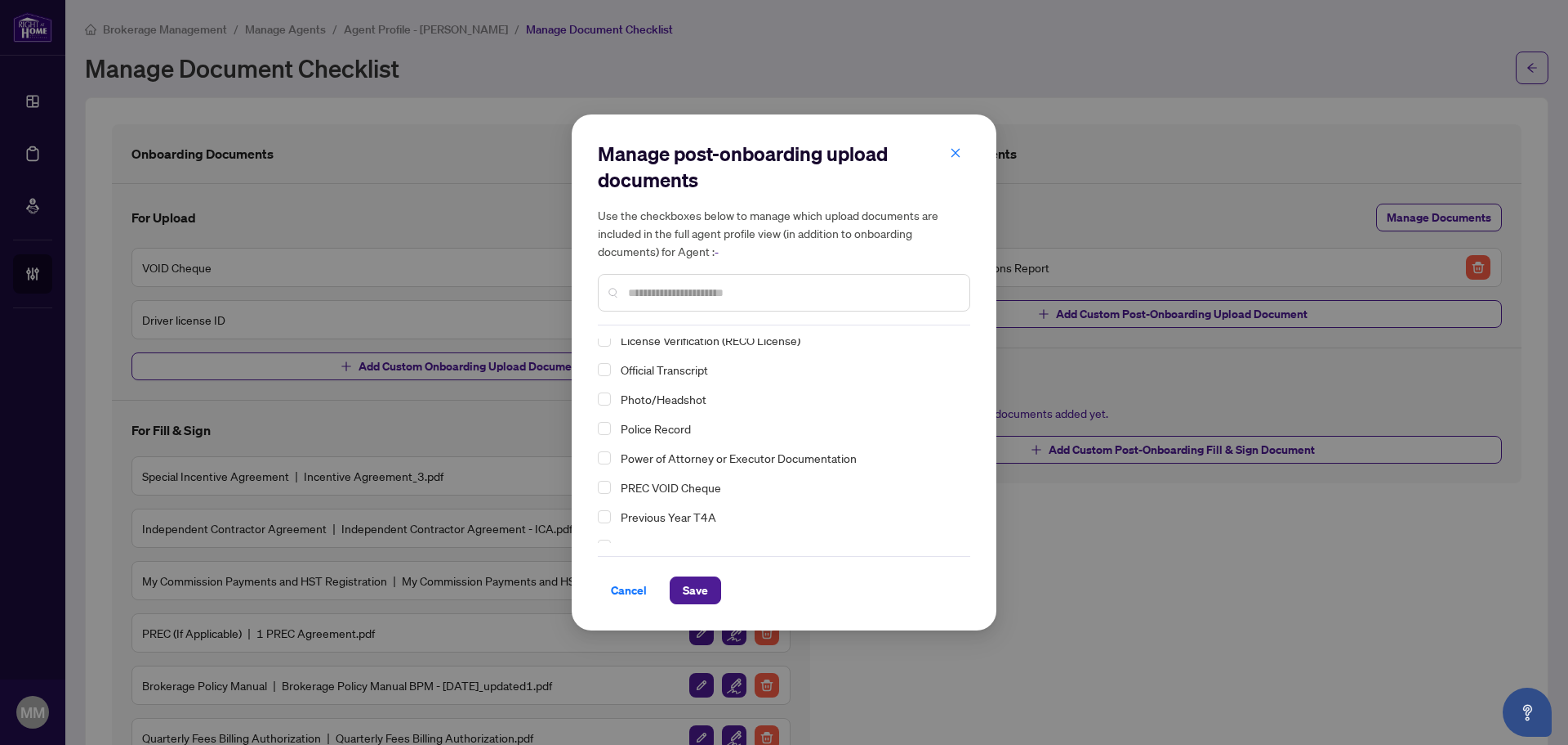
click at [686, 397] on span "Photo/Headshot" at bounding box center [664, 398] width 86 height 15
click at [714, 587] on button "Save" at bounding box center [695, 590] width 52 height 28
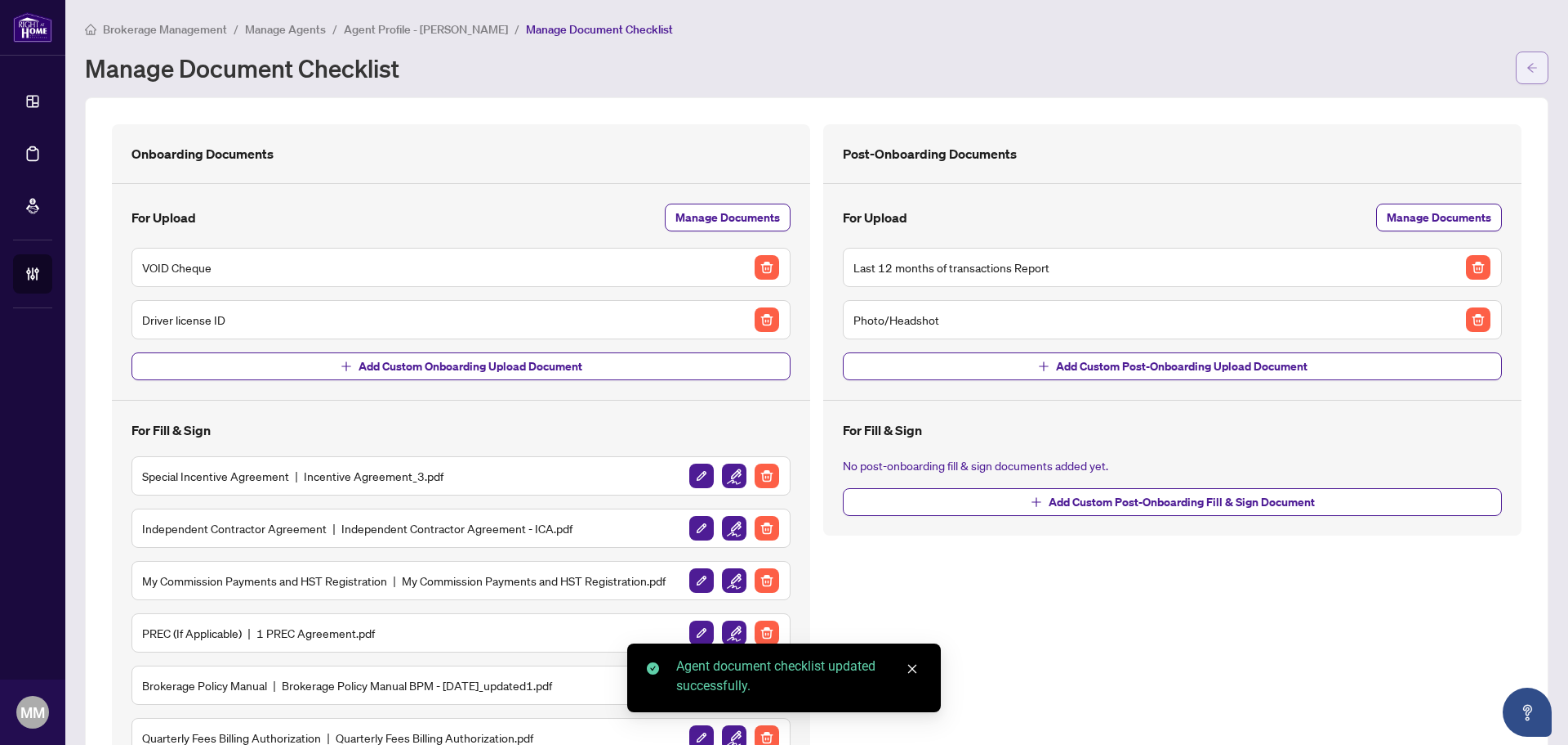
click at [1527, 58] on span "button" at bounding box center [1533, 67] width 12 height 26
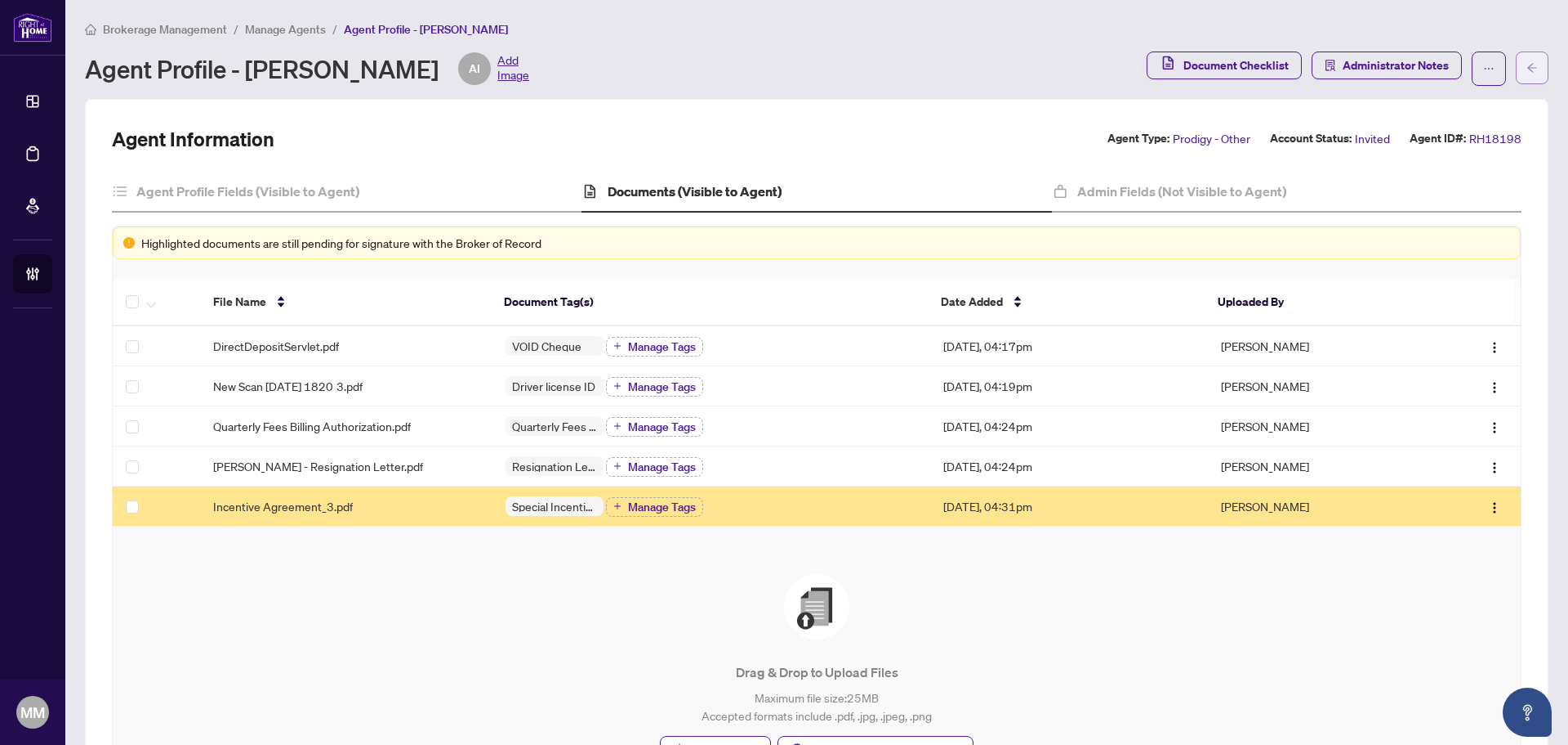
click at [1516, 63] on button "button" at bounding box center [1533, 68] width 33 height 33
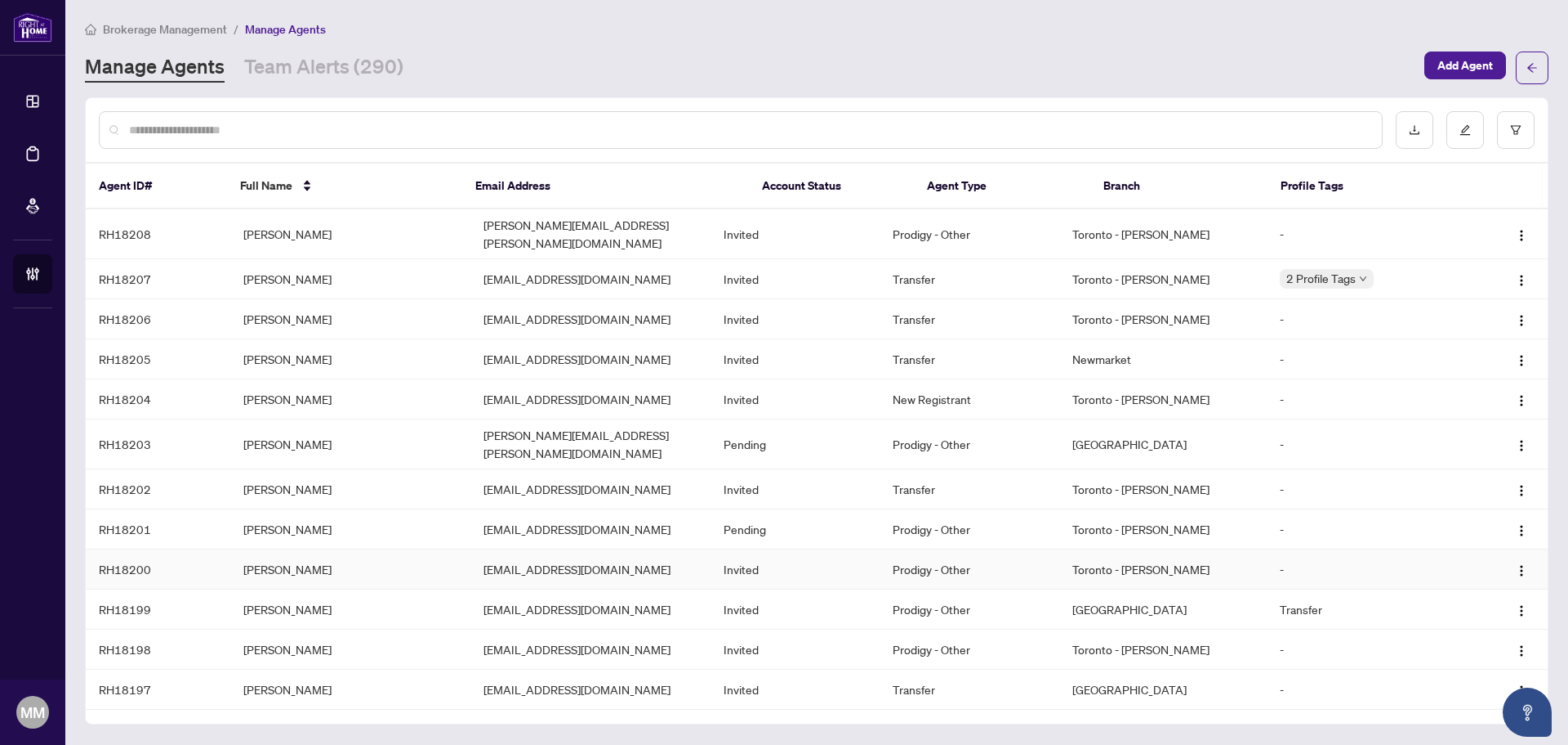
click at [590, 549] on td "[EMAIL_ADDRESS][DOMAIN_NAME]" at bounding box center [590, 569] width 240 height 40
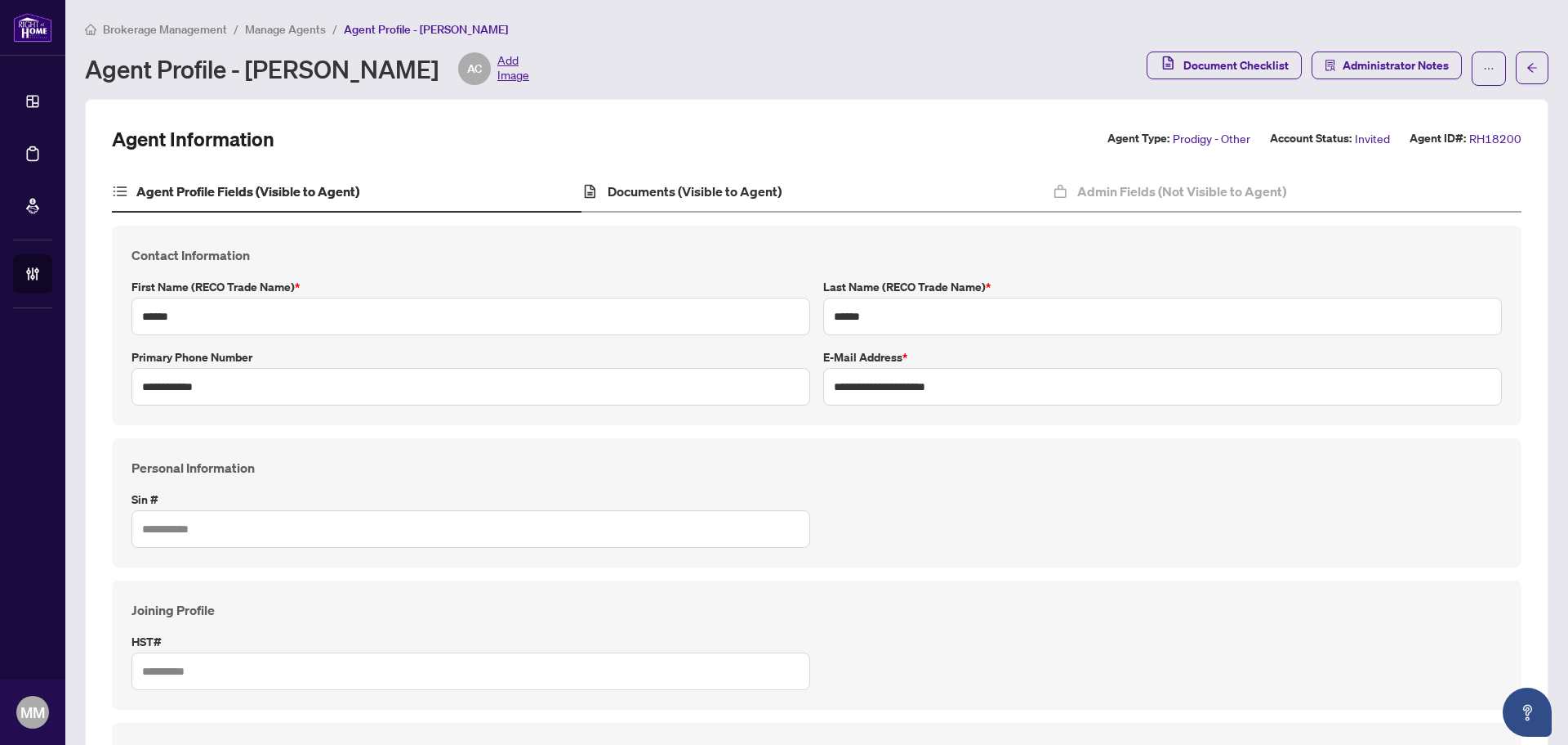
click at [844, 210] on div "Documents (Visible to Agent)" at bounding box center [817, 192] width 470 height 41
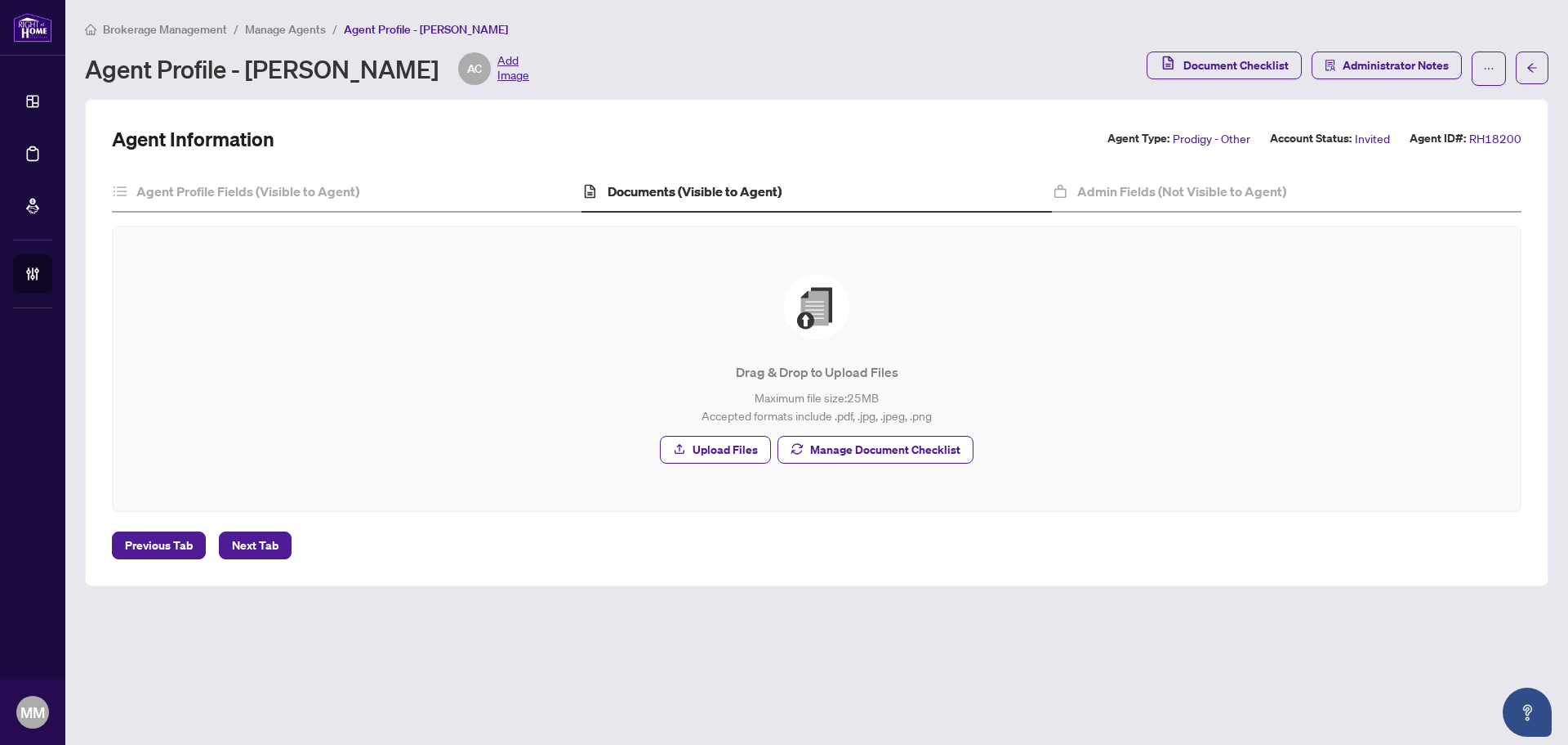
click at [887, 463] on div "Drag & Drop to Upload Files Maximum file size: 25 MB Accepted formats include .…" at bounding box center [817, 368] width 1343 height 219
click at [902, 450] on span "Manage Document Checklist" at bounding box center [886, 449] width 150 height 26
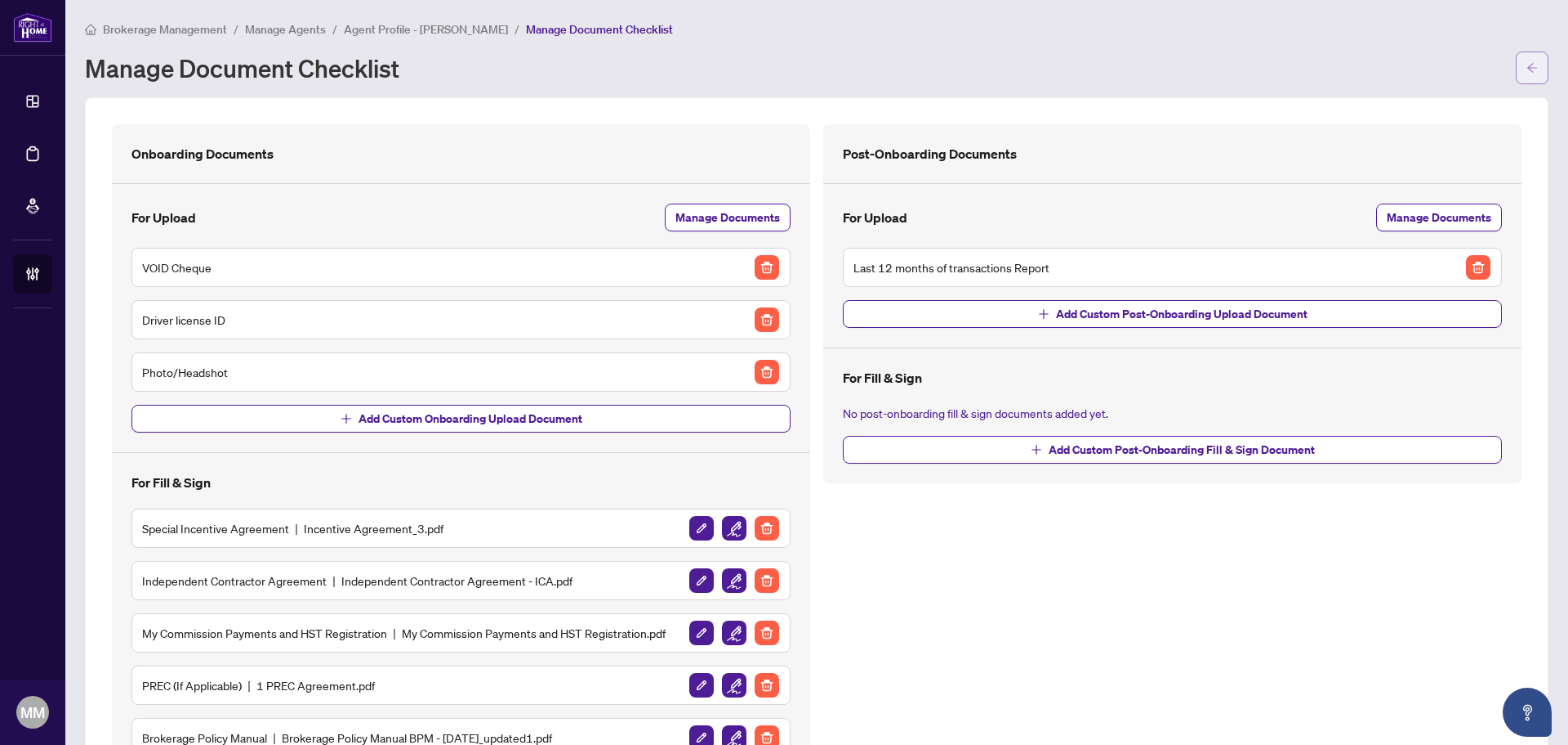
click at [1527, 57] on button "button" at bounding box center [1533, 68] width 33 height 33
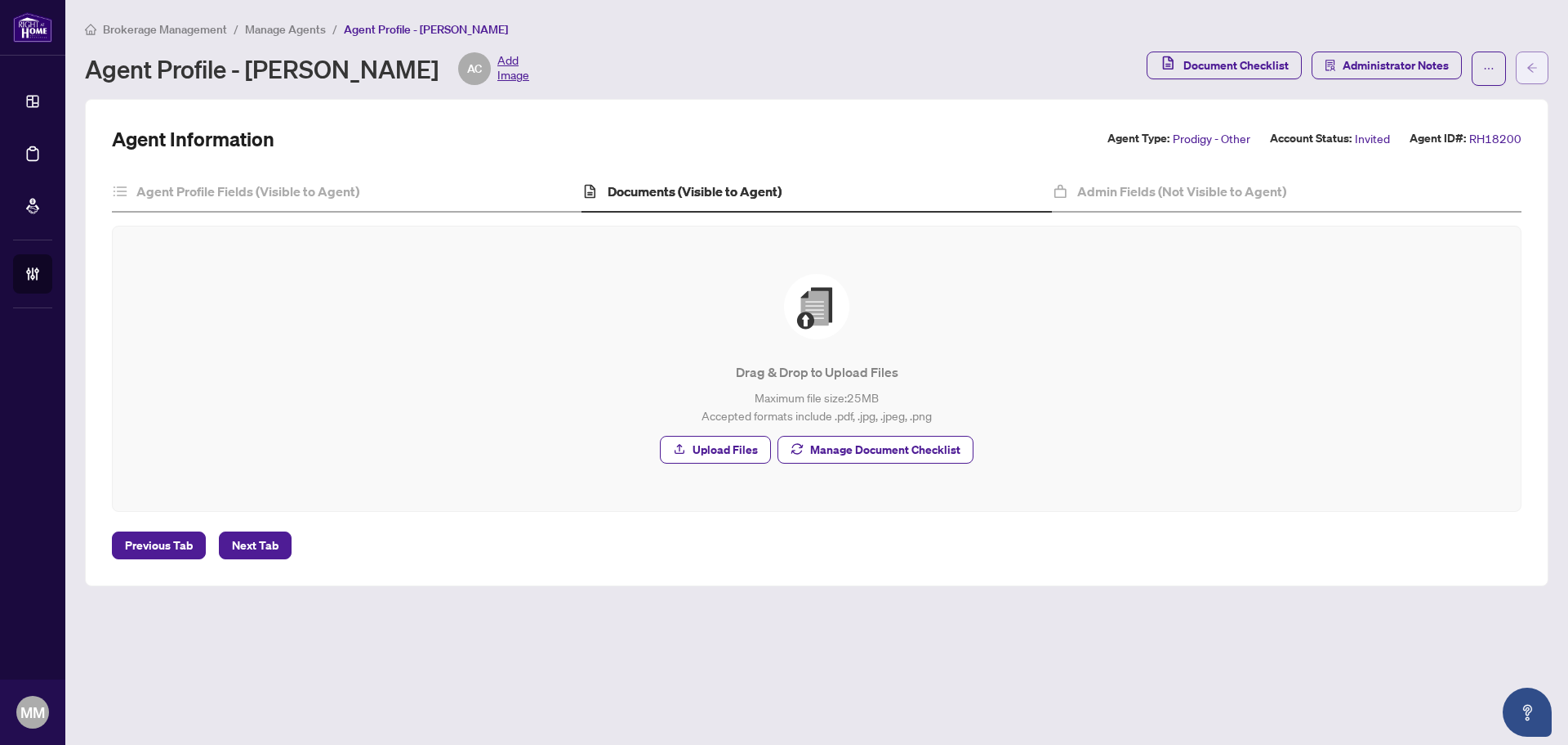
click at [1528, 58] on span "button" at bounding box center [1533, 67] width 12 height 26
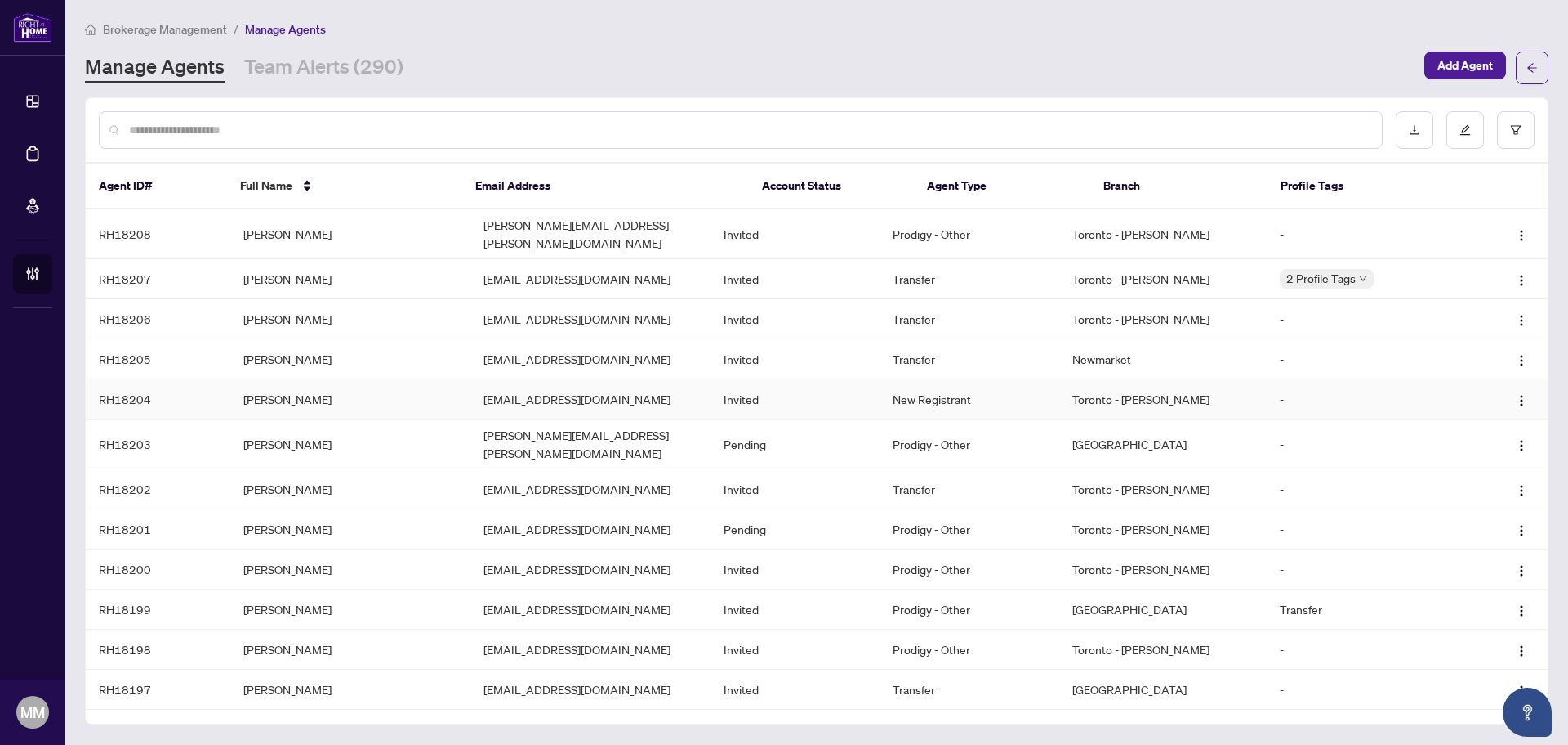
click at [689, 381] on td "[EMAIL_ADDRESS][DOMAIN_NAME]" at bounding box center [590, 398] width 240 height 40
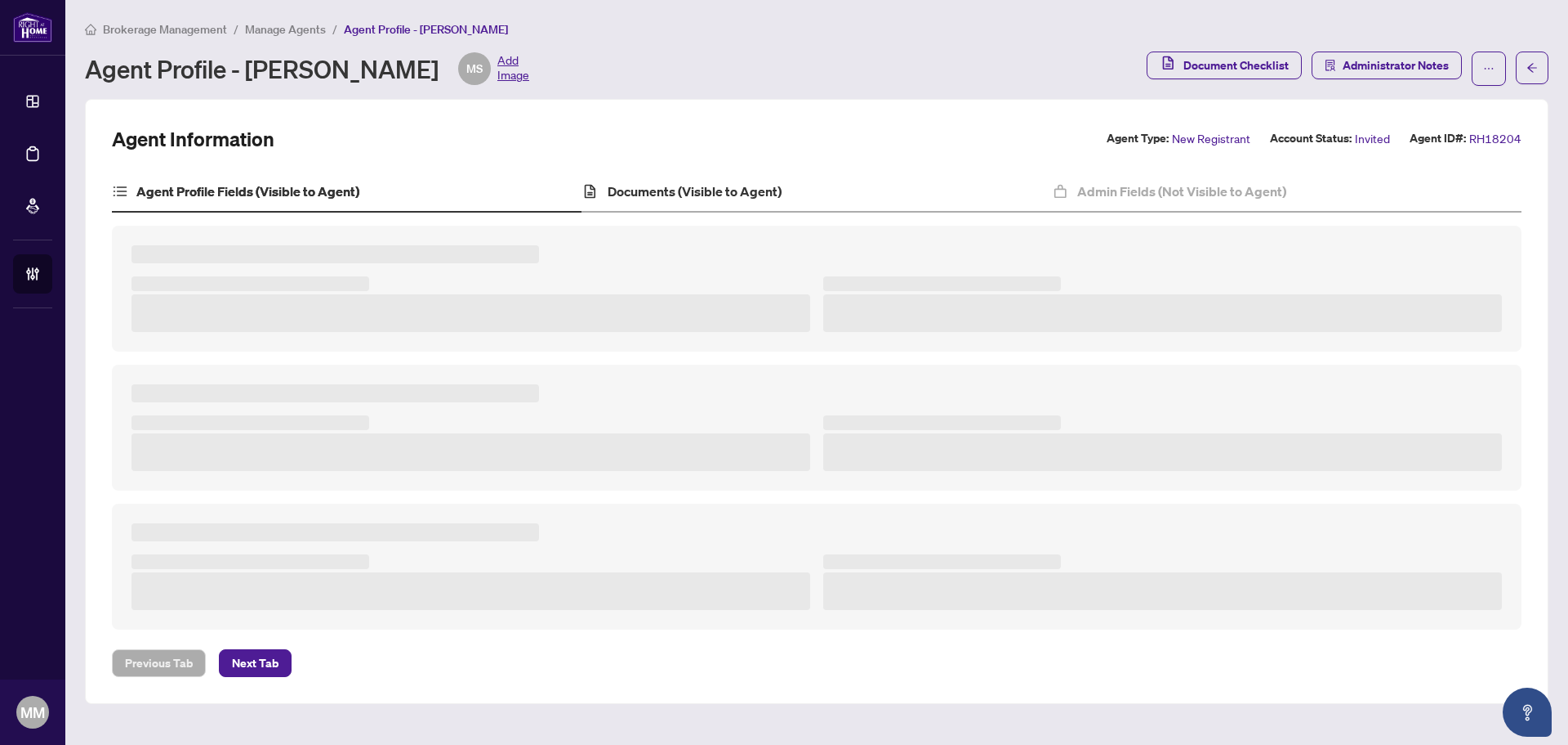
click at [820, 192] on div "Documents (Visible to Agent)" at bounding box center [817, 192] width 470 height 41
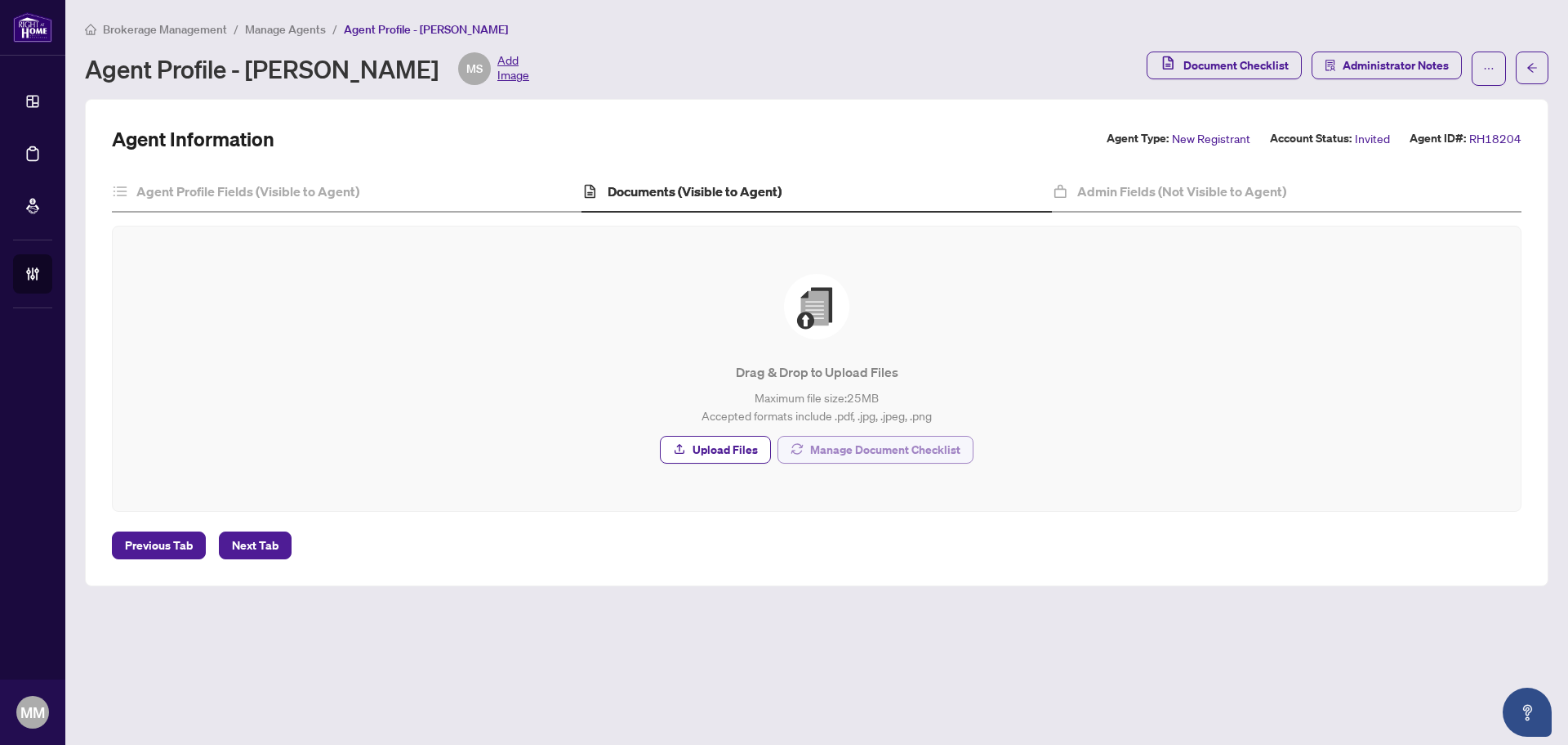
click at [884, 446] on span "Manage Document Checklist" at bounding box center [886, 449] width 150 height 26
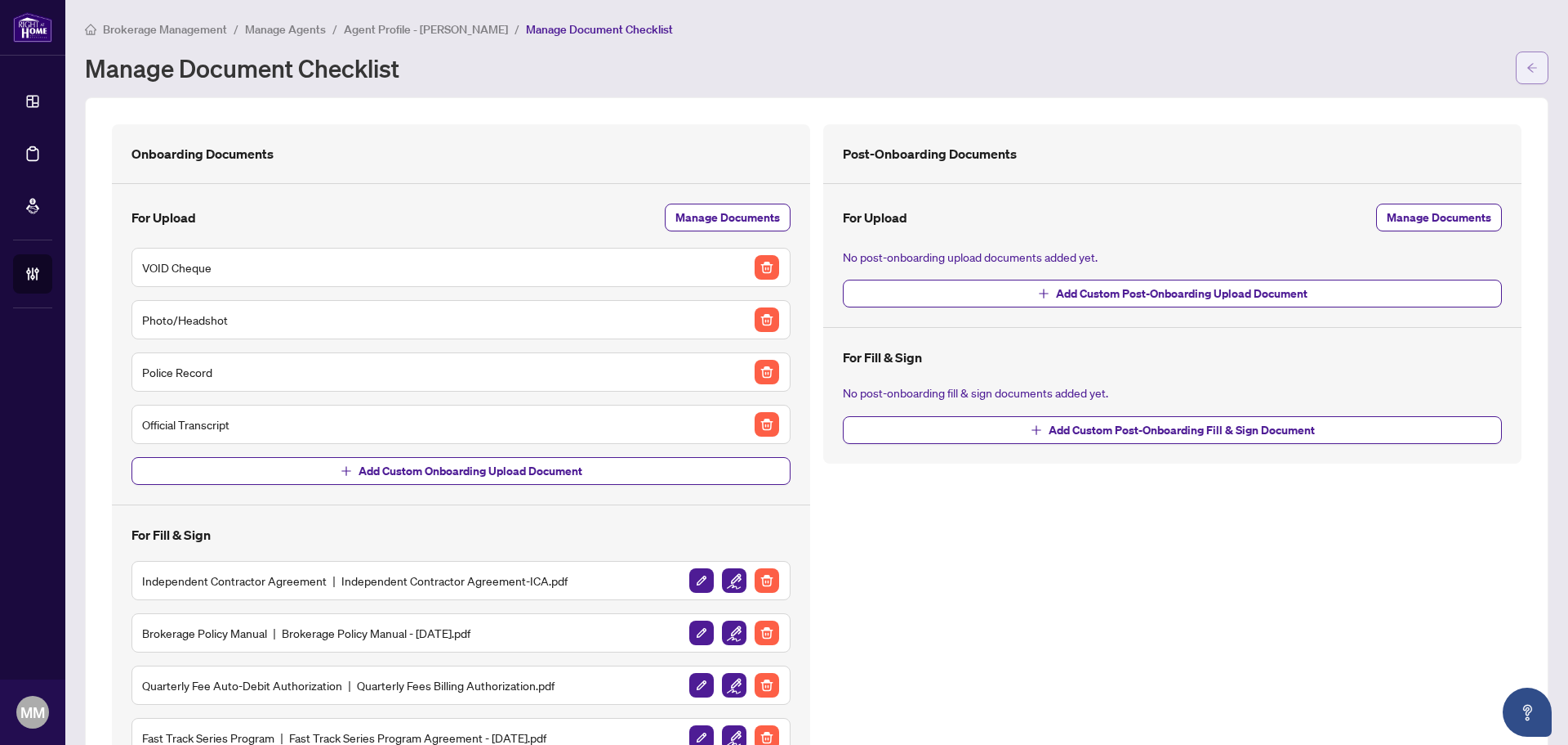
click at [1527, 60] on span "button" at bounding box center [1533, 67] width 12 height 26
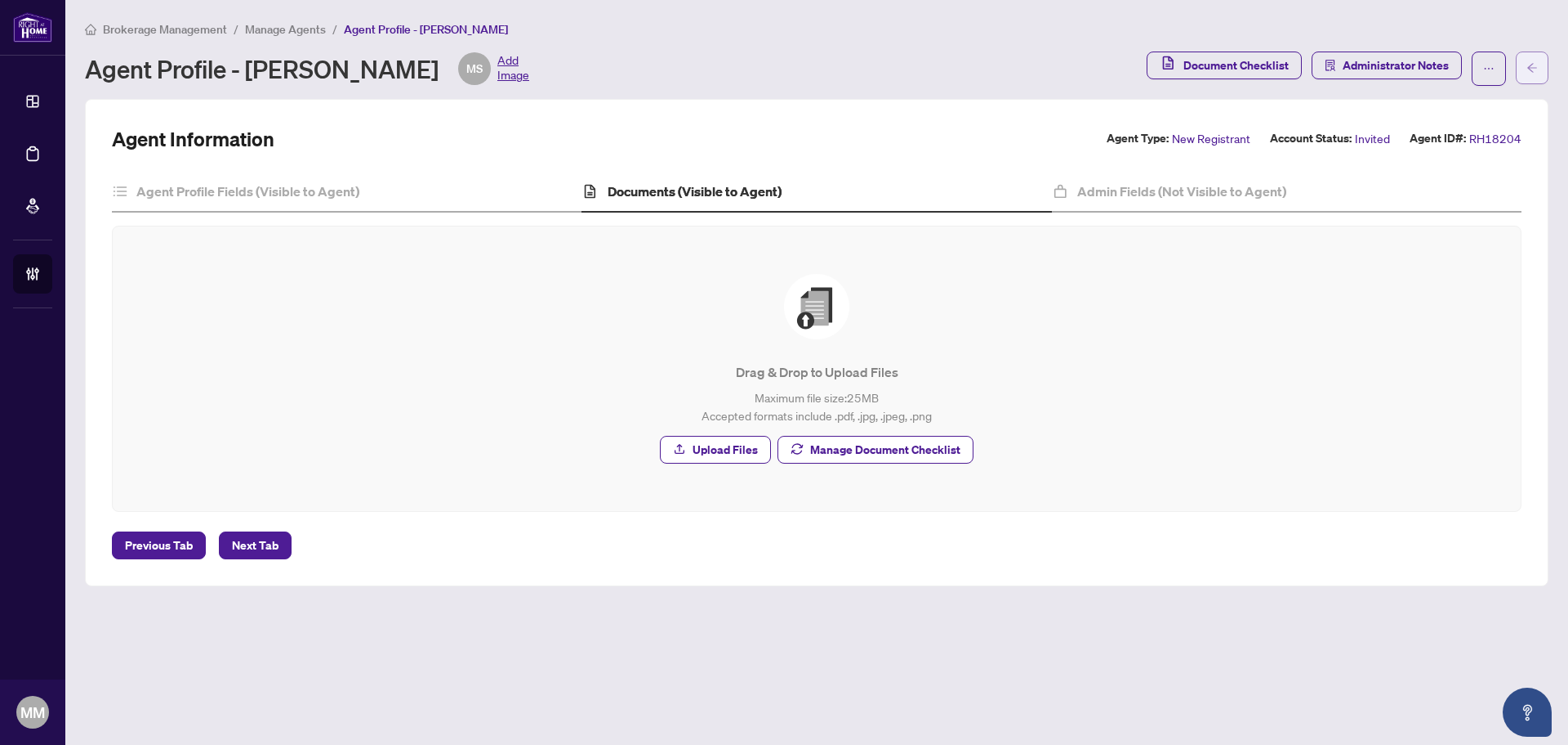
click at [1519, 60] on button "button" at bounding box center [1533, 68] width 33 height 33
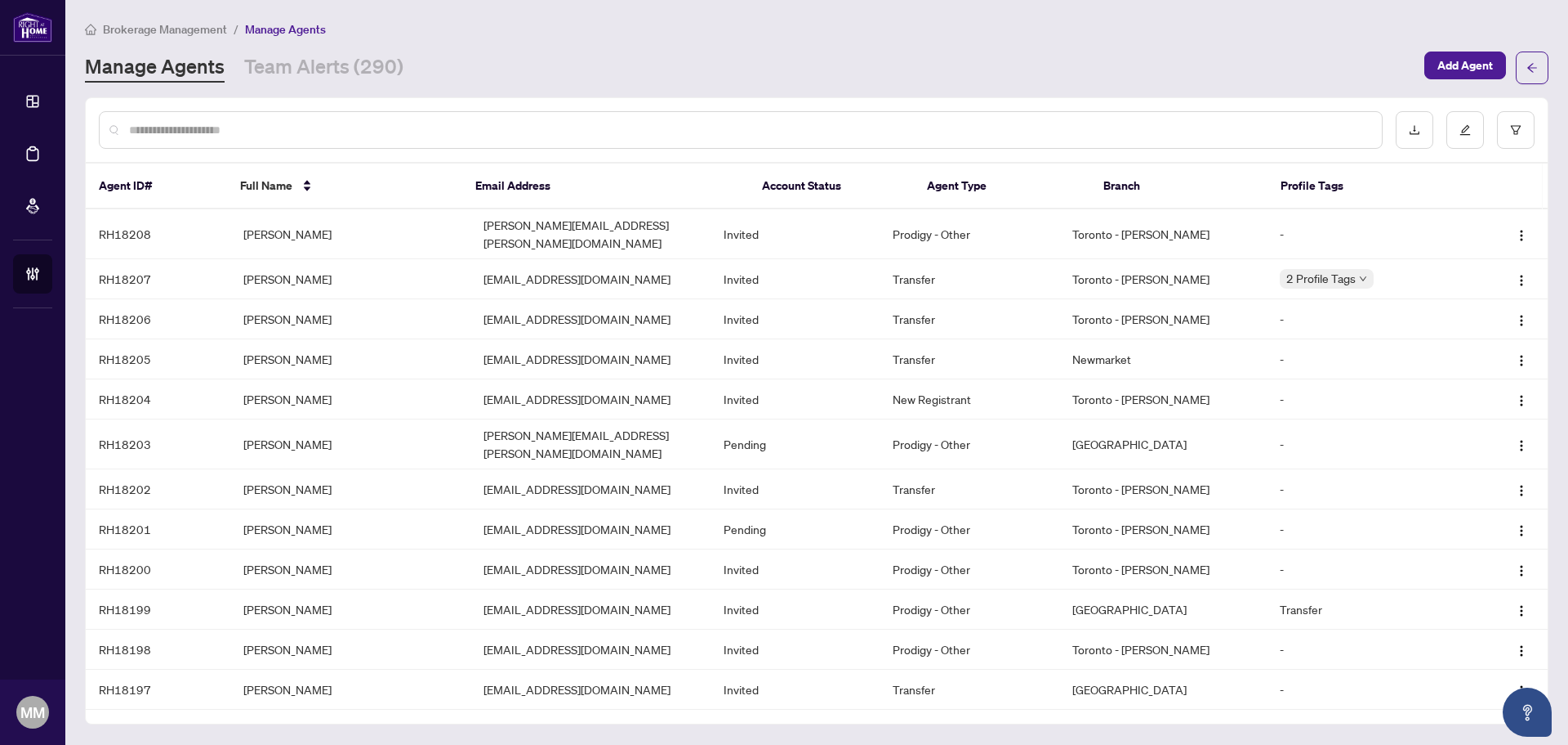
click at [934, 69] on div "Manage Agents Team Alerts (290)" at bounding box center [749, 68] width 1330 height 29
drag, startPoint x: 638, startPoint y: 224, endPoint x: 475, endPoint y: 226, distance: 163.0
click at [475, 226] on td "[PERSON_NAME][EMAIL_ADDRESS][PERSON_NAME][DOMAIN_NAME]" at bounding box center [590, 234] width 240 height 50
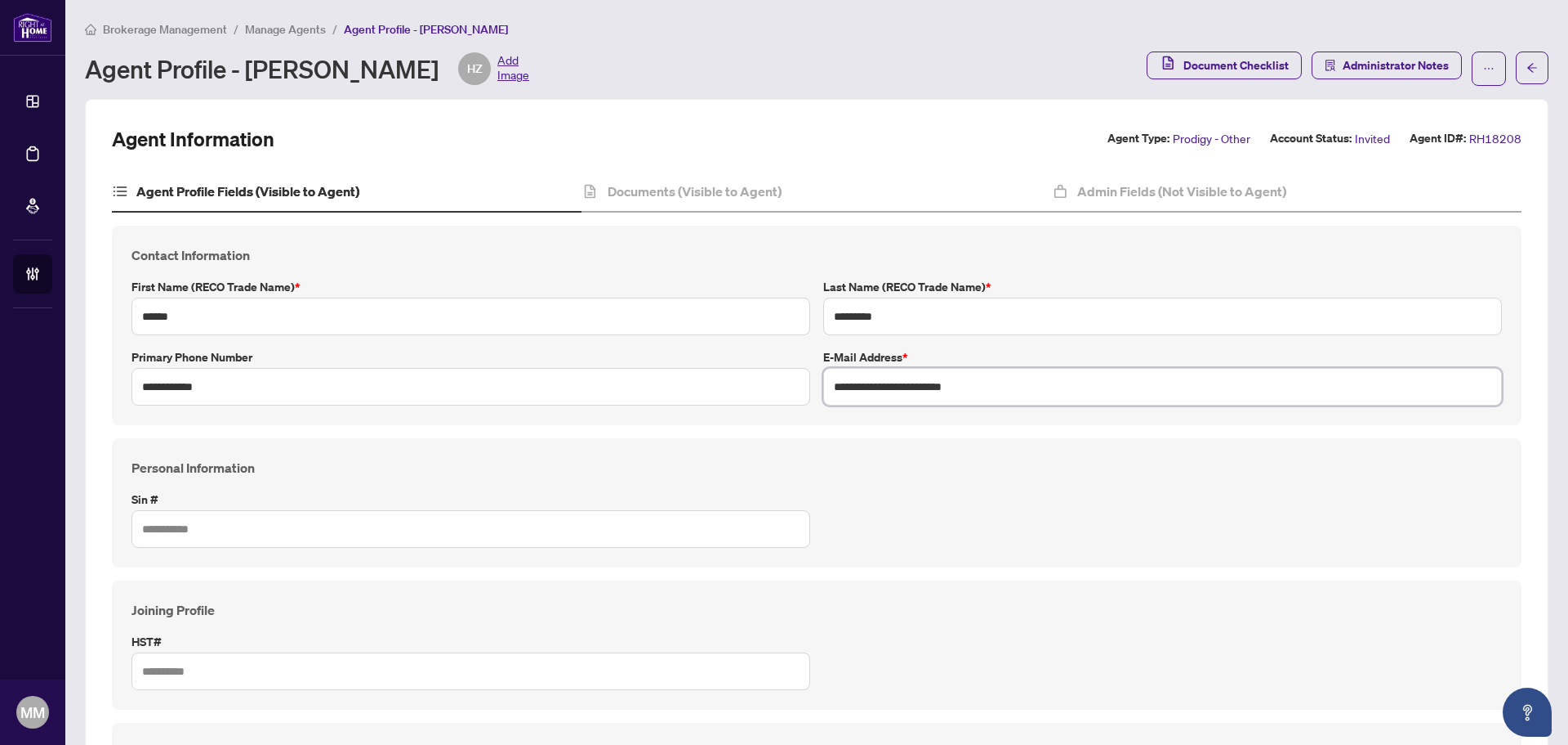
drag, startPoint x: 1080, startPoint y: 399, endPoint x: 241, endPoint y: 336, distance: 841.4
click at [282, 347] on div "**********" at bounding box center [817, 325] width 1384 height 161
